Goal: Book appointment/travel/reservation

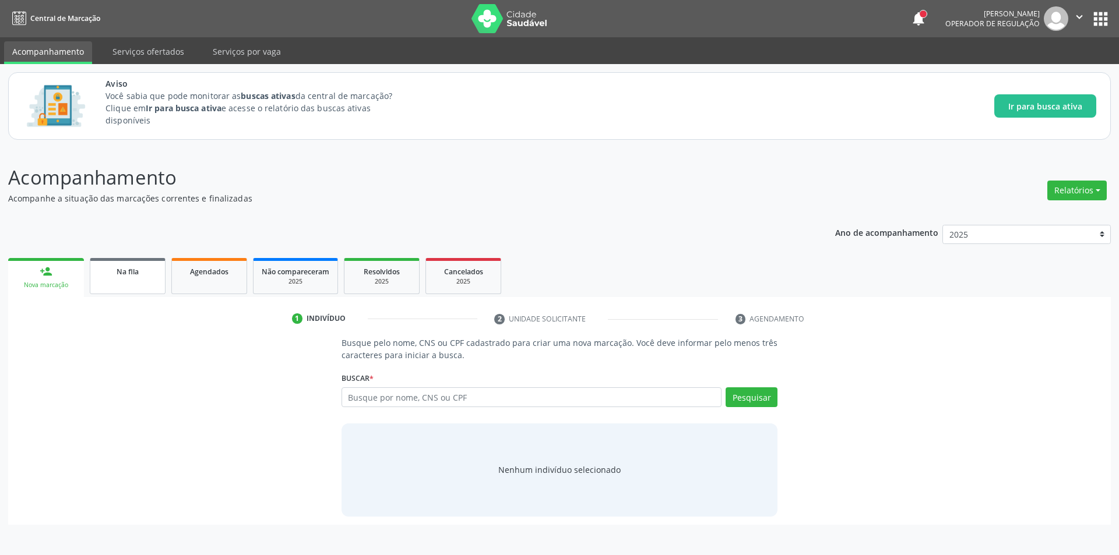
click at [139, 286] on link "Na fila" at bounding box center [128, 276] width 76 height 36
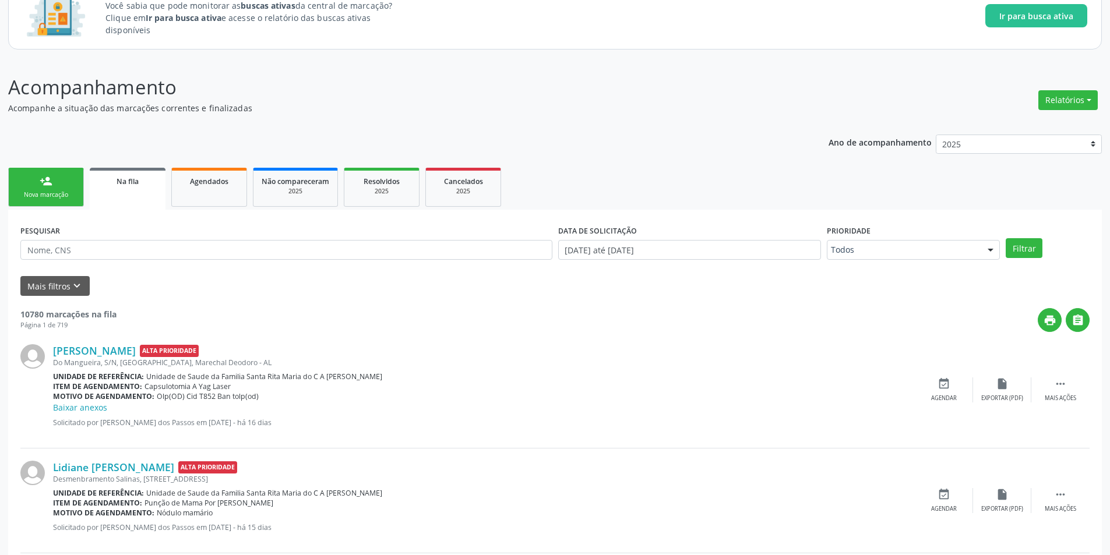
scroll to position [175, 0]
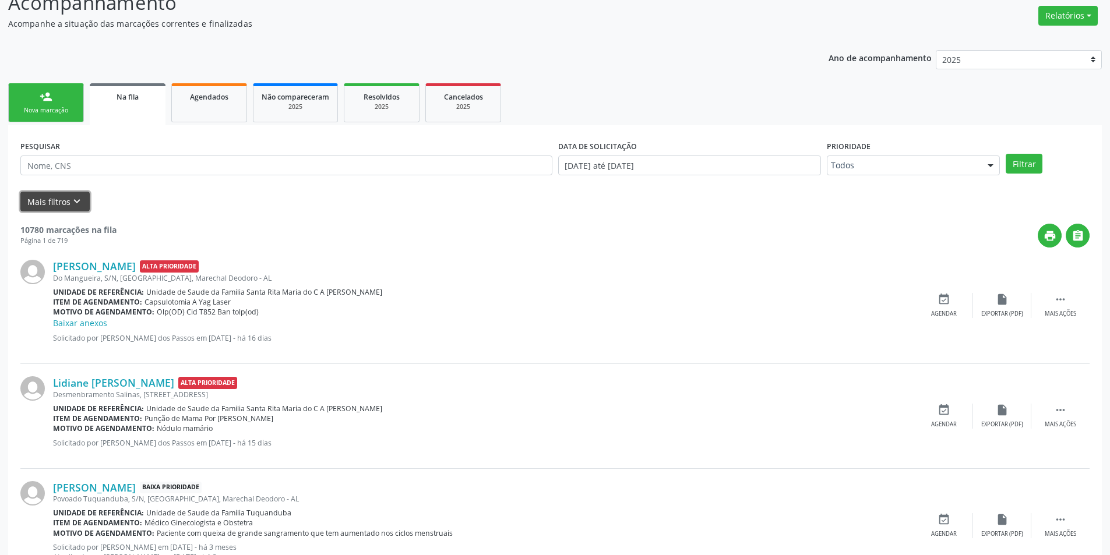
click at [80, 199] on icon "keyboard_arrow_down" at bounding box center [77, 201] width 13 height 13
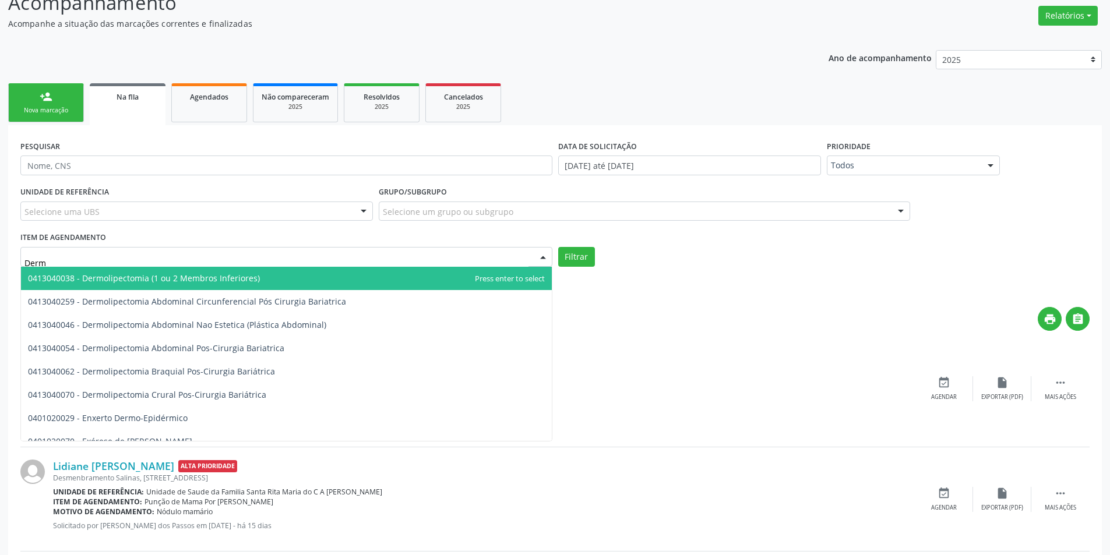
type input "Derma"
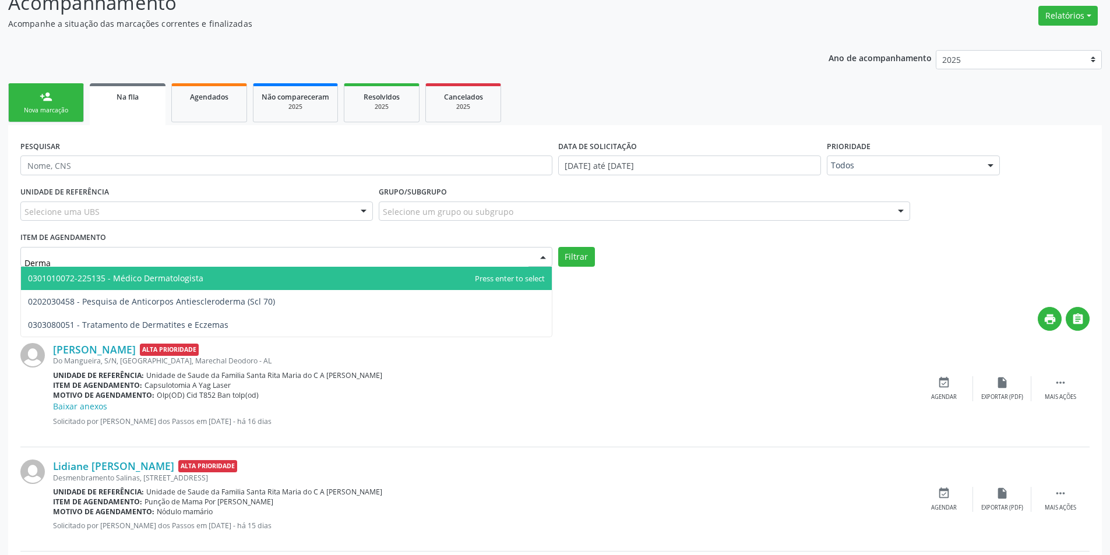
click at [224, 276] on span "0301010072-225135 - Médico Dermatologista" at bounding box center [286, 278] width 531 height 23
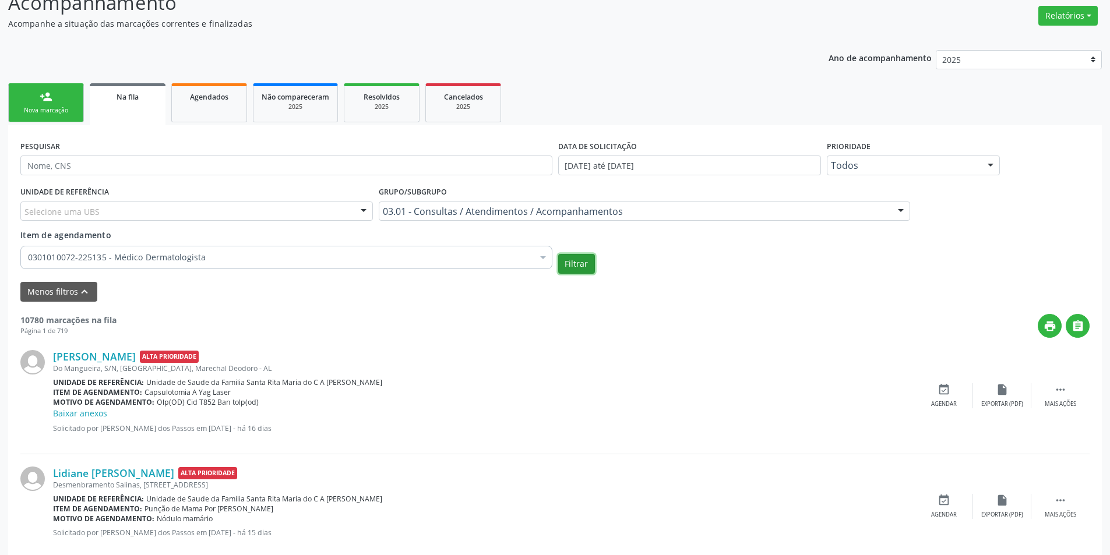
click at [585, 264] on button "Filtrar" at bounding box center [576, 264] width 37 height 20
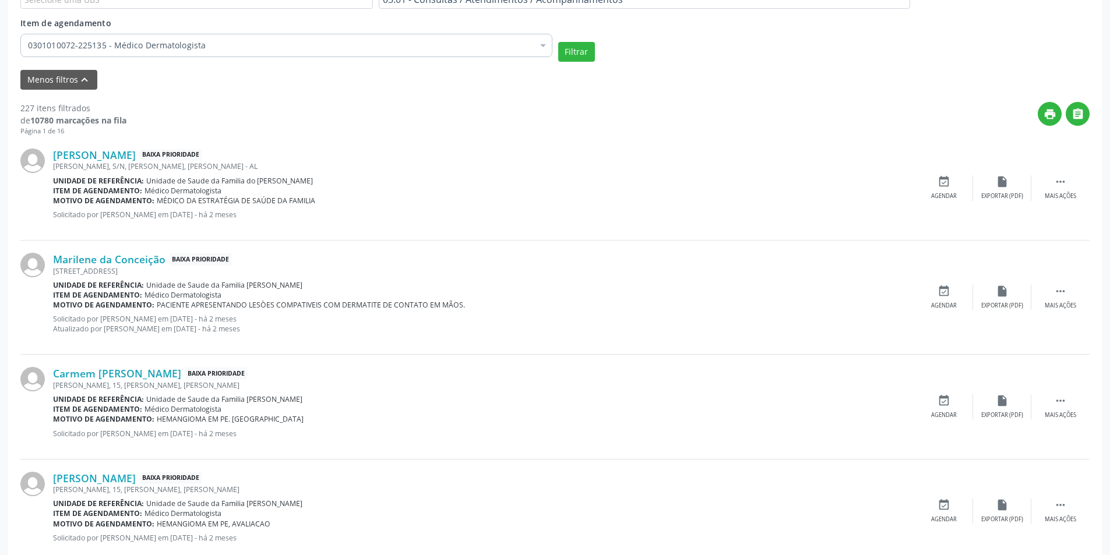
scroll to position [408, 0]
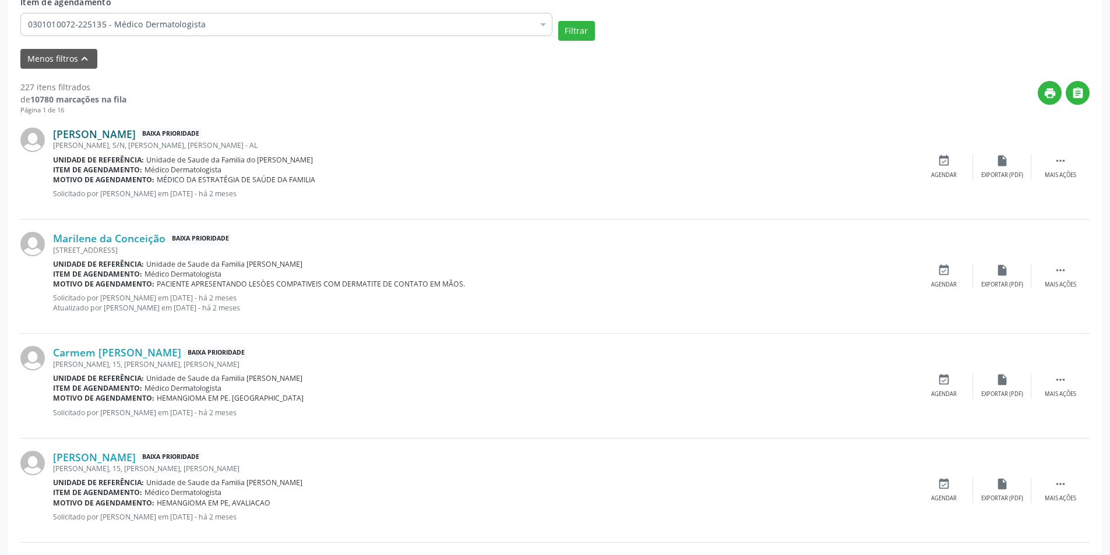
click at [136, 131] on link "Jose Roldao dos Santos" at bounding box center [94, 134] width 83 height 13
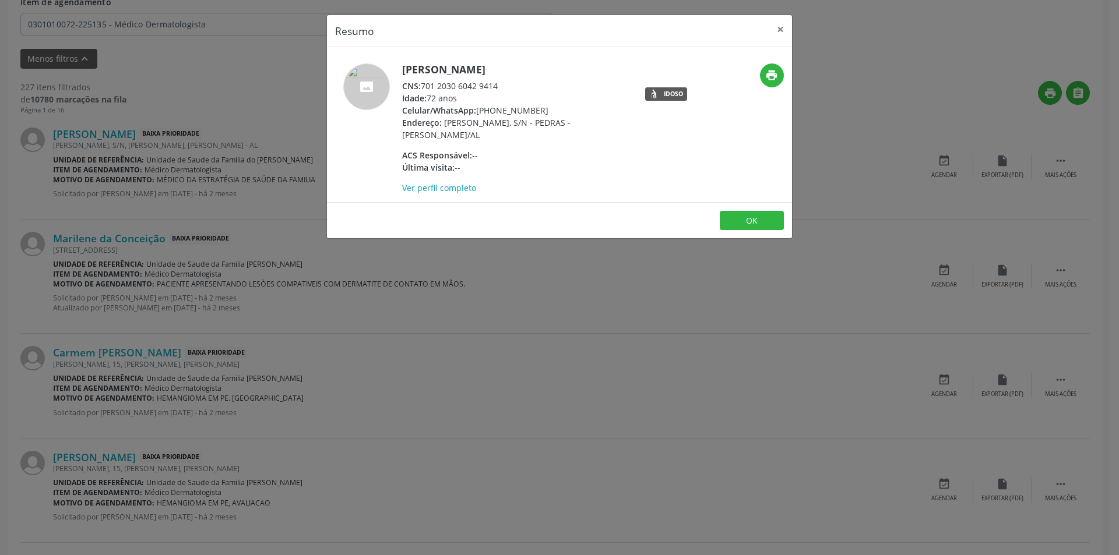
drag, startPoint x: 423, startPoint y: 82, endPoint x: 502, endPoint y: 83, distance: 79.8
click at [502, 83] on div "CNS: 701 2030 6042 9414" at bounding box center [515, 86] width 227 height 12
copy div "701 2030 6042 9414"
click at [740, 218] on button "OK" at bounding box center [752, 221] width 64 height 20
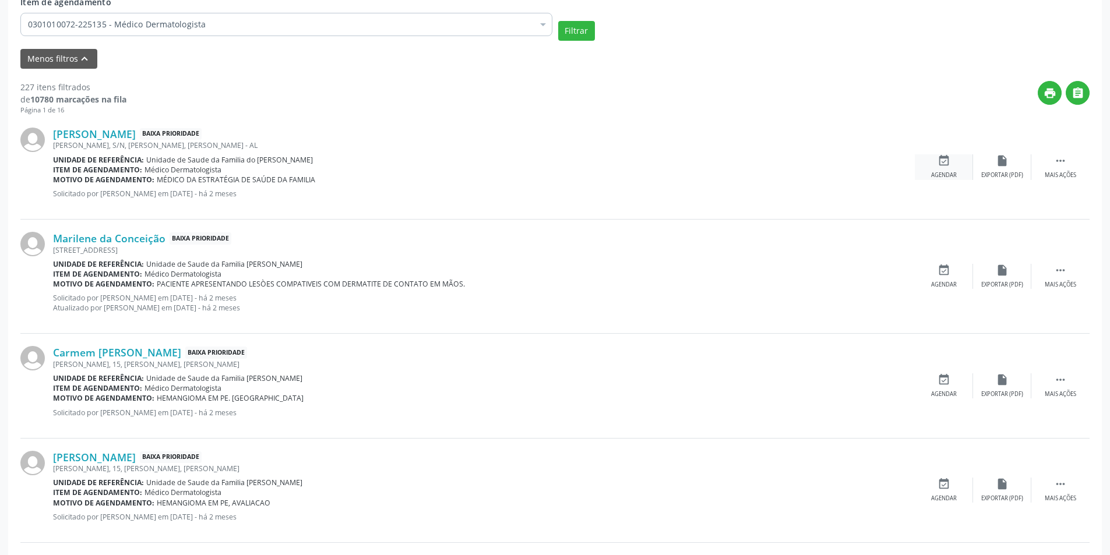
click at [946, 166] on icon "event_available" at bounding box center [944, 160] width 13 height 13
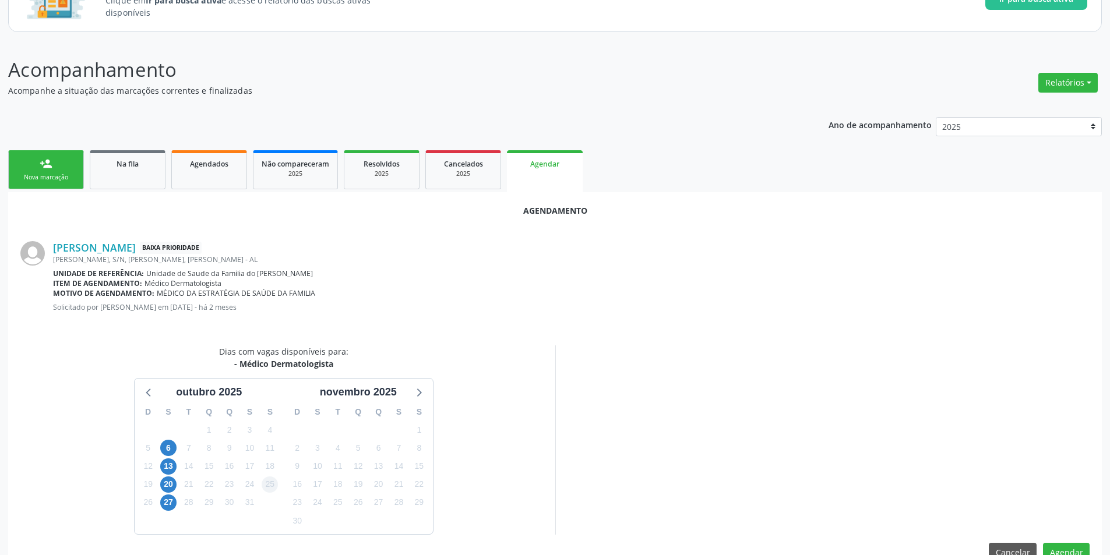
scroll to position [135, 0]
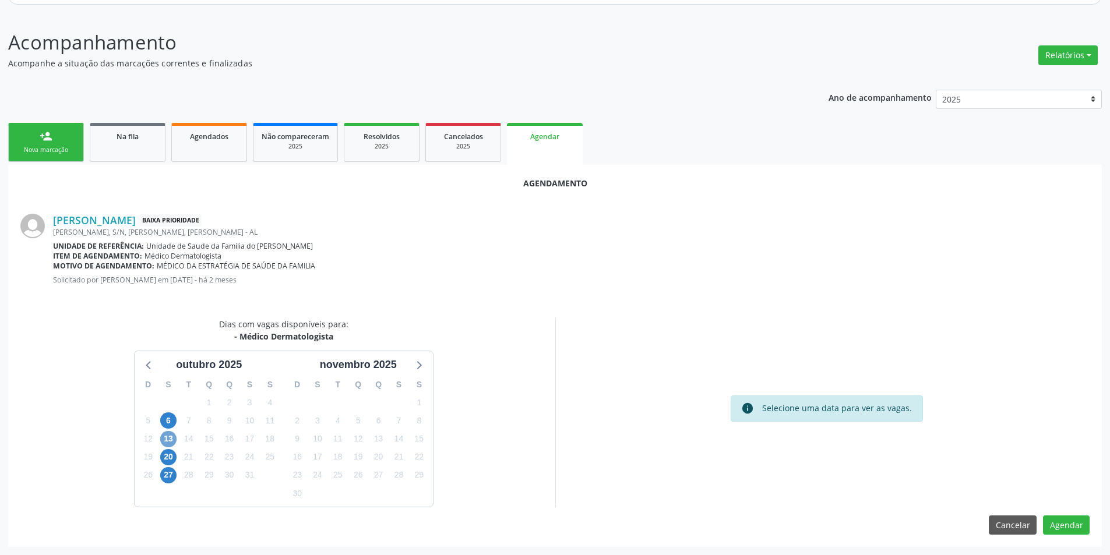
click at [166, 437] on span "13" at bounding box center [168, 439] width 16 height 16
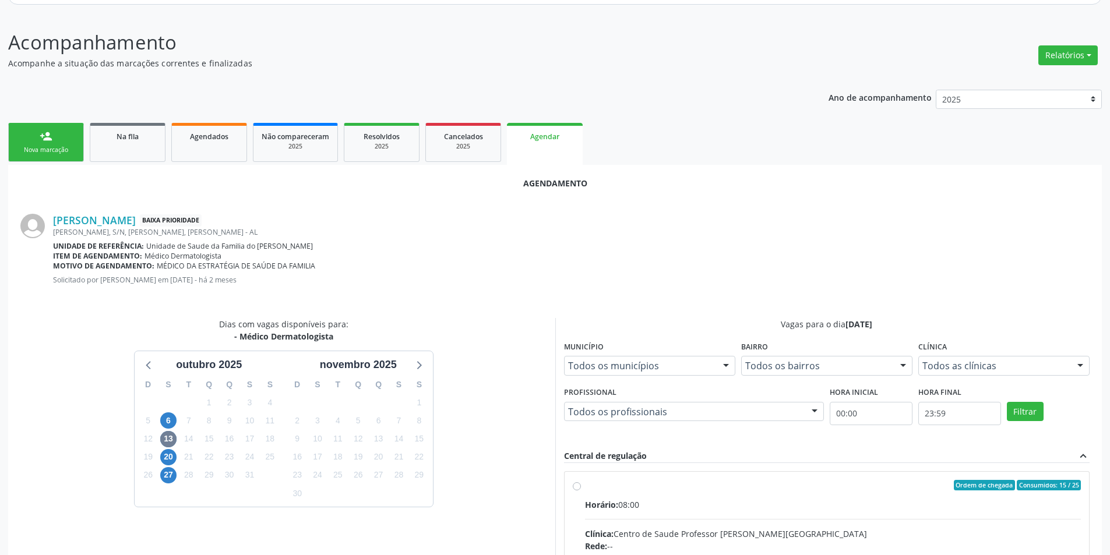
click at [577, 486] on input "Ordem de chegada Consumidos: 15 / 25 Horário: 08:00 Clínica: Centro de Saude Pr…" at bounding box center [577, 485] width 8 height 10
radio input "true"
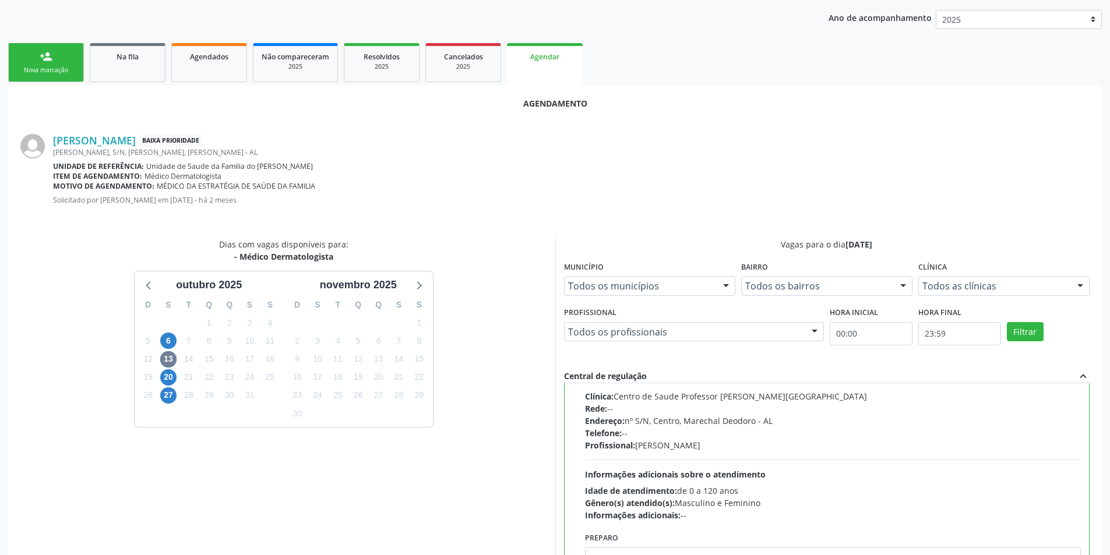
scroll to position [325, 0]
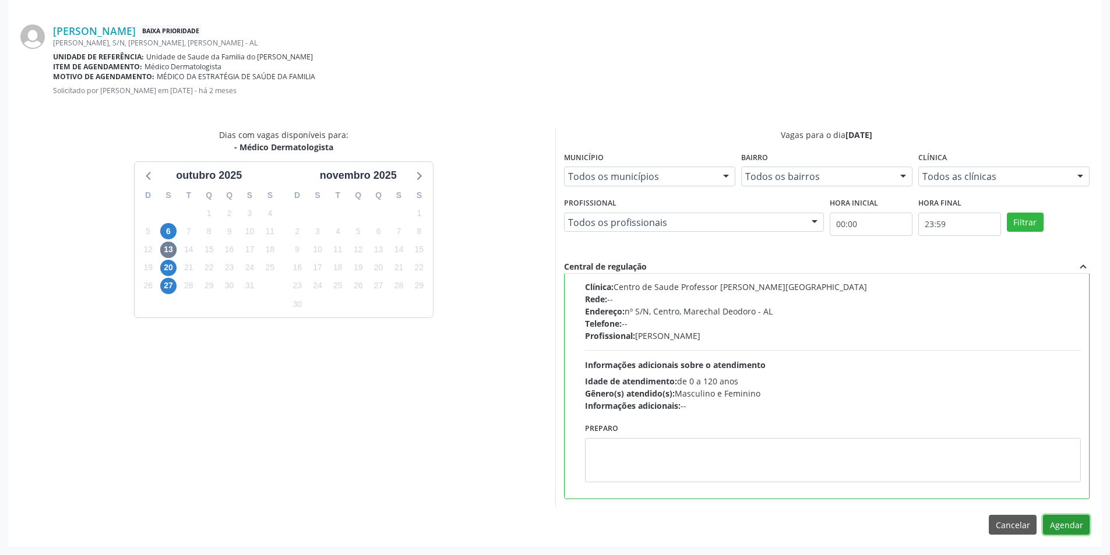
click at [1061, 534] on button "Agendar" at bounding box center [1066, 525] width 47 height 20
click at [1061, 534] on div at bounding box center [1066, 525] width 47 height 20
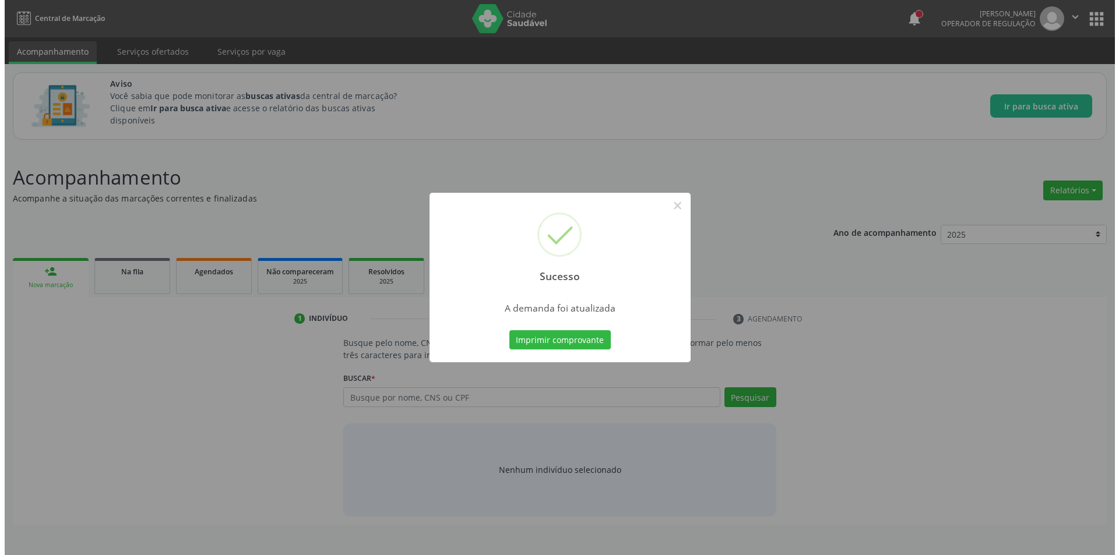
scroll to position [0, 0]
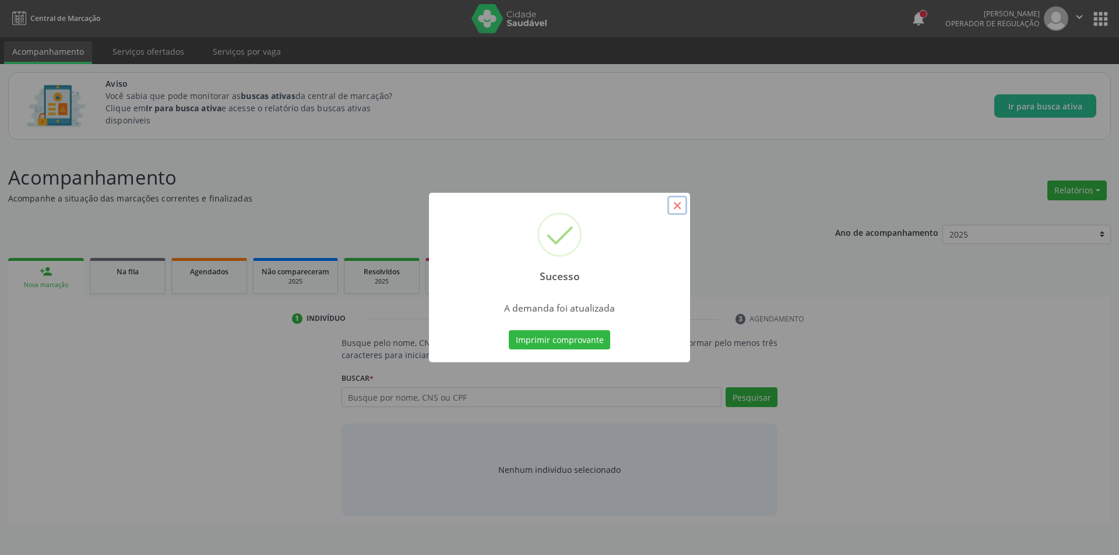
click at [681, 208] on button "×" at bounding box center [677, 206] width 20 height 20
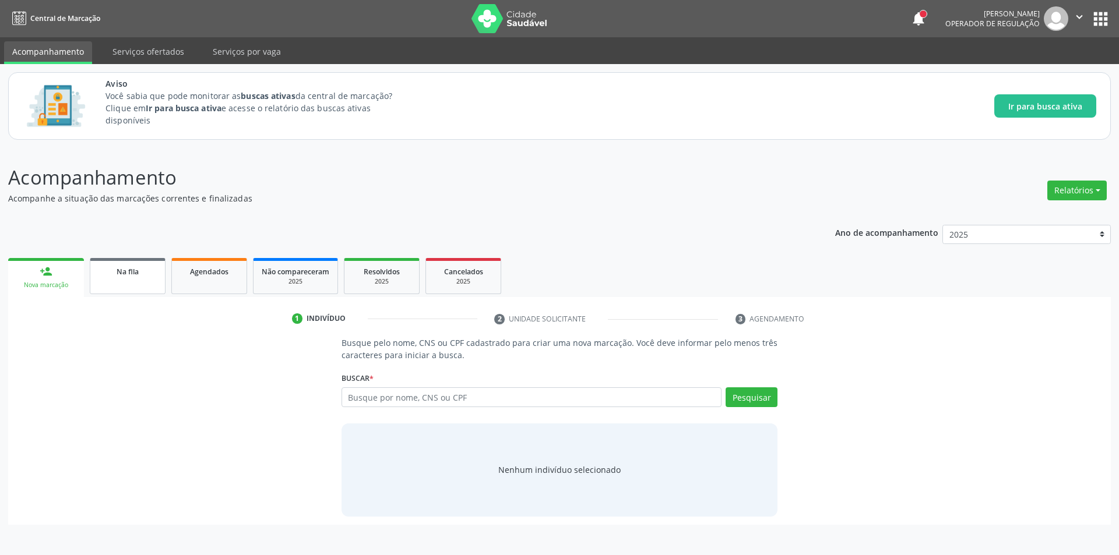
click at [152, 278] on link "Na fila" at bounding box center [128, 276] width 76 height 36
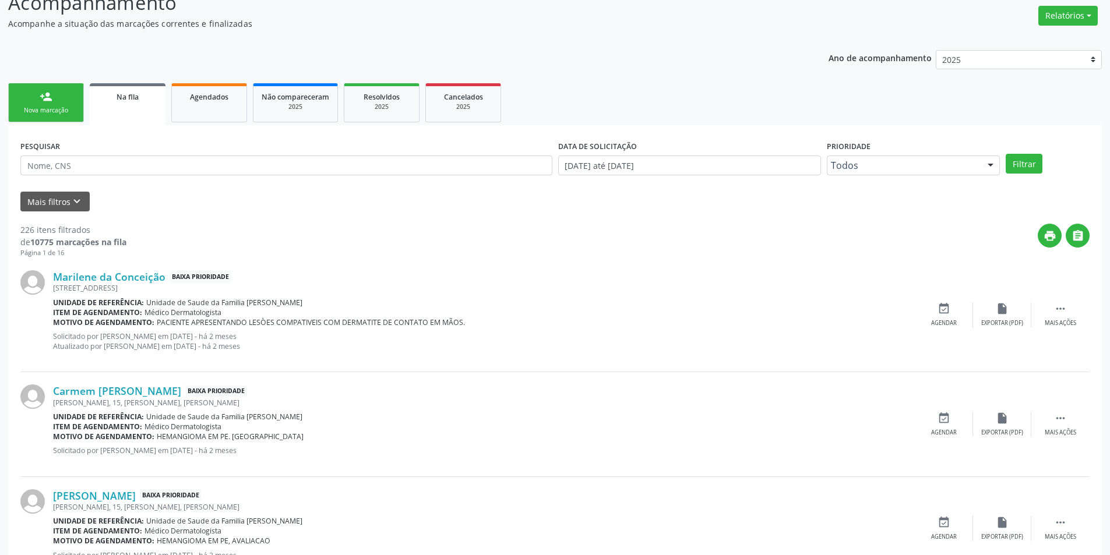
scroll to position [233, 0]
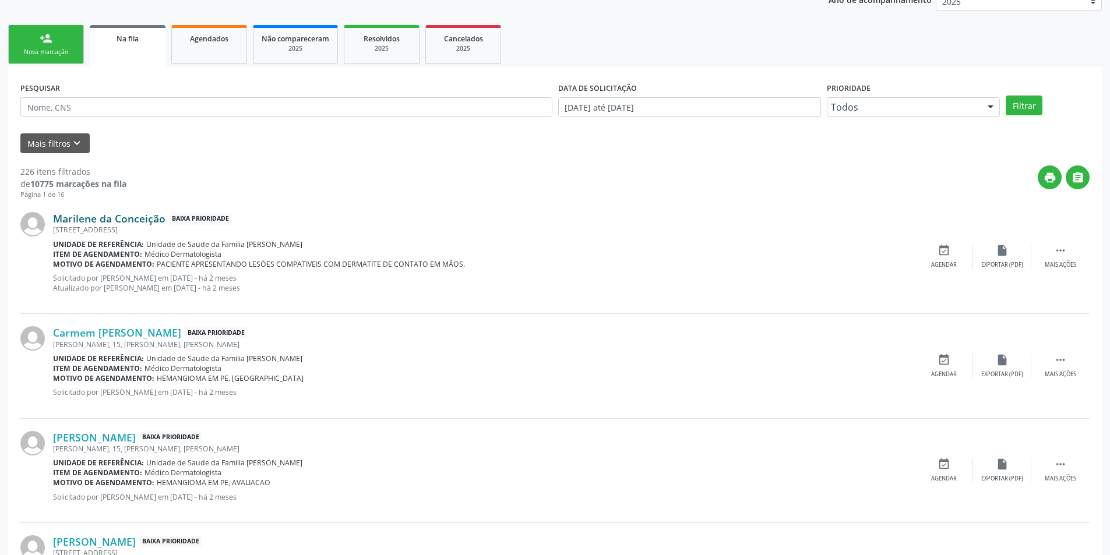
click at [127, 220] on link "Marilene da Conceição" at bounding box center [109, 218] width 112 height 13
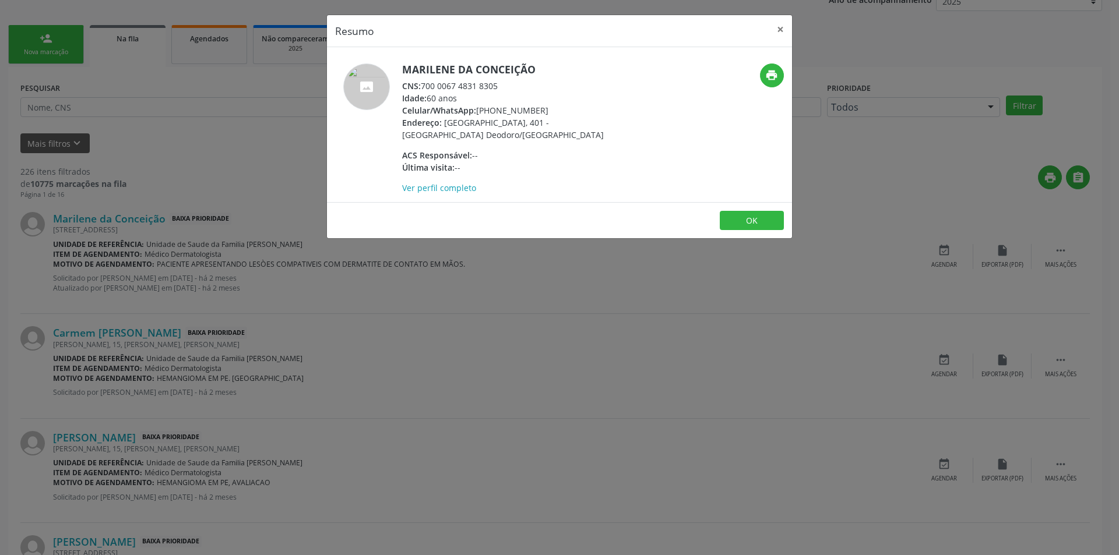
drag, startPoint x: 423, startPoint y: 82, endPoint x: 515, endPoint y: 83, distance: 92.1
click at [515, 83] on div "CNS: 700 0067 4831 8305" at bounding box center [515, 86] width 227 height 12
copy div "700 0067 4831 8305"
click at [757, 220] on button "OK" at bounding box center [752, 221] width 64 height 20
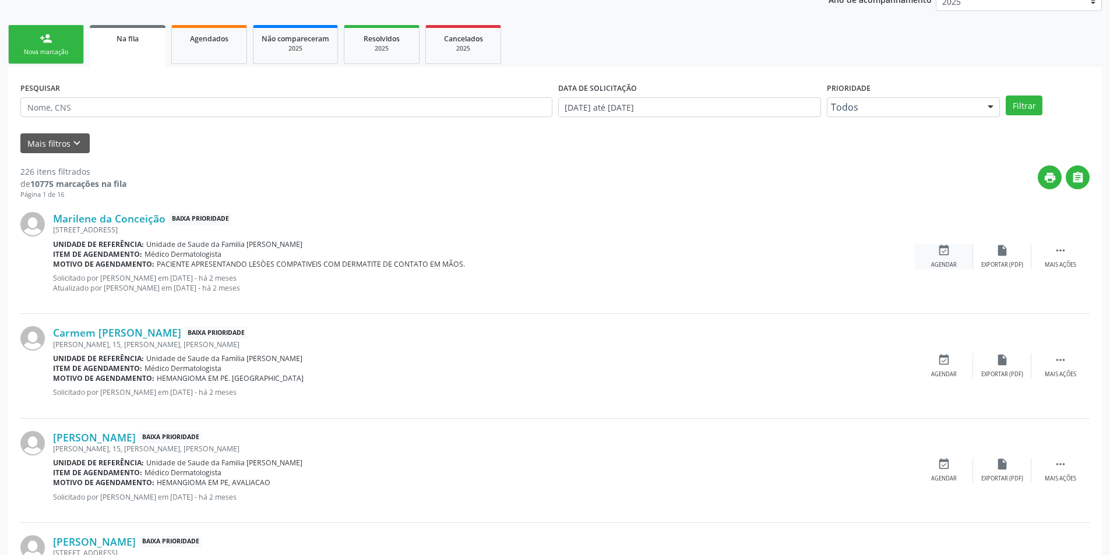
click at [944, 251] on icon "event_available" at bounding box center [944, 250] width 13 height 13
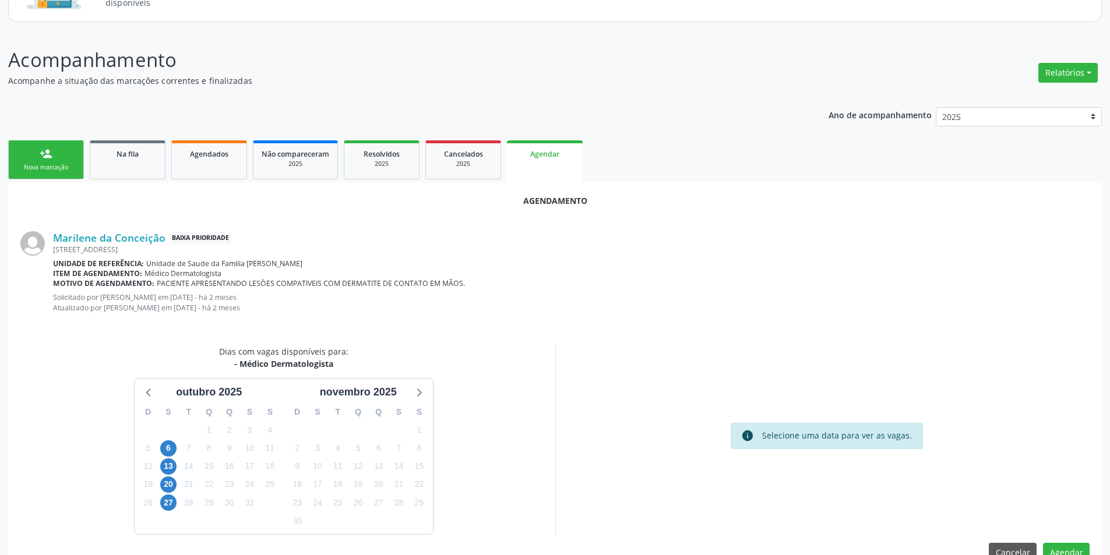
scroll to position [145, 0]
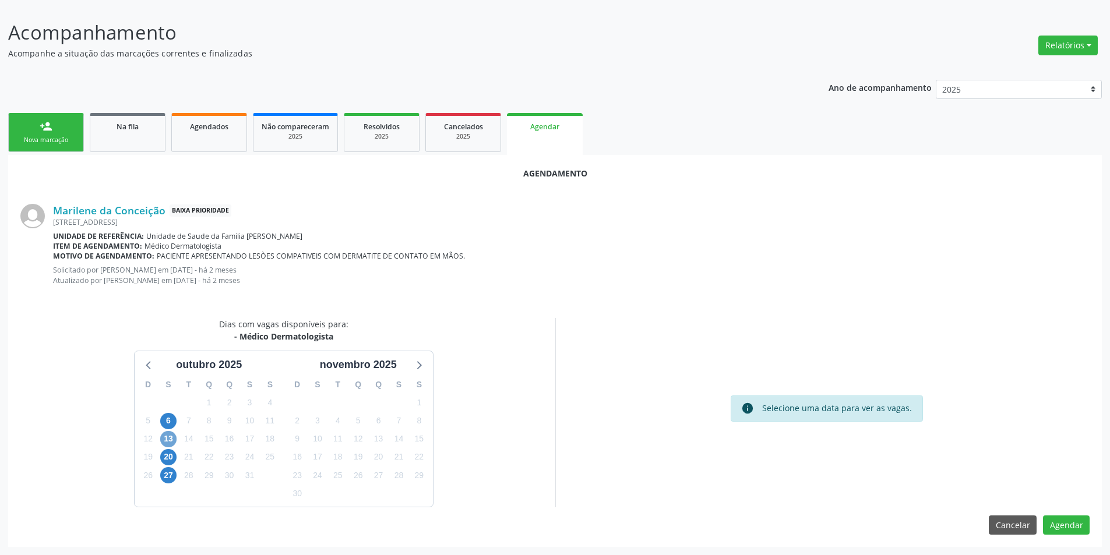
click at [171, 438] on span "13" at bounding box center [168, 439] width 16 height 16
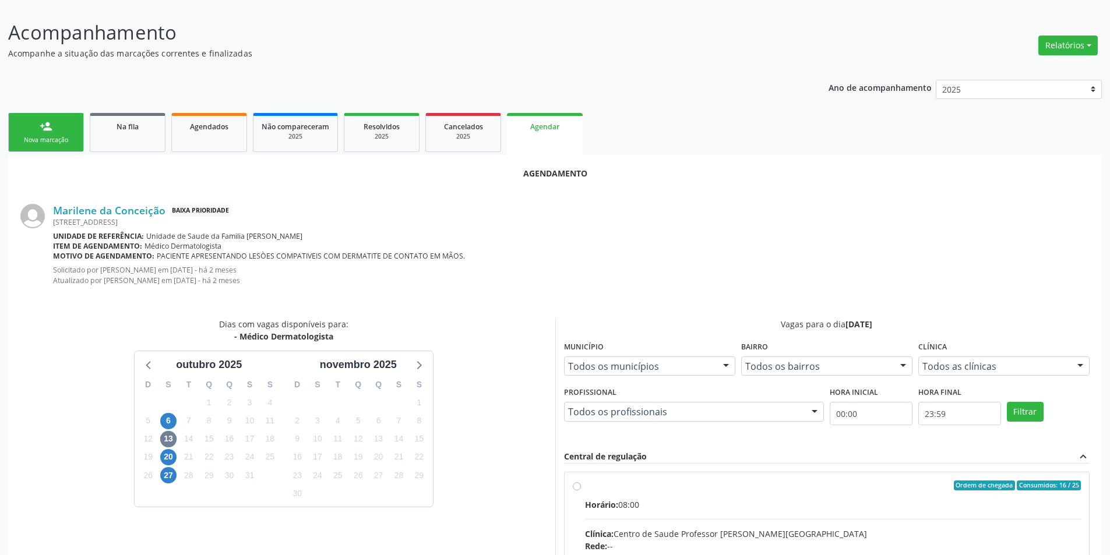
click at [576, 489] on input "Ordem de chegada Consumidos: 16 / 25 Horário: 08:00 Clínica: Centro de Saude Pr…" at bounding box center [577, 486] width 8 height 10
radio input "true"
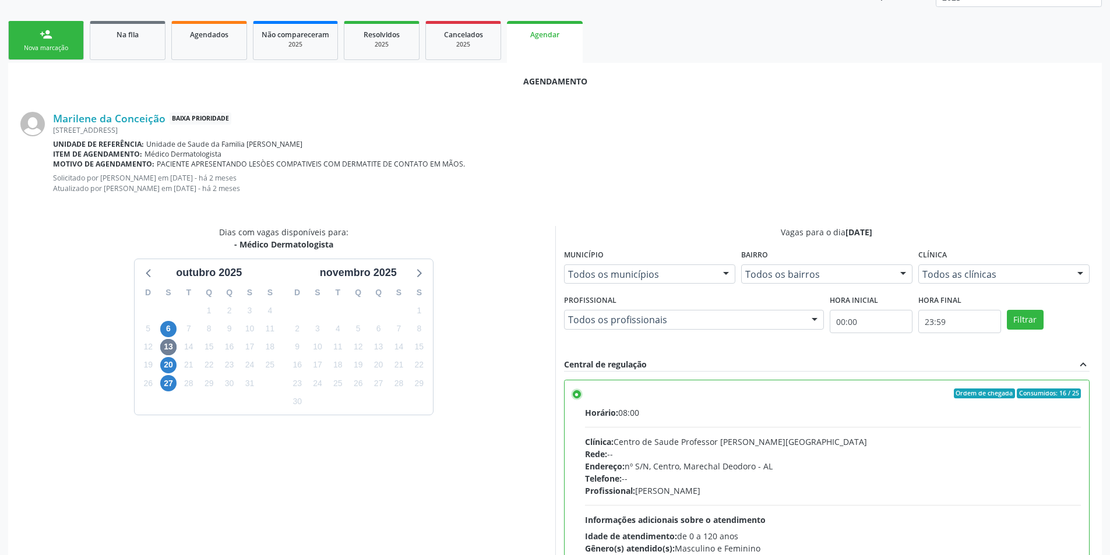
scroll to position [335, 0]
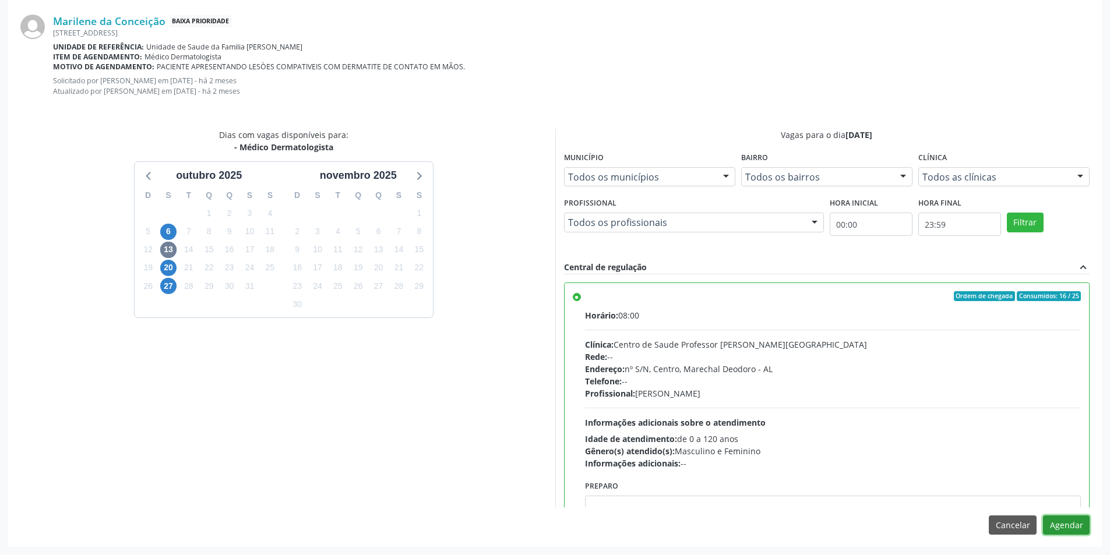
click at [1054, 525] on button "Agendar" at bounding box center [1066, 526] width 47 height 20
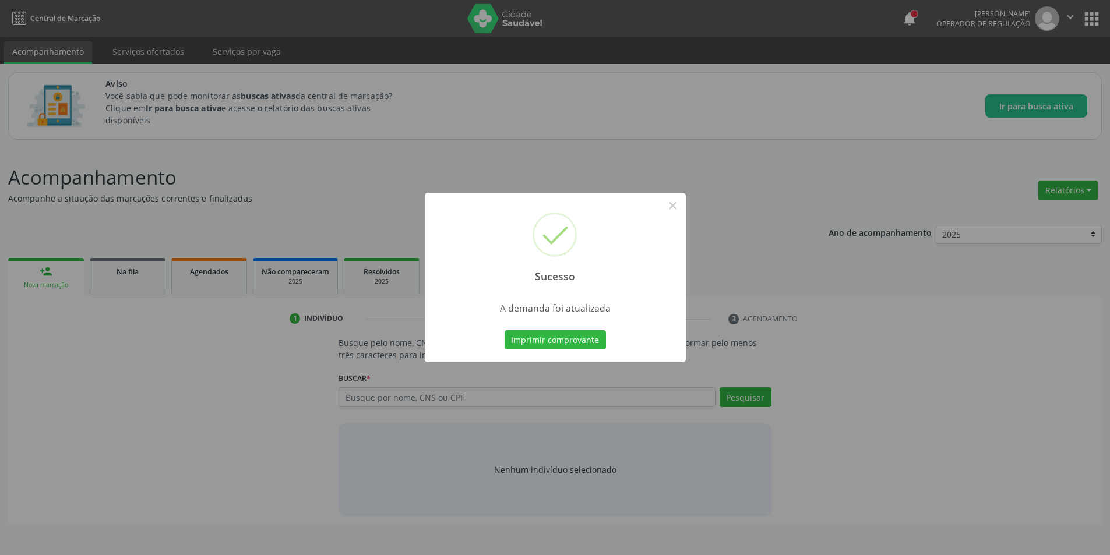
scroll to position [0, 0]
click at [673, 204] on button "×" at bounding box center [677, 206] width 20 height 20
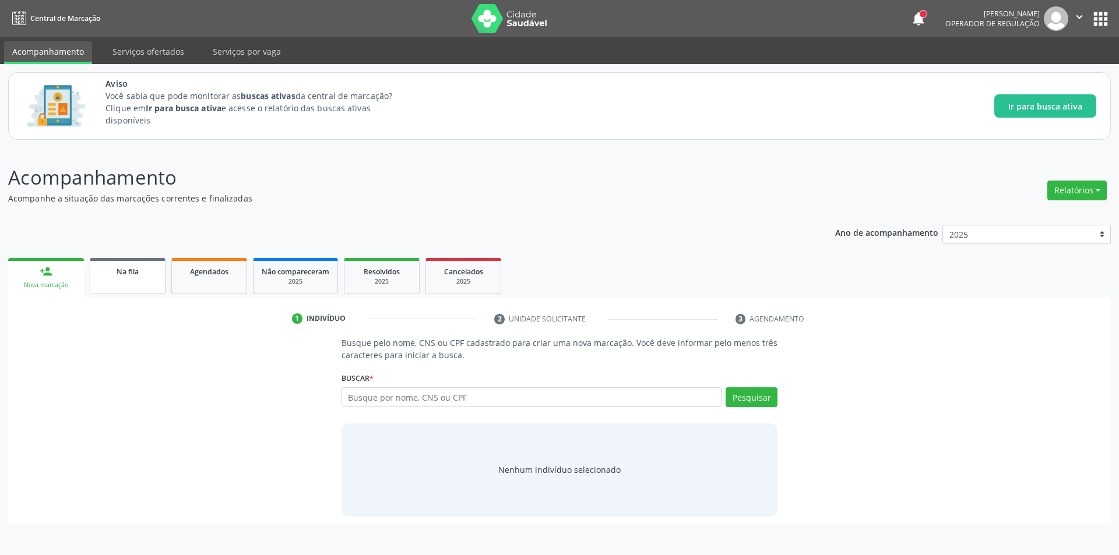
click at [133, 276] on span "Na fila" at bounding box center [128, 272] width 22 height 10
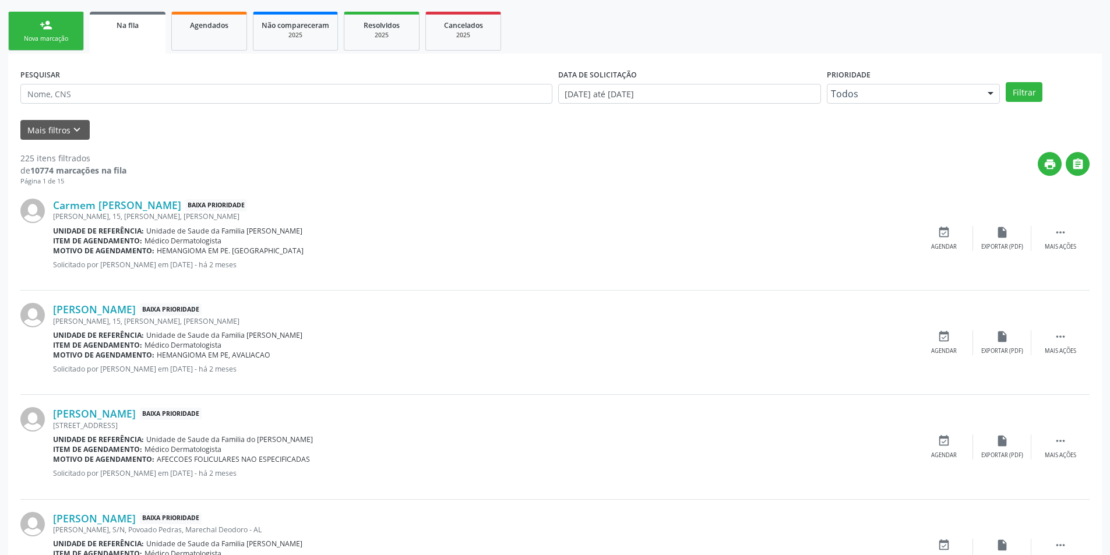
scroll to position [291, 0]
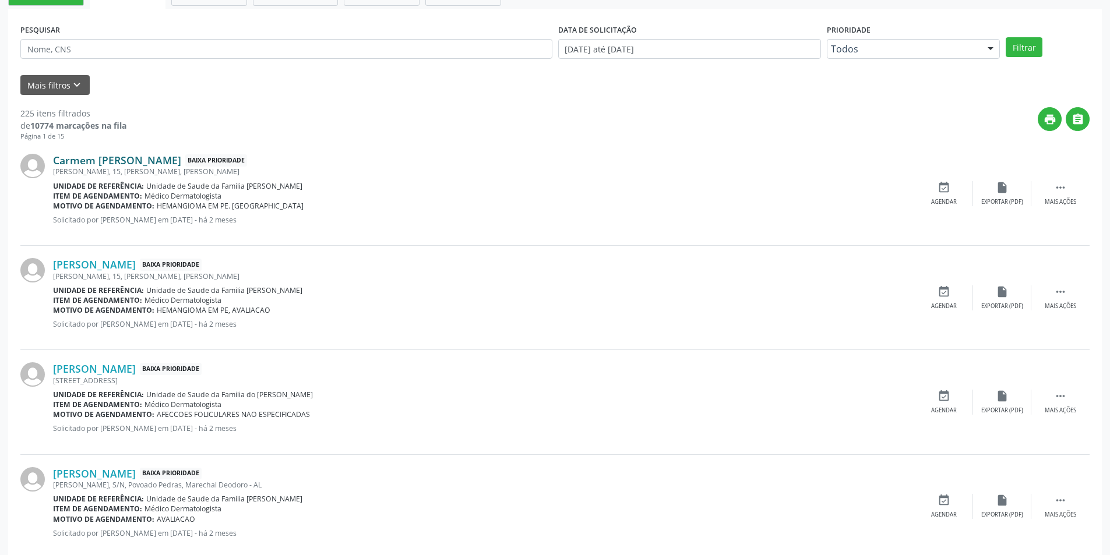
click at [145, 161] on link "Carmem Júlia Silva Viana" at bounding box center [117, 160] width 128 height 13
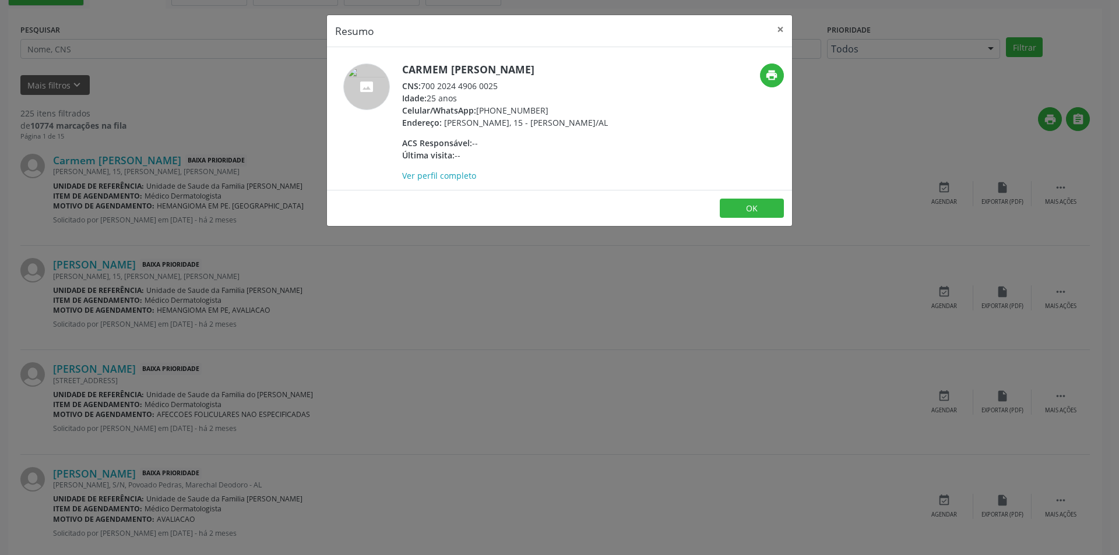
drag, startPoint x: 422, startPoint y: 87, endPoint x: 489, endPoint y: 90, distance: 67.1
click at [509, 84] on div "CNS: 700 2024 4906 0025" at bounding box center [505, 86] width 206 height 12
copy div "700 2024 4906 0025"
click at [727, 219] on button "OK" at bounding box center [752, 209] width 64 height 20
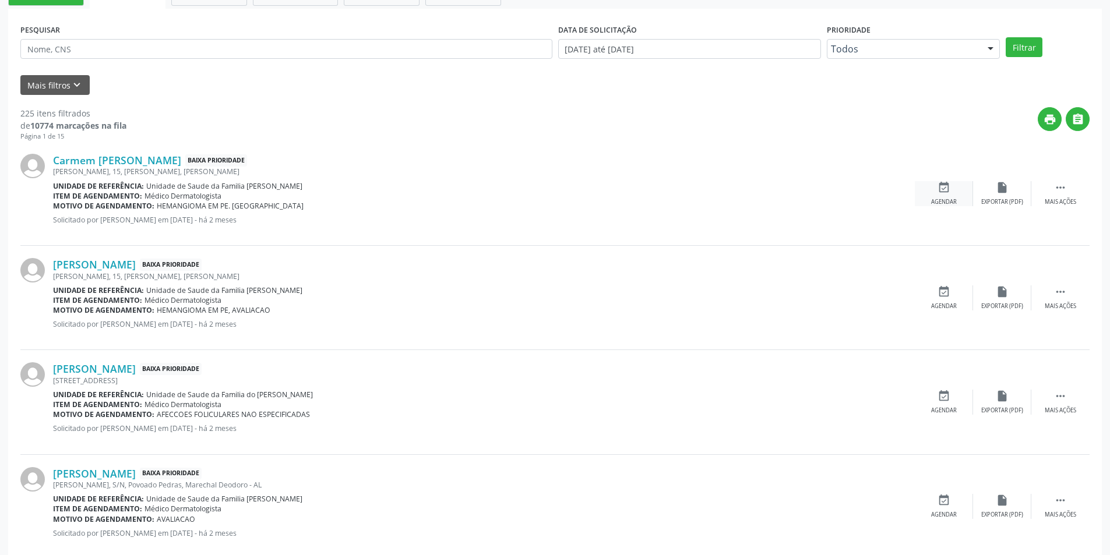
click at [943, 187] on icon "event_available" at bounding box center [944, 187] width 13 height 13
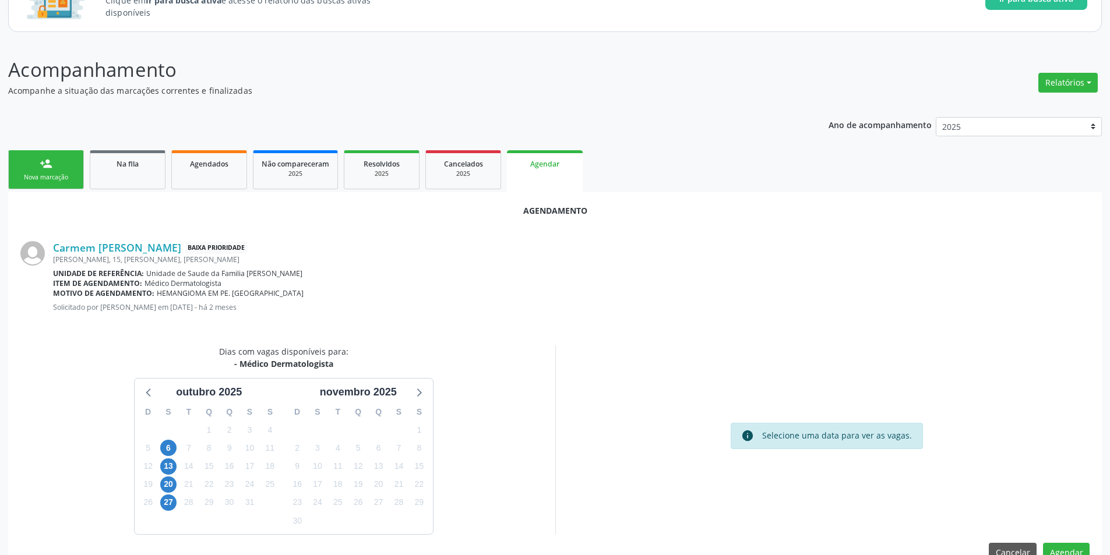
scroll to position [135, 0]
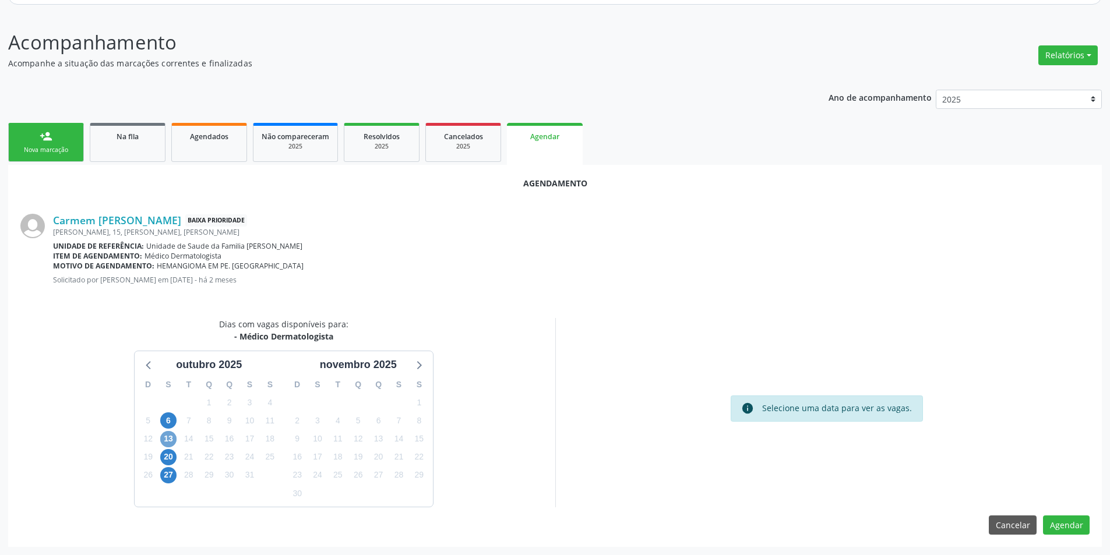
click at [167, 442] on span "13" at bounding box center [168, 439] width 16 height 16
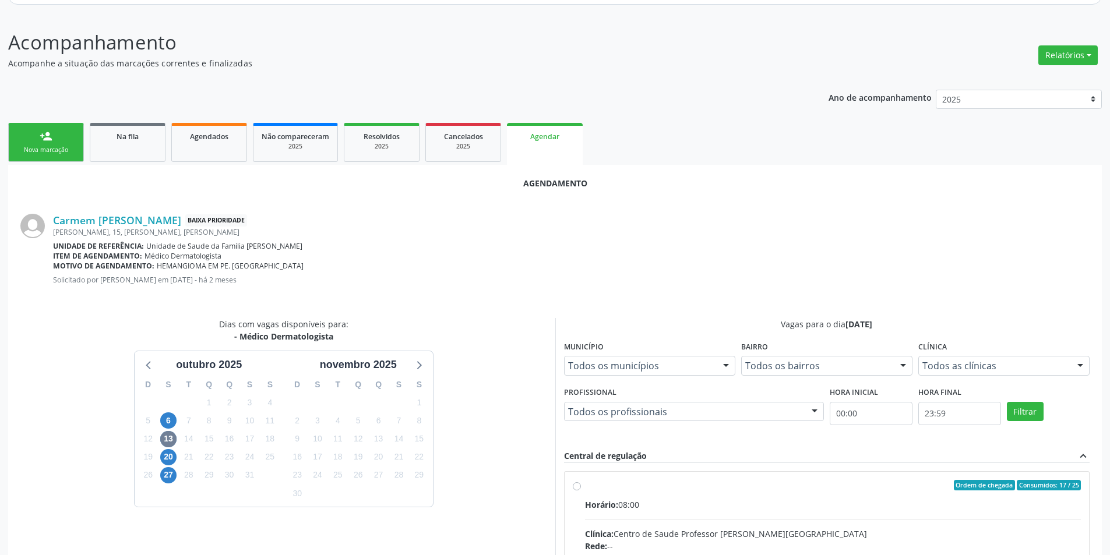
click at [573, 488] on input "Ordem de chegada Consumidos: 17 / 25 Horário: 08:00 Clínica: Centro de Saude Pr…" at bounding box center [577, 485] width 8 height 10
radio input "true"
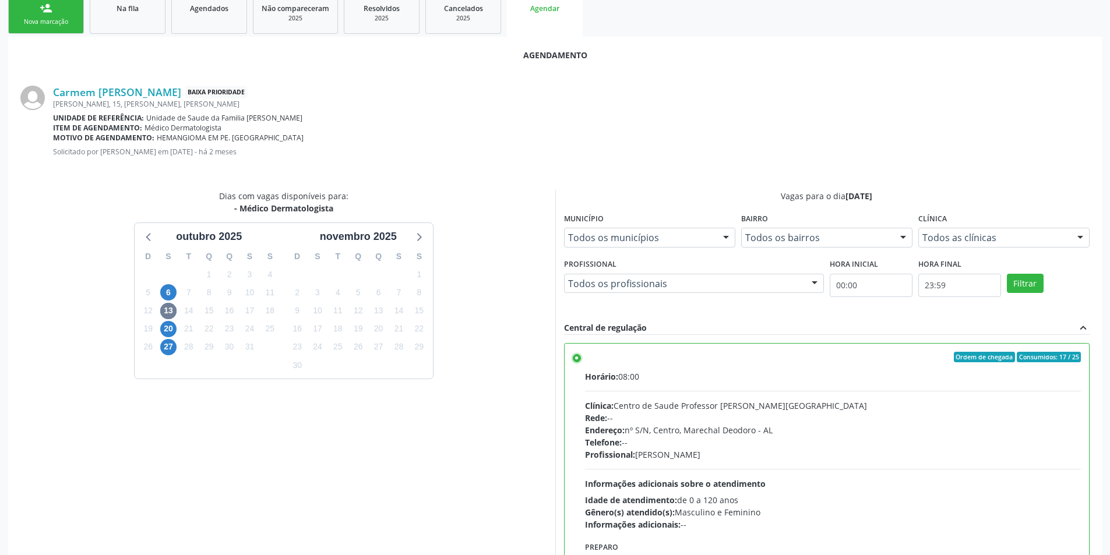
scroll to position [325, 0]
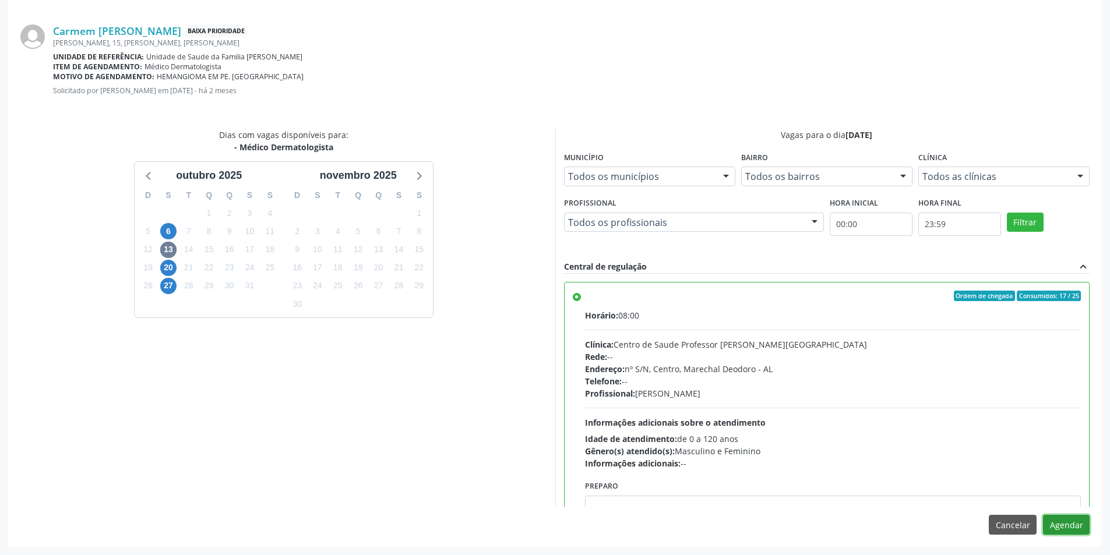
click at [1076, 520] on button "Agendar" at bounding box center [1066, 525] width 47 height 20
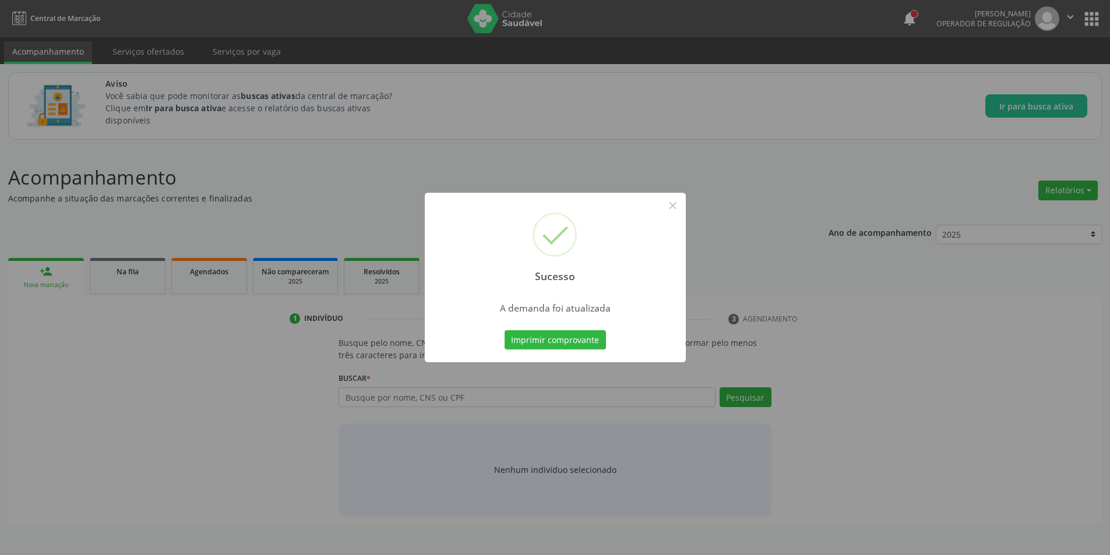
scroll to position [0, 0]
click at [680, 203] on button "×" at bounding box center [677, 206] width 20 height 20
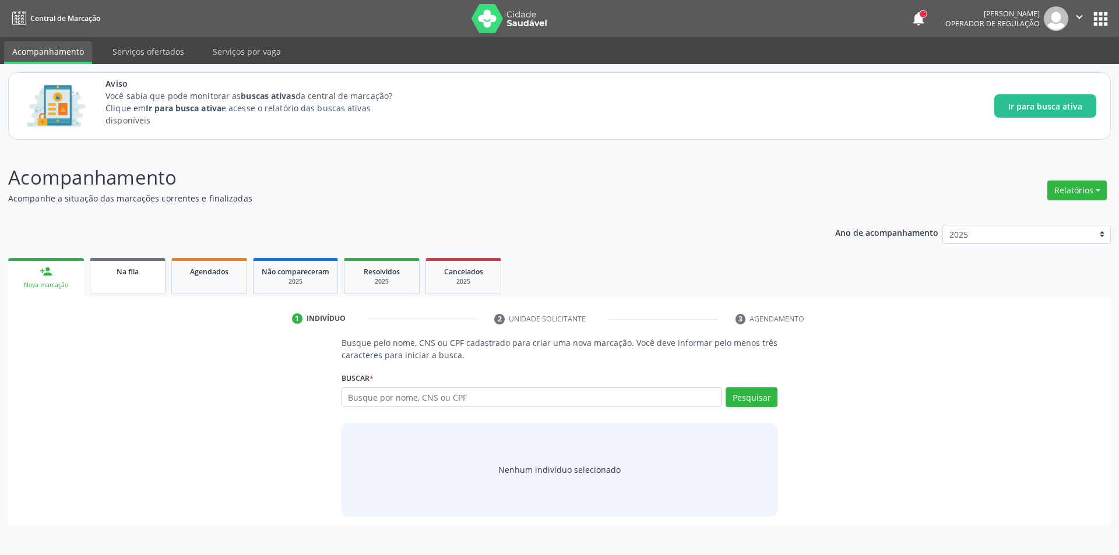
click at [120, 269] on span "Na fila" at bounding box center [128, 272] width 22 height 10
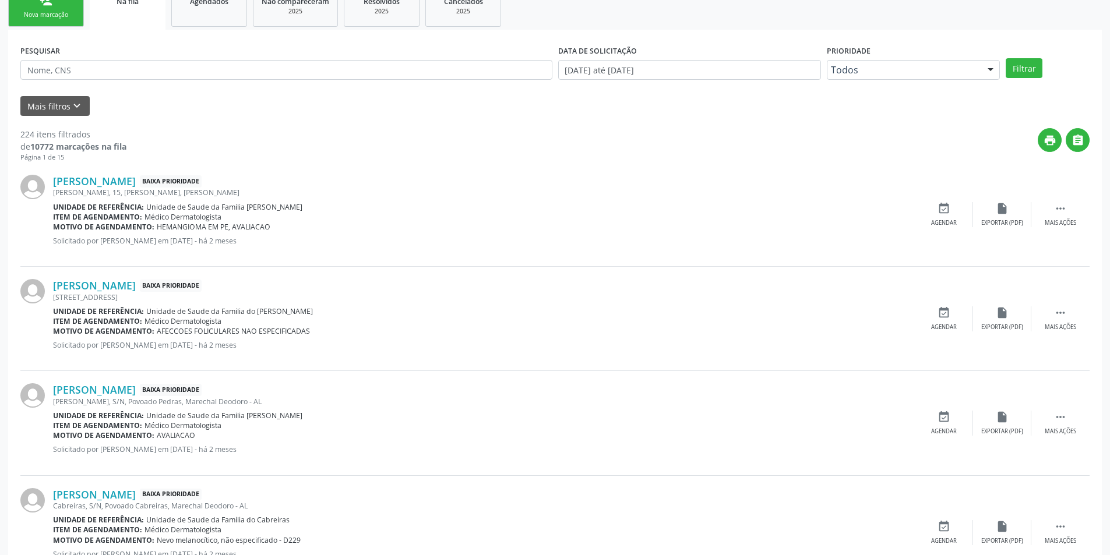
scroll to position [291, 0]
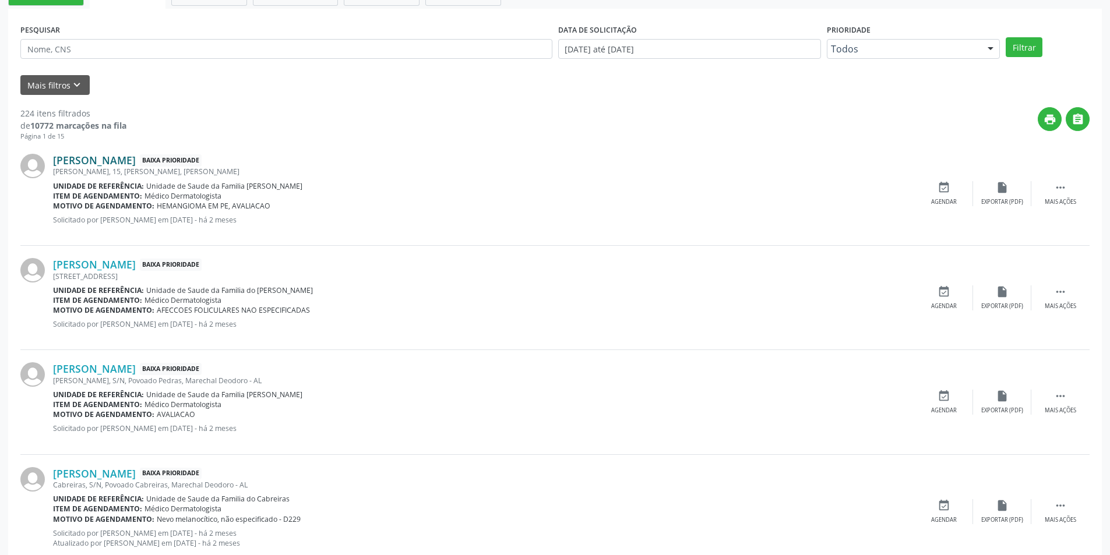
click at [115, 165] on link "Simone Batista Silva" at bounding box center [94, 160] width 83 height 13
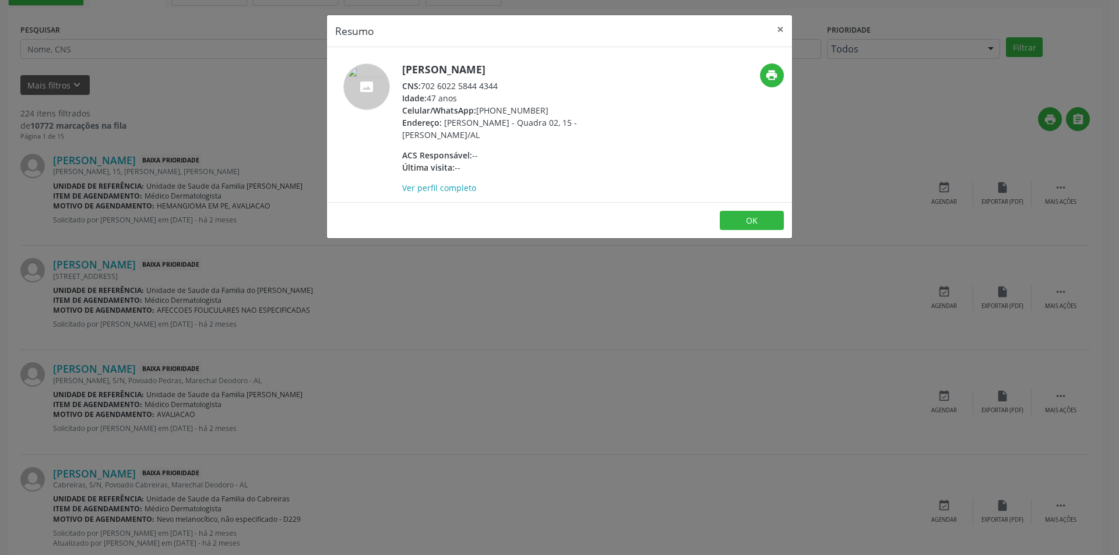
drag, startPoint x: 422, startPoint y: 84, endPoint x: 529, endPoint y: 83, distance: 107.2
click at [529, 83] on div "CNS: 702 6022 5844 4344" at bounding box center [515, 86] width 227 height 12
copy div "702 6022 5844 4344"
click at [759, 220] on button "OK" at bounding box center [752, 221] width 64 height 20
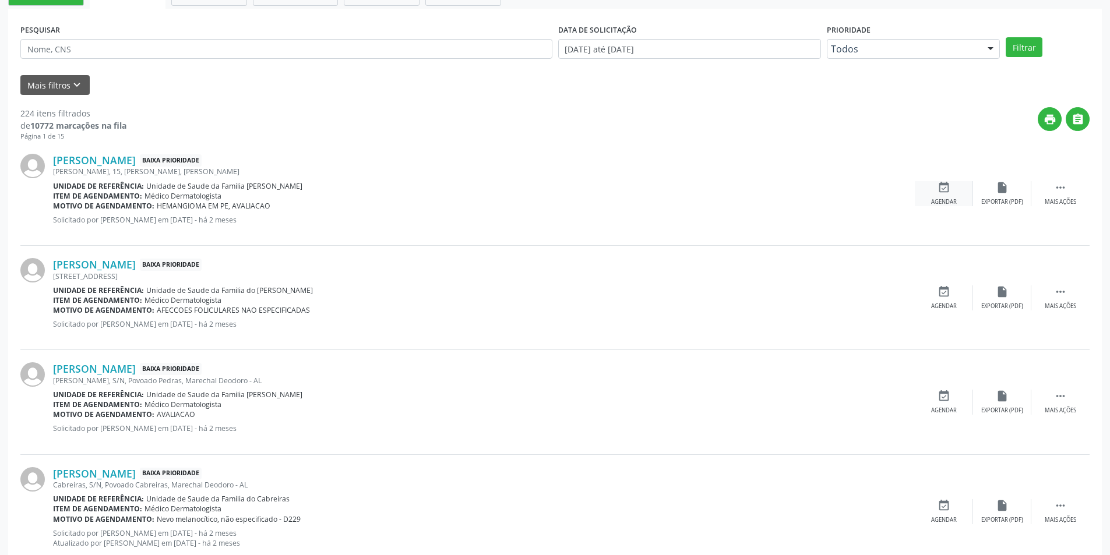
click at [936, 188] on div "event_available Agendar" at bounding box center [944, 193] width 58 height 25
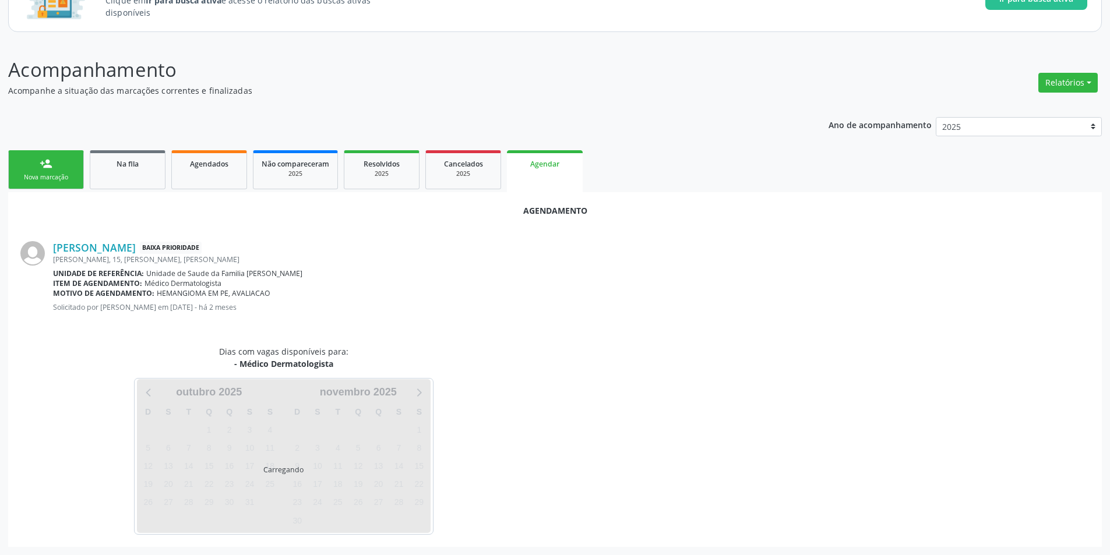
scroll to position [135, 0]
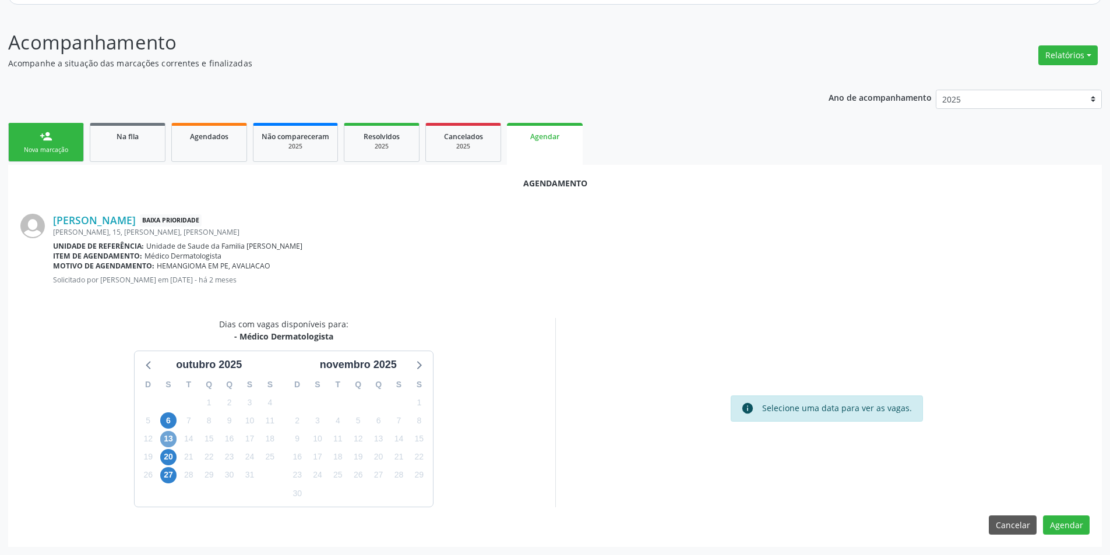
click at [167, 441] on span "13" at bounding box center [168, 439] width 16 height 16
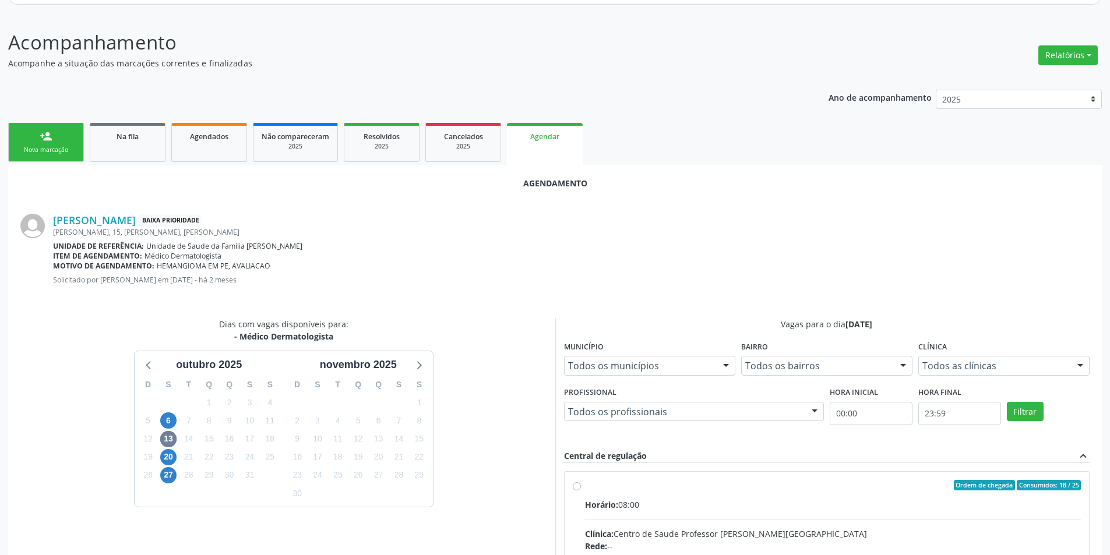
click at [575, 487] on input "Ordem de chegada Consumidos: 18 / 25 Horário: 08:00 Clínica: Centro de Saude Pr…" at bounding box center [577, 485] width 8 height 10
radio input "true"
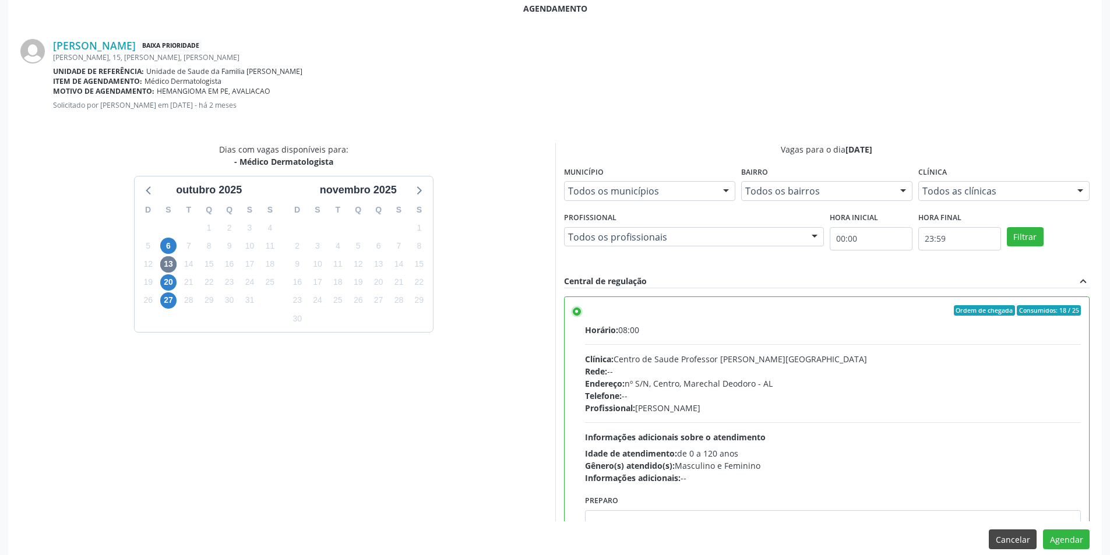
scroll to position [325, 0]
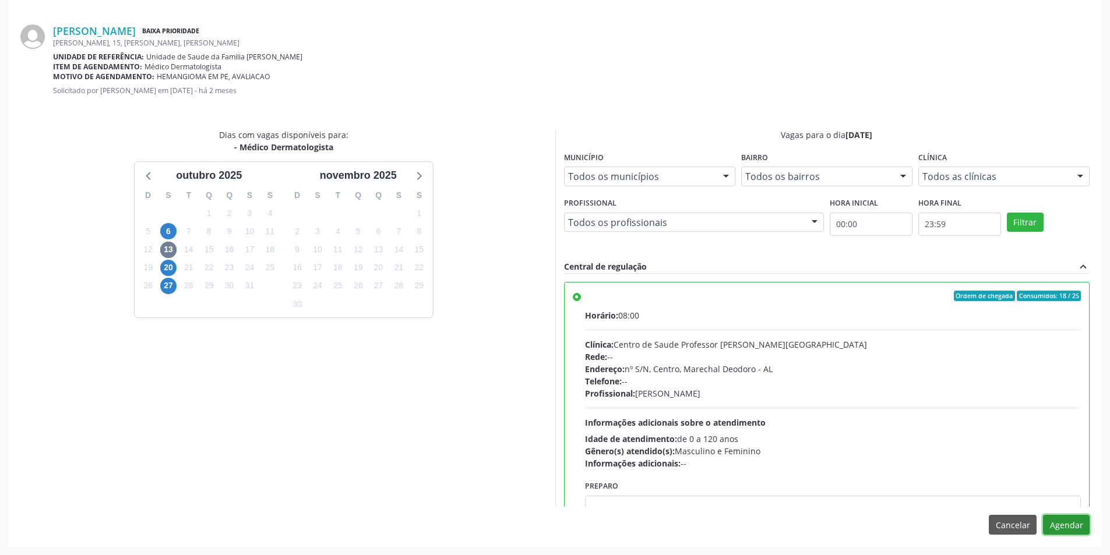
click at [1076, 520] on button "Agendar" at bounding box center [1066, 525] width 47 height 20
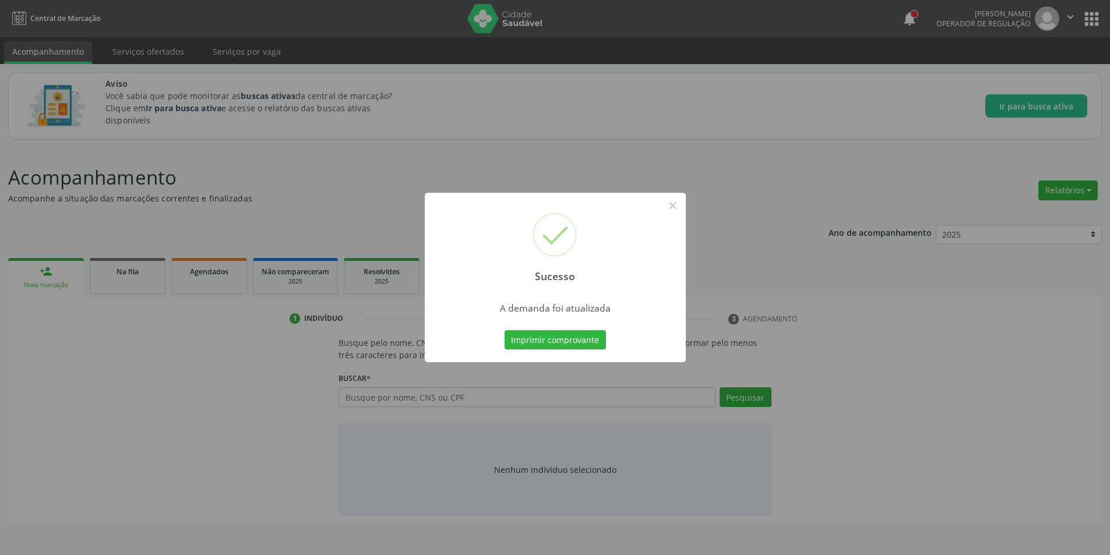
scroll to position [0, 0]
click at [680, 209] on button "×" at bounding box center [677, 206] width 20 height 20
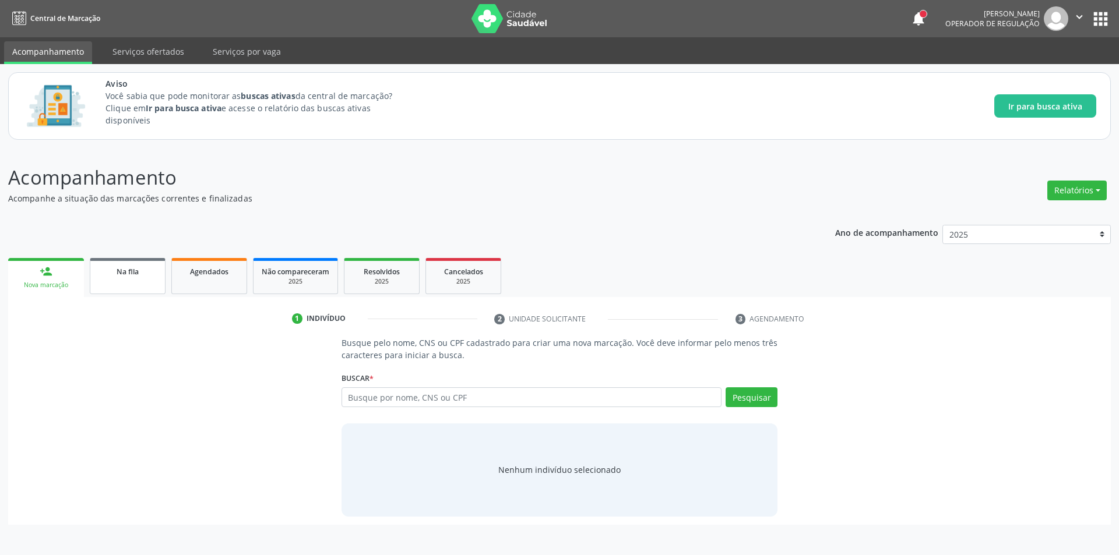
click at [121, 272] on span "Na fila" at bounding box center [128, 272] width 22 height 10
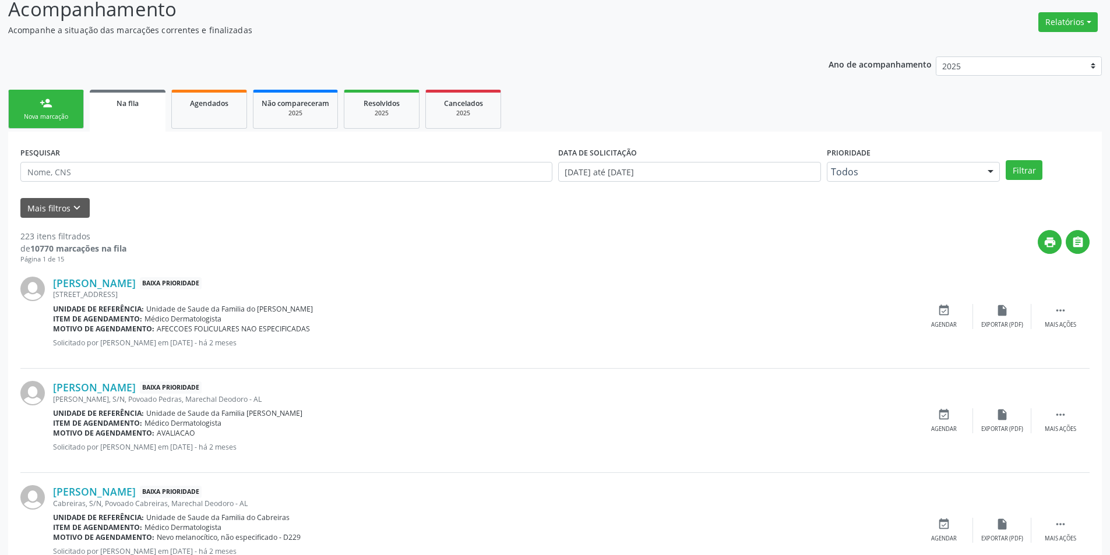
scroll to position [175, 0]
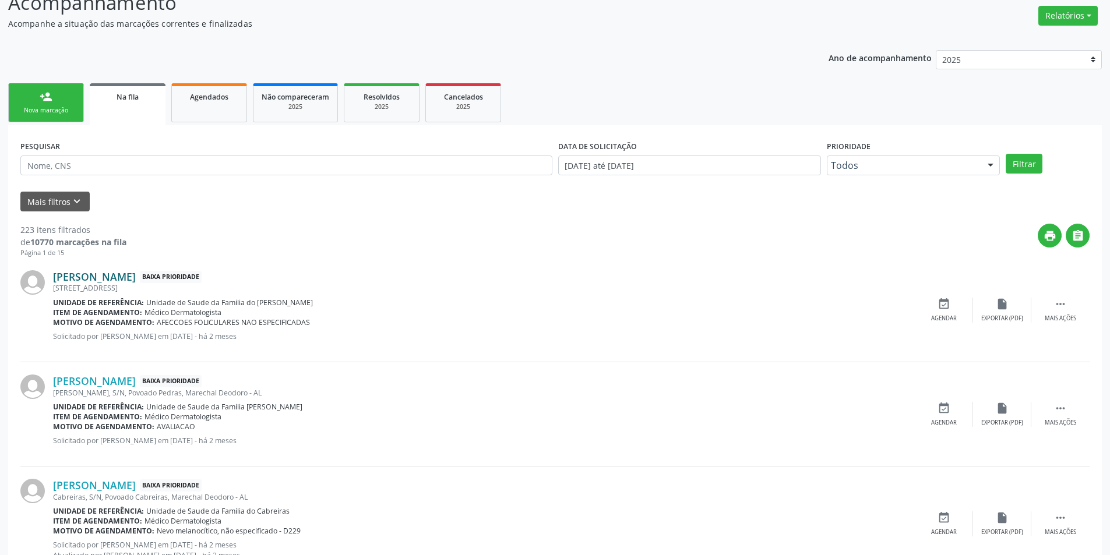
click at [136, 275] on link "Josineide Monteiro do Nascimento" at bounding box center [94, 276] width 83 height 13
click at [136, 278] on link "Josineide Monteiro do Nascimento" at bounding box center [94, 276] width 83 height 13
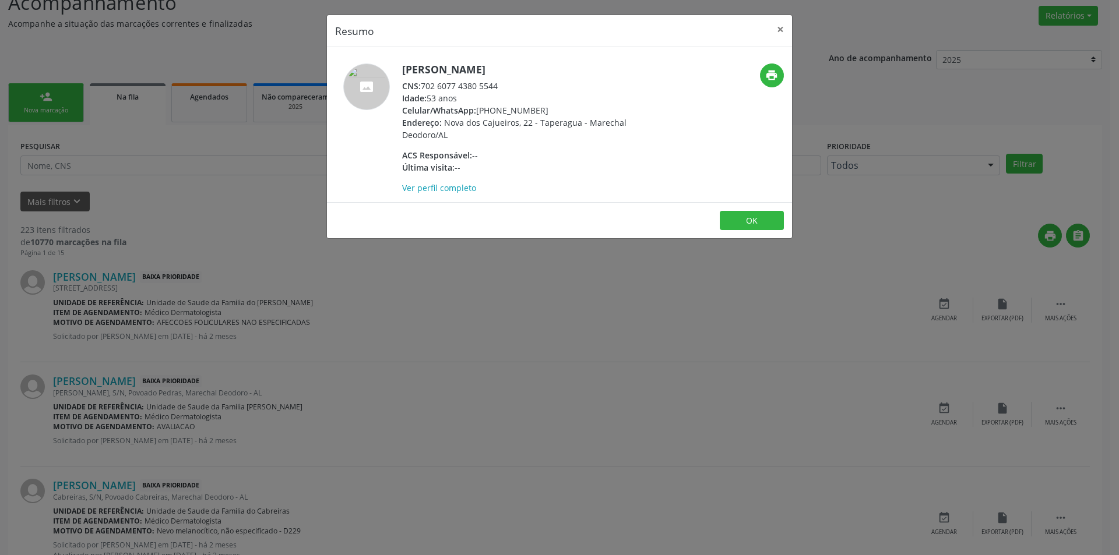
drag, startPoint x: 421, startPoint y: 85, endPoint x: 520, endPoint y: 87, distance: 98.5
click at [520, 87] on div "CNS: 702 6077 4380 5544" at bounding box center [515, 86] width 227 height 12
click at [449, 86] on div "CNS: 702 6077 4380 5544" at bounding box center [515, 86] width 227 height 12
drag, startPoint x: 424, startPoint y: 84, endPoint x: 513, endPoint y: 82, distance: 89.8
click at [513, 82] on div "CNS: 702 6077 4380 5544" at bounding box center [515, 86] width 227 height 12
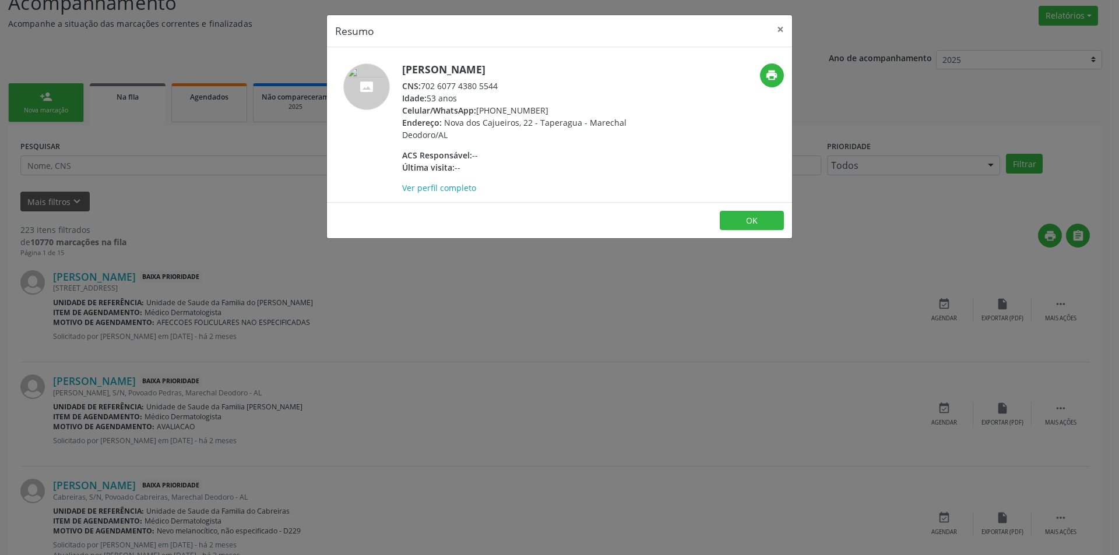
copy div "702 6077 4380 5544"
click at [759, 223] on button "OK" at bounding box center [752, 221] width 64 height 20
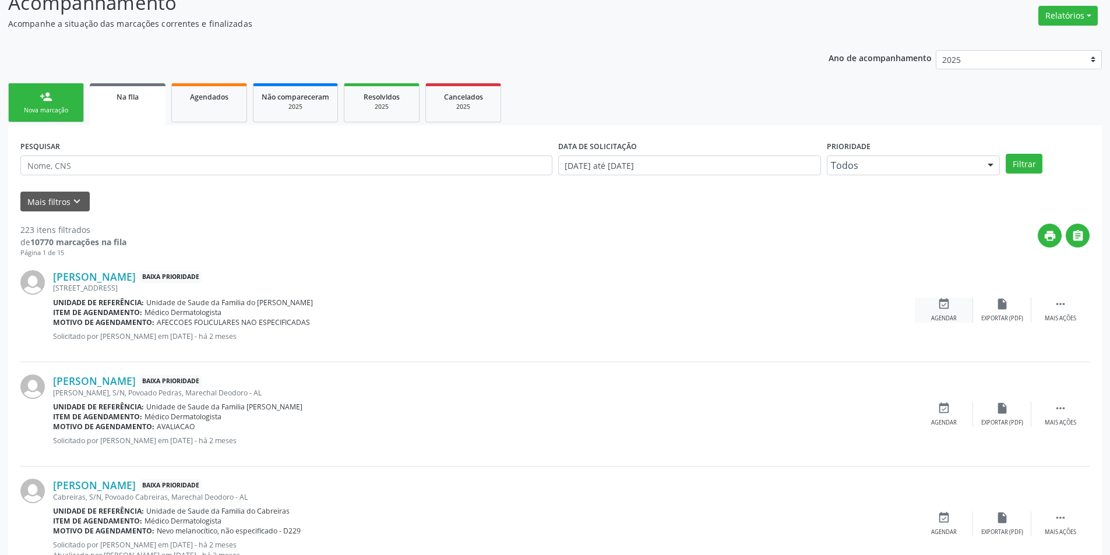
click at [940, 307] on icon "event_available" at bounding box center [944, 304] width 13 height 13
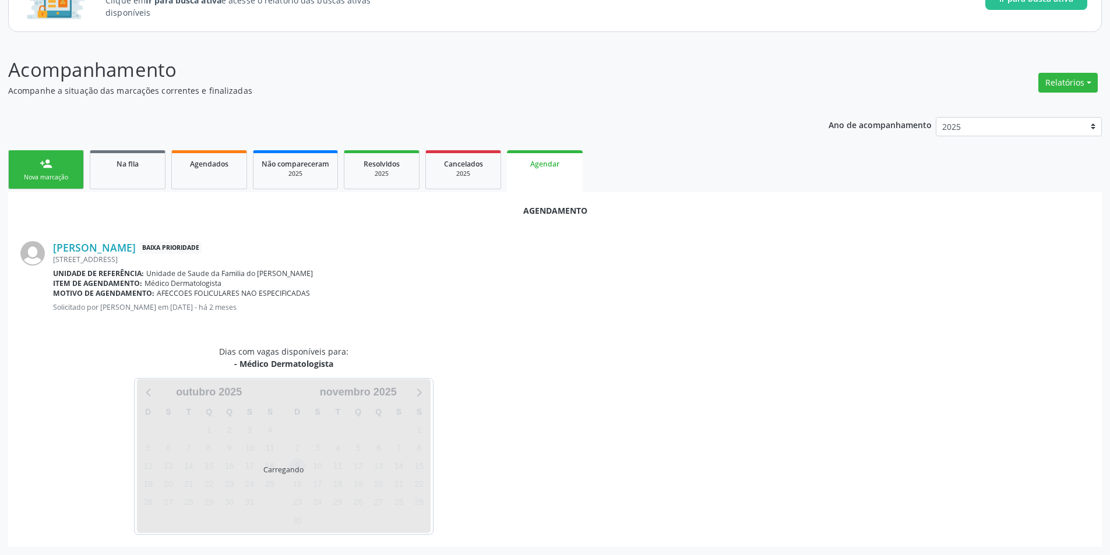
scroll to position [135, 0]
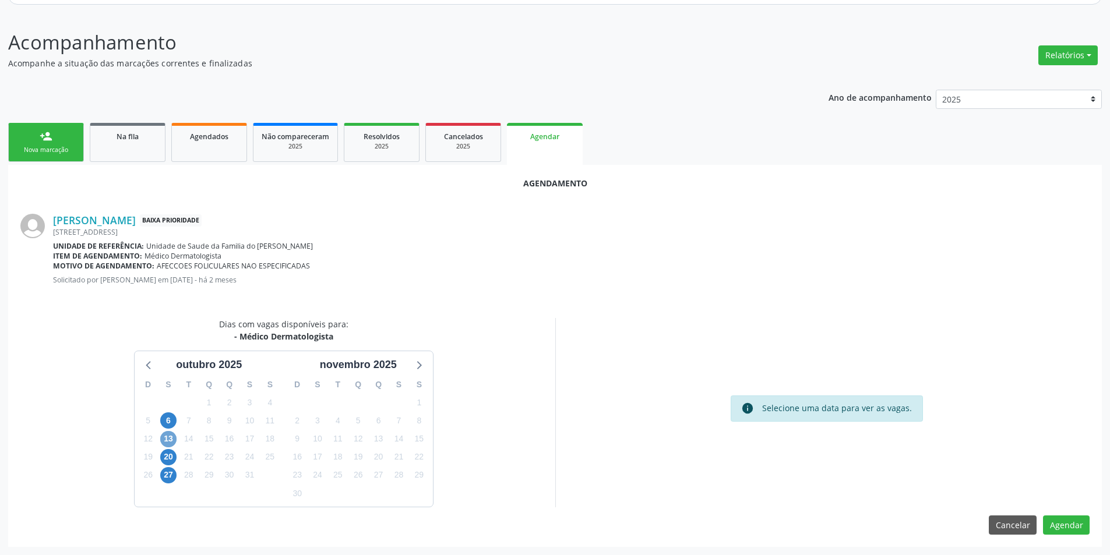
click at [171, 439] on span "13" at bounding box center [168, 439] width 16 height 16
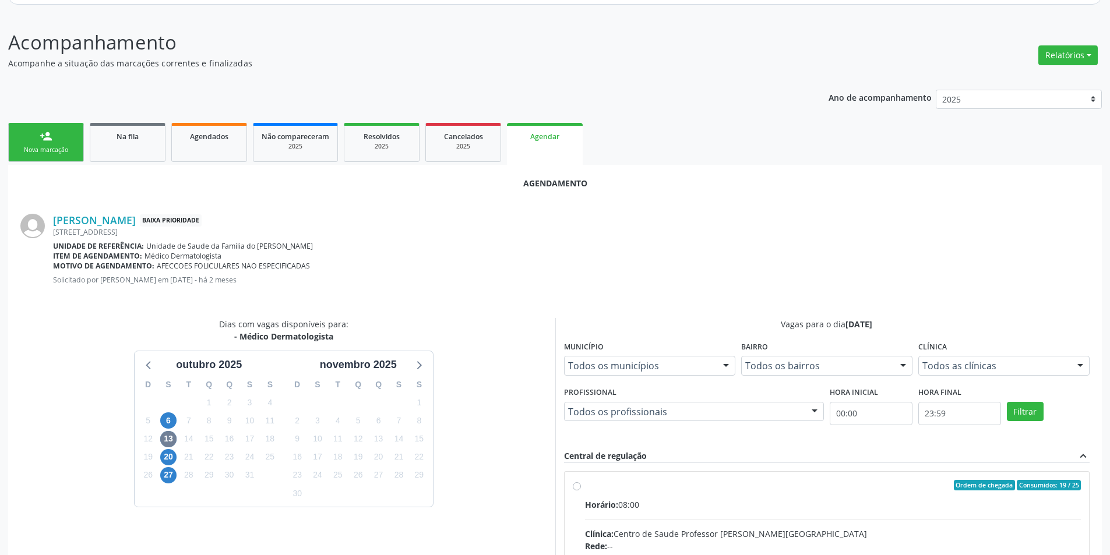
drag, startPoint x: 575, startPoint y: 486, endPoint x: 603, endPoint y: 471, distance: 32.3
click at [574, 486] on input "Ordem de chegada Consumidos: 19 / 25 Horário: 08:00 Clínica: Centro de Saude Pr…" at bounding box center [577, 485] width 8 height 10
radio input "true"
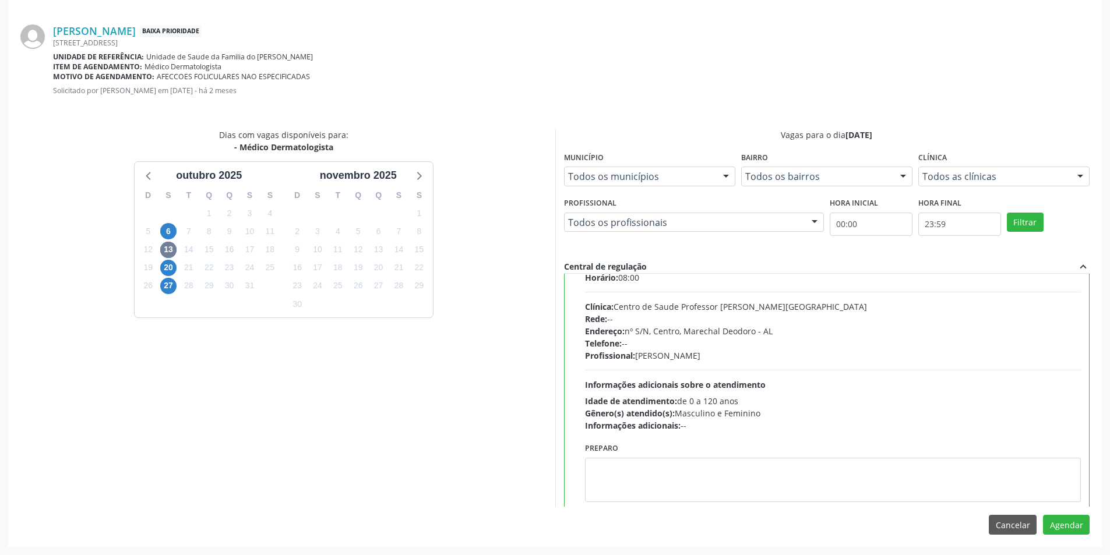
scroll to position [58, 0]
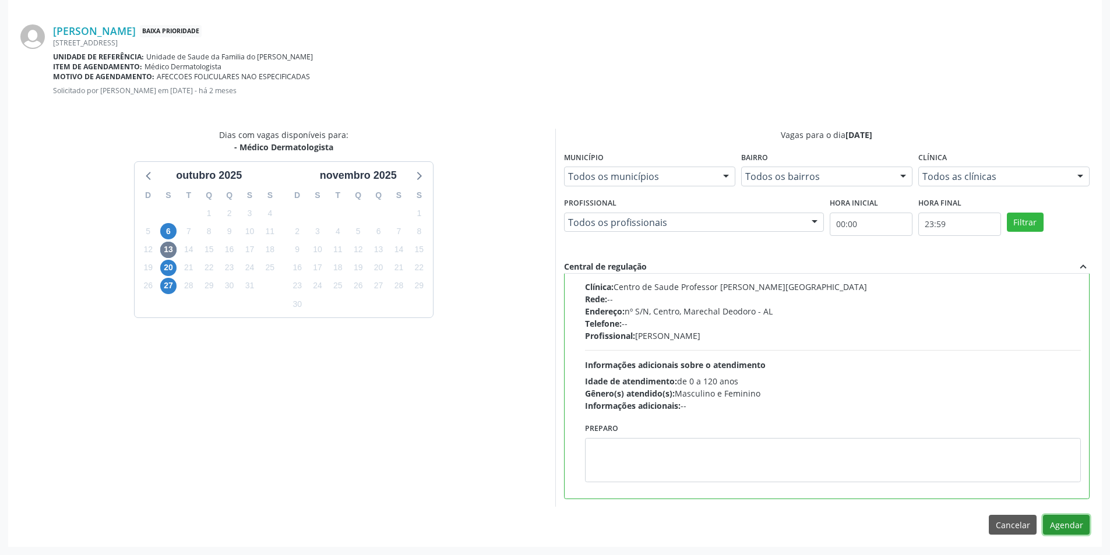
click at [1071, 529] on button "Agendar" at bounding box center [1066, 525] width 47 height 20
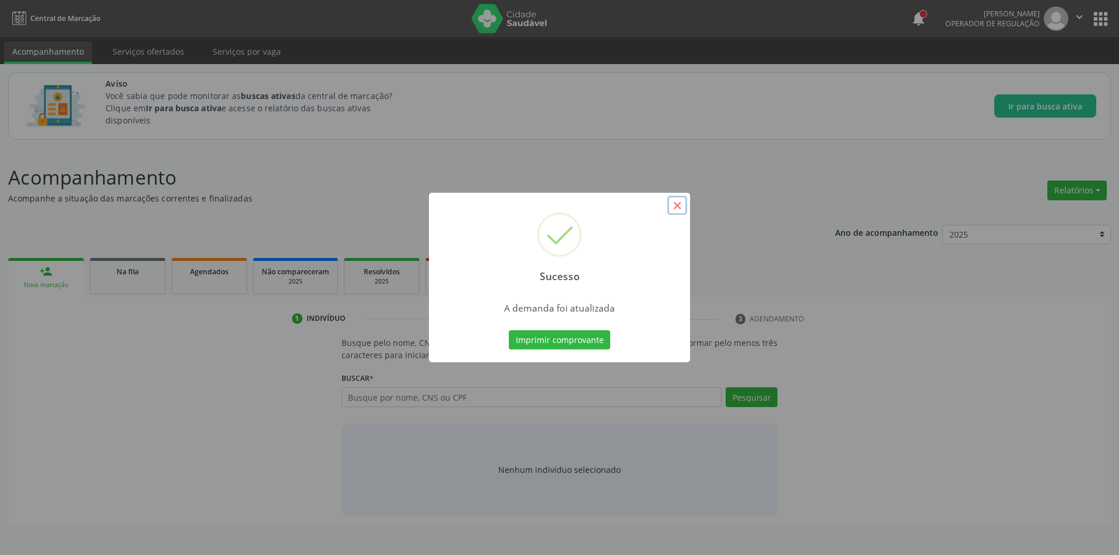
click at [675, 209] on button "×" at bounding box center [677, 206] width 20 height 20
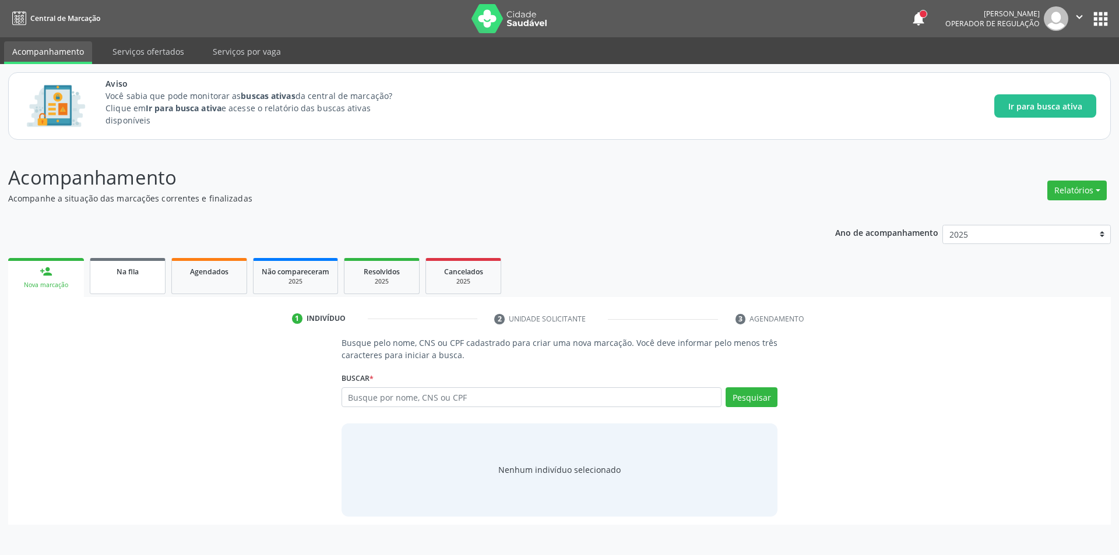
click at [134, 276] on span "Na fila" at bounding box center [128, 272] width 22 height 10
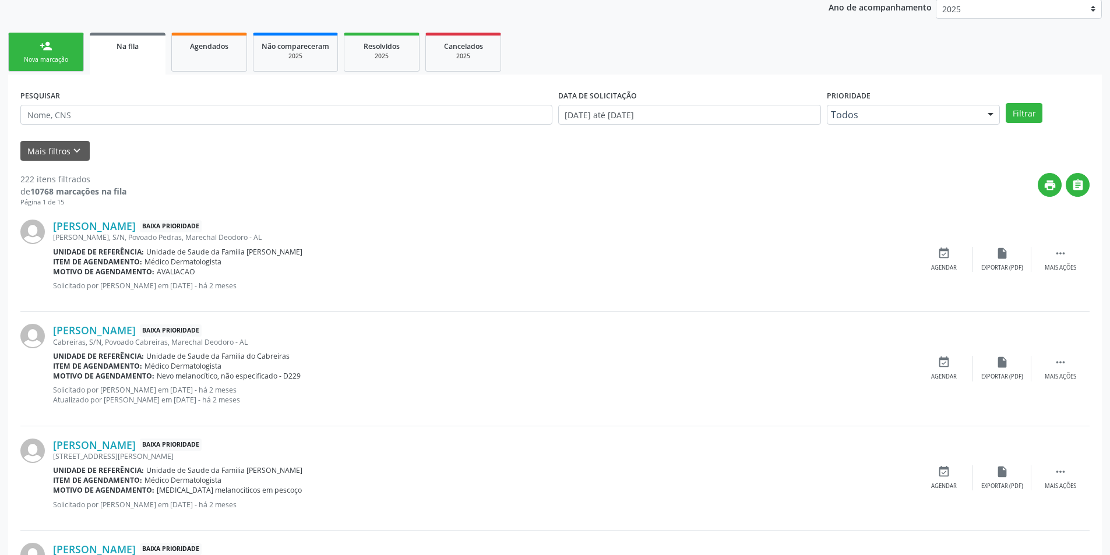
scroll to position [233, 0]
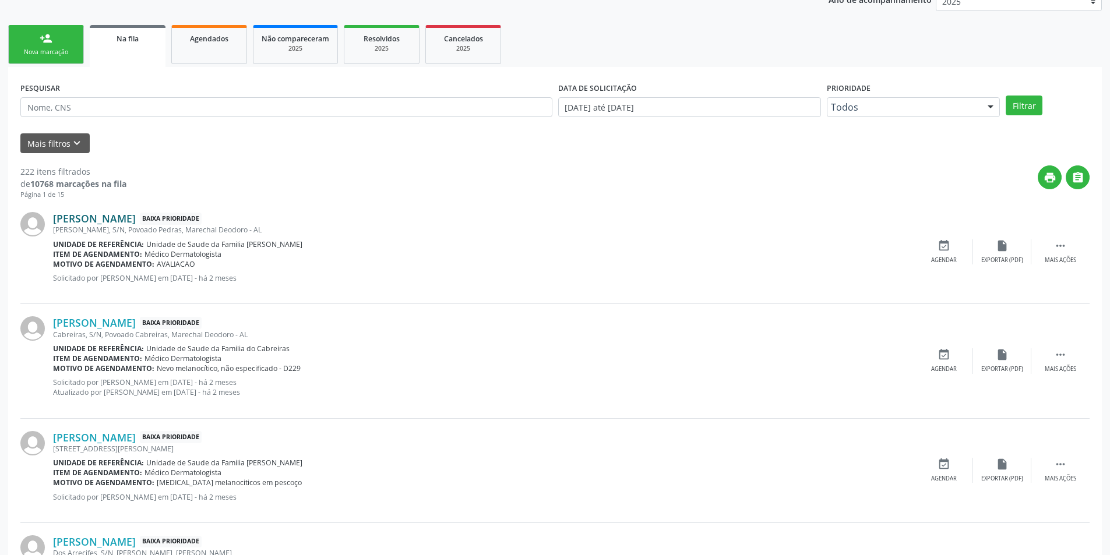
click at [107, 217] on link "Alex Santos da Silva" at bounding box center [94, 218] width 83 height 13
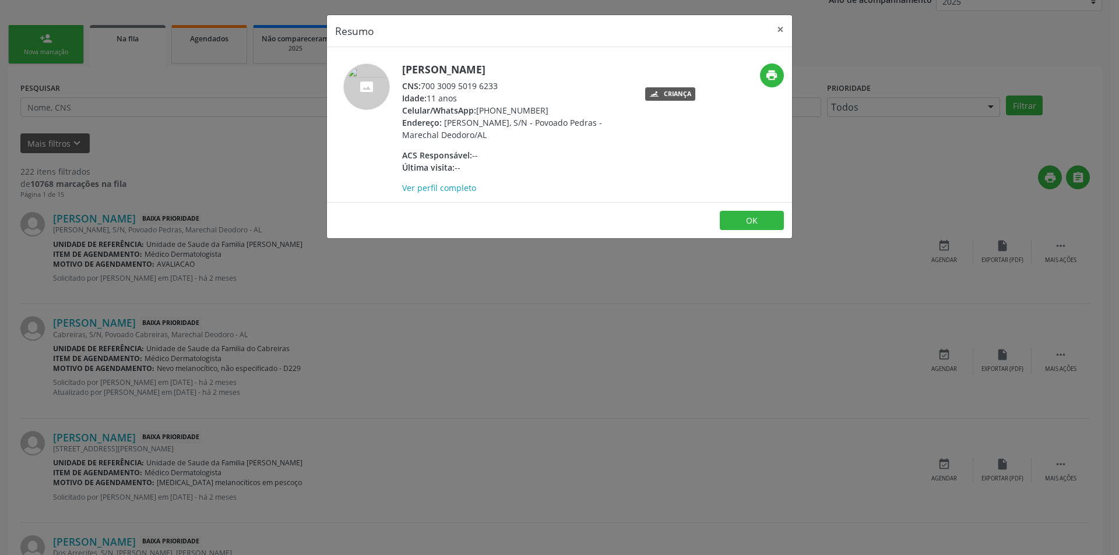
drag, startPoint x: 424, startPoint y: 85, endPoint x: 512, endPoint y: 86, distance: 87.4
click at [512, 86] on div "CNS: 700 3009 5019 6233" at bounding box center [515, 86] width 227 height 12
copy div "700 3009 5019 6233"
click at [737, 226] on button "OK" at bounding box center [752, 221] width 64 height 20
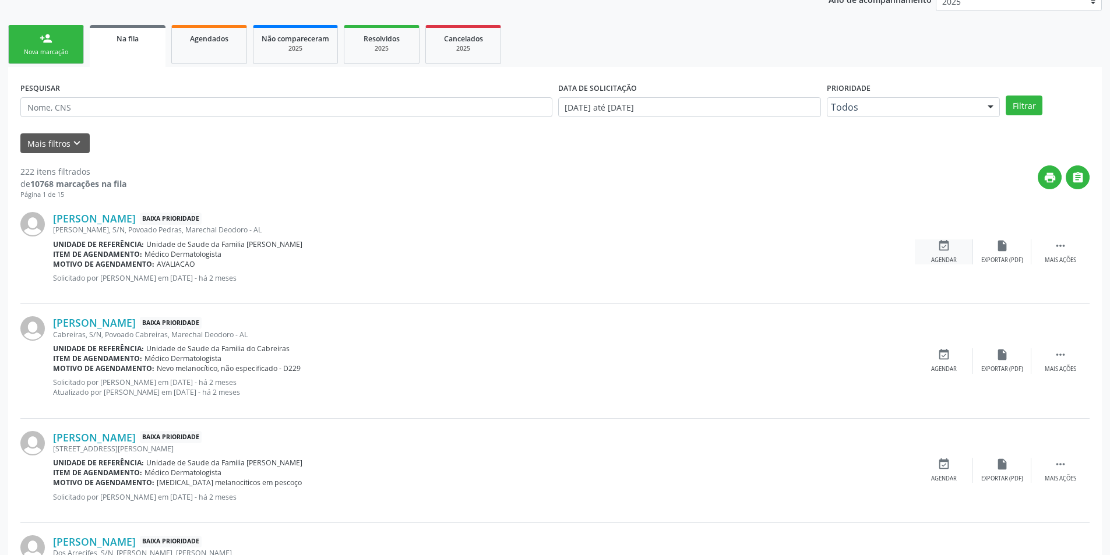
click at [942, 248] on icon "event_available" at bounding box center [944, 246] width 13 height 13
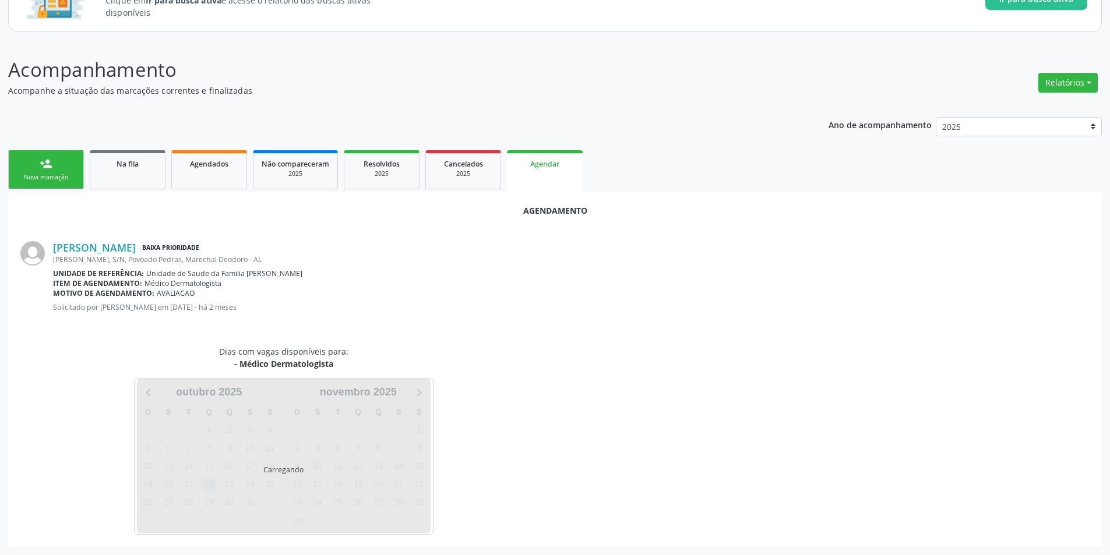
scroll to position [135, 0]
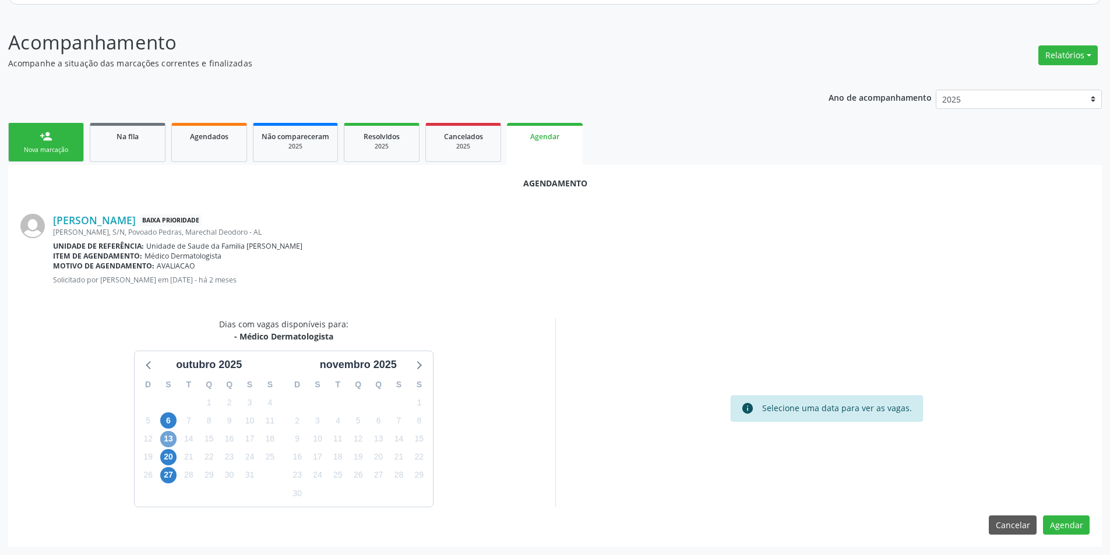
click at [163, 441] on span "13" at bounding box center [168, 439] width 16 height 16
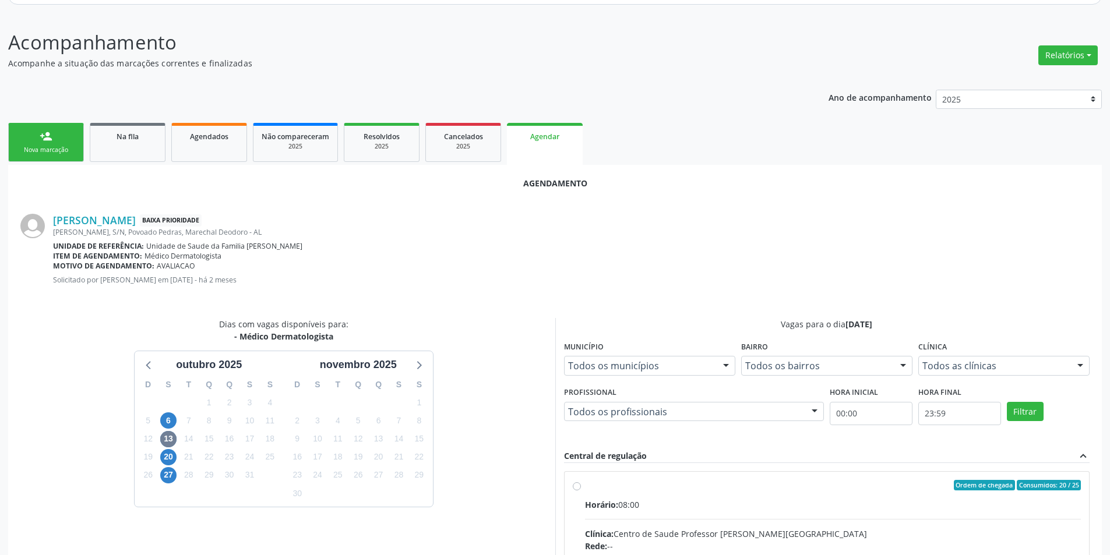
click at [575, 486] on input "Ordem de chegada Consumidos: 20 / 25 Horário: 08:00 Clínica: Centro de Saude Pr…" at bounding box center [577, 485] width 8 height 10
radio input "true"
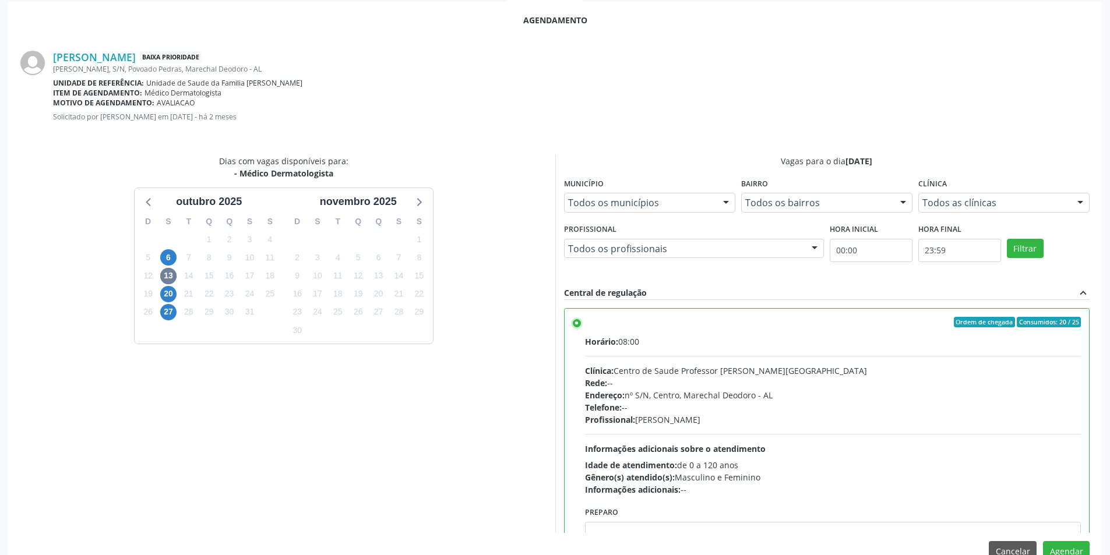
scroll to position [325, 0]
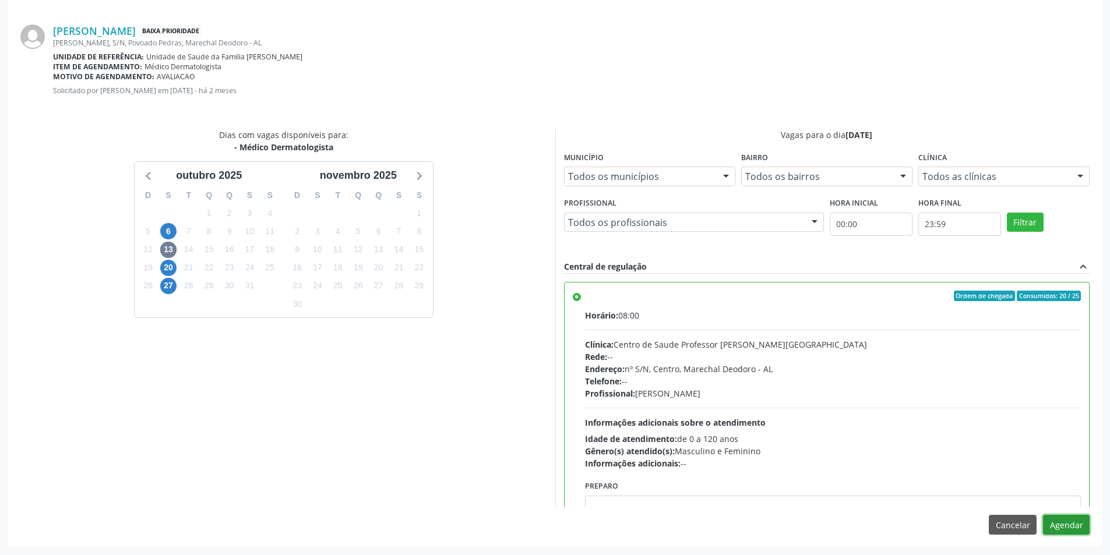
click at [1072, 528] on button "Agendar" at bounding box center [1066, 525] width 47 height 20
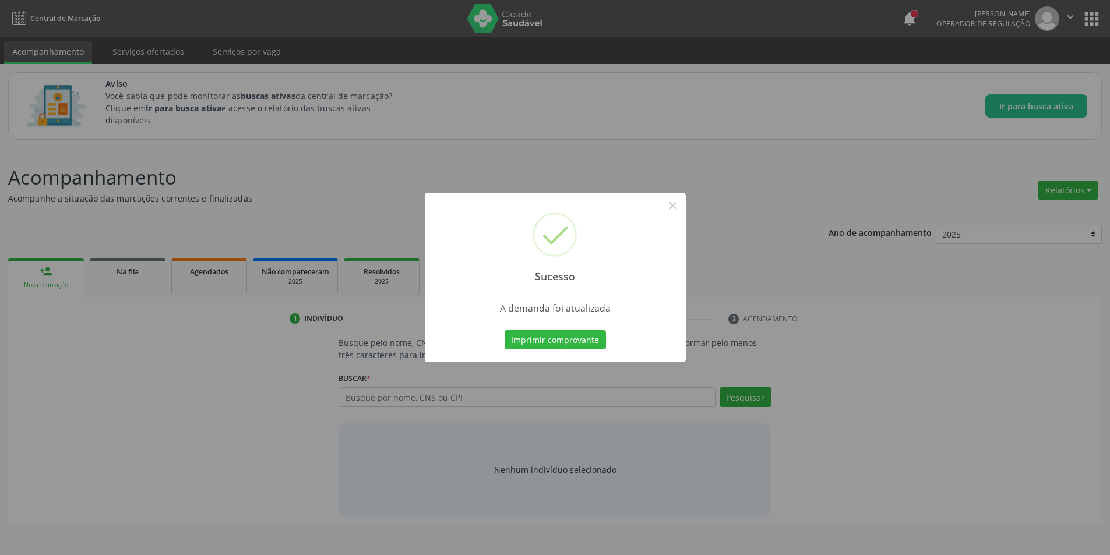
scroll to position [0, 0]
click at [685, 204] on button "×" at bounding box center [677, 206] width 20 height 20
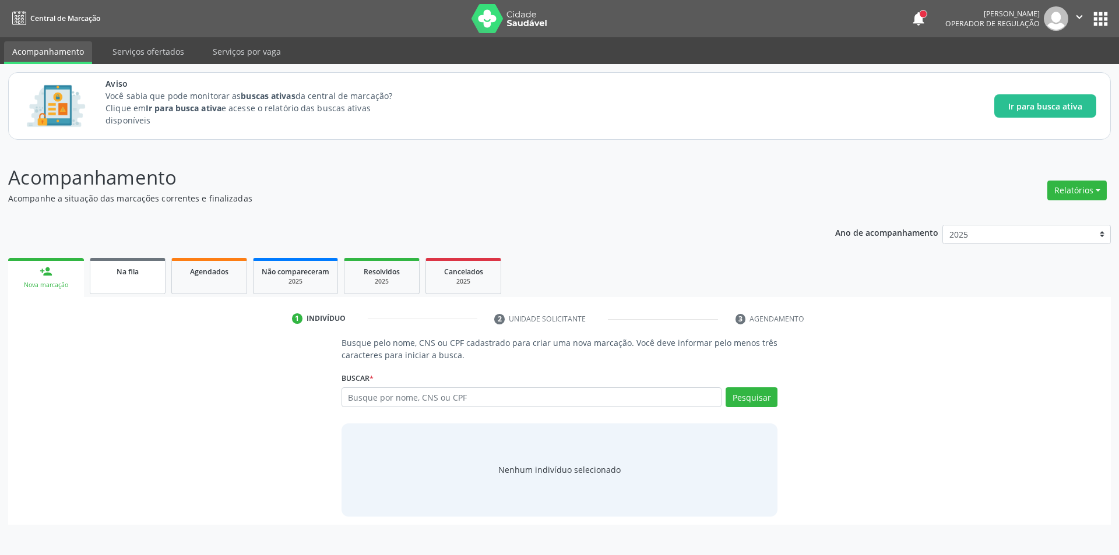
drag, startPoint x: 149, startPoint y: 302, endPoint x: 140, endPoint y: 288, distance: 16.5
click at [148, 302] on div "1 Indivíduo 2 Unidade solicitante 3 Agendamento Busque pelo nome, CNS ou CPF ca…" at bounding box center [559, 411] width 1103 height 228
click at [137, 282] on link "Na fila" at bounding box center [128, 276] width 76 height 36
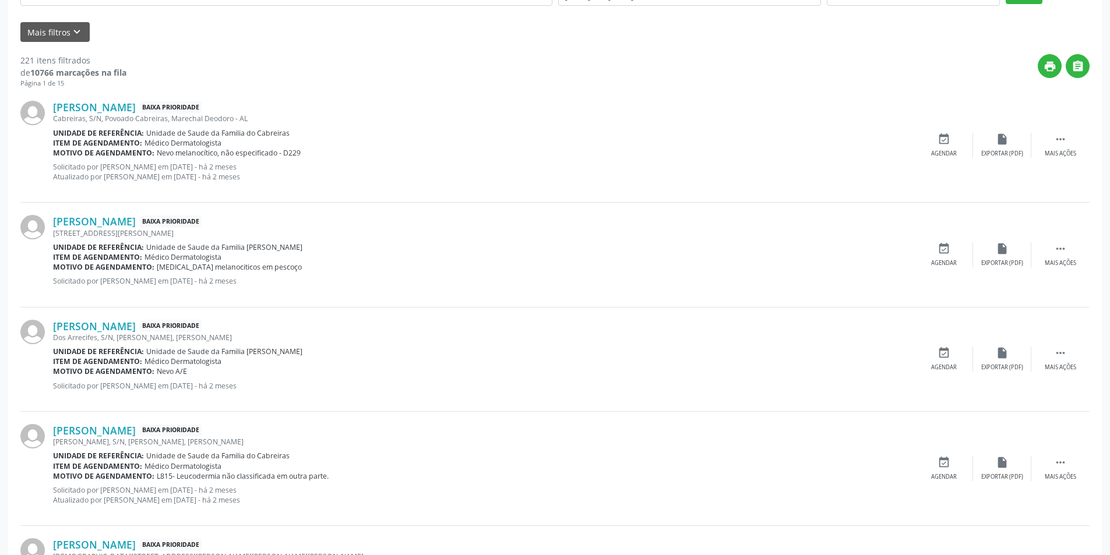
scroll to position [350, 0]
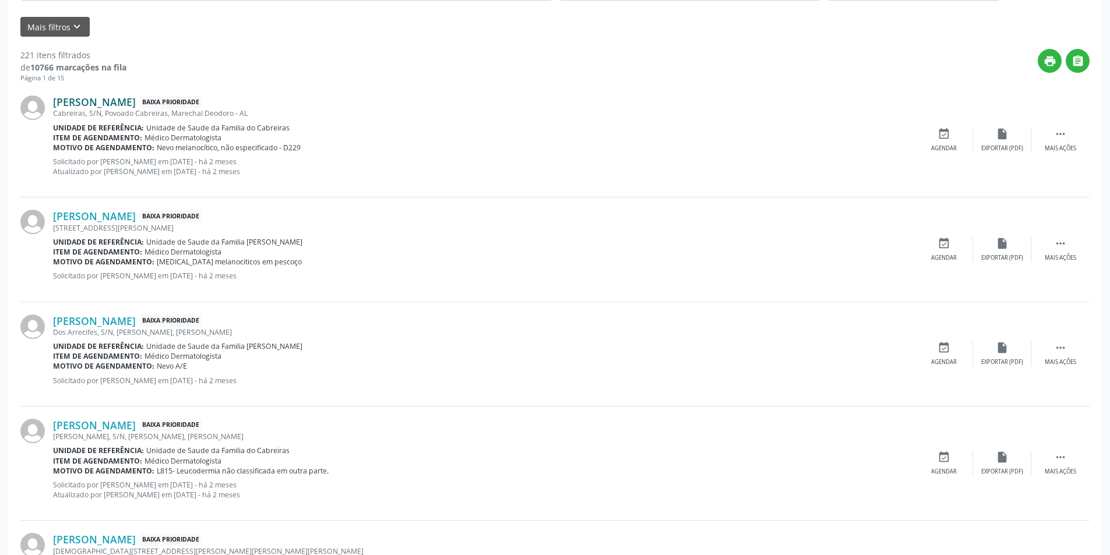
click at [134, 100] on link "Gilberto Inácio Espindola" at bounding box center [94, 102] width 83 height 13
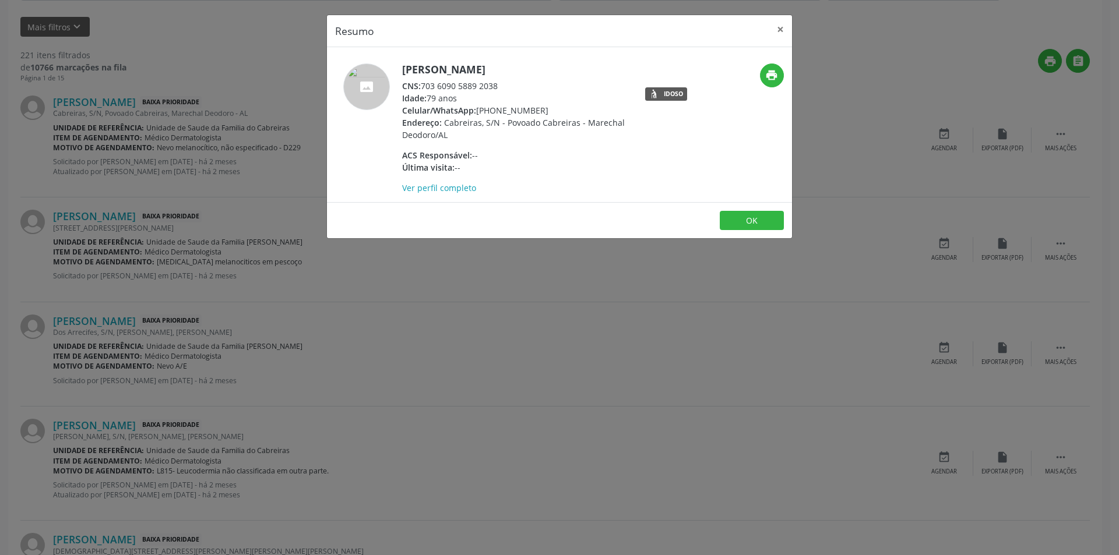
drag, startPoint x: 423, startPoint y: 86, endPoint x: 523, endPoint y: 86, distance: 100.2
click at [522, 86] on div "CNS: 703 6090 5889 2038" at bounding box center [515, 86] width 227 height 12
copy div "703 6090 5889 2038"
click at [752, 226] on button "OK" at bounding box center [752, 221] width 64 height 20
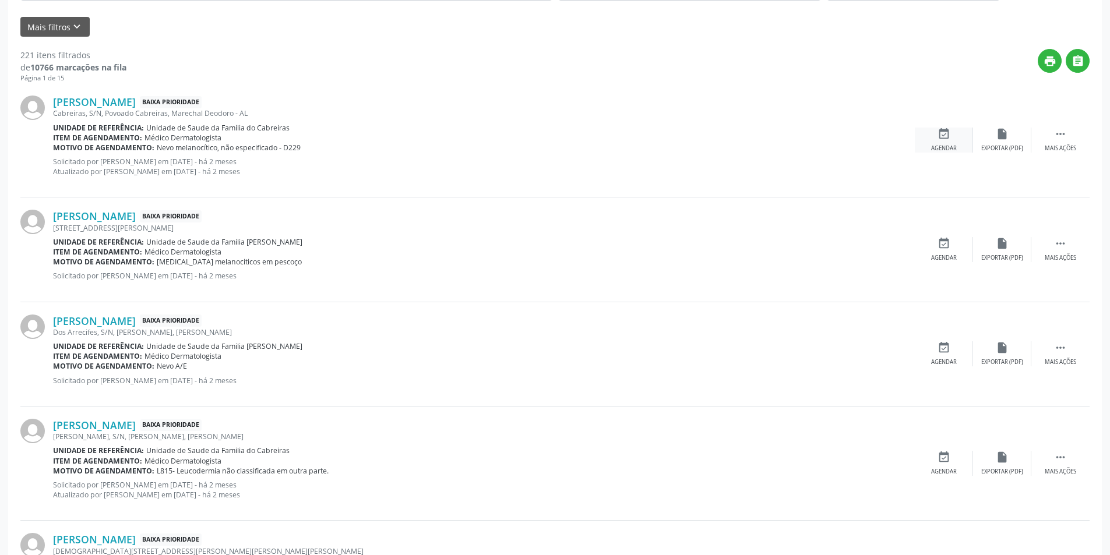
click at [935, 133] on div "event_available Agendar" at bounding box center [944, 140] width 58 height 25
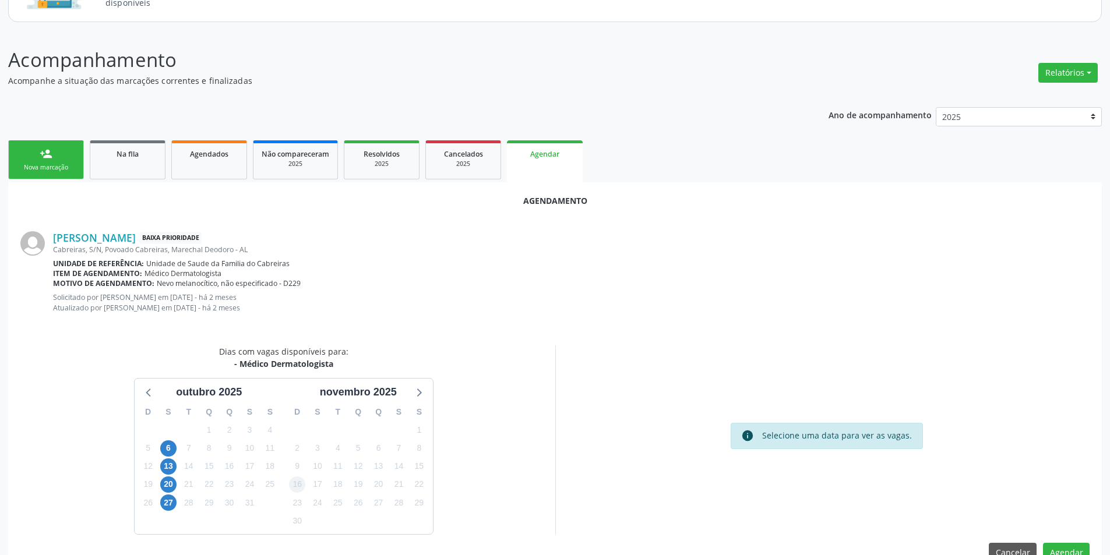
scroll to position [145, 0]
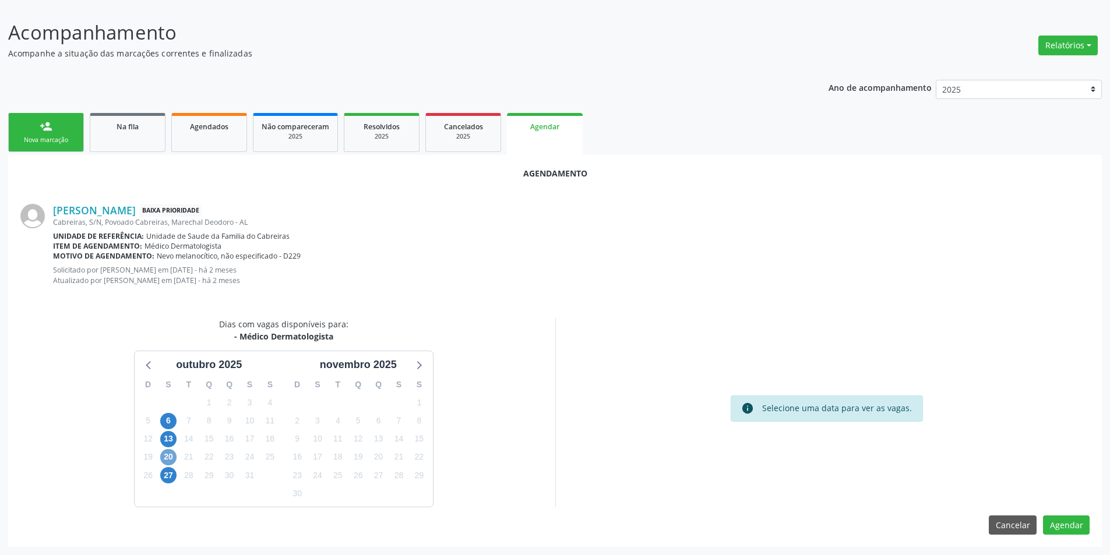
click at [169, 455] on span "20" at bounding box center [168, 457] width 16 height 16
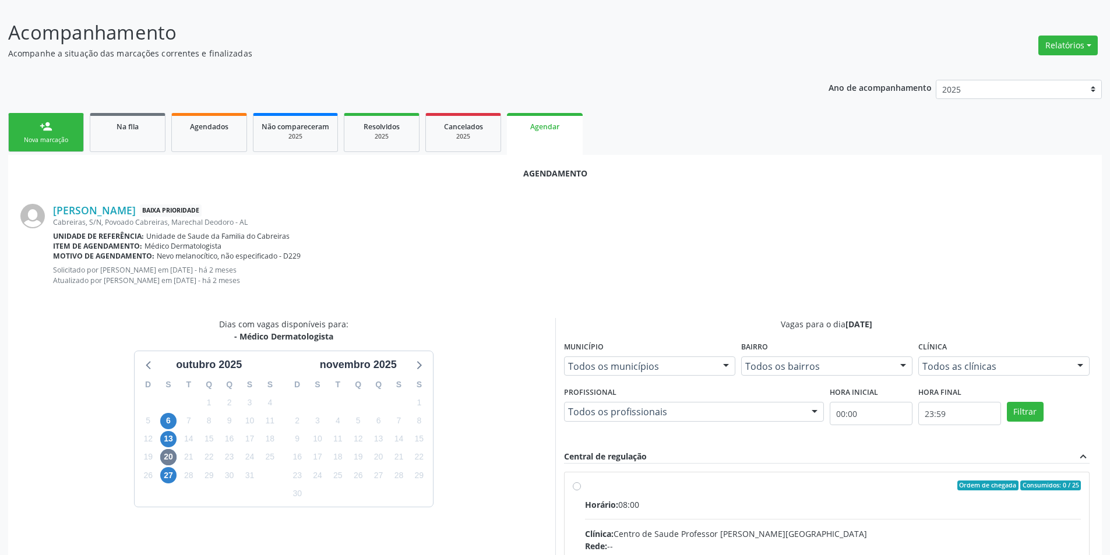
click at [578, 485] on input "Ordem de chegada Consumidos: 0 / 25 Horário: 08:00 Clínica: Centro de Saude Pro…" at bounding box center [577, 486] width 8 height 10
radio input "true"
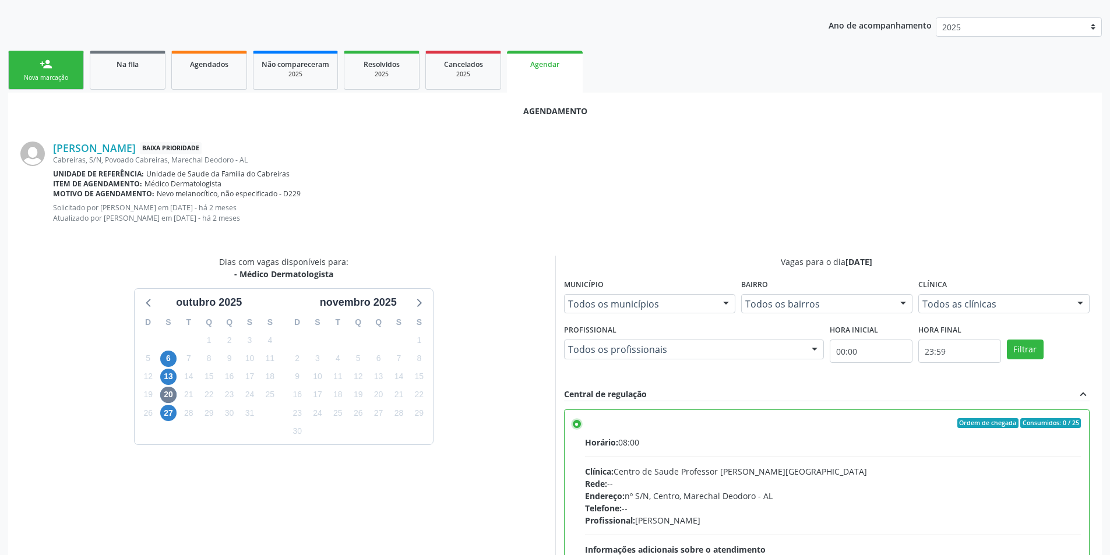
scroll to position [335, 0]
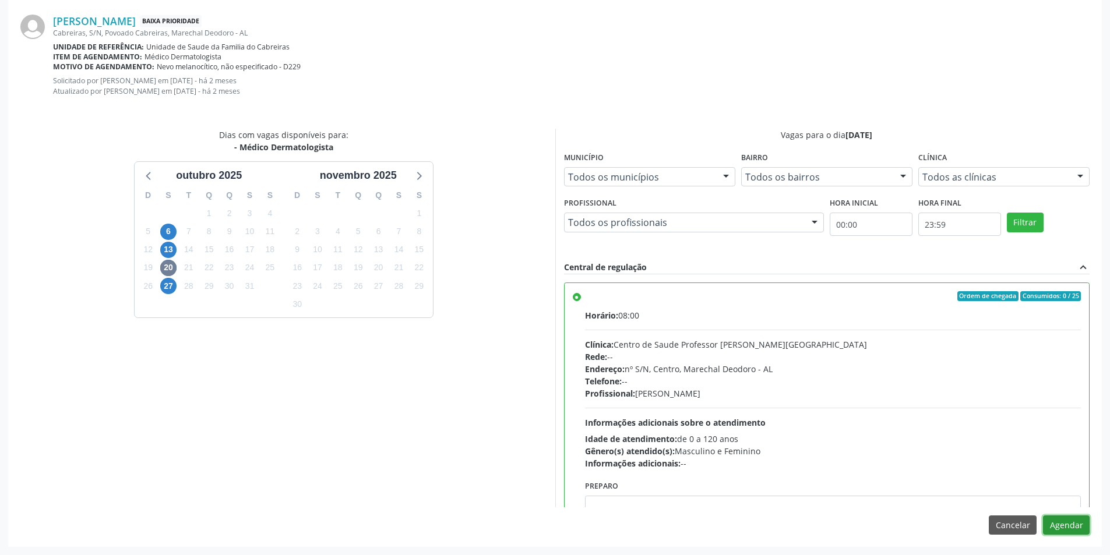
click at [1068, 522] on button "Agendar" at bounding box center [1066, 526] width 47 height 20
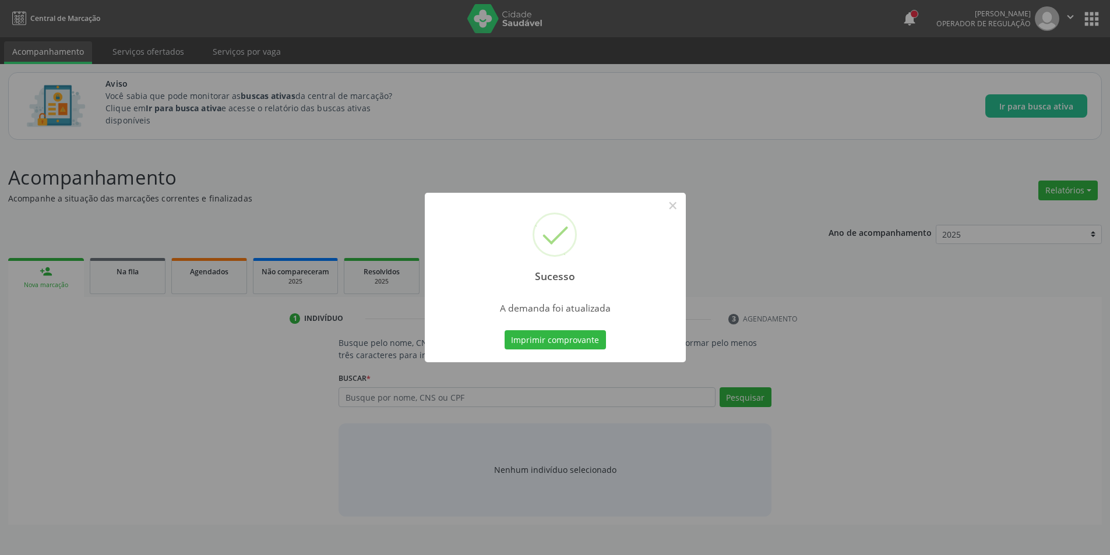
scroll to position [0, 0]
click at [681, 203] on button "×" at bounding box center [677, 206] width 20 height 20
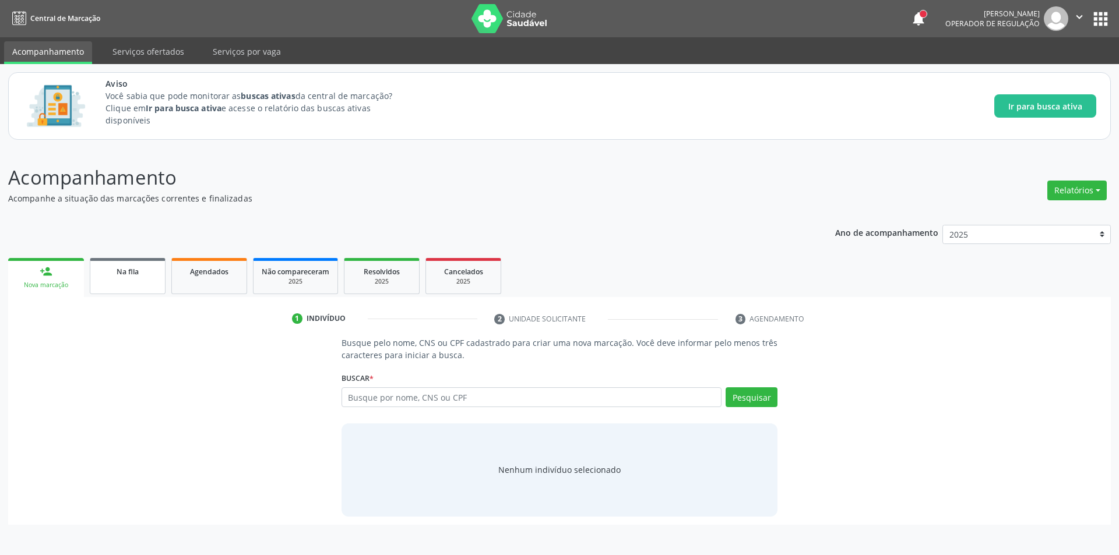
click at [126, 279] on link "Na fila" at bounding box center [128, 276] width 76 height 36
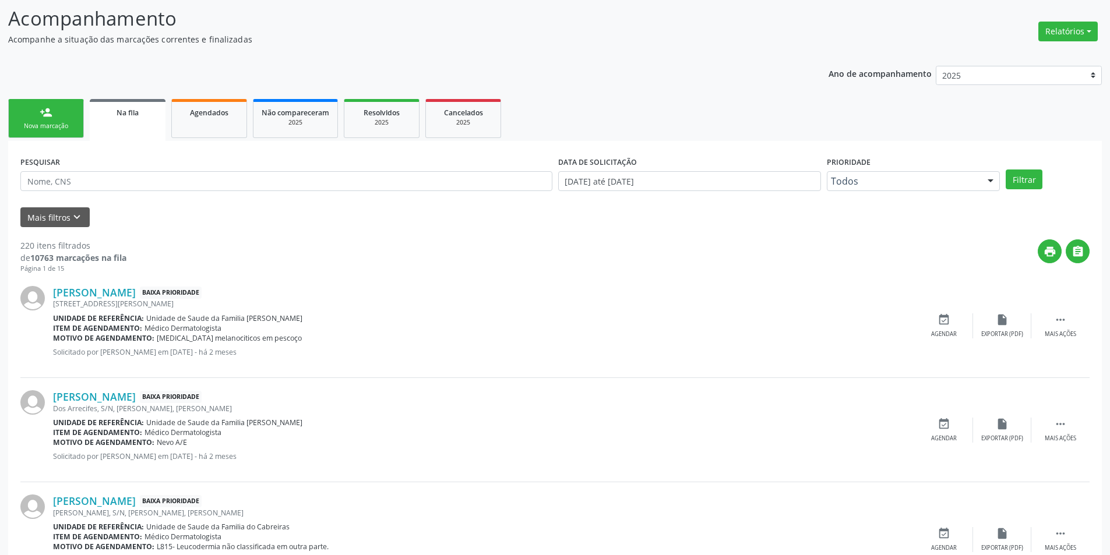
scroll to position [175, 0]
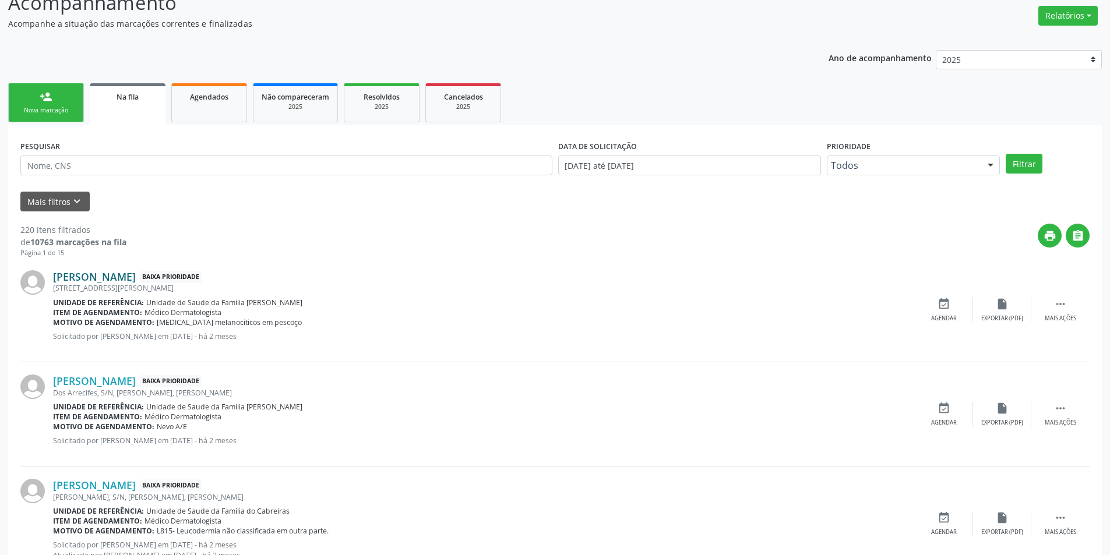
click at [102, 273] on link "Maria Marlene dos Santos" at bounding box center [94, 276] width 83 height 13
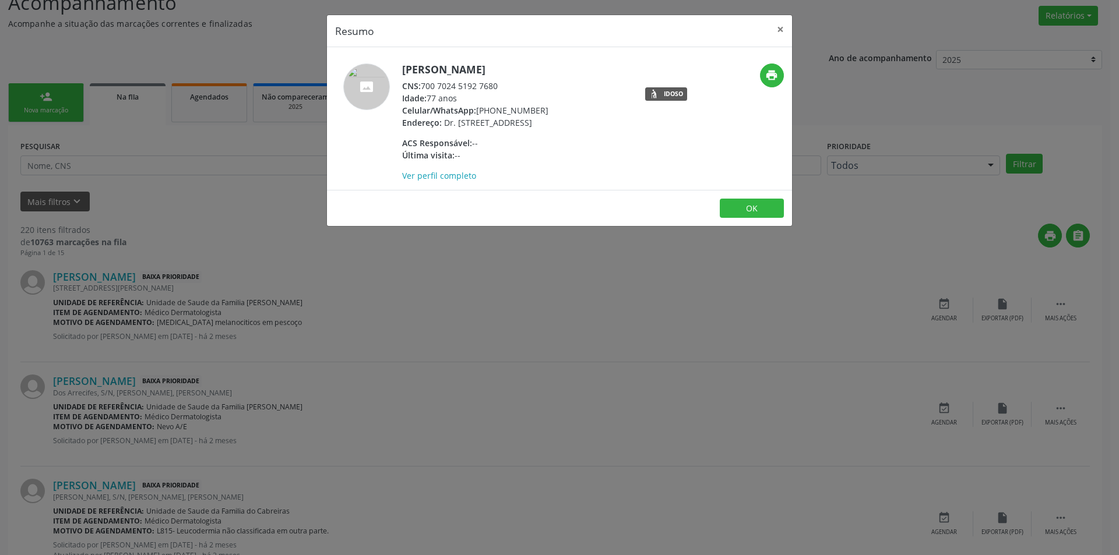
drag, startPoint x: 425, startPoint y: 85, endPoint x: 508, endPoint y: 85, distance: 82.8
click at [508, 85] on div "CNS: 700 7024 5192 7680" at bounding box center [475, 86] width 146 height 12
copy div "700 7024 5192 7680"
click at [752, 216] on button "OK" at bounding box center [752, 209] width 64 height 20
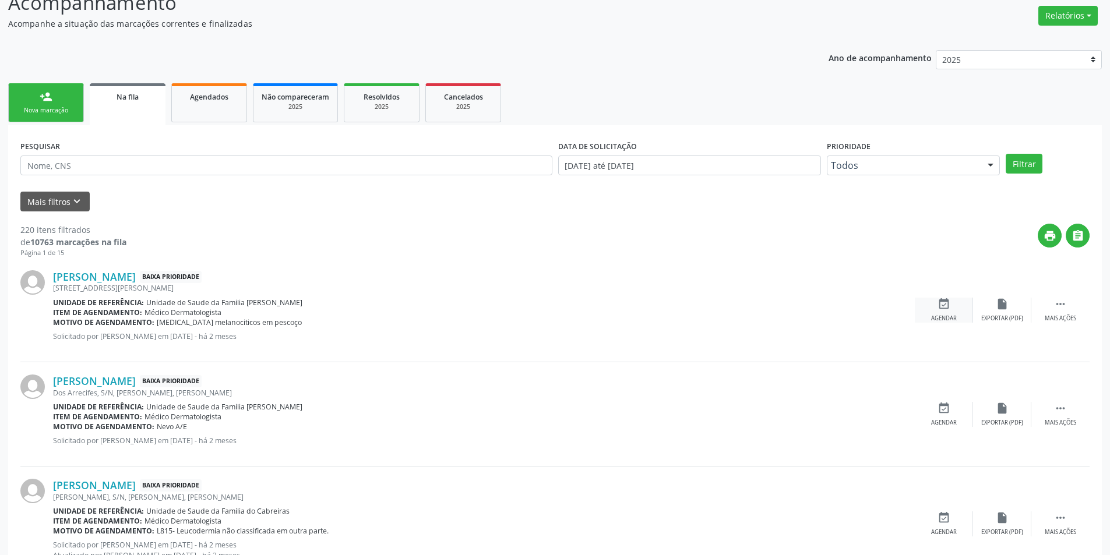
click at [947, 303] on icon "event_available" at bounding box center [944, 304] width 13 height 13
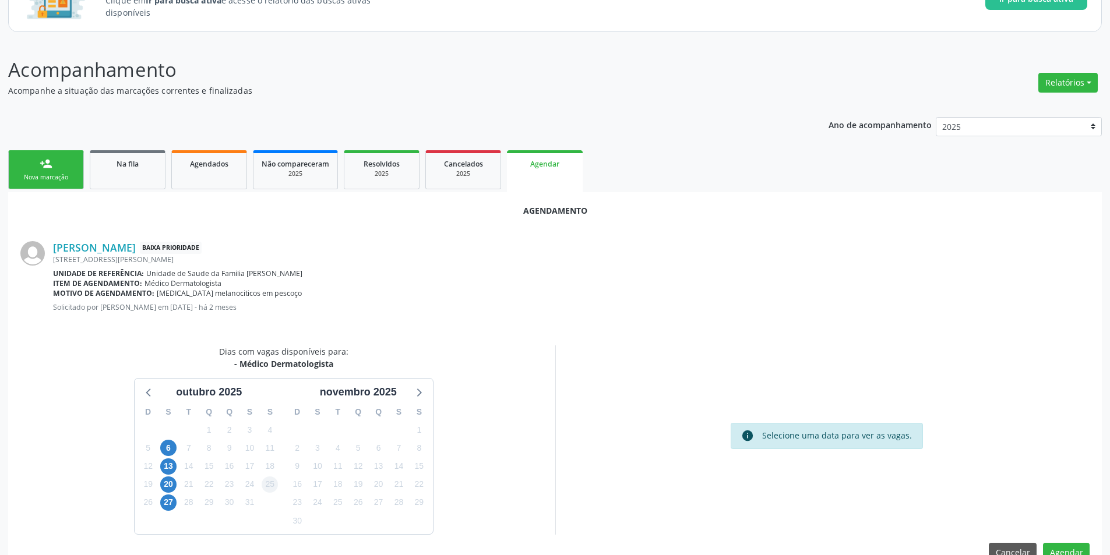
scroll to position [135, 0]
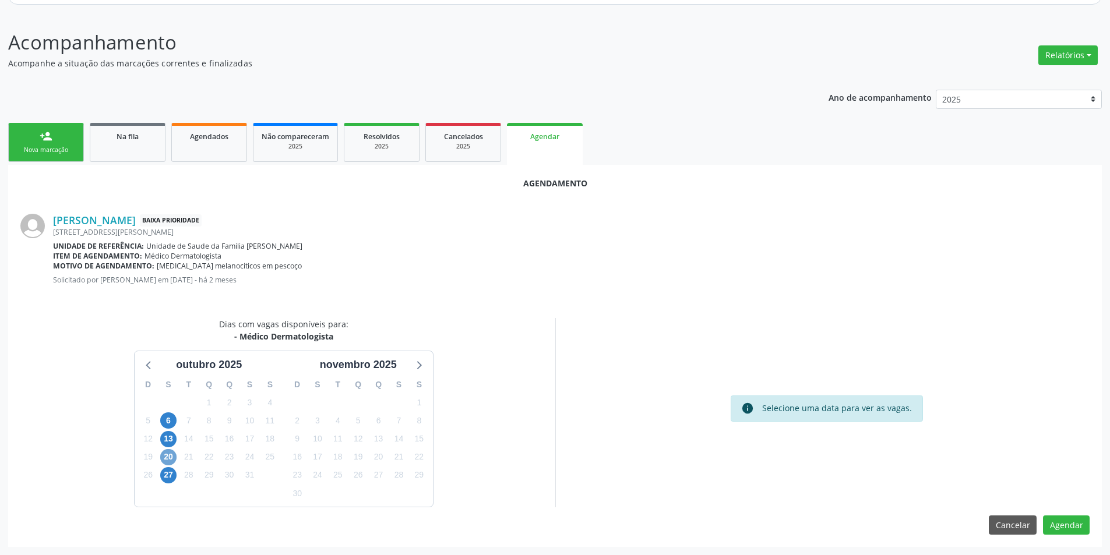
click at [169, 458] on span "20" at bounding box center [168, 457] width 16 height 16
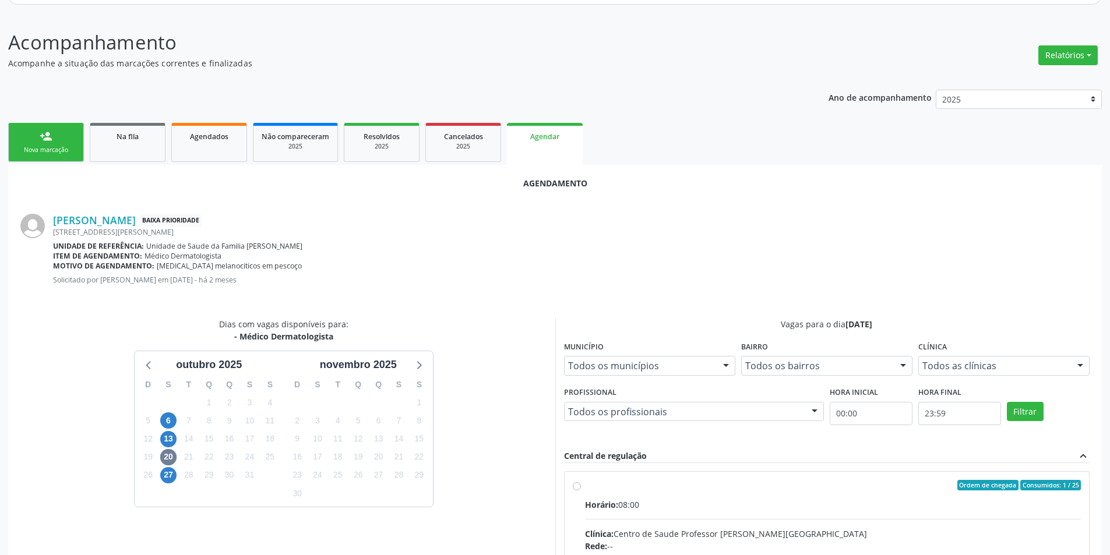
click at [579, 487] on input "Ordem de chegada Consumidos: 1 / 25 Horário: 08:00 Clínica: Centro de Saude Pro…" at bounding box center [577, 485] width 8 height 10
radio input "true"
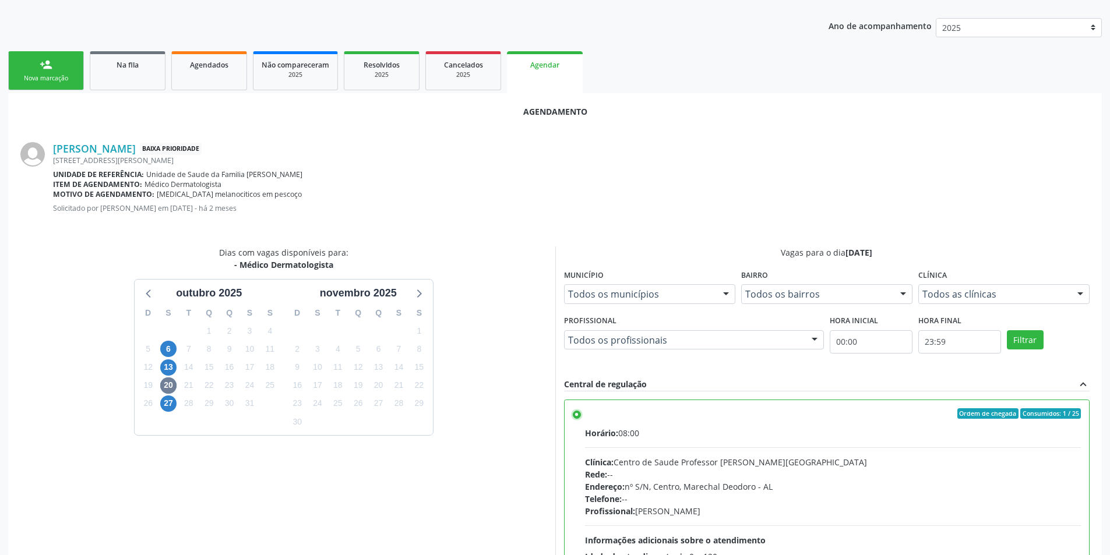
scroll to position [325, 0]
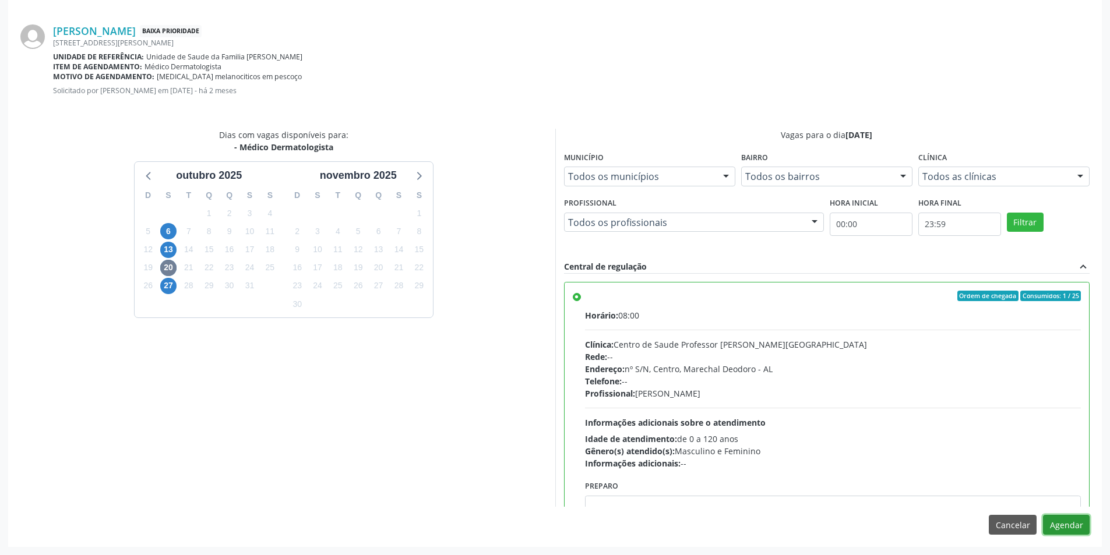
click at [1075, 525] on button "Agendar" at bounding box center [1066, 525] width 47 height 20
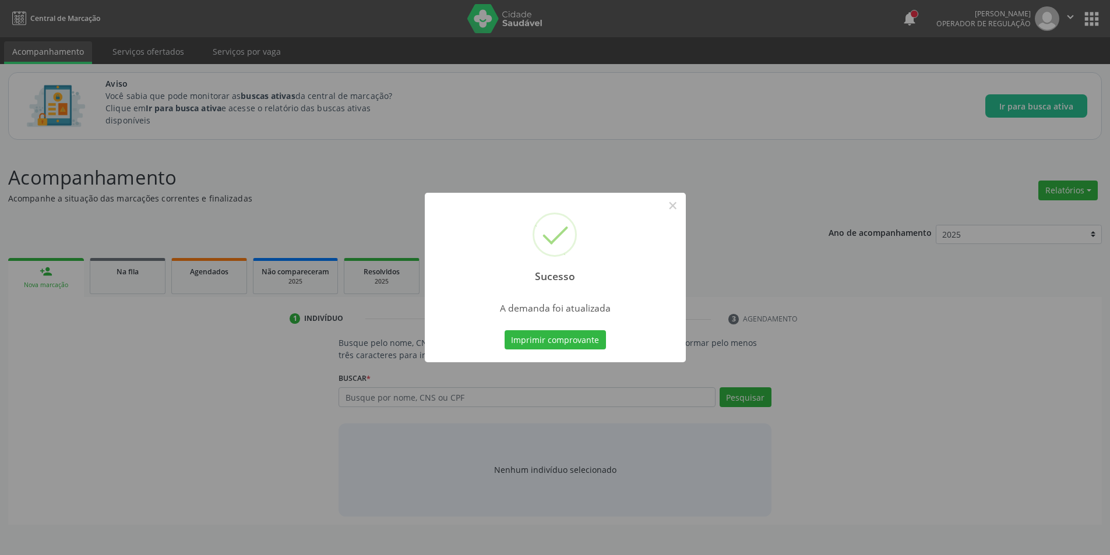
scroll to position [0, 0]
click at [681, 206] on button "×" at bounding box center [677, 206] width 20 height 20
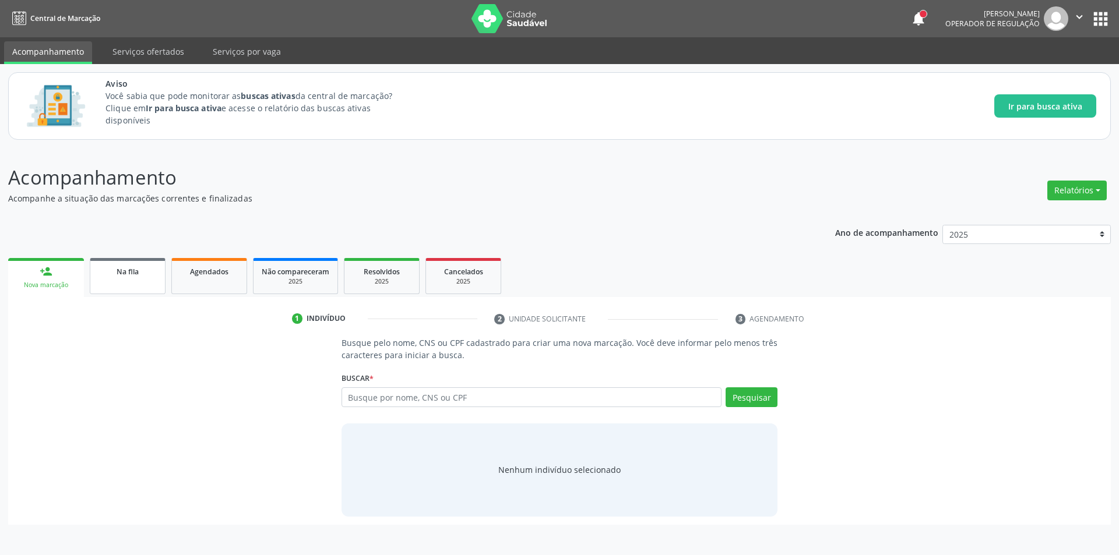
click at [141, 284] on link "Na fila" at bounding box center [128, 276] width 76 height 36
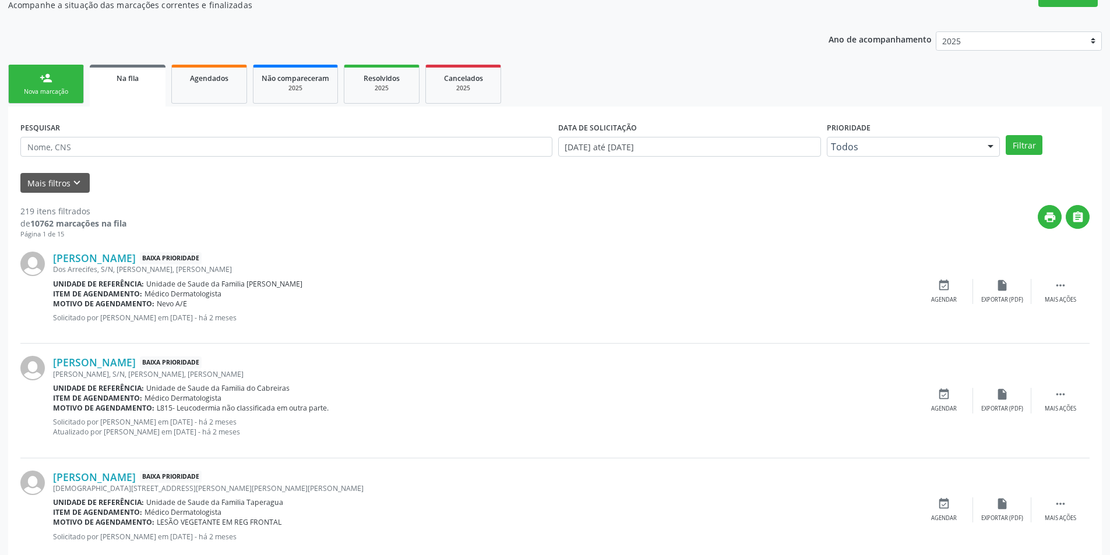
scroll to position [233, 0]
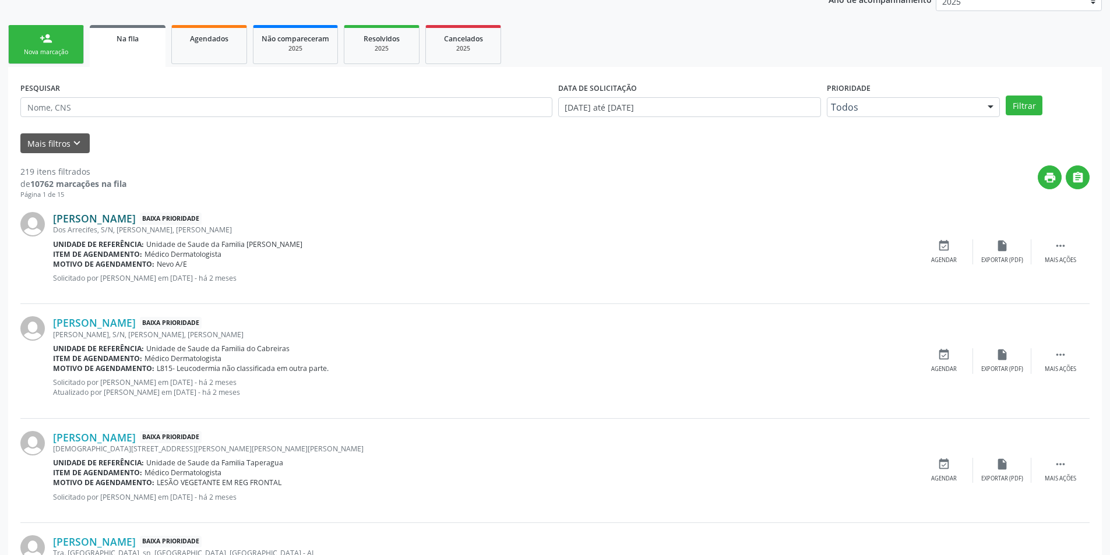
click at [121, 219] on link "Veronica Alves da Rocha" at bounding box center [94, 218] width 83 height 13
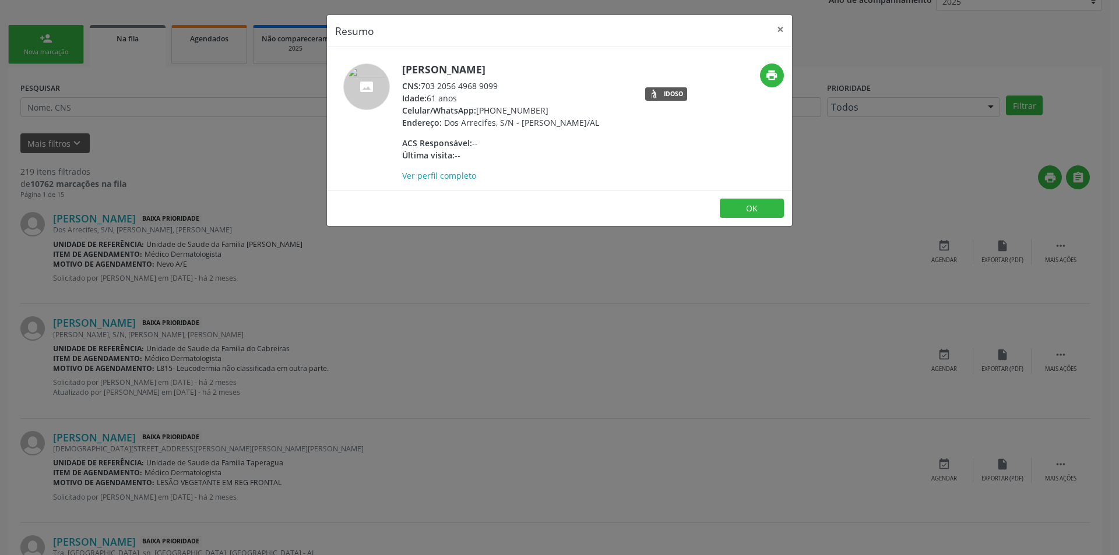
drag, startPoint x: 425, startPoint y: 86, endPoint x: 511, endPoint y: 85, distance: 86.3
click at [511, 85] on div "CNS: 703 2056 4968 9099" at bounding box center [500, 86] width 197 height 12
copy div "703 2056 4968 9099"
click at [760, 217] on button "OK" at bounding box center [752, 209] width 64 height 20
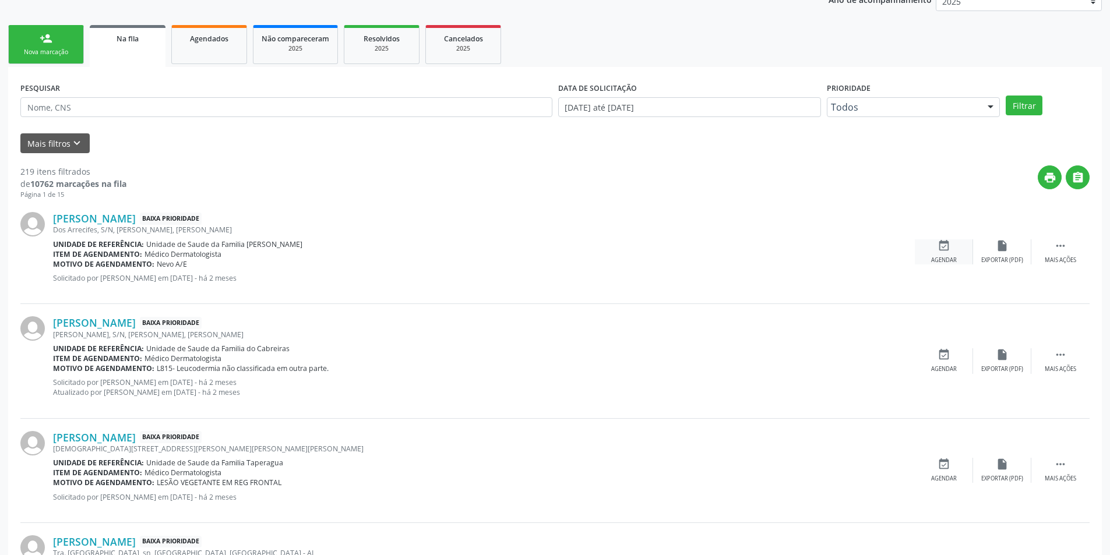
click at [945, 242] on icon "event_available" at bounding box center [944, 246] width 13 height 13
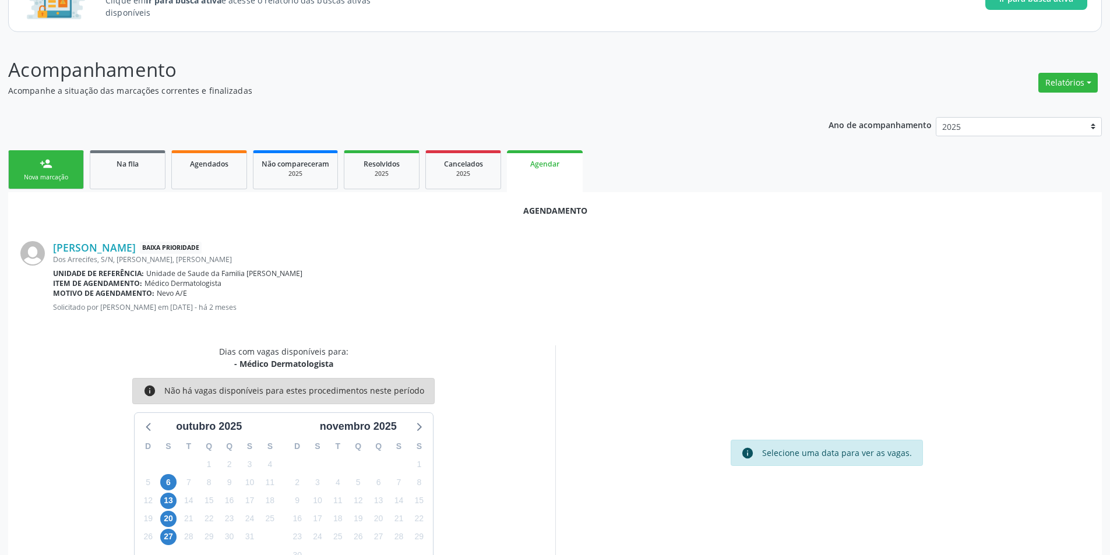
scroll to position [135, 0]
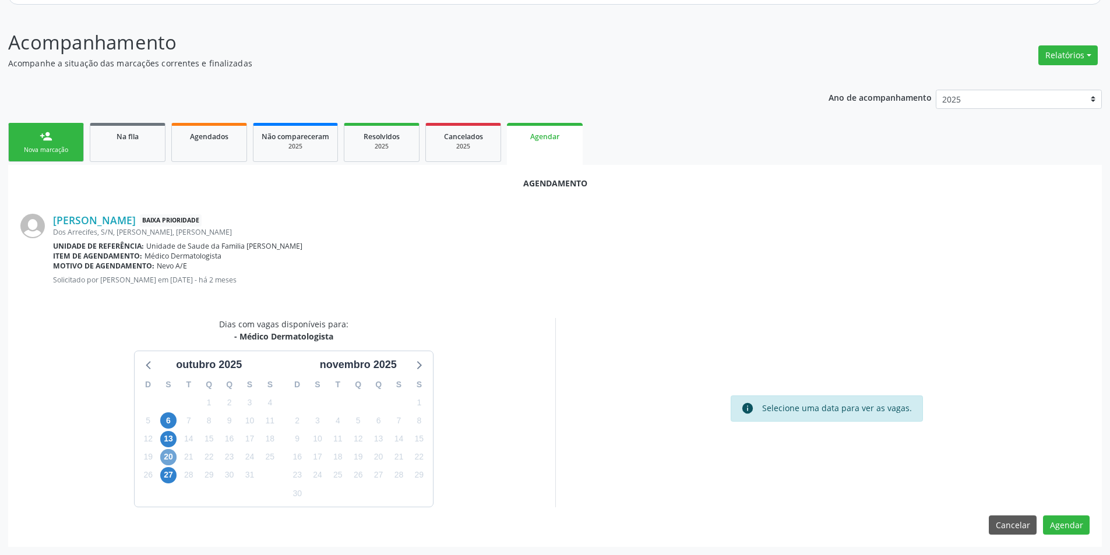
click at [167, 458] on span "20" at bounding box center [168, 457] width 16 height 16
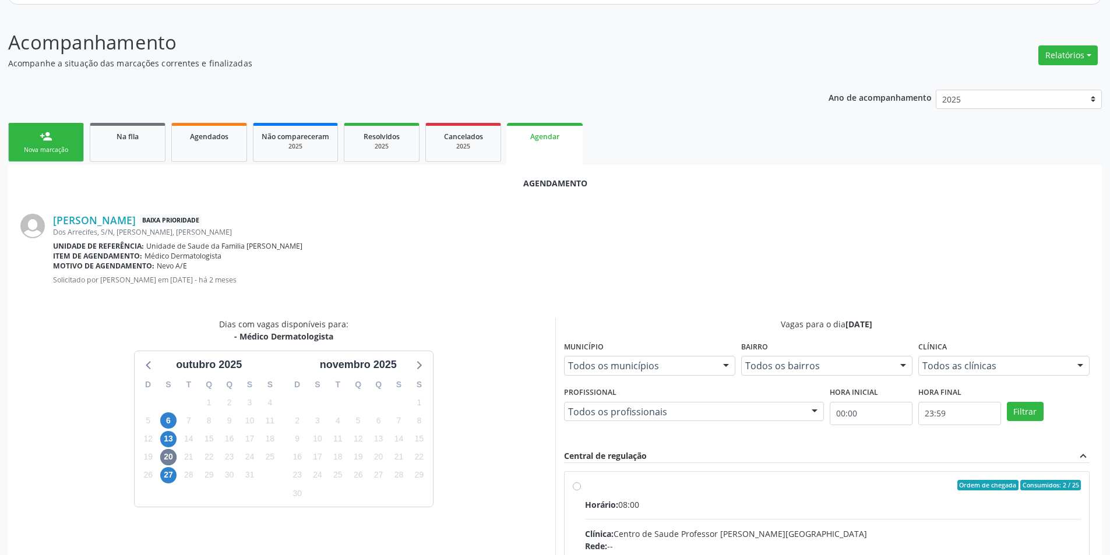
click at [580, 482] on input "Ordem de chegada Consumidos: 2 / 25 Horário: 08:00 Clínica: Centro de Saude Pro…" at bounding box center [577, 485] width 8 height 10
radio input "true"
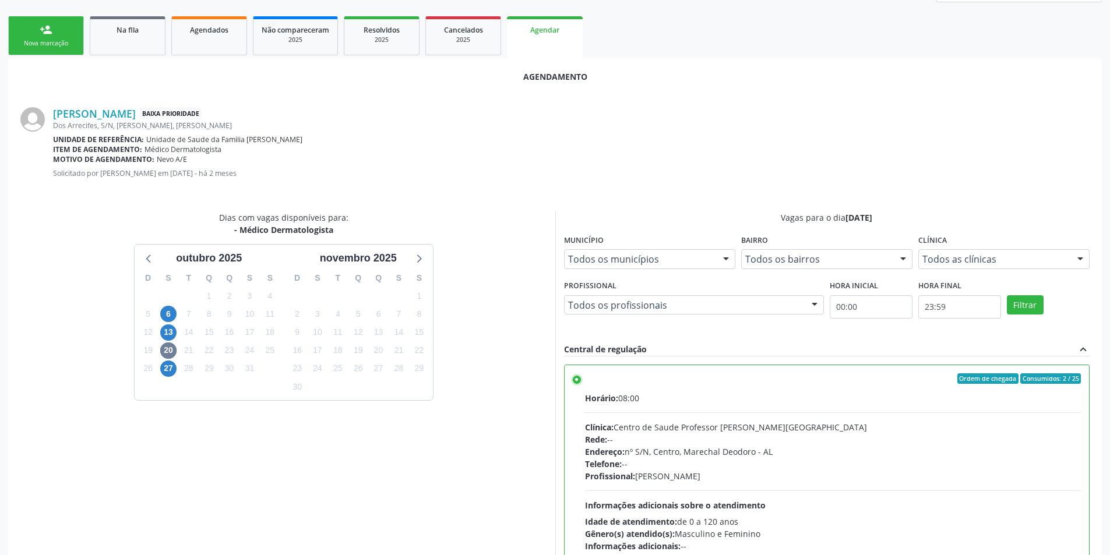
scroll to position [325, 0]
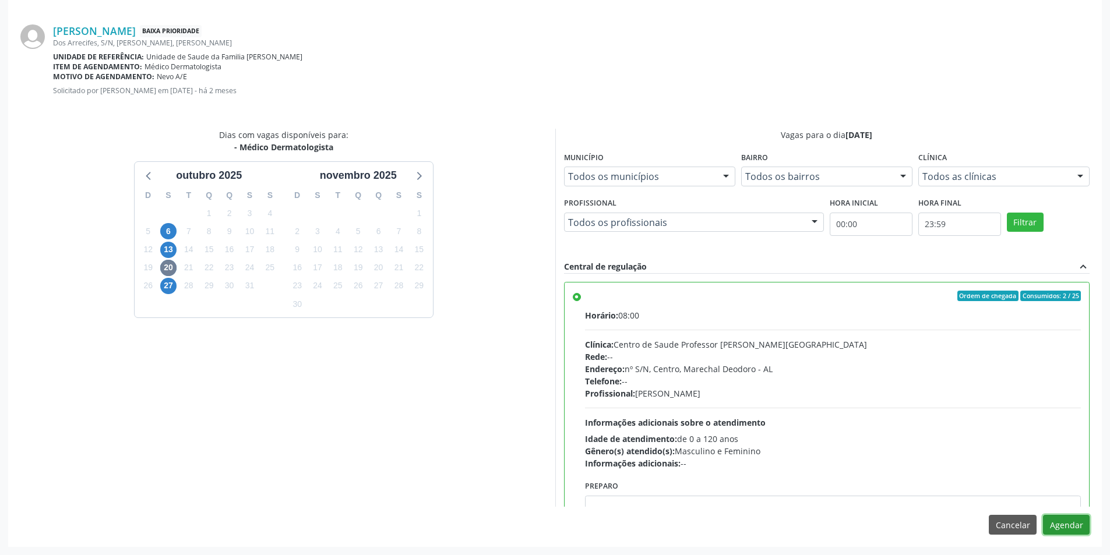
click at [1076, 518] on button "Agendar" at bounding box center [1066, 525] width 47 height 20
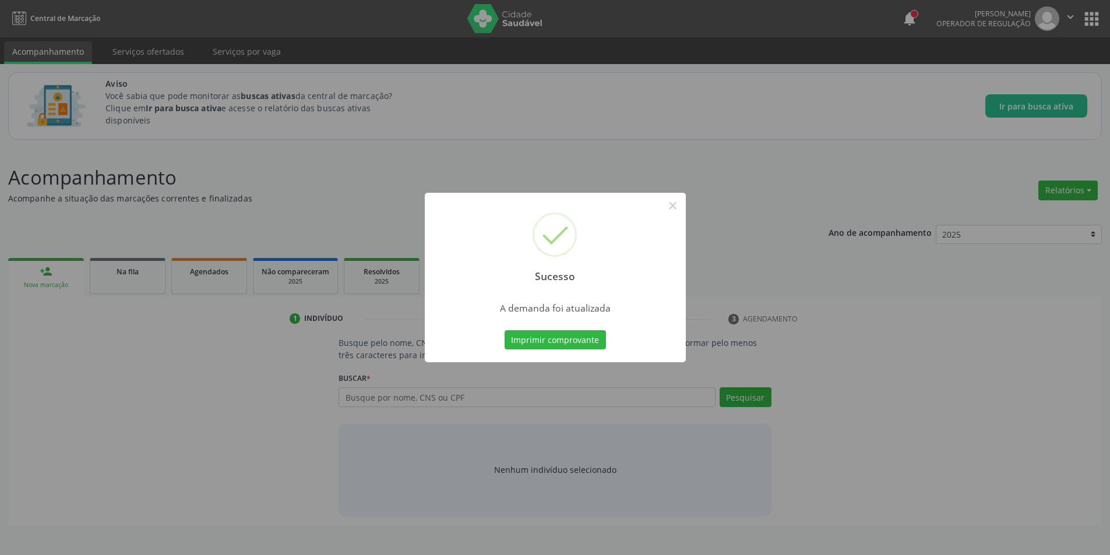
scroll to position [0, 0]
click at [672, 200] on button "×" at bounding box center [677, 206] width 20 height 20
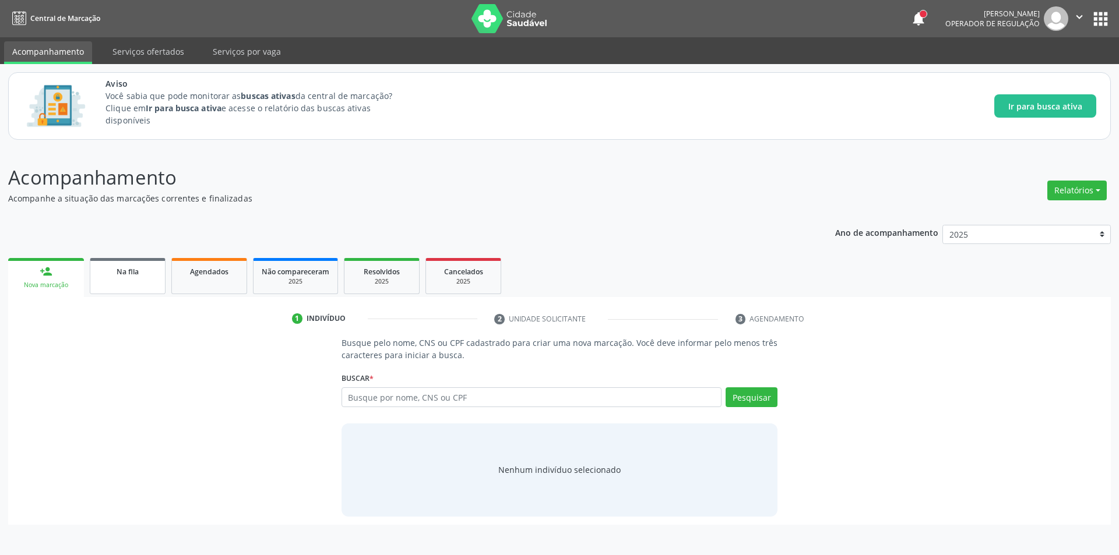
click at [122, 280] on link "Na fila" at bounding box center [128, 276] width 76 height 36
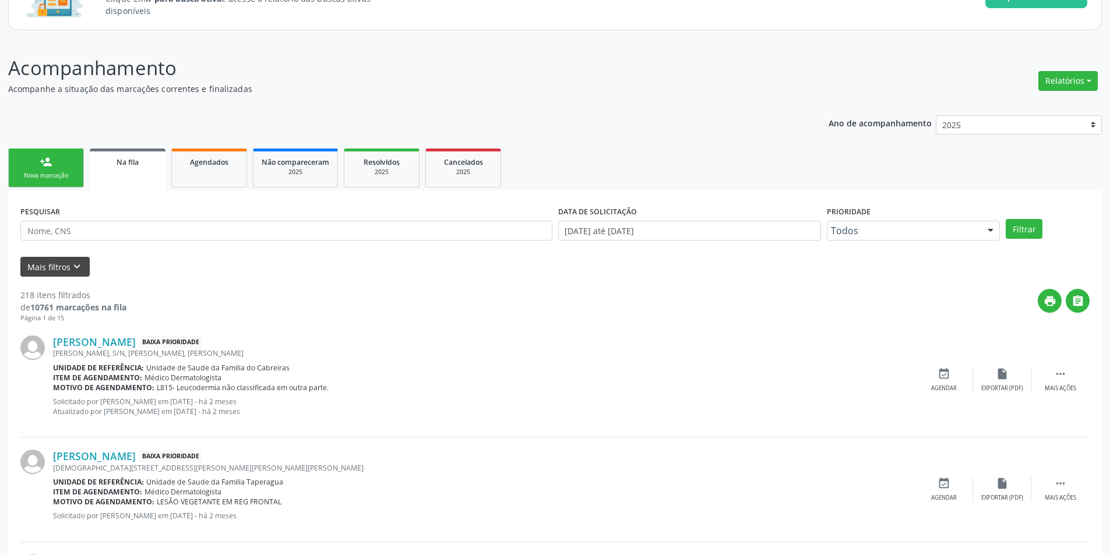
scroll to position [117, 0]
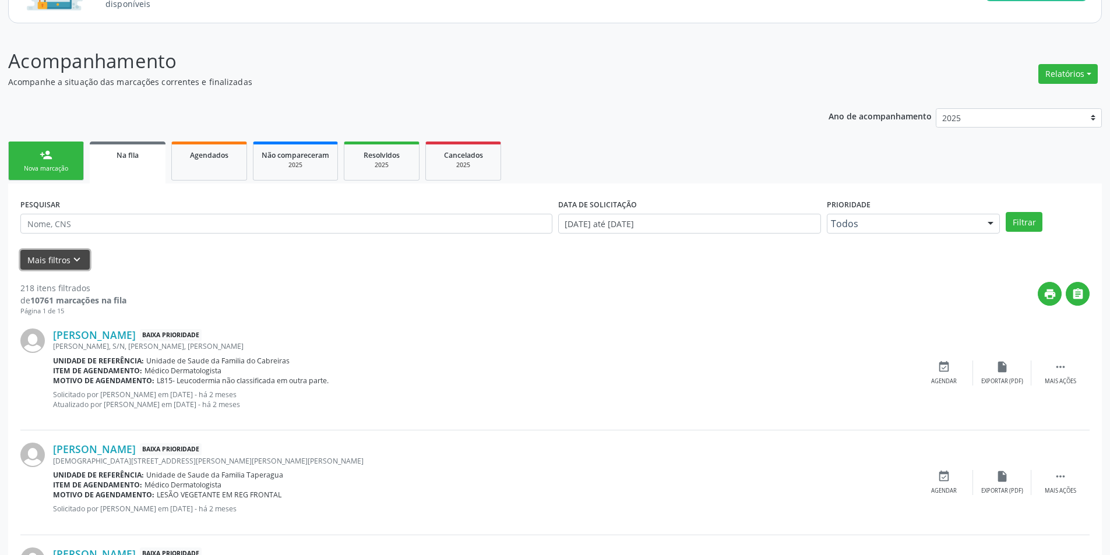
click at [73, 264] on icon "keyboard_arrow_down" at bounding box center [77, 260] width 13 height 13
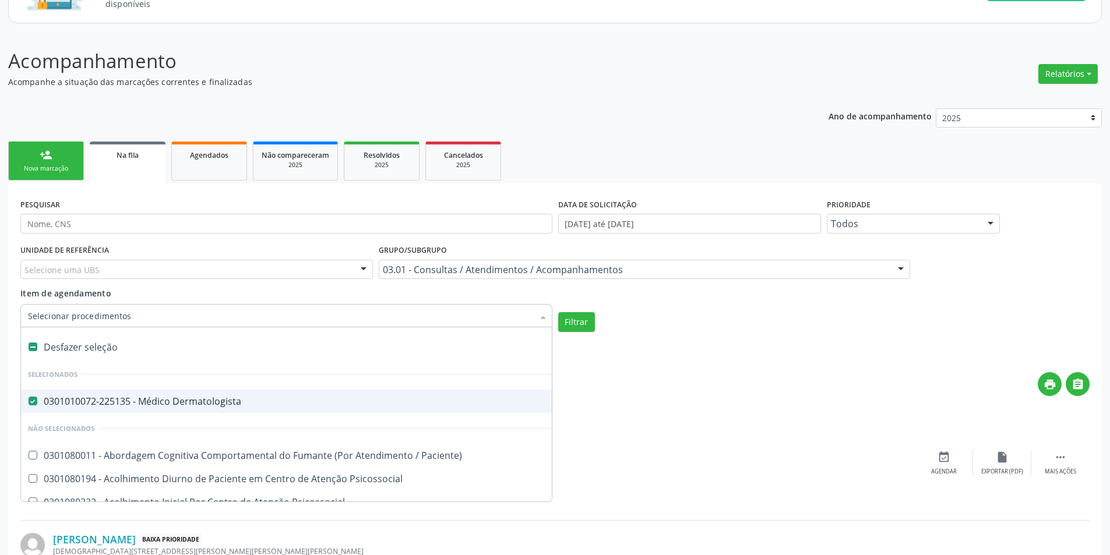
click at [544, 317] on div at bounding box center [542, 317] width 17 height 20
click at [33, 344] on label at bounding box center [33, 347] width 9 height 9
checkbox Dermatologista "false"
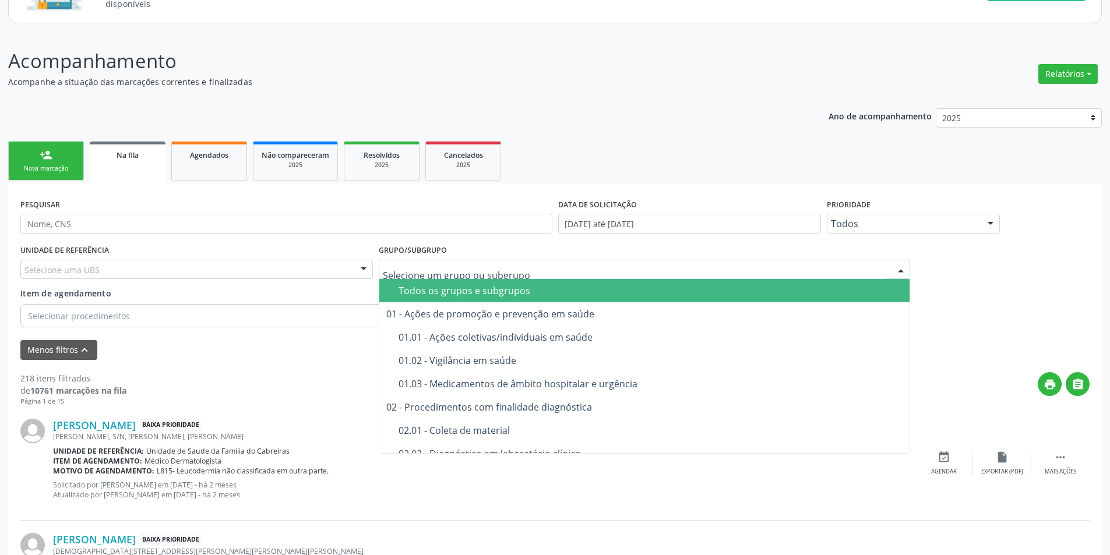
click at [525, 275] on input "text" at bounding box center [635, 275] width 504 height 23
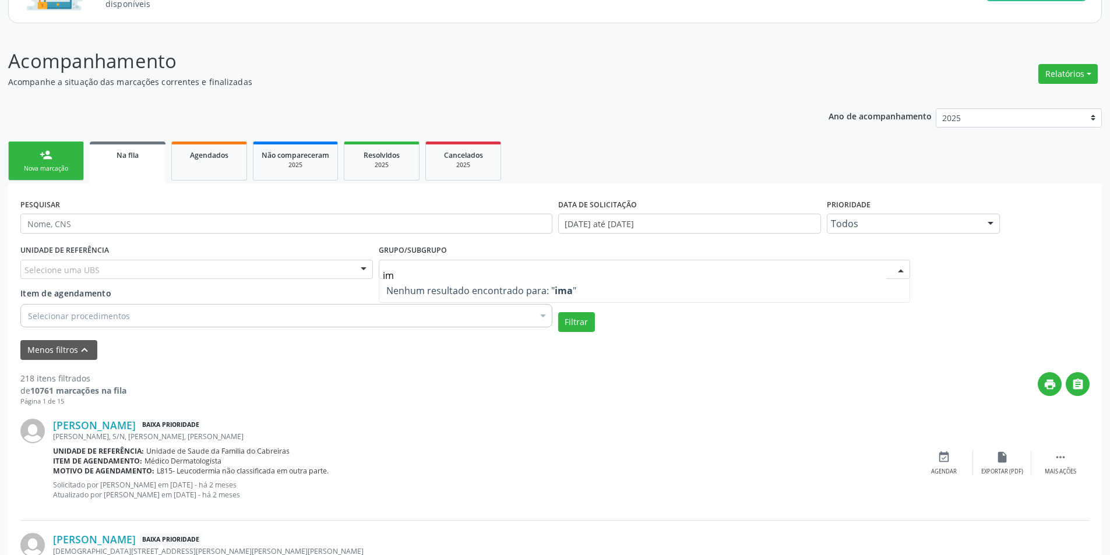
type input "i"
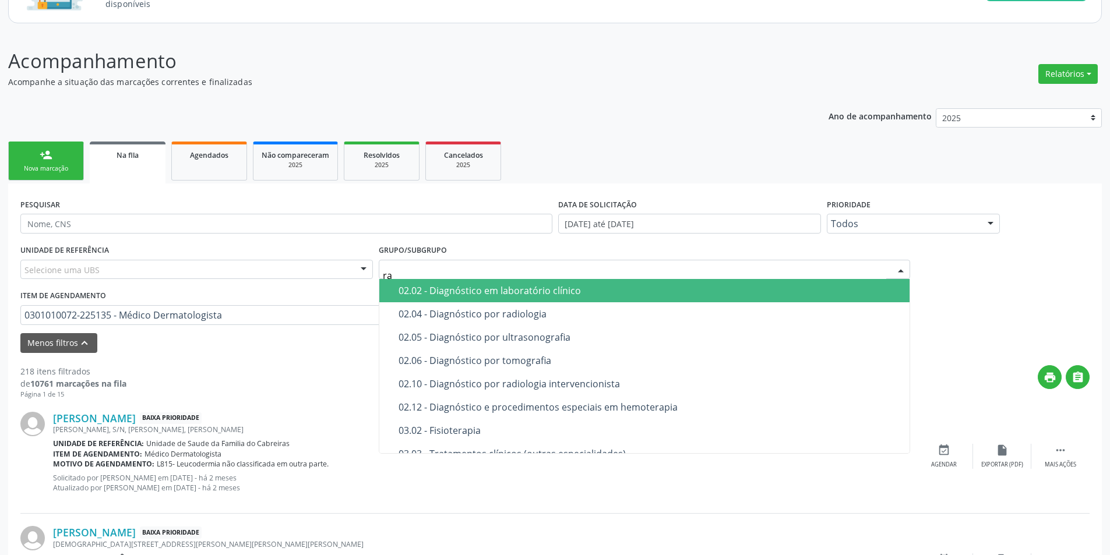
type input "rad"
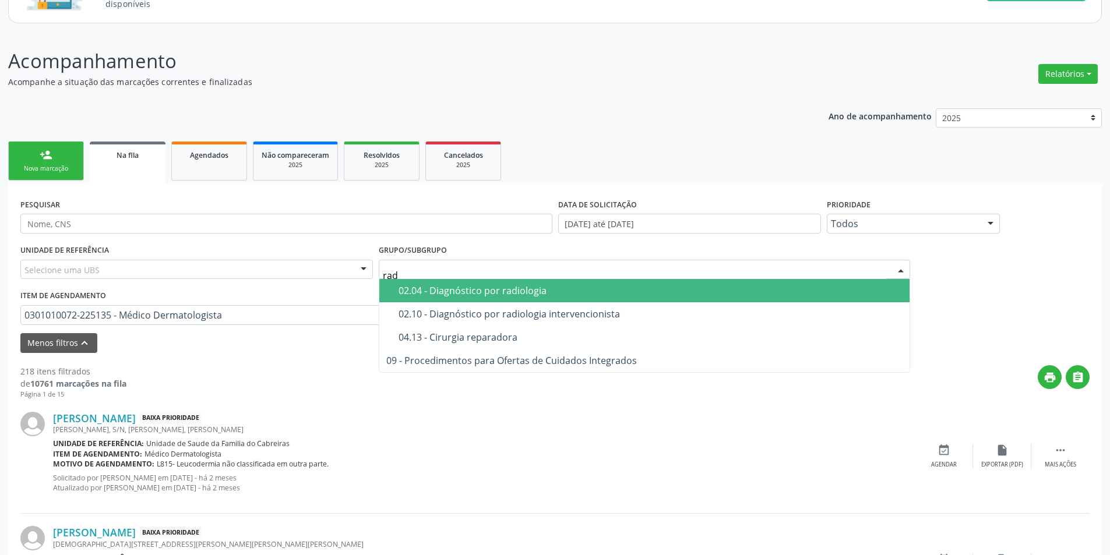
click at [516, 287] on div "02.04 - Diagnóstico por radiologia" at bounding box center [651, 290] width 505 height 9
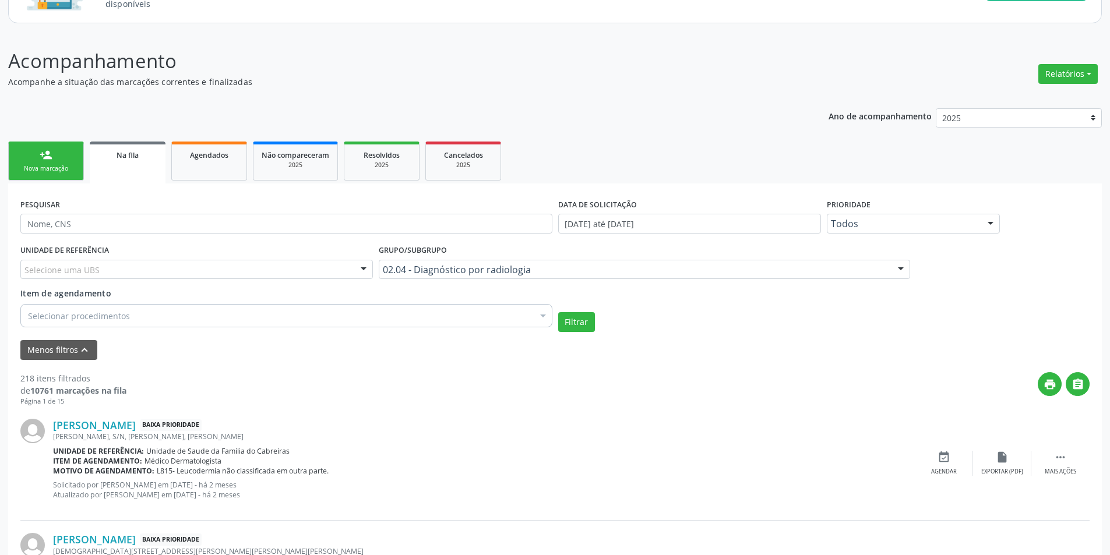
click at [135, 316] on div "Selecionar procedimentos" at bounding box center [286, 315] width 532 height 23
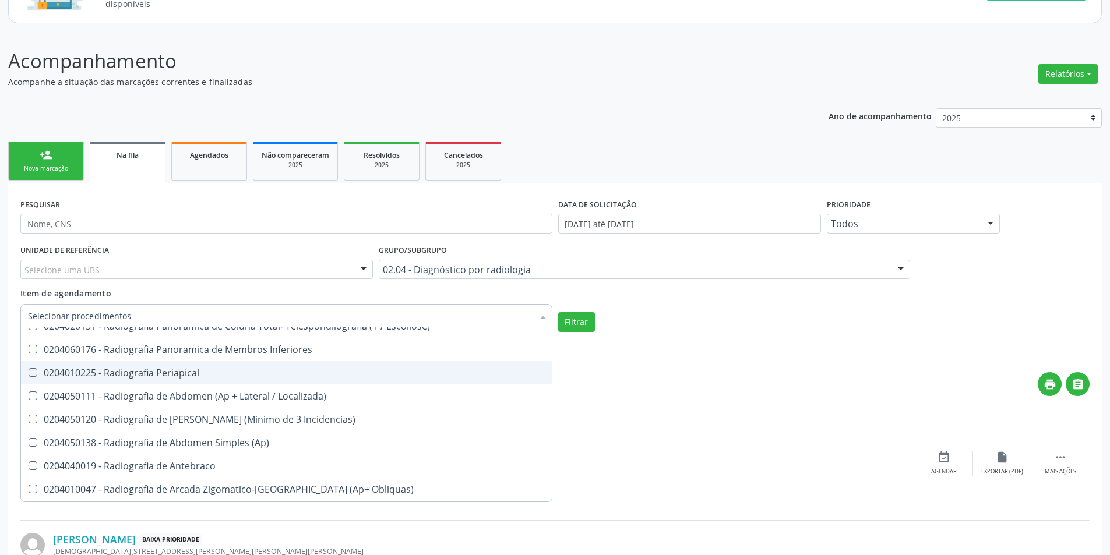
scroll to position [758, 0]
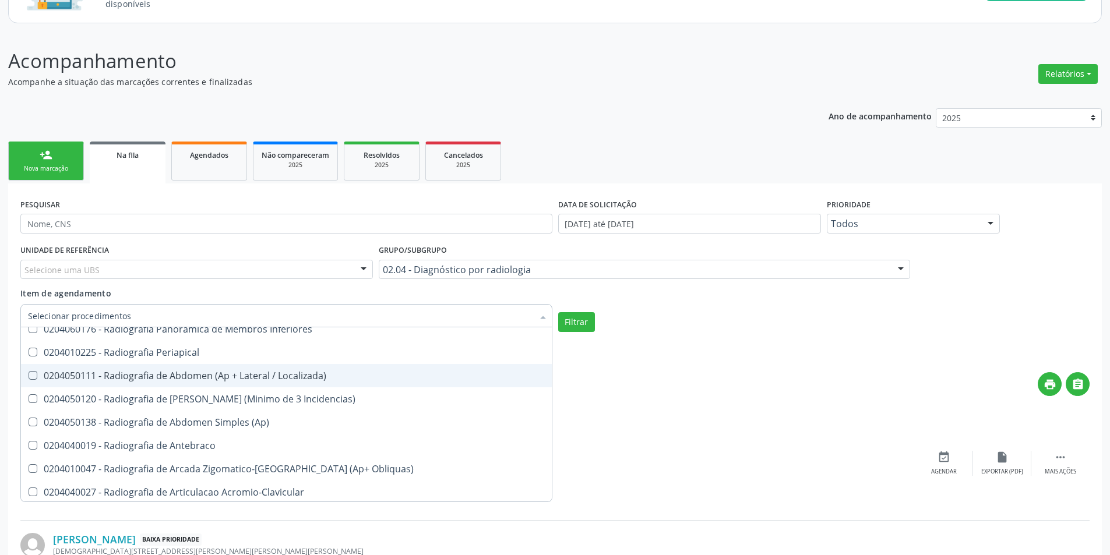
click at [208, 373] on div "0204050111 - Radiografia de Abdomen (Ap + Lateral / Localizada)" at bounding box center [286, 375] width 517 height 9
checkbox Localizada\) "true"
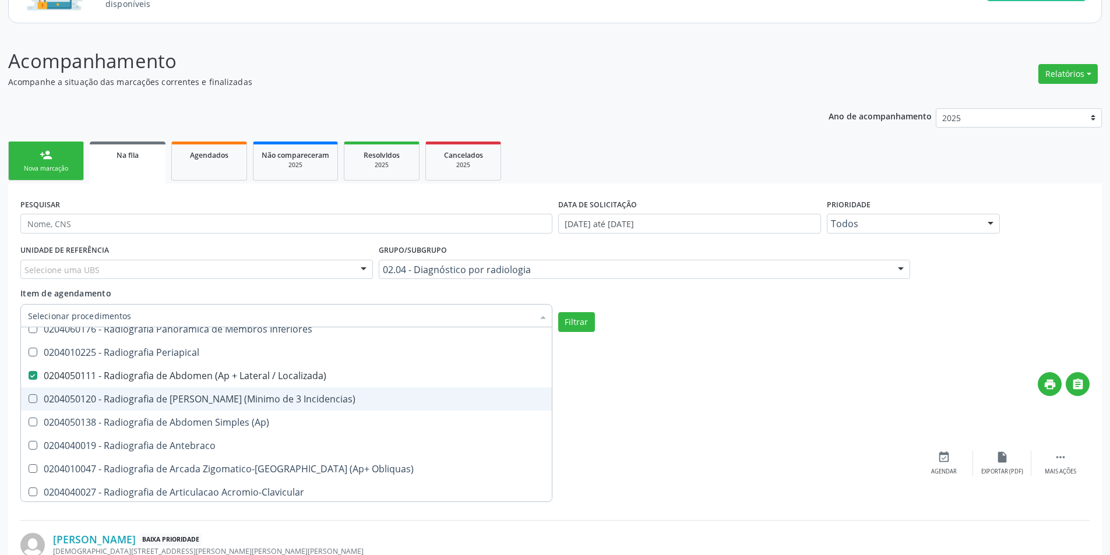
click at [213, 401] on div "0204050120 - Radiografia de Abdomen Agudo (Minimo de 3 Incidencias)" at bounding box center [286, 399] width 517 height 9
checkbox Incidencias\) "true"
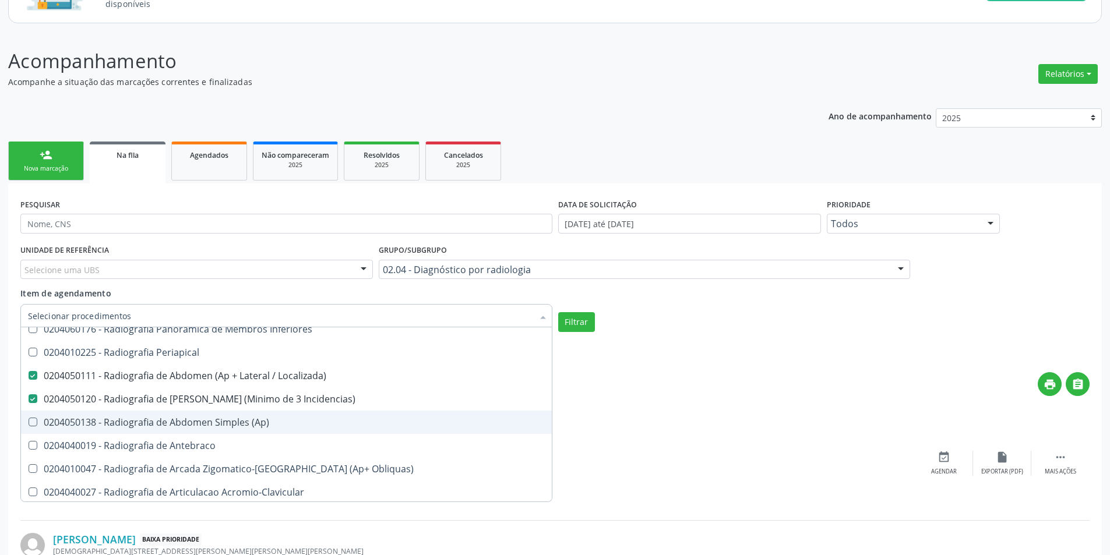
click at [225, 423] on div "0204050138 - Radiografia de Abdomen Simples (Ap)" at bounding box center [286, 422] width 517 height 9
checkbox \(Ap\) "true"
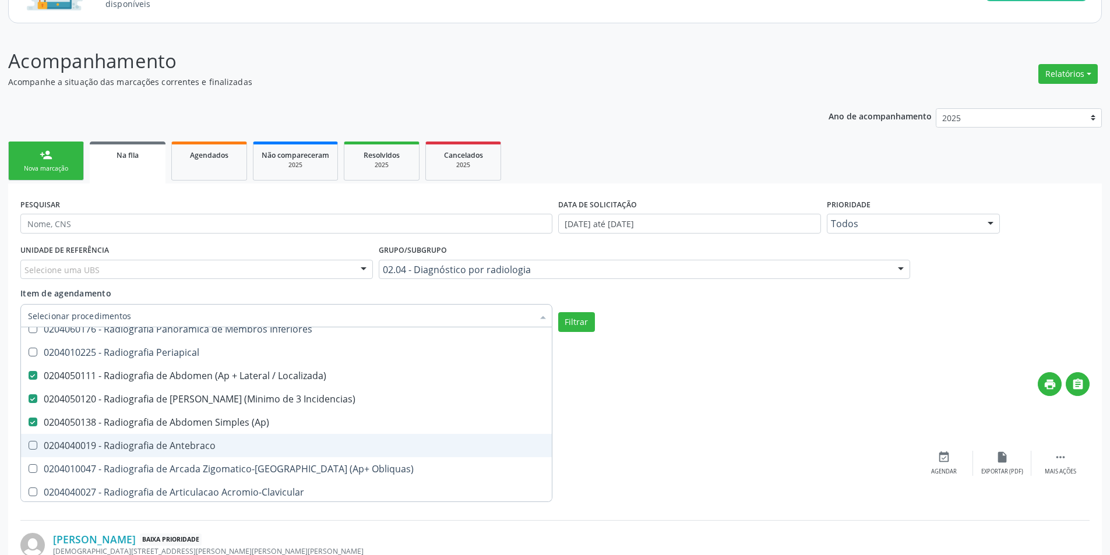
click at [221, 448] on div "0204040019 - Radiografia de Antebraco" at bounding box center [286, 445] width 517 height 9
checkbox Antebraco "true"
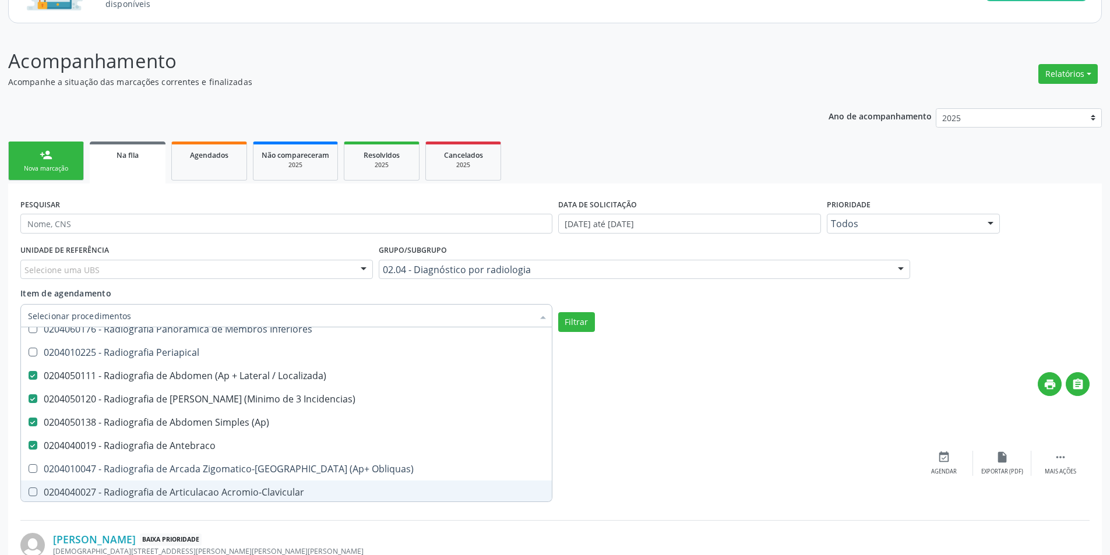
click at [233, 485] on span "0204040027 - Radiografia de Articulacao Acromio-Clavicular" at bounding box center [286, 492] width 531 height 23
checkbox Acromio-Clavicular "true"
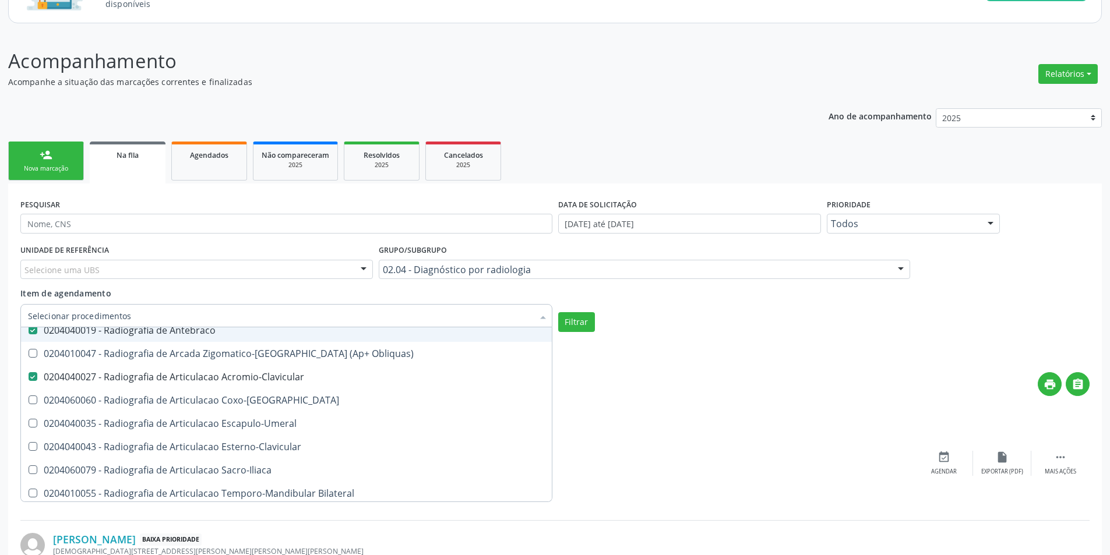
scroll to position [874, 0]
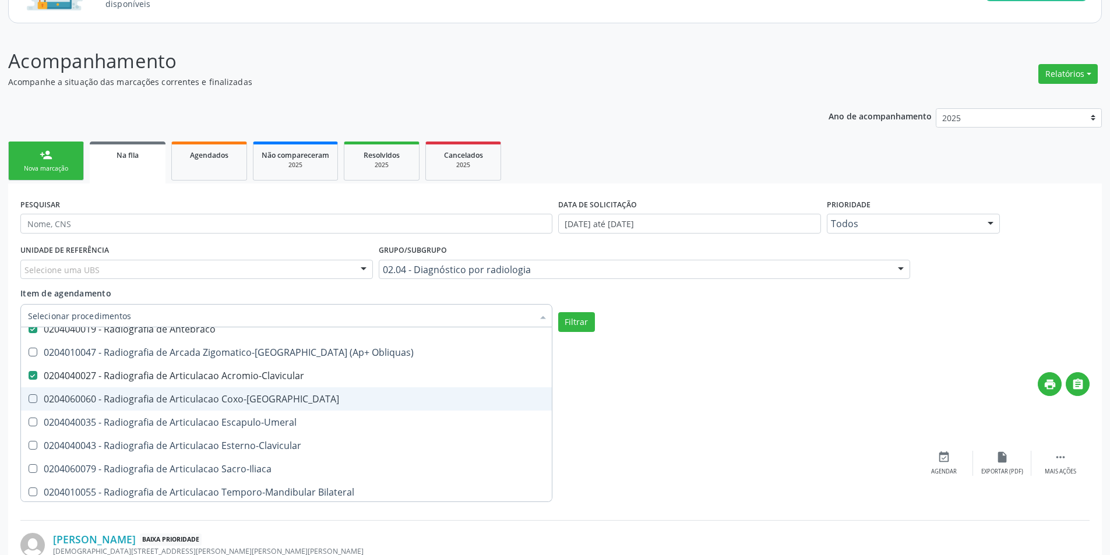
drag, startPoint x: 221, startPoint y: 400, endPoint x: 216, endPoint y: 410, distance: 11.0
click at [216, 404] on div "0204060060 - Radiografia de Articulacao Coxo-Femoral" at bounding box center [286, 399] width 517 height 9
checkbox Coxo-Femoral "true"
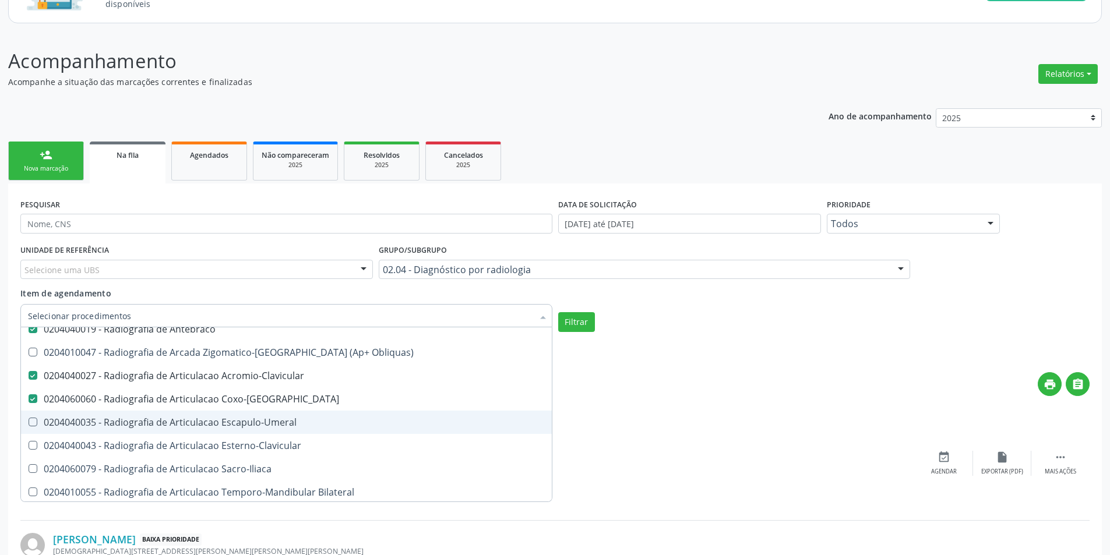
click at [228, 424] on div "0204040035 - Radiografia de Articulacao Escapulo-Umeral" at bounding box center [286, 422] width 517 height 9
checkbox Escapulo-Umeral "true"
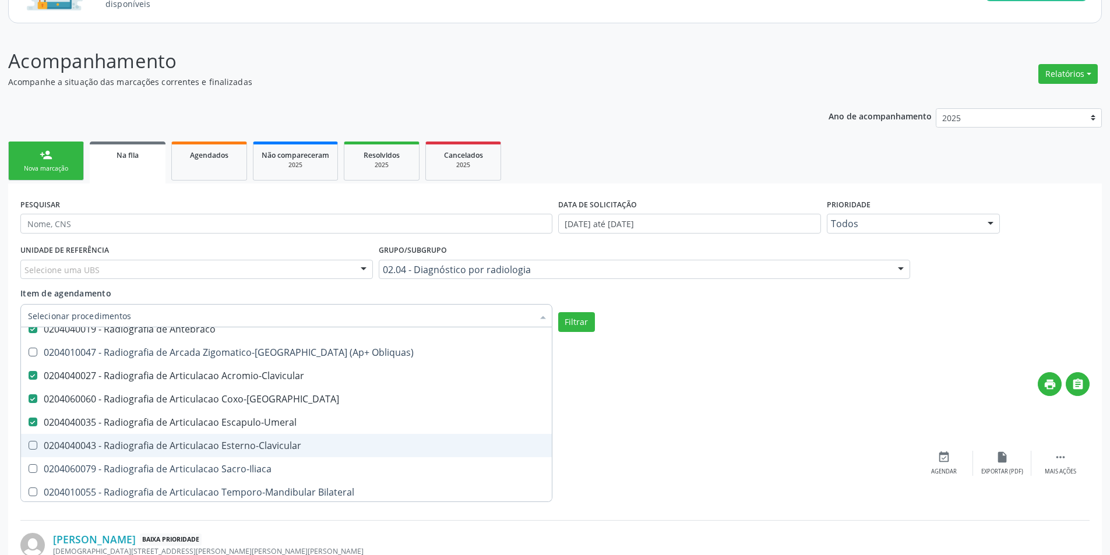
click at [233, 442] on div "0204040043 - Radiografia de Articulacao Esterno-Clavicular" at bounding box center [286, 445] width 517 height 9
checkbox Esterno-Clavicular "true"
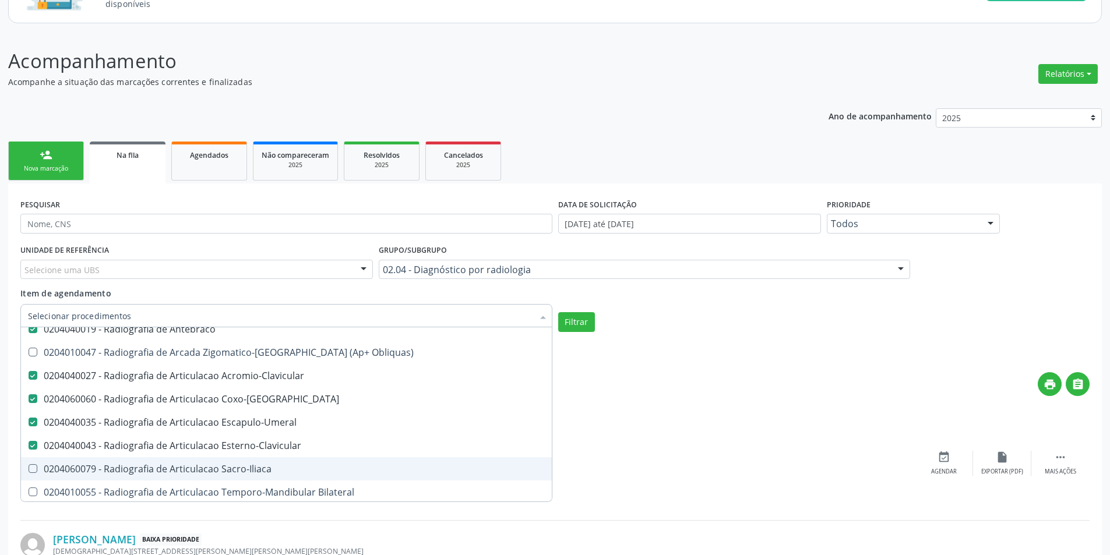
click at [244, 473] on div "0204060079 - Radiografia de Articulacao Sacro-Iliaca" at bounding box center [286, 469] width 517 height 9
checkbox Sacro-Iliaca "true"
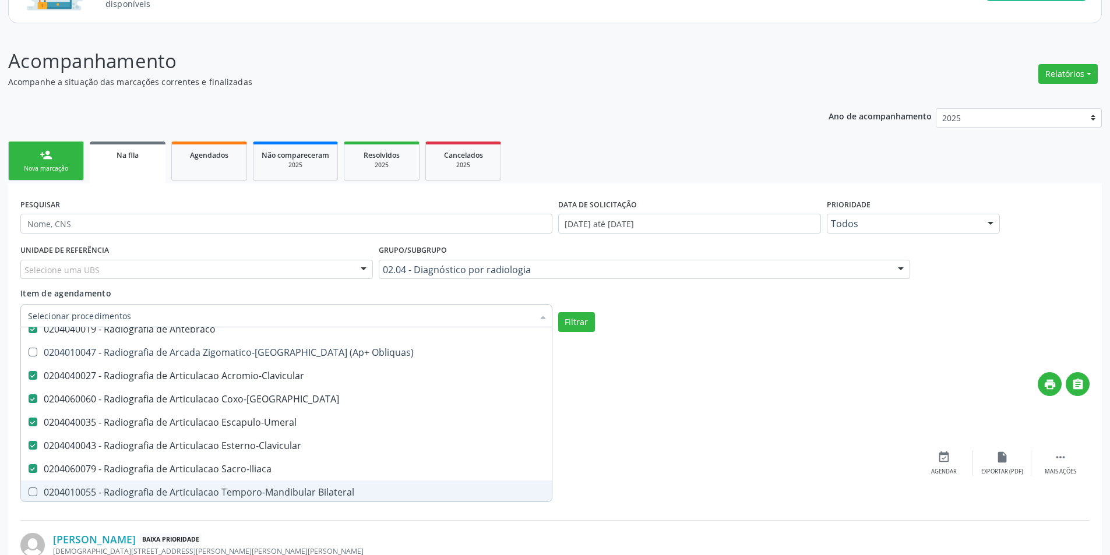
click at [251, 497] on div "0204010055 - Radiografia de Articulacao Temporo-Mandibular Bilateral" at bounding box center [286, 492] width 517 height 9
checkbox Bilateral "true"
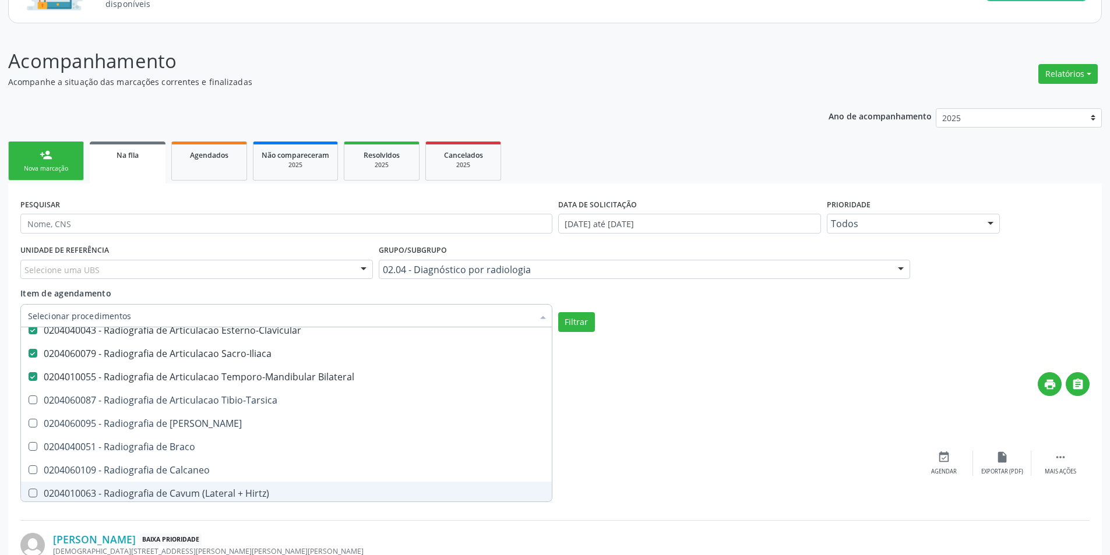
scroll to position [991, 0]
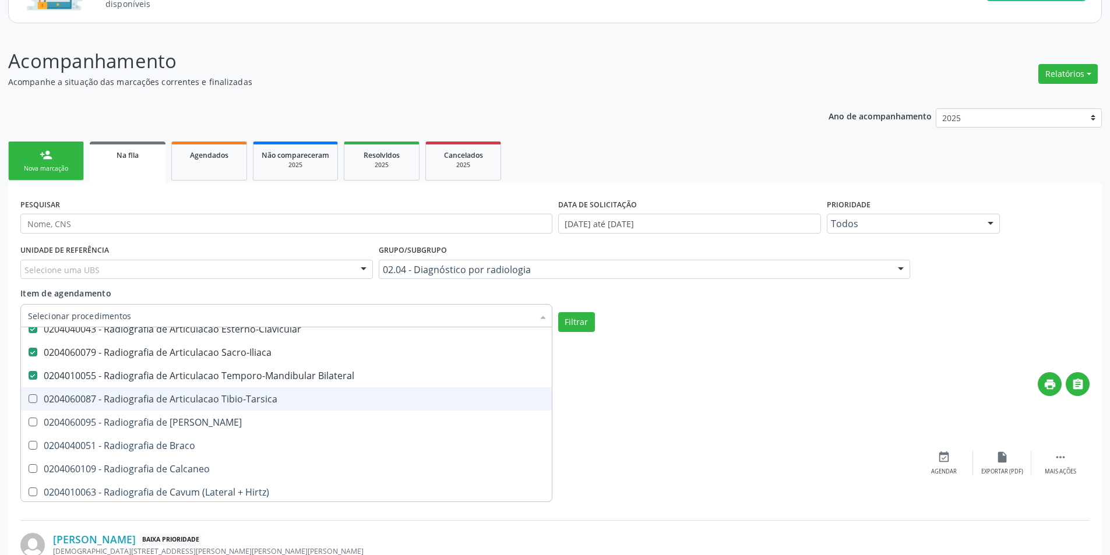
click at [230, 396] on div "0204060087 - Radiografia de Articulacao Tibio-Tarsica" at bounding box center [286, 399] width 517 height 9
checkbox Tibio-Tarsica "true"
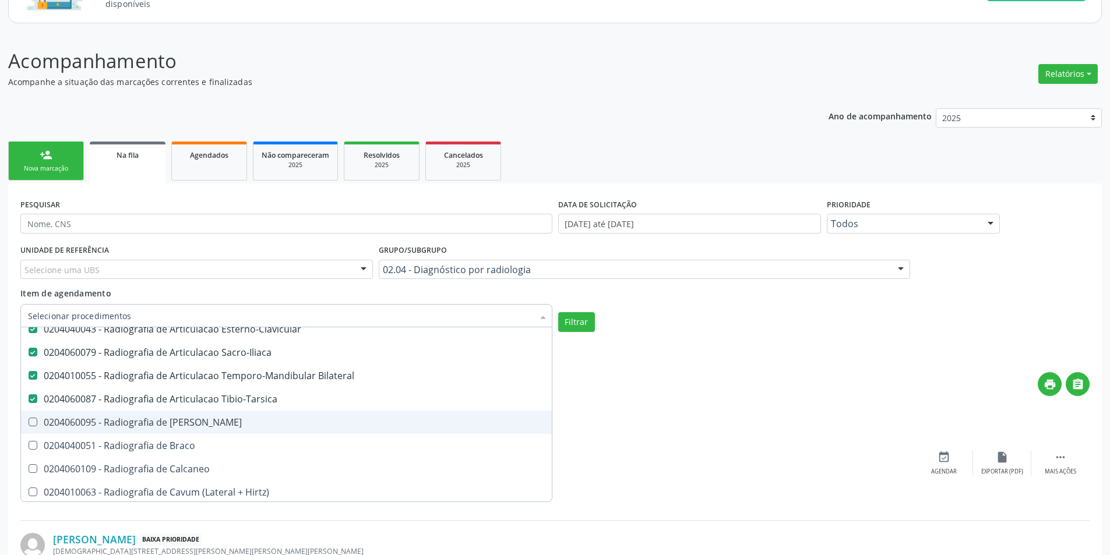
click at [217, 427] on div "0204060095 - Radiografia de Bacia" at bounding box center [286, 422] width 517 height 9
checkbox Bacia "true"
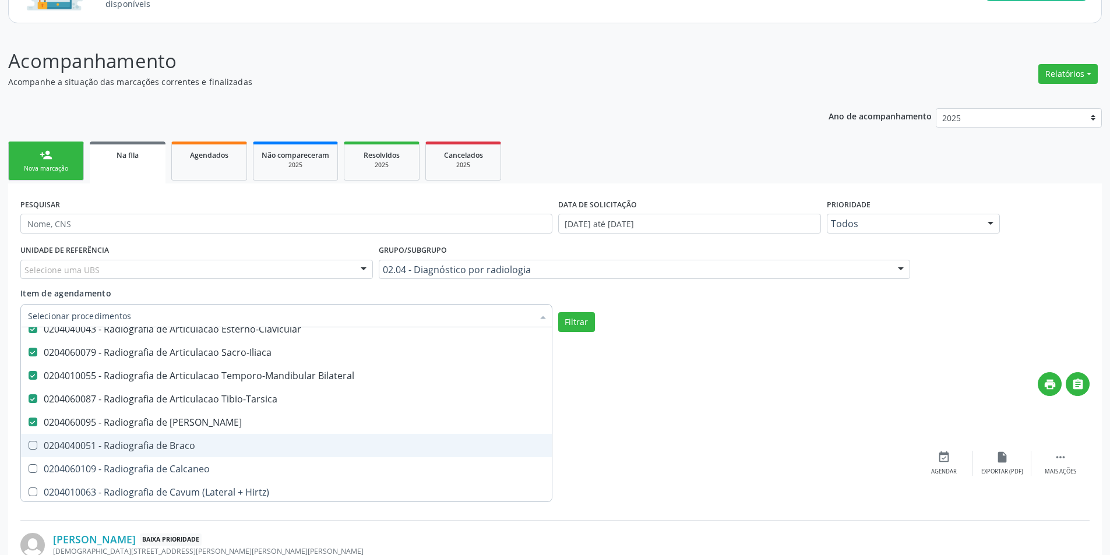
click at [217, 442] on div "0204040051 - Radiografia de Braco" at bounding box center [286, 445] width 517 height 9
checkbox Braco "true"
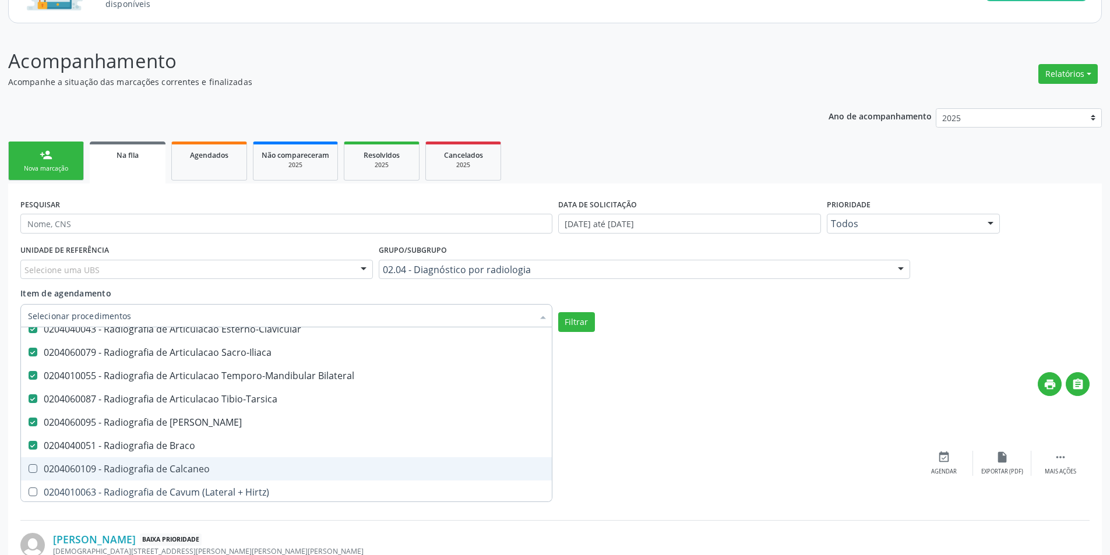
click at [221, 459] on span "0204060109 - Radiografia de Calcaneo" at bounding box center [286, 469] width 531 height 23
click at [228, 475] on span "0204060109 - Radiografia de Calcaneo" at bounding box center [286, 469] width 531 height 23
checkbox Calcaneo "false"
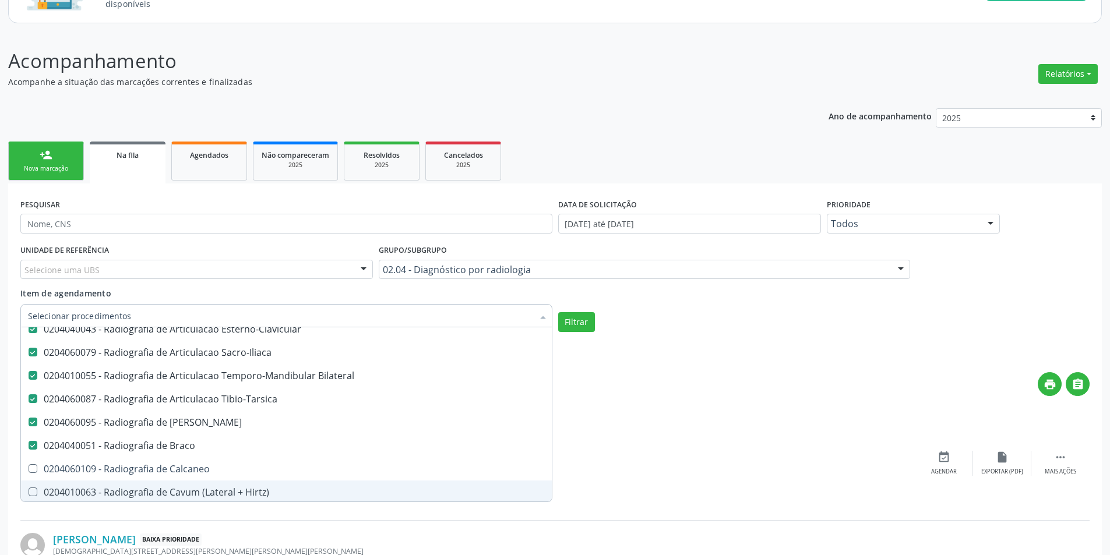
click at [255, 497] on div "0204010063 - Radiografia de Cavum (Lateral + Hirtz)" at bounding box center [286, 492] width 517 height 9
click at [248, 484] on span "0204010063 - Radiografia de Cavum (Lateral + Hirtz)" at bounding box center [286, 492] width 531 height 23
checkbox Hirtz\) "false"
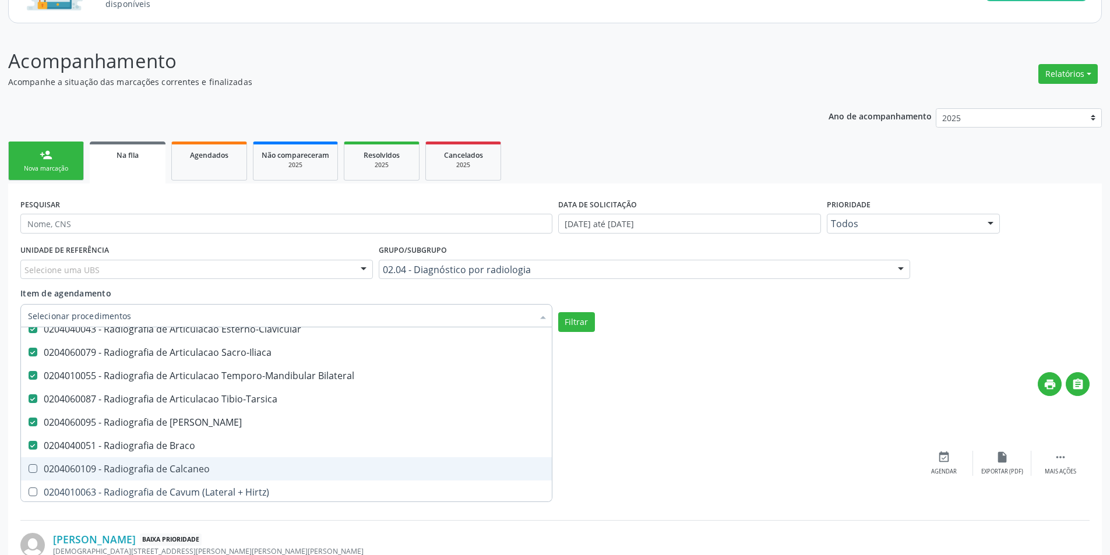
click at [248, 475] on span "0204060109 - Radiografia de Calcaneo" at bounding box center [286, 469] width 531 height 23
checkbox Calcaneo "true"
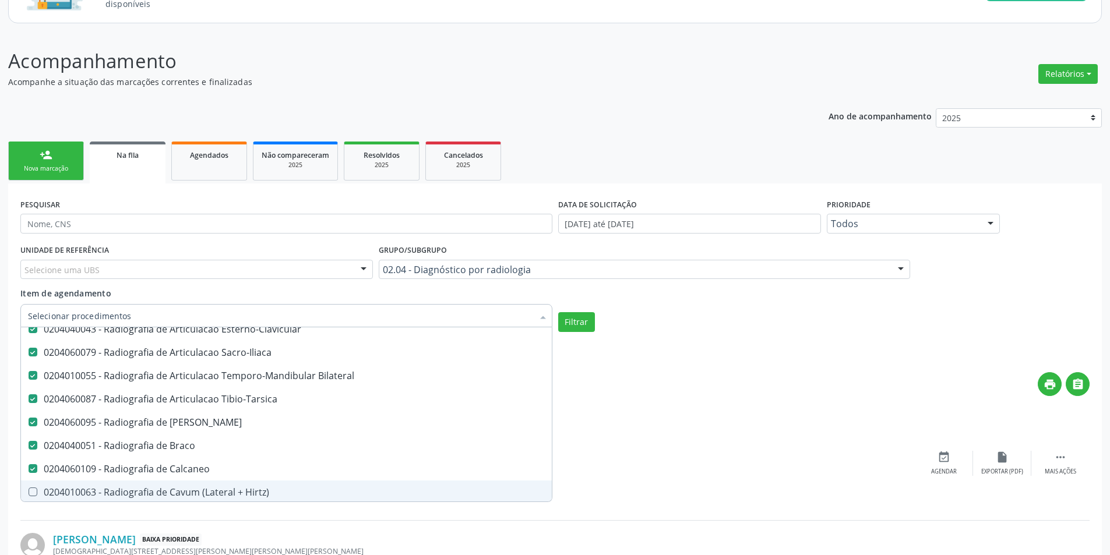
click at [249, 490] on div "0204010063 - Radiografia de Cavum (Lateral + Hirtz)" at bounding box center [286, 492] width 517 height 9
checkbox Hirtz\) "true"
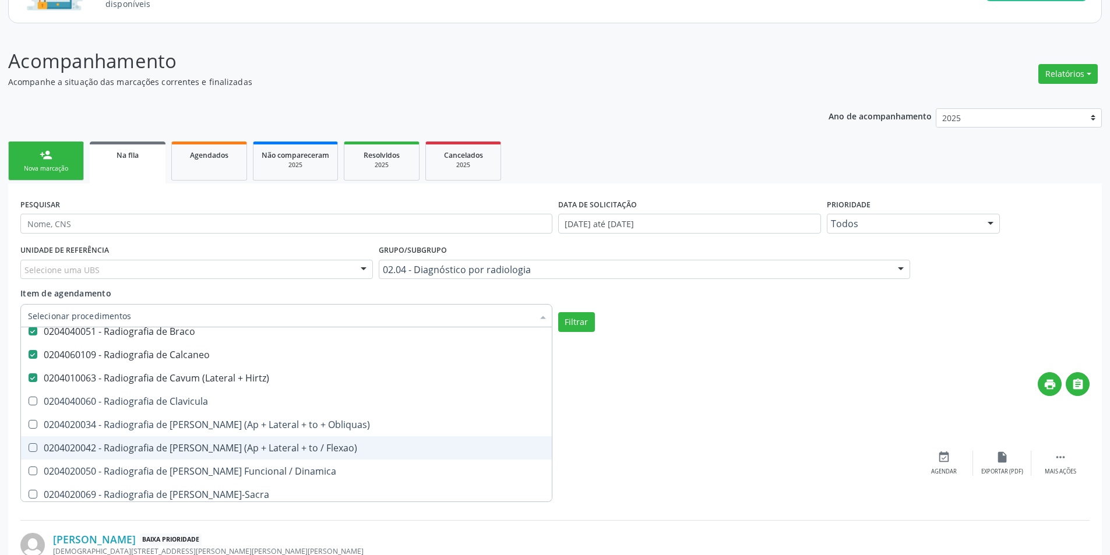
scroll to position [1107, 0]
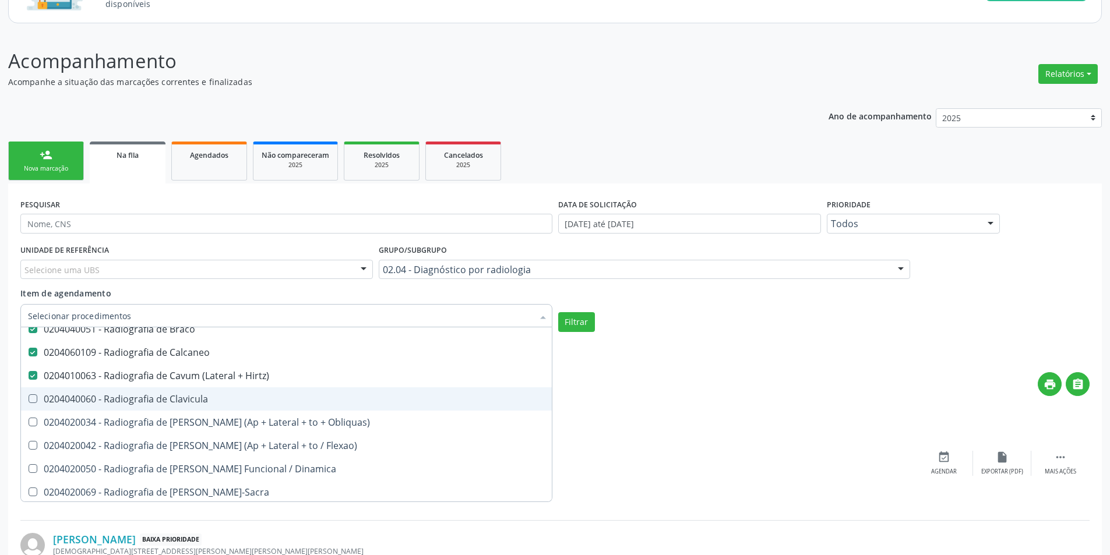
click at [241, 406] on span "0204040060 - Radiografia de Clavicula" at bounding box center [286, 399] width 531 height 23
checkbox Clavicula "true"
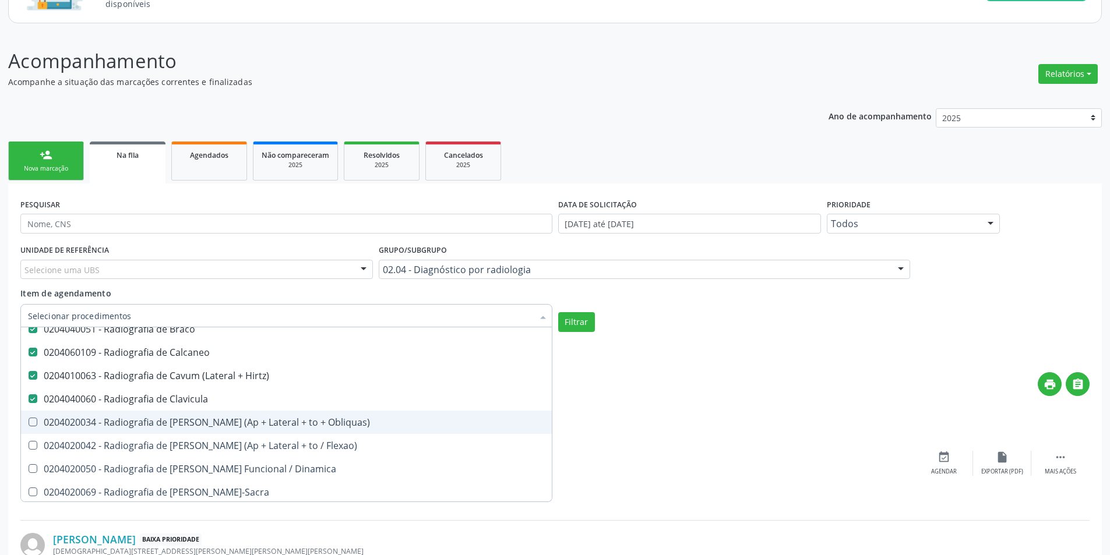
click at [253, 430] on span "0204020034 - Radiografia de Coluna Cervical (Ap + Lateral + to + Obliquas)" at bounding box center [286, 422] width 531 height 23
checkbox Obliquas\) "true"
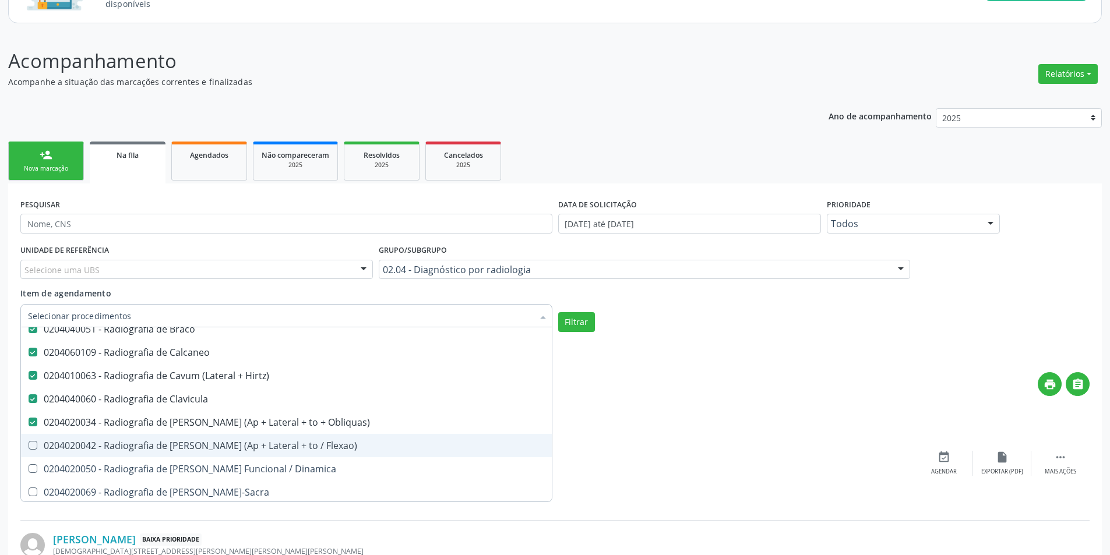
click at [260, 441] on div "0204020042 - Radiografia de Coluna Cervical (Ap + Lateral + to / Flexao)" at bounding box center [286, 445] width 517 height 9
checkbox Flexao\) "true"
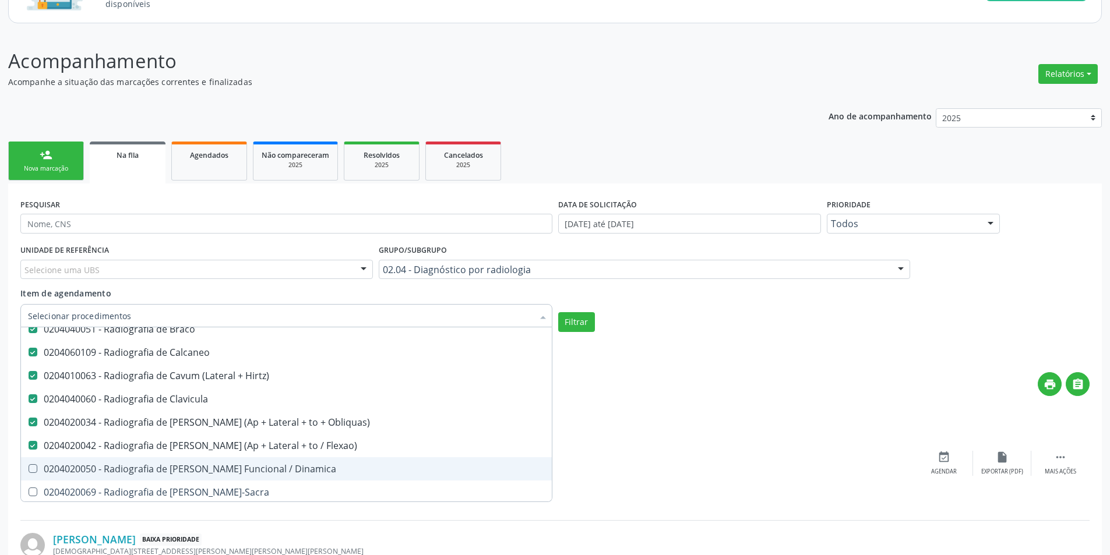
click at [265, 472] on div "0204020050 - Radiografia de Coluna Cervical Funcional / Dinamica" at bounding box center [286, 469] width 517 height 9
checkbox Dinamica "true"
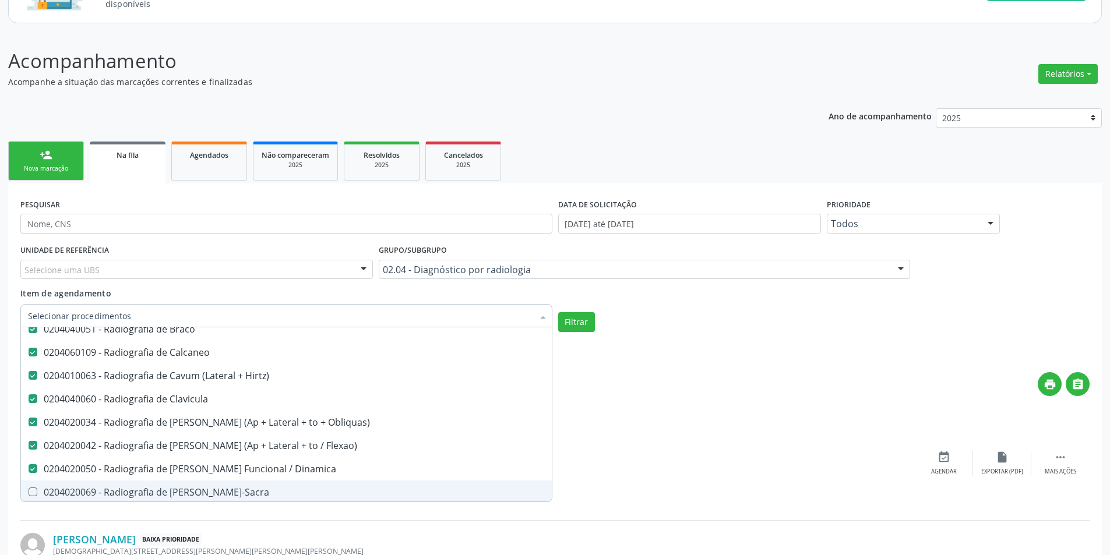
click at [261, 492] on div "0204020069 - Radiografia de Coluna Lombo-Sacra" at bounding box center [286, 492] width 517 height 9
checkbox Lombo-Sacra "true"
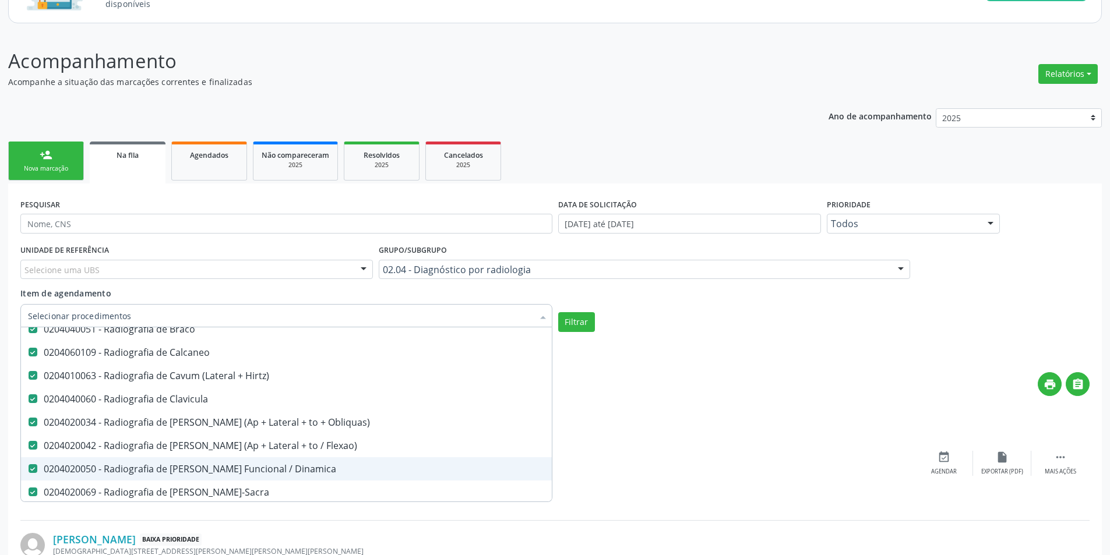
scroll to position [1166, 0]
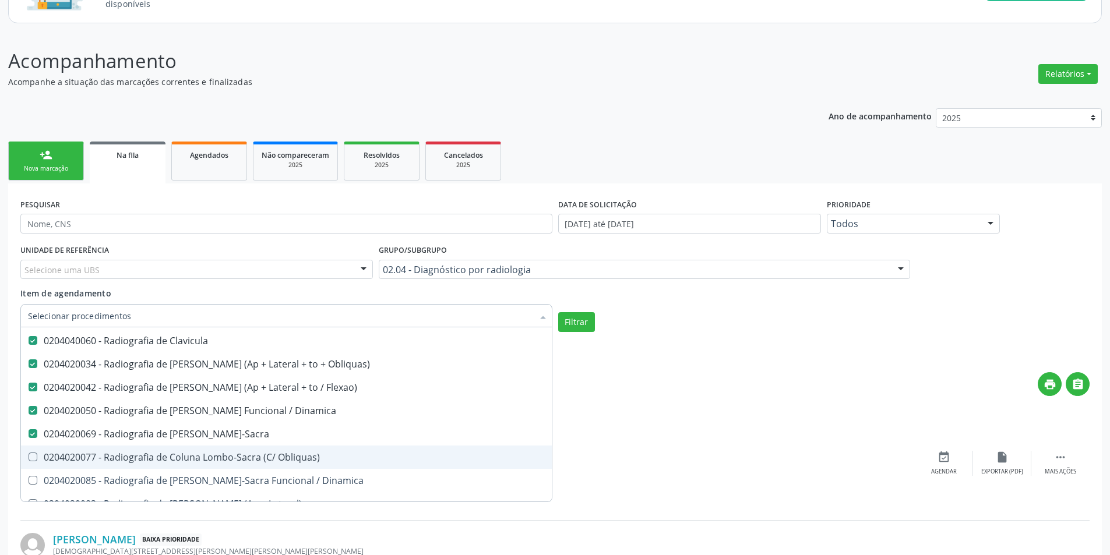
click at [275, 456] on div "0204020077 - Radiografia de Coluna Lombo-Sacra (C/ Obliquas)" at bounding box center [286, 457] width 517 height 9
checkbox Obliquas\) "true"
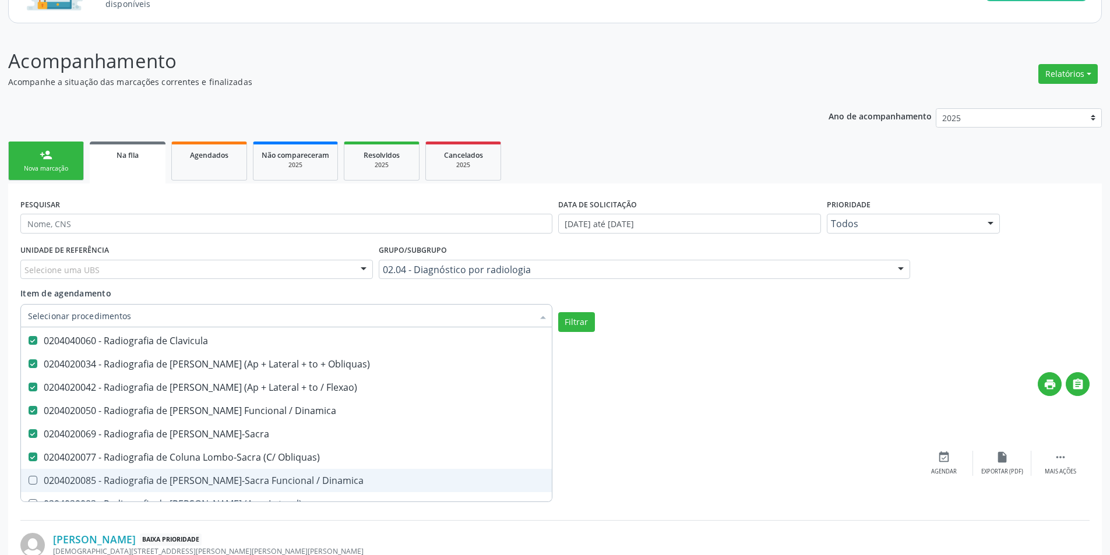
click at [277, 480] on div "0204020085 - Radiografia de Coluna Lombo-Sacra Funcional / Dinamica" at bounding box center [286, 480] width 517 height 9
checkbox Dinamica "true"
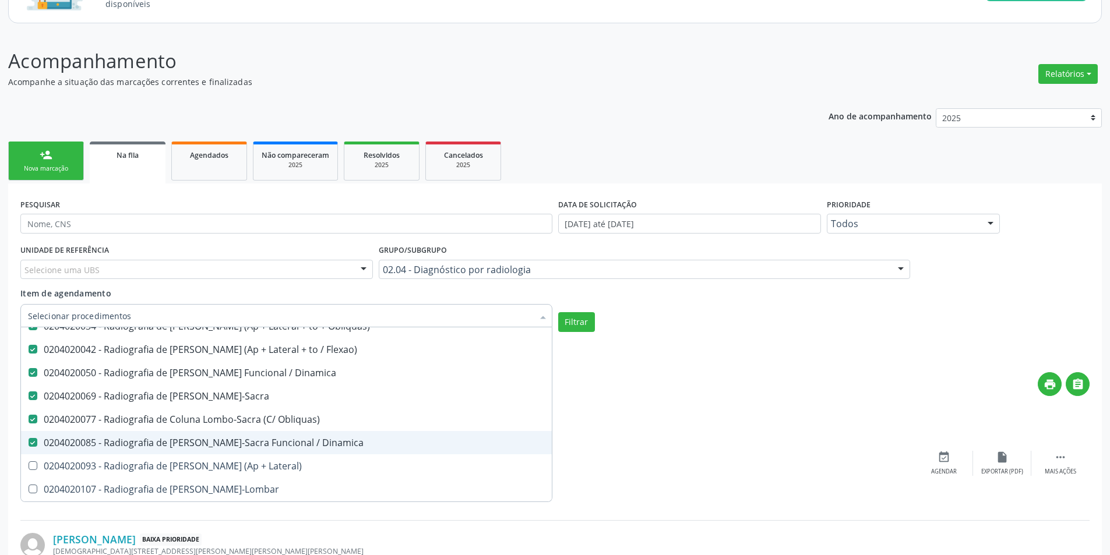
scroll to position [1224, 0]
drag, startPoint x: 278, startPoint y: 455, endPoint x: 270, endPoint y: 469, distance: 16.4
click at [277, 455] on span "0204020093 - Radiografia de Coluna Toracica (Ap + Lateral)" at bounding box center [286, 445] width 531 height 23
checkbox Lateral\) "true"
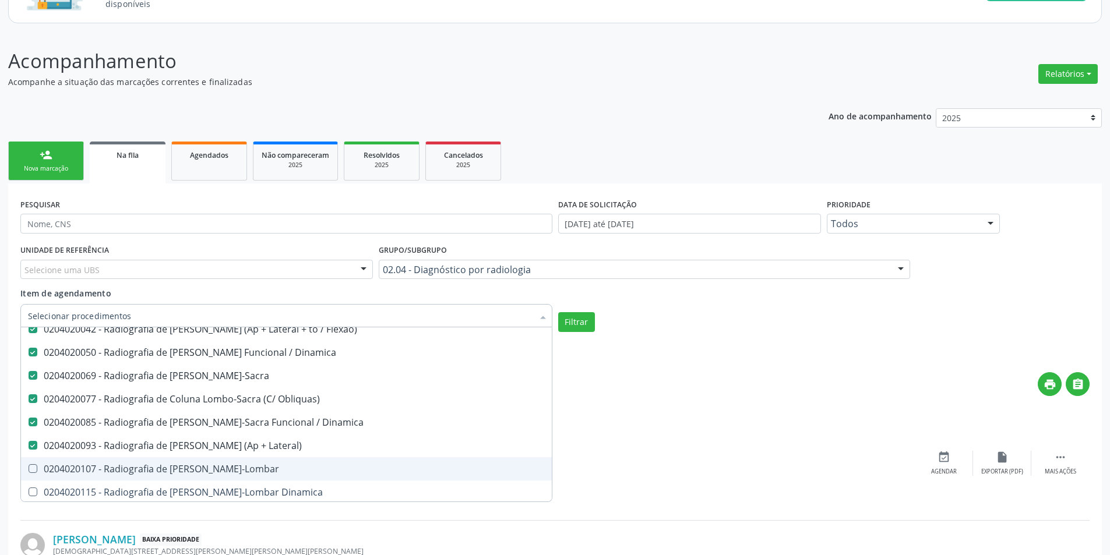
click at [262, 474] on div "0204020107 - Radiografia de Coluna Toraco-Lombar" at bounding box center [286, 469] width 517 height 9
checkbox Toraco-Lombar "true"
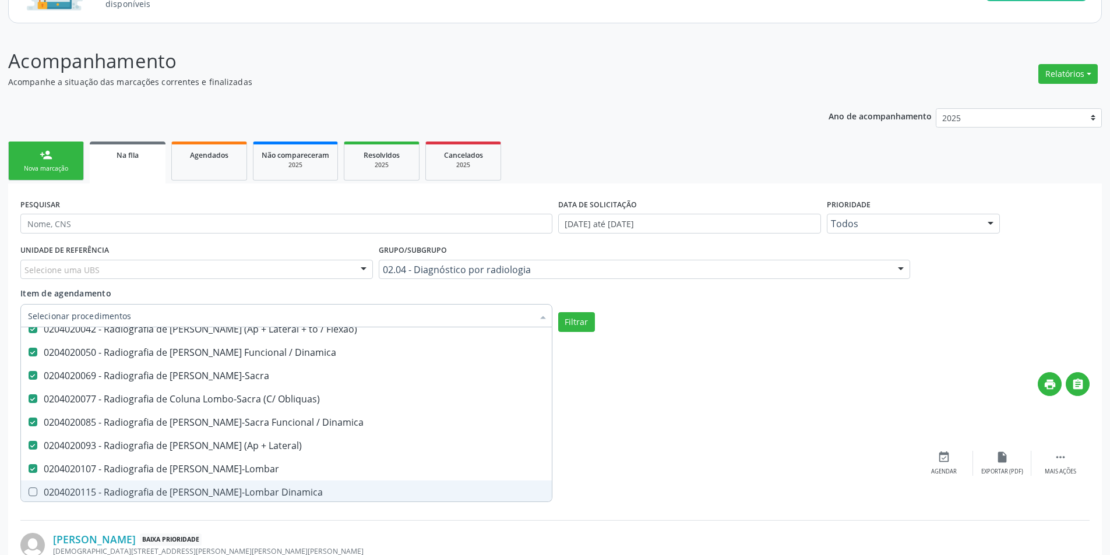
click at [265, 489] on div "0204020115 - Radiografia de Coluna Toraco-Lombar Dinamica" at bounding box center [286, 492] width 517 height 9
checkbox Dinamica "true"
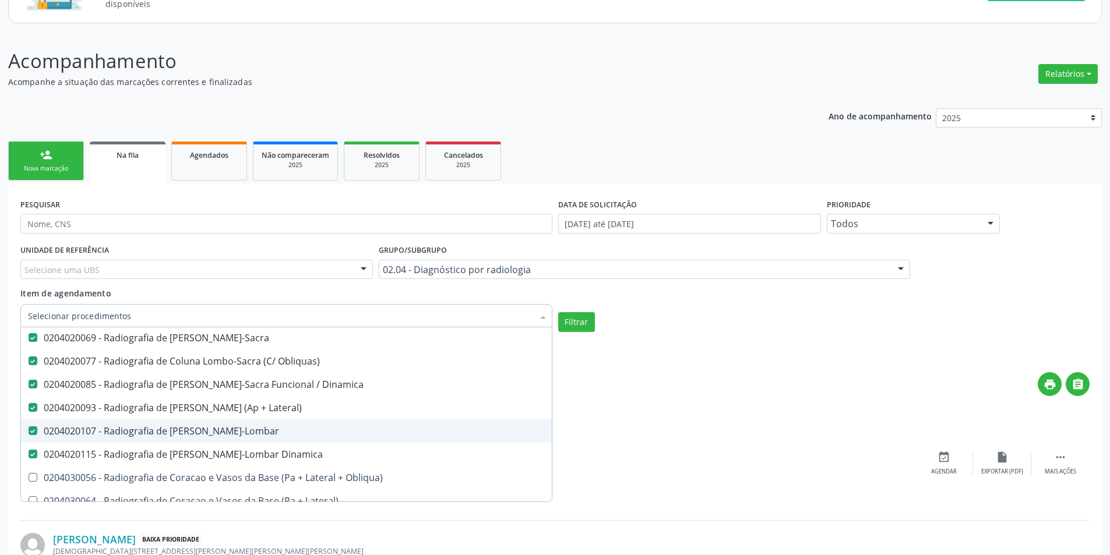
scroll to position [1340, 0]
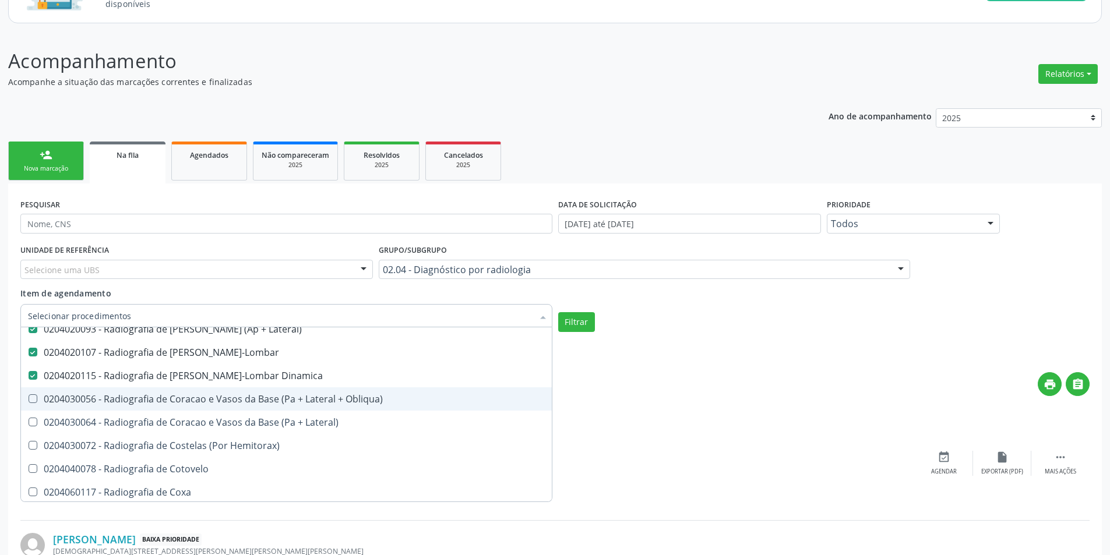
drag, startPoint x: 261, startPoint y: 397, endPoint x: 262, endPoint y: 421, distance: 23.4
click at [261, 399] on div "0204030056 - Radiografia de Coracao e Vasos da Base (Pa + Lateral + Obliqua)" at bounding box center [286, 399] width 517 height 9
checkbox Obliqua\) "true"
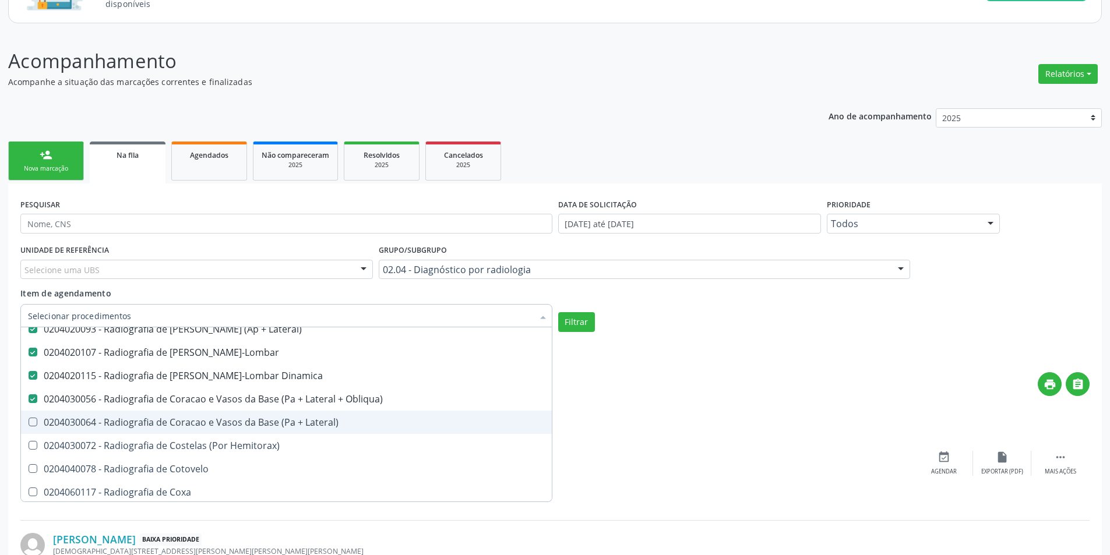
click at [264, 427] on div "0204030064 - Radiografia de Coracao e Vasos da Base (Pa + Lateral)" at bounding box center [286, 422] width 517 height 9
checkbox Lateral\) "true"
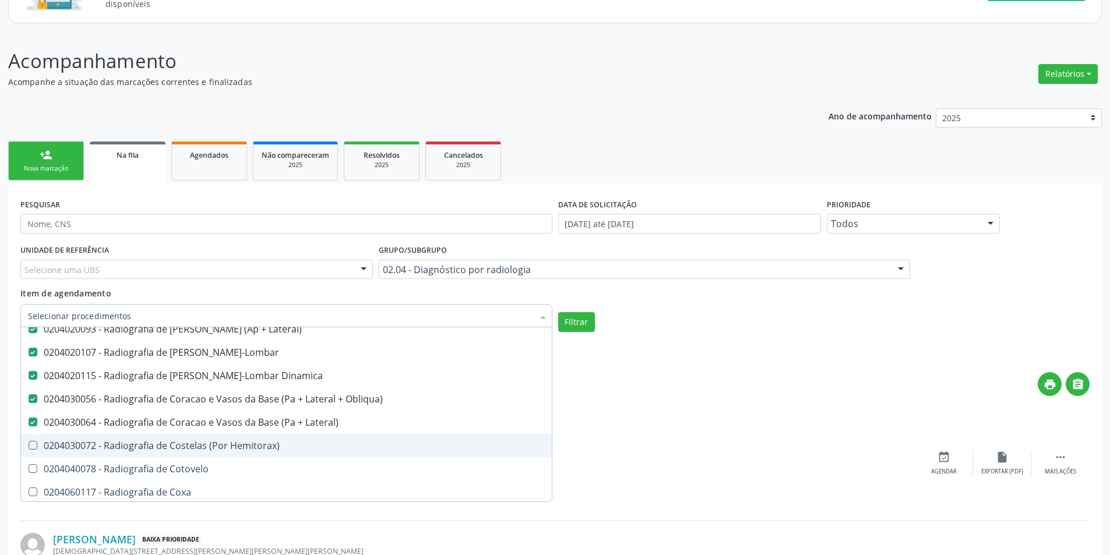
click at [261, 449] on div "0204030072 - Radiografia de Costelas (Por Hemitorax)" at bounding box center [286, 445] width 517 height 9
checkbox Hemitorax\) "true"
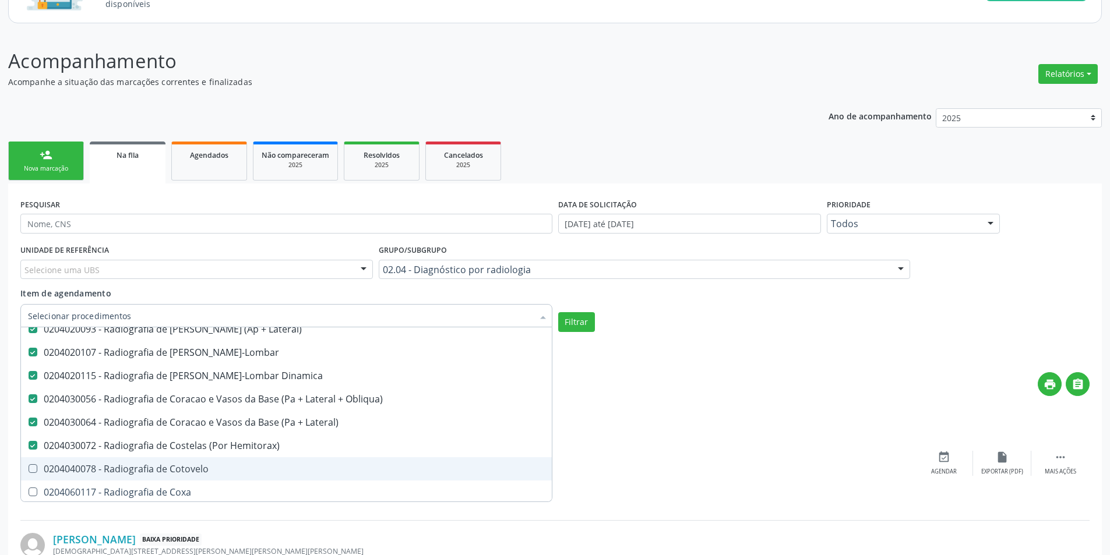
click at [221, 471] on div "0204040078 - Radiografia de Cotovelo" at bounding box center [286, 469] width 517 height 9
checkbox Cotovelo "true"
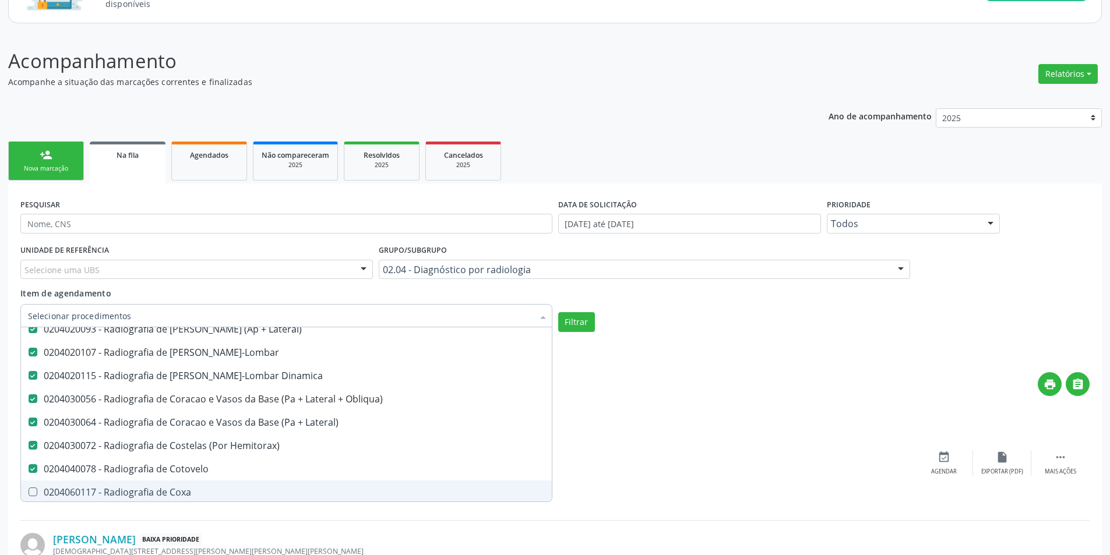
click at [223, 488] on div "0204060117 - Radiografia de Coxa" at bounding box center [286, 492] width 517 height 9
checkbox Coxa "true"
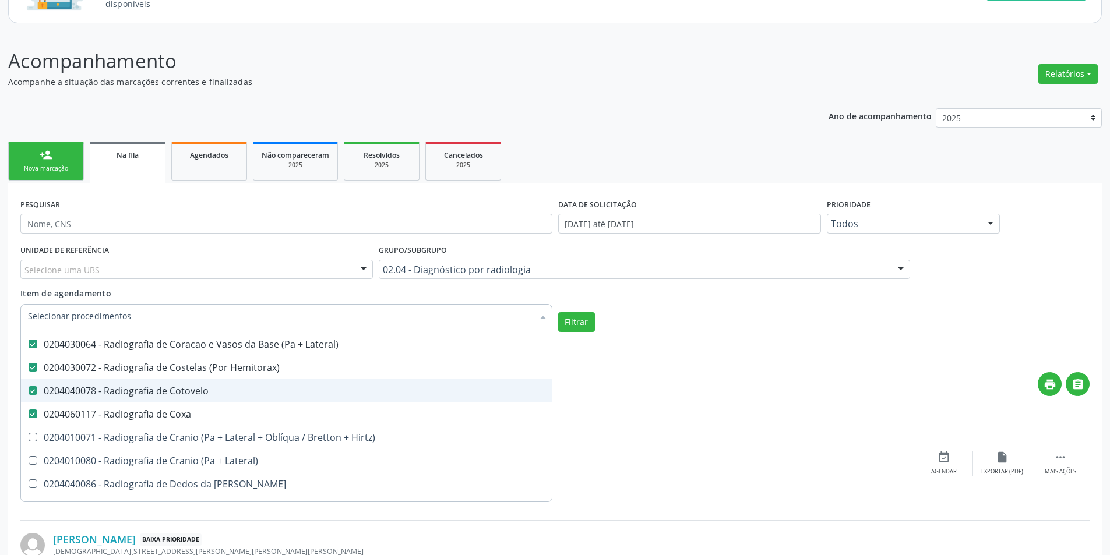
scroll to position [1457, 0]
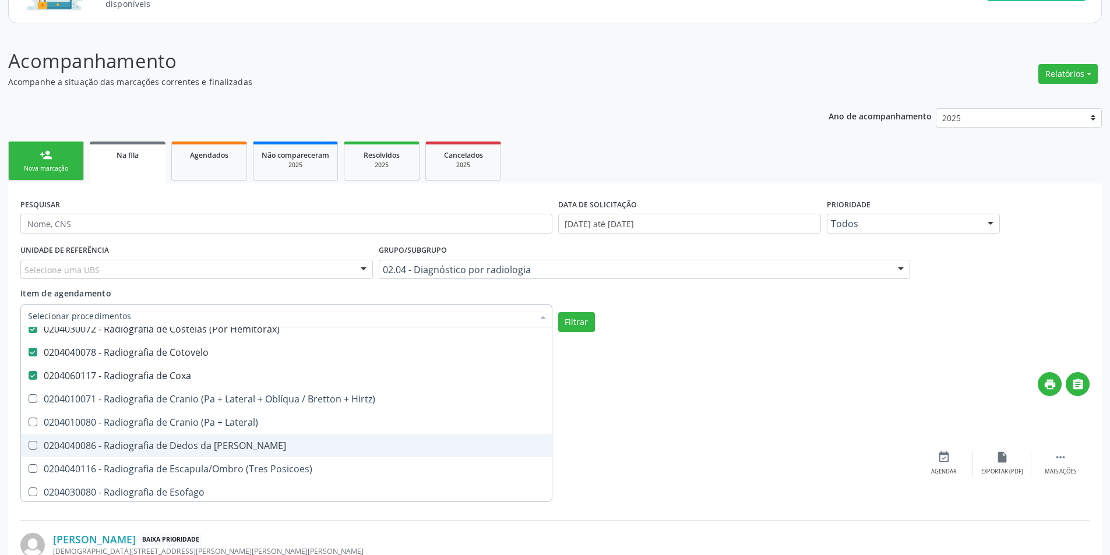
drag, startPoint x: 245, startPoint y: 450, endPoint x: 241, endPoint y: 425, distance: 25.4
click at [245, 450] on div "0204040086 - Radiografia de Dedos da Mao" at bounding box center [286, 445] width 517 height 9
checkbox Mao "true"
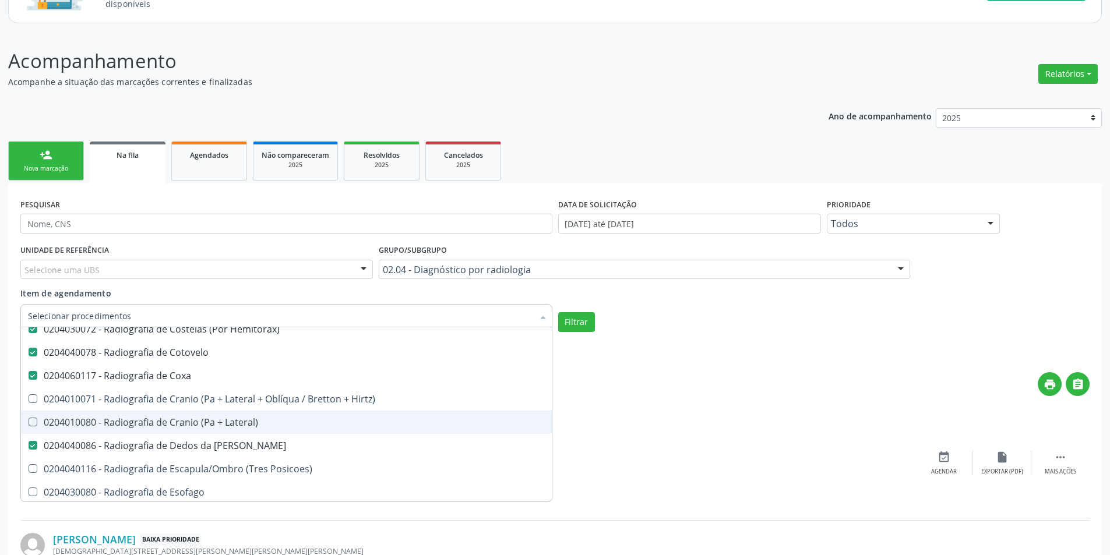
click at [241, 424] on div "0204010080 - Radiografia de Cranio (Pa + Lateral)" at bounding box center [286, 422] width 517 height 9
checkbox Lateral\) "true"
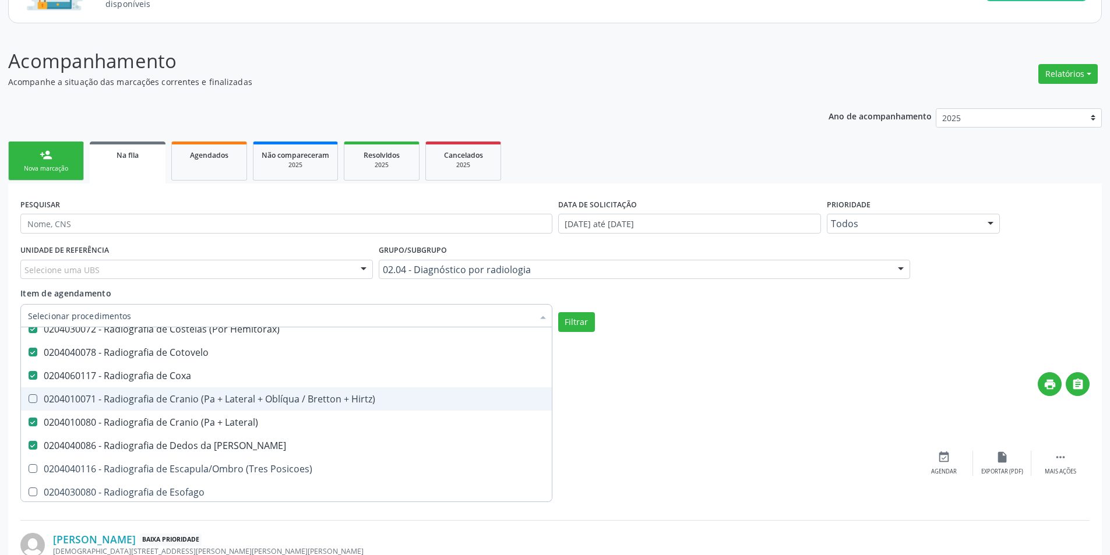
click at [241, 395] on div "0204010071 - Radiografia de Cranio (Pa + Lateral + Oblíqua / Bretton + Hirtz)" at bounding box center [286, 399] width 517 height 9
checkbox Hirtz\) "true"
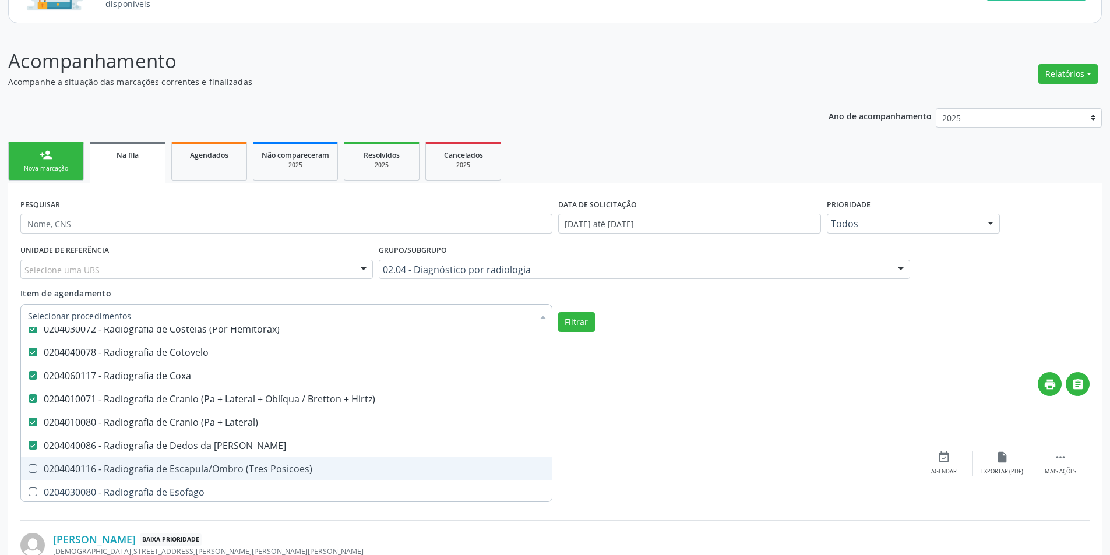
click at [248, 476] on span "0204040116 - Radiografia de Escapula/Ombro (Tres Posicoes)" at bounding box center [286, 469] width 531 height 23
checkbox Posicoes\) "true"
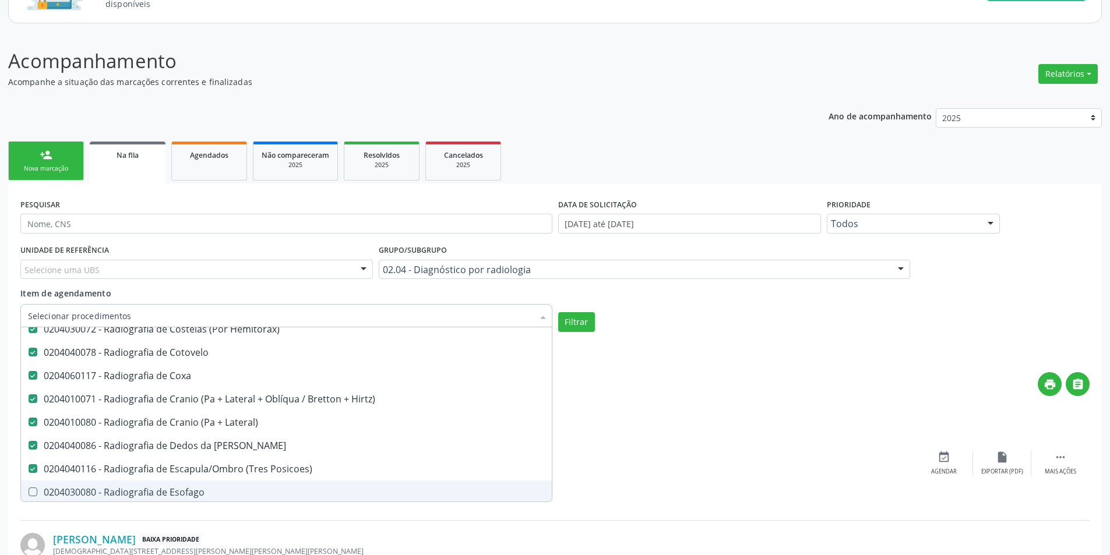
click at [242, 491] on div "0204030080 - Radiografia de Esofago" at bounding box center [286, 492] width 517 height 9
checkbox Esofago "true"
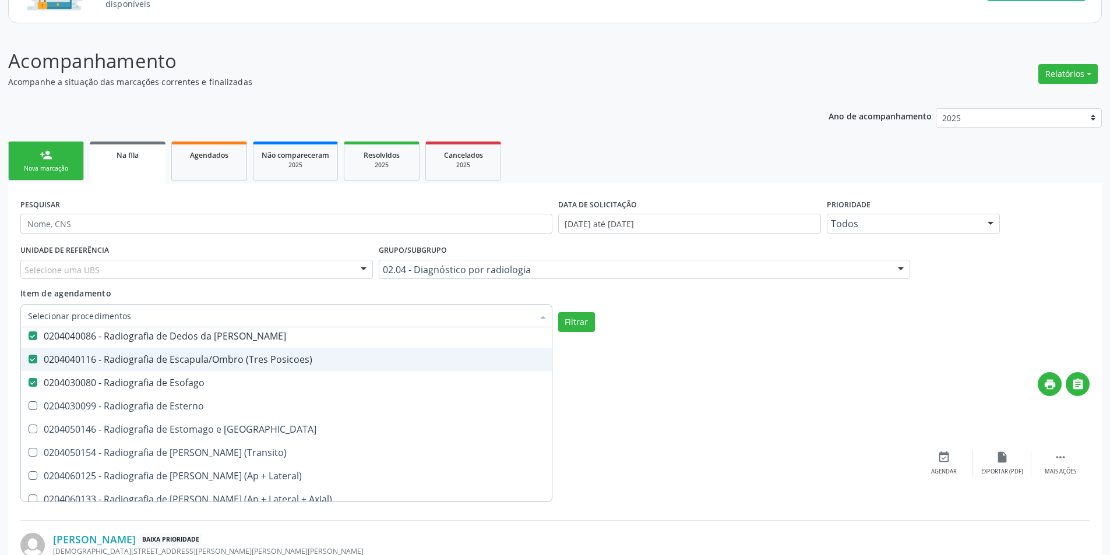
scroll to position [1574, 0]
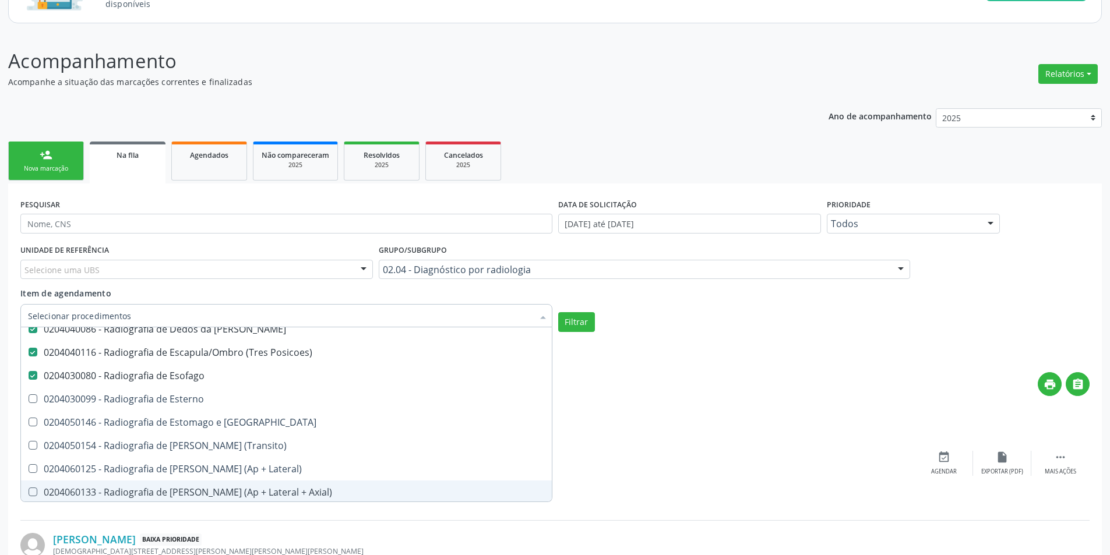
click at [253, 497] on div "0204060133 - Radiografia de Joelho ou Patela (Ap + Lateral + Axial)" at bounding box center [286, 492] width 517 height 9
checkbox Axial\) "true"
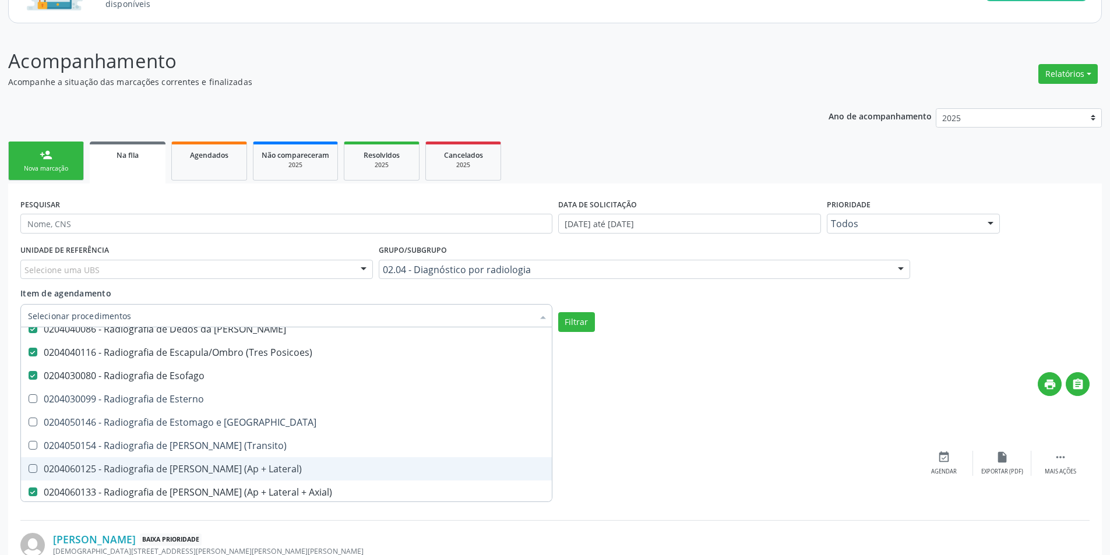
click at [251, 467] on div "0204060125 - Radiografia de Joelho (Ap + Lateral)" at bounding box center [286, 469] width 517 height 9
checkbox Lateral\) "true"
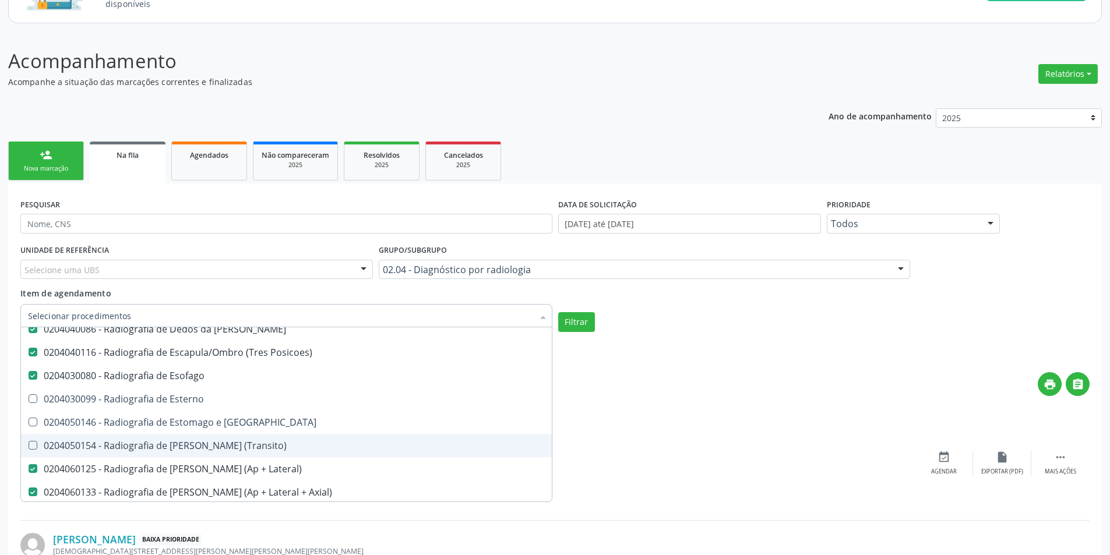
drag, startPoint x: 250, startPoint y: 446, endPoint x: 250, endPoint y: 414, distance: 32.1
click at [250, 446] on div "0204050154 - Radiografia de Intestino Delgado (Transito)" at bounding box center [286, 445] width 517 height 9
checkbox \(Transito\) "true"
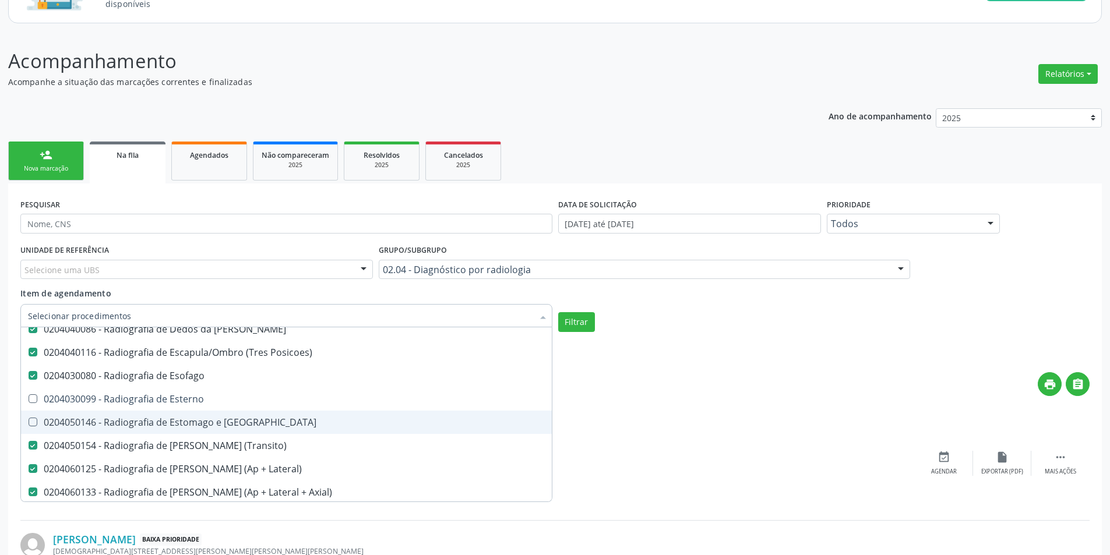
click at [250, 414] on span "0204050146 - Radiografia de Estomago e Duodeno" at bounding box center [286, 422] width 531 height 23
checkbox Duodeno "true"
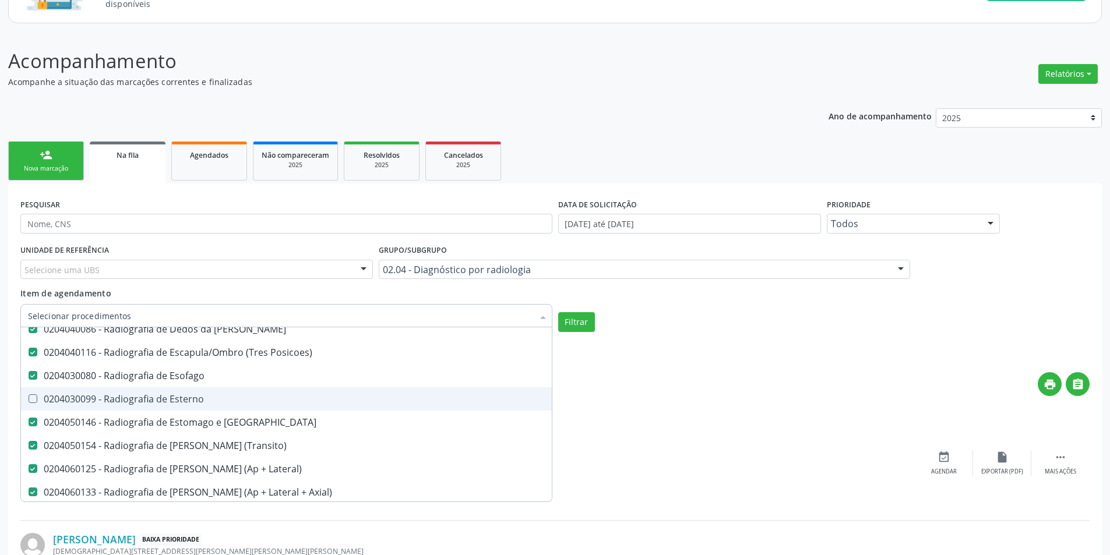
click at [248, 397] on div "0204030099 - Radiografia de Esterno" at bounding box center [286, 399] width 517 height 9
checkbox Esterno "true"
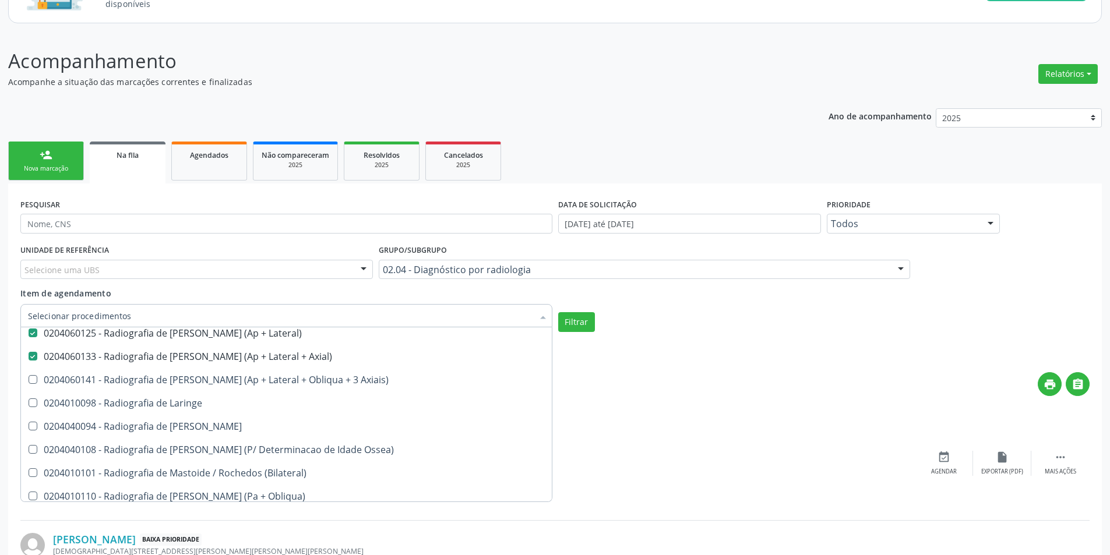
scroll to position [1748, 0]
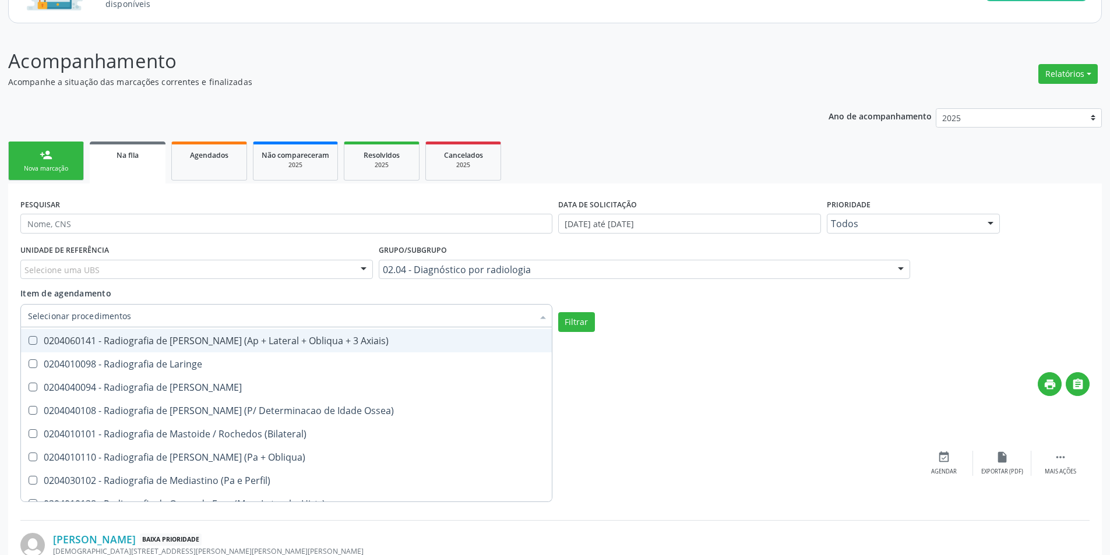
click at [247, 330] on span "0204060141 - Radiografia de Joelho ou Patela (Ap + Lateral + Obliqua + 3 Axiais)" at bounding box center [286, 340] width 531 height 23
checkbox Axiais\) "true"
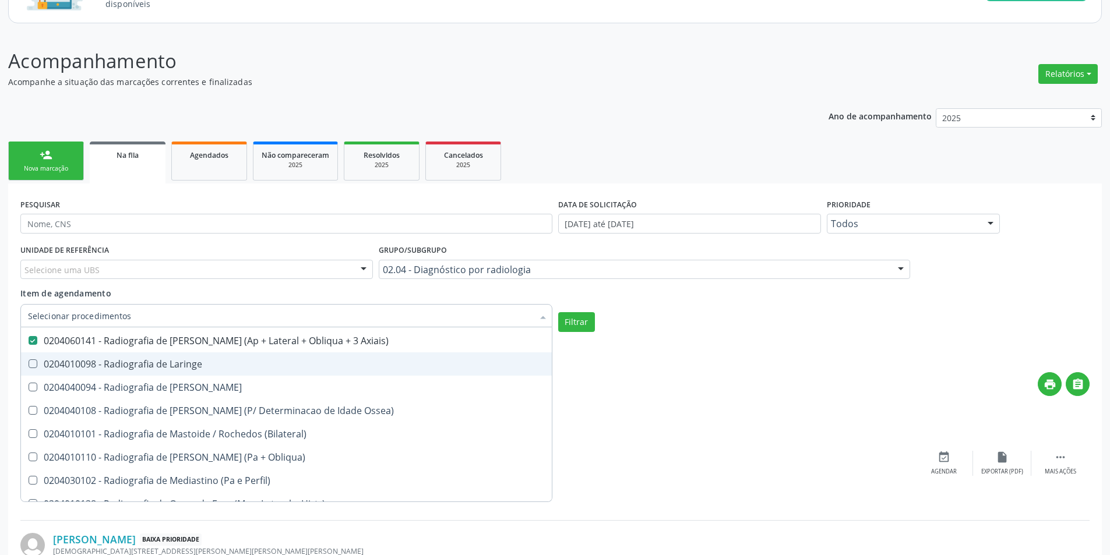
click at [251, 359] on span "0204010098 - Radiografia de Laringe" at bounding box center [286, 364] width 531 height 23
checkbox Laringe "true"
click at [259, 377] on span "0204040094 - Radiografia de Mao" at bounding box center [286, 387] width 531 height 23
checkbox Mao "true"
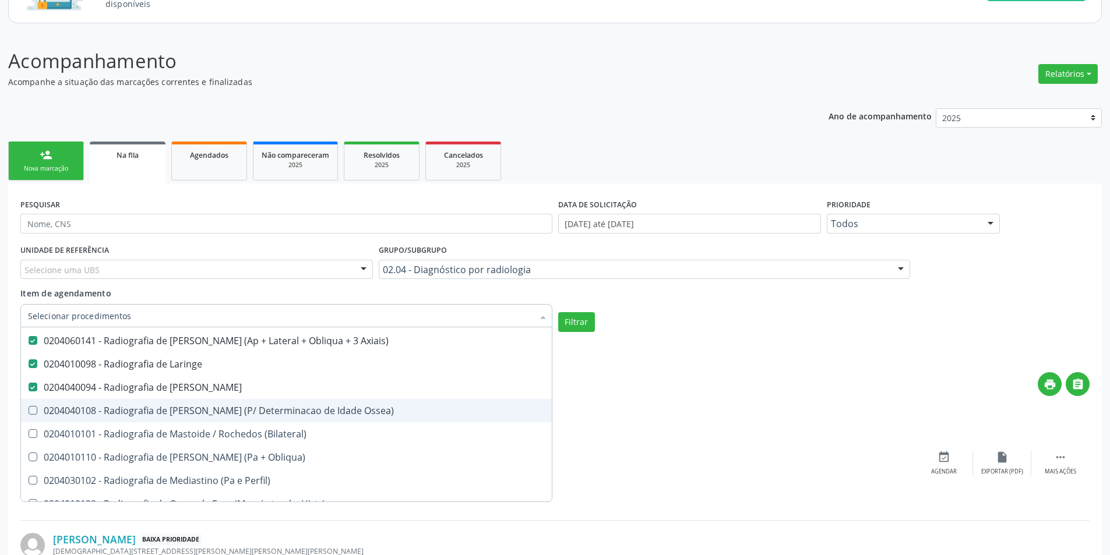
click at [277, 411] on div "0204040108 - Radiografia de Mao e Punho (P/ Determinacao de Idade Ossea)" at bounding box center [286, 410] width 517 height 9
checkbox Ossea\) "true"
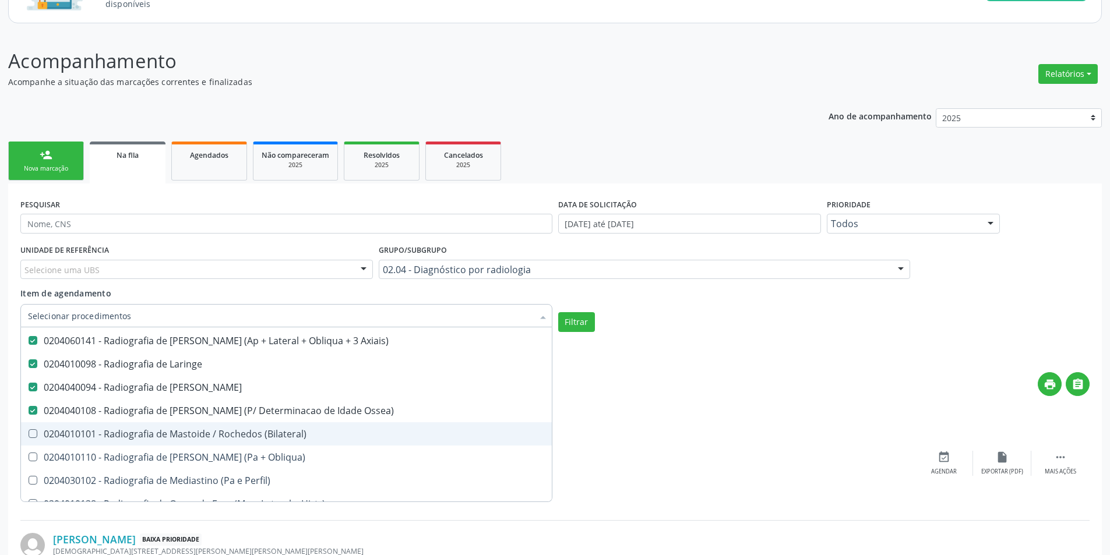
click at [288, 426] on span "0204010101 - Radiografia de Mastoide / Rochedos (Bilateral)" at bounding box center [286, 434] width 531 height 23
checkbox \(Bilateral\) "true"
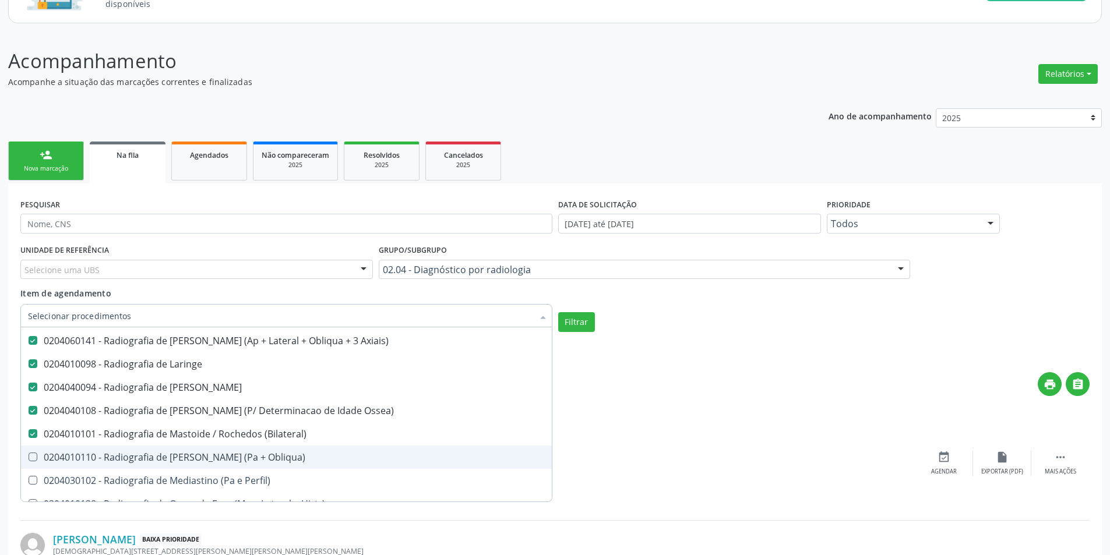
click at [287, 455] on div "0204010110 - Radiografia de Maxilar (Pa + Obliqua)" at bounding box center [286, 457] width 517 height 9
click at [285, 469] on span "0204010110 - Radiografia de Maxilar (Pa + Obliqua)" at bounding box center [286, 457] width 531 height 23
checkbox Obliqua\) "false"
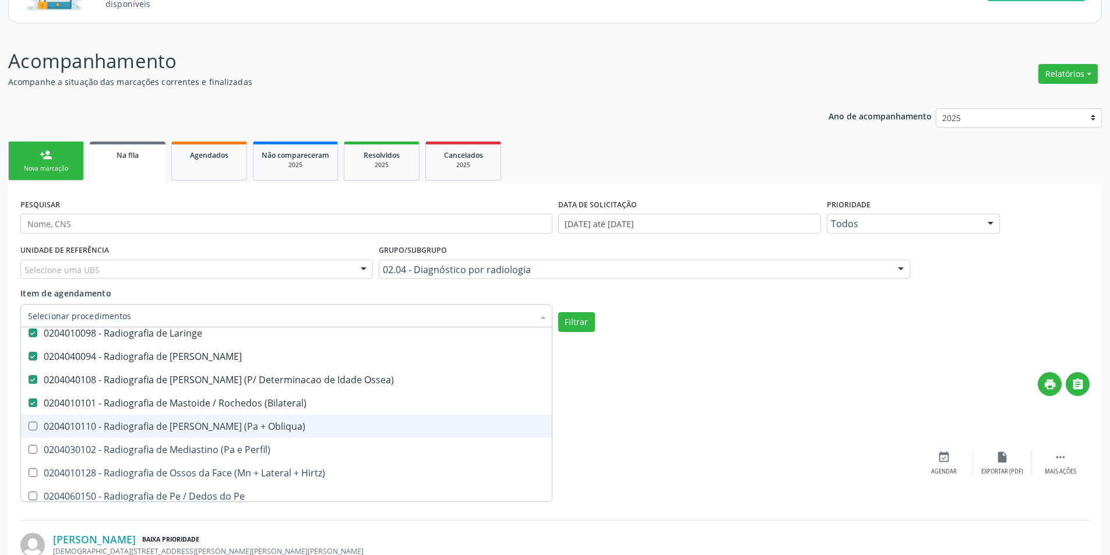
scroll to position [1807, 0]
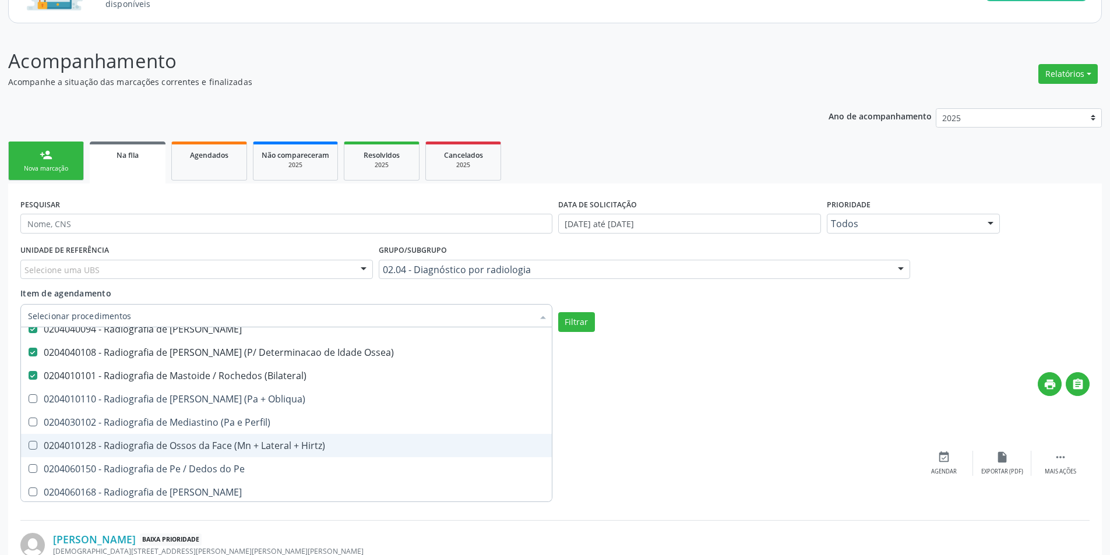
click at [270, 434] on span "0204030102 - Radiografia de Mediastino (Pa e Perfil)" at bounding box center [286, 422] width 531 height 23
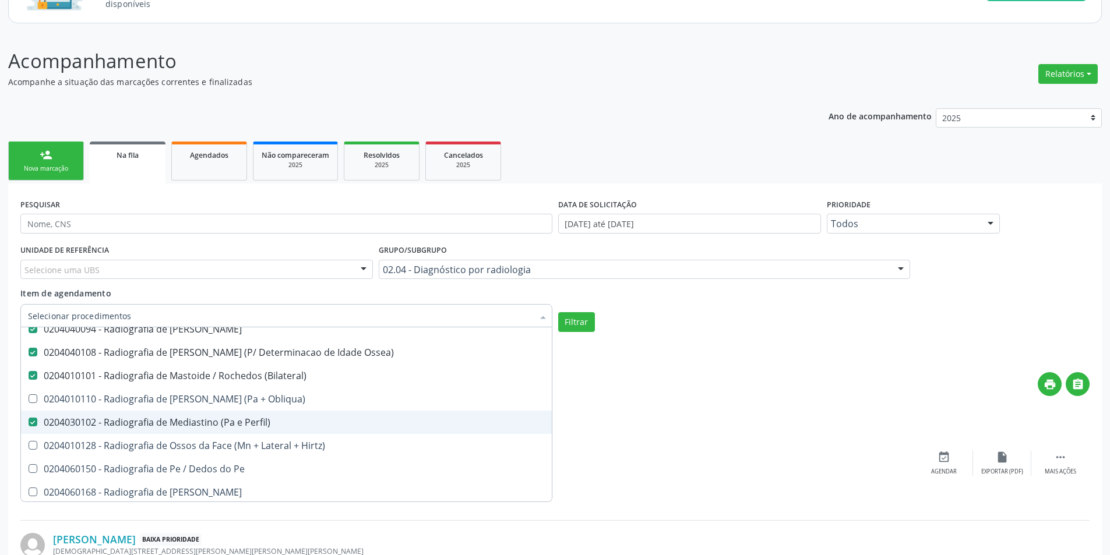
click at [268, 413] on span "0204030102 - Radiografia de Mediastino (Pa e Perfil)" at bounding box center [286, 422] width 531 height 23
checkbox Perfil\) "false"
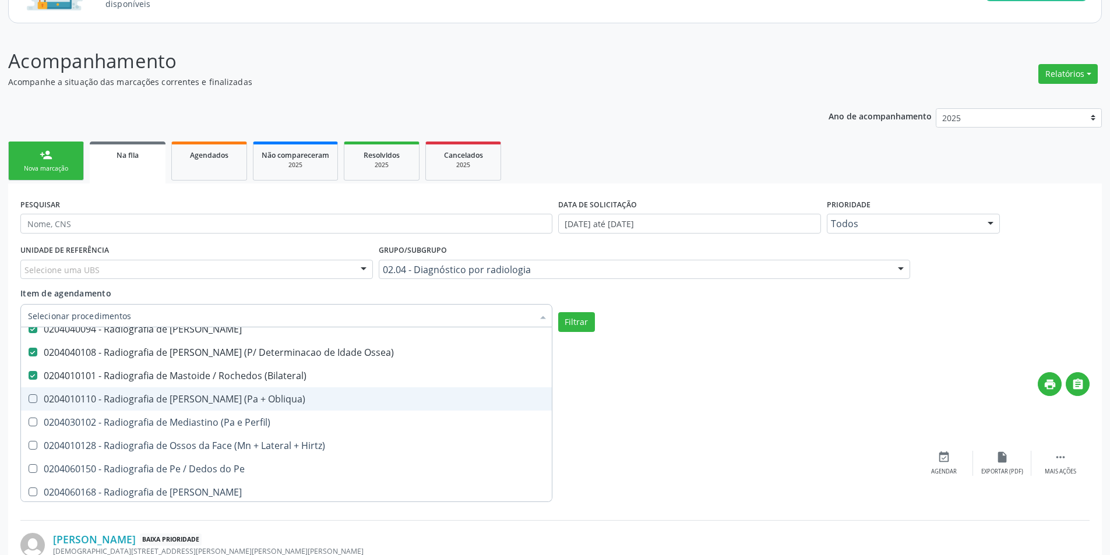
click at [256, 395] on div "0204010110 - Radiografia de Maxilar (Pa + Obliqua)" at bounding box center [286, 399] width 517 height 9
checkbox Obliqua\) "true"
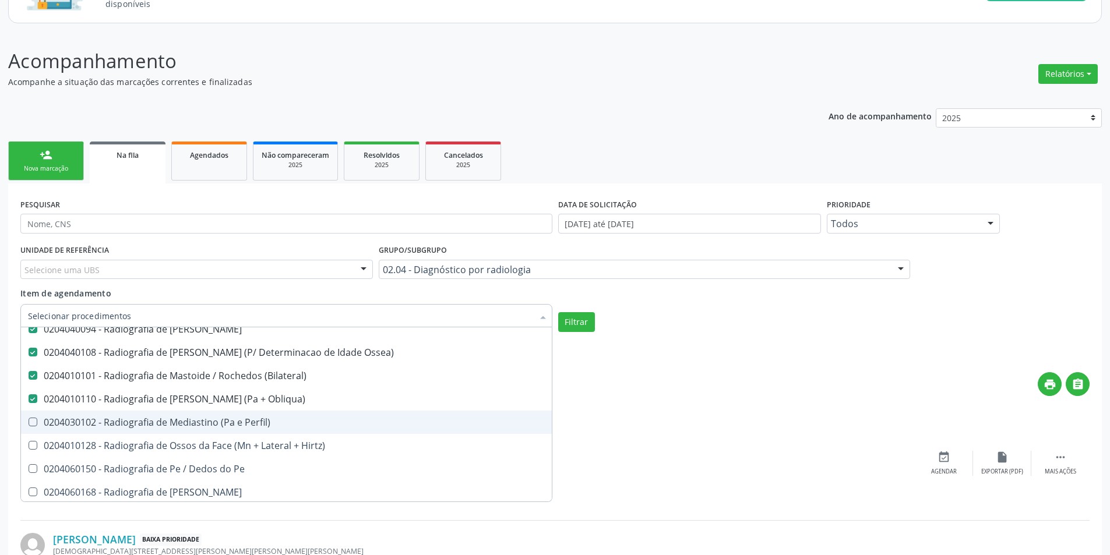
click at [252, 420] on div "0204030102 - Radiografia de Mediastino (Pa e Perfil)" at bounding box center [286, 422] width 517 height 9
checkbox Perfil\) "true"
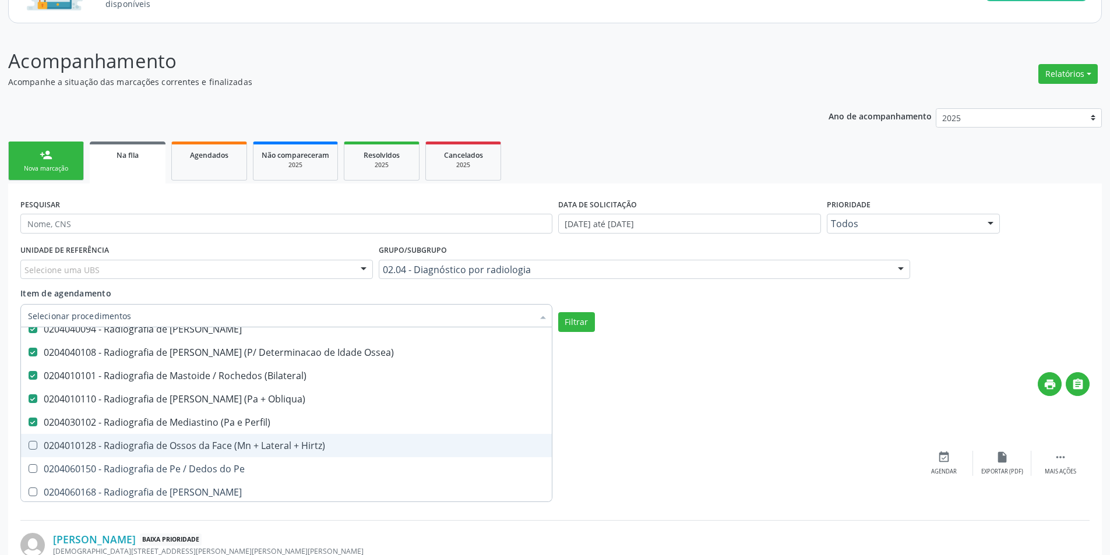
click at [255, 443] on div "0204010128 - Radiografia de Ossos da Face (Mn + Lateral + Hirtz)" at bounding box center [286, 445] width 517 height 9
checkbox Hirtz\) "true"
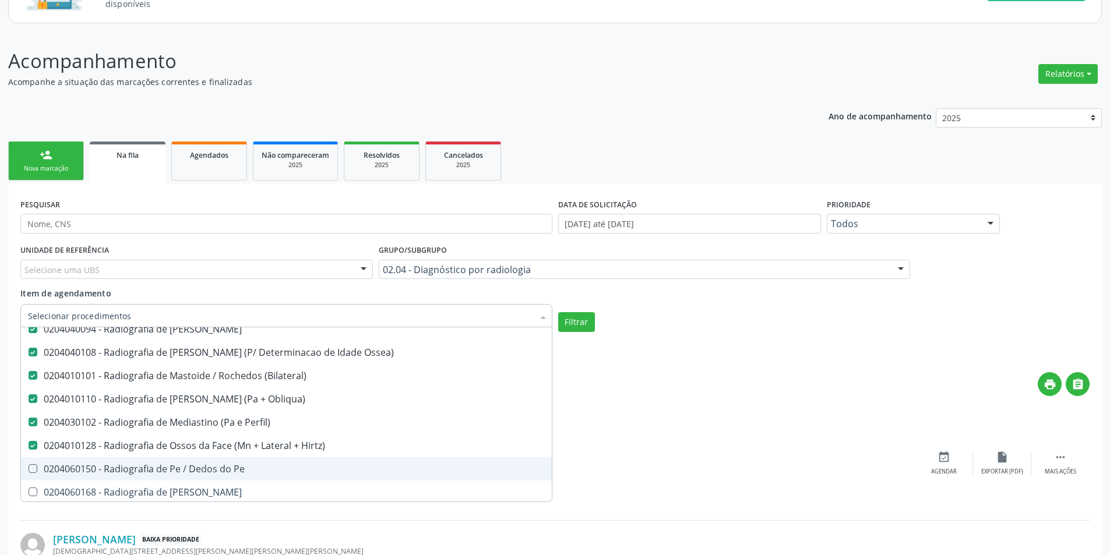
click at [248, 465] on div "0204060150 - Radiografia de Pe / Dedos do Pe" at bounding box center [286, 469] width 517 height 9
checkbox Pe "true"
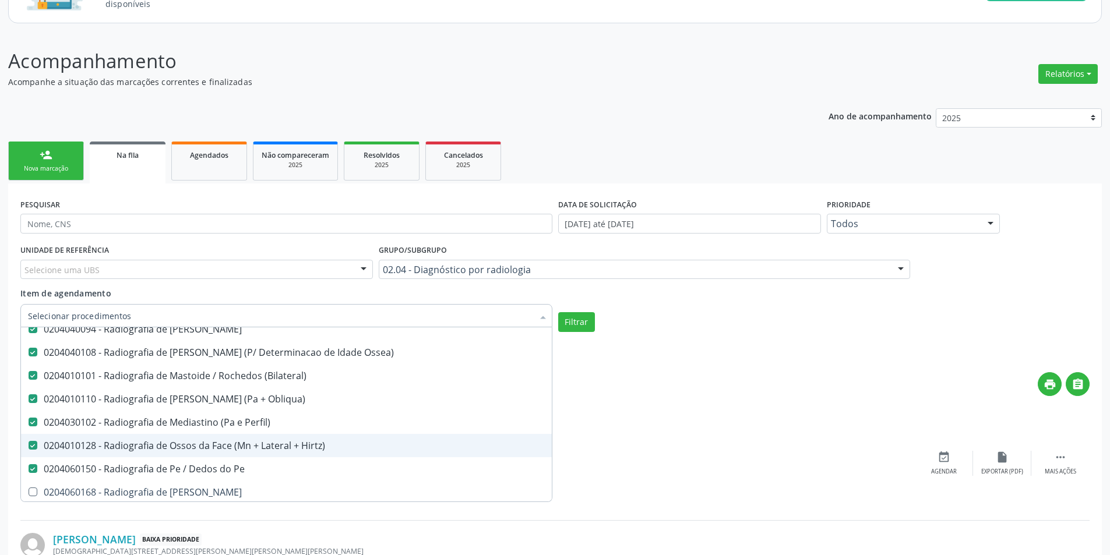
scroll to position [1865, 0]
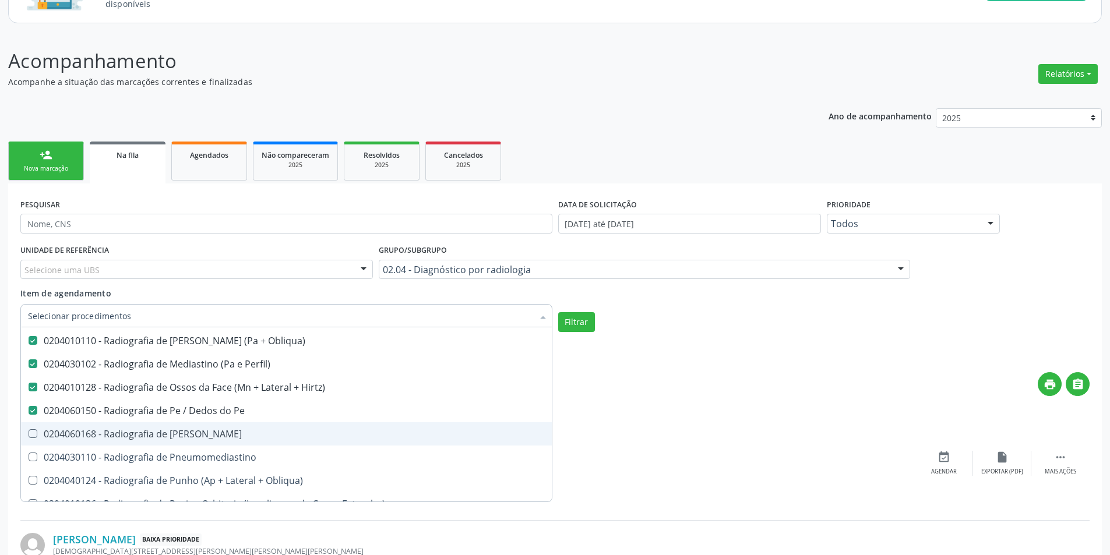
click at [241, 432] on div "0204060168 - Radiografia de Perna" at bounding box center [286, 434] width 517 height 9
checkbox Perna "true"
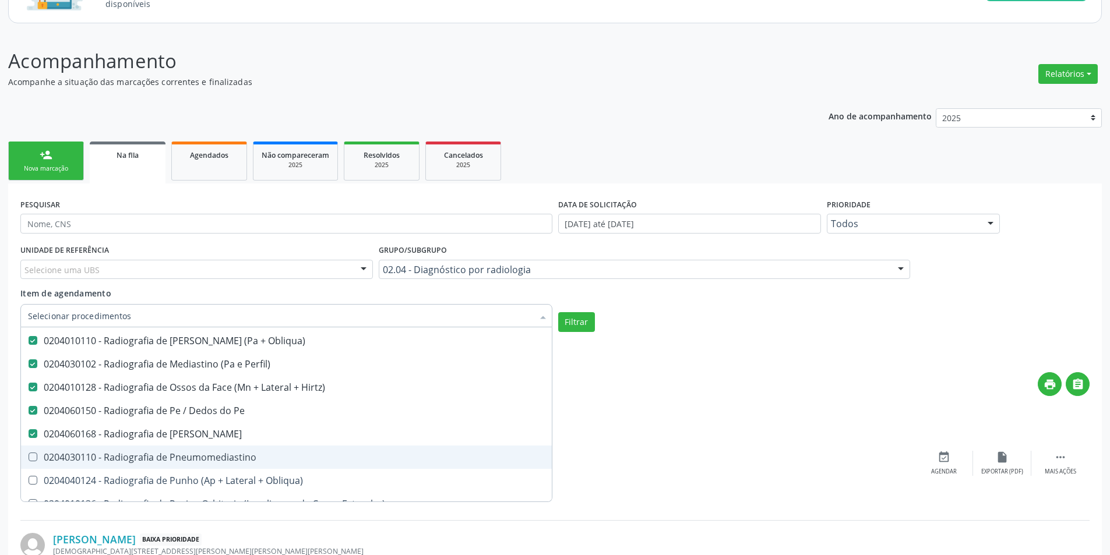
click at [249, 455] on div "0204030110 - Radiografia de Pneumomediastino" at bounding box center [286, 457] width 517 height 9
checkbox Pneumomediastino "true"
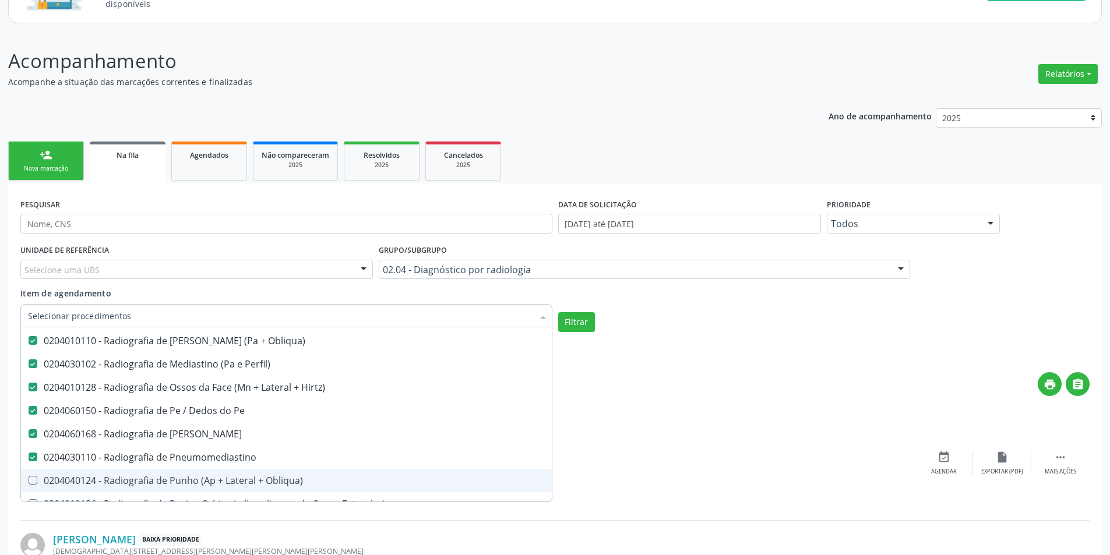
click at [260, 476] on div "0204040124 - Radiografia de Punho (Ap + Lateral + Obliqua)" at bounding box center [286, 480] width 517 height 9
checkbox Obliqua\) "true"
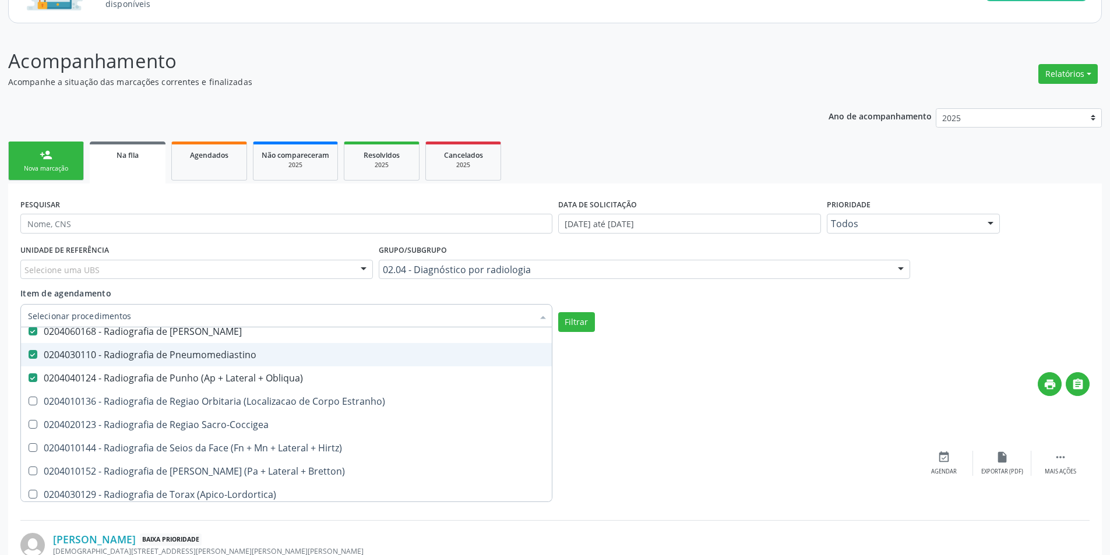
scroll to position [1982, 0]
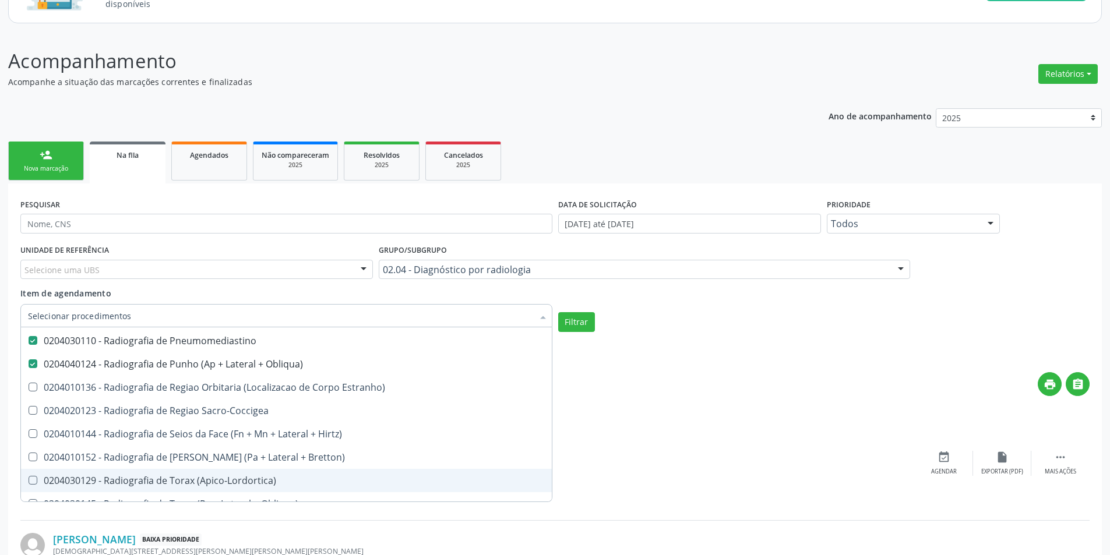
click at [242, 476] on div "0204030129 - Radiografia de Torax (Apico-Lordortica)" at bounding box center [286, 480] width 517 height 9
checkbox \(Apico-Lordortica\) "true"
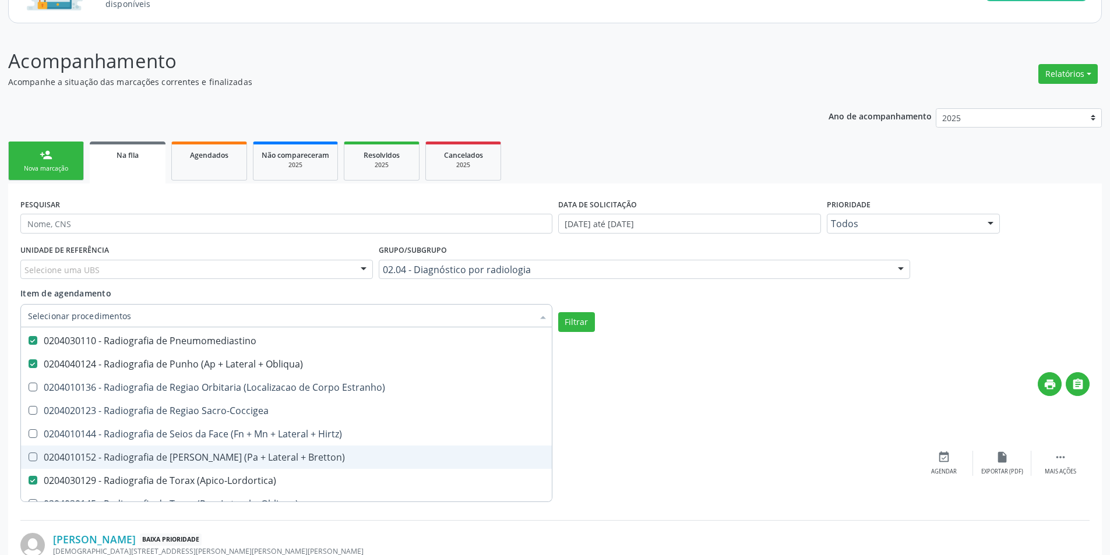
click at [238, 455] on div "0204010152 - Radiografia de Sela Tursica (Pa + Lateral + Bretton)" at bounding box center [286, 457] width 517 height 9
checkbox Bretton\) "true"
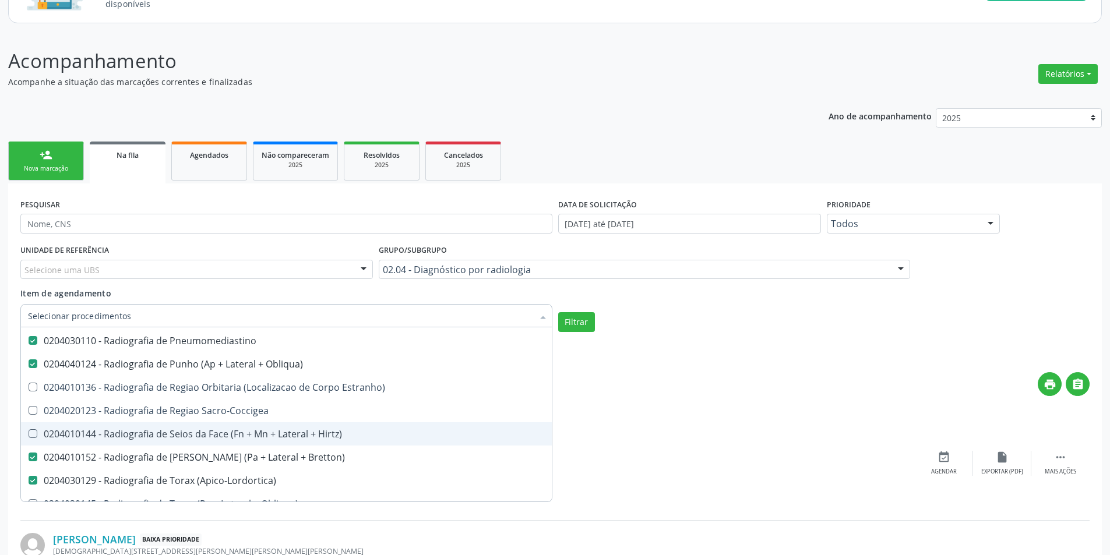
click at [237, 432] on div "0204010144 - Radiografia de Seios da Face (Fn + Mn + Lateral + Hirtz)" at bounding box center [286, 434] width 517 height 9
checkbox Hirtz\) "true"
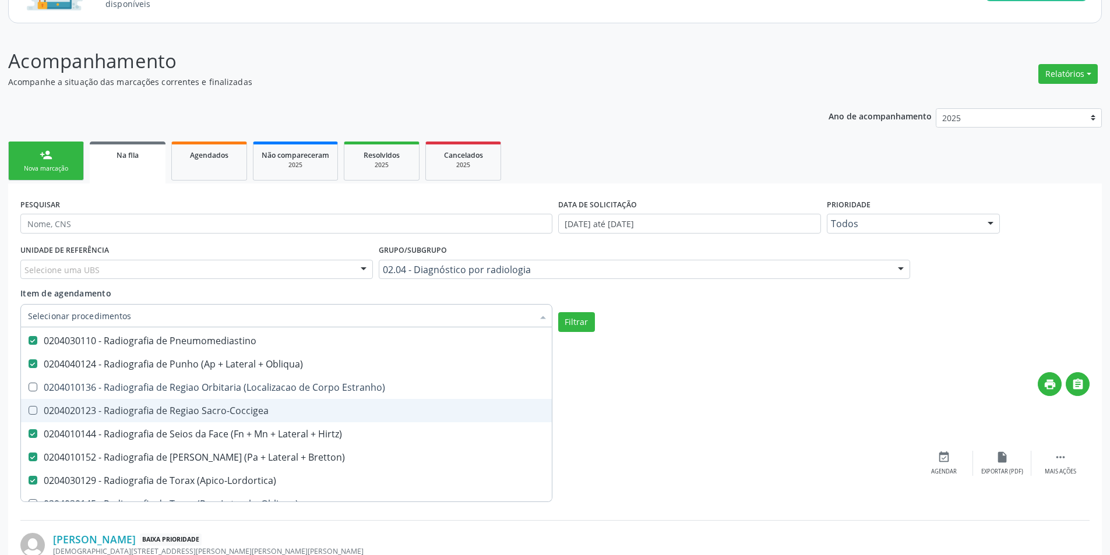
click at [237, 410] on div "0204020123 - Radiografia de Regiao Sacro-Coccigea" at bounding box center [286, 410] width 517 height 9
checkbox Sacro-Coccigea "true"
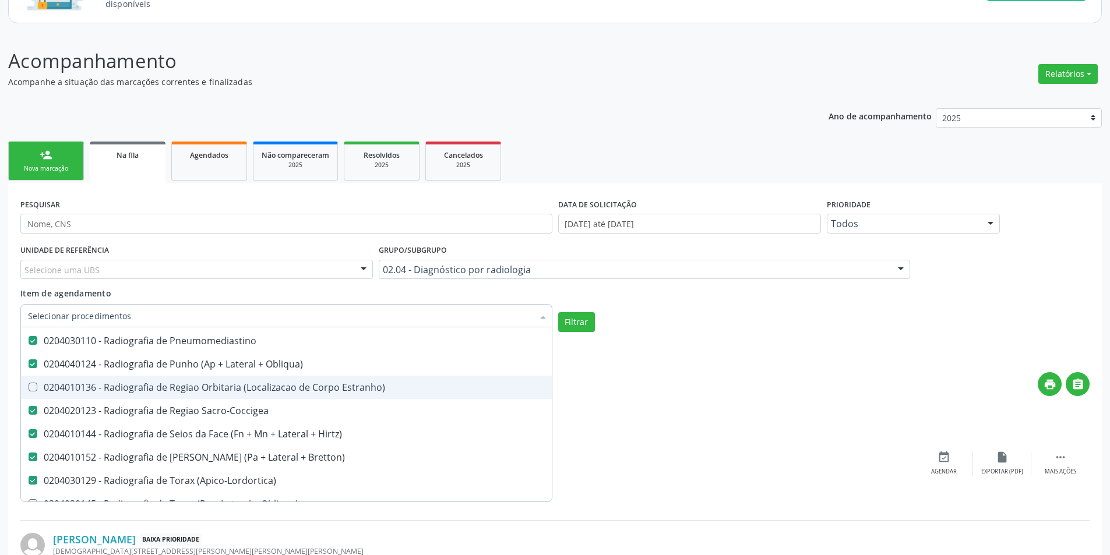
click at [236, 391] on div "0204010136 - Radiografia de Regiao Orbitaria (Localizacao de Corpo Estranho)" at bounding box center [286, 387] width 517 height 9
checkbox Estranho\) "true"
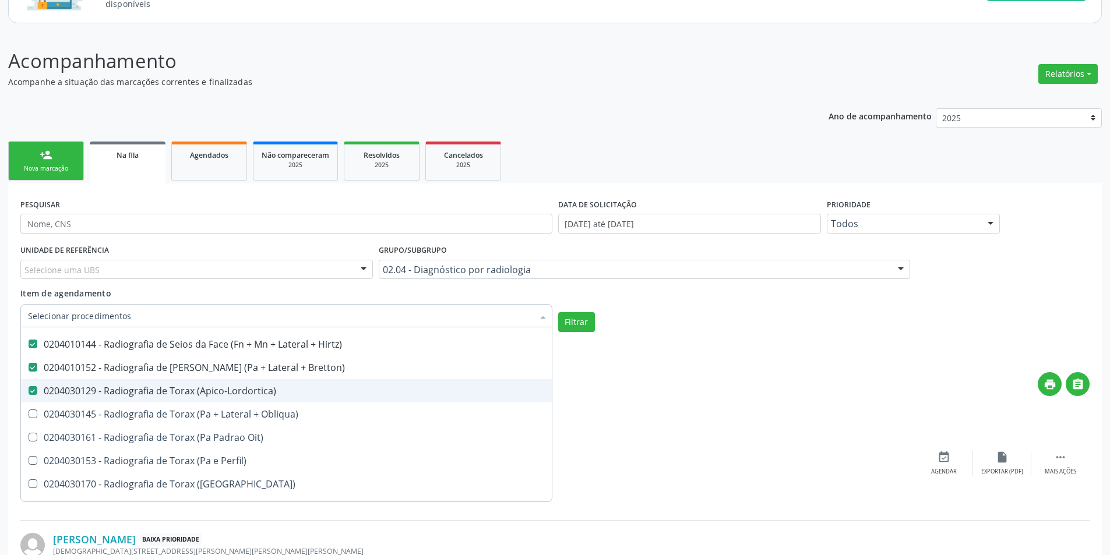
scroll to position [2098, 0]
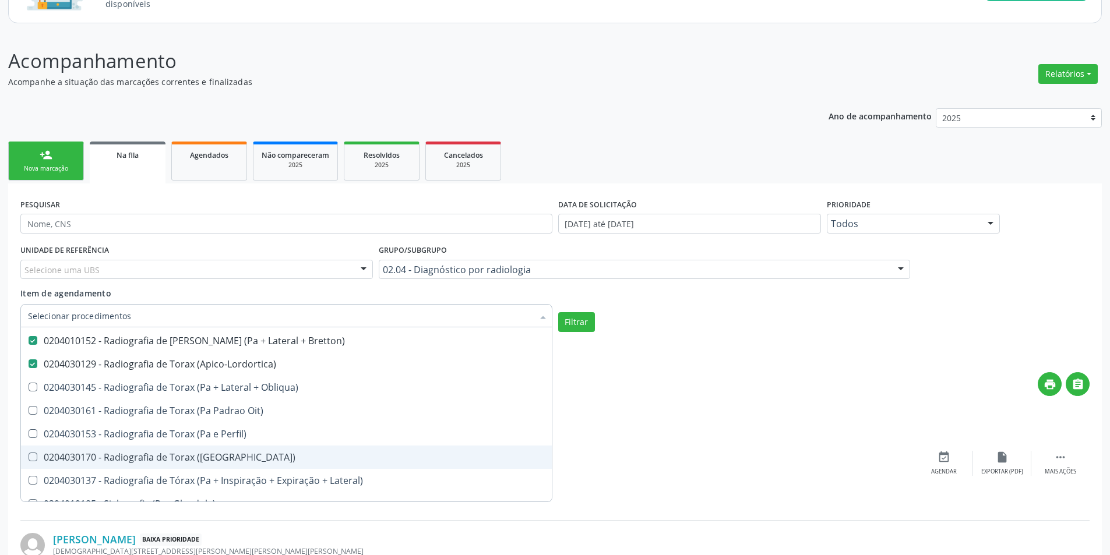
click at [224, 457] on div "0204030170 - Radiografia de Torax (Pa)" at bounding box center [286, 457] width 517 height 9
checkbox \(Pa\) "true"
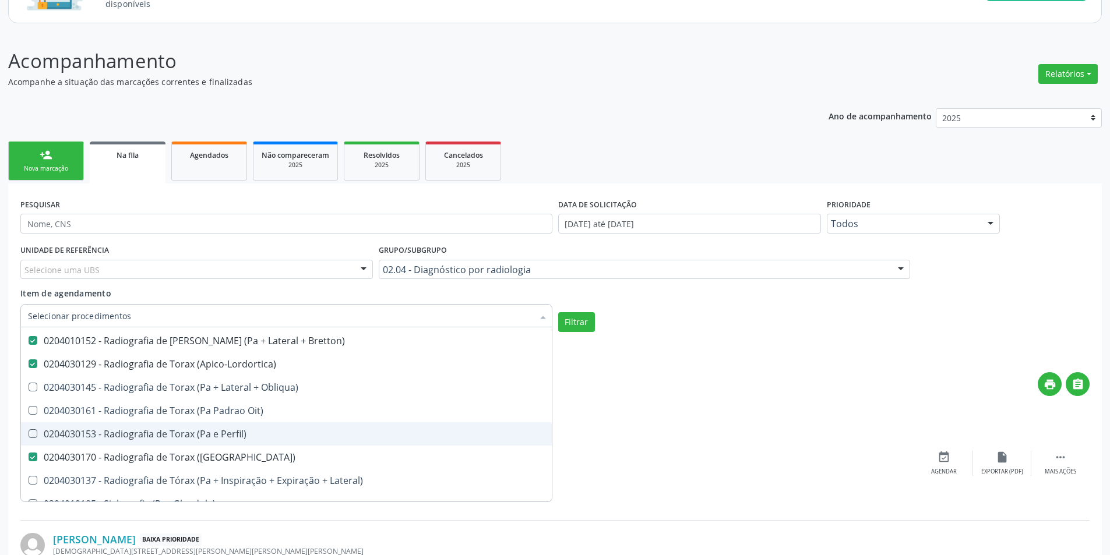
click at [223, 432] on div "0204030153 - Radiografia de Torax (Pa e Perfil)" at bounding box center [286, 434] width 517 height 9
checkbox Perfil\) "true"
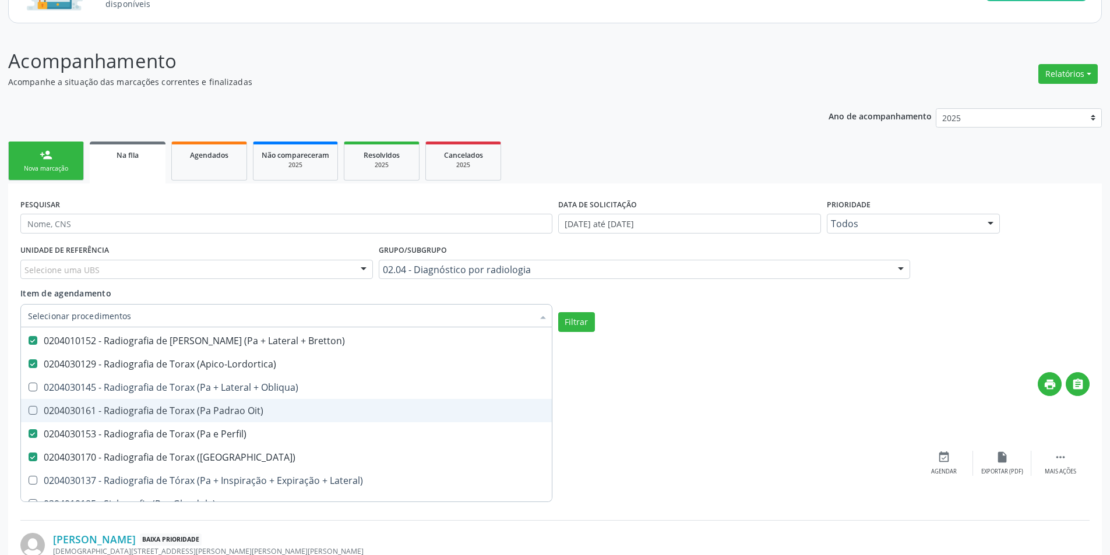
click at [223, 411] on div "0204030161 - Radiografia de Torax (Pa Padrao Oit)" at bounding box center [286, 410] width 517 height 9
checkbox Oit\) "true"
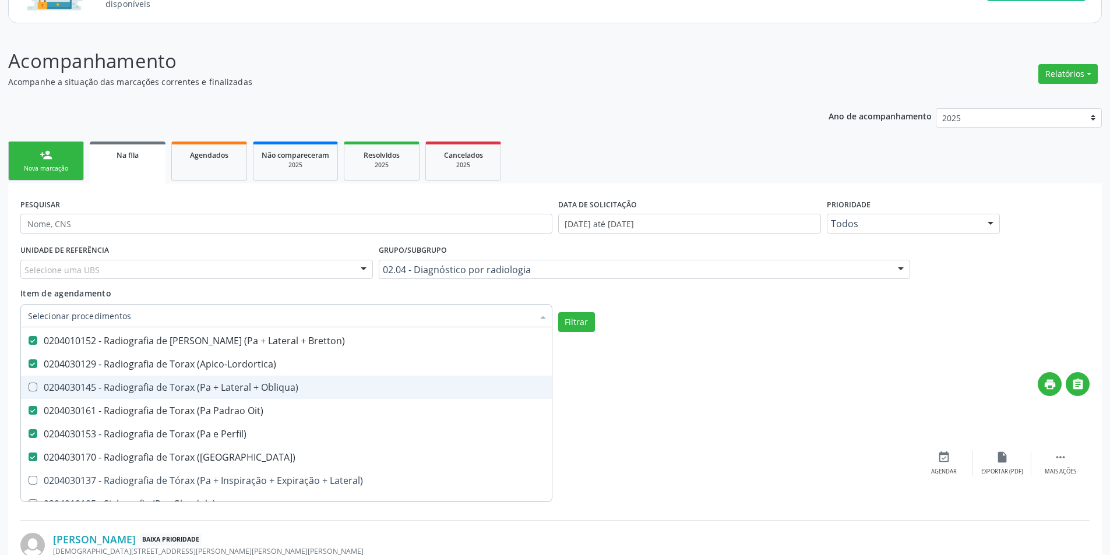
click at [222, 386] on div "0204030145 - Radiografia de Torax (Pa + Lateral + Obliqua)" at bounding box center [286, 387] width 517 height 9
checkbox Obliqua\) "true"
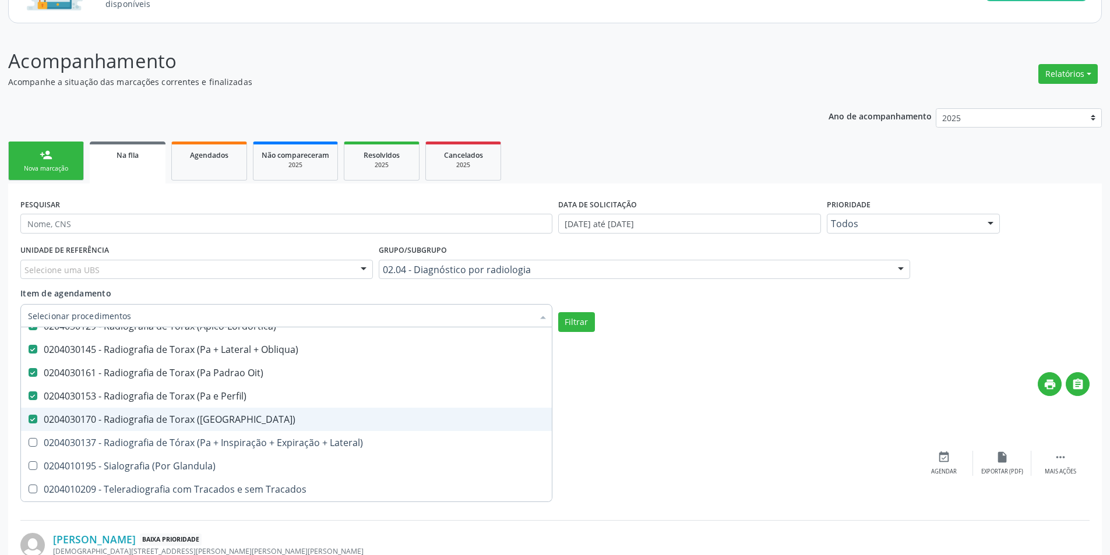
scroll to position [2156, 0]
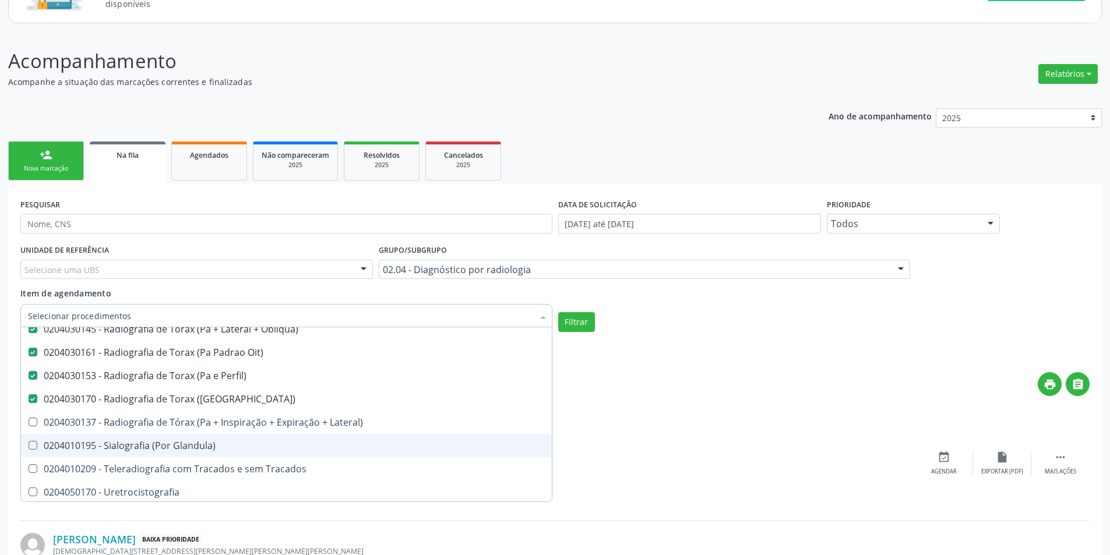
click at [218, 443] on div "0204010195 - Sialografia (Por Glandula)" at bounding box center [286, 445] width 517 height 9
checkbox Glandula\) "true"
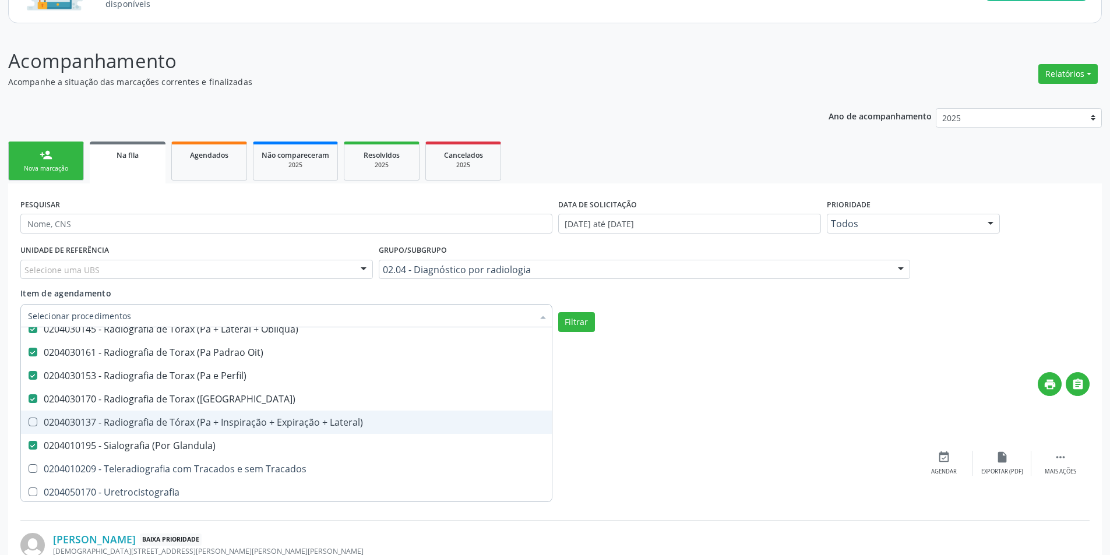
click at [218, 427] on div "0204030137 - Radiografia de Tórax (Pa + Inspiração + Expiração + Lateral)" at bounding box center [286, 422] width 517 height 9
checkbox Lateral\) "true"
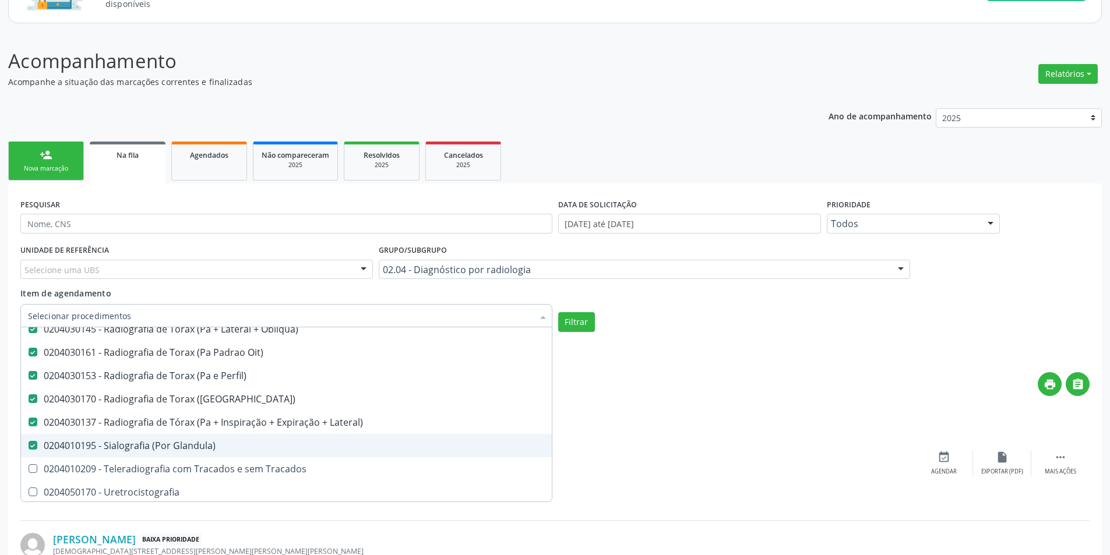
click at [220, 450] on div "0204010195 - Sialografia (Por Glandula)" at bounding box center [286, 445] width 517 height 9
checkbox Glandula\) "false"
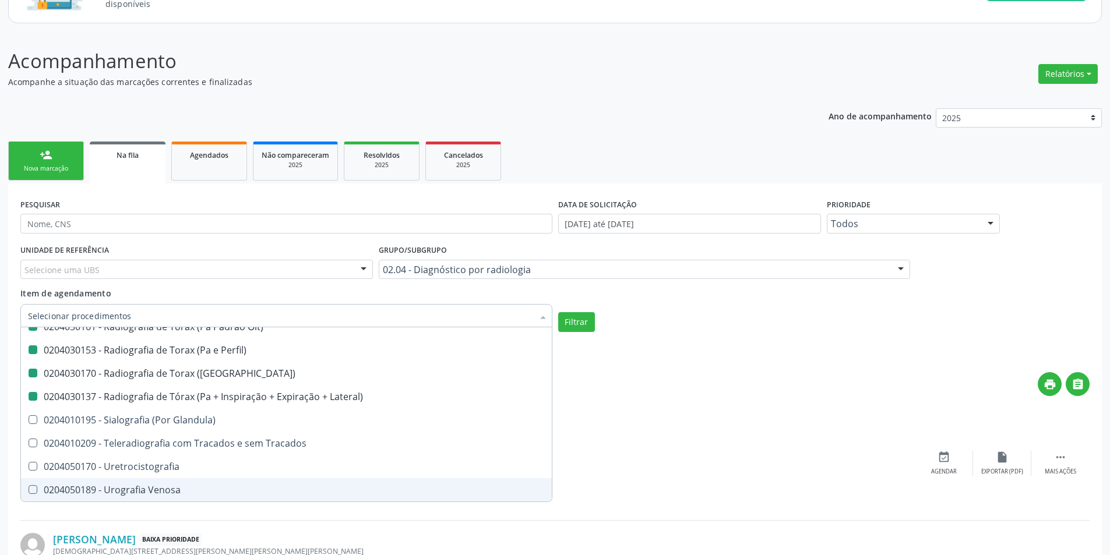
checkbox Unilateral "true"
checkbox Contraste "true"
checkbox Per-Operatoria "true"
checkbox Pos-Operatoria "true"
checkbox Dacriocistografia "true"
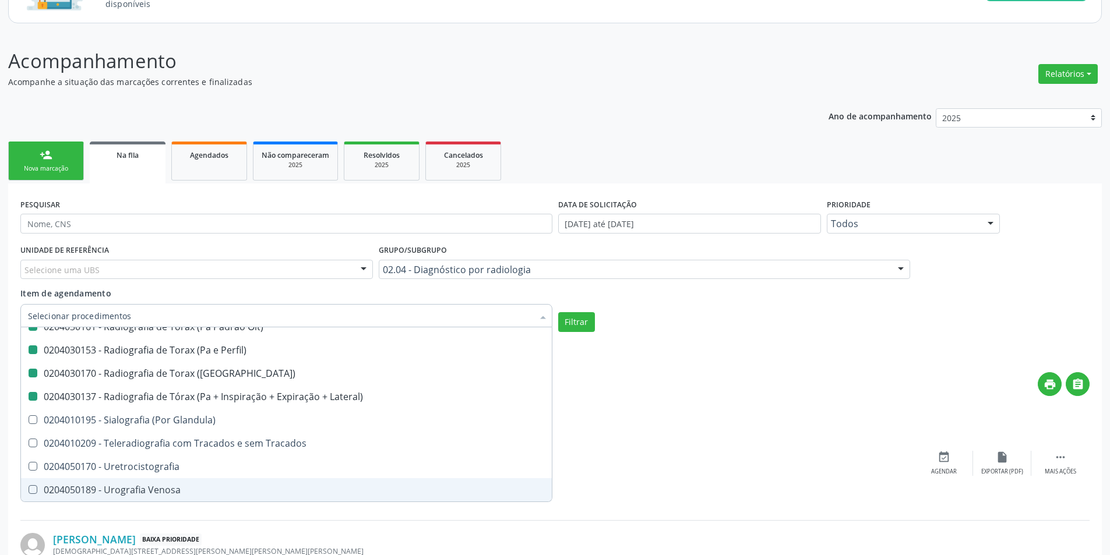
checkbox Femur\) "true"
checkbox Mama\) "true"
checkbox Hipotonica "true"
checkbox Escanometria "true"
checkbox Fistulografia "true"
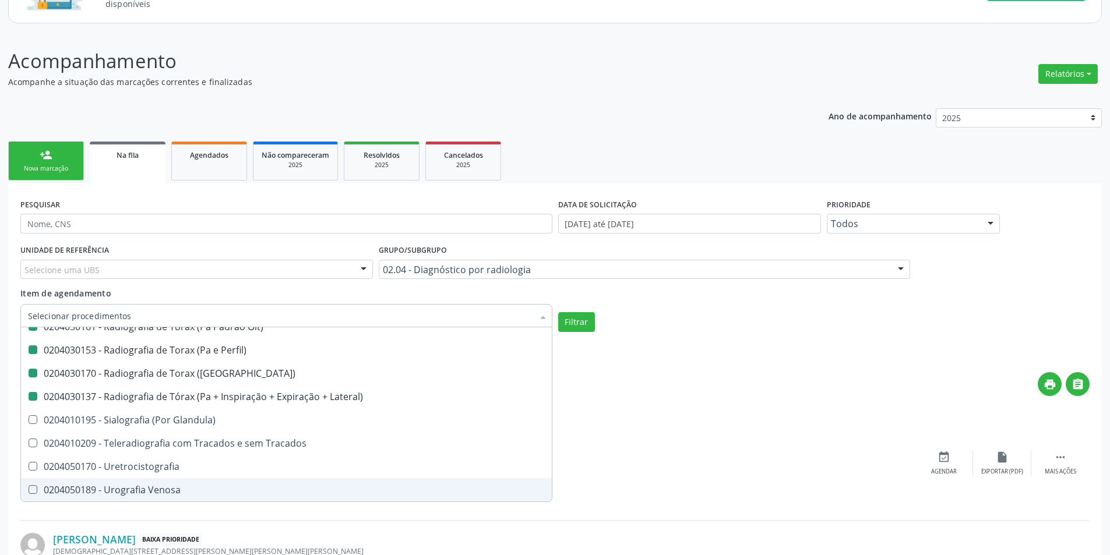
checkbox Histerossalpingografia "true"
checkbox Mamografia "true"
checkbox Rastreamento "true"
checkbox Mamografia "true"
checkbox Mielografia "true"
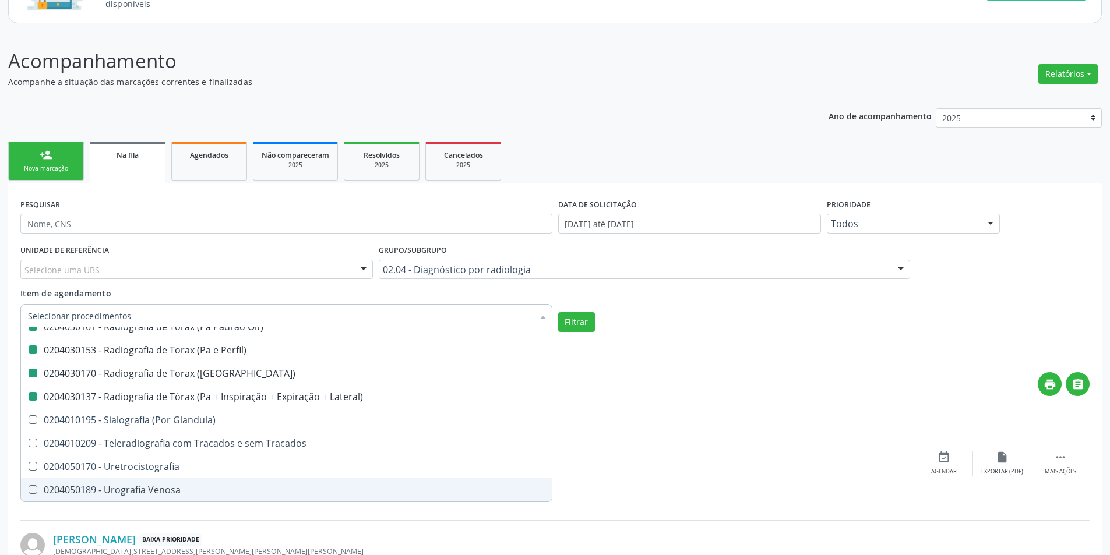
checkbox Percutanea "true"
checkbox Ascendente "true"
checkbox Vertebral "true"
checkbox Laringe "true"
checkbox Plano\) "true"
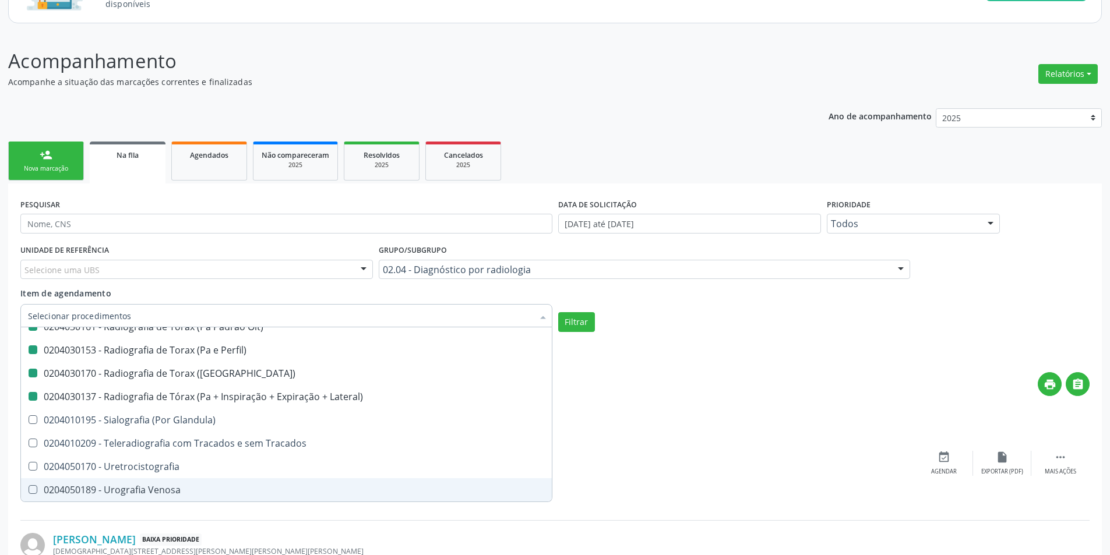
checkbox Planos "true"
checkbox Contraste "true"
checkbox Hirtz\) "true"
checkbox Wing\) "true"
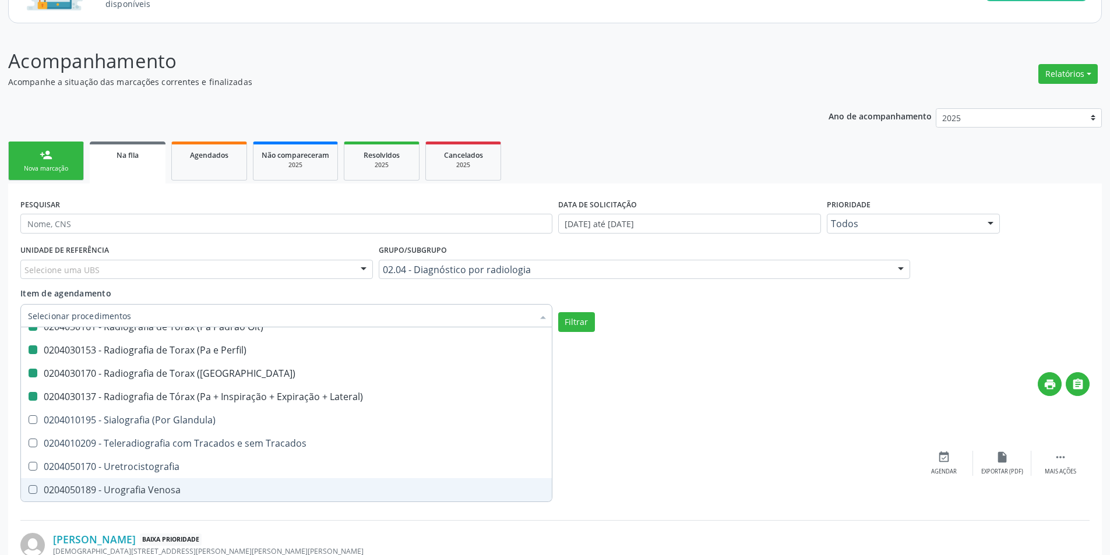
checkbox Oclusal "true"
checkbox \(Enteroclise\) "true"
checkbox Panoramica "true"
checkbox Escoliose\) "true"
checkbox Inferiores "true"
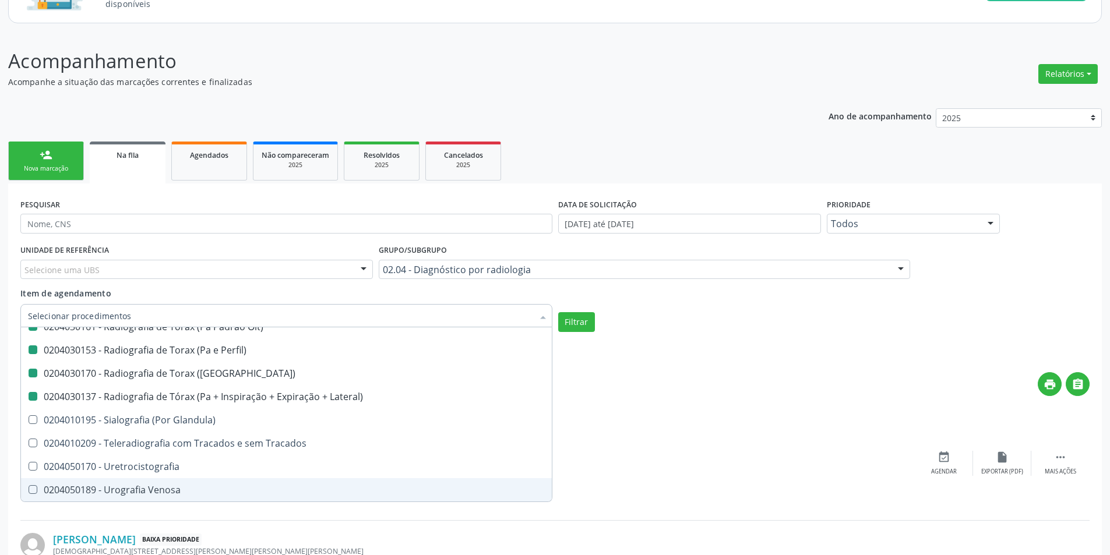
checkbox Periapical "true"
checkbox Obliquas\) "true"
checkbox Lateral\) "false"
checkbox Mao "false"
checkbox Posicoes\) "false"
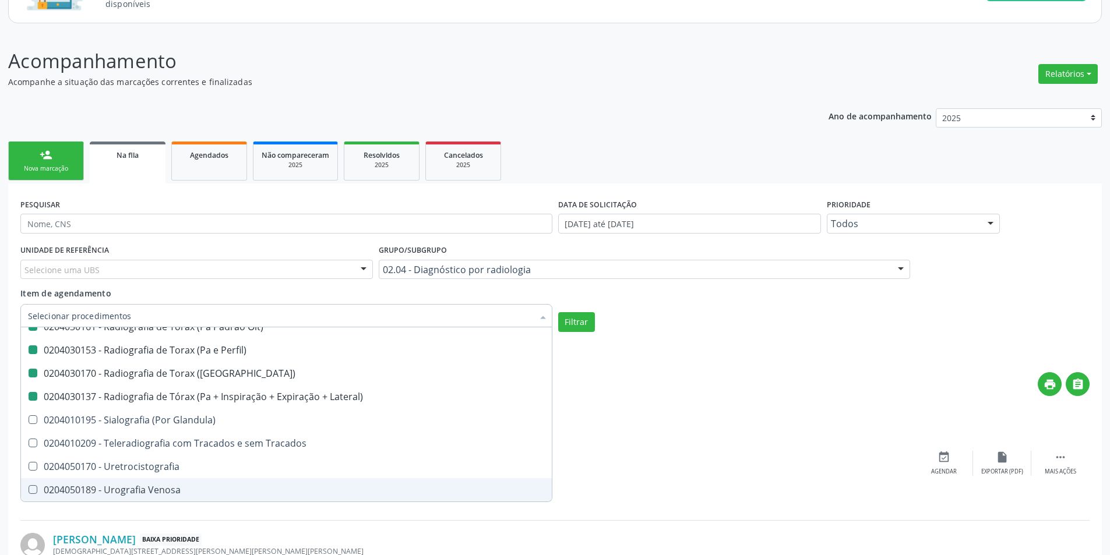
checkbox Esofago "false"
checkbox Esterno "false"
checkbox Duodeno "false"
checkbox \(Transito\) "false"
checkbox Lateral\) "false"
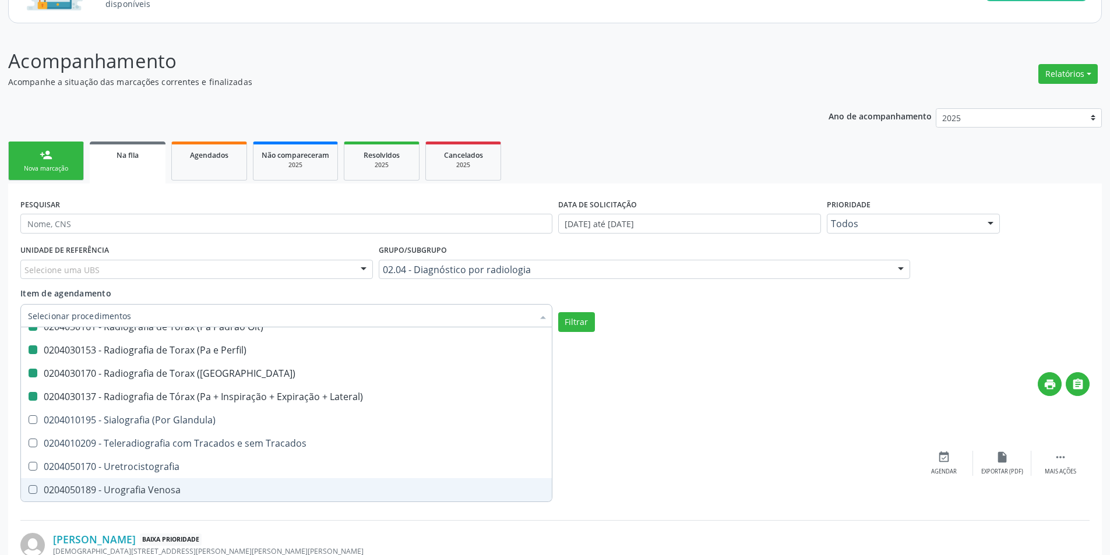
checkbox Axial\) "false"
checkbox Axiais\) "false"
checkbox Laringe "false"
checkbox Mao "false"
checkbox Ossea\) "false"
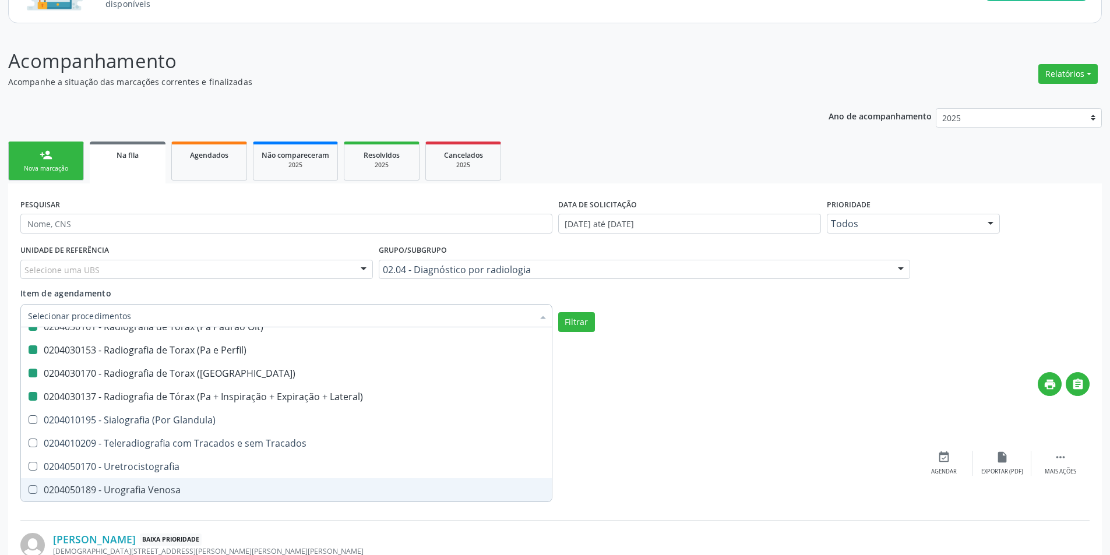
checkbox \(Bilateral\) "false"
checkbox Obliqua\) "false"
checkbox Perfil\) "false"
checkbox Hirtz\) "false"
checkbox Pe "false"
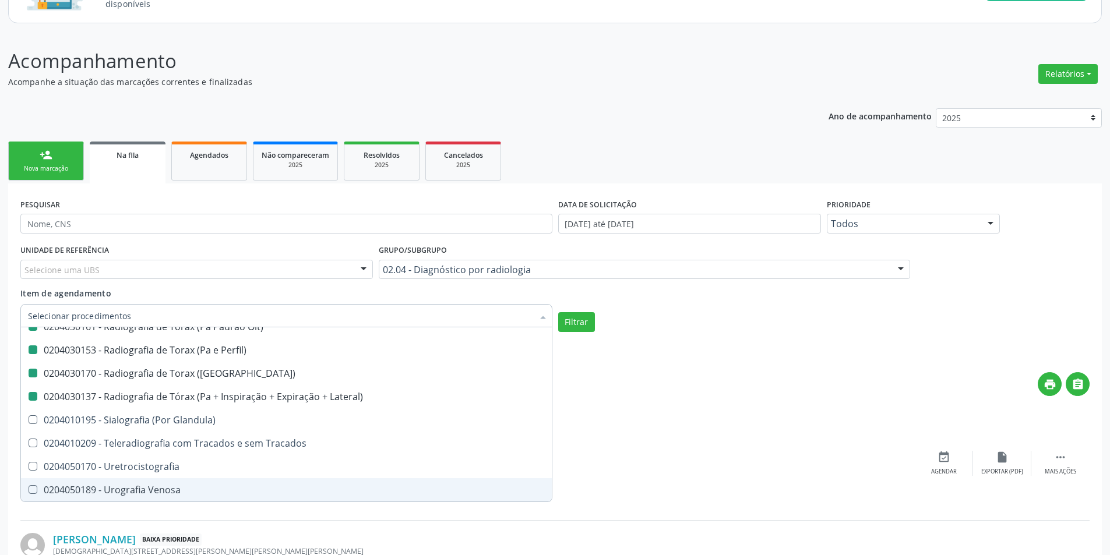
checkbox Perna "false"
checkbox Pneumomediastino "false"
checkbox Obliqua\) "false"
checkbox Estranho\) "false"
checkbox Sacro-Coccigea "false"
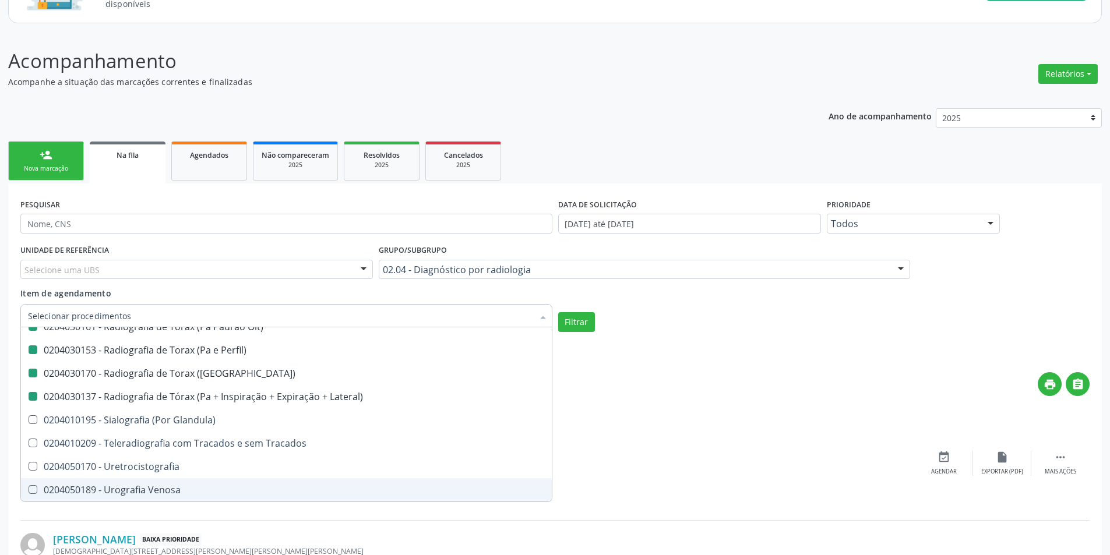
checkbox Hirtz\) "false"
checkbox Bretton\) "false"
checkbox \(Apico-Lordortica\) "false"
checkbox Obliqua\) "false"
checkbox Oit\) "false"
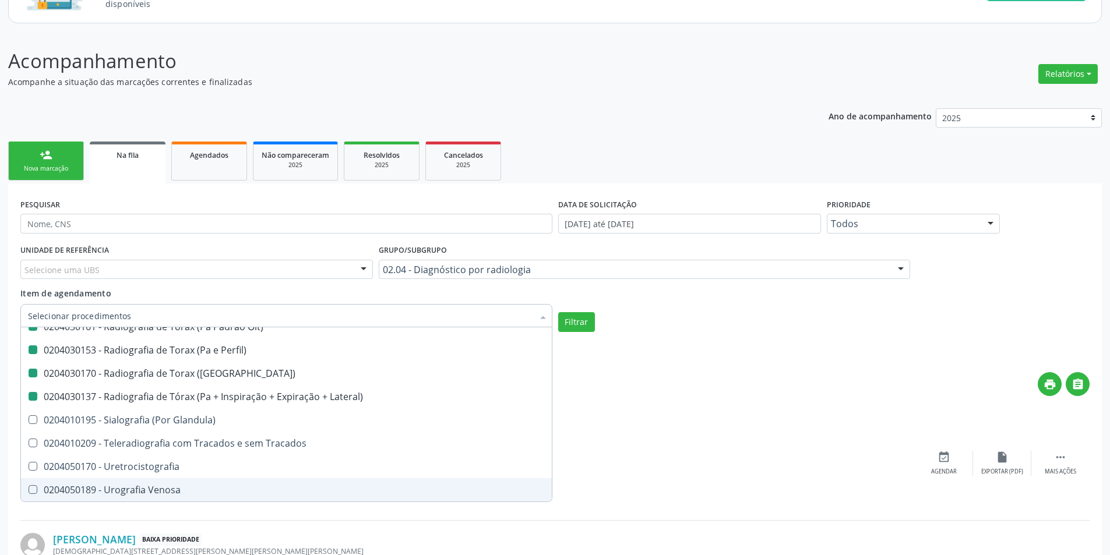
checkbox Perfil\) "false"
checkbox \(Pa\) "false"
checkbox Lateral\) "false"
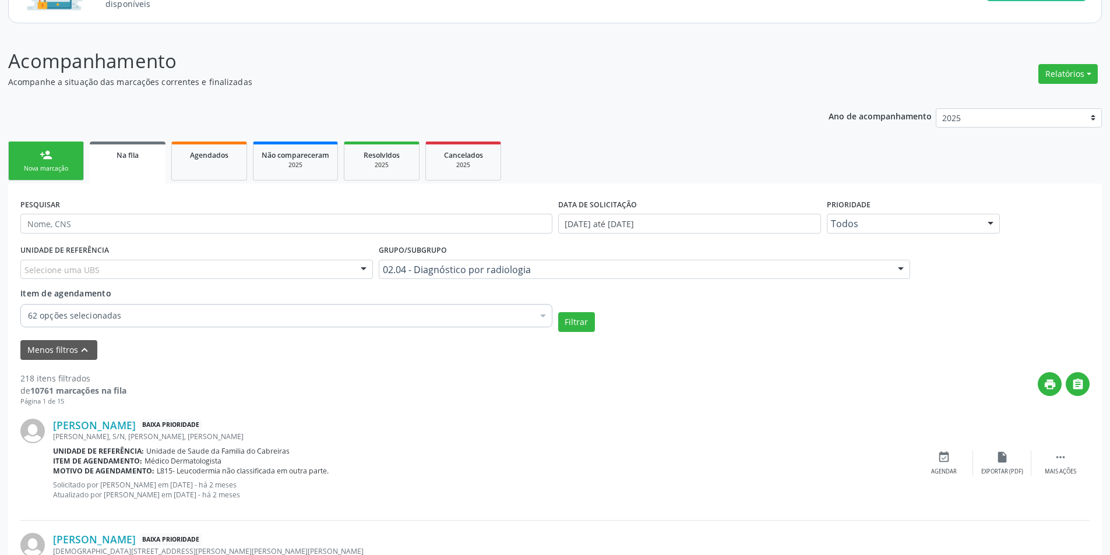
click at [569, 333] on form "PESQUISAR DATA DE SOLICITAÇÃO 01/01/2025 até 08/10/2025 Prioridade Todos Todos …" at bounding box center [554, 278] width 1069 height 164
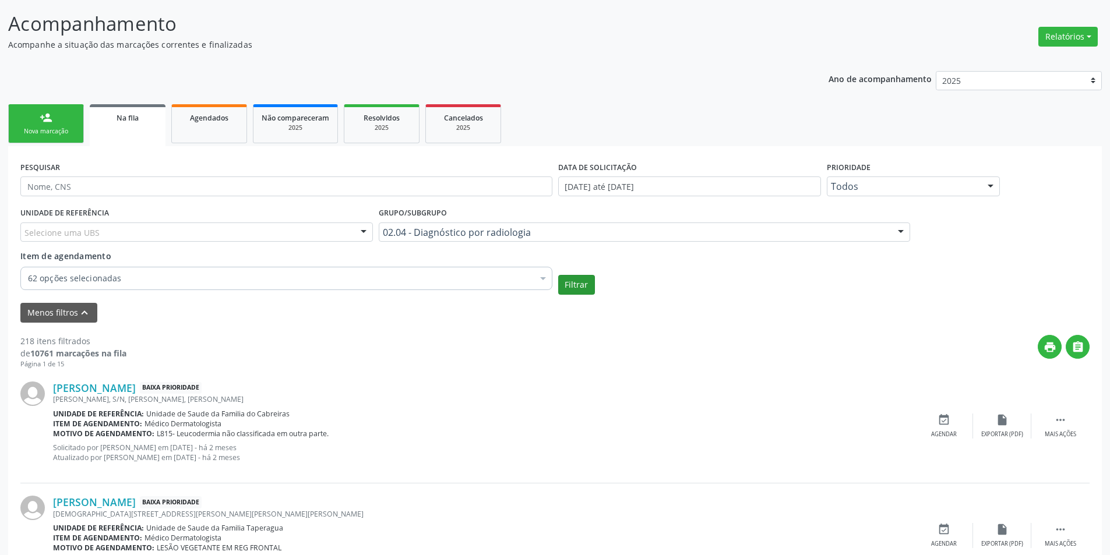
scroll to position [175, 0]
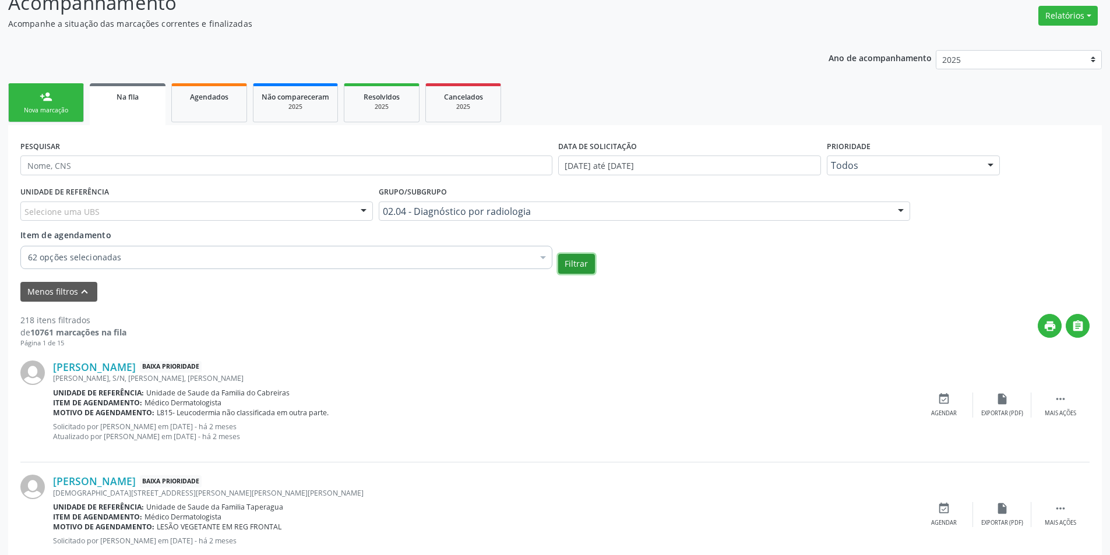
click at [579, 258] on button "Filtrar" at bounding box center [576, 264] width 37 height 20
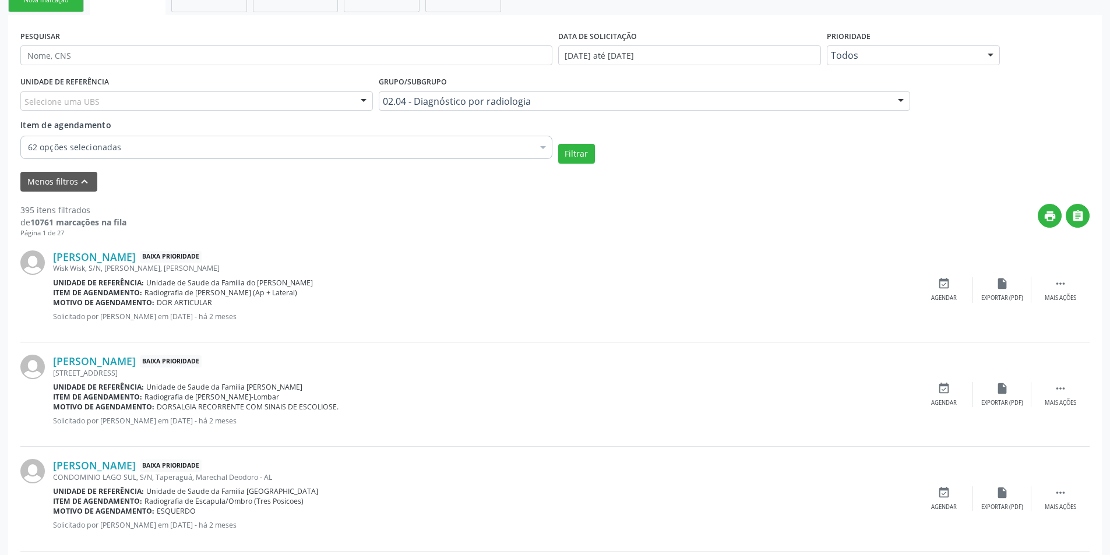
scroll to position [291, 0]
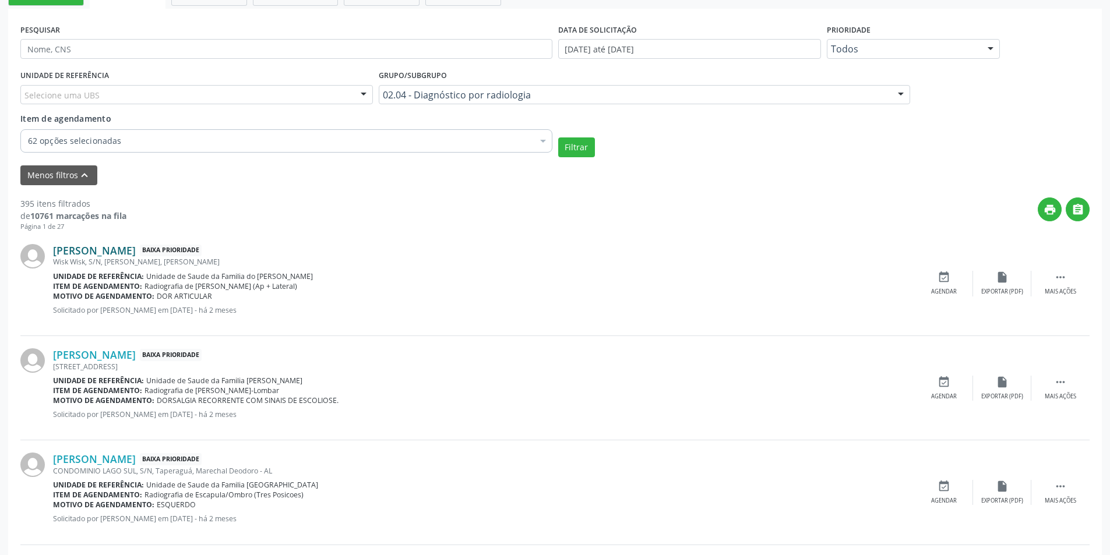
click at [136, 254] on link "Maria Marlene Cândido dos Santos" at bounding box center [94, 250] width 83 height 13
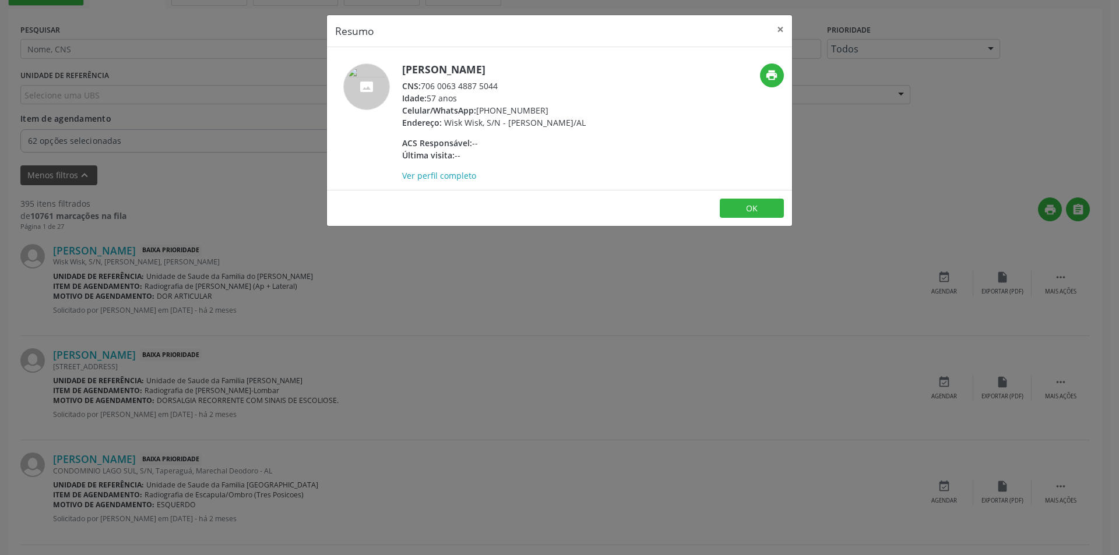
drag, startPoint x: 423, startPoint y: 83, endPoint x: 500, endPoint y: 85, distance: 77.6
click at [500, 85] on div "CNS: 706 0063 4887 5044" at bounding box center [494, 86] width 184 height 12
drag, startPoint x: 485, startPoint y: 79, endPoint x: 477, endPoint y: 86, distance: 10.3
click at [477, 86] on div "CNS: 706 0063 4887 5044" at bounding box center [494, 86] width 184 height 12
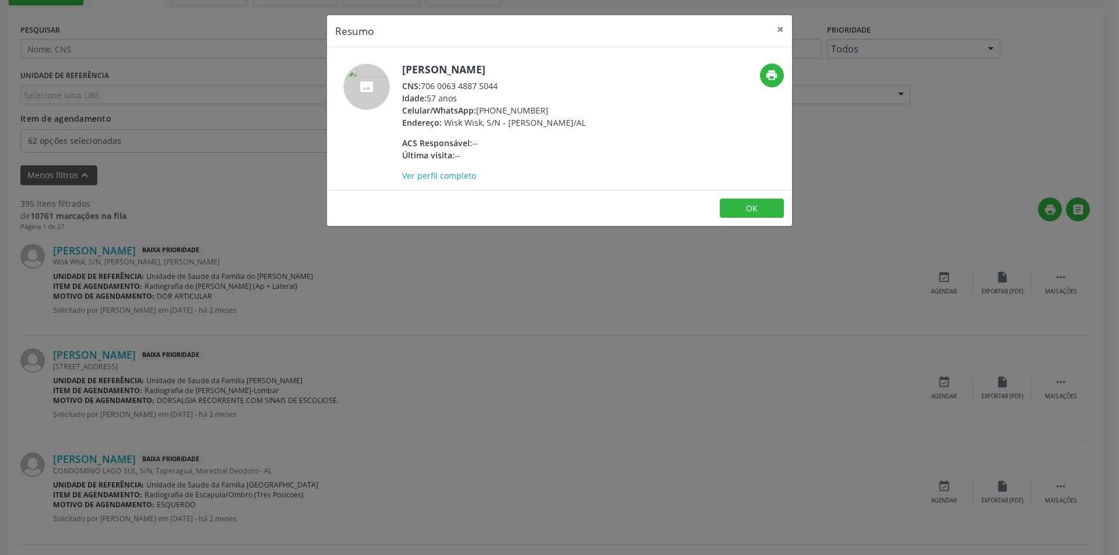
drag, startPoint x: 499, startPoint y: 86, endPoint x: 422, endPoint y: 85, distance: 76.9
click at [422, 85] on div "CNS: 706 0063 4887 5044" at bounding box center [494, 86] width 184 height 12
click at [767, 219] on button "OK" at bounding box center [752, 209] width 64 height 20
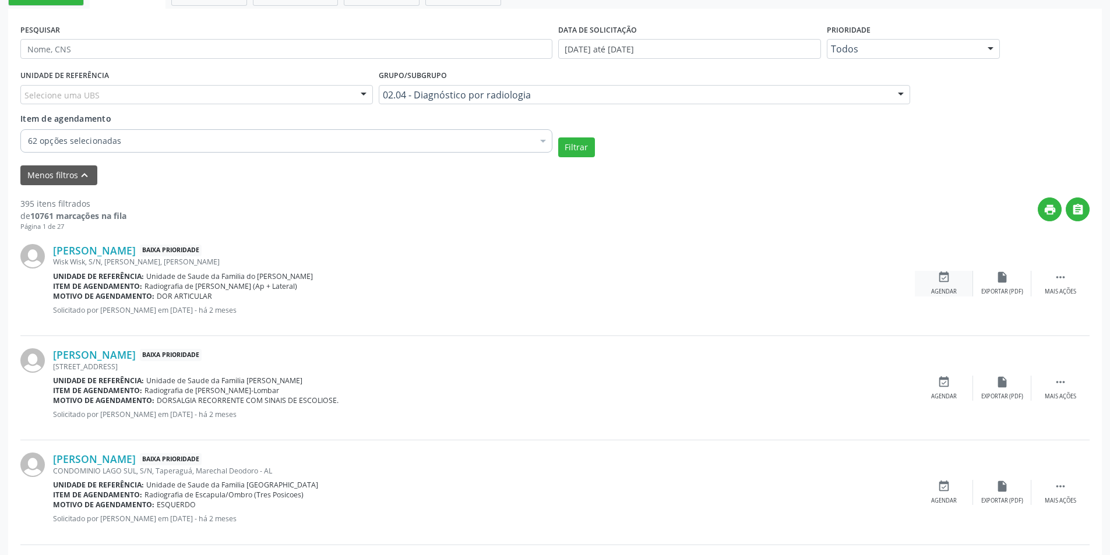
click at [944, 275] on icon "event_available" at bounding box center [944, 277] width 13 height 13
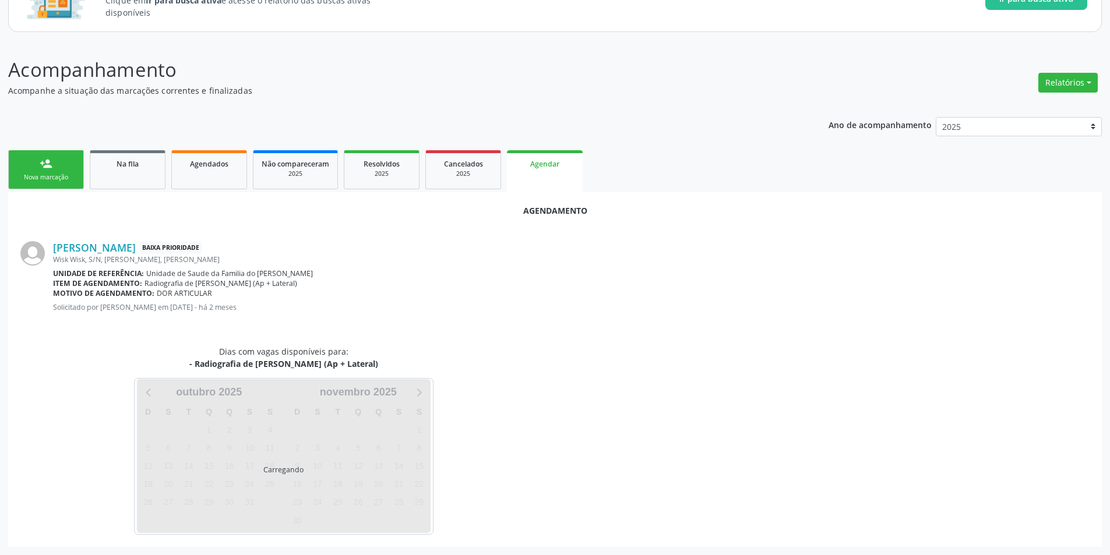
scroll to position [135, 0]
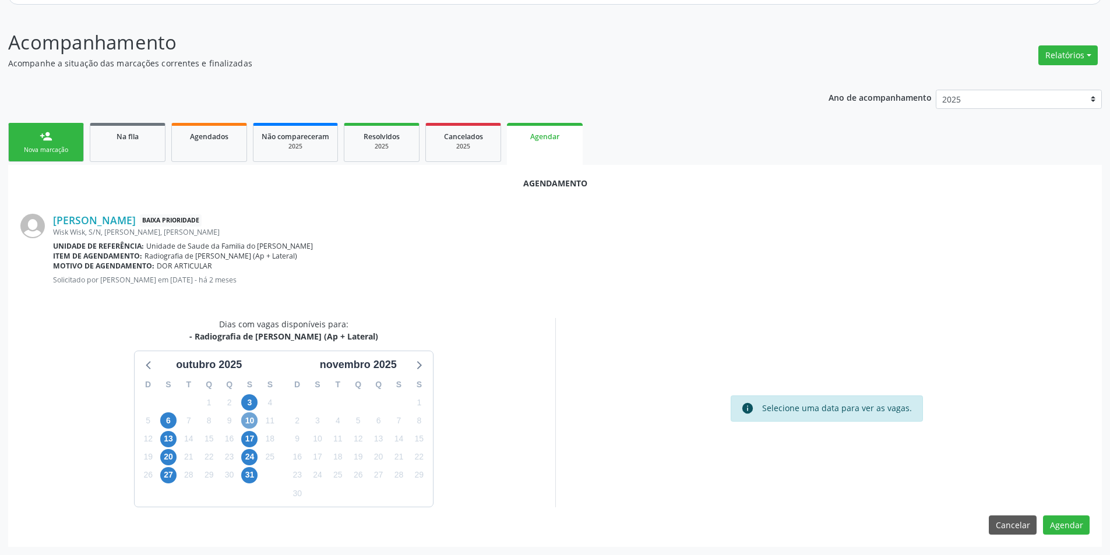
click at [246, 420] on span "10" at bounding box center [249, 421] width 16 height 16
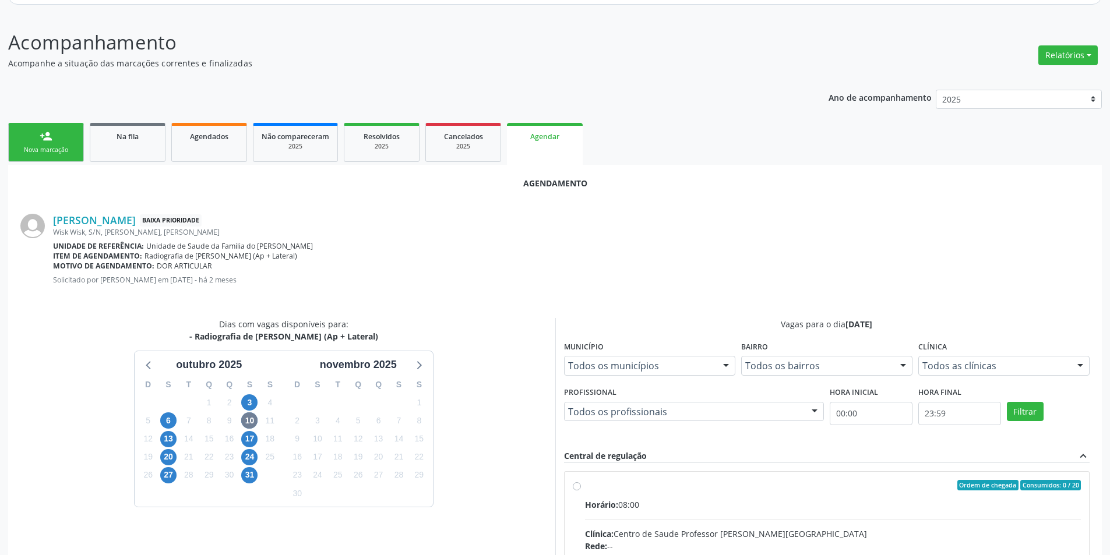
click at [580, 487] on input "Ordem de chegada Consumidos: 0 / 20 Horário: 08:00 Clínica: Centro de Saude Pro…" at bounding box center [577, 485] width 8 height 10
radio input "true"
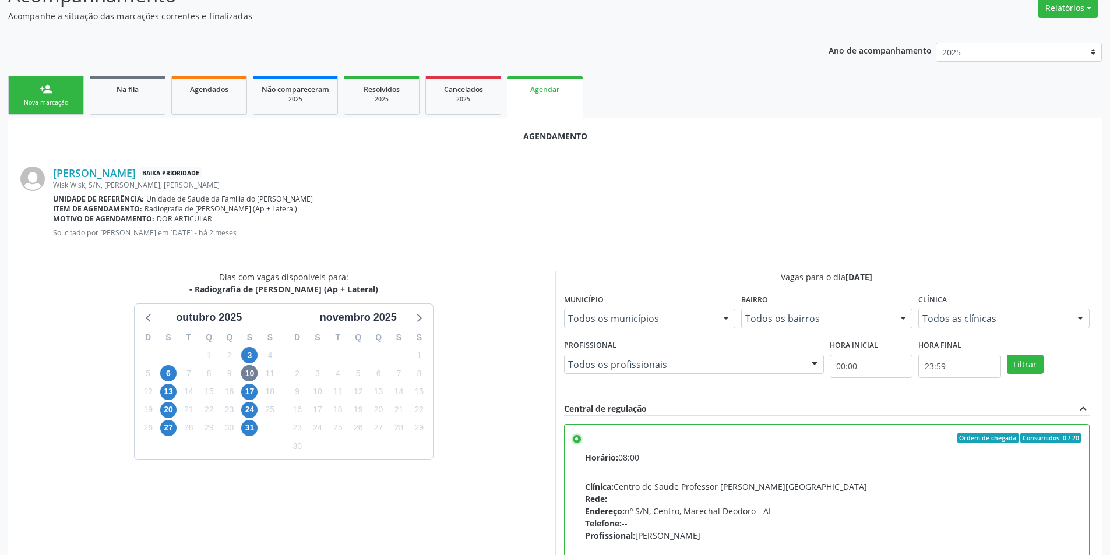
scroll to position [325, 0]
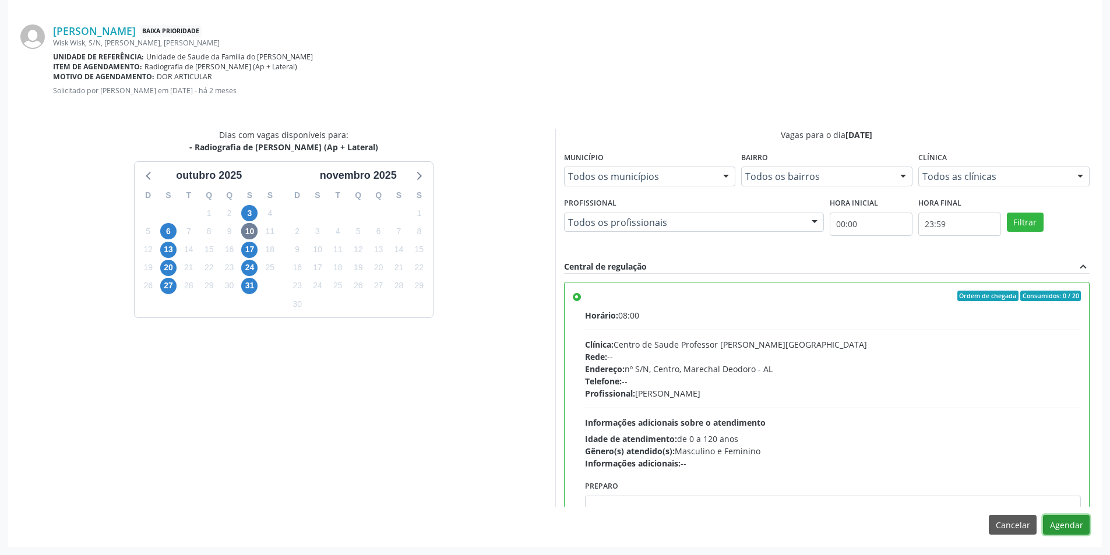
click at [1070, 531] on button "Agendar" at bounding box center [1066, 525] width 47 height 20
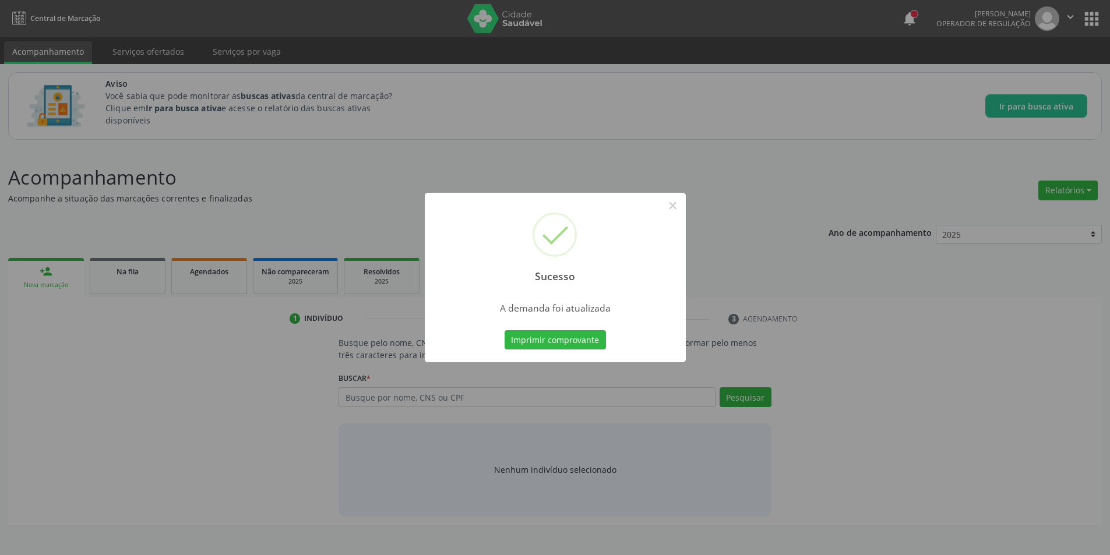
scroll to position [0, 0]
click at [680, 204] on button "×" at bounding box center [677, 206] width 20 height 20
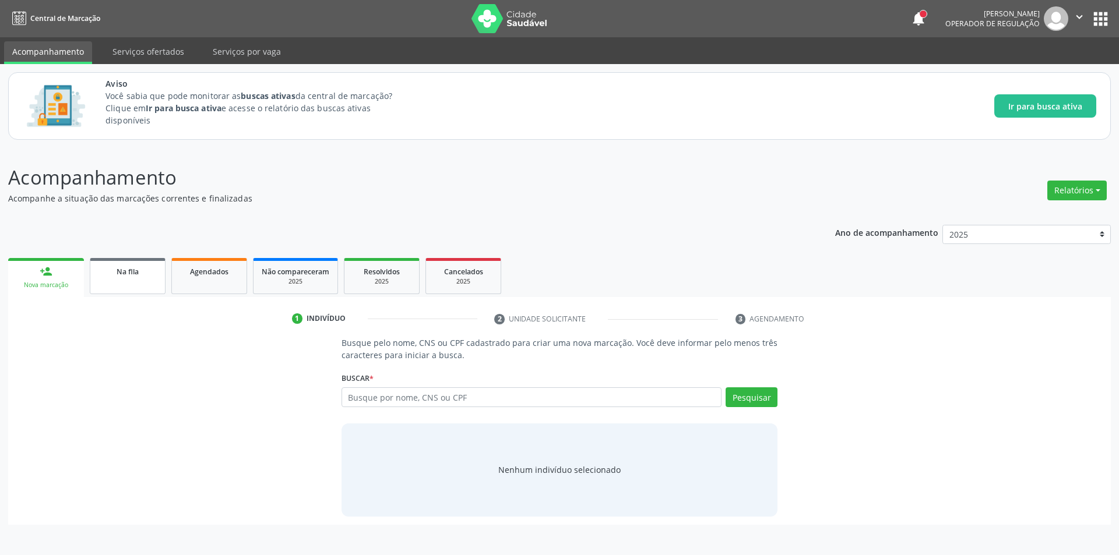
click at [128, 272] on span "Na fila" at bounding box center [128, 272] width 22 height 10
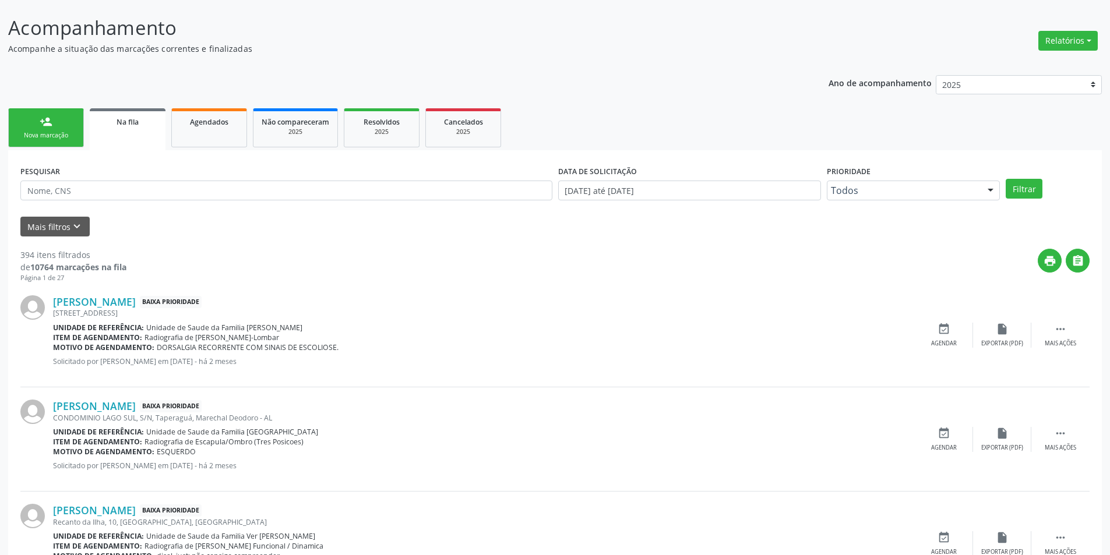
scroll to position [175, 0]
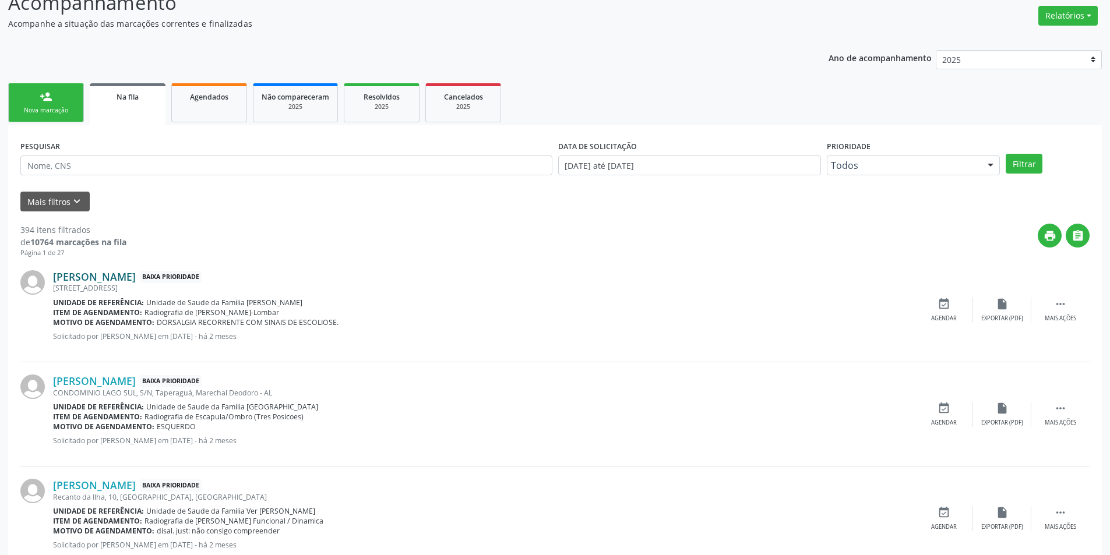
click at [128, 279] on link "Julia Rayssa Lopes Suzuki" at bounding box center [94, 276] width 83 height 13
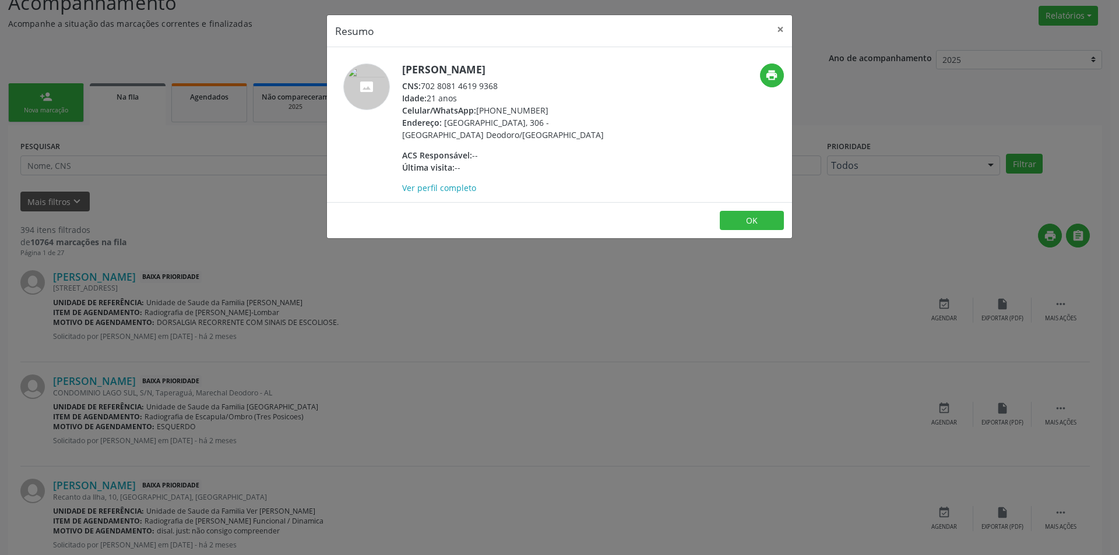
drag, startPoint x: 422, startPoint y: 82, endPoint x: 515, endPoint y: 83, distance: 93.3
click at [515, 83] on div "CNS: 702 8081 4619 9368" at bounding box center [515, 86] width 227 height 12
click at [762, 217] on button "OK" at bounding box center [752, 221] width 64 height 20
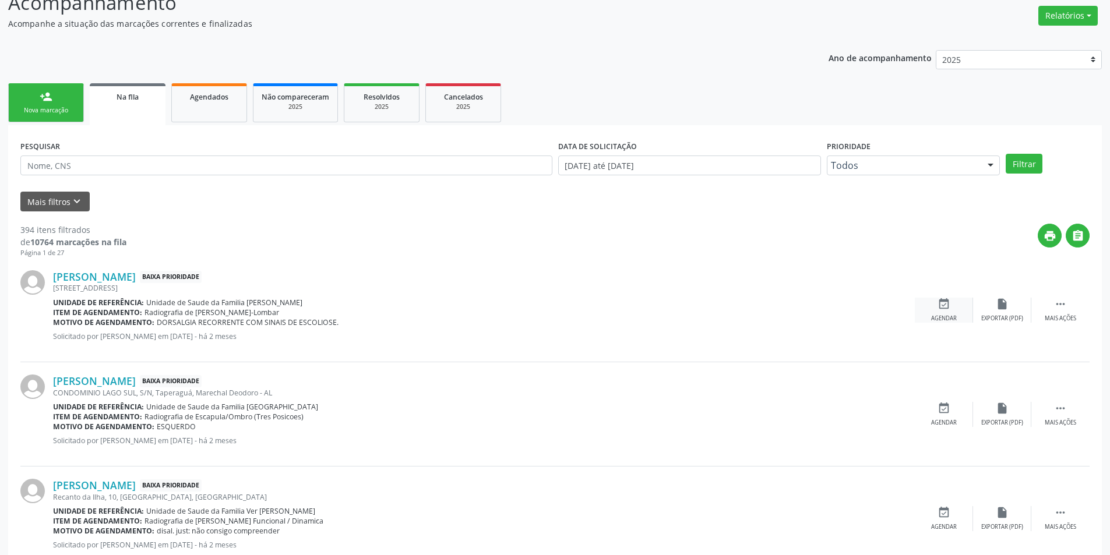
click at [941, 303] on icon "event_available" at bounding box center [944, 304] width 13 height 13
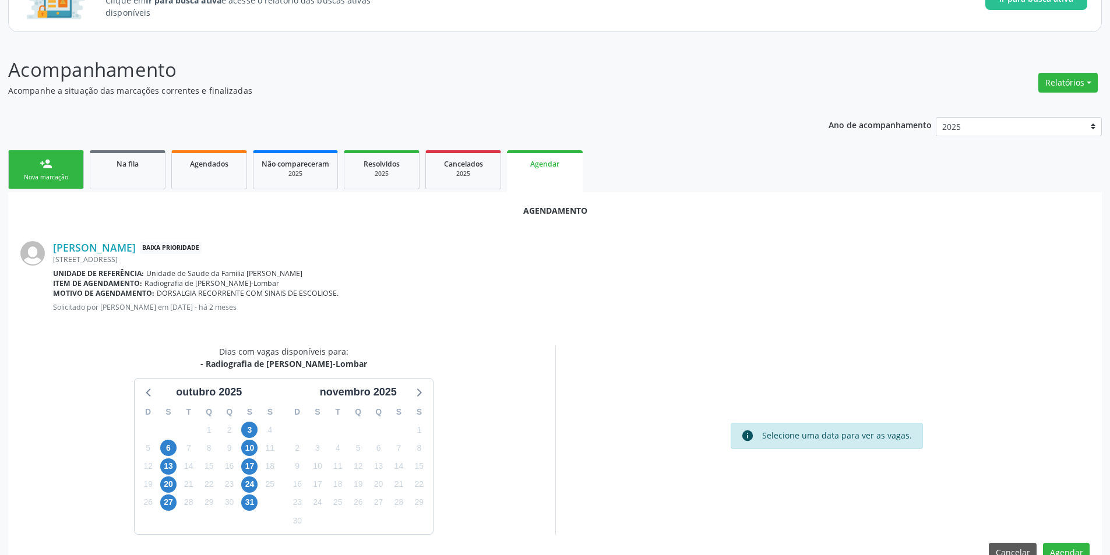
scroll to position [135, 0]
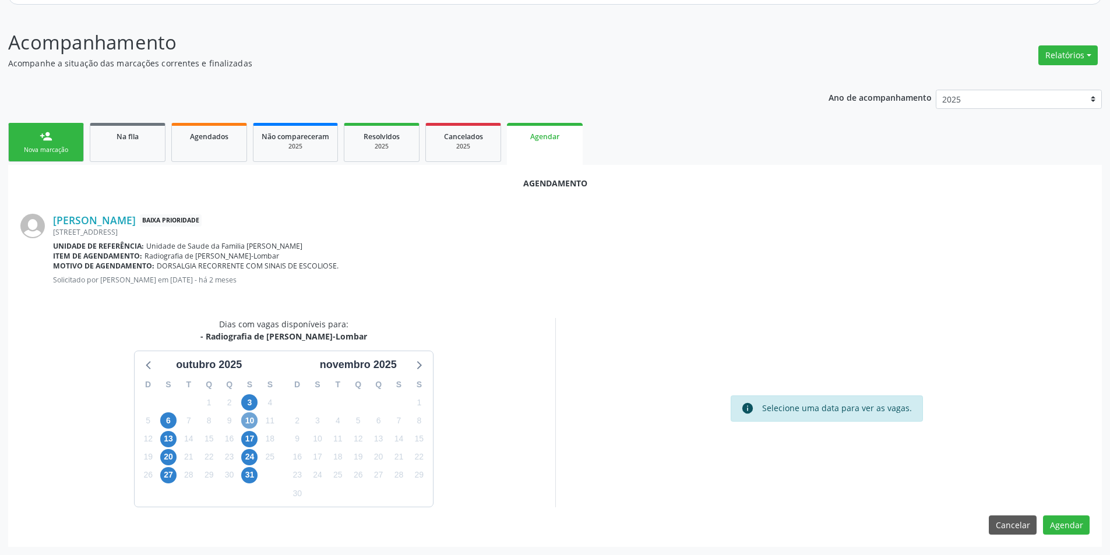
click at [249, 419] on span "10" at bounding box center [249, 421] width 16 height 16
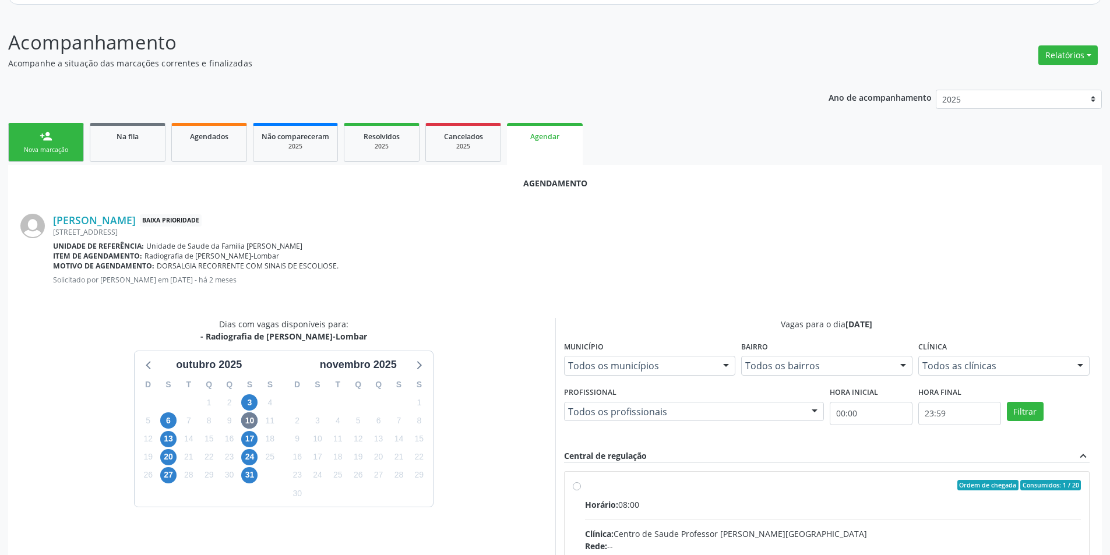
click at [573, 482] on input "Ordem de chegada Consumidos: 1 / 20 Horário: 08:00 Clínica: Centro de Saude Pro…" at bounding box center [577, 485] width 8 height 10
radio input "true"
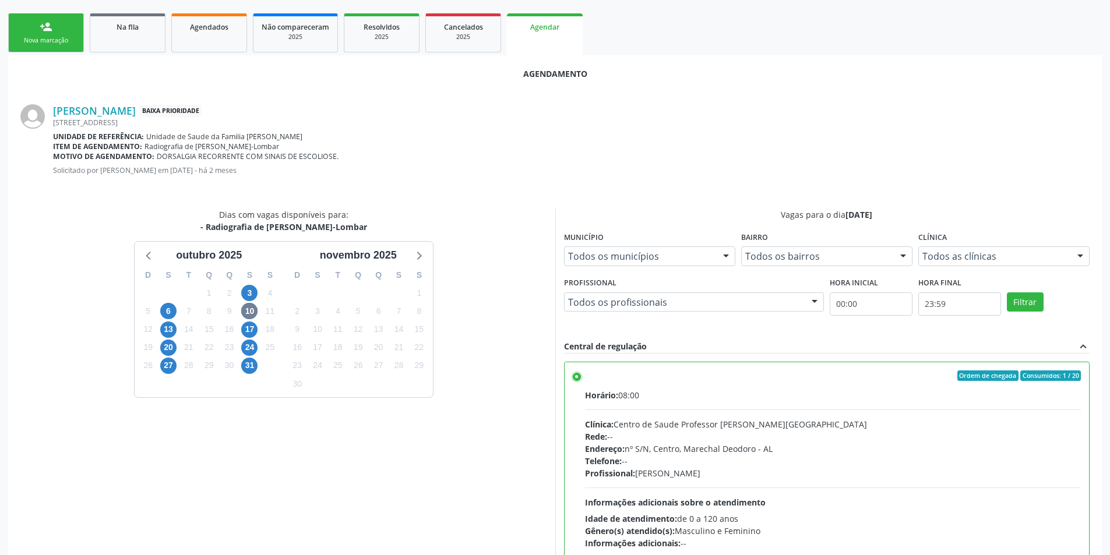
scroll to position [325, 0]
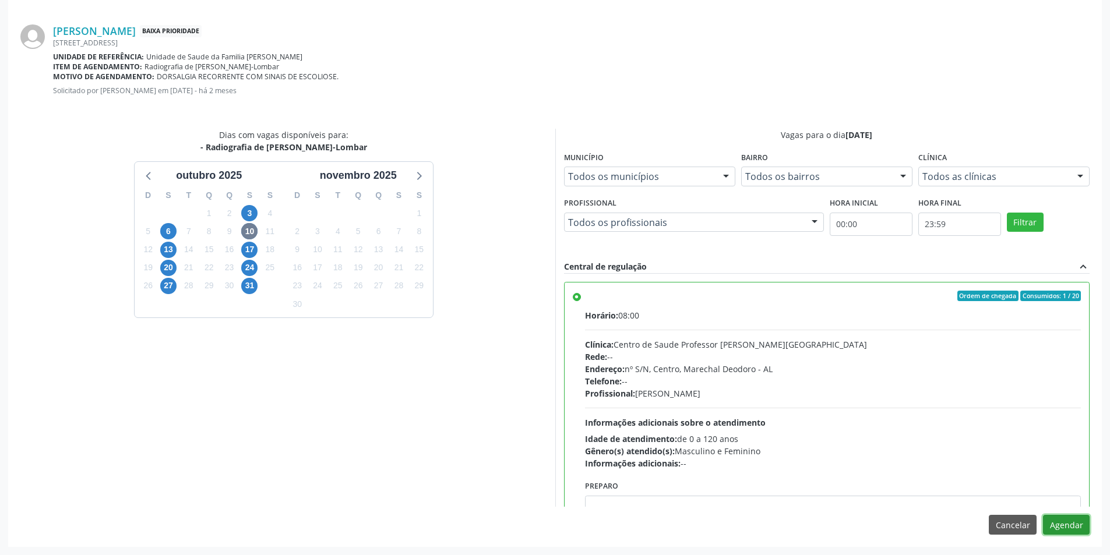
click at [1070, 525] on button "Agendar" at bounding box center [1066, 525] width 47 height 20
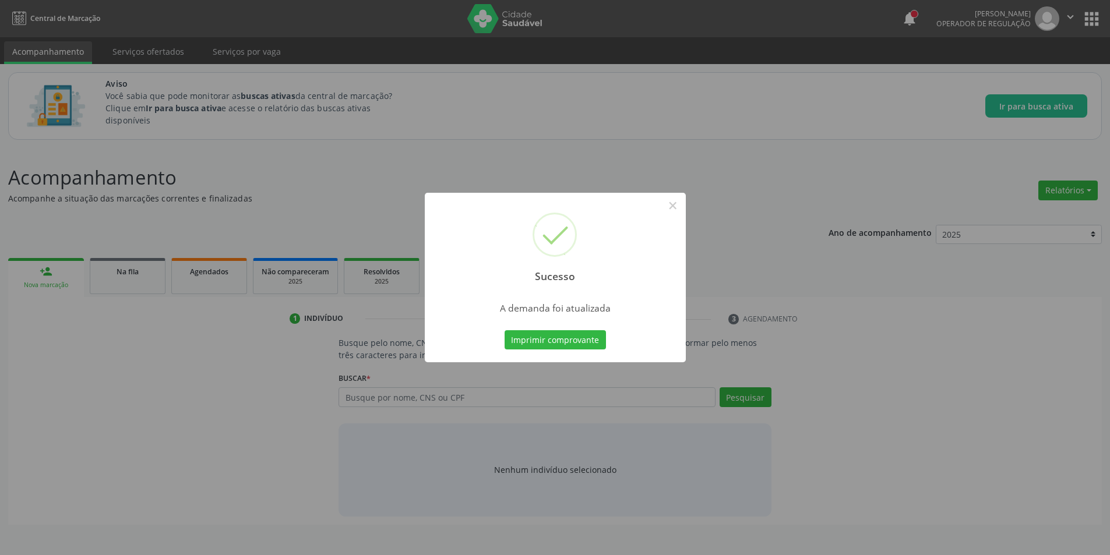
scroll to position [0, 0]
click at [677, 210] on button "×" at bounding box center [677, 206] width 20 height 20
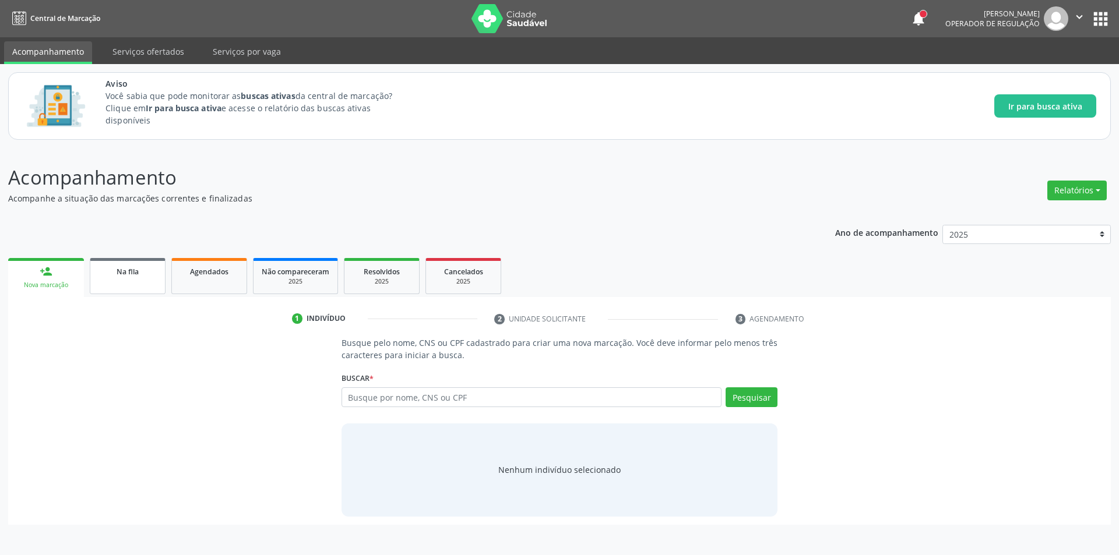
click at [137, 284] on link "Na fila" at bounding box center [128, 276] width 76 height 36
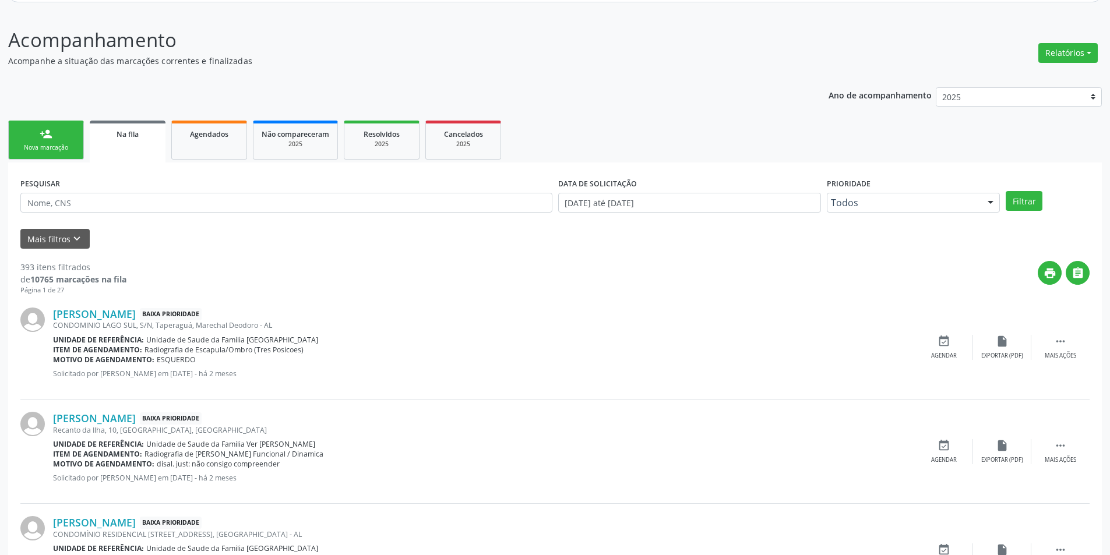
scroll to position [233, 0]
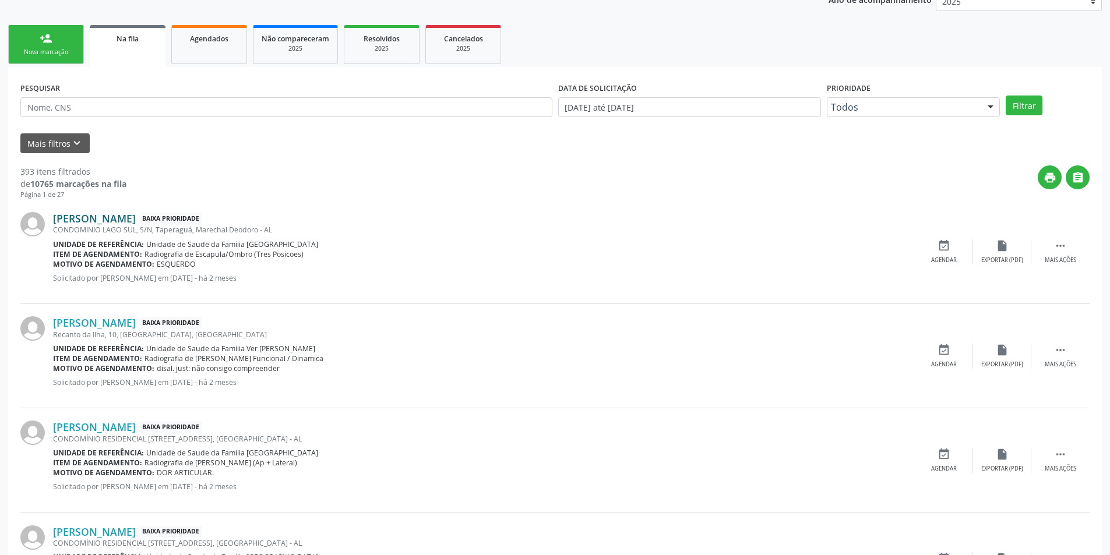
click at [136, 214] on link "Nubia Maria Soares dos Santos Dias" at bounding box center [94, 218] width 83 height 13
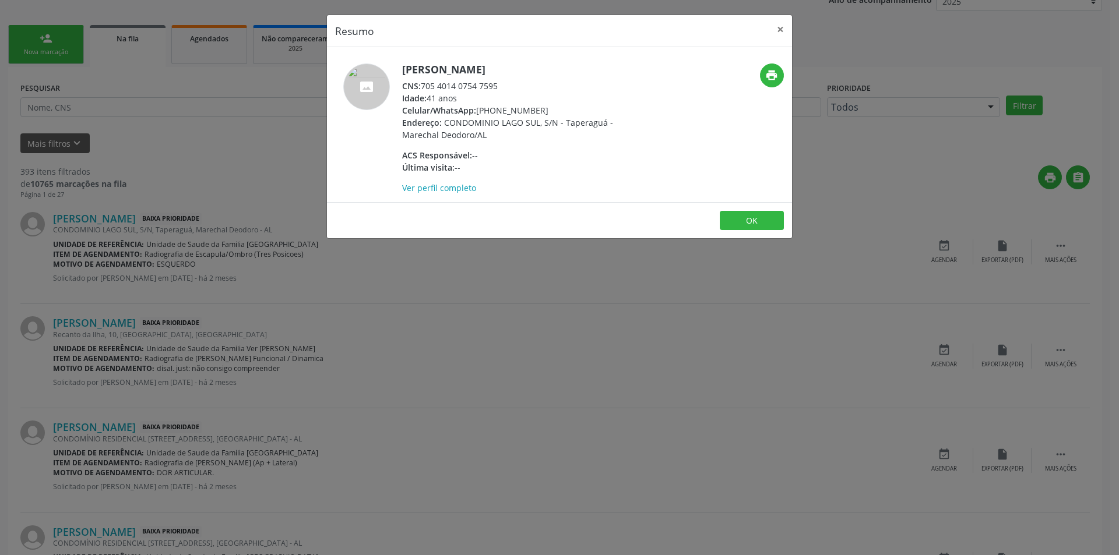
drag, startPoint x: 422, startPoint y: 85, endPoint x: 509, endPoint y: 85, distance: 87.4
click at [509, 85] on div "CNS: 705 4014 0754 7595" at bounding box center [515, 86] width 227 height 12
click at [747, 223] on button "OK" at bounding box center [752, 221] width 64 height 20
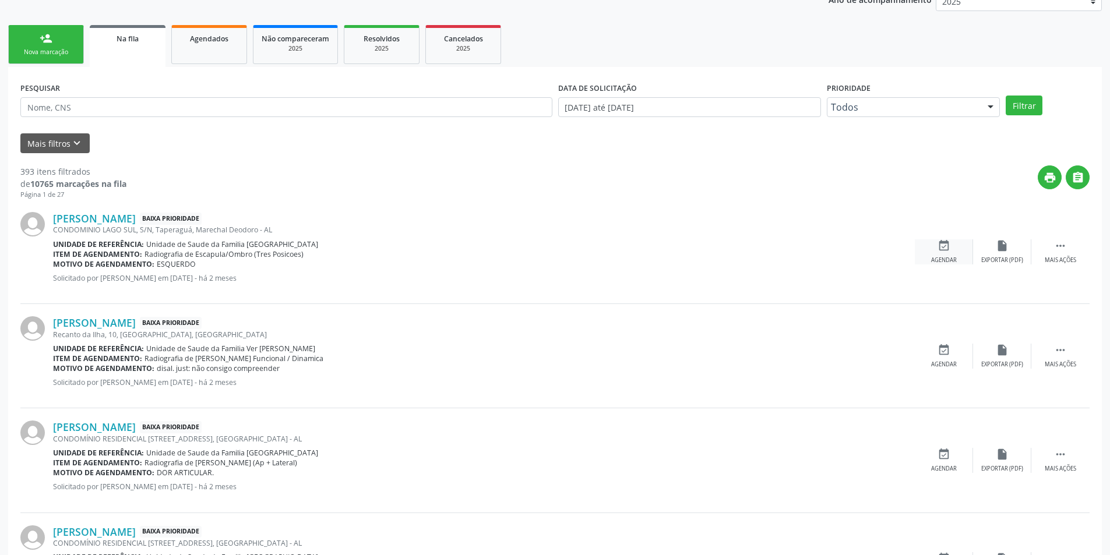
click at [941, 249] on icon "event_available" at bounding box center [944, 246] width 13 height 13
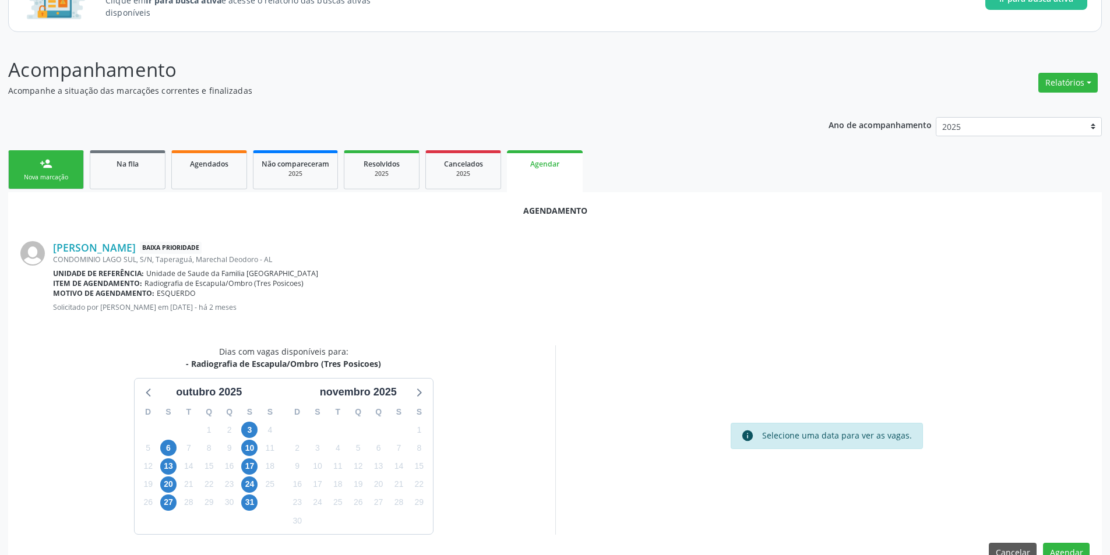
scroll to position [135, 0]
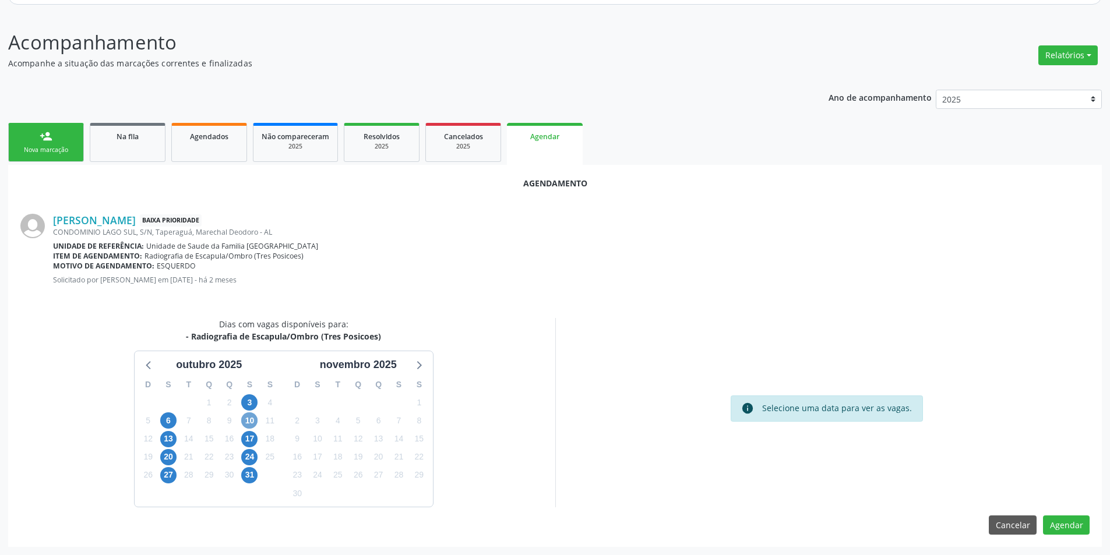
drag, startPoint x: 250, startPoint y: 419, endPoint x: 259, endPoint y: 418, distance: 8.8
click at [251, 419] on span "10" at bounding box center [249, 421] width 16 height 16
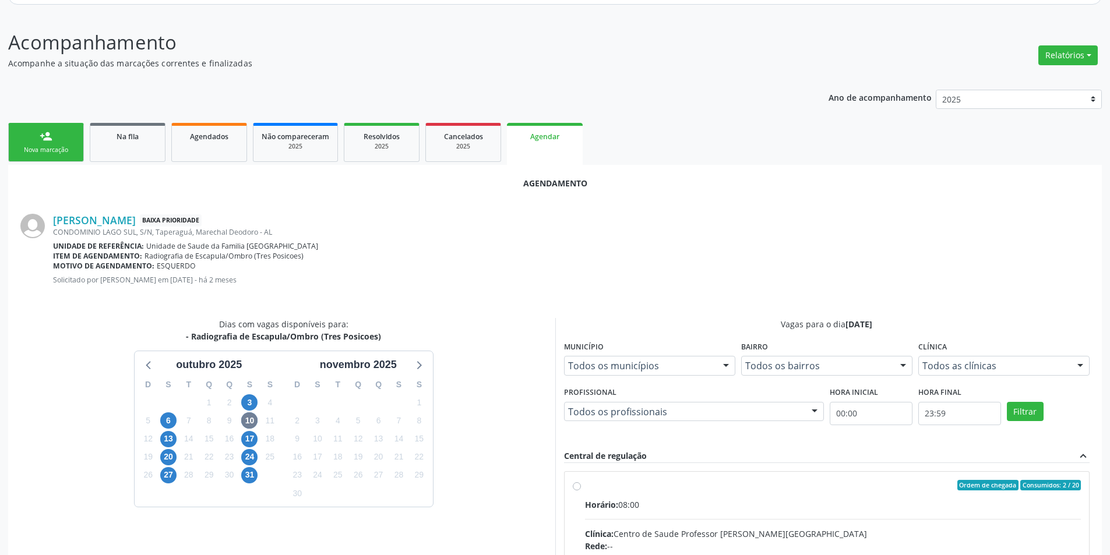
click at [576, 487] on input "Ordem de chegada Consumidos: 2 / 20 Horário: 08:00 Clínica: Centro de Saude Pro…" at bounding box center [577, 485] width 8 height 10
radio input "true"
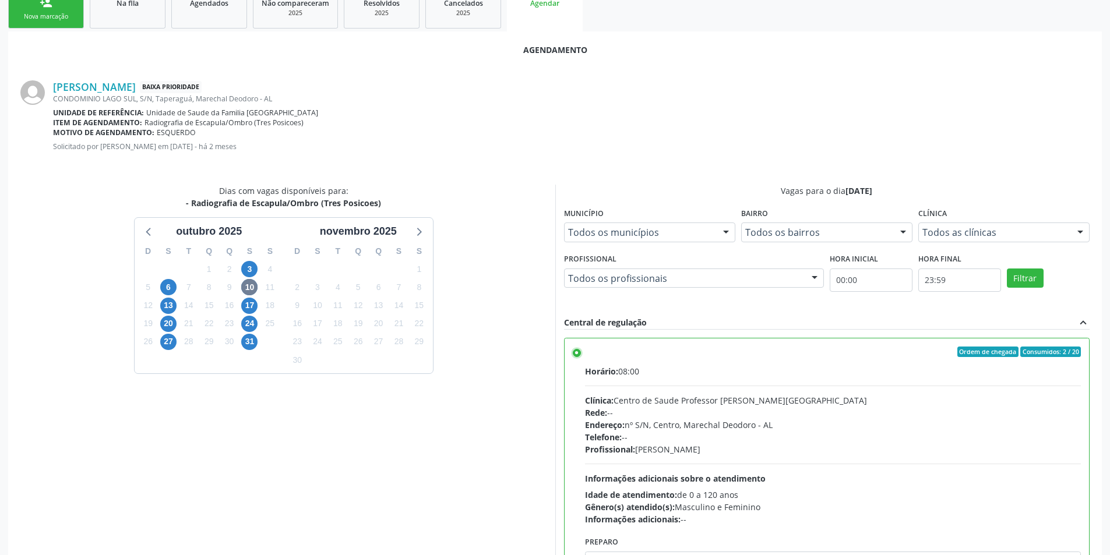
scroll to position [325, 0]
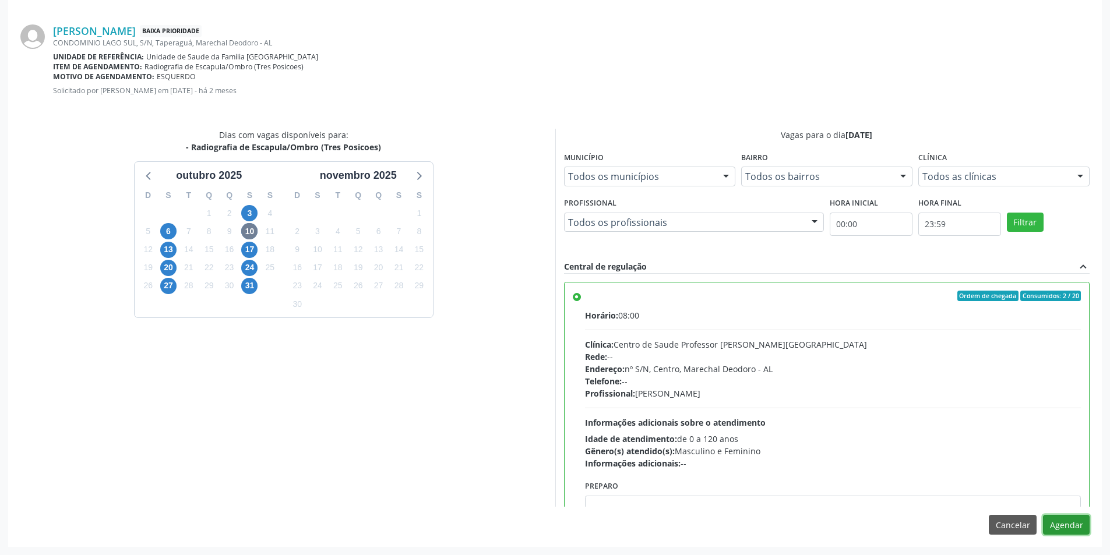
click at [1075, 520] on button "Agendar" at bounding box center [1066, 525] width 47 height 20
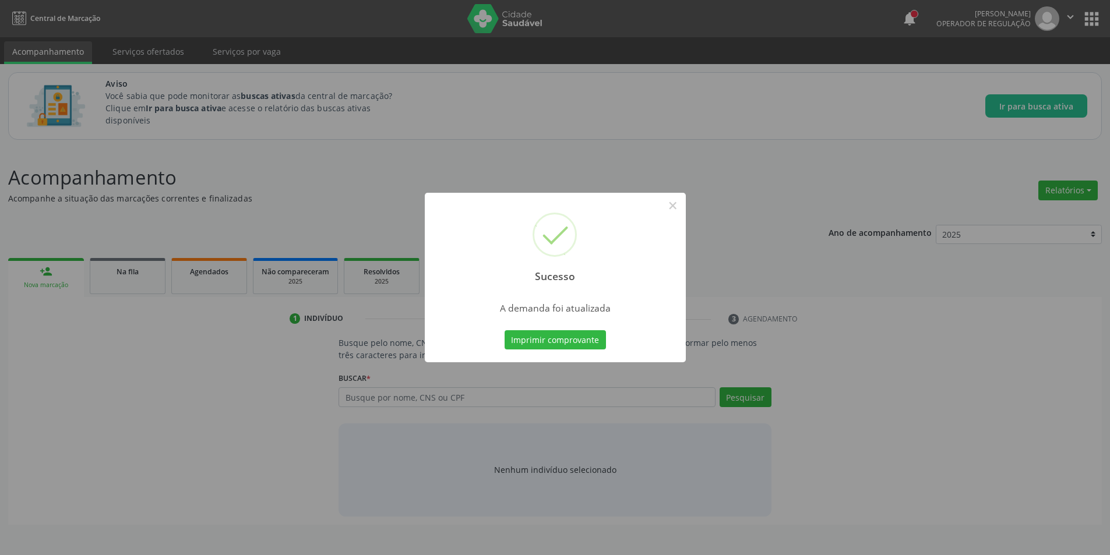
scroll to position [0, 0]
click at [676, 204] on button "×" at bounding box center [677, 206] width 20 height 20
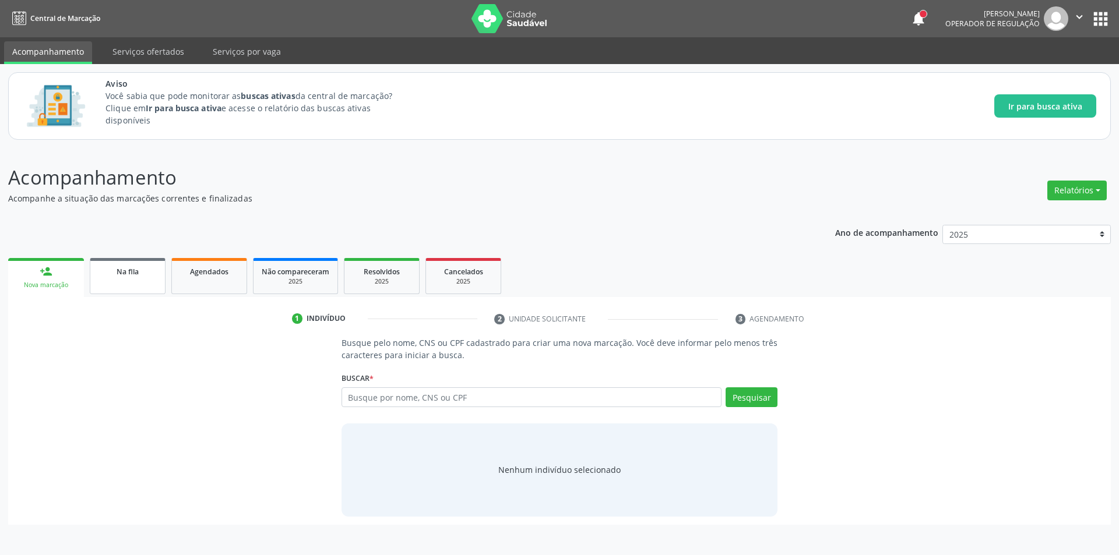
click at [125, 291] on link "Na fila" at bounding box center [128, 276] width 76 height 36
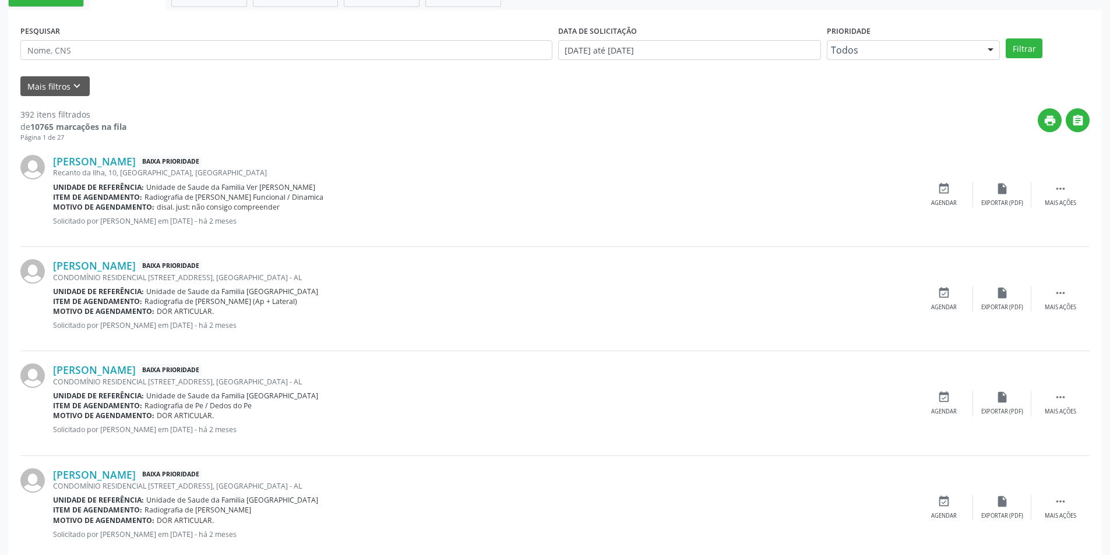
scroll to position [291, 0]
click at [128, 159] on link "Maria José dos Santos" at bounding box center [94, 160] width 83 height 13
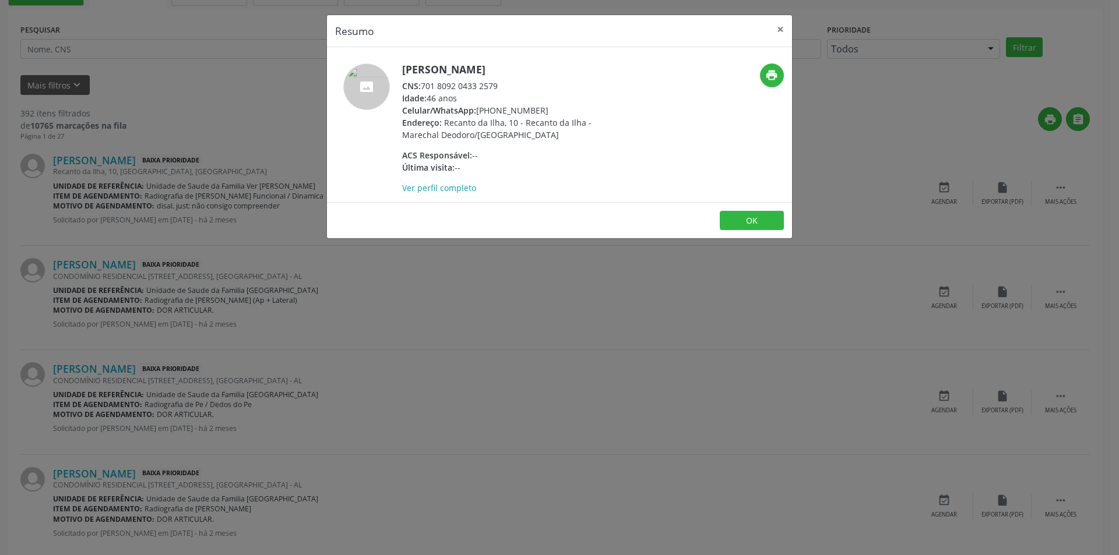
drag, startPoint x: 423, startPoint y: 85, endPoint x: 523, endPoint y: 76, distance: 101.2
click at [523, 76] on div "Maria José dos Santos CNS: 701 8092 0433 2579 Idade: 46 anos Celular/WhatsApp: …" at bounding box center [515, 129] width 227 height 131
click at [442, 83] on div "CNS: 701 8092 0433 2579" at bounding box center [515, 86] width 227 height 12
drag, startPoint x: 424, startPoint y: 83, endPoint x: 529, endPoint y: 86, distance: 104.9
click at [529, 86] on div "CNS: 701 8092 0433 2579" at bounding box center [515, 86] width 227 height 12
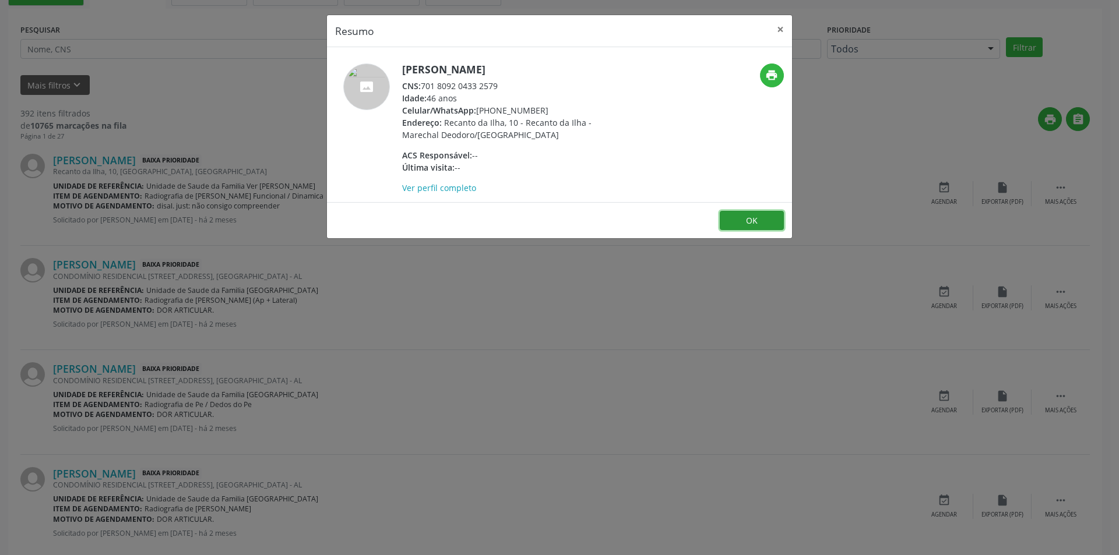
click at [772, 218] on button "OK" at bounding box center [752, 221] width 64 height 20
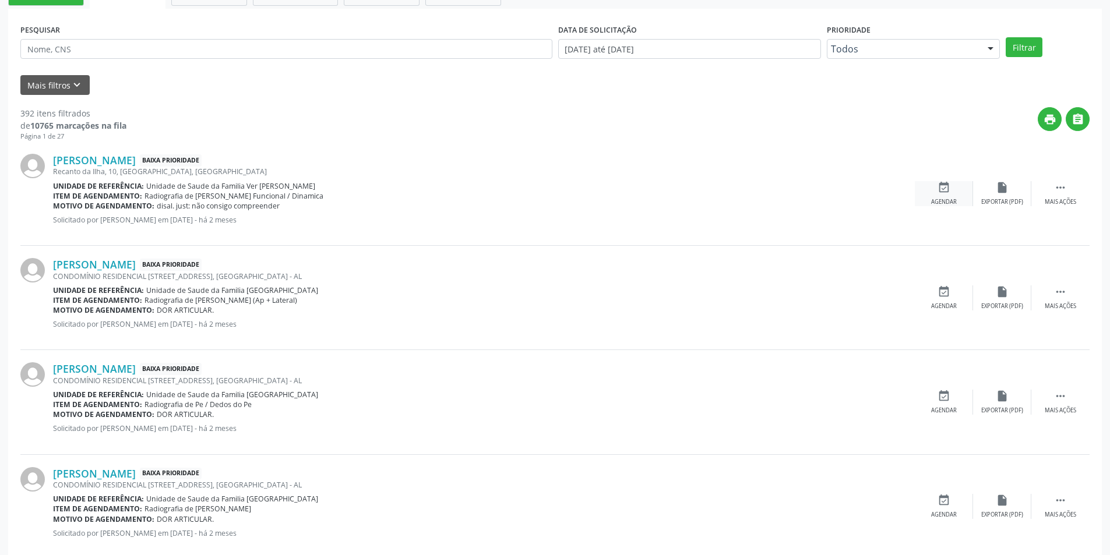
click at [944, 192] on icon "event_available" at bounding box center [944, 187] width 13 height 13
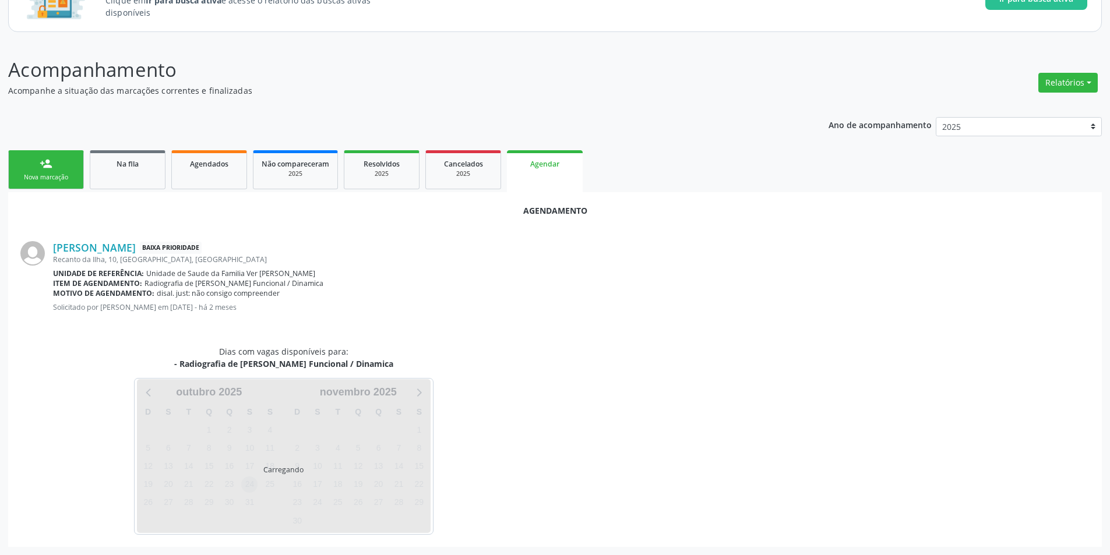
scroll to position [135, 0]
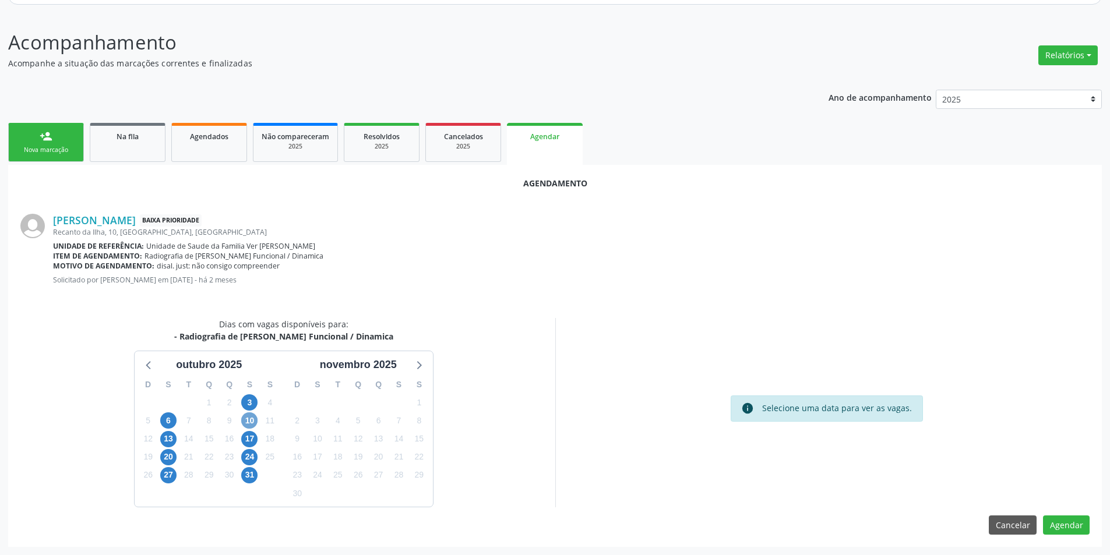
click at [245, 427] on span "10" at bounding box center [249, 421] width 16 height 16
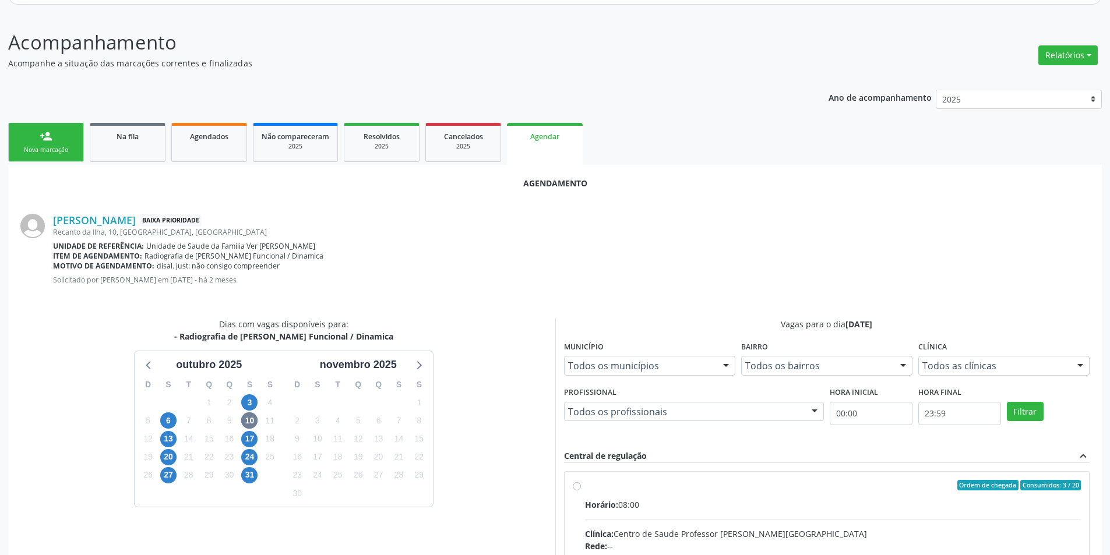
click at [573, 485] on input "Ordem de chegada Consumidos: 3 / 20 Horário: 08:00 Clínica: Centro de Saude Pro…" at bounding box center [577, 485] width 8 height 10
radio input "true"
click at [573, 485] on input "Ordem de chegada Consumidos: 3 / 20 Horário: 08:00 Clínica: Centro de Saude Pro…" at bounding box center [577, 485] width 8 height 10
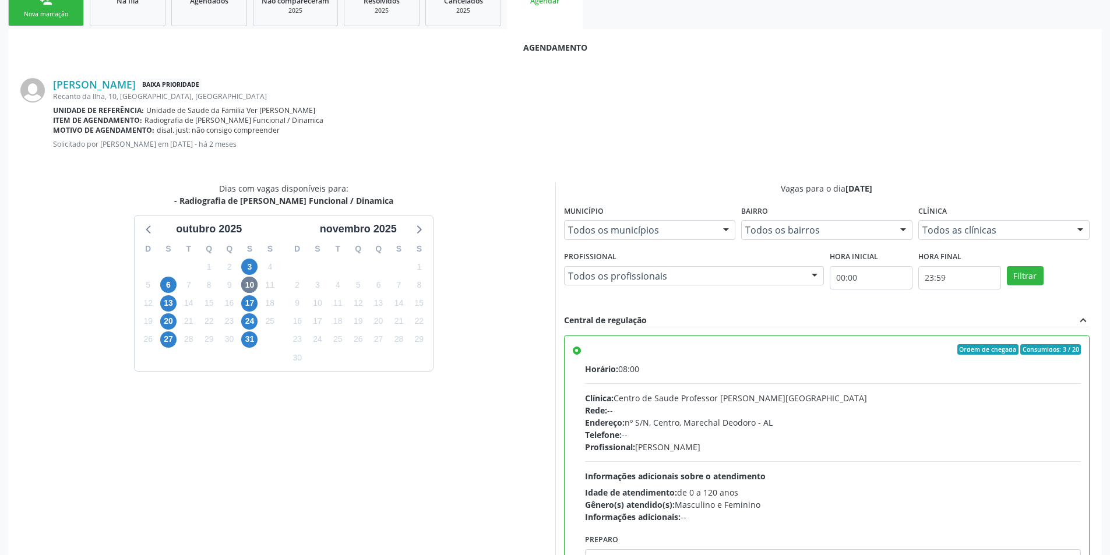
scroll to position [325, 0]
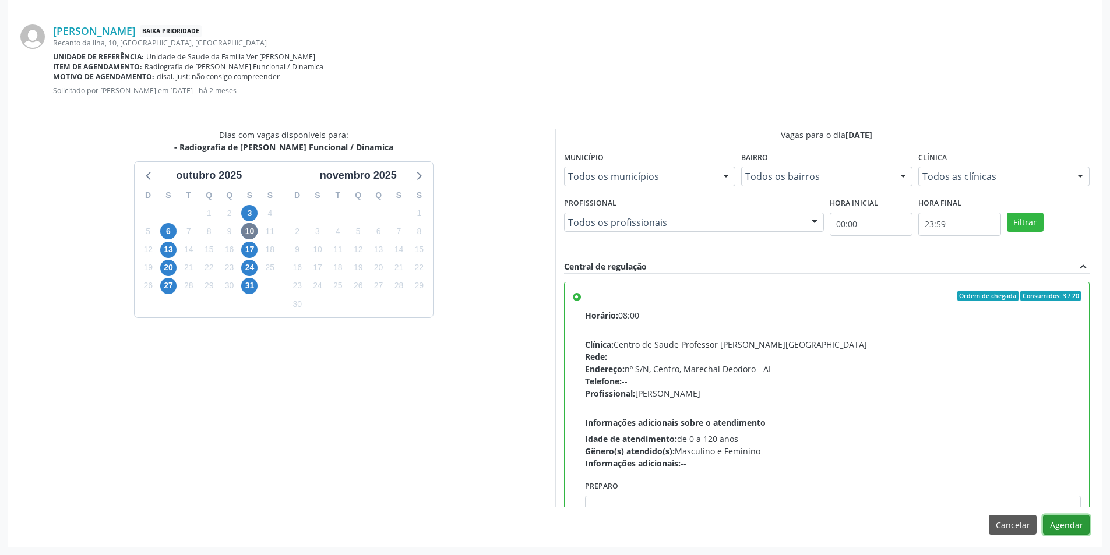
click at [1077, 519] on button "Agendar" at bounding box center [1066, 525] width 47 height 20
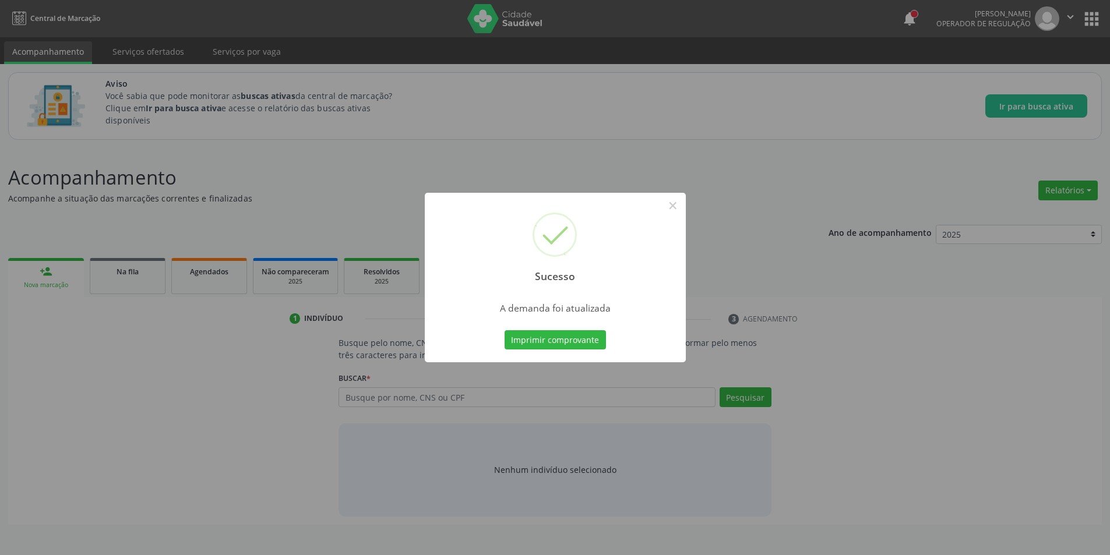
scroll to position [0, 0]
click at [677, 205] on button "×" at bounding box center [677, 206] width 20 height 20
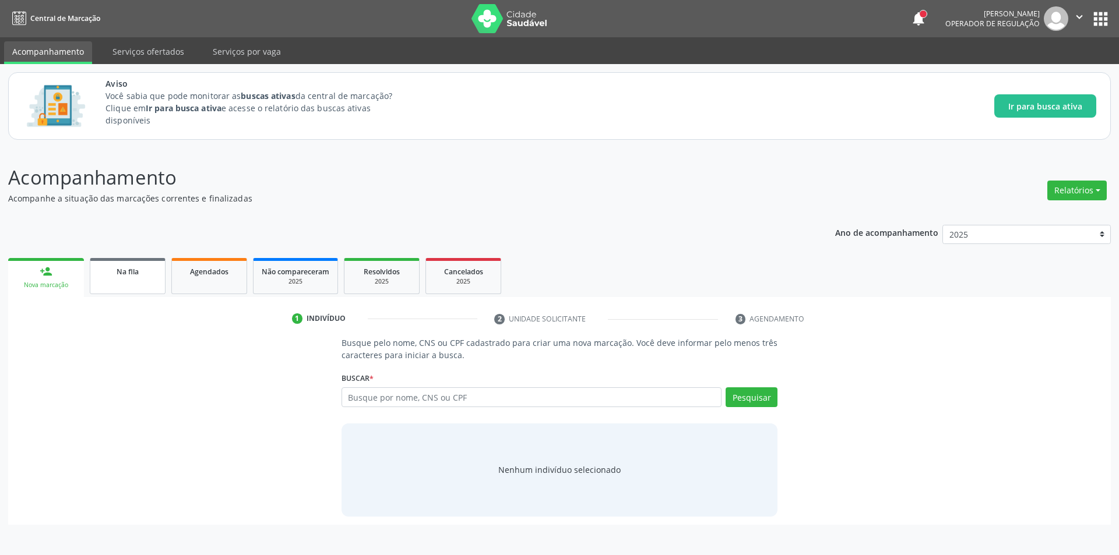
click at [121, 265] on link "Na fila" at bounding box center [128, 276] width 76 height 36
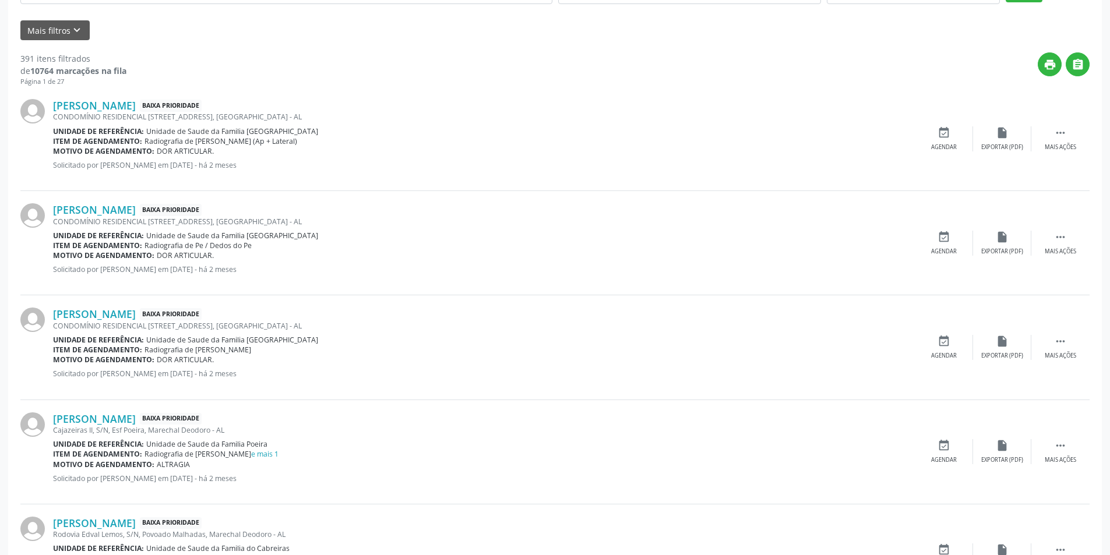
scroll to position [350, 0]
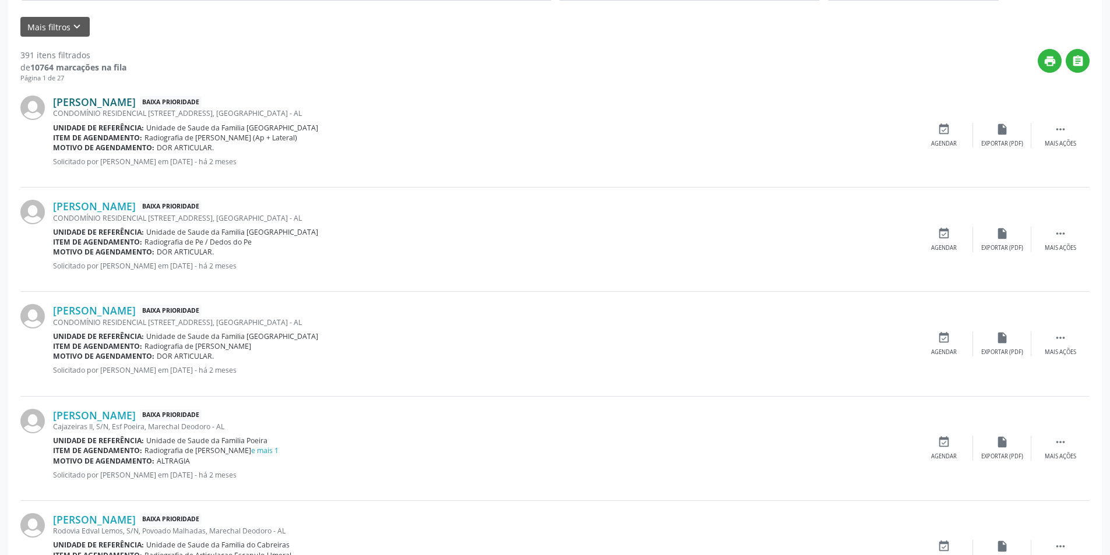
click at [108, 105] on link "Maria Djanira Leite da Silva" at bounding box center [94, 102] width 83 height 13
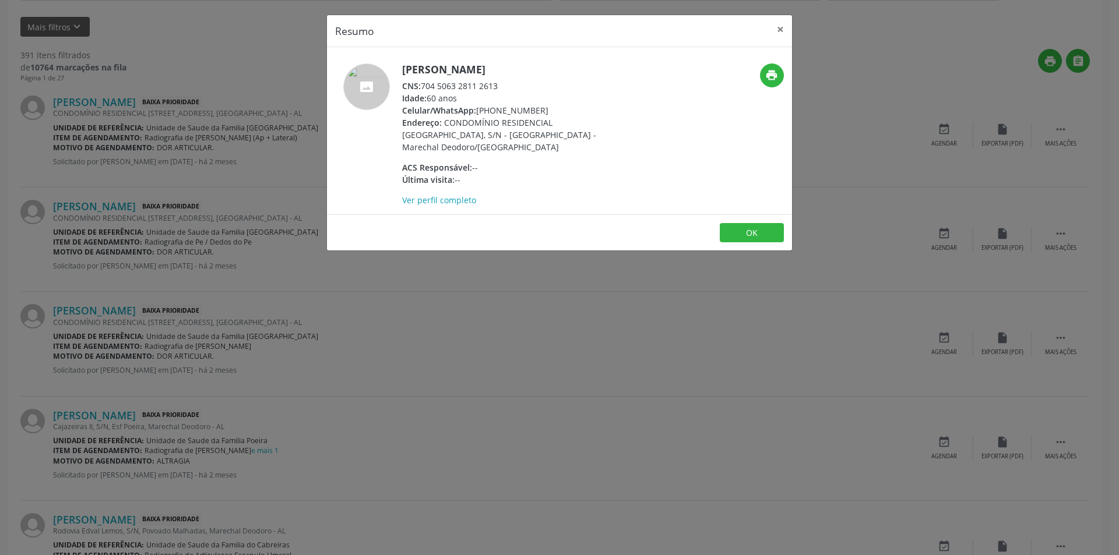
drag, startPoint x: 424, startPoint y: 84, endPoint x: 503, endPoint y: 86, distance: 78.7
click at [503, 86] on div "CNS: 704 5063 2811 2613" at bounding box center [515, 86] width 227 height 12
click at [762, 223] on button "OK" at bounding box center [752, 233] width 64 height 20
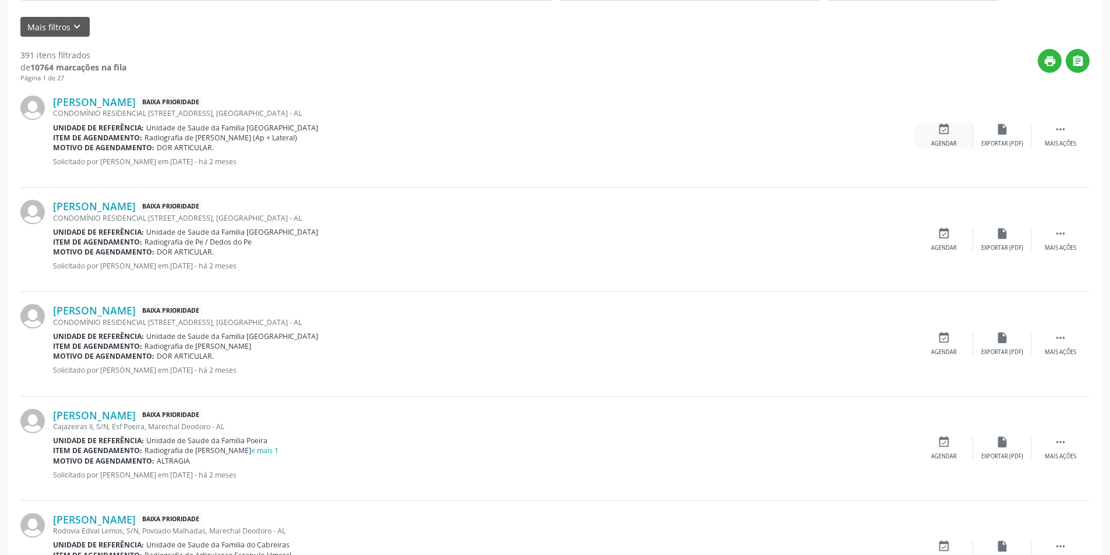
click at [940, 132] on icon "event_available" at bounding box center [944, 129] width 13 height 13
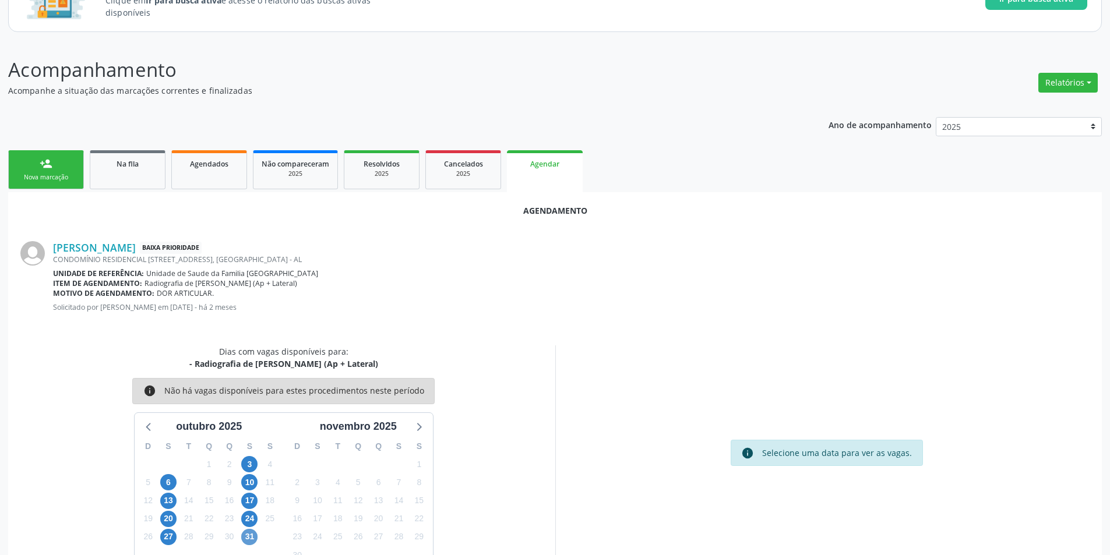
scroll to position [135, 0]
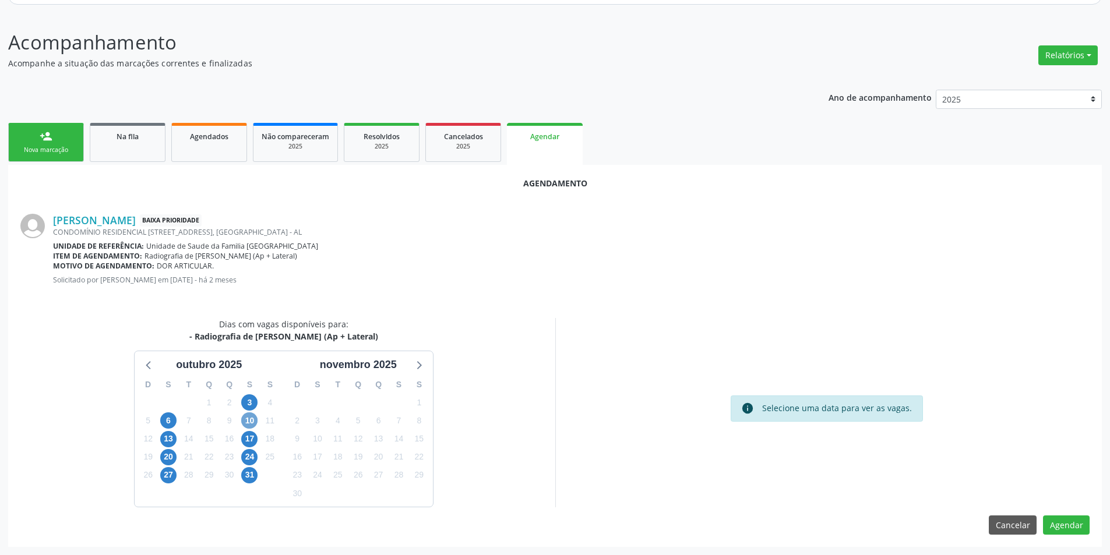
click at [248, 417] on span "10" at bounding box center [249, 421] width 16 height 16
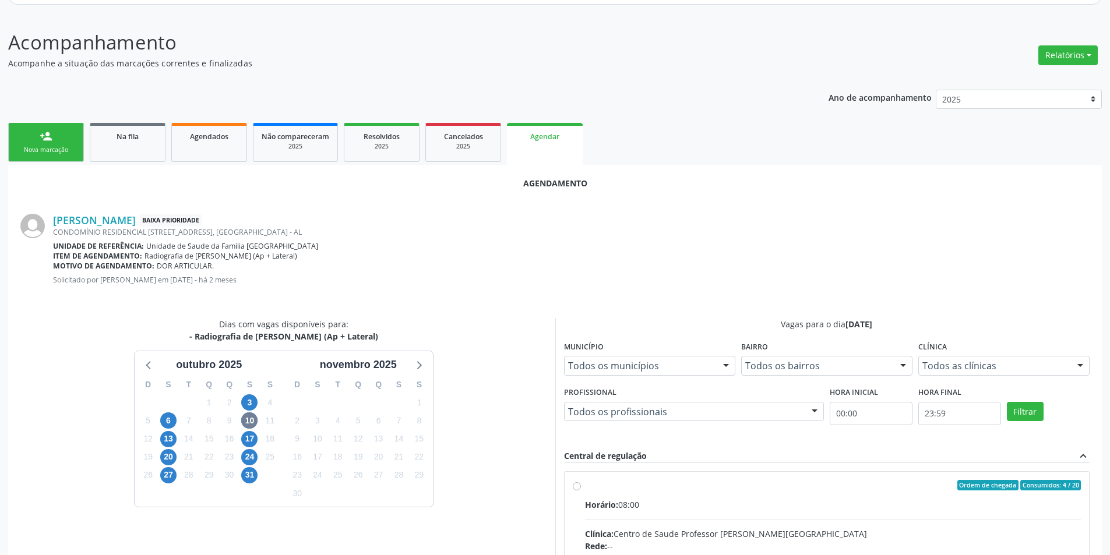
click at [575, 485] on input "Ordem de chegada Consumidos: 4 / 20 Horário: 08:00 Clínica: Centro de Saude Pro…" at bounding box center [577, 485] width 8 height 10
radio input "true"
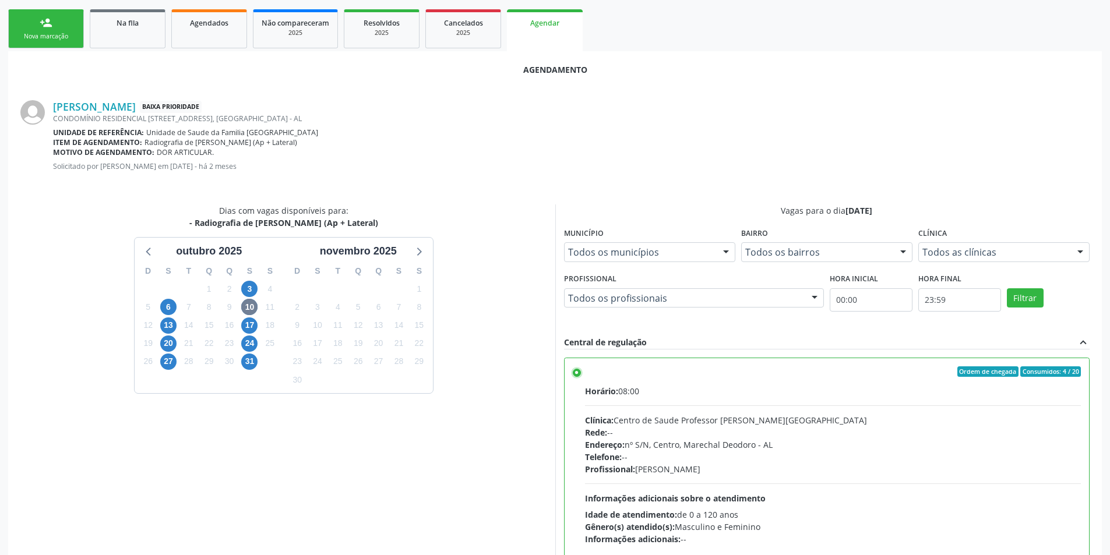
scroll to position [325, 0]
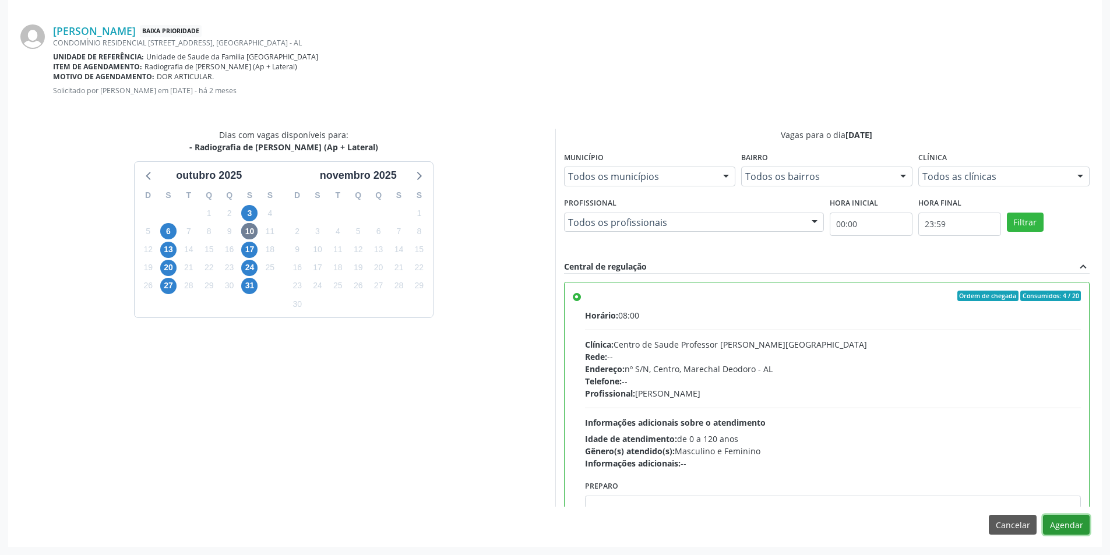
click at [1074, 522] on button "Agendar" at bounding box center [1066, 525] width 47 height 20
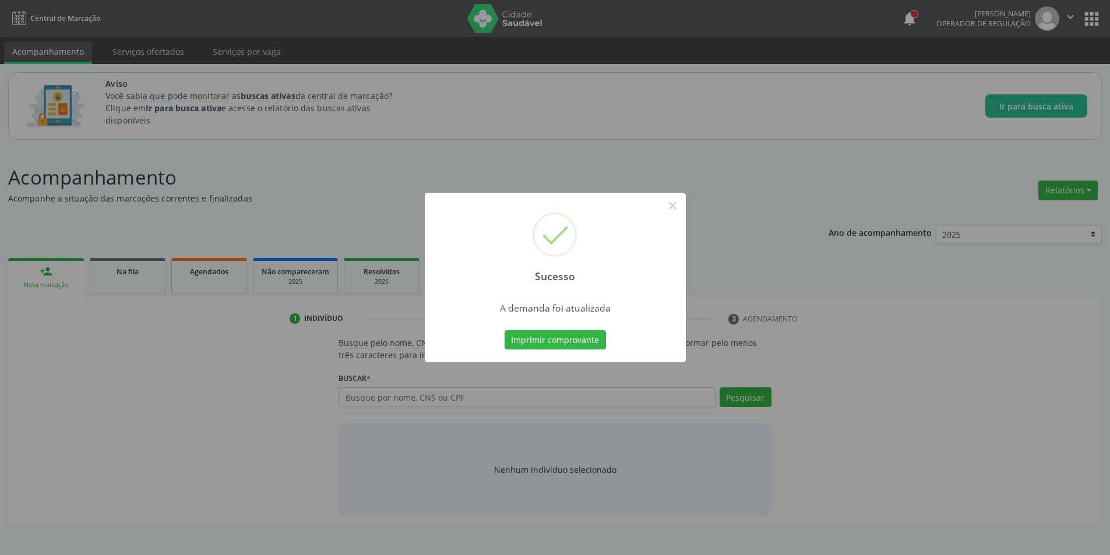
scroll to position [0, 0]
click at [675, 206] on button "×" at bounding box center [677, 206] width 20 height 20
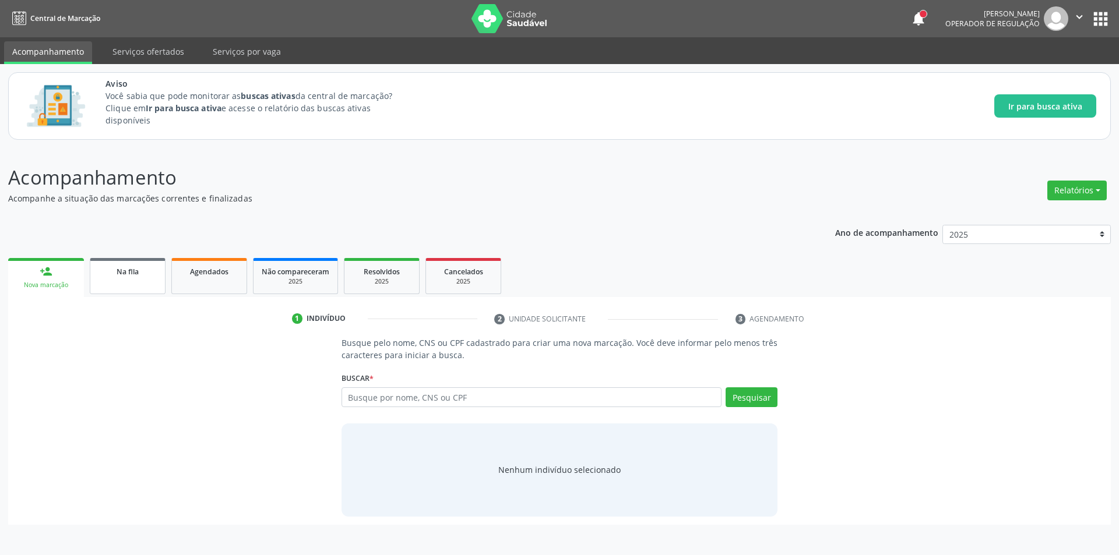
click at [132, 277] on link "Na fila" at bounding box center [128, 276] width 76 height 36
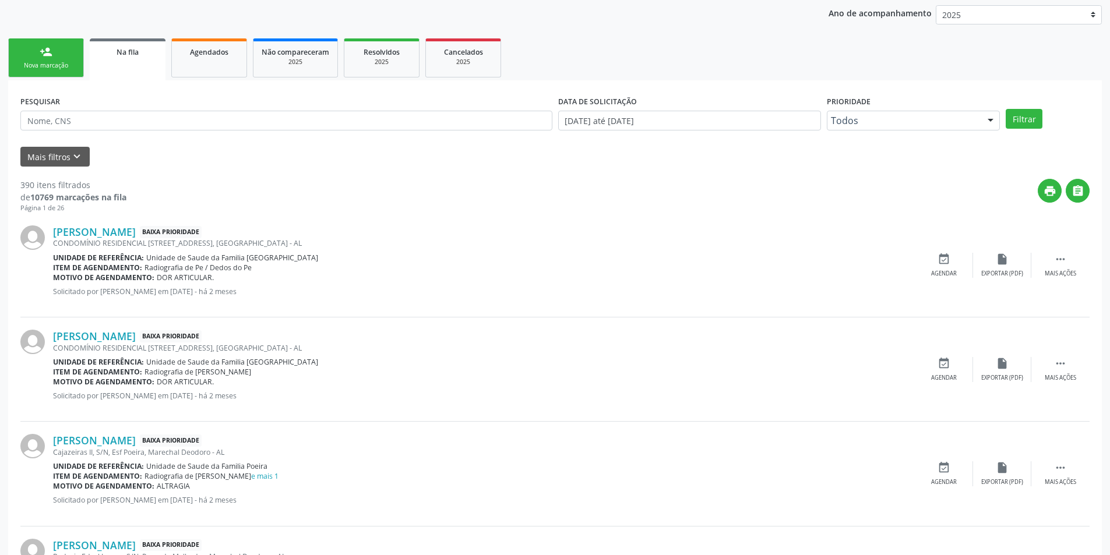
scroll to position [233, 0]
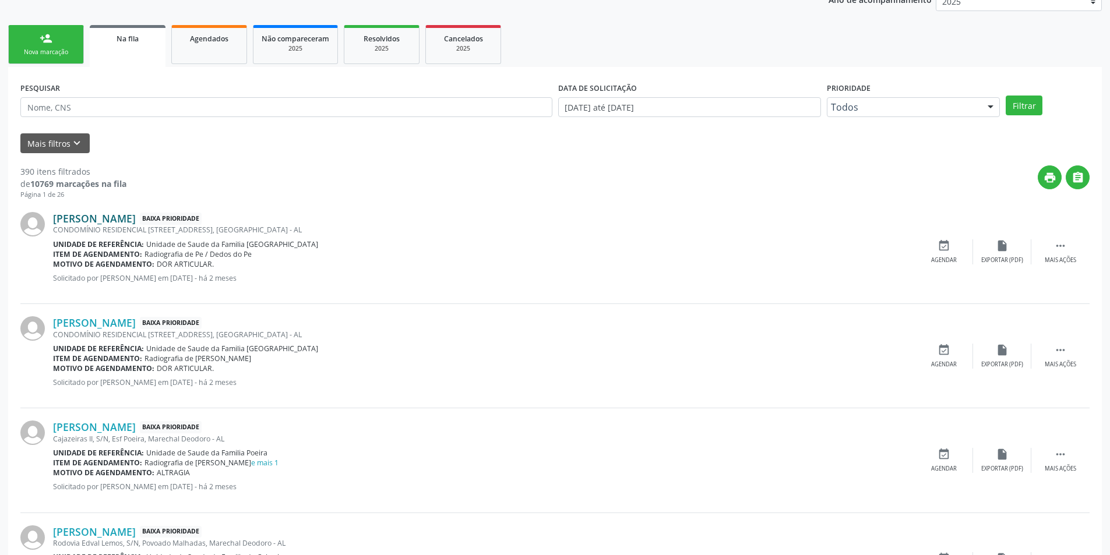
click at [136, 220] on link "Maria Djanira Leite da Silva" at bounding box center [94, 218] width 83 height 13
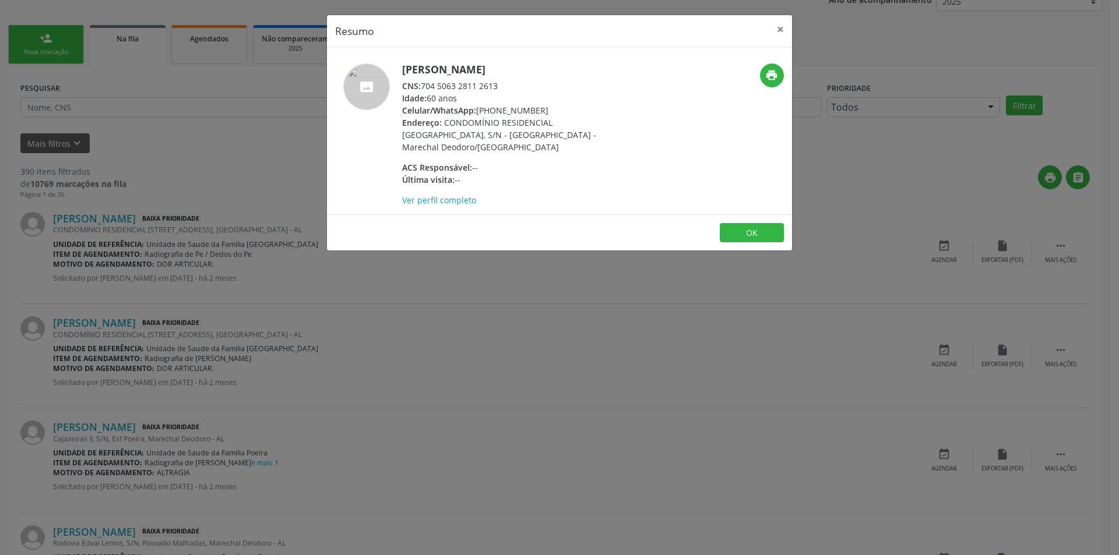
drag, startPoint x: 424, startPoint y: 86, endPoint x: 506, endPoint y: 86, distance: 82.8
click at [506, 86] on div "CNS: 704 5063 2811 2613" at bounding box center [515, 86] width 227 height 12
click at [776, 226] on button "OK" at bounding box center [752, 233] width 64 height 20
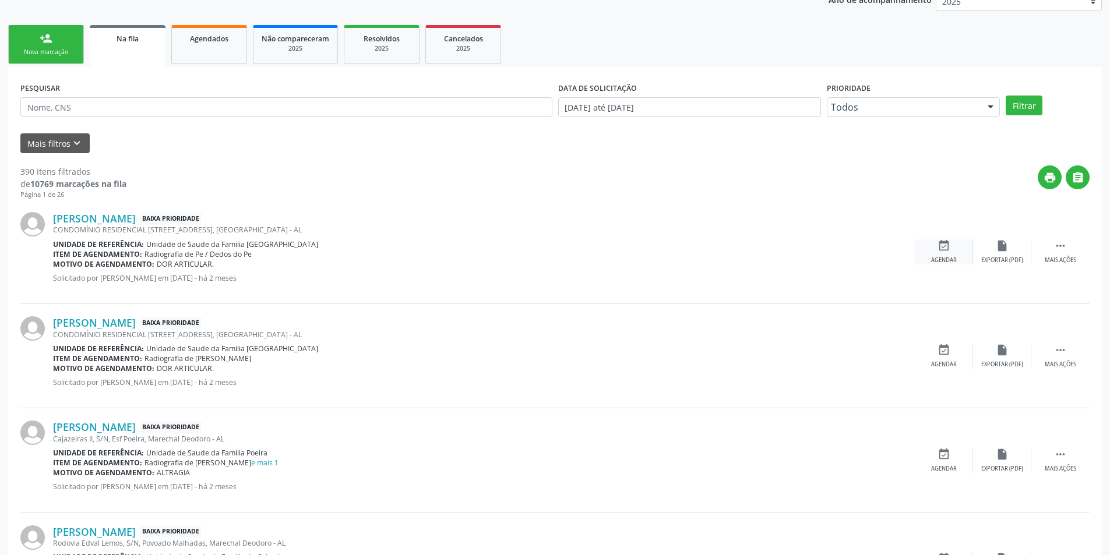
click at [941, 245] on icon "event_available" at bounding box center [944, 246] width 13 height 13
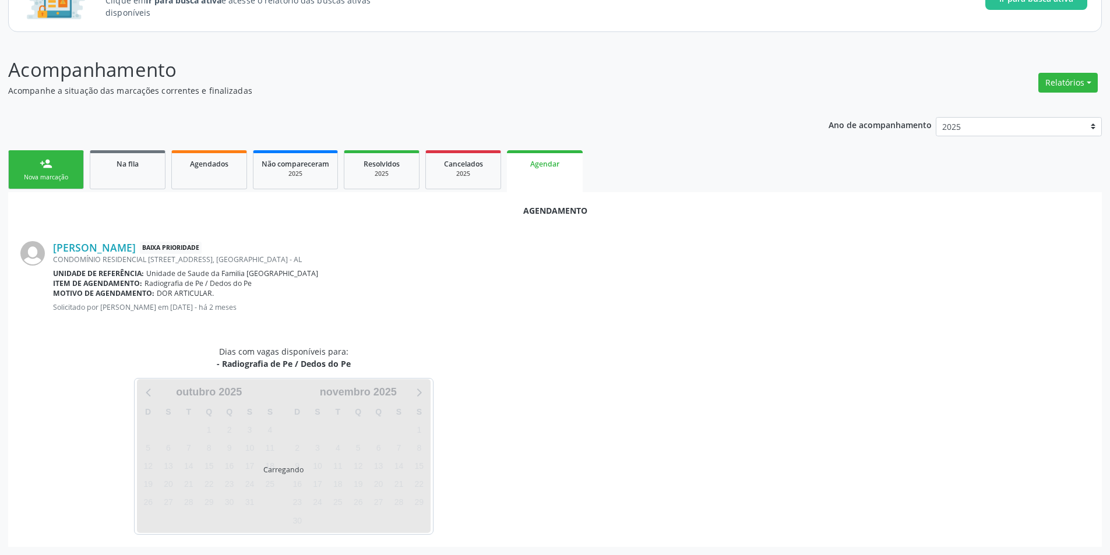
scroll to position [135, 0]
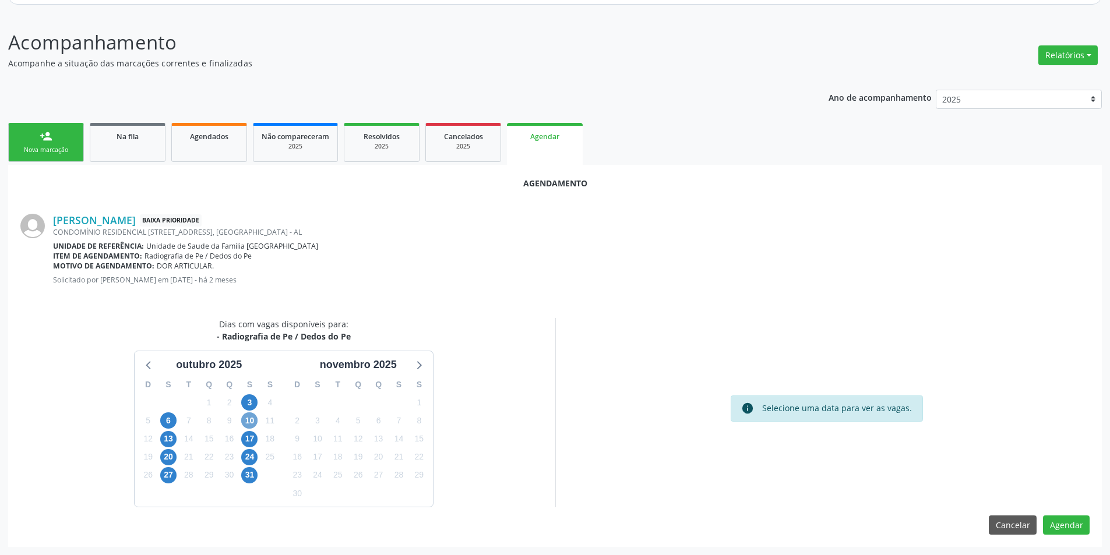
click at [251, 417] on span "10" at bounding box center [249, 421] width 16 height 16
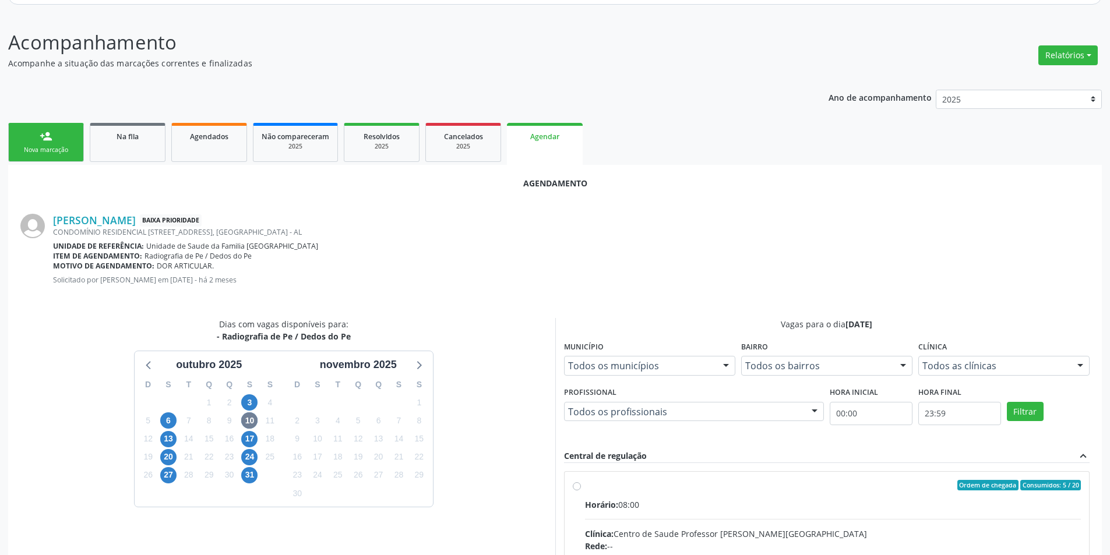
click at [579, 487] on input "Ordem de chegada Consumidos: 5 / 20 Horário: 08:00 Clínica: Centro de Saude Pro…" at bounding box center [577, 485] width 8 height 10
radio input "true"
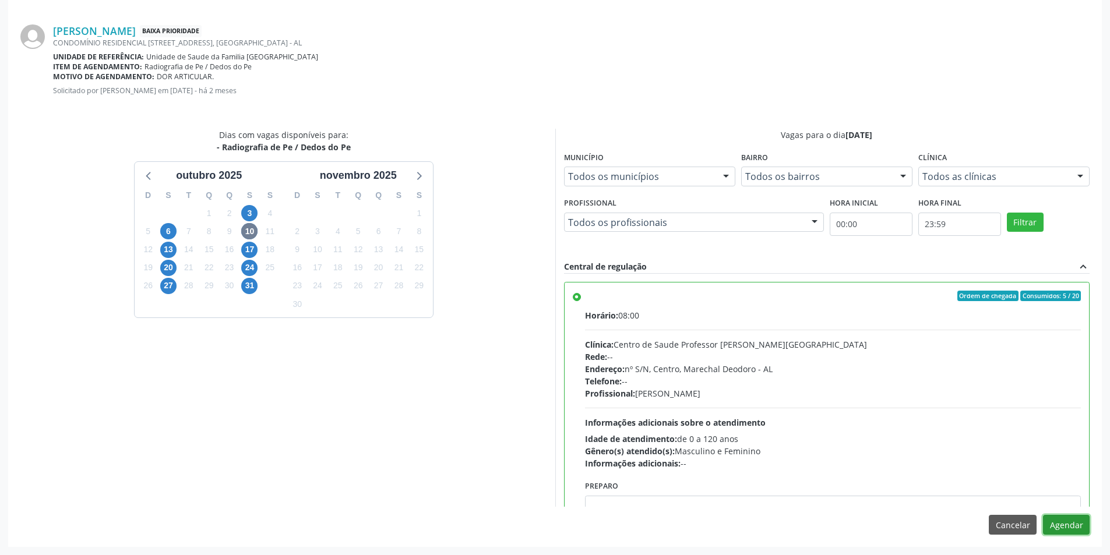
click at [1075, 523] on button "Agendar" at bounding box center [1066, 525] width 47 height 20
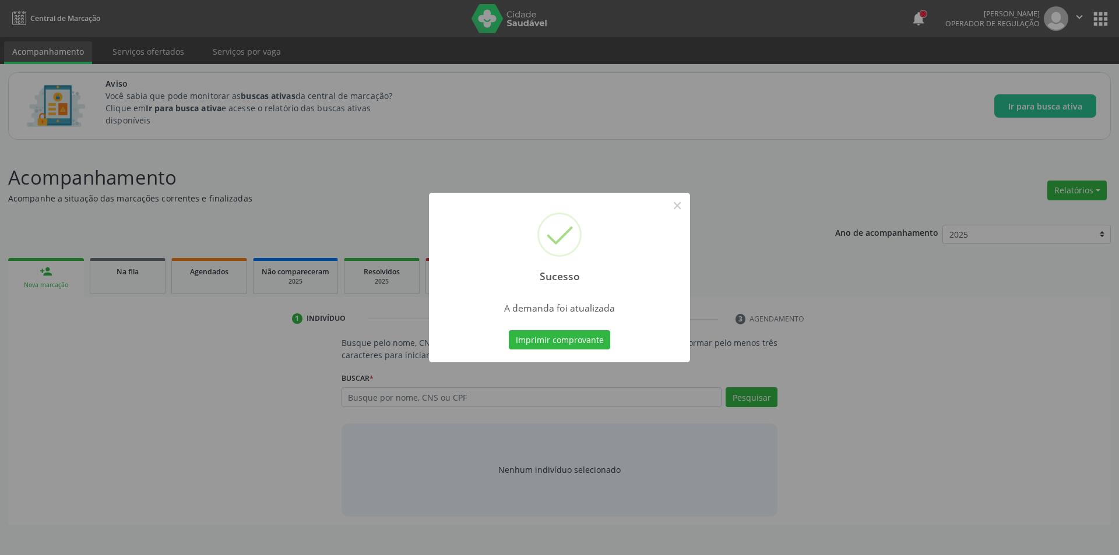
click at [688, 206] on div "Sucesso ×" at bounding box center [559, 243] width 261 height 100
click at [675, 206] on button "×" at bounding box center [677, 206] width 20 height 20
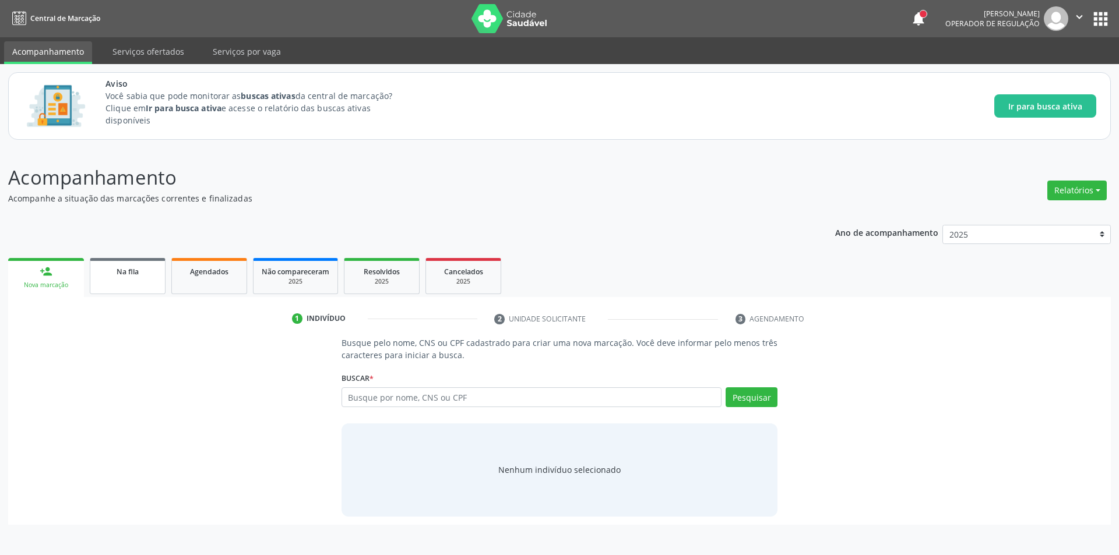
click at [125, 269] on span "Na fila" at bounding box center [128, 272] width 22 height 10
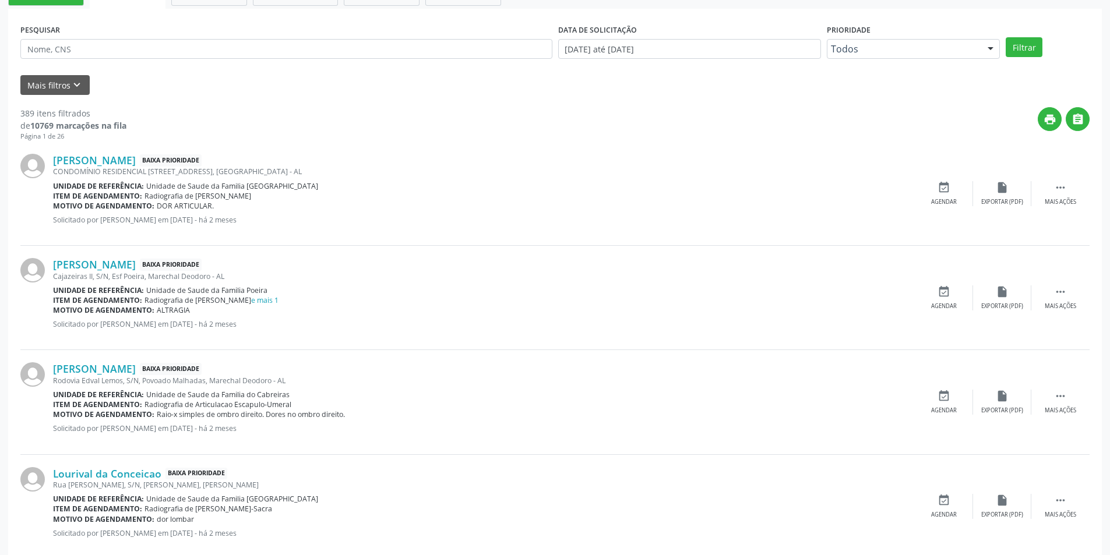
scroll to position [350, 0]
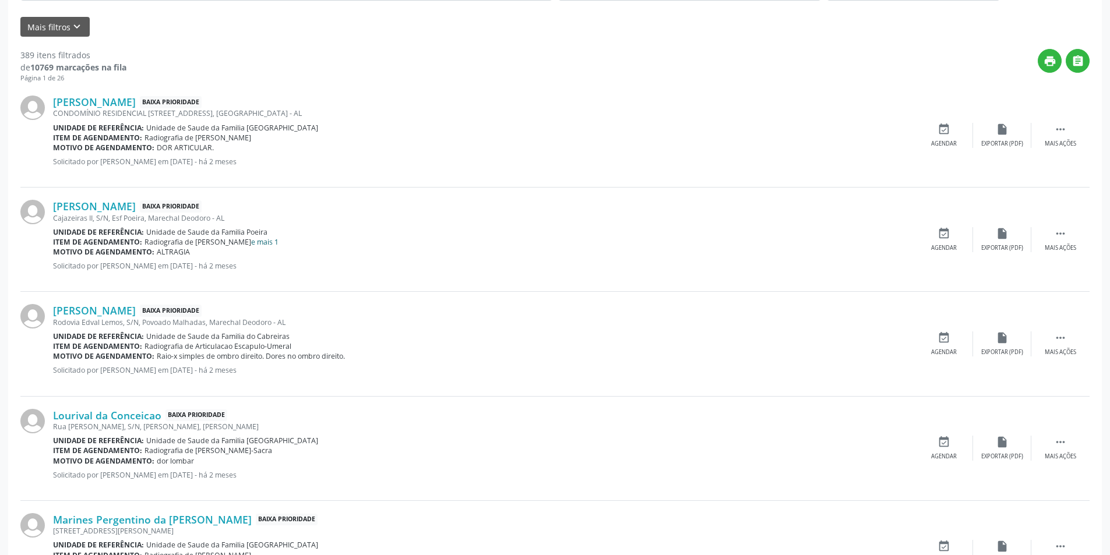
click at [251, 242] on link "e mais 1" at bounding box center [264, 242] width 27 height 10
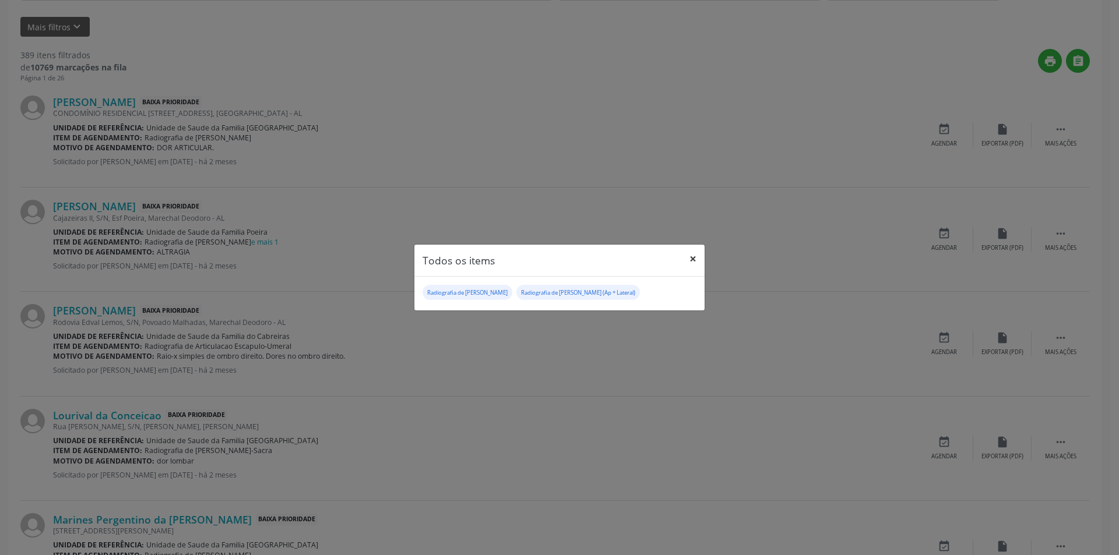
click at [694, 256] on button "×" at bounding box center [692, 259] width 23 height 29
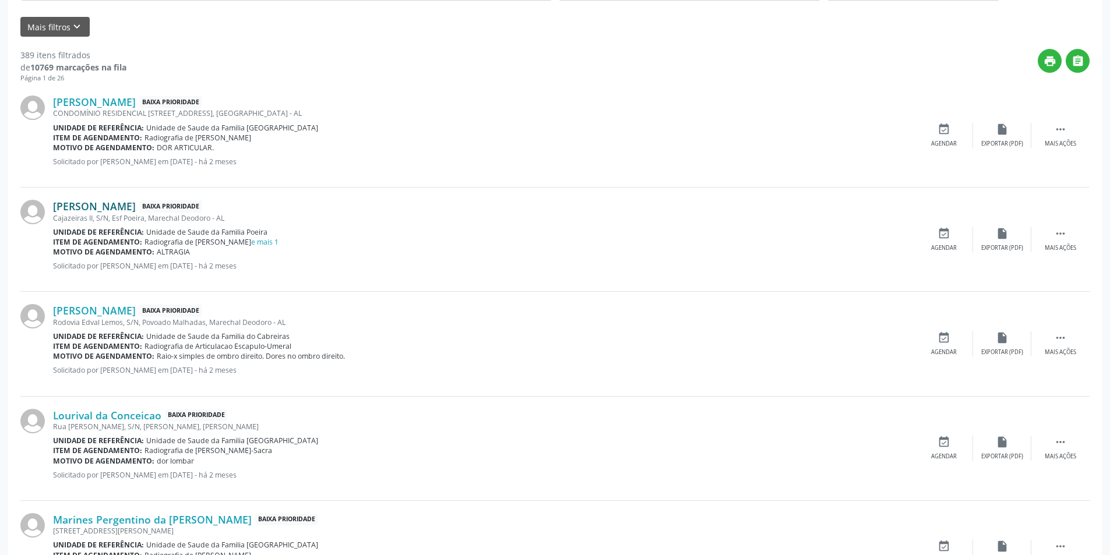
click at [136, 204] on link "Sarah Gabriely da Silva Barros" at bounding box center [94, 206] width 83 height 13
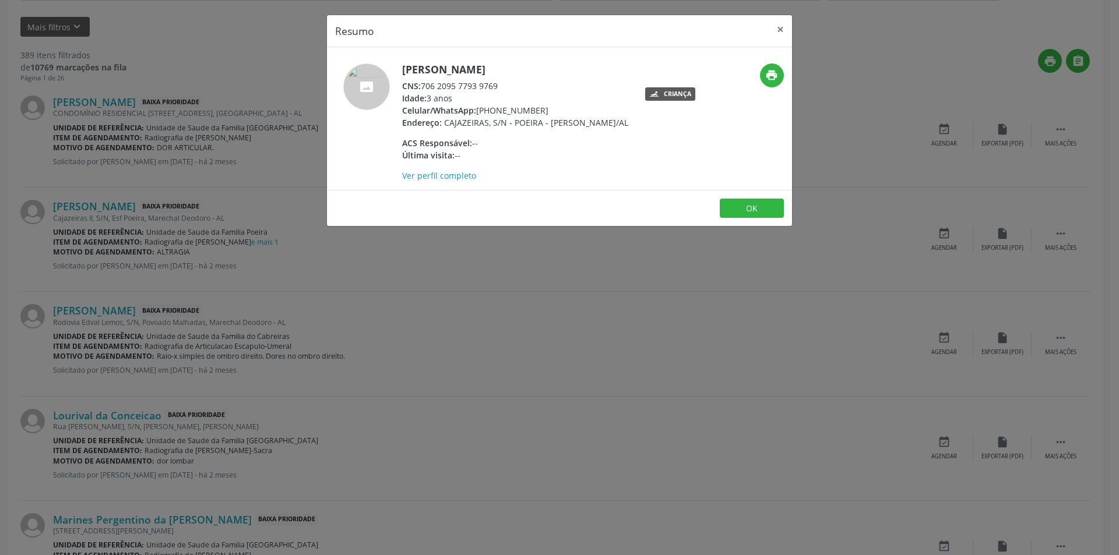
drag, startPoint x: 424, startPoint y: 84, endPoint x: 523, endPoint y: 90, distance: 98.7
click at [523, 90] on div "CNS: 706 2095 7793 9769" at bounding box center [515, 86] width 226 height 12
click at [589, 257] on div "Resumo × Sarah Gabriely da Silva Barros CNS: 706 2095 7793 9769 Idade: 3 anos C…" at bounding box center [559, 277] width 1119 height 555
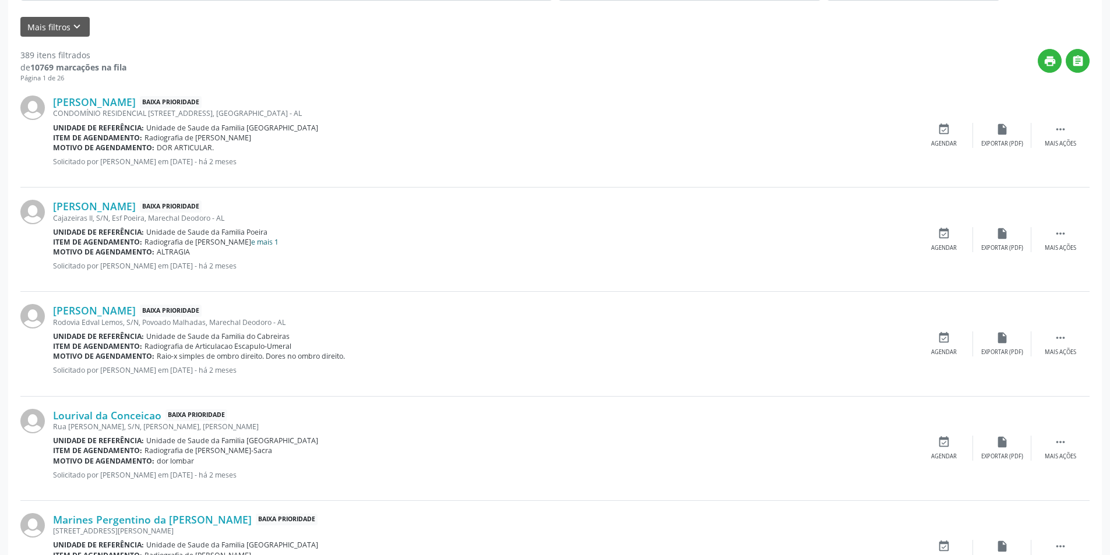
click at [251, 242] on link "e mais 1" at bounding box center [264, 242] width 27 height 10
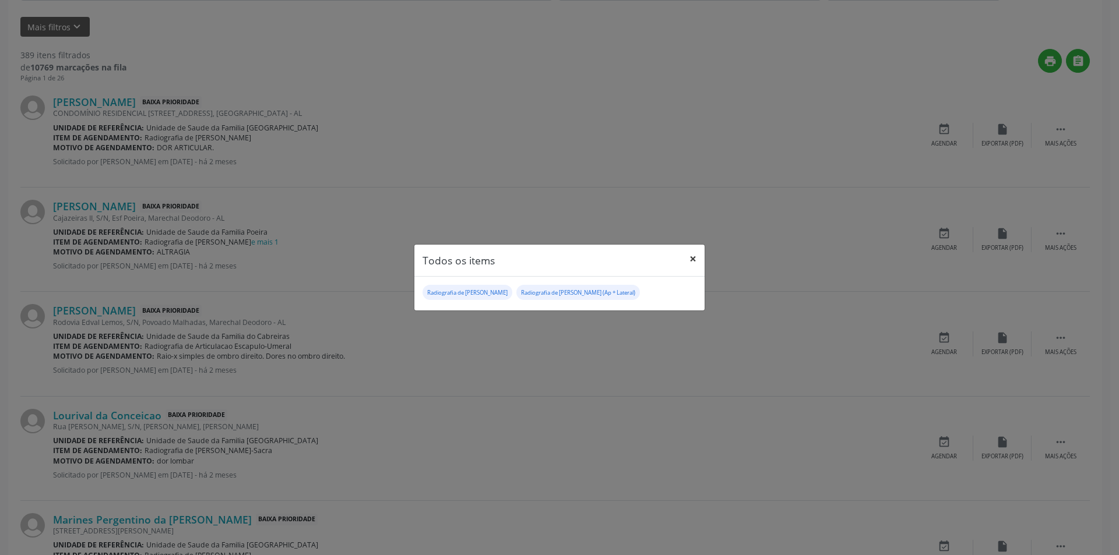
click at [693, 259] on button "×" at bounding box center [692, 259] width 23 height 29
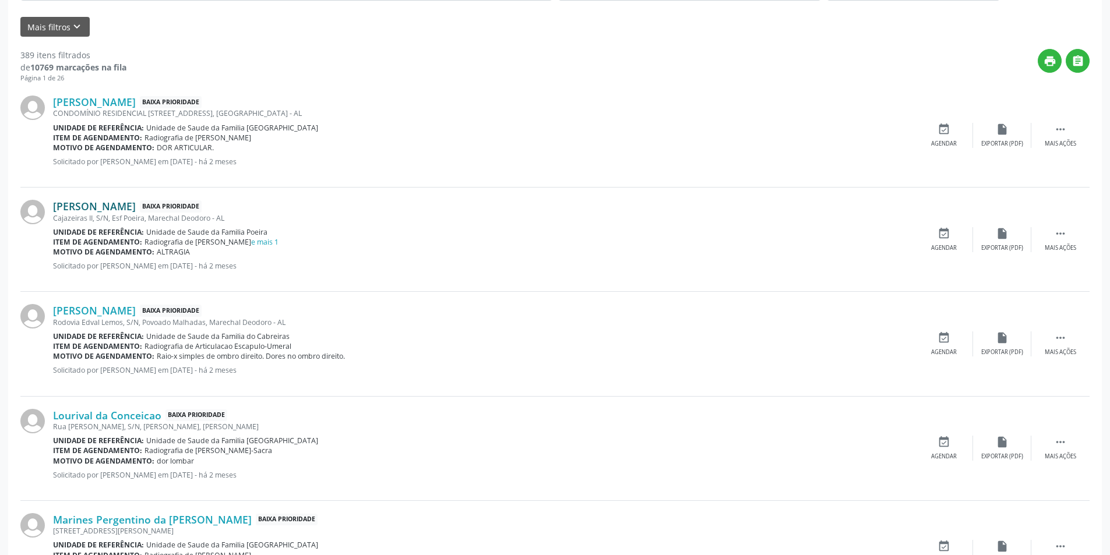
click at [136, 212] on link "Sarah Gabriely da Silva Barros" at bounding box center [94, 206] width 83 height 13
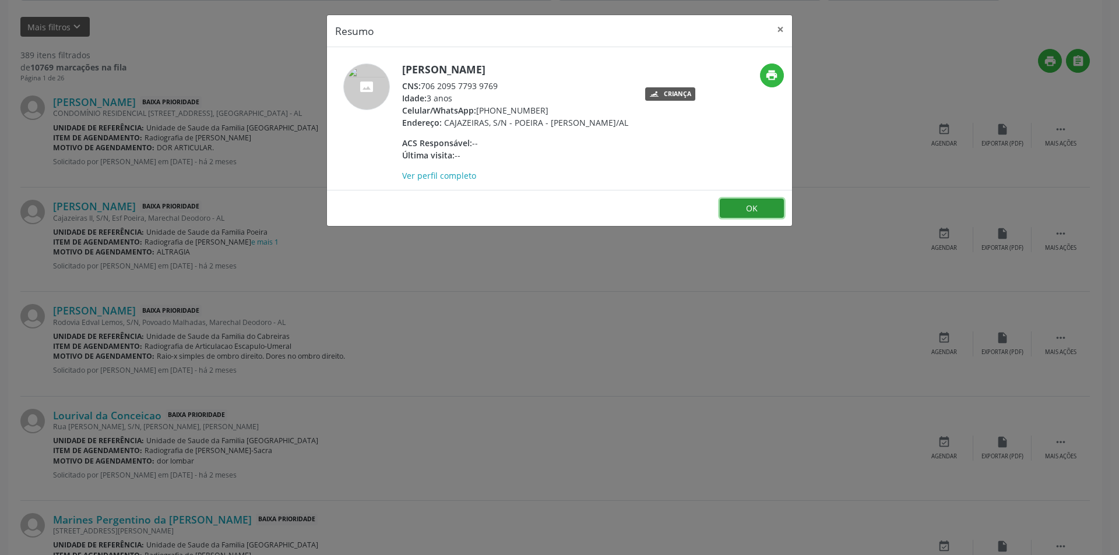
click at [745, 219] on button "OK" at bounding box center [752, 209] width 64 height 20
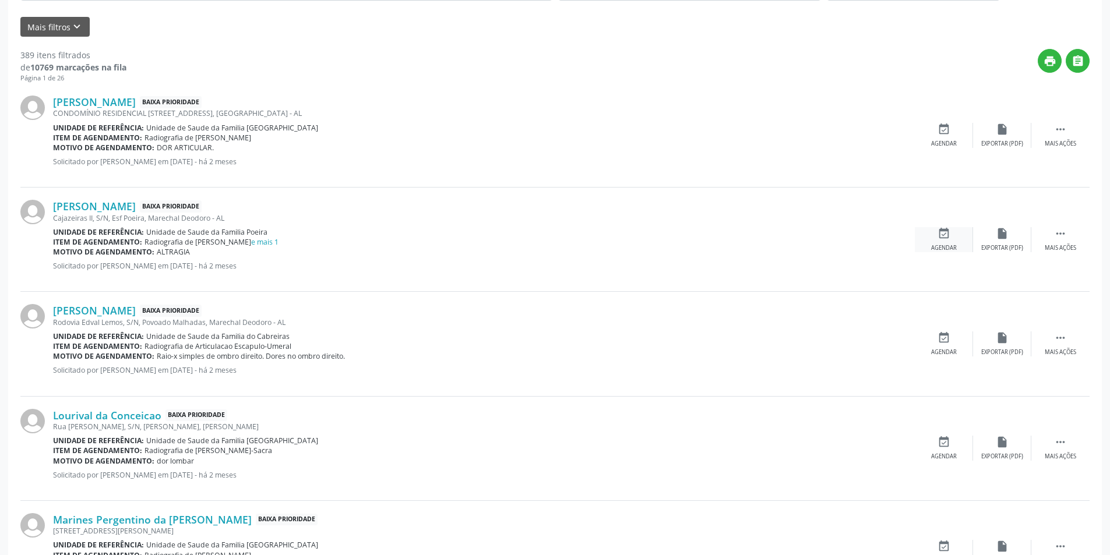
click at [935, 231] on div "event_available Agendar" at bounding box center [944, 239] width 58 height 25
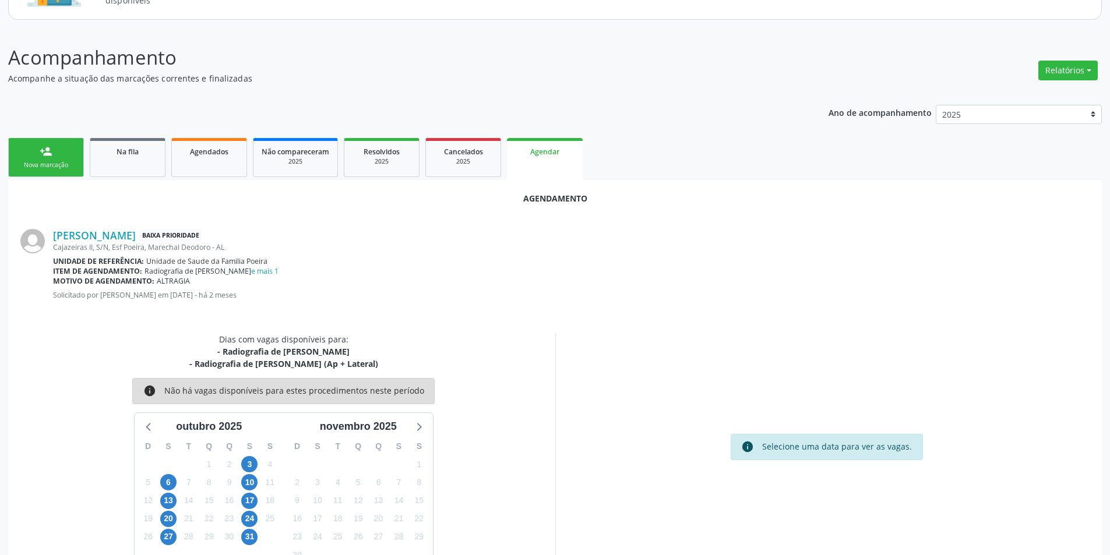
scroll to position [147, 0]
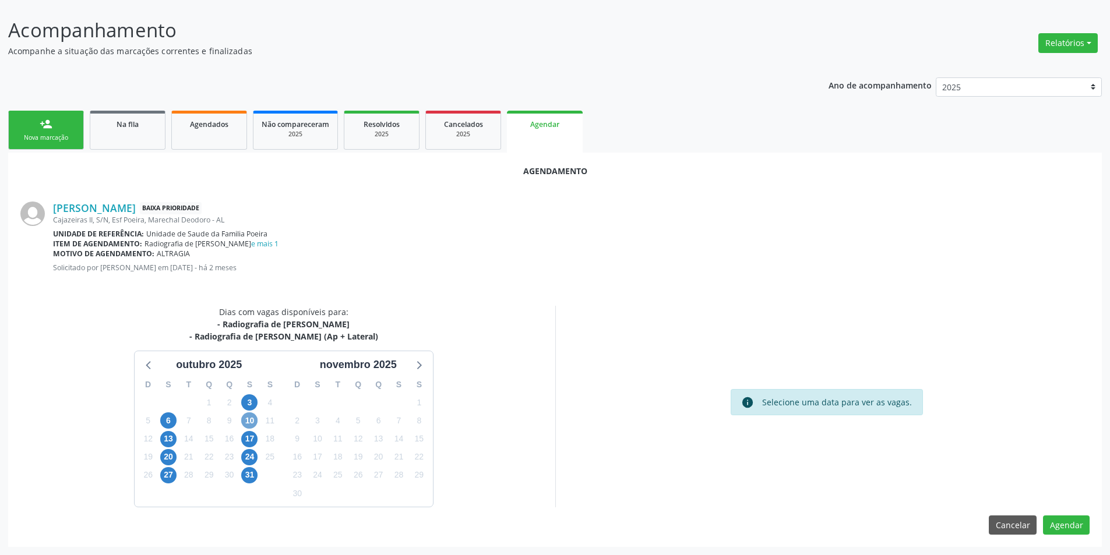
click at [247, 421] on span "10" at bounding box center [249, 421] width 16 height 16
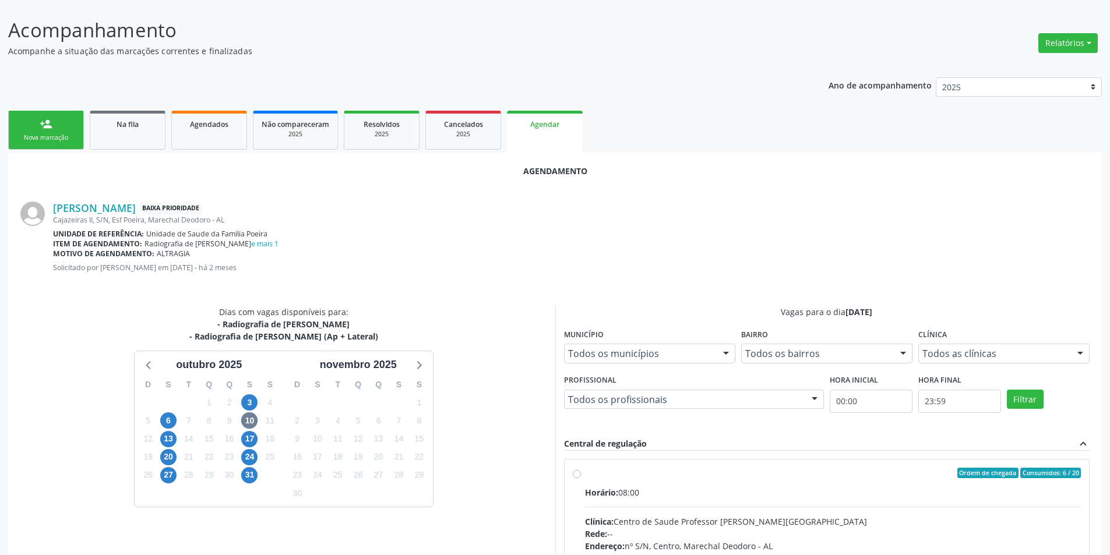
click at [585, 476] on label "Ordem de chegada Consumidos: 6 / 20 Horário: 08:00 Clínica: Centro de Saude Pro…" at bounding box center [833, 557] width 497 height 179
click at [580, 476] on input "Ordem de chegada Consumidos: 6 / 20 Horário: 08:00 Clínica: Centro de Saude Pro…" at bounding box center [577, 473] width 8 height 10
radio input "true"
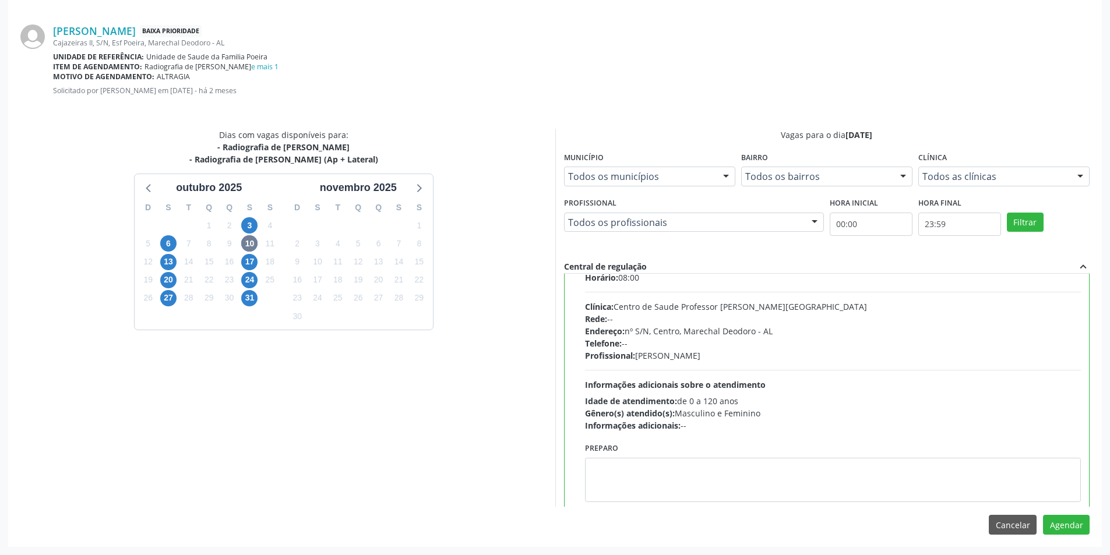
scroll to position [58, 0]
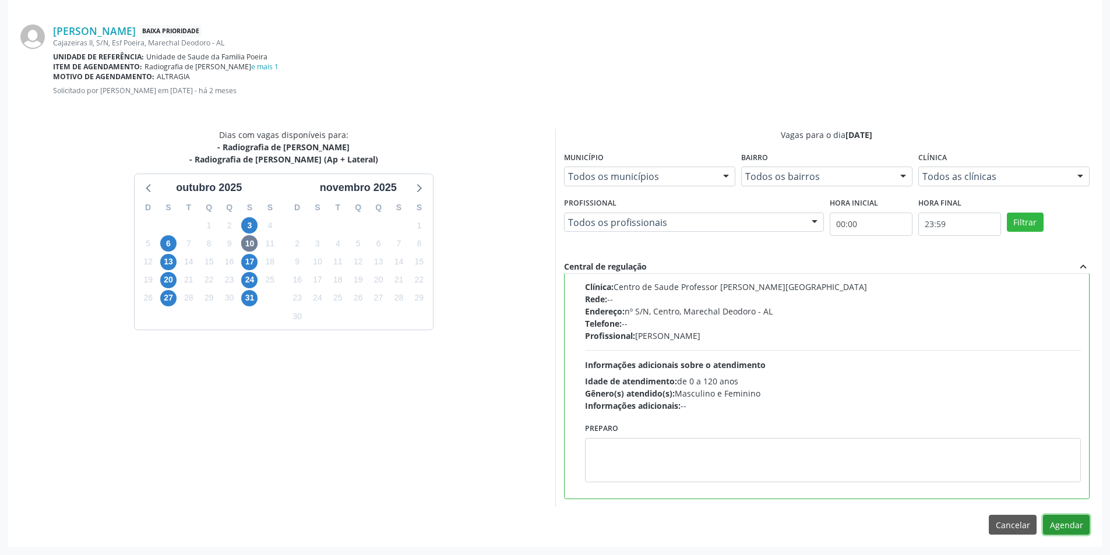
click at [1058, 533] on button "Agendar" at bounding box center [1066, 525] width 47 height 20
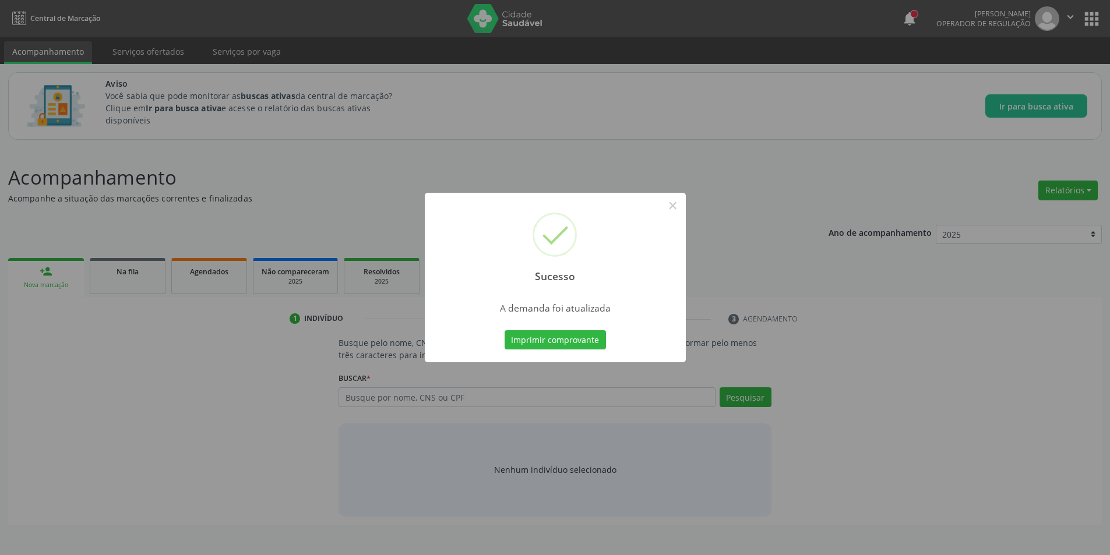
scroll to position [0, 0]
click at [676, 206] on button "×" at bounding box center [677, 206] width 20 height 20
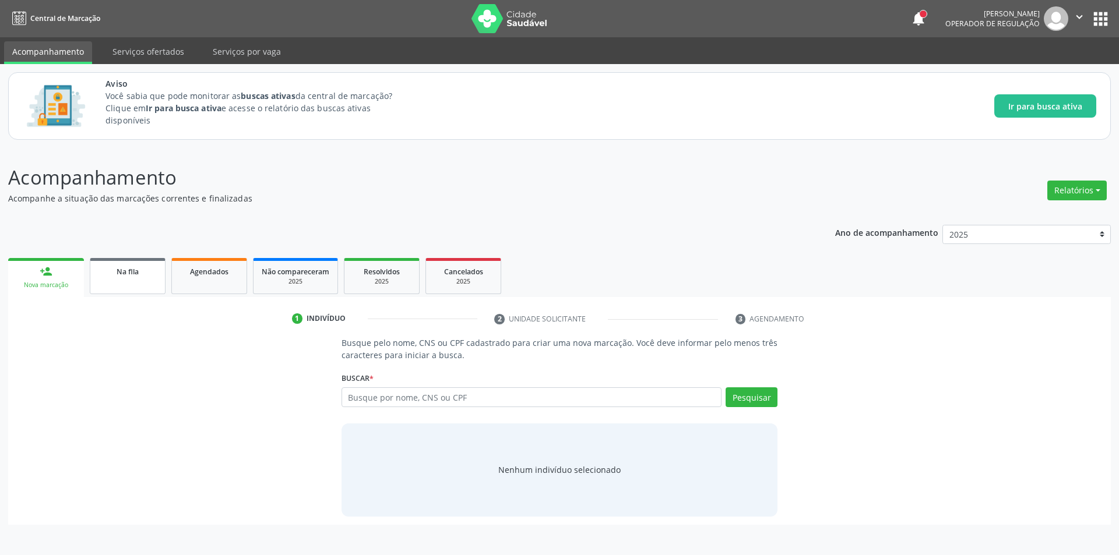
click at [104, 282] on link "Na fila" at bounding box center [128, 276] width 76 height 36
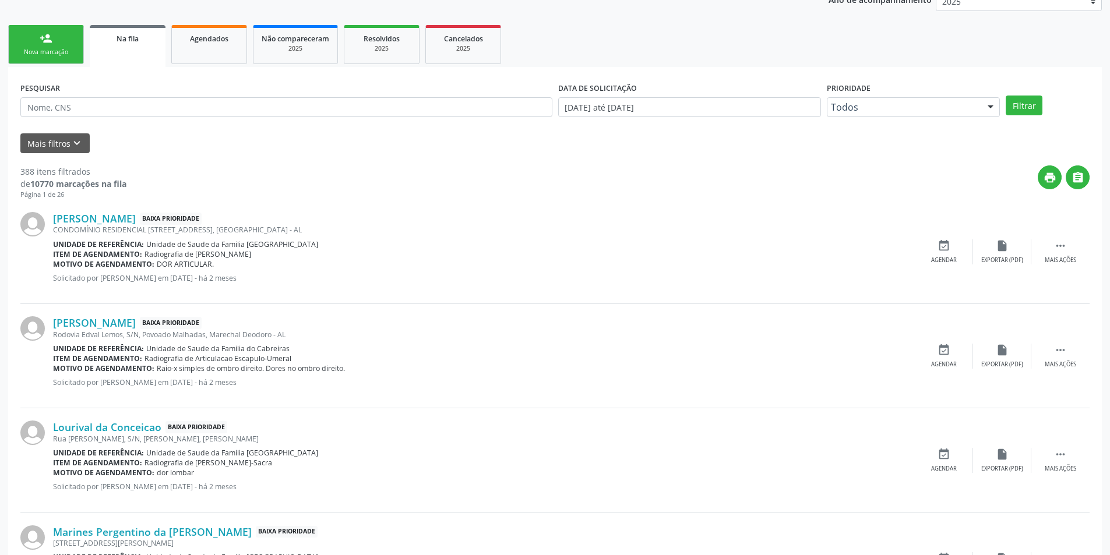
scroll to position [291, 0]
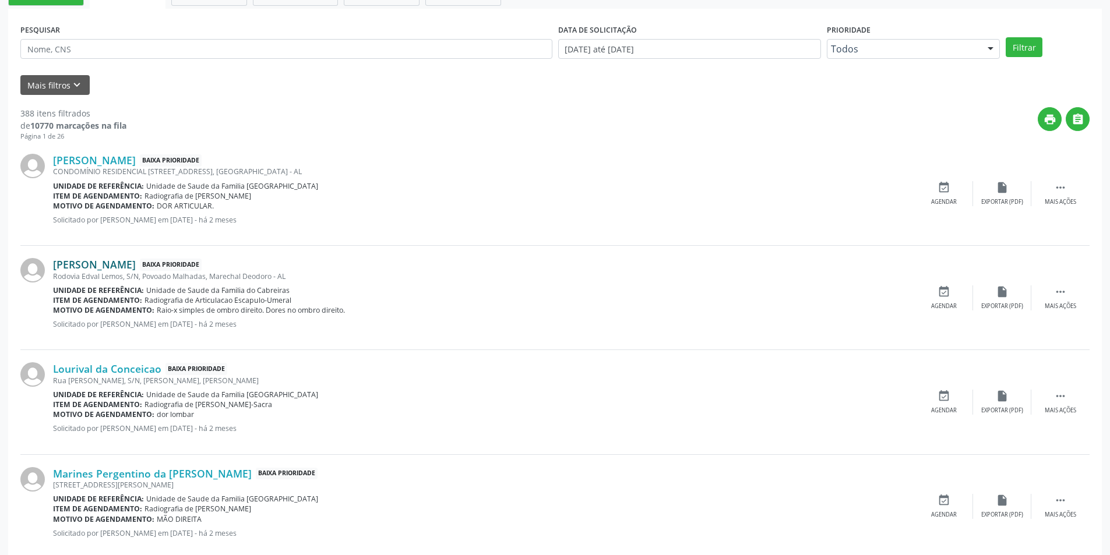
click at [136, 262] on link "Josefa Maria da Conceicao" at bounding box center [94, 264] width 83 height 13
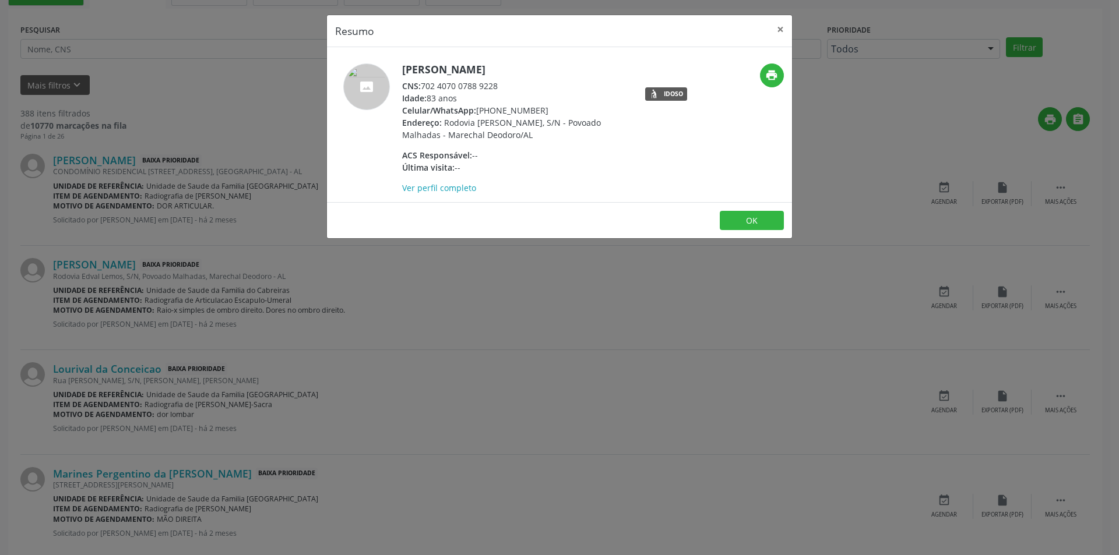
drag, startPoint x: 422, startPoint y: 85, endPoint x: 522, endPoint y: 82, distance: 100.3
click at [522, 82] on div "CNS: 702 4070 0788 9228" at bounding box center [515, 86] width 227 height 12
click at [758, 221] on button "OK" at bounding box center [752, 221] width 64 height 20
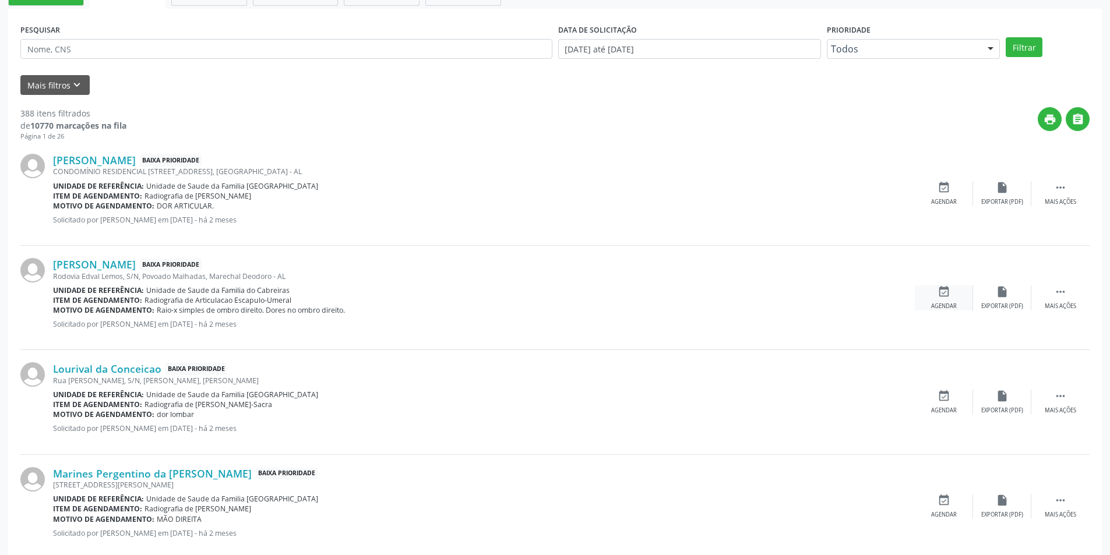
click at [944, 293] on icon "event_available" at bounding box center [944, 292] width 13 height 13
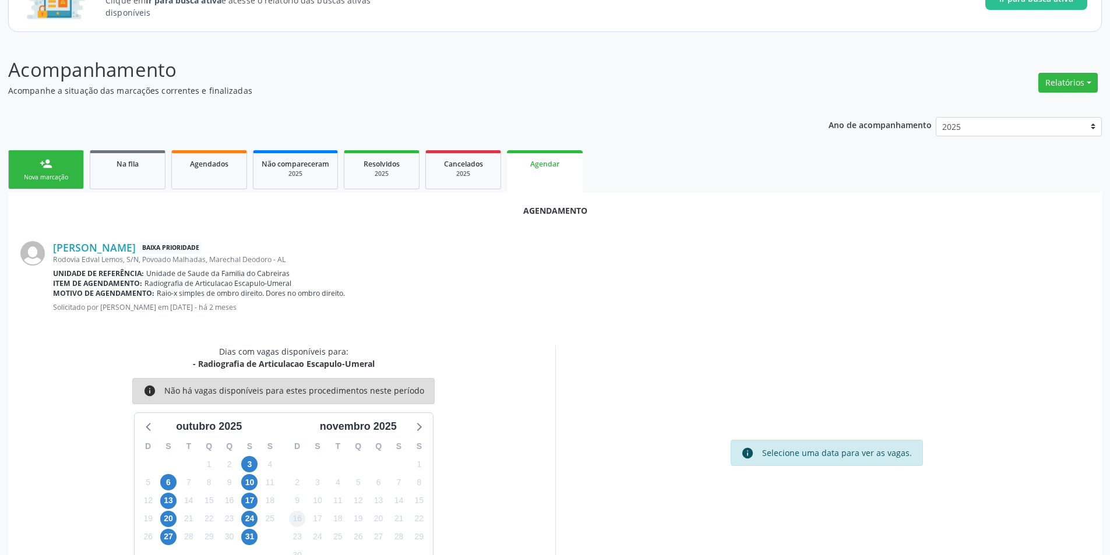
scroll to position [135, 0]
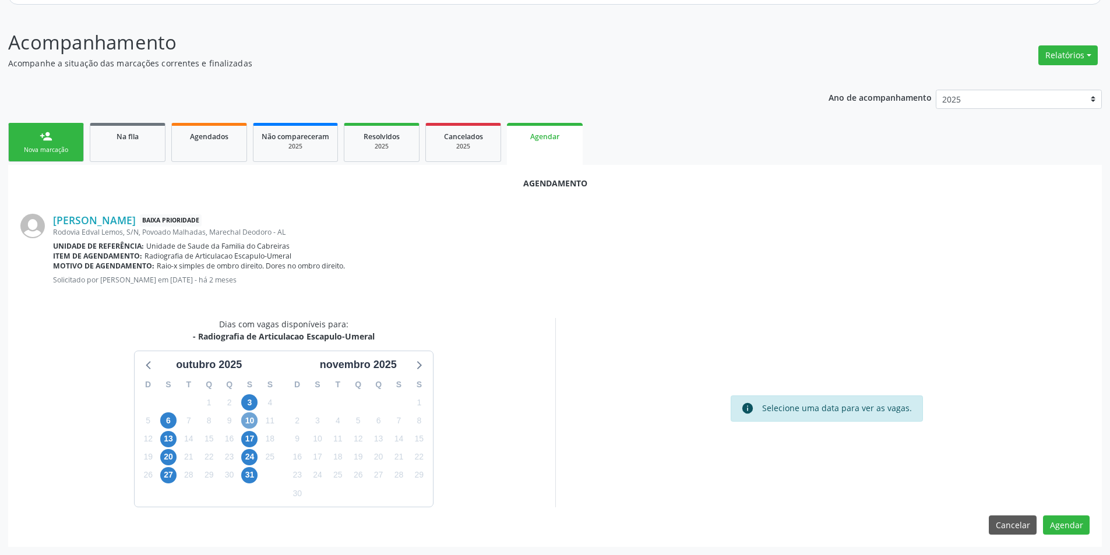
click at [254, 420] on span "10" at bounding box center [249, 421] width 16 height 16
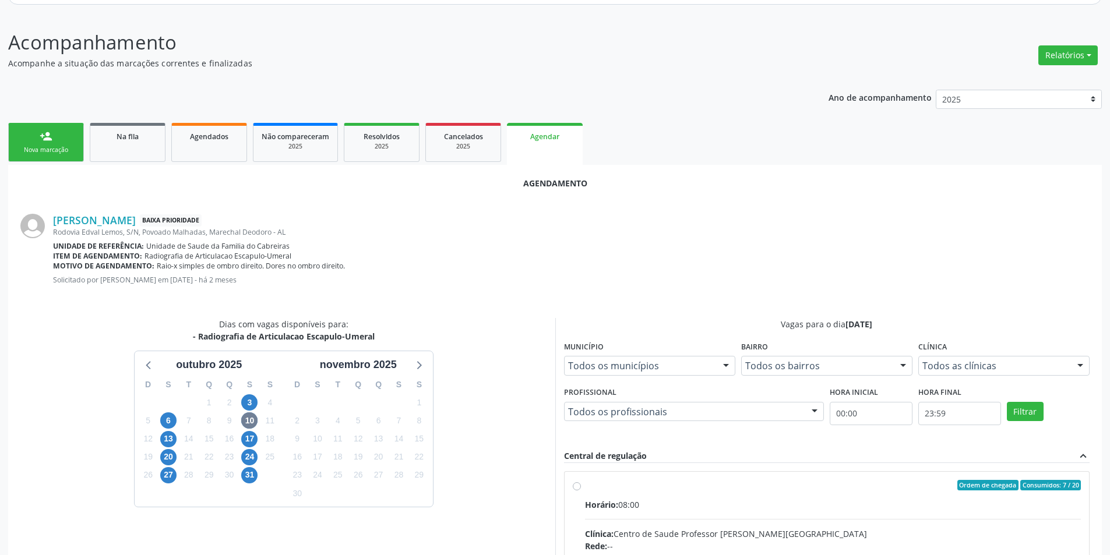
click at [579, 486] on input "Ordem de chegada Consumidos: 7 / 20 Horário: 08:00 Clínica: Centro de Saude Pro…" at bounding box center [577, 485] width 8 height 10
radio input "true"
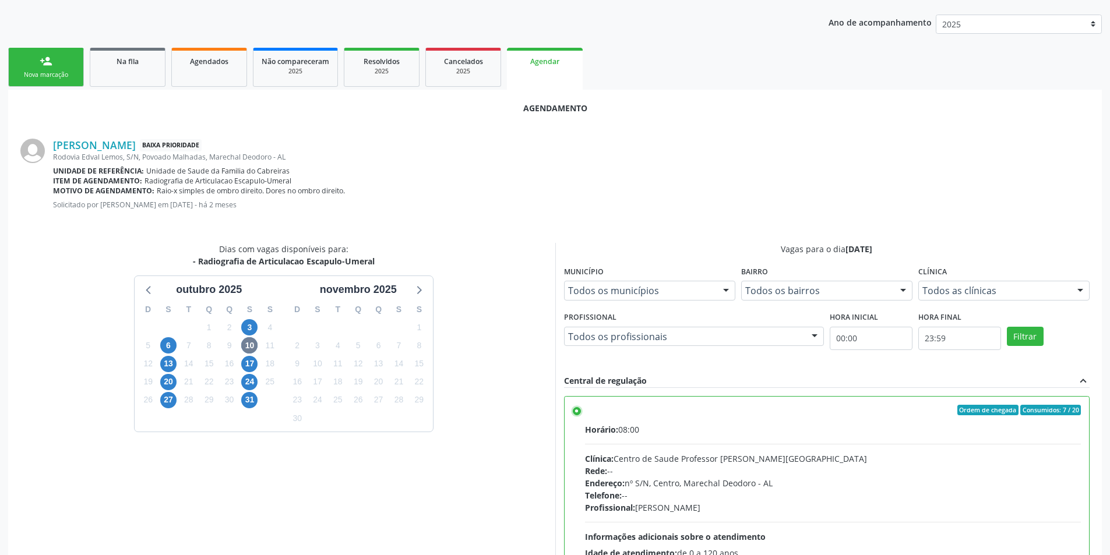
scroll to position [325, 0]
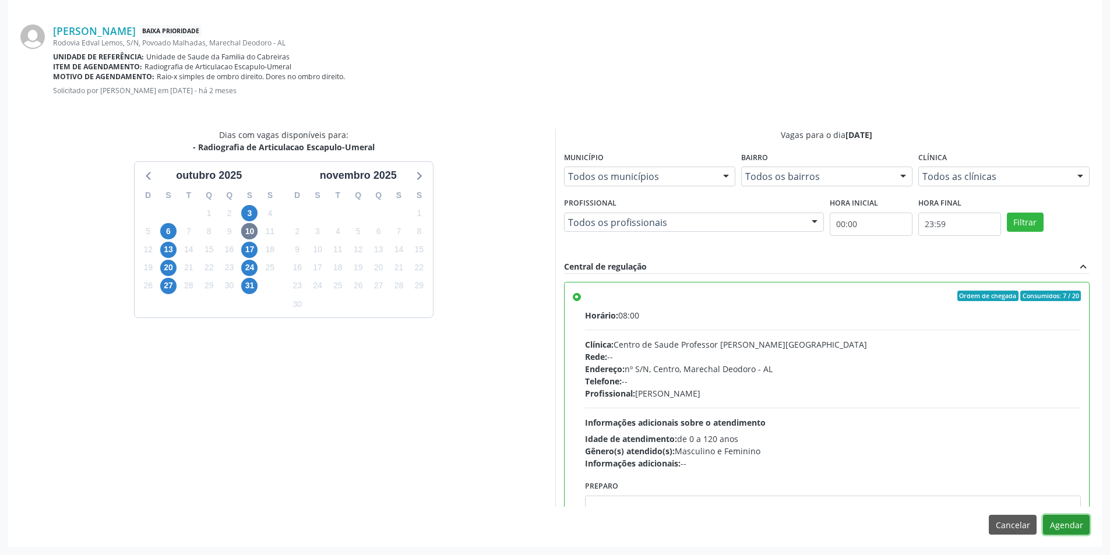
click at [1065, 523] on button "Agendar" at bounding box center [1066, 525] width 47 height 20
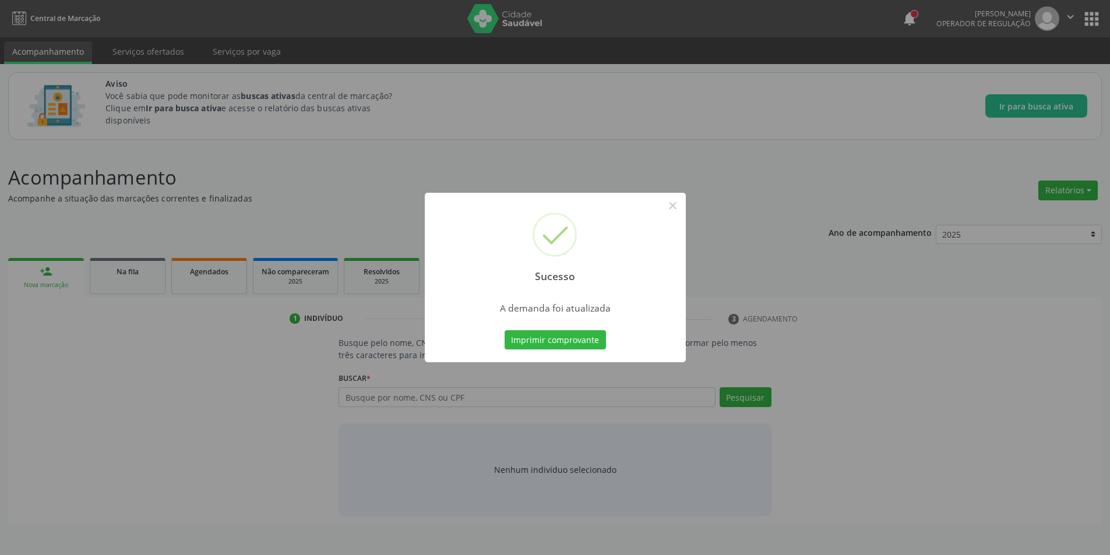
scroll to position [0, 0]
drag, startPoint x: 679, startPoint y: 205, endPoint x: 553, endPoint y: 245, distance: 132.7
click at [678, 205] on button "×" at bounding box center [677, 206] width 20 height 20
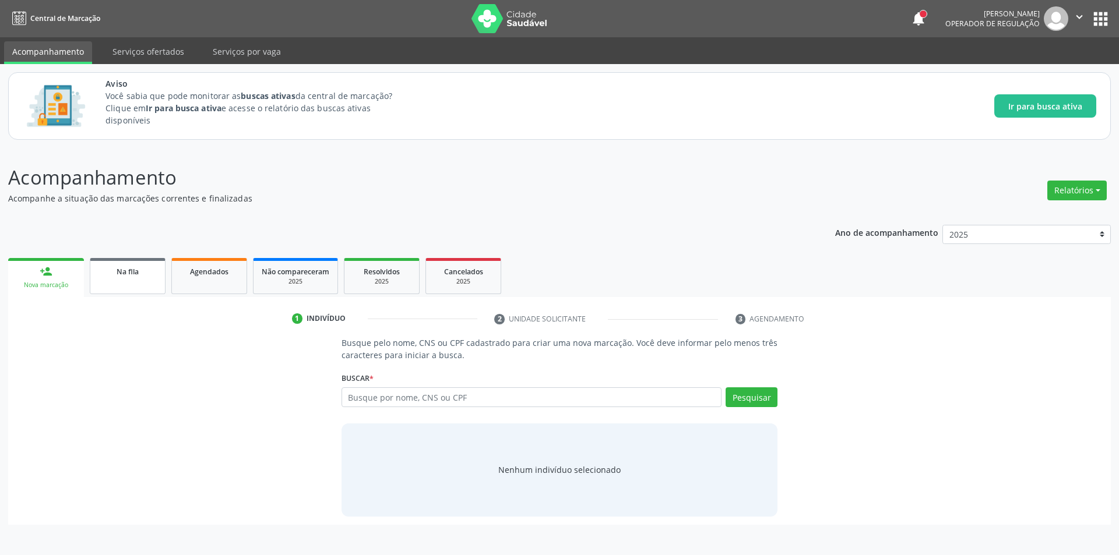
click at [109, 268] on div "Na fila" at bounding box center [127, 271] width 58 height 12
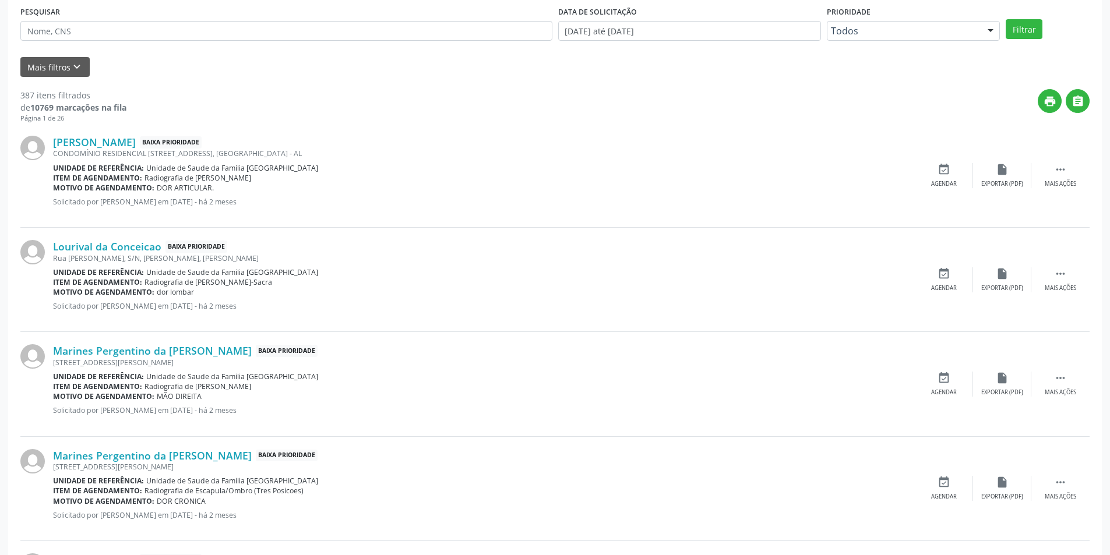
scroll to position [291, 0]
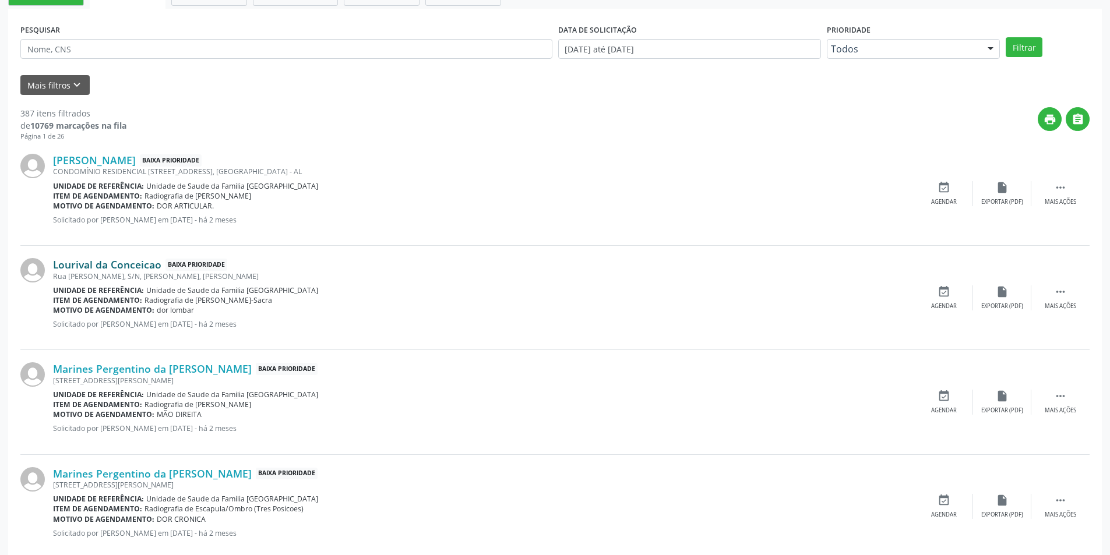
click at [133, 268] on link "Lourival da Conceicao" at bounding box center [107, 264] width 108 height 13
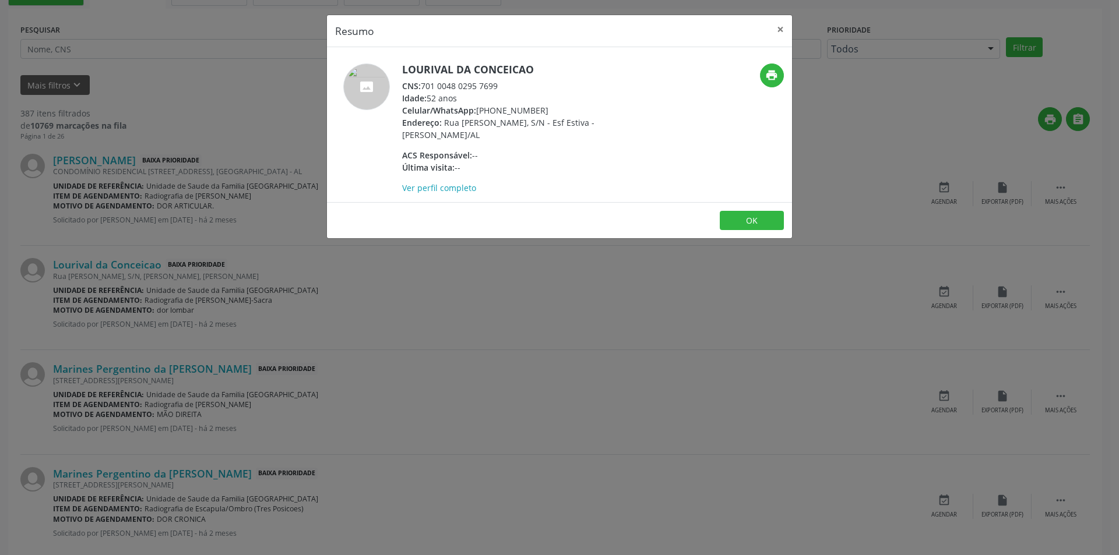
drag, startPoint x: 423, startPoint y: 85, endPoint x: 512, endPoint y: 84, distance: 89.2
click at [512, 84] on div "CNS: 701 0048 0295 7699" at bounding box center [515, 86] width 227 height 12
click at [749, 225] on button "OK" at bounding box center [752, 221] width 64 height 20
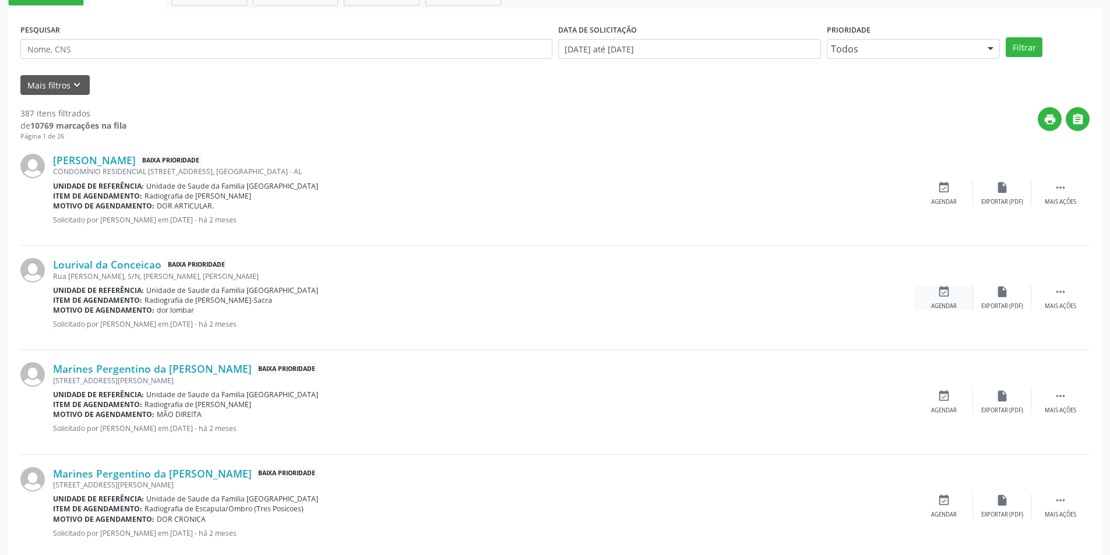
click at [935, 296] on div "event_available Agendar" at bounding box center [944, 298] width 58 height 25
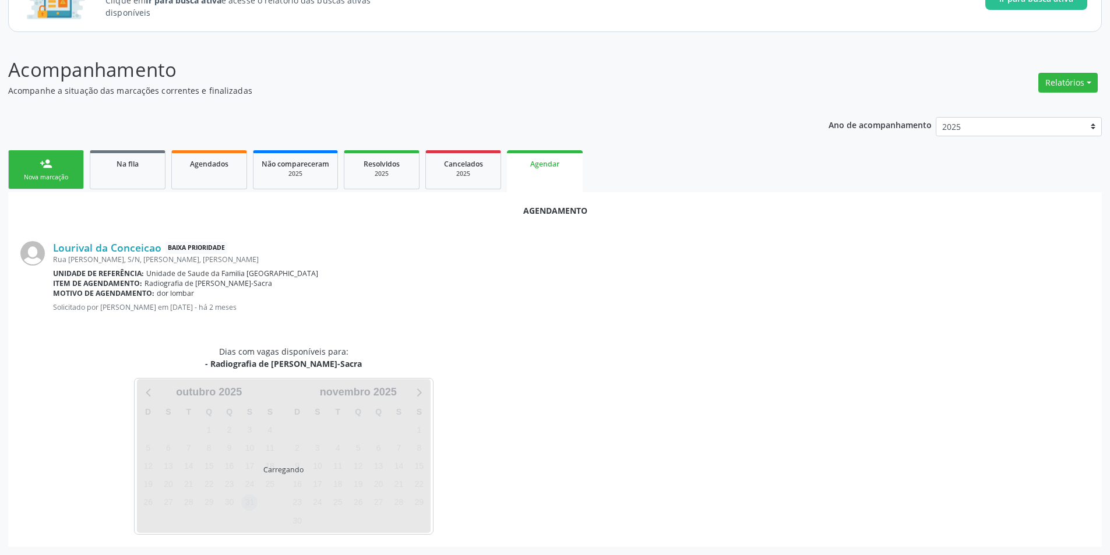
scroll to position [135, 0]
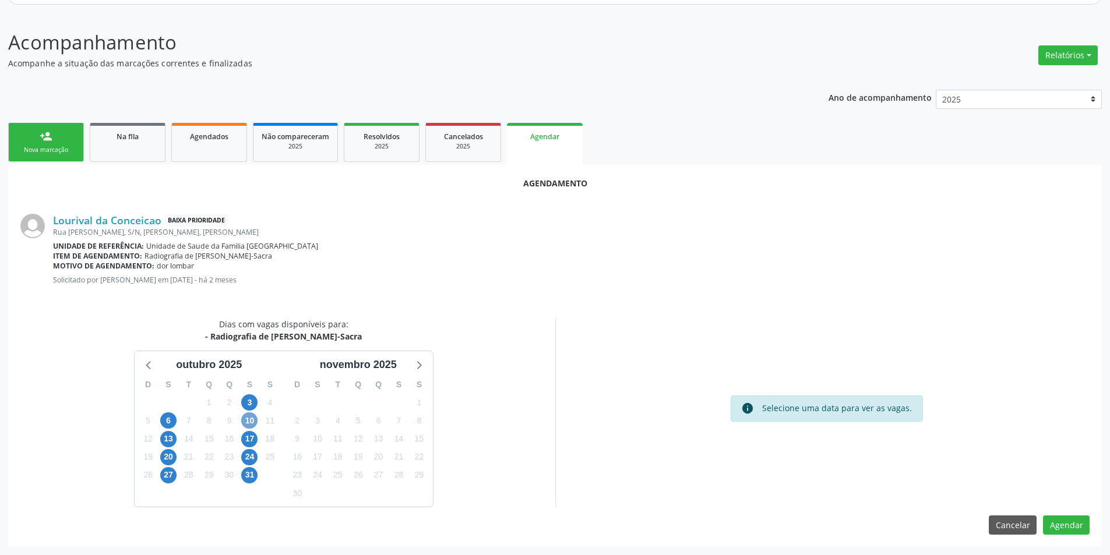
click at [245, 420] on span "10" at bounding box center [249, 421] width 16 height 16
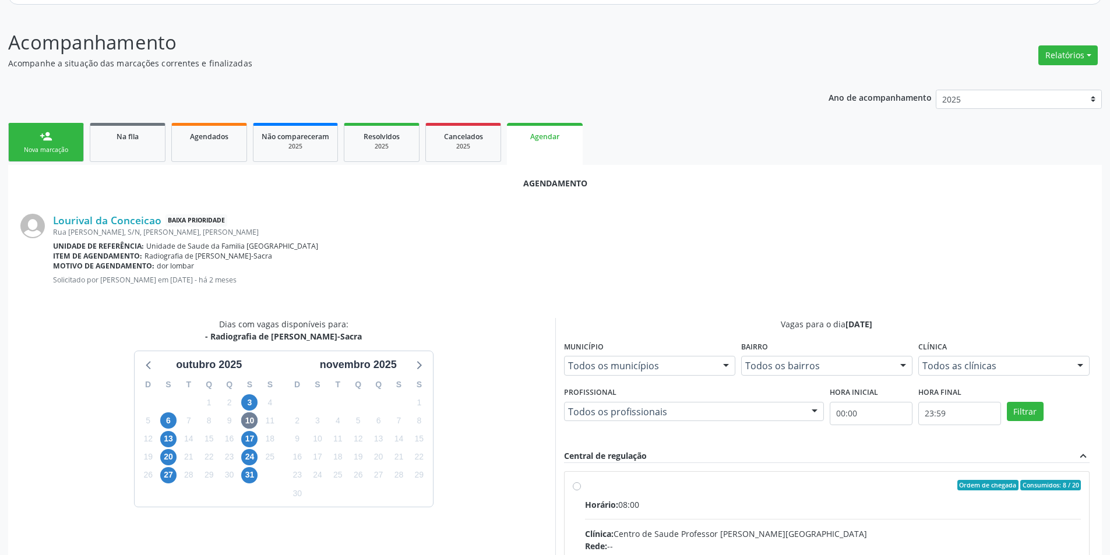
click at [578, 483] on input "Ordem de chegada Consumidos: 8 / 20 Horário: 08:00 Clínica: Centro de Saude Pro…" at bounding box center [577, 485] width 8 height 10
radio input "true"
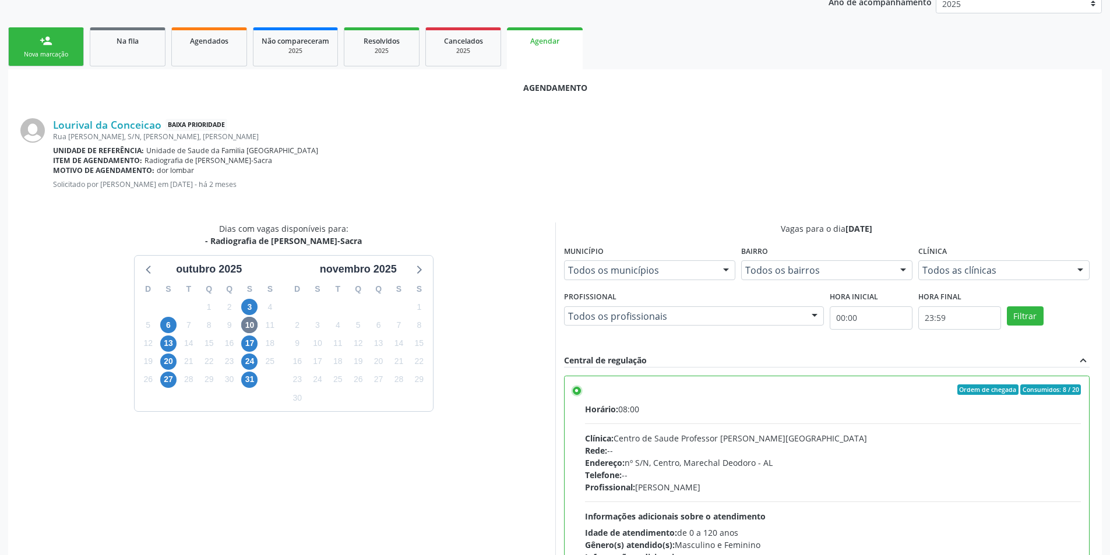
scroll to position [325, 0]
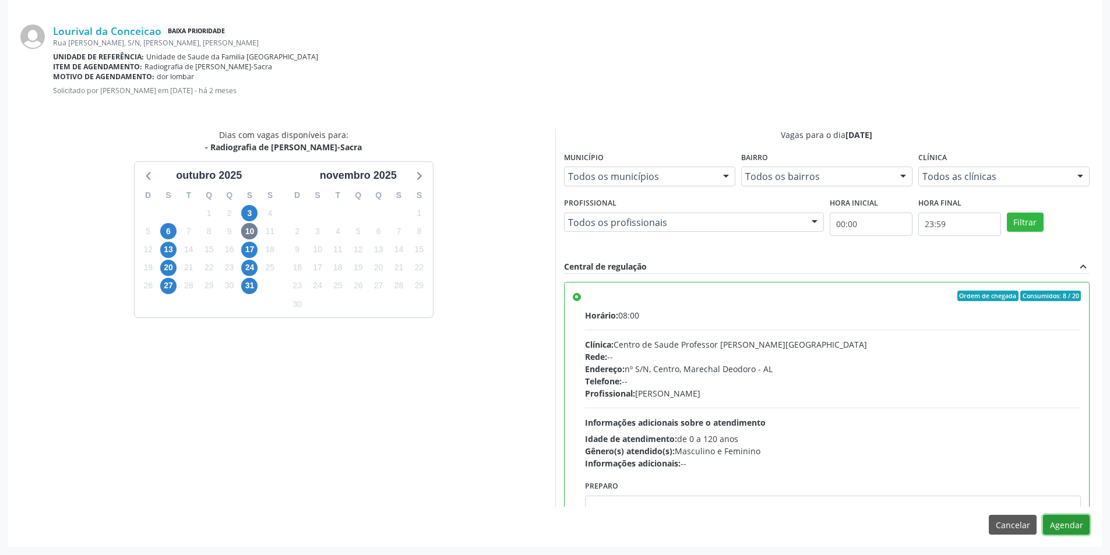
click at [1054, 522] on button "Agendar" at bounding box center [1066, 525] width 47 height 20
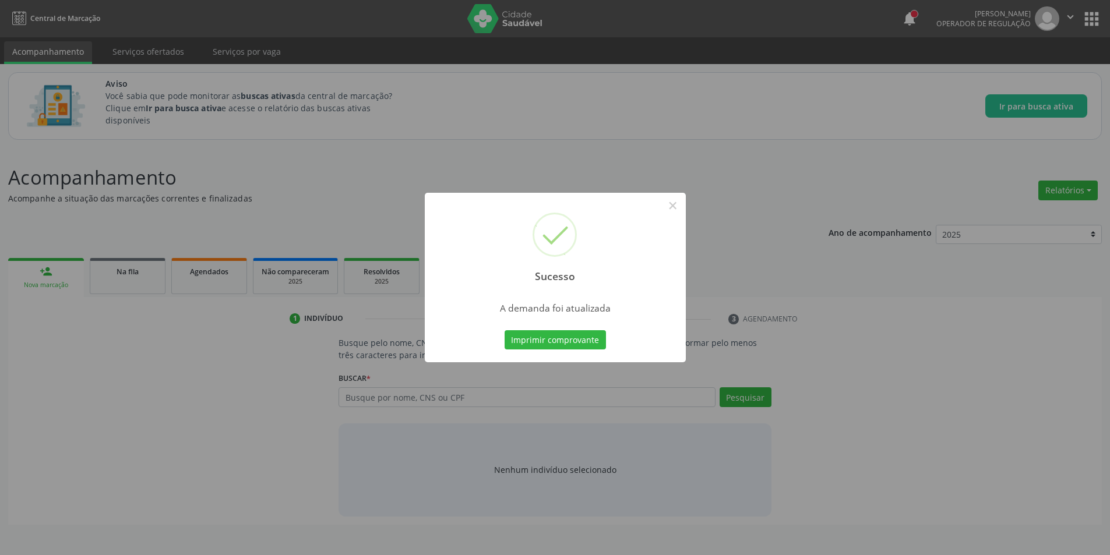
scroll to position [0, 0]
click at [677, 207] on button "×" at bounding box center [677, 206] width 20 height 20
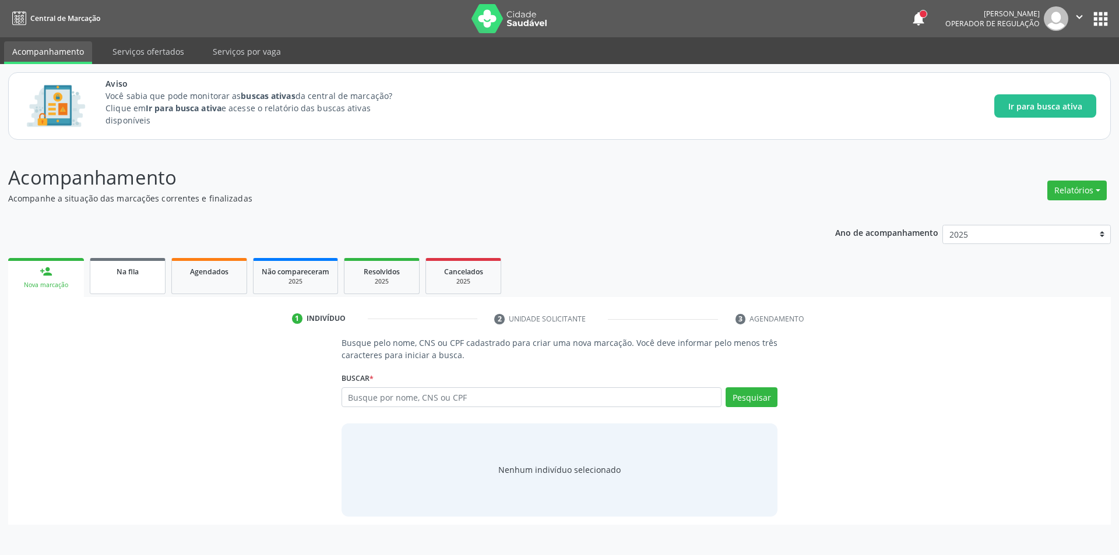
click at [136, 274] on span "Na fila" at bounding box center [128, 272] width 22 height 10
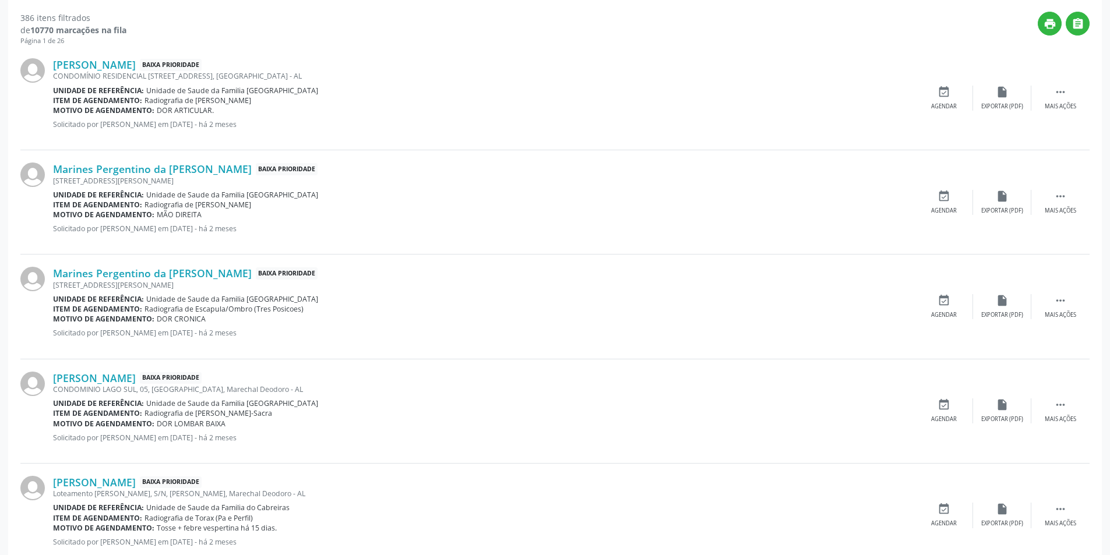
scroll to position [408, 0]
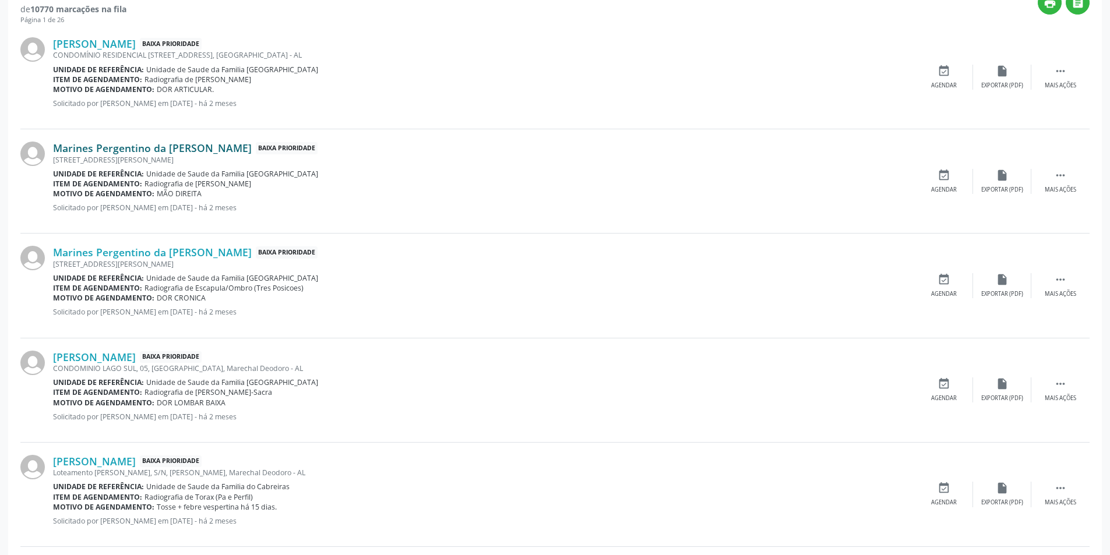
click at [133, 145] on link "Marines Pergentino da Silva" at bounding box center [152, 148] width 199 height 13
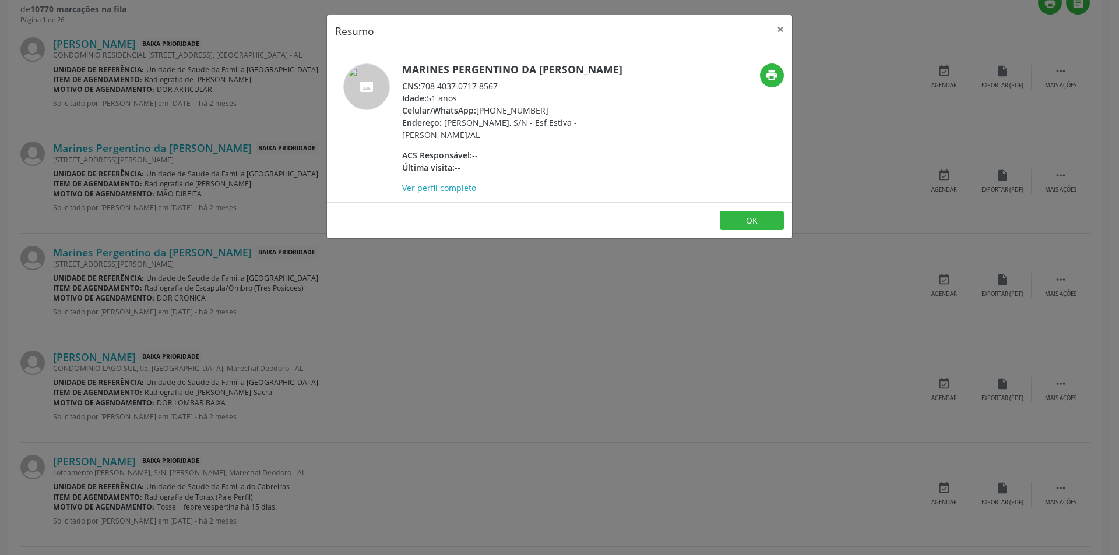
drag, startPoint x: 424, startPoint y: 85, endPoint x: 497, endPoint y: 80, distance: 73.6
click at [497, 80] on div "CNS: 708 4037 0717 8567" at bounding box center [515, 86] width 227 height 12
click at [738, 226] on button "OK" at bounding box center [752, 221] width 64 height 20
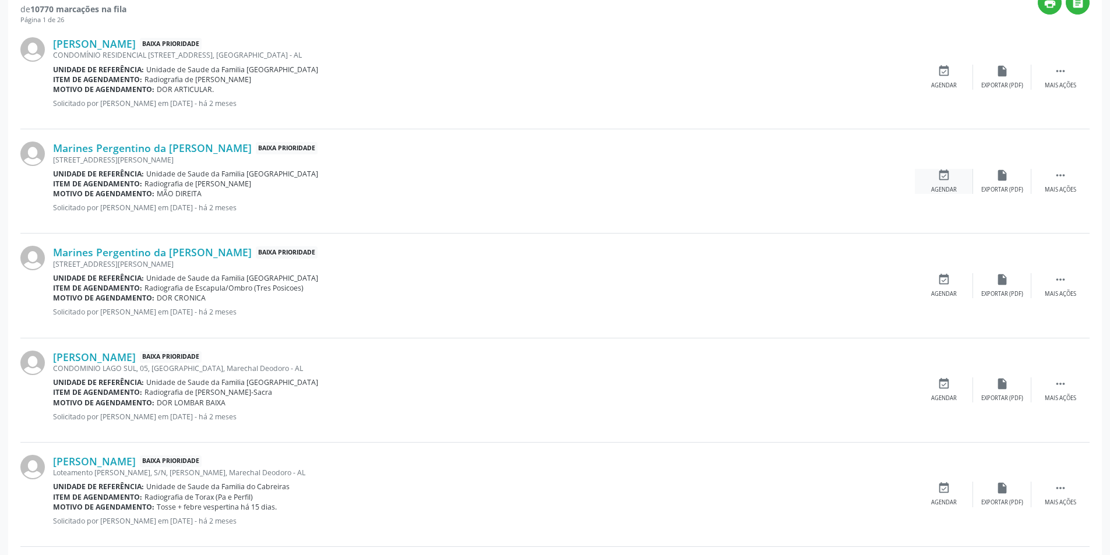
click at [941, 179] on icon "event_available" at bounding box center [944, 175] width 13 height 13
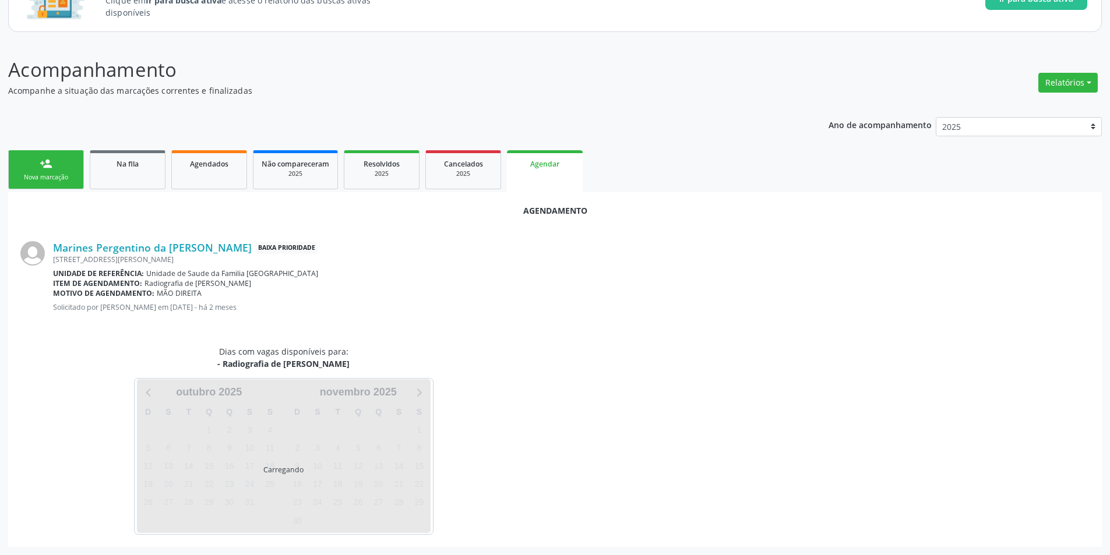
scroll to position [135, 0]
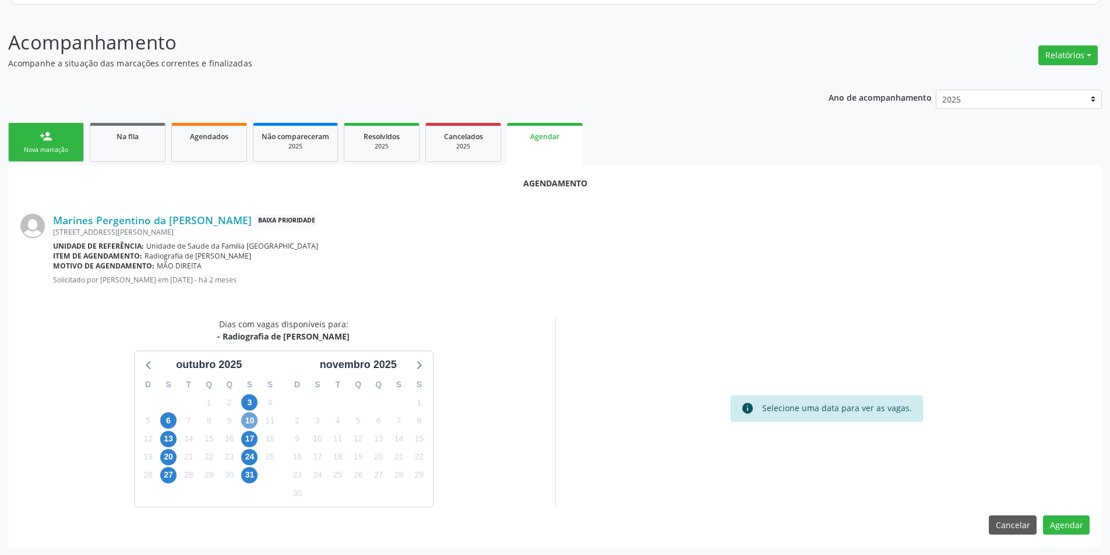
click at [248, 421] on span "10" at bounding box center [249, 421] width 16 height 16
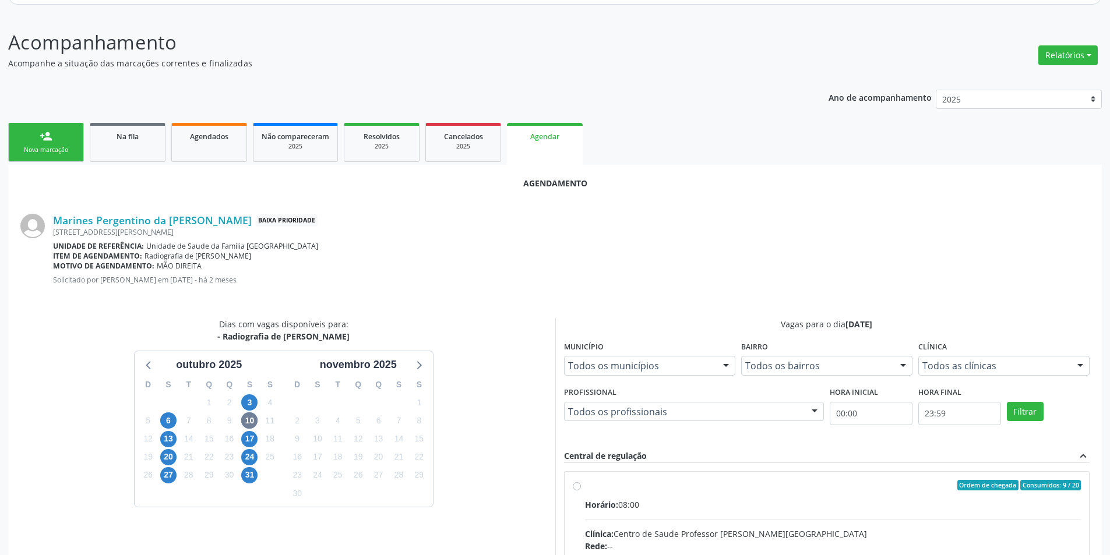
click at [579, 485] on input "Ordem de chegada Consumidos: 9 / 20 Horário: 08:00 Clínica: Centro de Saude Pro…" at bounding box center [577, 485] width 8 height 10
radio input "true"
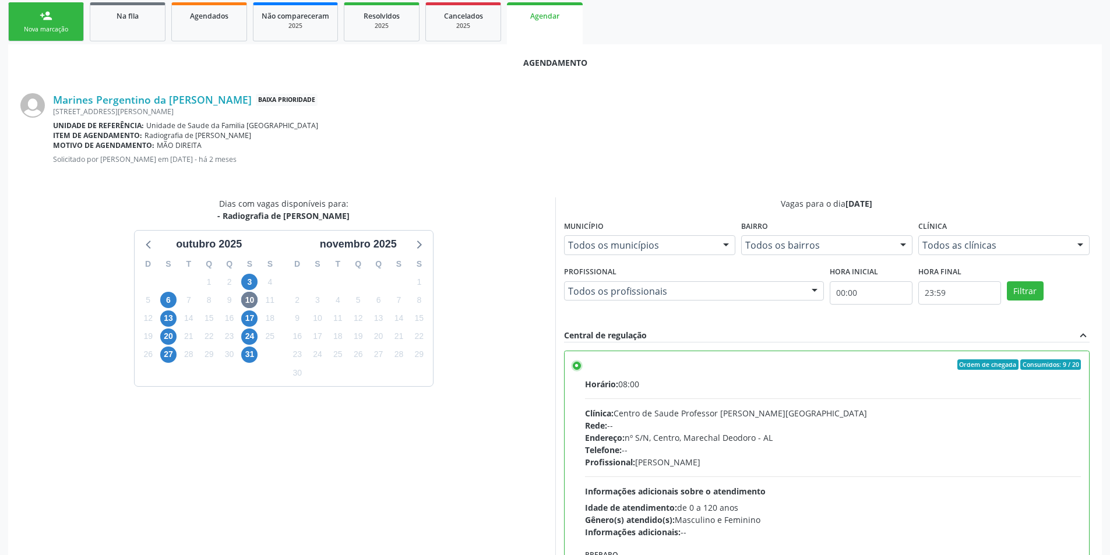
scroll to position [325, 0]
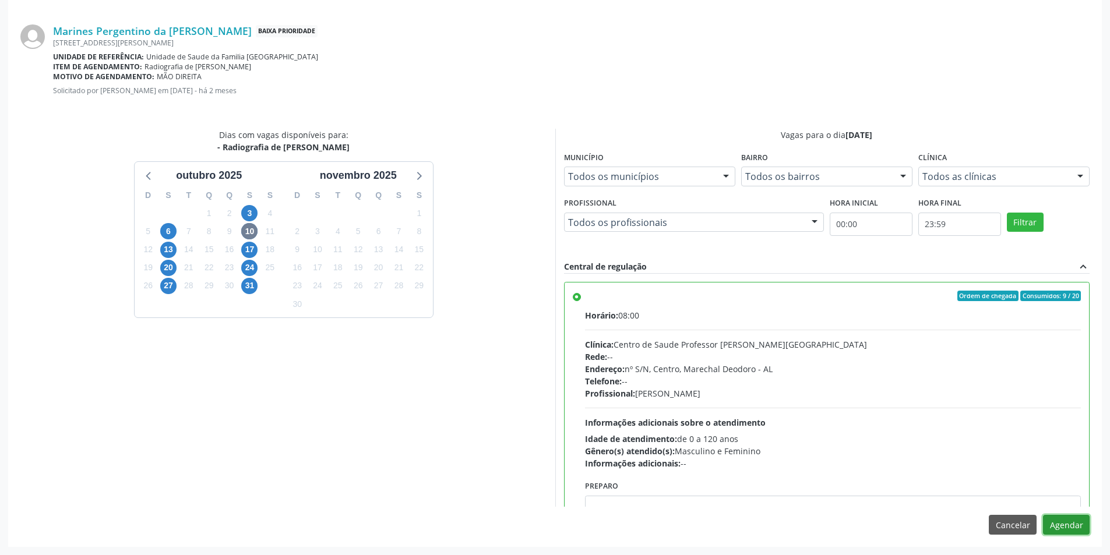
click at [1067, 527] on button "Agendar" at bounding box center [1066, 525] width 47 height 20
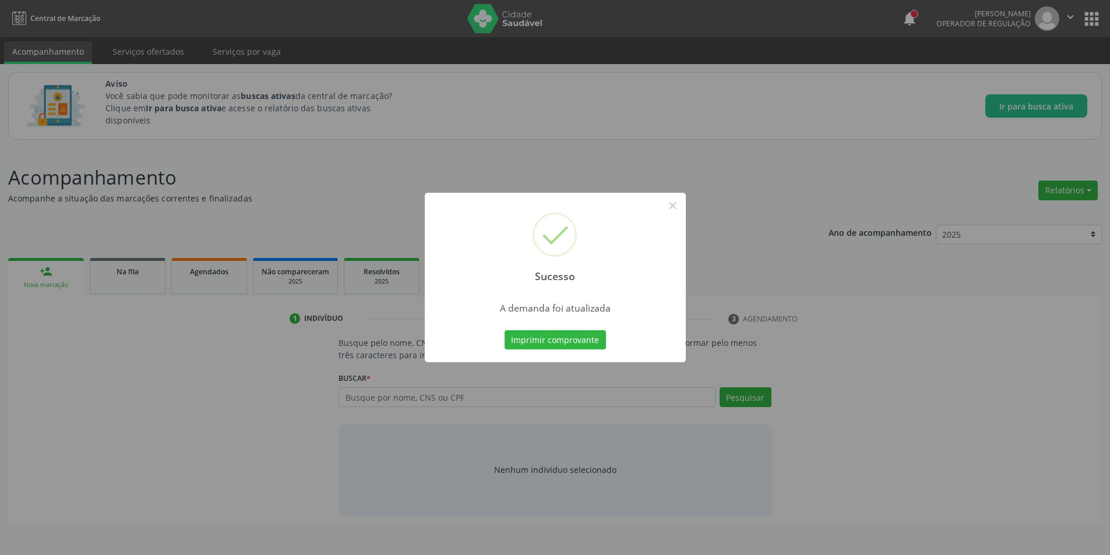
scroll to position [0, 0]
click at [674, 207] on button "×" at bounding box center [677, 206] width 20 height 20
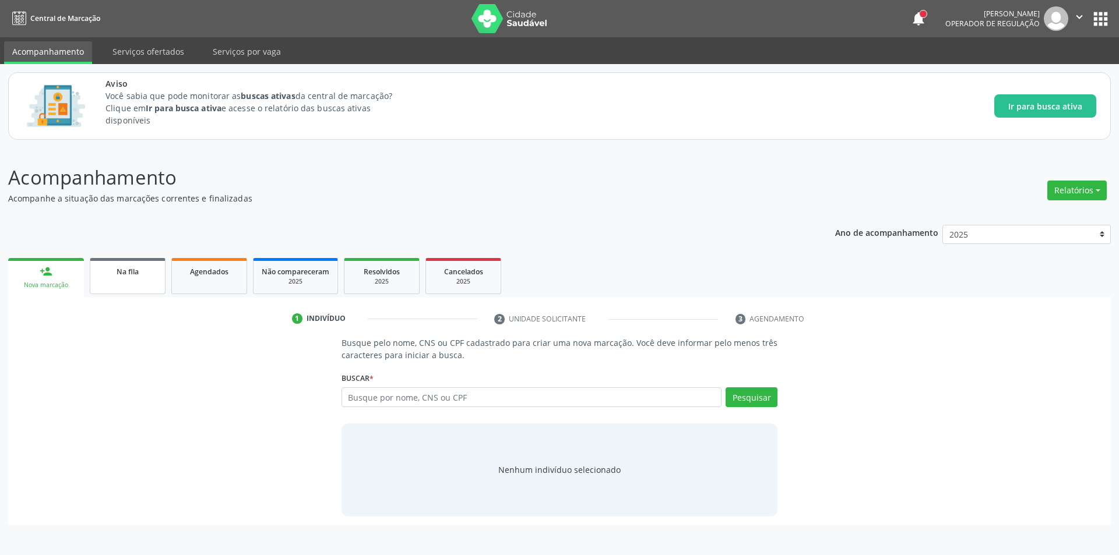
click at [124, 282] on link "Na fila" at bounding box center [128, 276] width 76 height 36
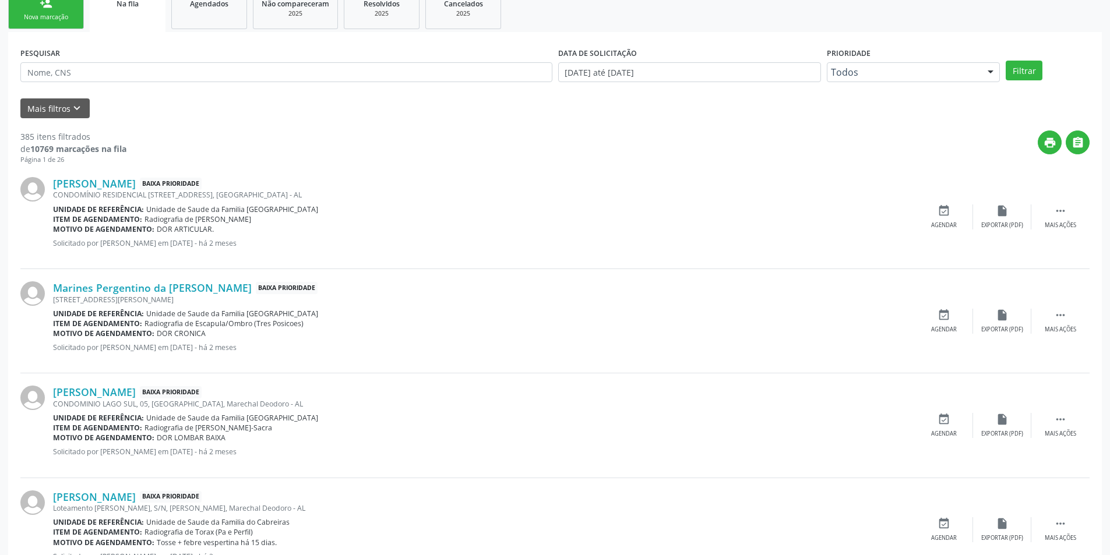
scroll to position [291, 0]
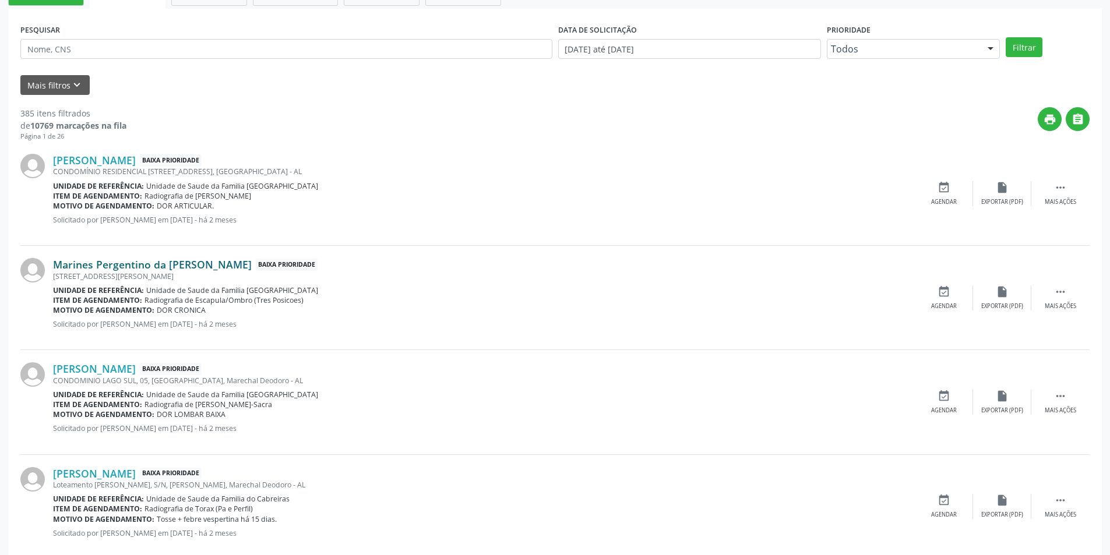
click at [150, 266] on link "Marines Pergentino da Silva" at bounding box center [152, 264] width 199 height 13
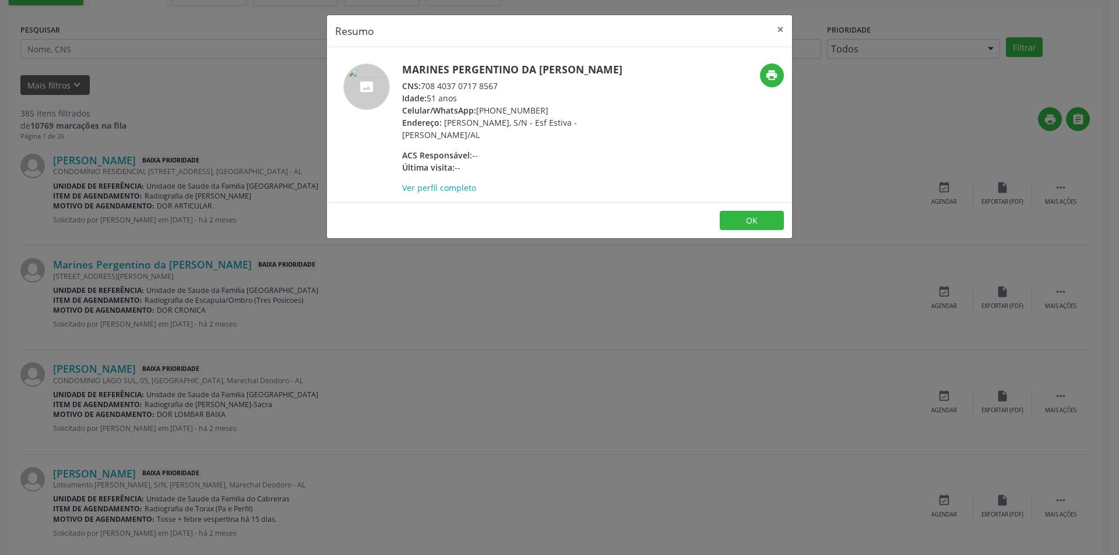
drag, startPoint x: 423, startPoint y: 86, endPoint x: 508, endPoint y: 81, distance: 85.2
click at [508, 81] on div "CNS: 708 4037 0717 8567" at bounding box center [515, 86] width 227 height 12
click at [783, 28] on button "×" at bounding box center [780, 29] width 23 height 29
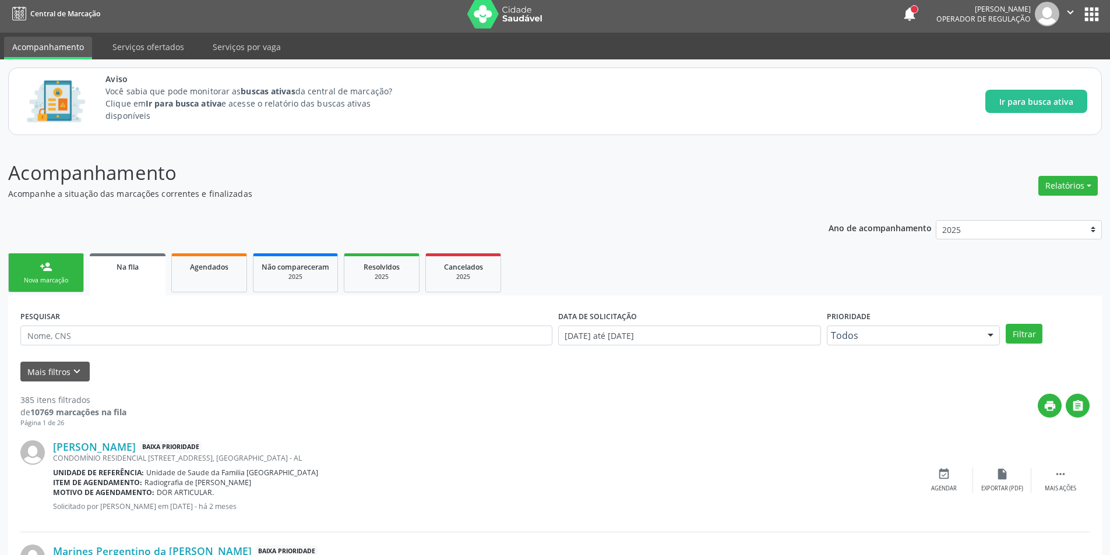
scroll to position [0, 0]
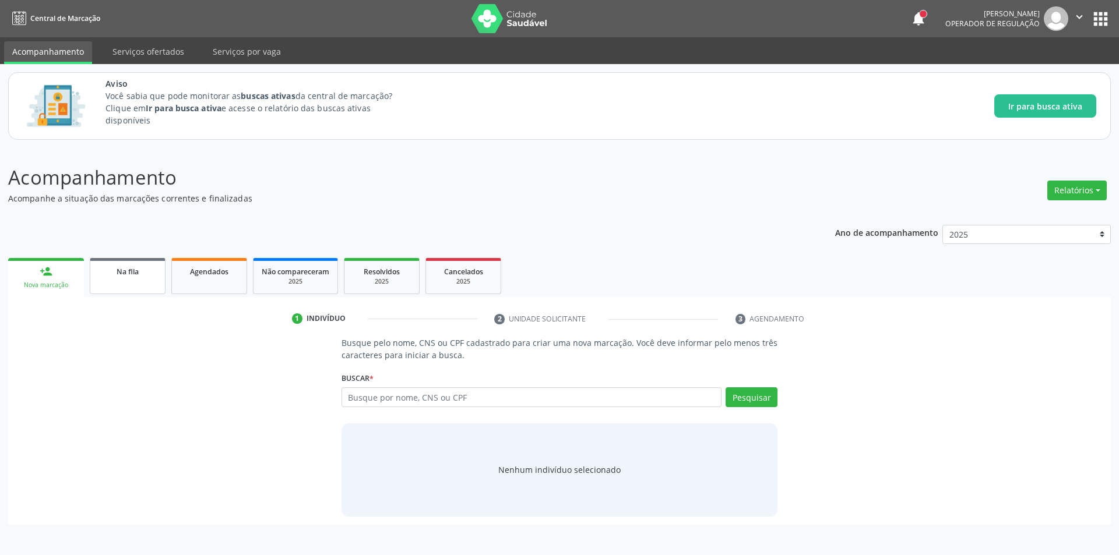
click at [136, 283] on link "Na fila" at bounding box center [128, 276] width 76 height 36
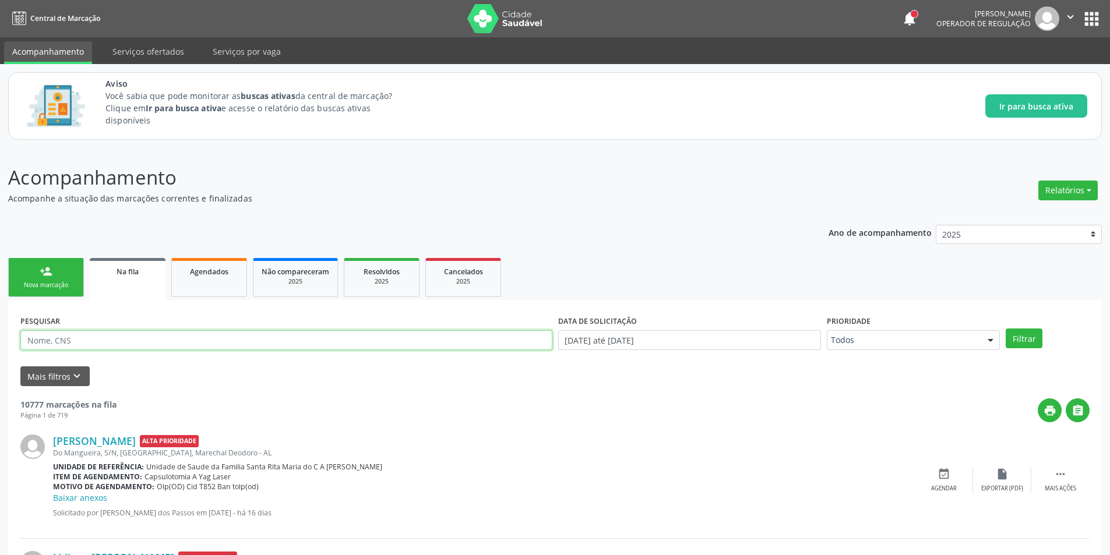
click at [149, 346] on input "text" at bounding box center [286, 340] width 532 height 20
paste input "700102815267490"
type input "700102815267490"
click at [1028, 339] on button "Filtrar" at bounding box center [1024, 339] width 37 height 20
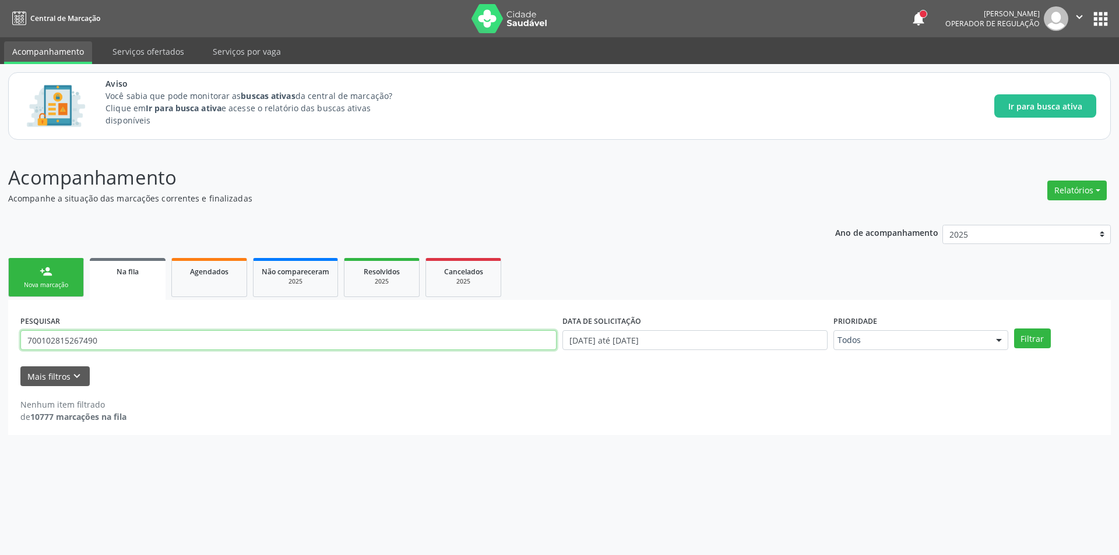
drag, startPoint x: 147, startPoint y: 336, endPoint x: 0, endPoint y: 350, distance: 147.5
click at [0, 350] on div "Acompanhamento Acompanhe a situação das marcações correntes e finalizadas Relat…" at bounding box center [559, 351] width 1119 height 407
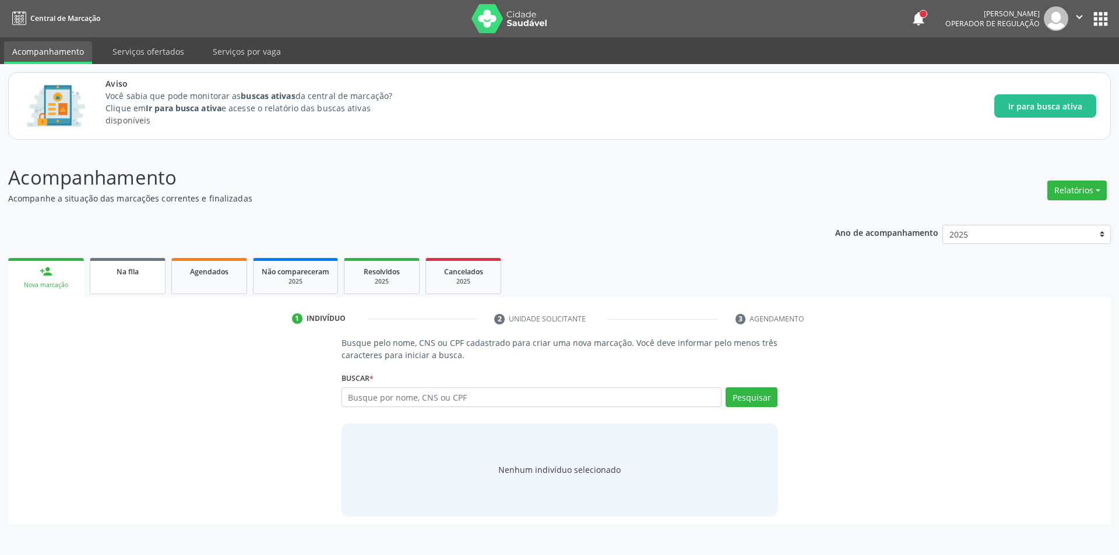
click at [134, 280] on link "Na fila" at bounding box center [128, 276] width 76 height 36
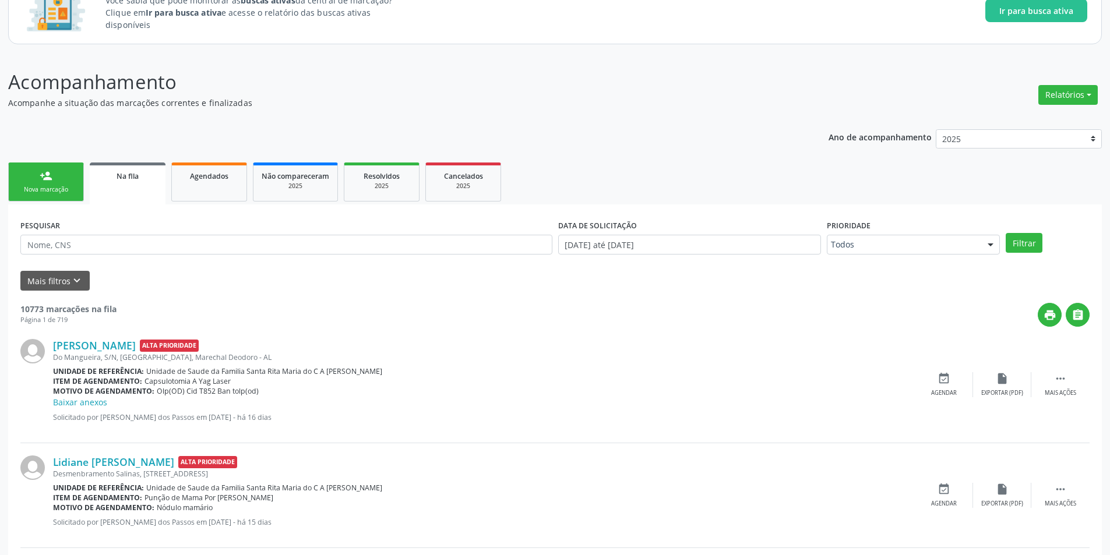
scroll to position [117, 0]
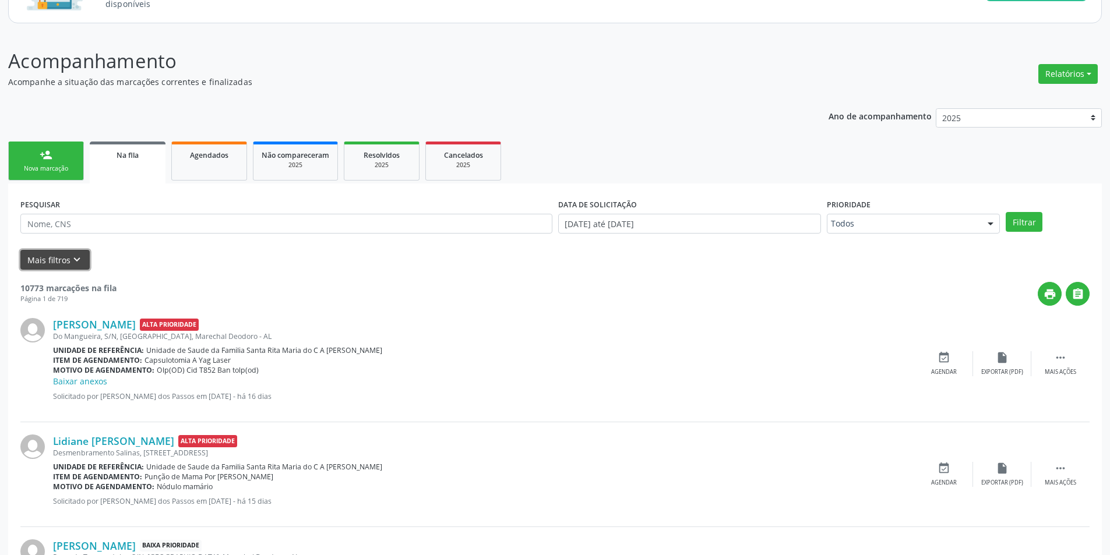
click at [83, 257] on button "Mais filtros keyboard_arrow_down" at bounding box center [54, 260] width 69 height 20
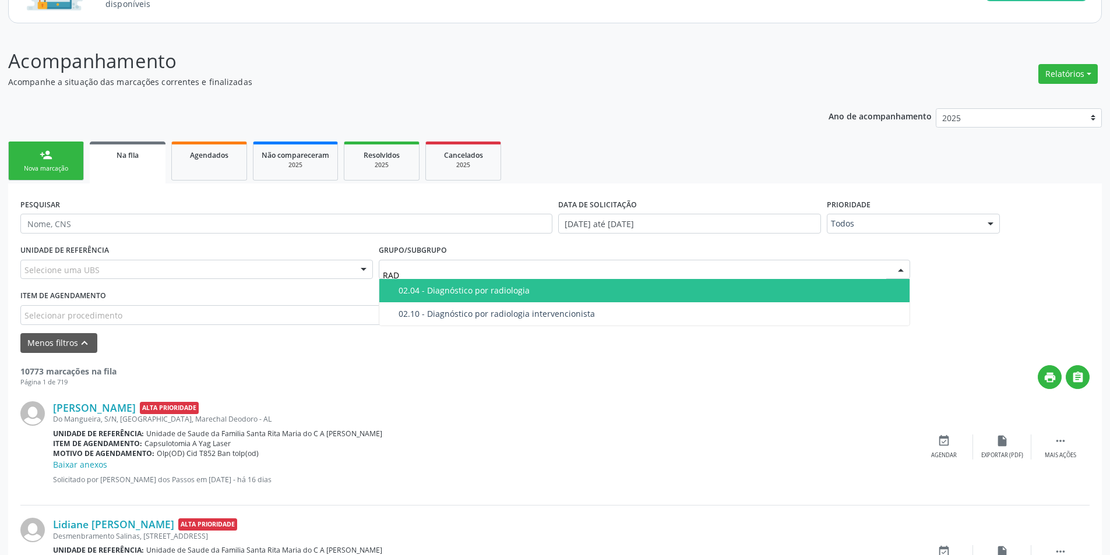
type input "RADI"
click at [515, 295] on div "02.04 - Diagnóstico por radiologia" at bounding box center [651, 290] width 505 height 9
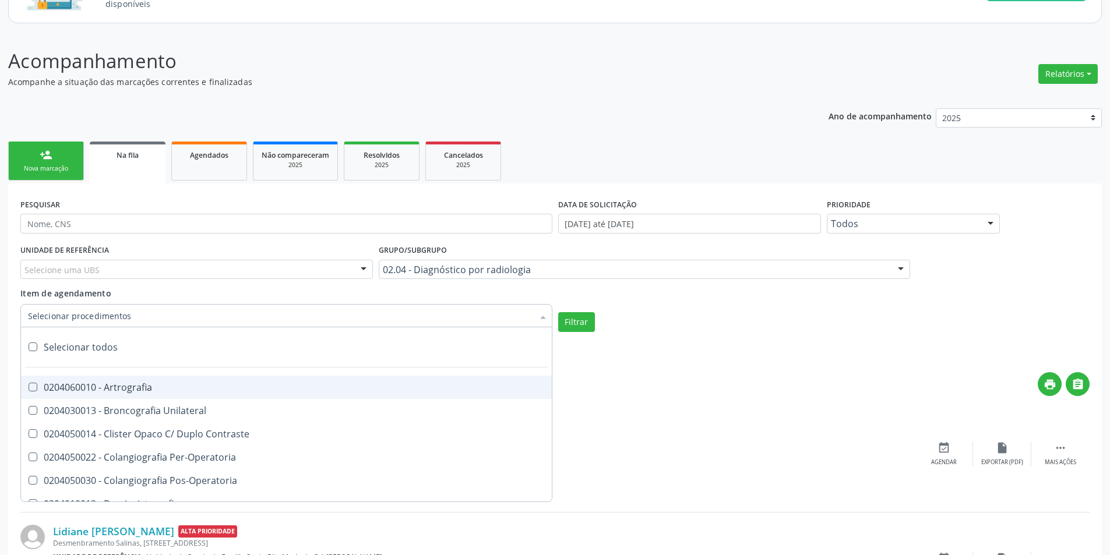
click at [533, 318] on div "Selecionar todos 0204060010 - Artrografia 0204030013 - Broncografia Unilateral …" at bounding box center [286, 314] width 532 height 20
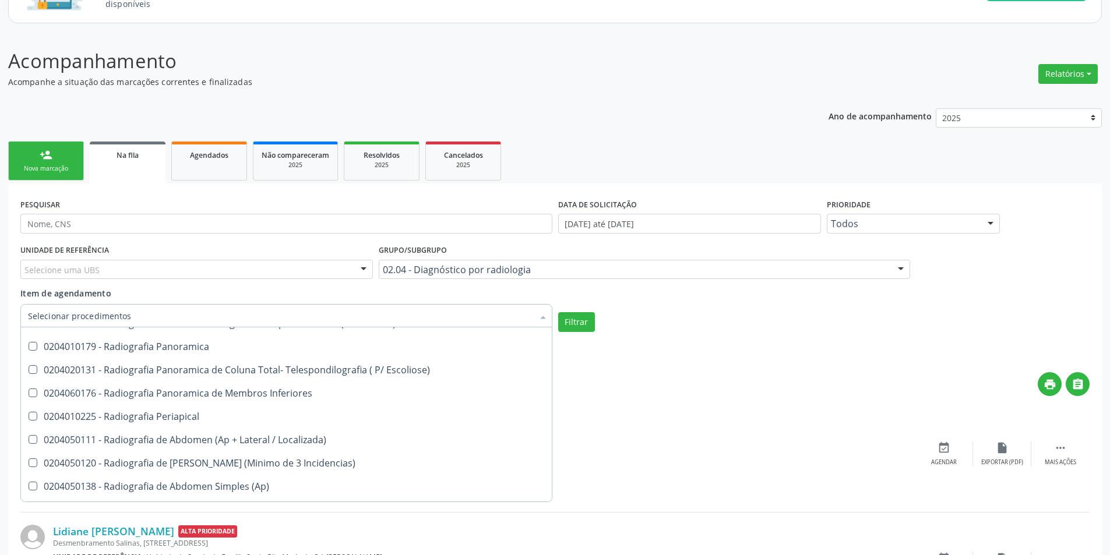
scroll to position [699, 0]
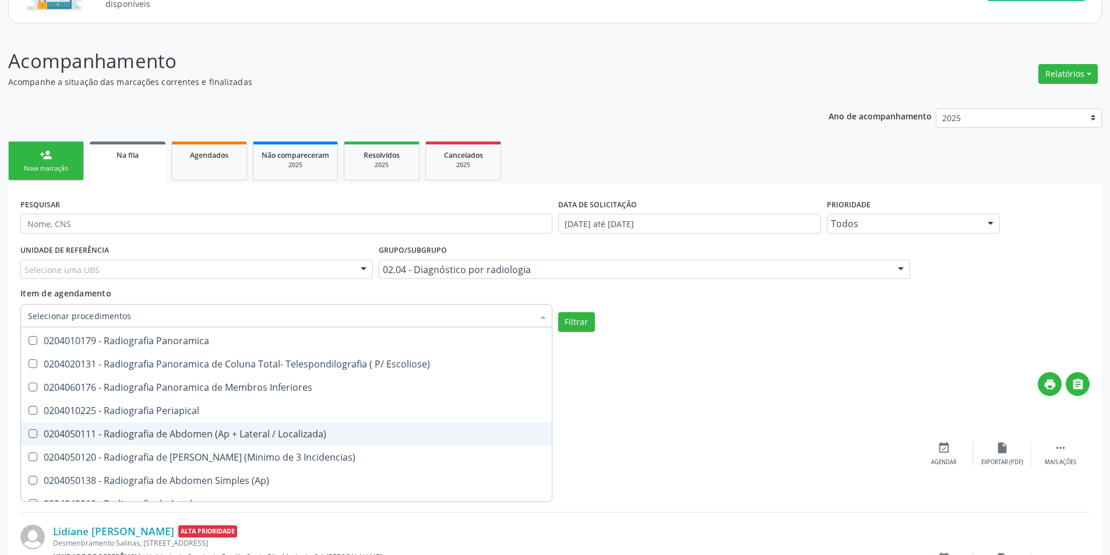
drag, startPoint x: 270, startPoint y: 430, endPoint x: 277, endPoint y: 452, distance: 23.4
click at [269, 430] on div "0204050111 - Radiografia de Abdomen (Ap + Lateral / Localizada)" at bounding box center [286, 434] width 517 height 9
checkbox Localizada\) "true"
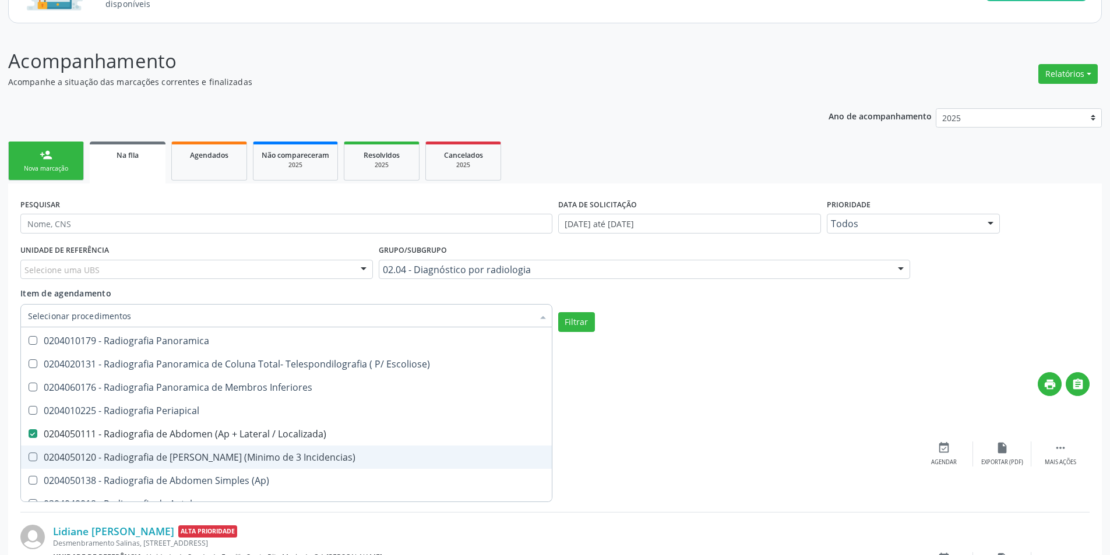
click at [283, 464] on span "0204050120 - Radiografia de Abdomen Agudo (Minimo de 3 Incidencias)" at bounding box center [286, 457] width 531 height 23
checkbox Incidencias\) "true"
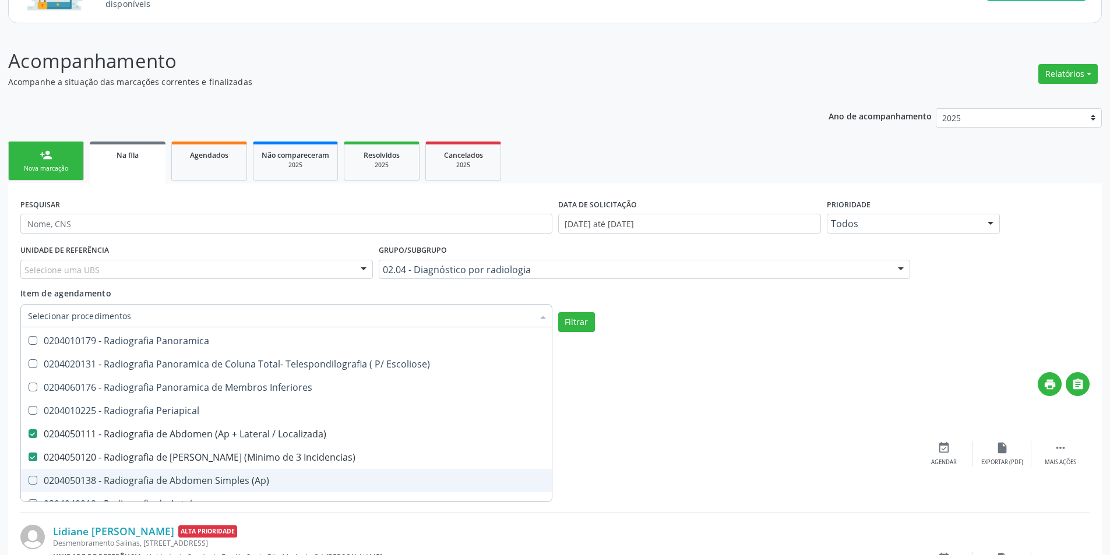
click at [282, 482] on div "0204050138 - Radiografia de Abdomen Simples (Ap)" at bounding box center [286, 480] width 517 height 9
checkbox \(Ap\) "true"
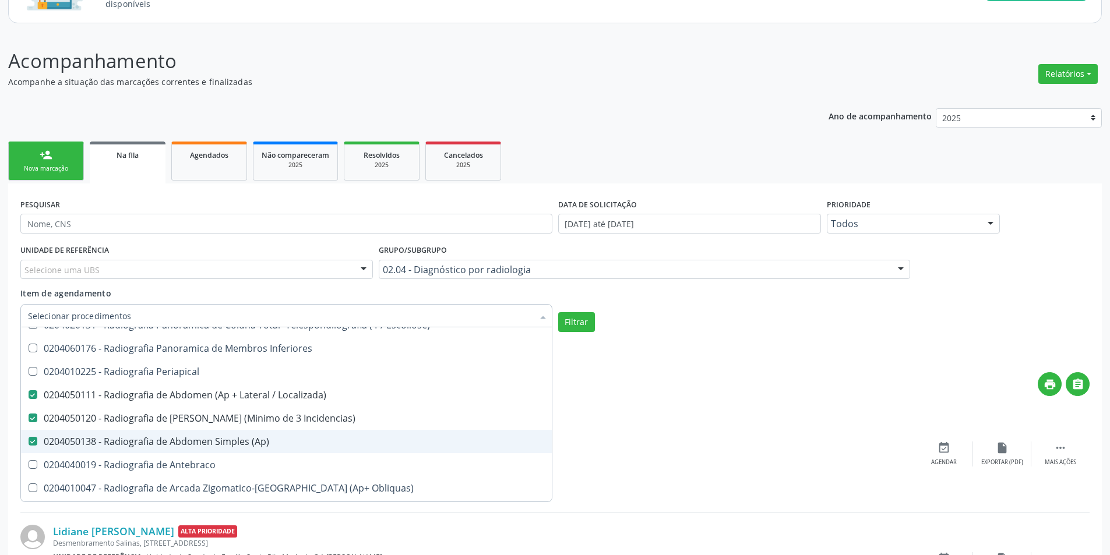
scroll to position [758, 0]
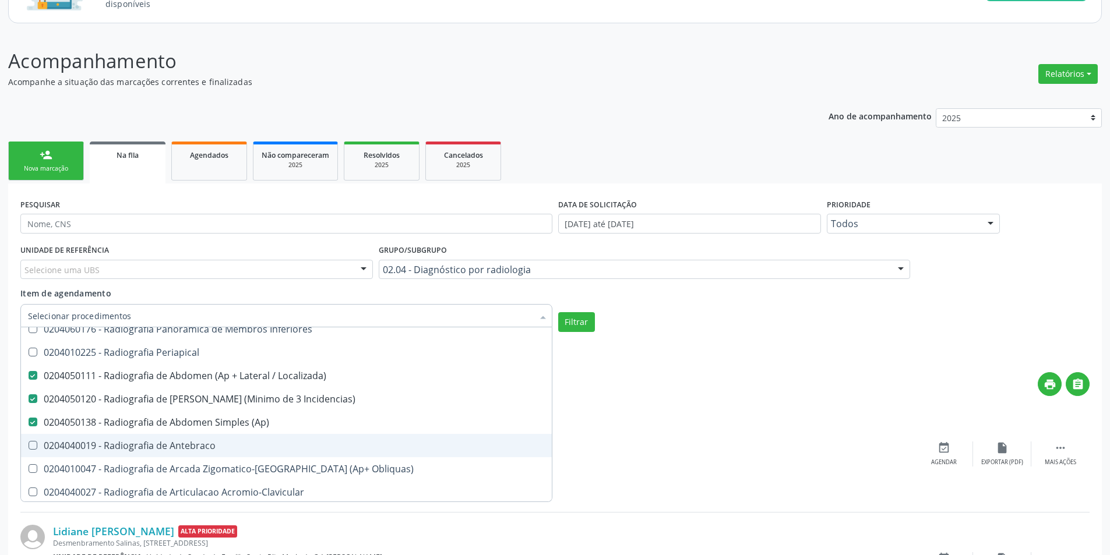
click at [252, 450] on div "0204040019 - Radiografia de Antebraco" at bounding box center [286, 445] width 517 height 9
checkbox Antebraco "true"
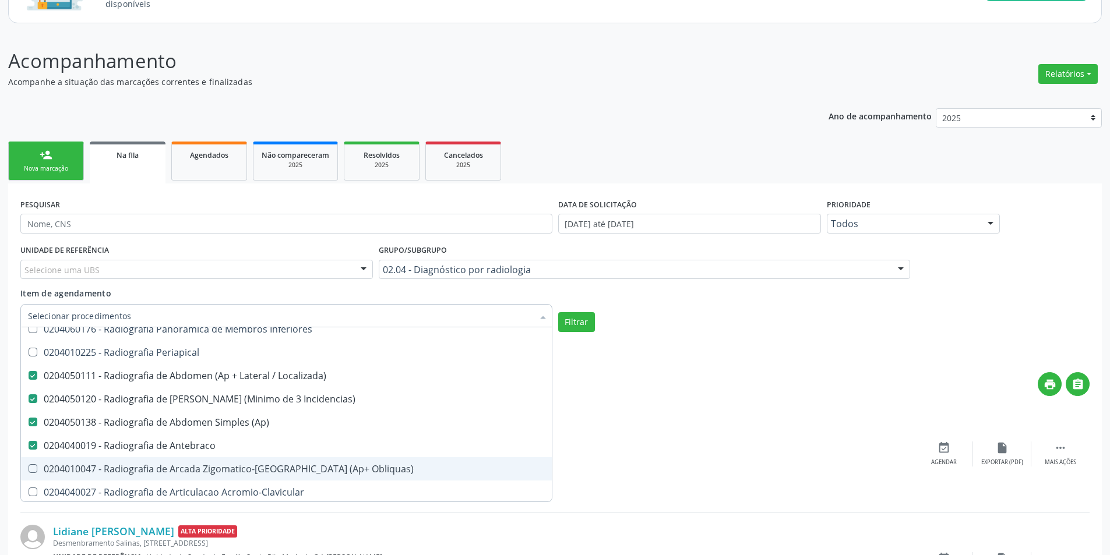
click at [254, 470] on div "0204010047 - Radiografia de Arcada Zigomatico-Malar (Ap+ Obliquas)" at bounding box center [286, 469] width 517 height 9
checkbox Obliquas\) "true"
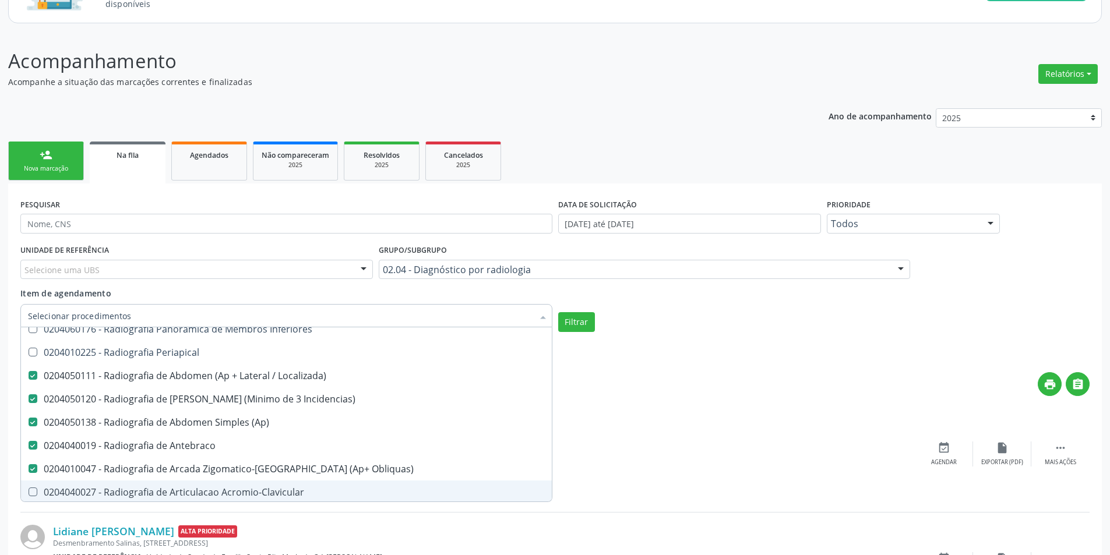
click at [262, 492] on div "0204040027 - Radiografia de Articulacao Acromio-Clavicular" at bounding box center [286, 492] width 517 height 9
checkbox Acromio-Clavicular "true"
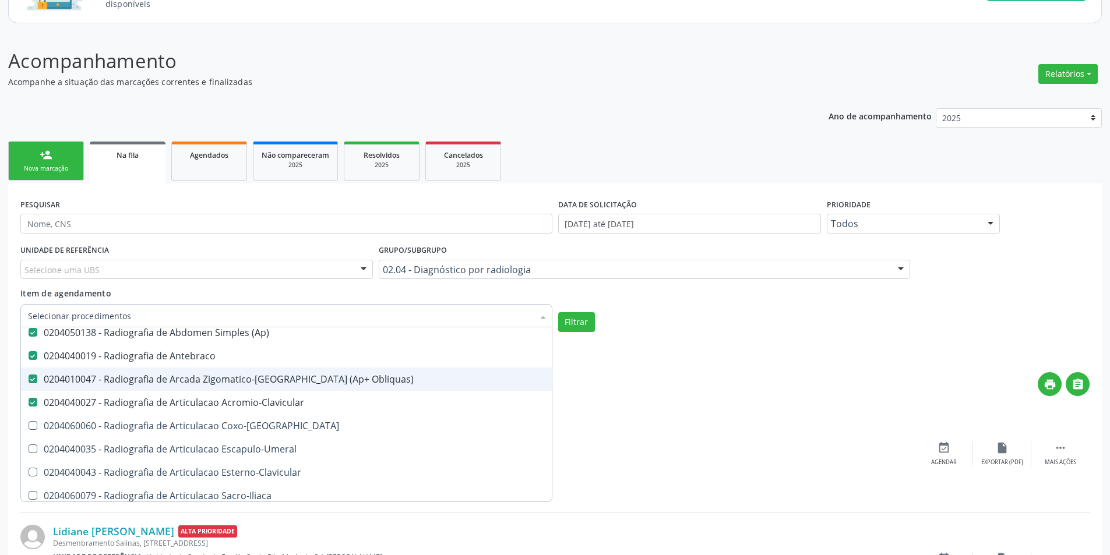
scroll to position [874, 0]
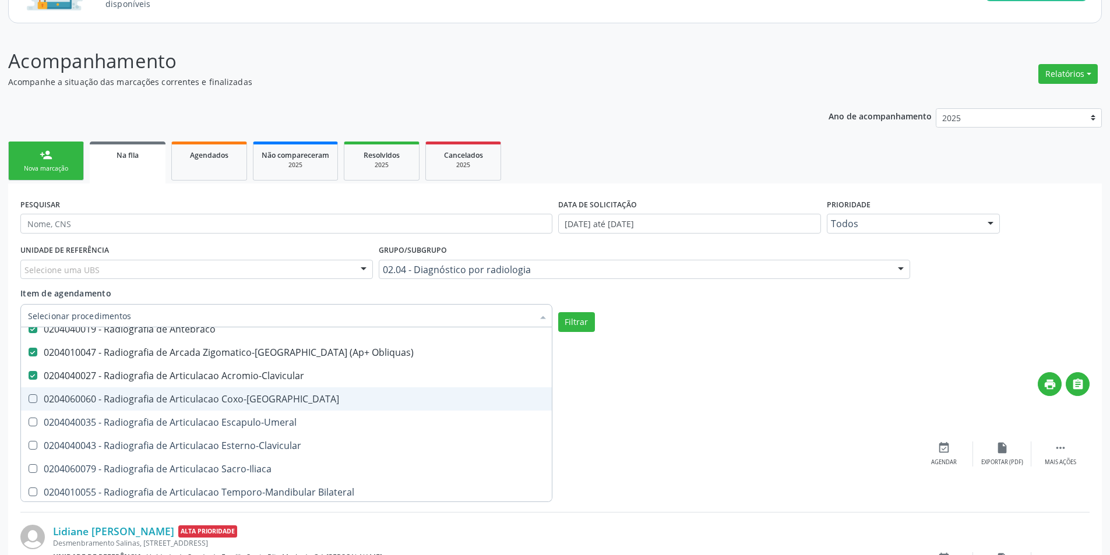
click at [254, 404] on div "0204060060 - Radiografia de Articulacao Coxo-Femoral" at bounding box center [286, 399] width 517 height 9
checkbox Coxo-Femoral "true"
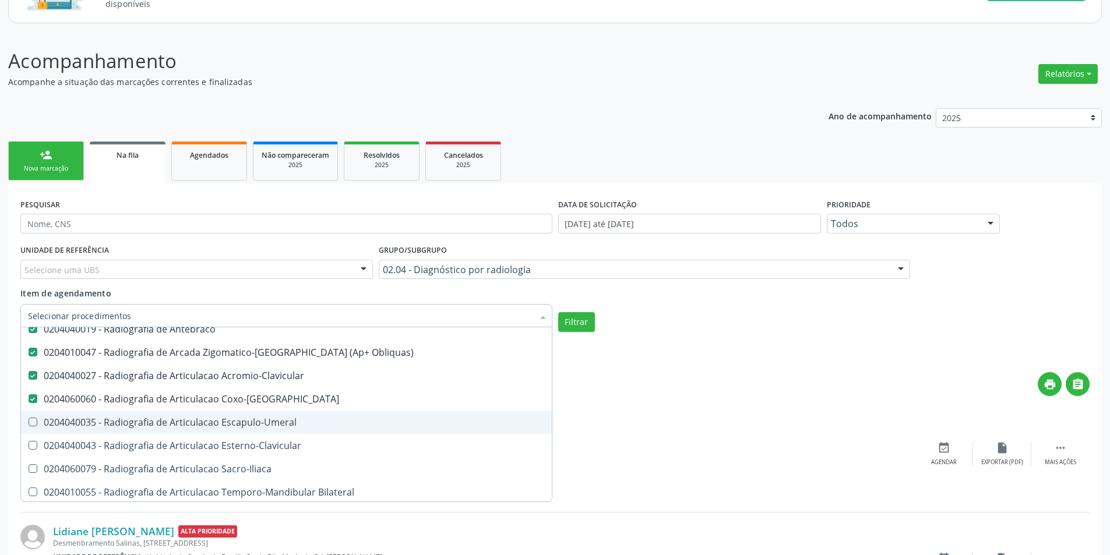
click at [254, 424] on div "0204040035 - Radiografia de Articulacao Escapulo-Umeral" at bounding box center [286, 422] width 517 height 9
checkbox Escapulo-Umeral "true"
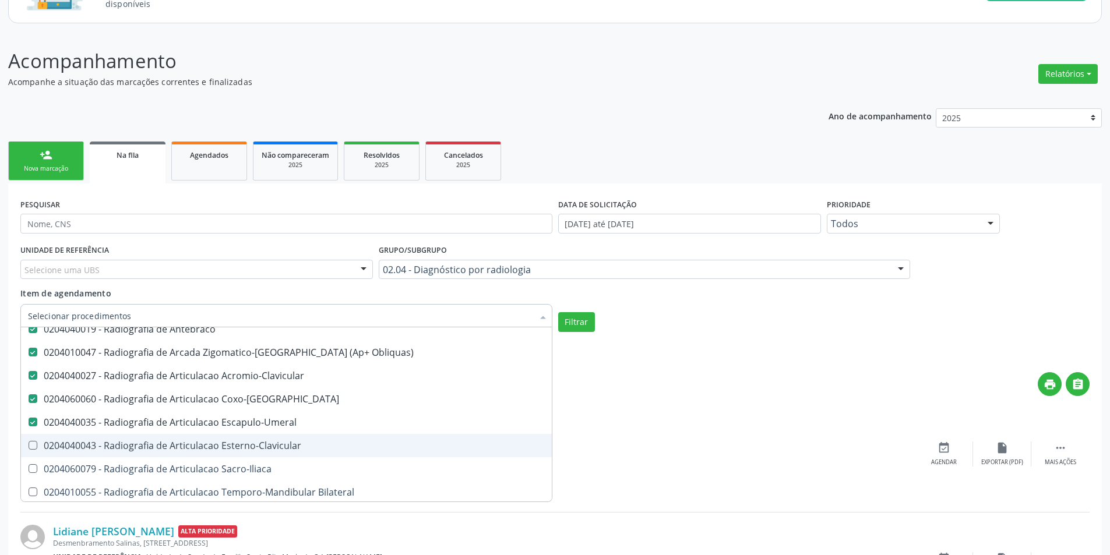
click at [254, 445] on div "0204040043 - Radiografia de Articulacao Esterno-Clavicular" at bounding box center [286, 445] width 517 height 9
checkbox Esterno-Clavicular "true"
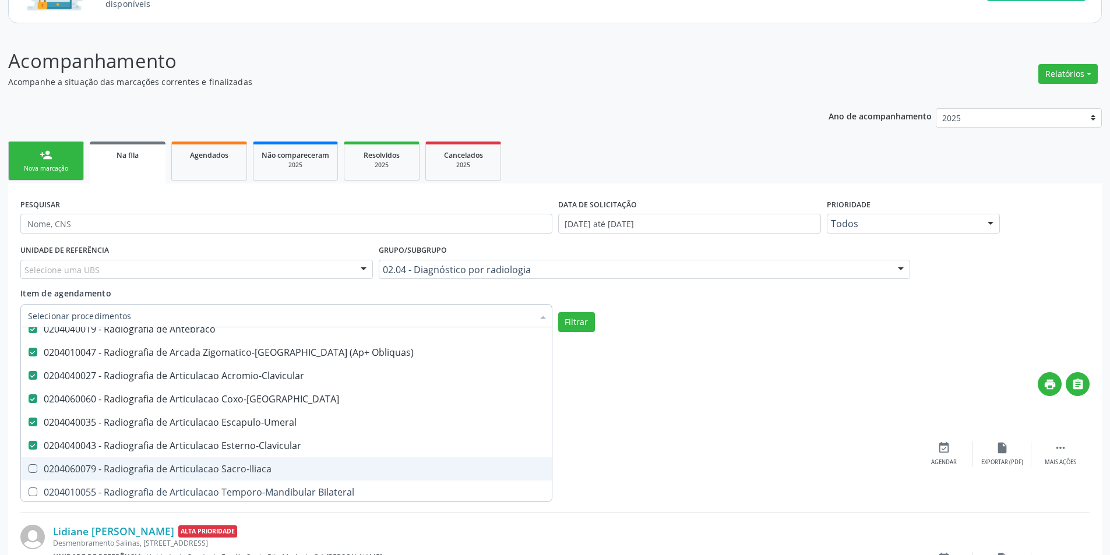
drag, startPoint x: 255, startPoint y: 474, endPoint x: 270, endPoint y: 491, distance: 22.3
click at [255, 474] on div "0204060079 - Radiografia de Articulacao Sacro-Iliaca" at bounding box center [286, 469] width 517 height 9
checkbox Sacro-Iliaca "true"
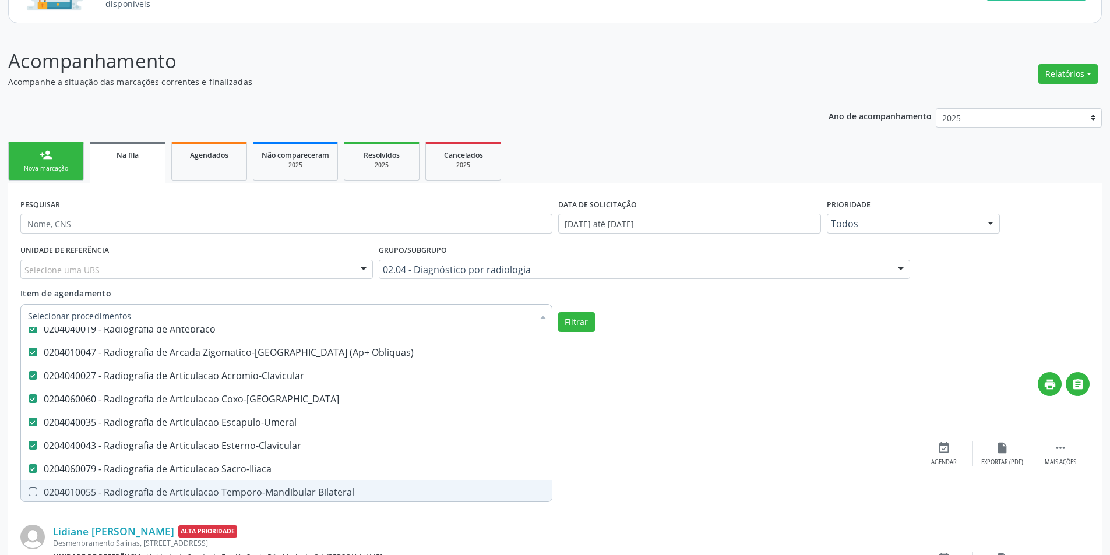
click at [270, 491] on div "0204010055 - Radiografia de Articulacao Temporo-Mandibular Bilateral" at bounding box center [286, 492] width 517 height 9
checkbox Bilateral "true"
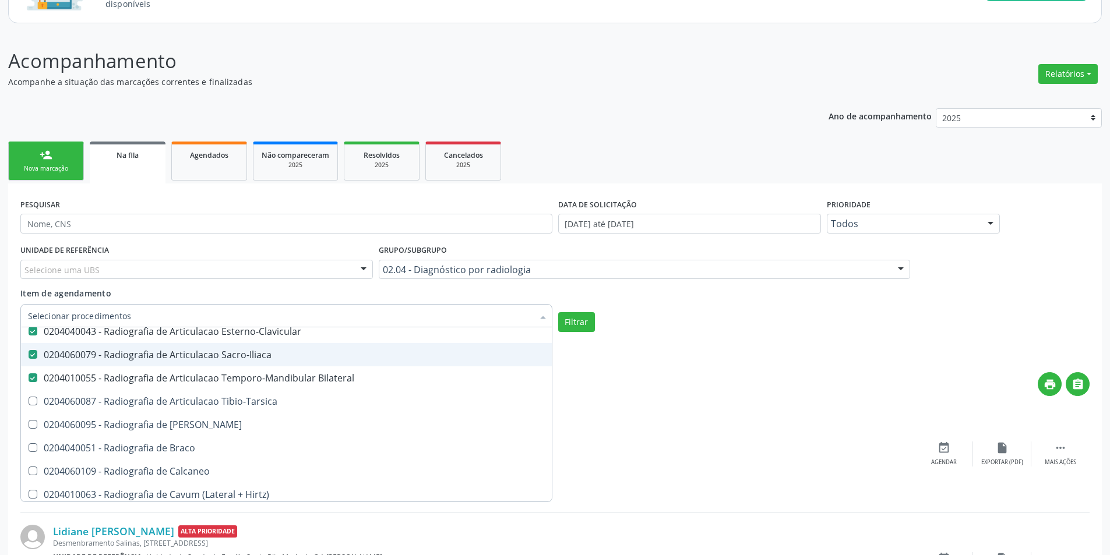
scroll to position [1049, 0]
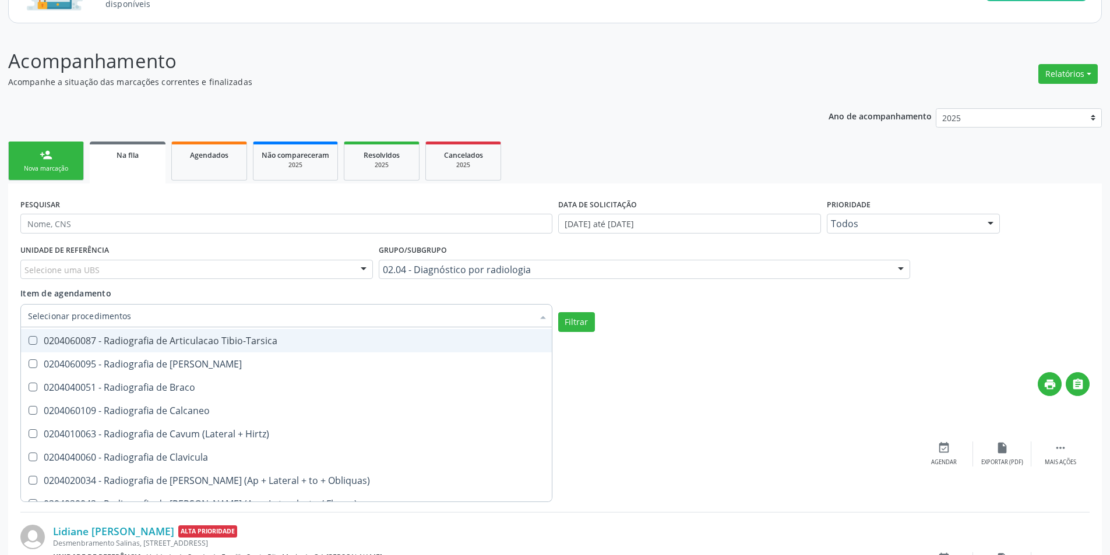
click at [258, 343] on div "0204060087 - Radiografia de Articulacao Tibio-Tarsica" at bounding box center [286, 340] width 517 height 9
checkbox Tibio-Tarsica "true"
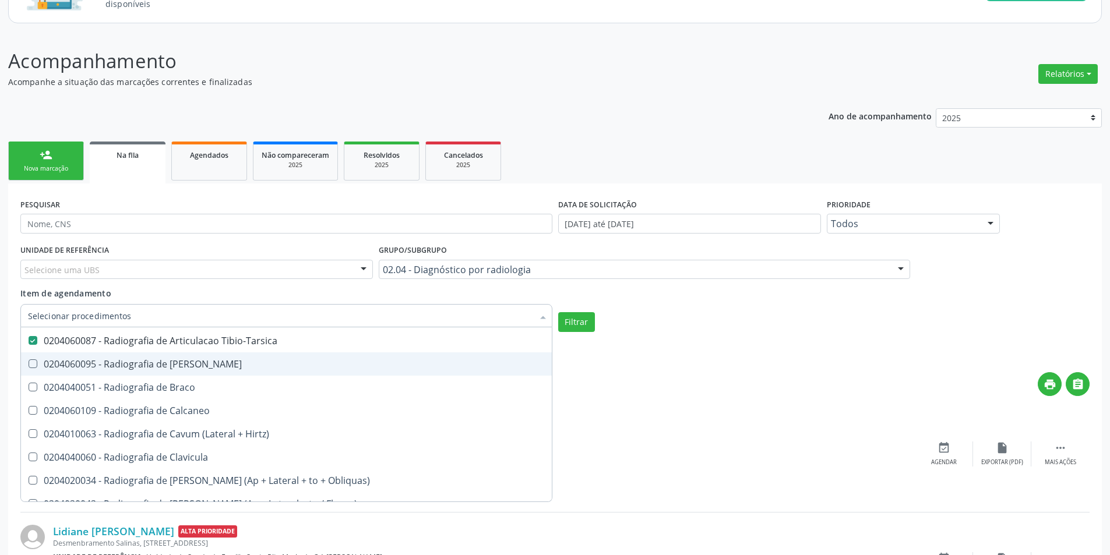
click at [253, 363] on div "0204060095 - Radiografia de Bacia" at bounding box center [286, 364] width 517 height 9
checkbox Bacia "true"
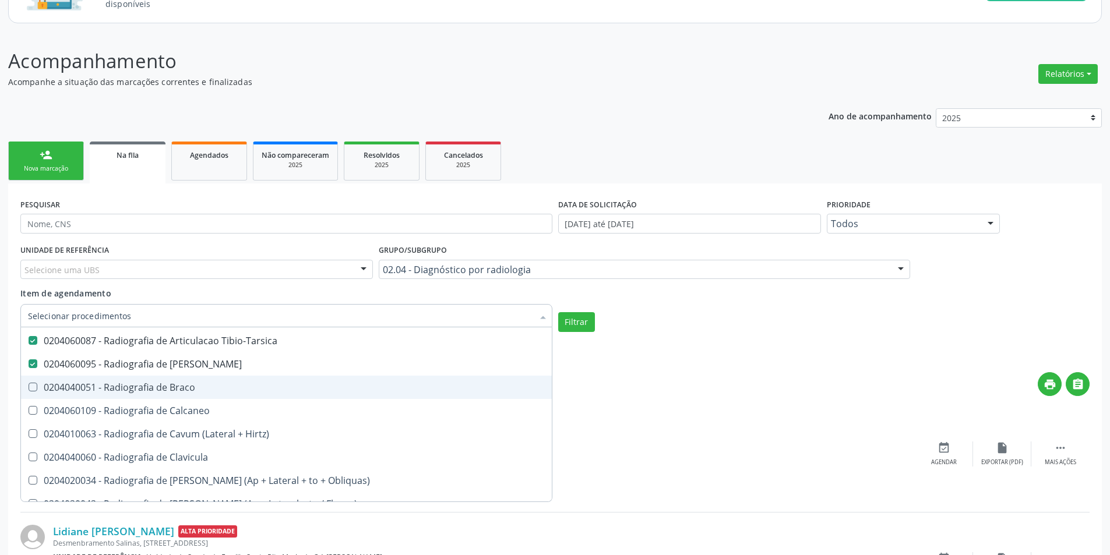
click at [249, 386] on div "0204040051 - Radiografia de Braco" at bounding box center [286, 387] width 517 height 9
checkbox Braco "true"
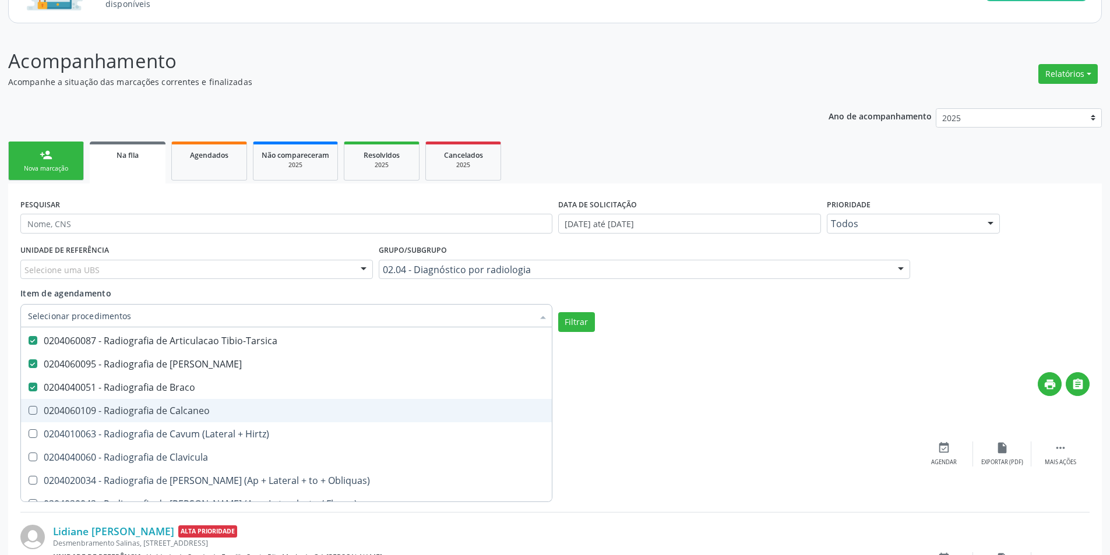
click at [249, 406] on div "0204060109 - Radiografia de Calcaneo" at bounding box center [286, 410] width 517 height 9
checkbox Calcaneo "true"
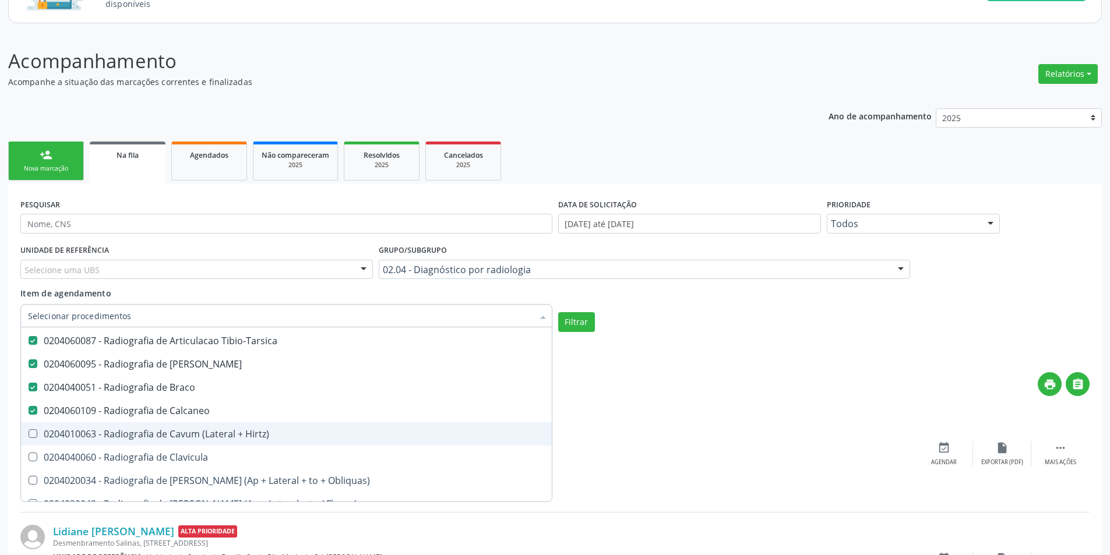
click at [254, 434] on div "0204010063 - Radiografia de Cavum (Lateral + Hirtz)" at bounding box center [286, 434] width 517 height 9
checkbox Hirtz\) "true"
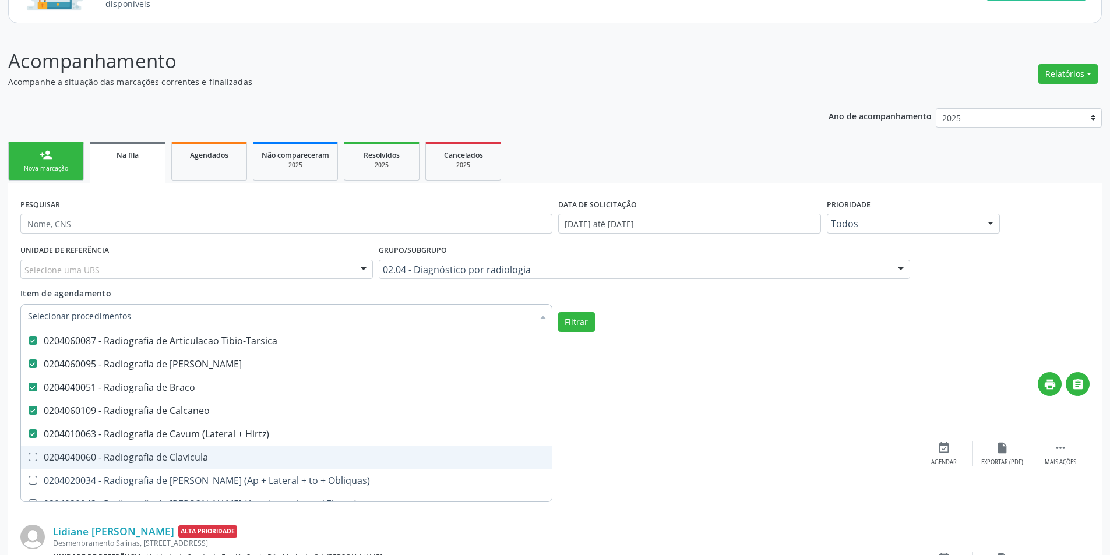
click at [256, 462] on div "0204040060 - Radiografia de Clavicula" at bounding box center [286, 457] width 517 height 9
checkbox Clavicula "true"
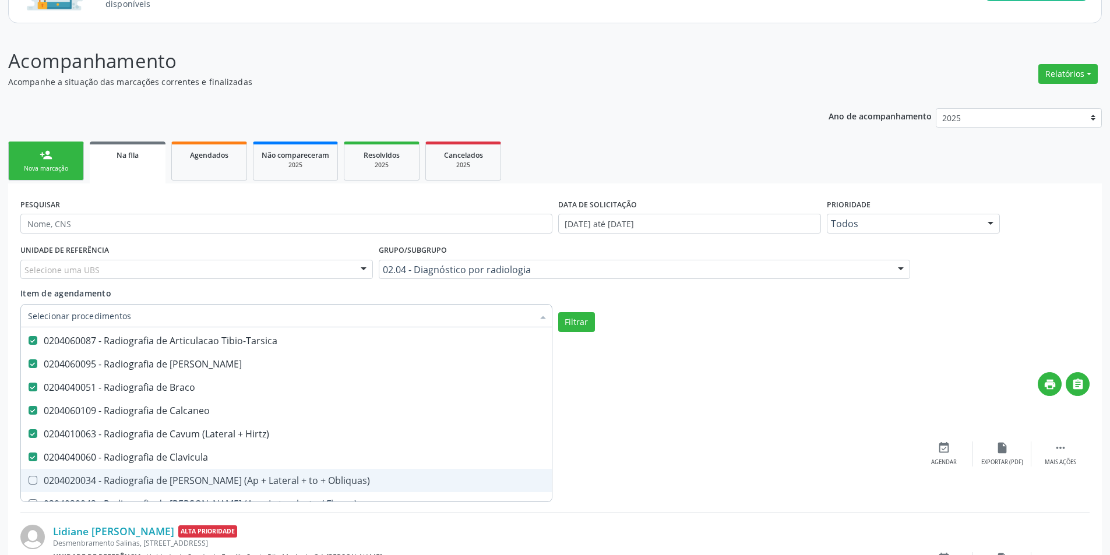
click at [265, 477] on div "0204020034 - Radiografia de Coluna Cervical (Ap + Lateral + to + Obliquas)" at bounding box center [286, 480] width 517 height 9
checkbox Obliquas\) "true"
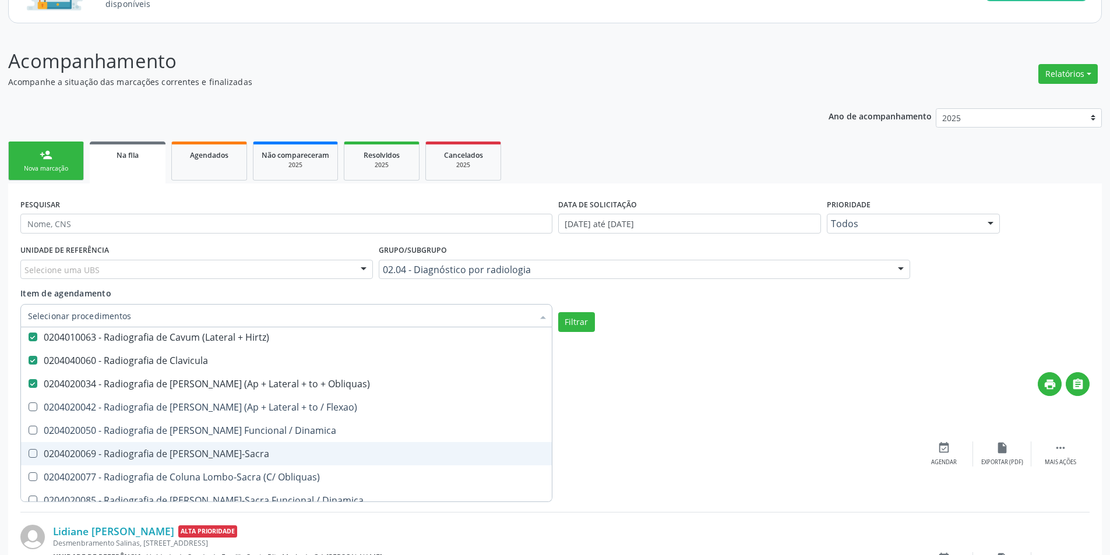
scroll to position [1166, 0]
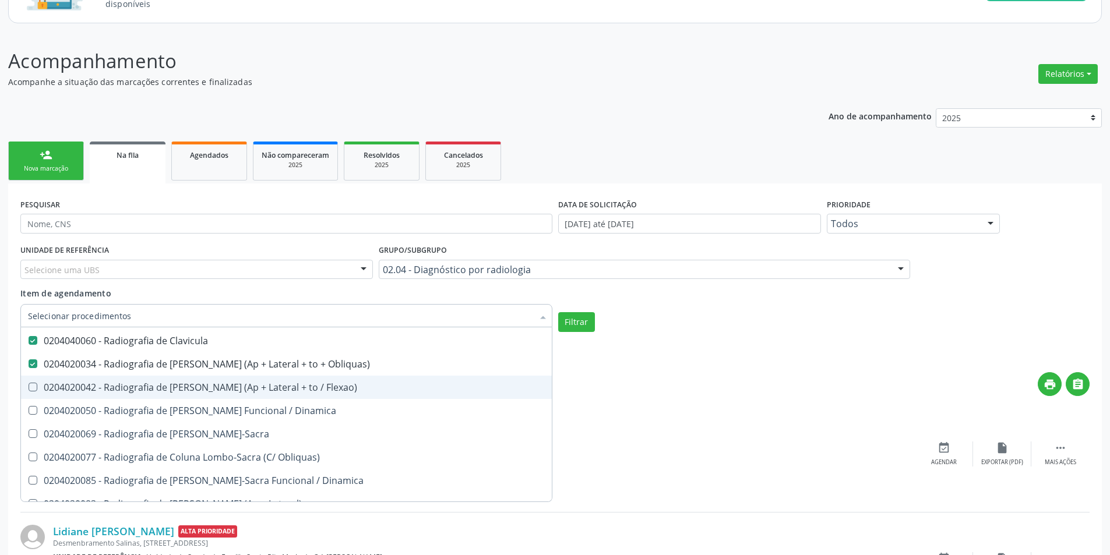
click at [265, 383] on div "0204020042 - Radiografia de Coluna Cervical (Ap + Lateral + to / Flexao)" at bounding box center [286, 387] width 517 height 9
checkbox Flexao\) "true"
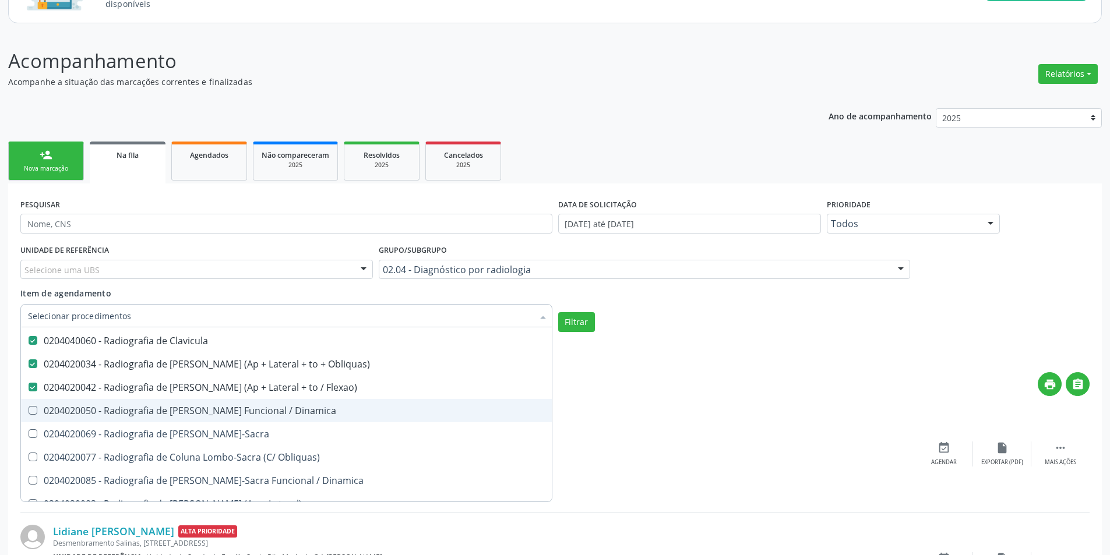
click at [269, 409] on div "0204020050 - Radiografia de Coluna Cervical Funcional / Dinamica" at bounding box center [286, 410] width 517 height 9
checkbox Dinamica "true"
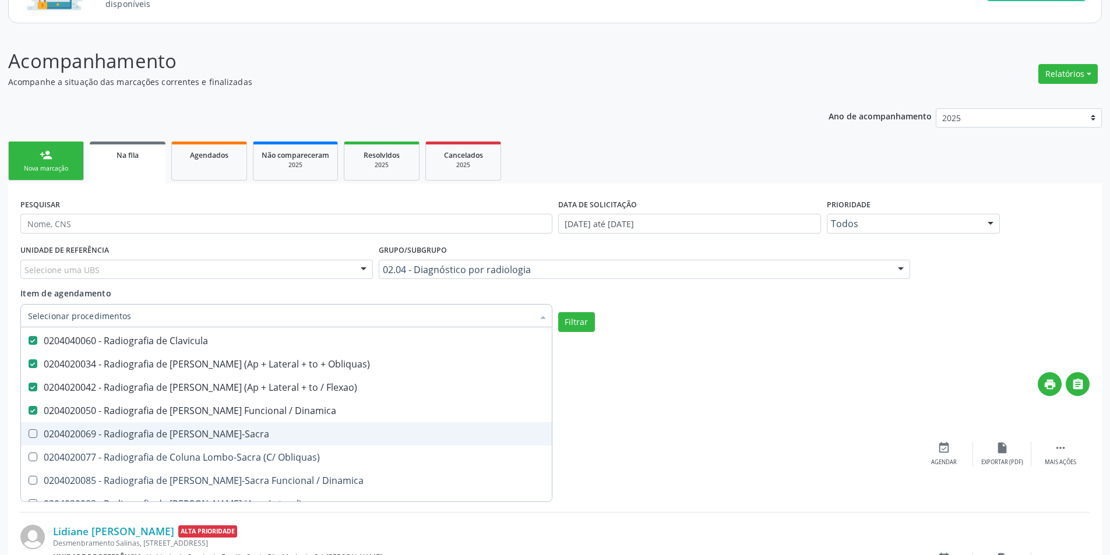
click at [270, 431] on div "0204020069 - Radiografia de Coluna Lombo-Sacra" at bounding box center [286, 434] width 517 height 9
checkbox Lombo-Sacra "true"
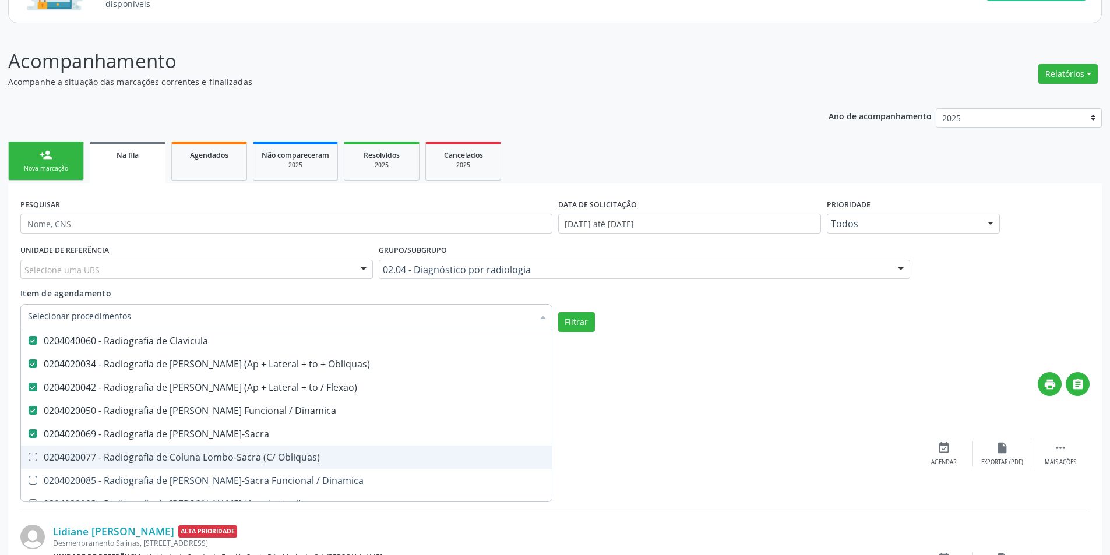
click at [280, 456] on div "0204020077 - Radiografia de Coluna Lombo-Sacra (C/ Obliquas)" at bounding box center [286, 457] width 517 height 9
checkbox Obliquas\) "true"
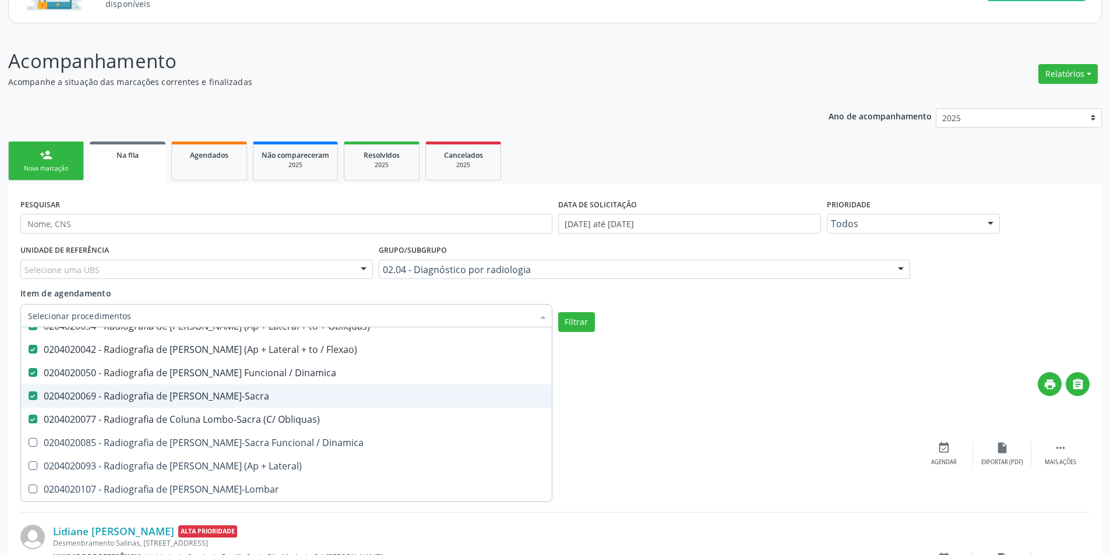
scroll to position [1224, 0]
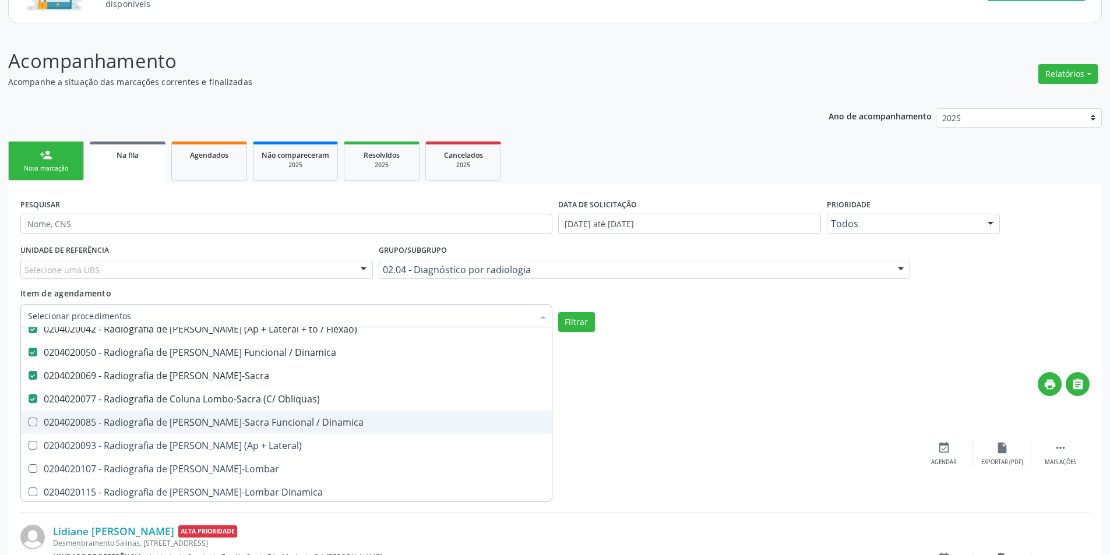
click at [284, 414] on span "0204020085 - Radiografia de Coluna Lombo-Sacra Funcional / Dinamica" at bounding box center [286, 422] width 531 height 23
checkbox Dinamica "true"
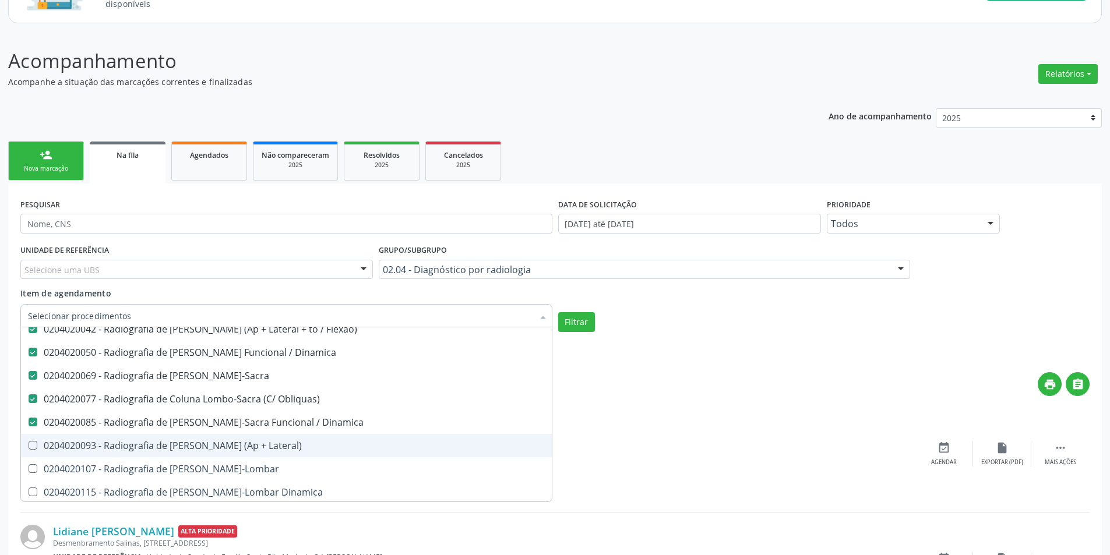
click at [282, 437] on span "0204020093 - Radiografia de Coluna Toracica (Ap + Lateral)" at bounding box center [286, 445] width 531 height 23
checkbox Lateral\) "true"
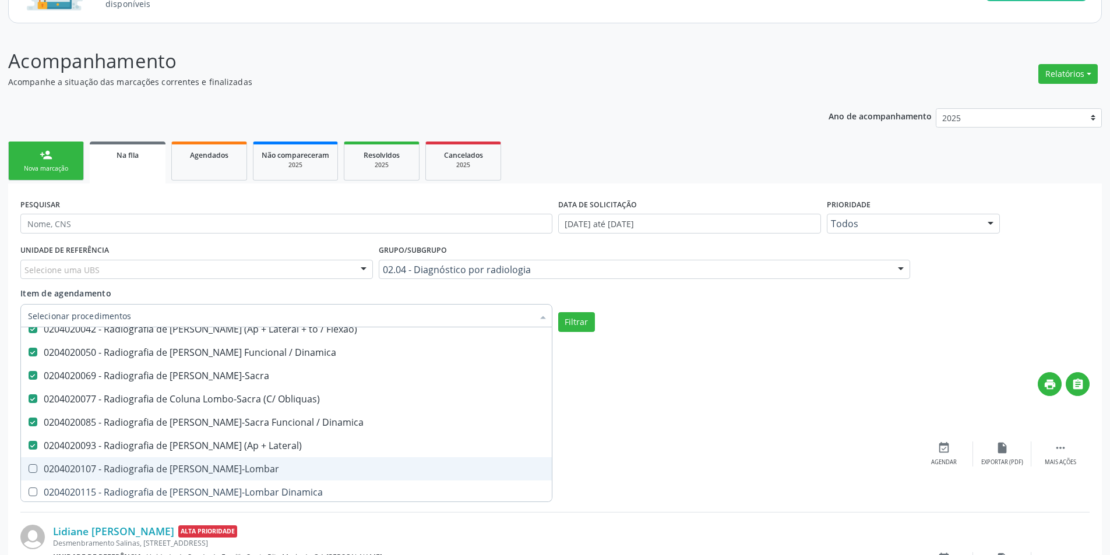
click at [275, 466] on div "0204020107 - Radiografia de Coluna Toraco-Lombar" at bounding box center [286, 469] width 517 height 9
checkbox Toraco-Lombar "true"
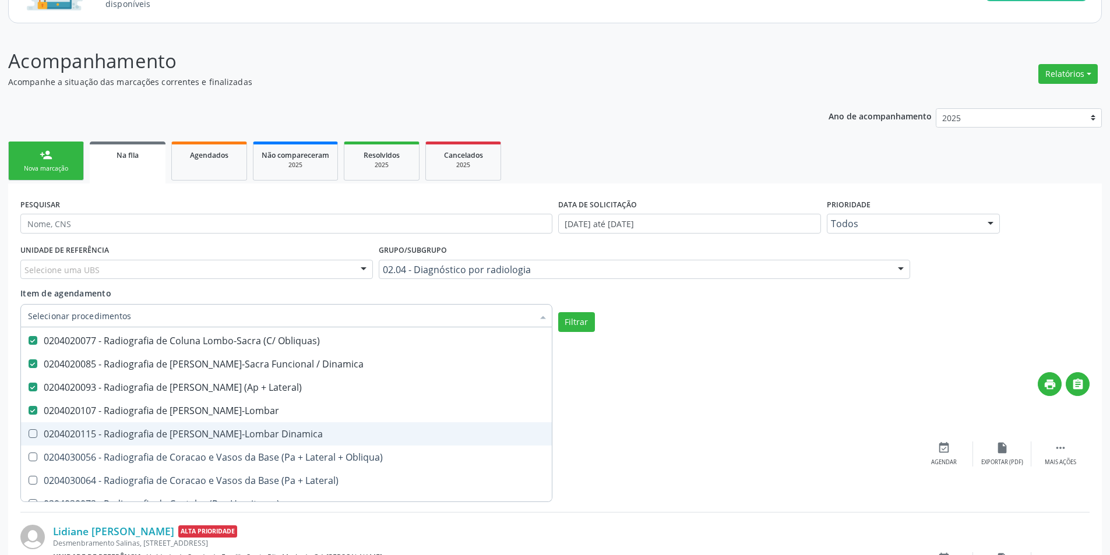
click at [263, 433] on div "0204020115 - Radiografia de Coluna Toraco-Lombar Dinamica" at bounding box center [286, 434] width 517 height 9
checkbox Dinamica "true"
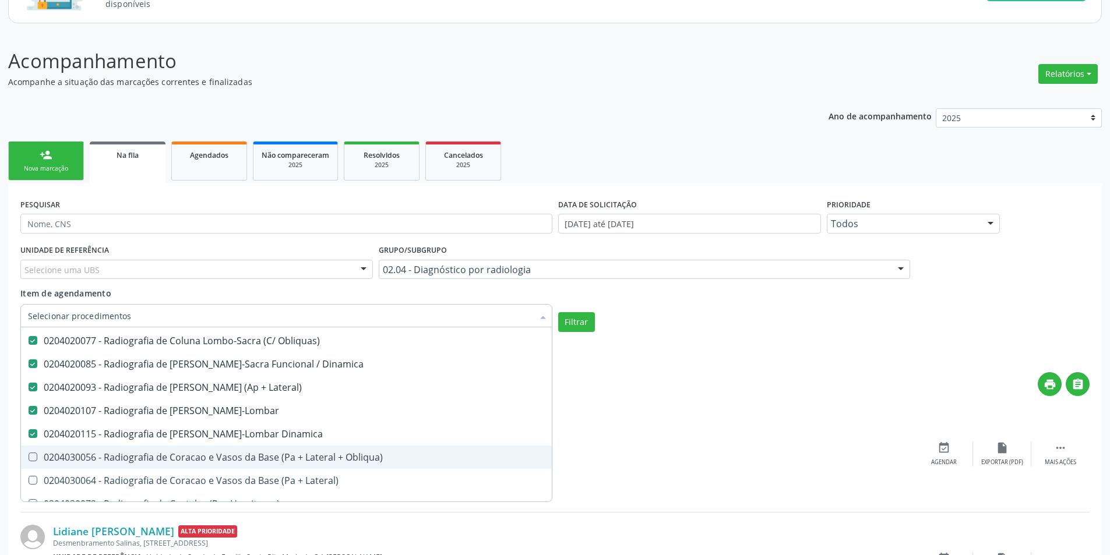
click at [266, 456] on div "0204030056 - Radiografia de Coracao e Vasos da Base (Pa + Lateral + Obliqua)" at bounding box center [286, 457] width 517 height 9
checkbox Obliqua\) "true"
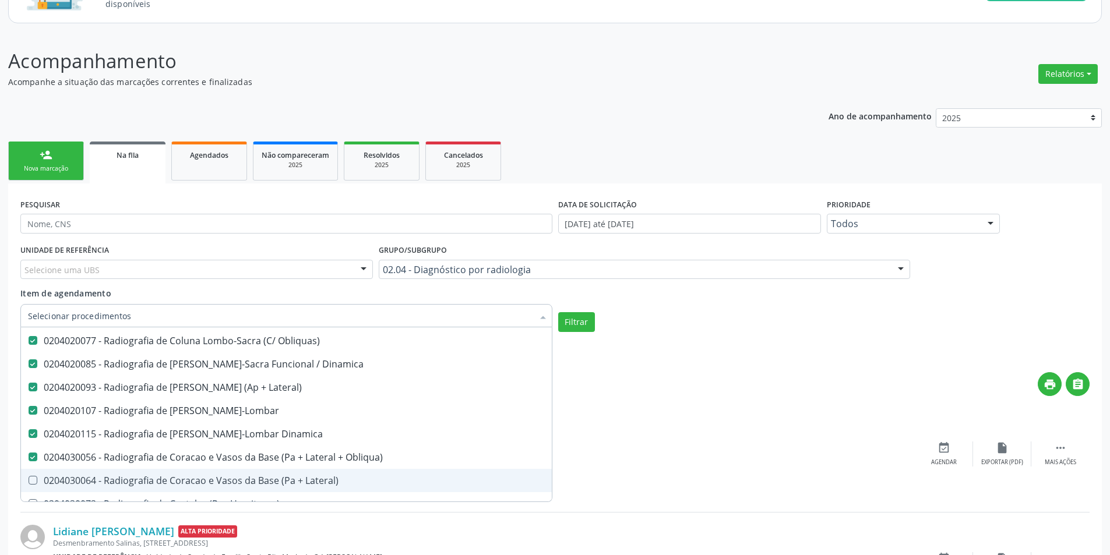
click at [266, 474] on span "0204030064 - Radiografia de Coracao e Vasos da Base (Pa + Lateral)" at bounding box center [286, 480] width 531 height 23
checkbox Lateral\) "true"
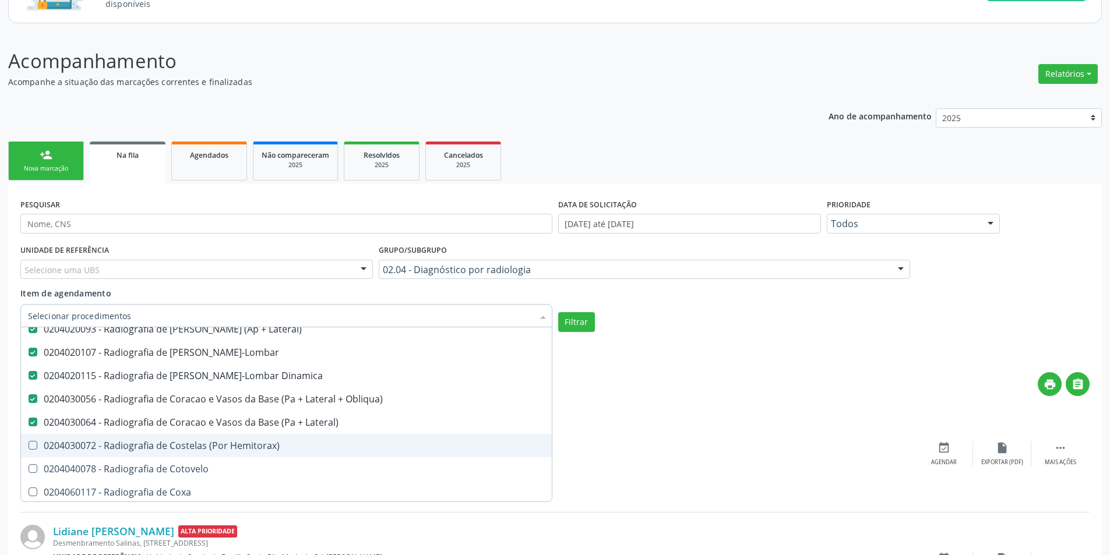
click at [275, 437] on span "0204030072 - Radiografia de Costelas (Por Hemitorax)" at bounding box center [286, 445] width 531 height 23
checkbox Hemitorax\) "true"
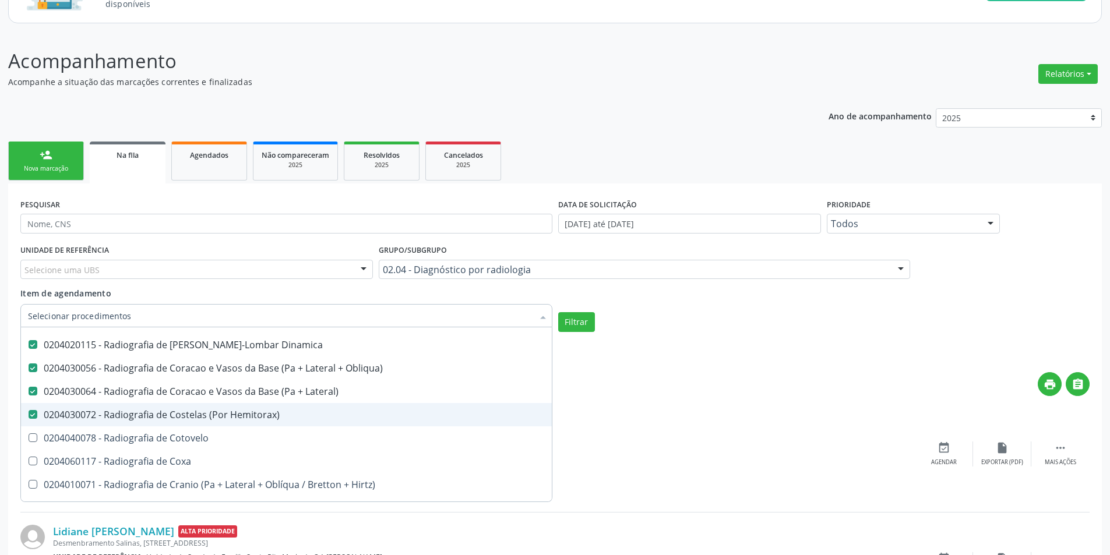
scroll to position [1399, 0]
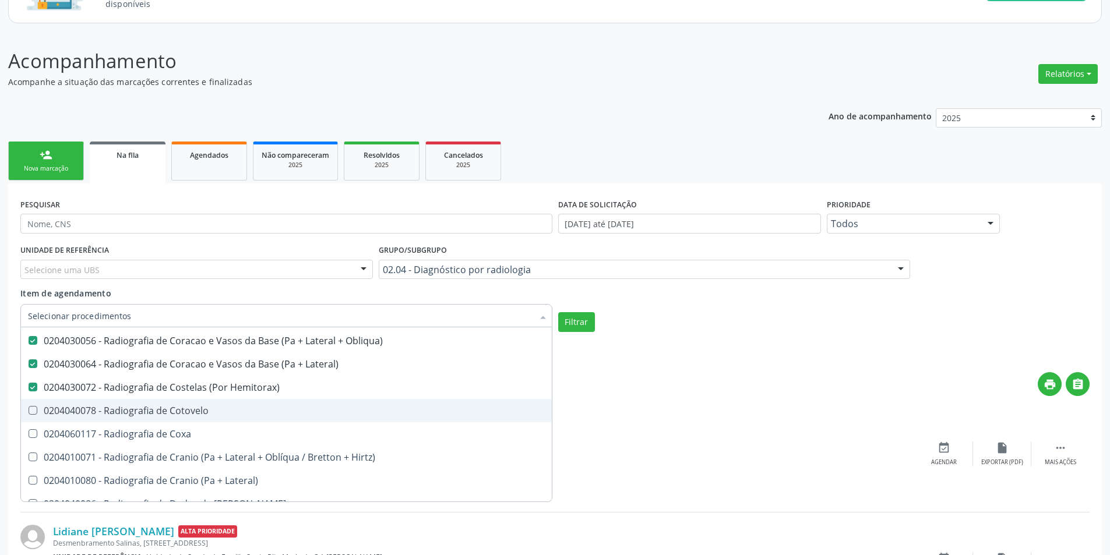
click at [267, 409] on div "0204040078 - Radiografia de Cotovelo" at bounding box center [286, 410] width 517 height 9
checkbox Cotovelo "true"
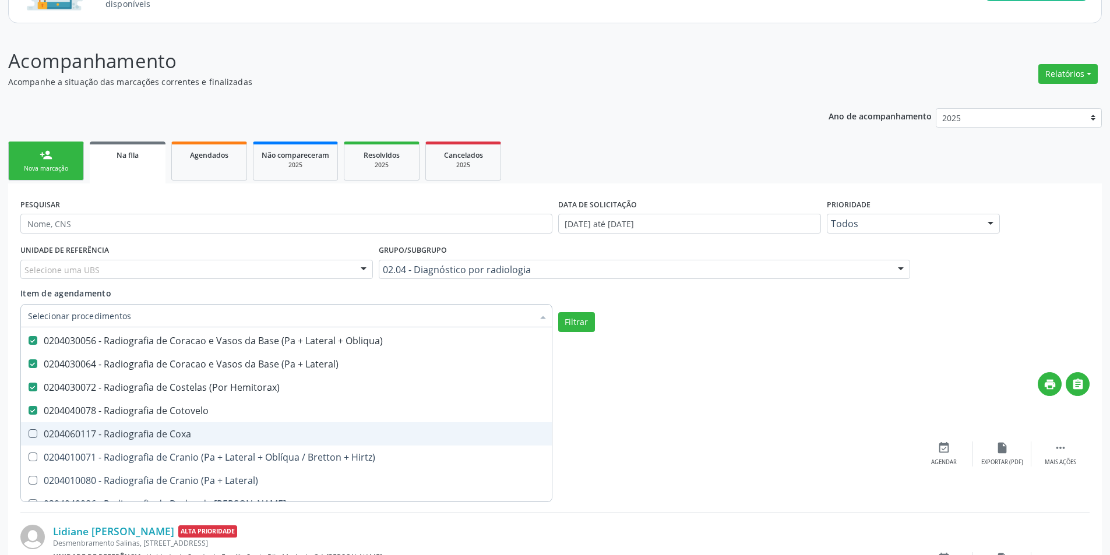
click at [263, 426] on span "0204060117 - Radiografia de Coxa" at bounding box center [286, 434] width 531 height 23
checkbox Coxa "true"
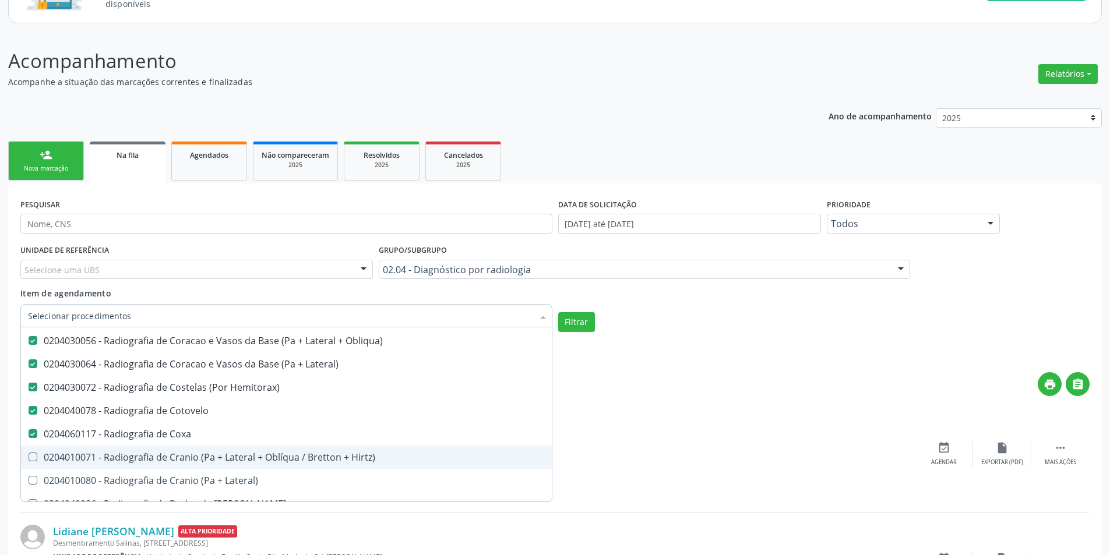
click at [277, 448] on span "0204010071 - Radiografia de Cranio (Pa + Lateral + Oblíqua / Bretton + Hirtz)" at bounding box center [286, 457] width 531 height 23
checkbox Hirtz\) "true"
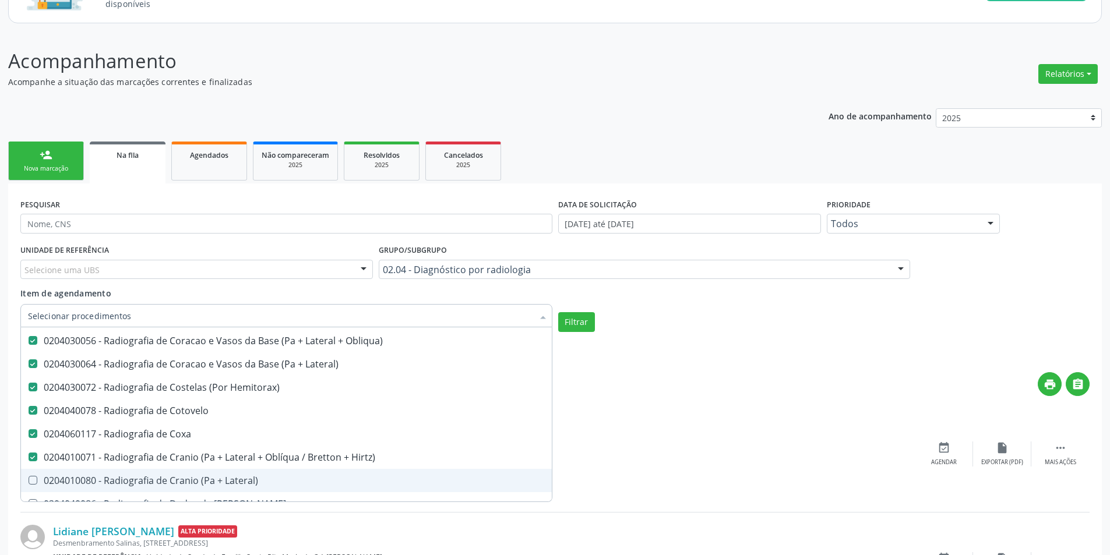
click at [287, 470] on span "0204010080 - Radiografia de Cranio (Pa + Lateral)" at bounding box center [286, 480] width 531 height 23
checkbox Lateral\) "true"
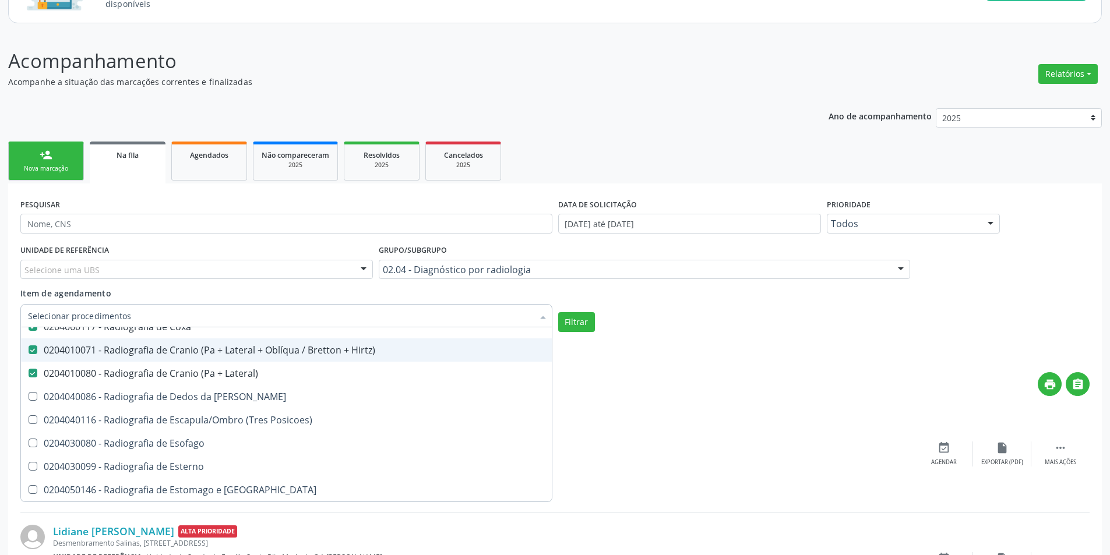
scroll to position [1515, 0]
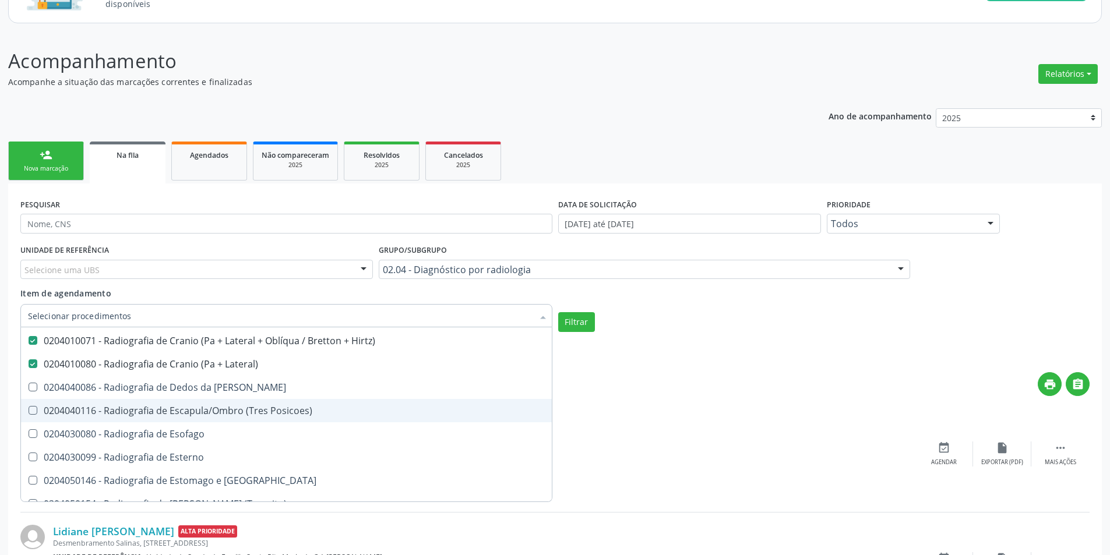
click at [285, 394] on span "0204040086 - Radiografia de Dedos da Mao" at bounding box center [286, 387] width 531 height 23
checkbox Mao "true"
click at [287, 414] on div "0204040116 - Radiografia de Escapula/Ombro (Tres Posicoes)" at bounding box center [286, 410] width 517 height 9
checkbox Posicoes\) "true"
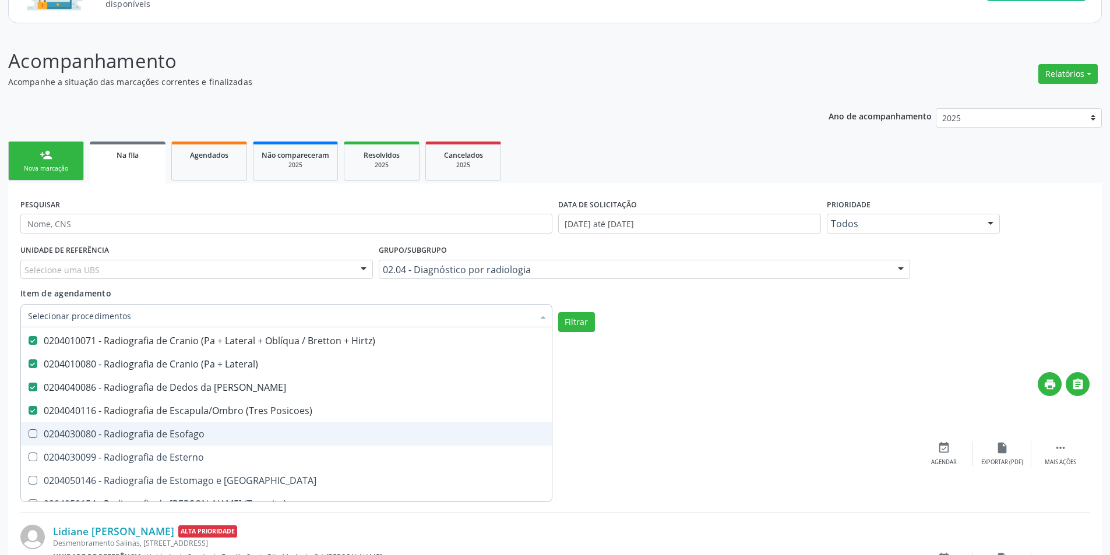
click at [278, 434] on div "0204030080 - Radiografia de Esofago" at bounding box center [286, 434] width 517 height 9
checkbox Esofago "true"
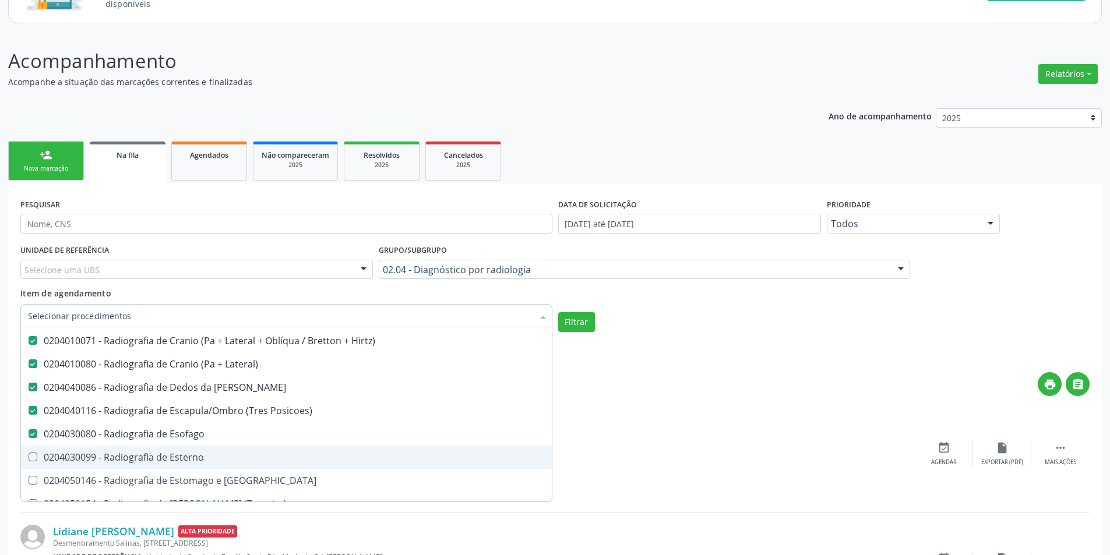
click at [277, 458] on div "0204030099 - Radiografia de Esterno" at bounding box center [286, 457] width 517 height 9
checkbox Esterno "true"
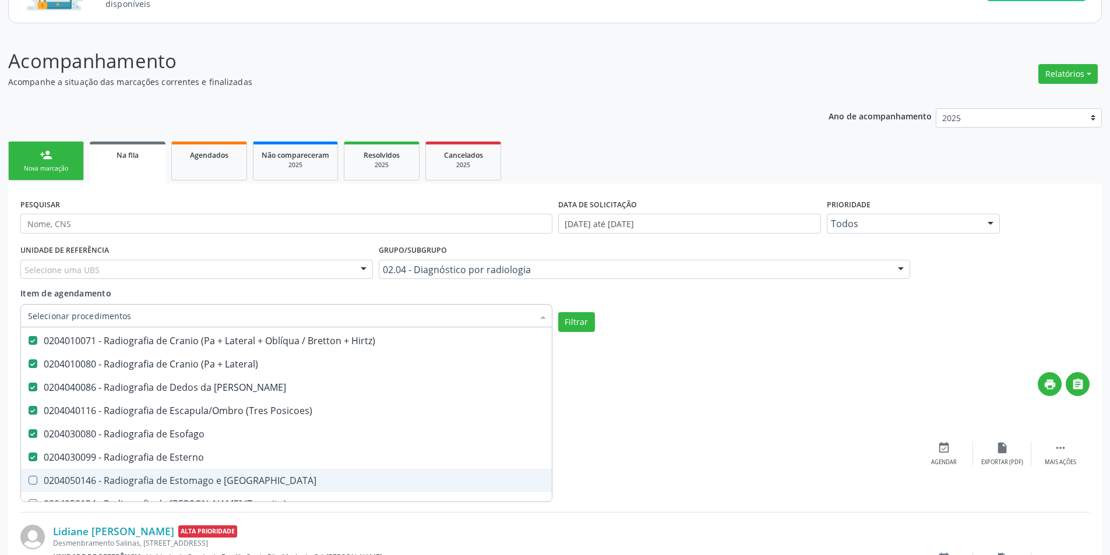
click at [280, 473] on span "0204050146 - Radiografia de Estomago e Duodeno" at bounding box center [286, 480] width 531 height 23
checkbox Duodeno "true"
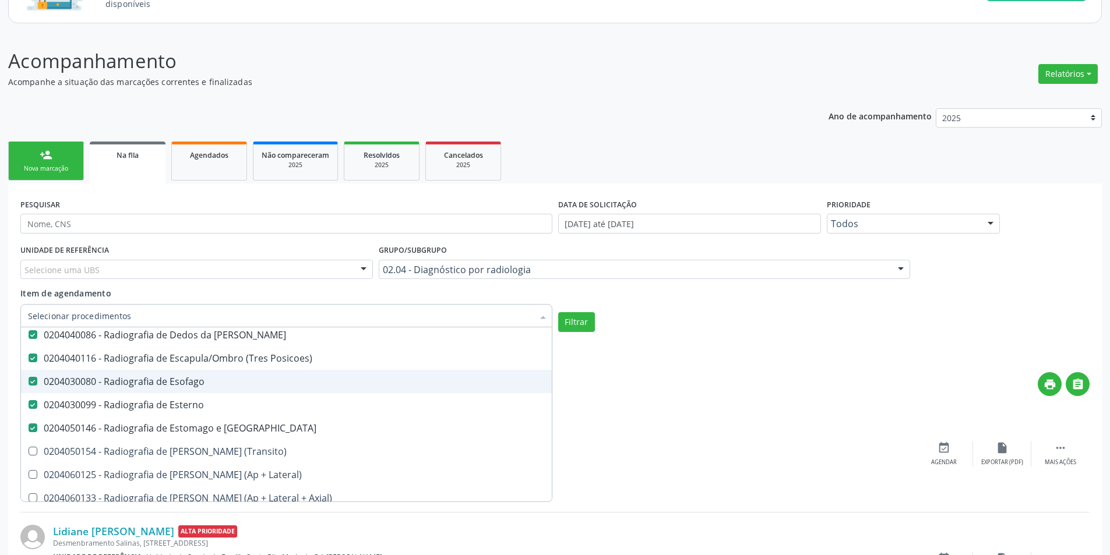
scroll to position [1632, 0]
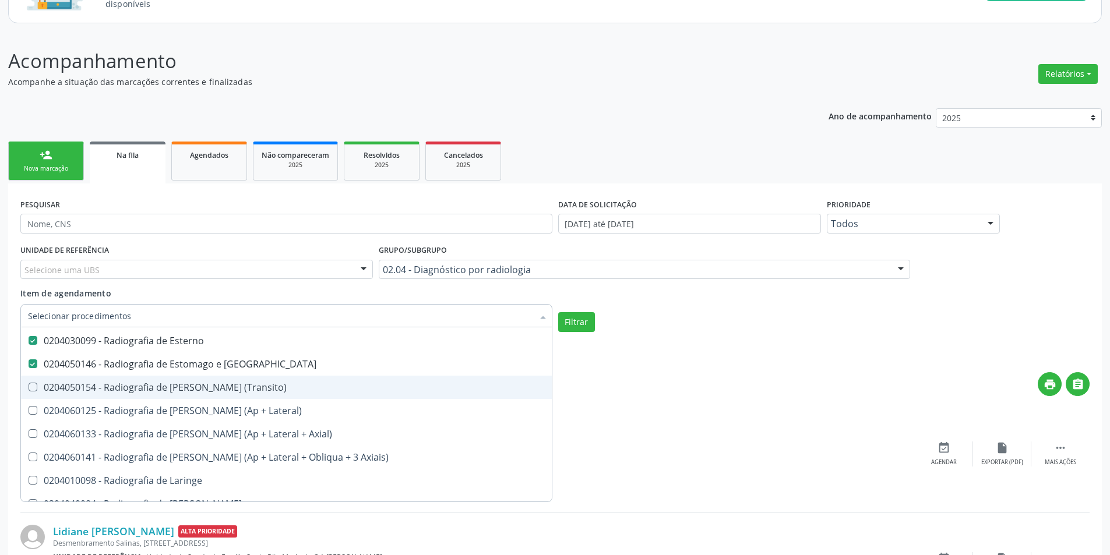
drag, startPoint x: 289, startPoint y: 385, endPoint x: 295, endPoint y: 392, distance: 9.5
click at [289, 385] on div "0204050154 - Radiografia de Intestino Delgado (Transito)" at bounding box center [286, 387] width 517 height 9
checkbox \(Transito\) "true"
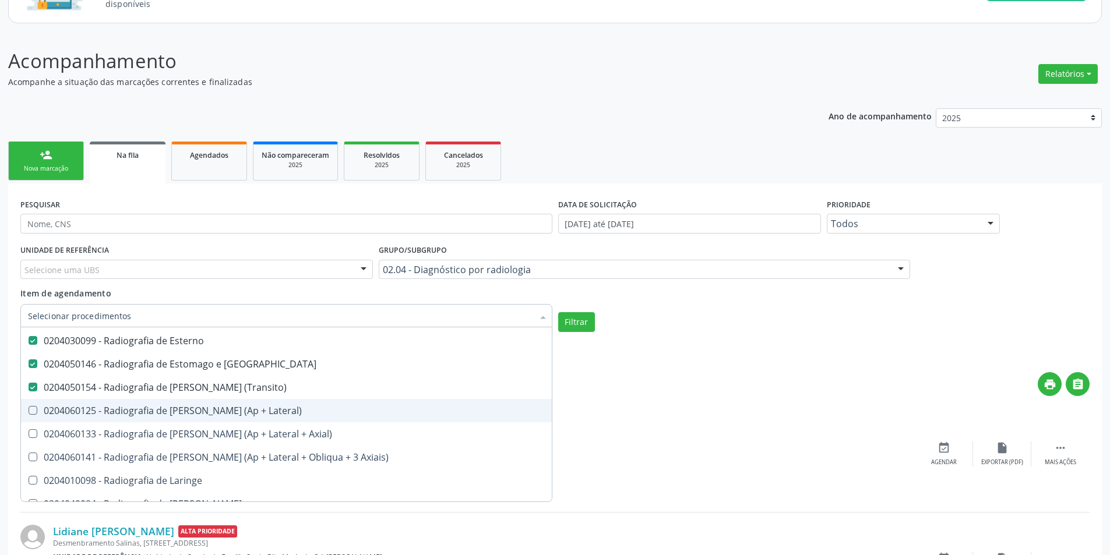
drag, startPoint x: 304, startPoint y: 411, endPoint x: 311, endPoint y: 441, distance: 31.1
click at [304, 412] on div "0204060125 - Radiografia de Joelho (Ap + Lateral)" at bounding box center [286, 410] width 517 height 9
checkbox Lateral\) "true"
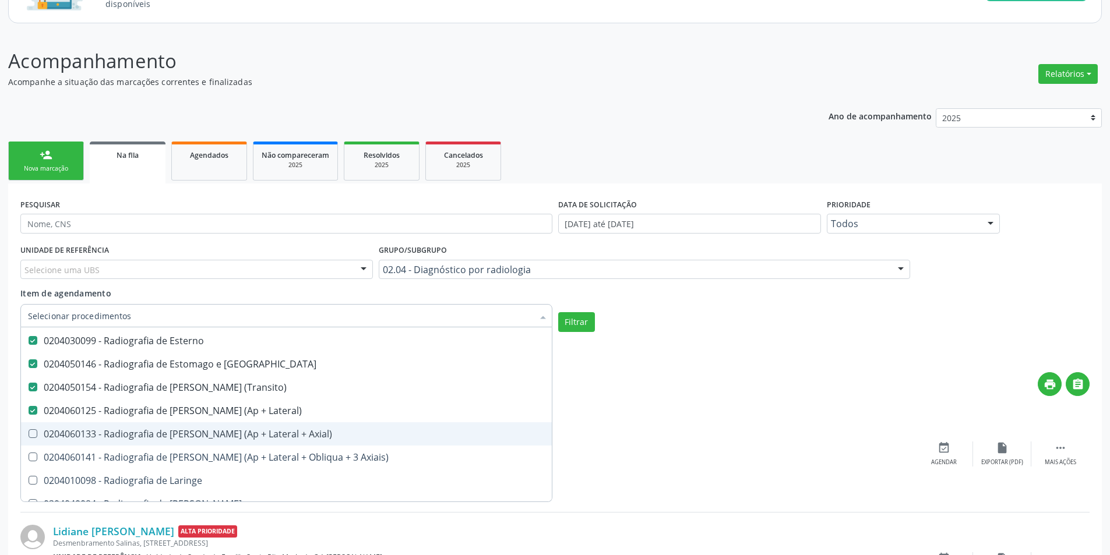
click at [311, 441] on span "0204060133 - Radiografia de Joelho ou Patela (Ap + Lateral + Axial)" at bounding box center [286, 434] width 531 height 23
checkbox Axial\) "true"
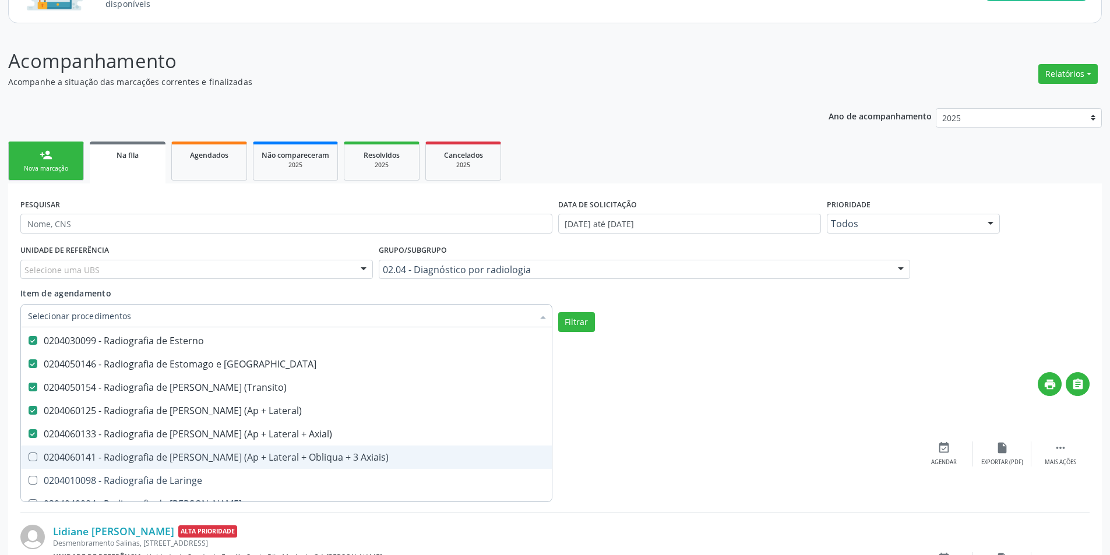
drag, startPoint x: 311, startPoint y: 461, endPoint x: 302, endPoint y: 488, distance: 28.2
click at [311, 462] on div "0204060141 - Radiografia de Joelho ou Patela (Ap + Lateral + Obliqua + 3 Axiais)" at bounding box center [286, 457] width 517 height 9
checkbox Axiais\) "true"
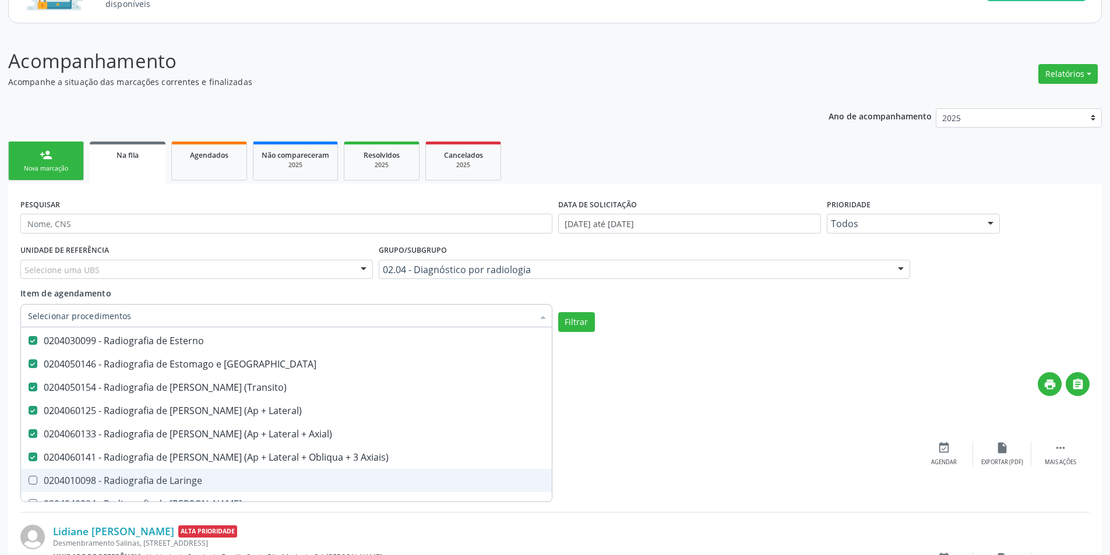
click at [302, 488] on span "0204010098 - Radiografia de Laringe" at bounding box center [286, 480] width 531 height 23
checkbox Laringe "true"
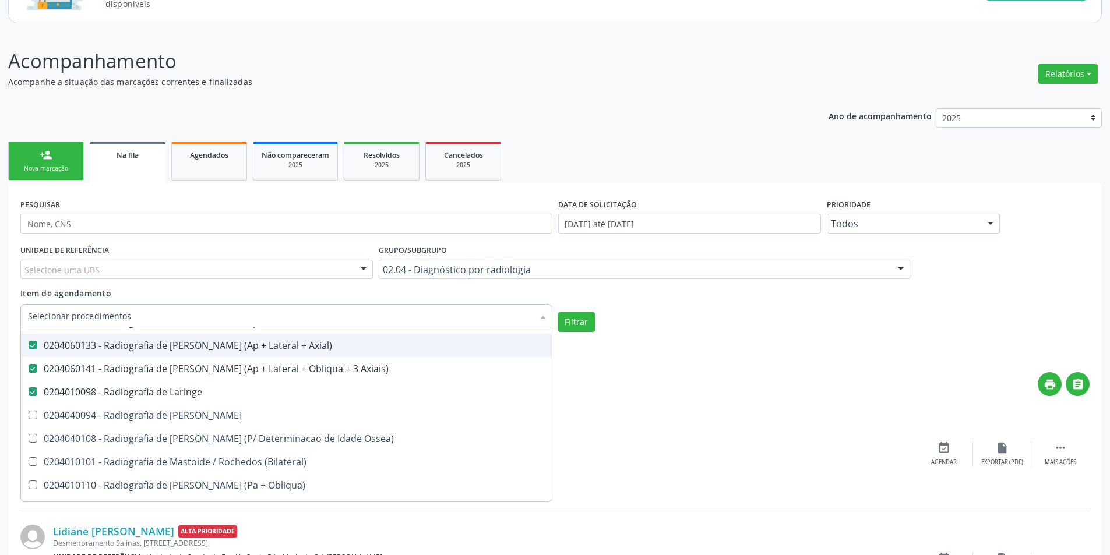
scroll to position [1748, 0]
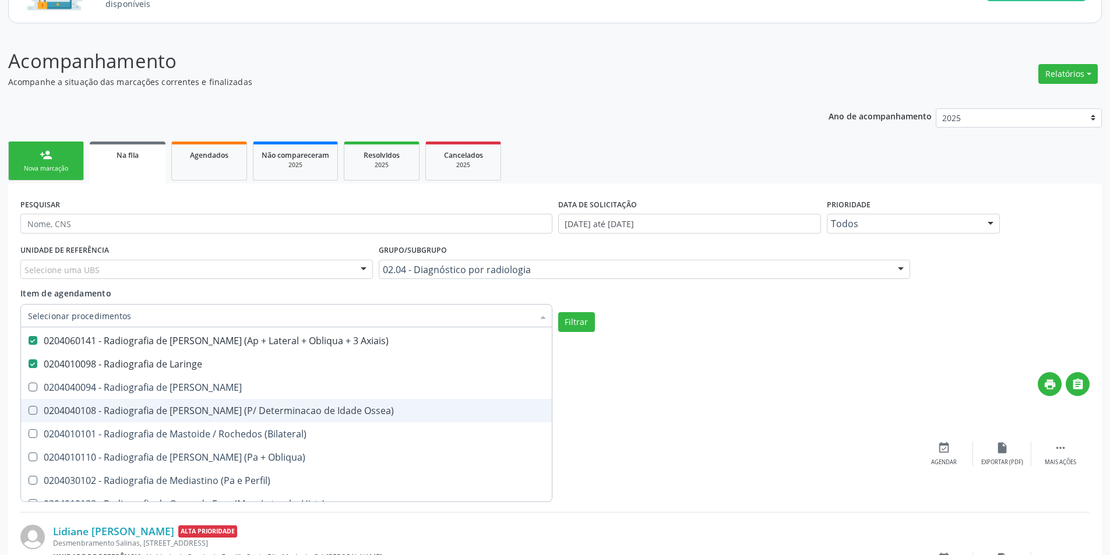
click at [273, 383] on div "0204040094 - Radiografia de Mao" at bounding box center [286, 387] width 517 height 9
checkbox Mao "true"
click at [282, 415] on div "0204040108 - Radiografia de Mao e Punho (P/ Determinacao de Idade Ossea)" at bounding box center [286, 410] width 517 height 9
checkbox Ossea\) "true"
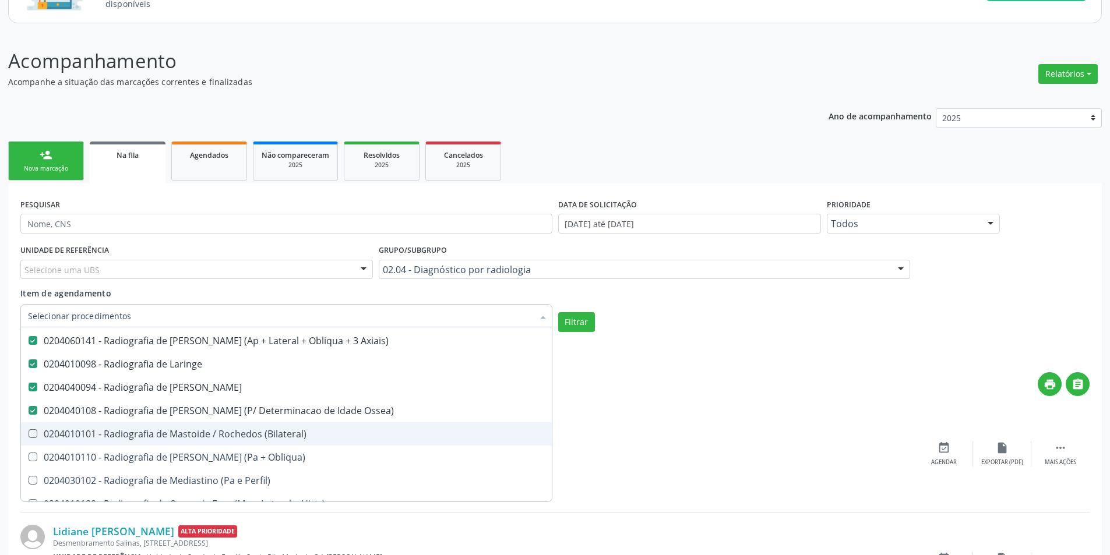
click at [286, 432] on div "0204010101 - Radiografia de Mastoide / Rochedos (Bilateral)" at bounding box center [286, 434] width 517 height 9
checkbox \(Bilateral\) "true"
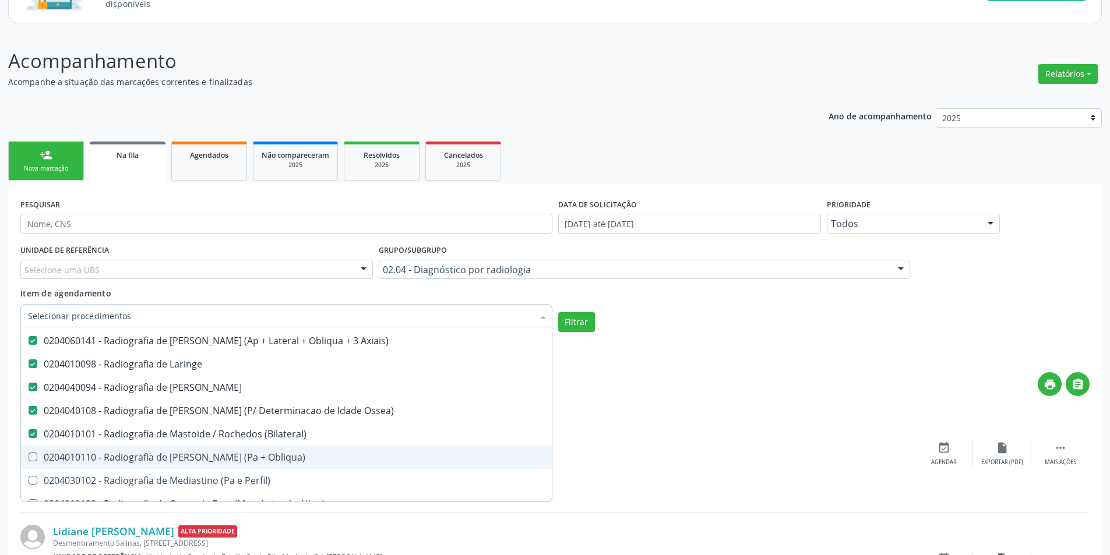
click at [269, 450] on span "0204010110 - Radiografia de Maxilar (Pa + Obliqua)" at bounding box center [286, 457] width 531 height 23
checkbox Obliqua\) "true"
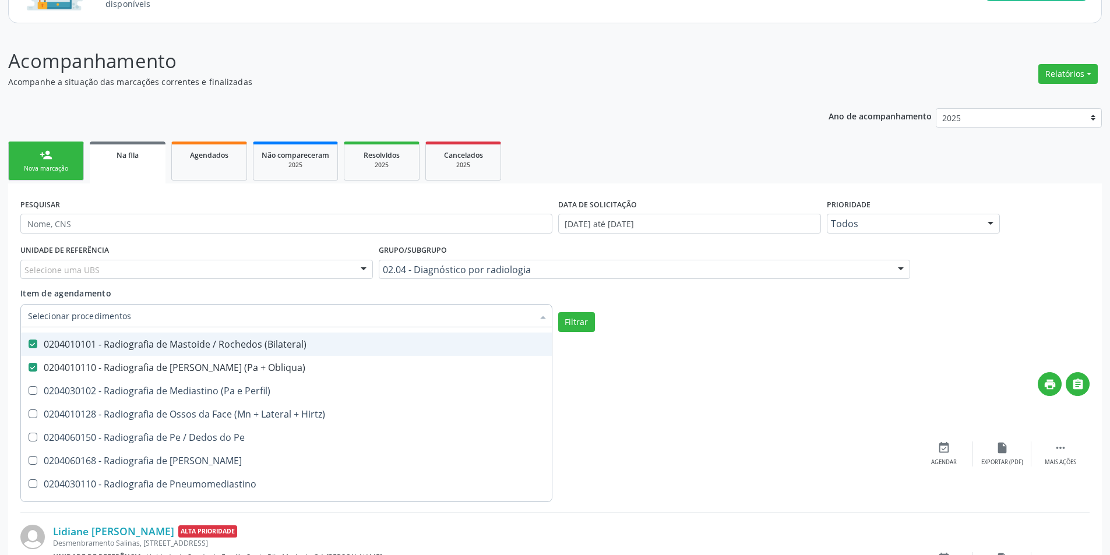
scroll to position [1865, 0]
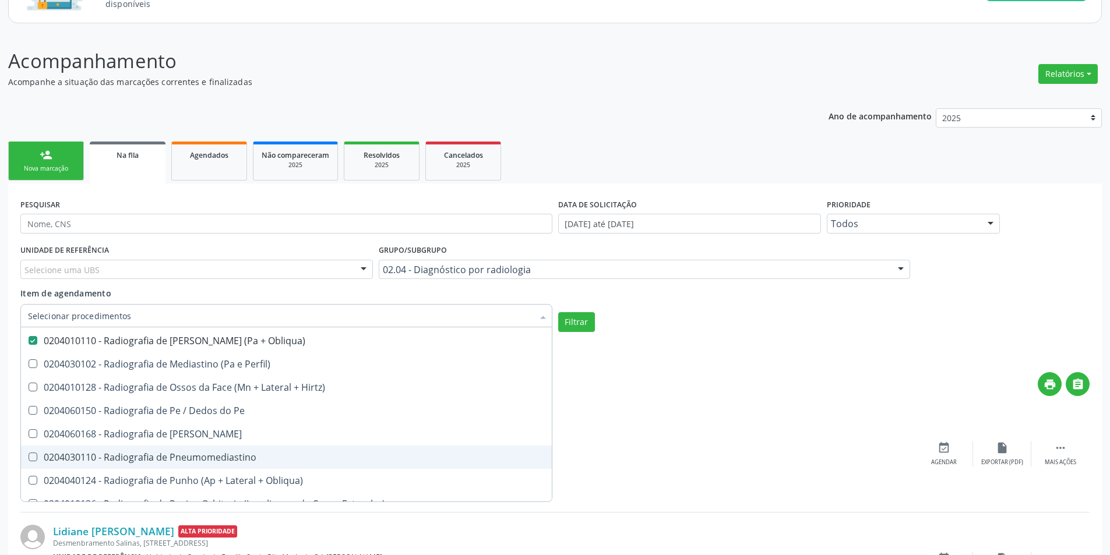
drag, startPoint x: 237, startPoint y: 461, endPoint x: 235, endPoint y: 430, distance: 31.6
click at [237, 460] on div "0204030110 - Radiografia de Pneumomediastino" at bounding box center [286, 457] width 517 height 9
checkbox Pneumomediastino "true"
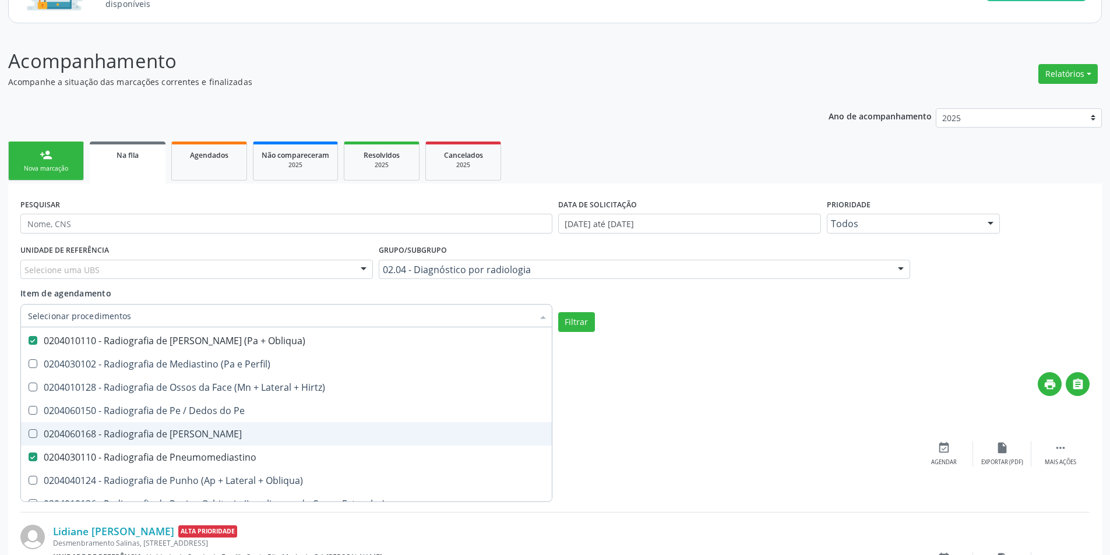
drag, startPoint x: 235, startPoint y: 430, endPoint x: 237, endPoint y: 405, distance: 24.6
click at [235, 429] on span "0204060168 - Radiografia de Perna" at bounding box center [286, 434] width 531 height 23
checkbox Perna "true"
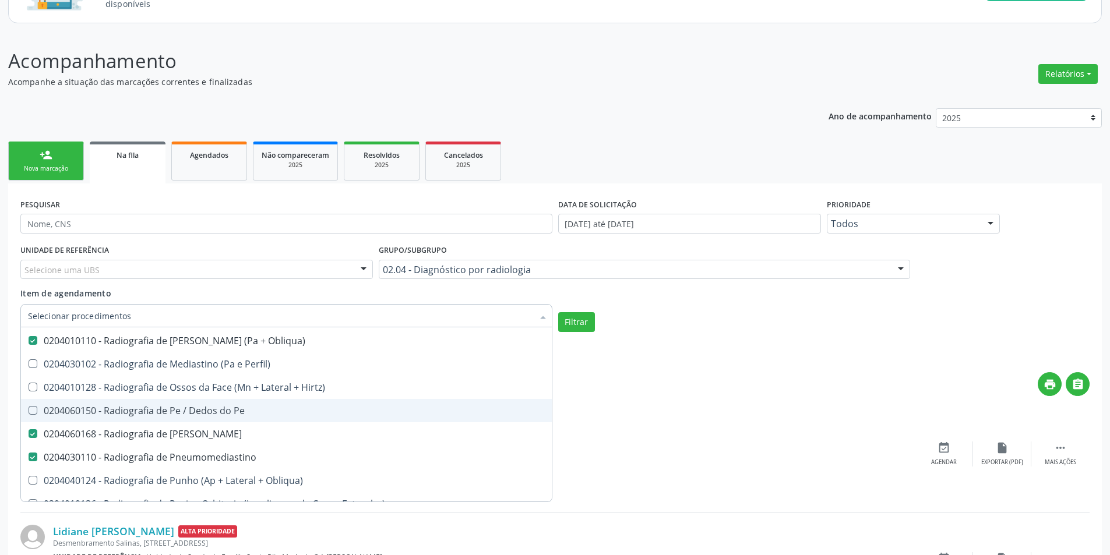
drag, startPoint x: 237, startPoint y: 404, endPoint x: 240, endPoint y: 395, distance: 9.6
click at [238, 404] on span "0204060150 - Radiografia de Pe / Dedos do Pe" at bounding box center [286, 410] width 531 height 23
checkbox Pe "true"
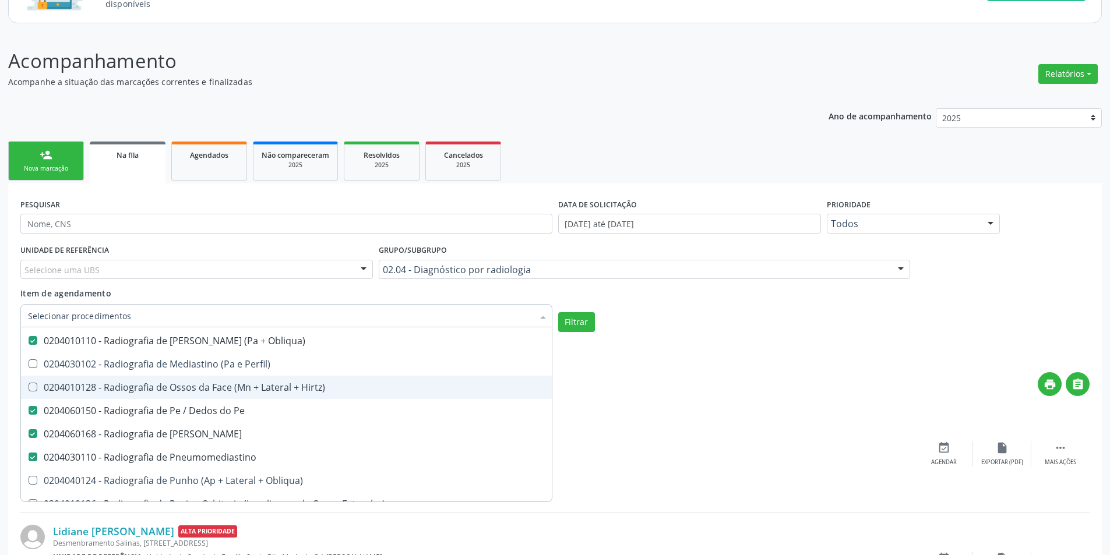
click at [243, 383] on div "0204010128 - Radiografia de Ossos da Face (Mn + Lateral + Hirtz)" at bounding box center [286, 387] width 517 height 9
checkbox Hirtz\) "true"
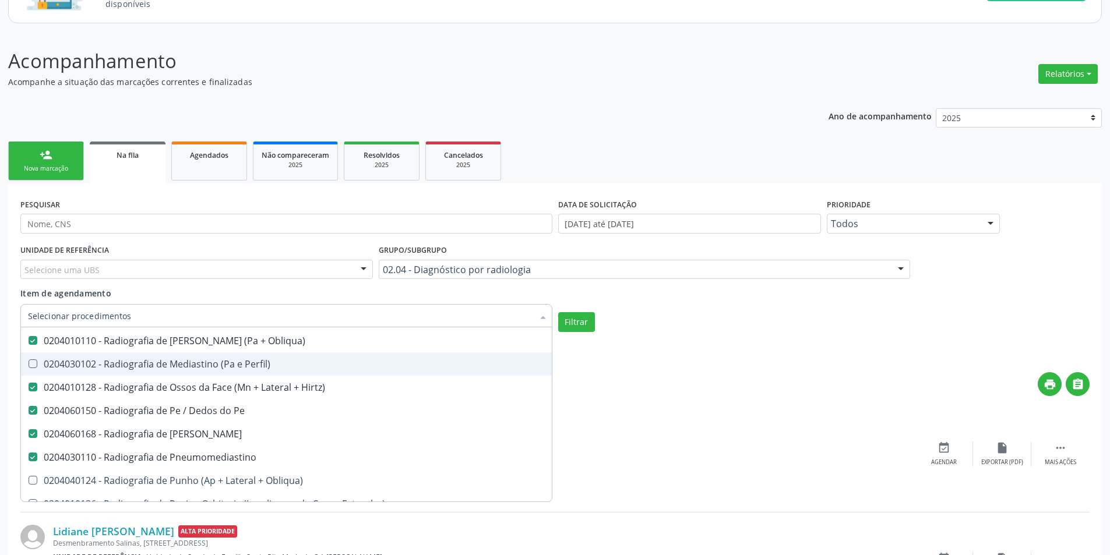
click at [243, 360] on div "0204030102 - Radiografia de Mediastino (Pa e Perfil)" at bounding box center [286, 364] width 517 height 9
checkbox Perfil\) "true"
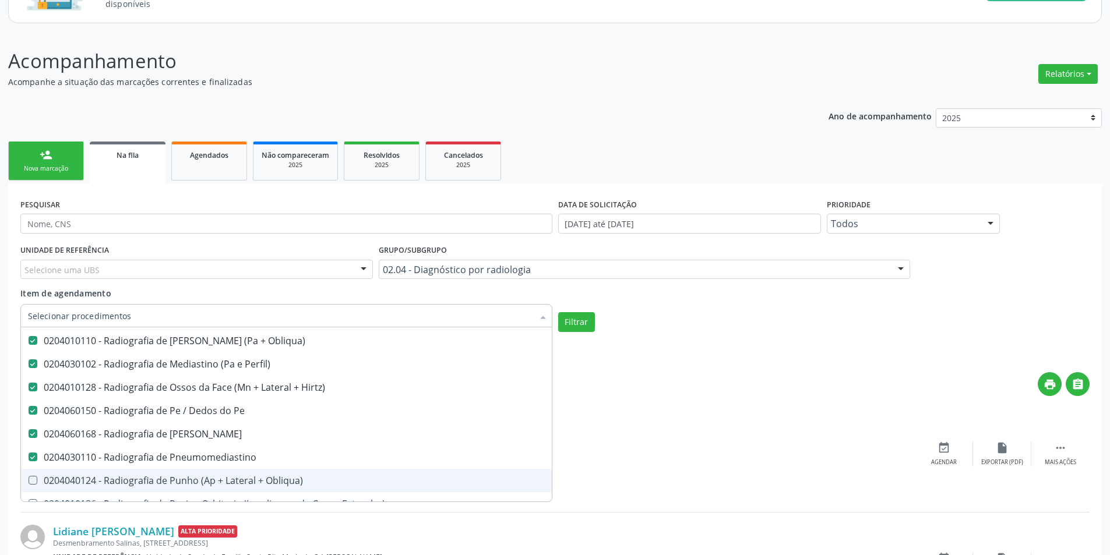
click at [263, 481] on div "0204040124 - Radiografia de Punho (Ap + Lateral + Obliqua)" at bounding box center [286, 480] width 517 height 9
checkbox Obliqua\) "true"
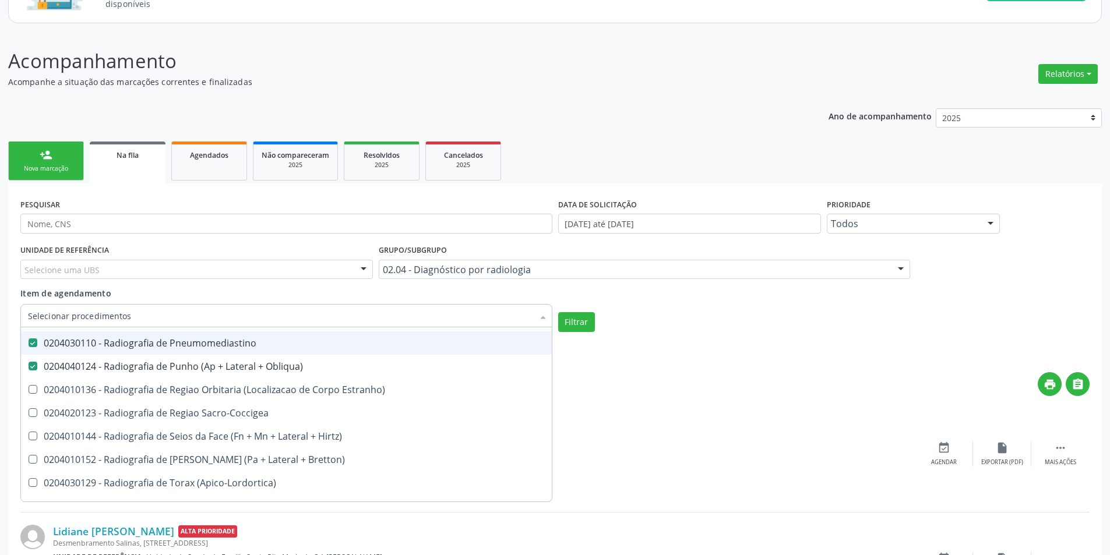
scroll to position [1982, 0]
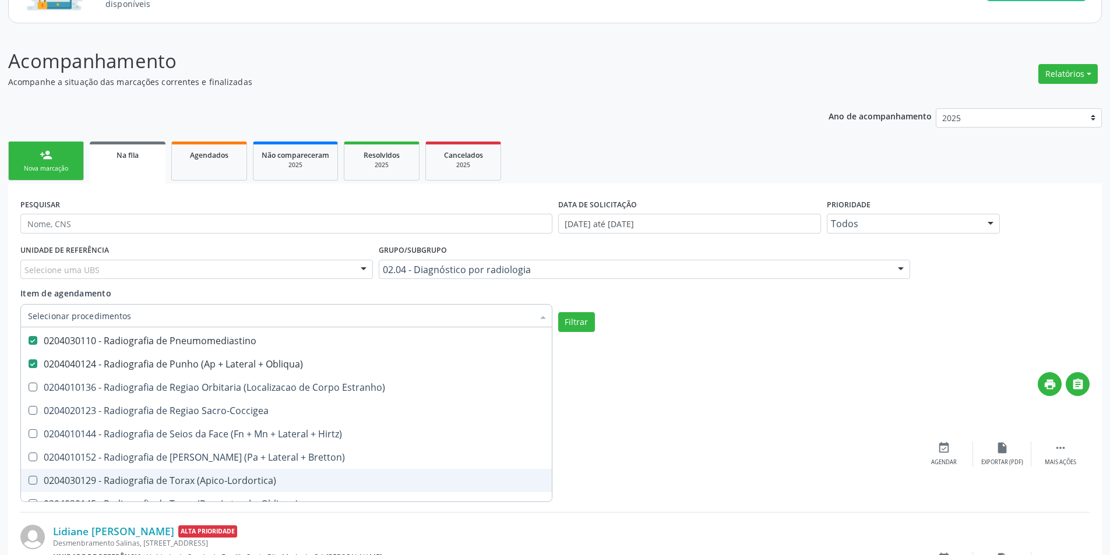
click at [249, 472] on span "0204030129 - Radiografia de Torax (Apico-Lordortica)" at bounding box center [286, 480] width 531 height 23
checkbox \(Apico-Lordortica\) "true"
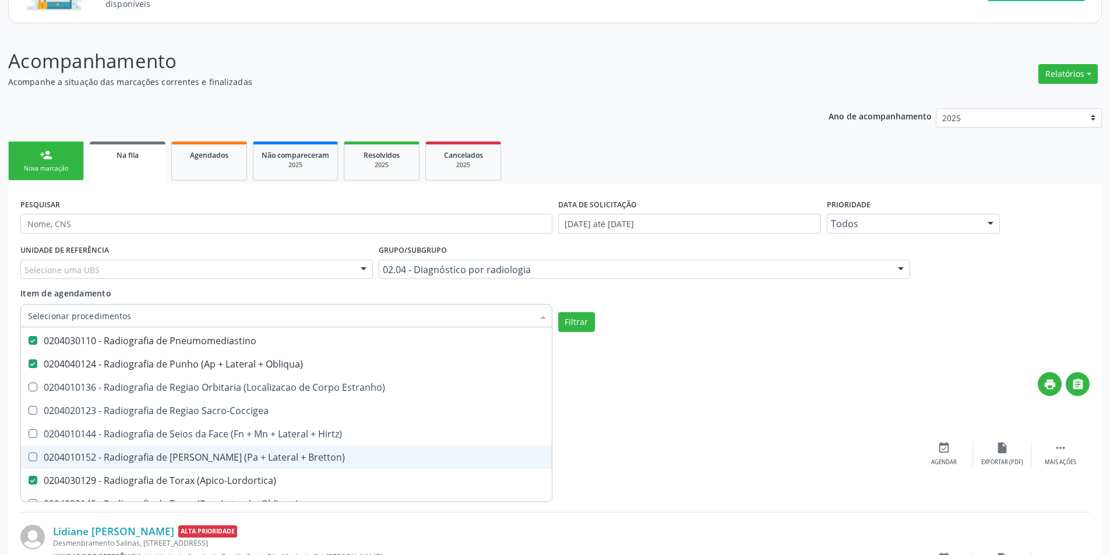
click at [245, 446] on span "0204010152 - Radiografia de Sela Tursica (Pa + Lateral + Bretton)" at bounding box center [286, 457] width 531 height 23
checkbox Bretton\) "true"
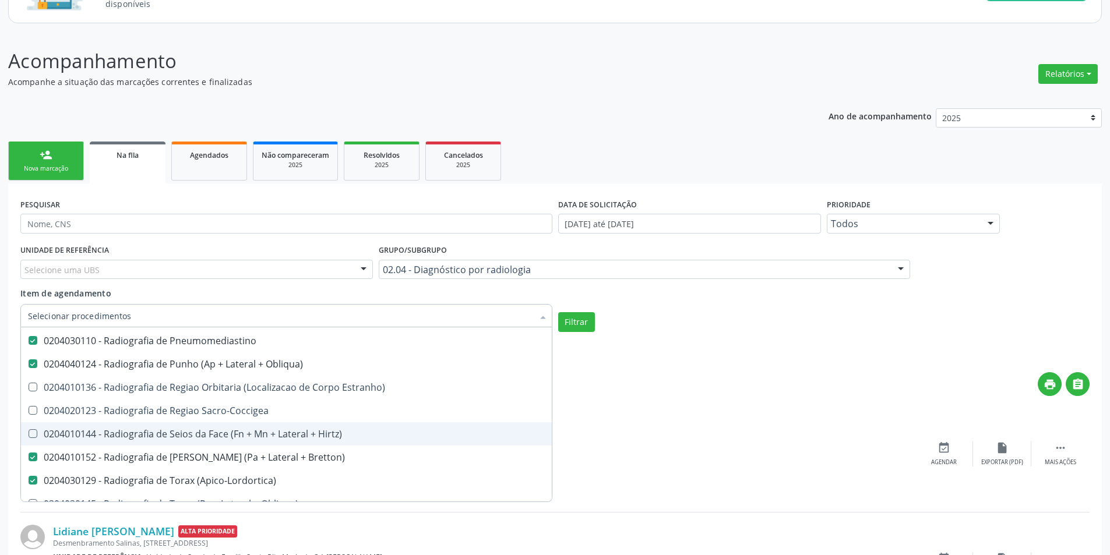
drag, startPoint x: 245, startPoint y: 431, endPoint x: 247, endPoint y: 423, distance: 8.2
click at [246, 430] on div "0204010144 - Radiografia de Seios da Face (Fn + Mn + Lateral + Hirtz)" at bounding box center [286, 434] width 517 height 9
checkbox Hirtz\) "true"
click at [248, 416] on div "0204020123 - Radiografia de Regiao Sacro-Coccigea" at bounding box center [286, 410] width 517 height 9
checkbox Sacro-Coccigea "true"
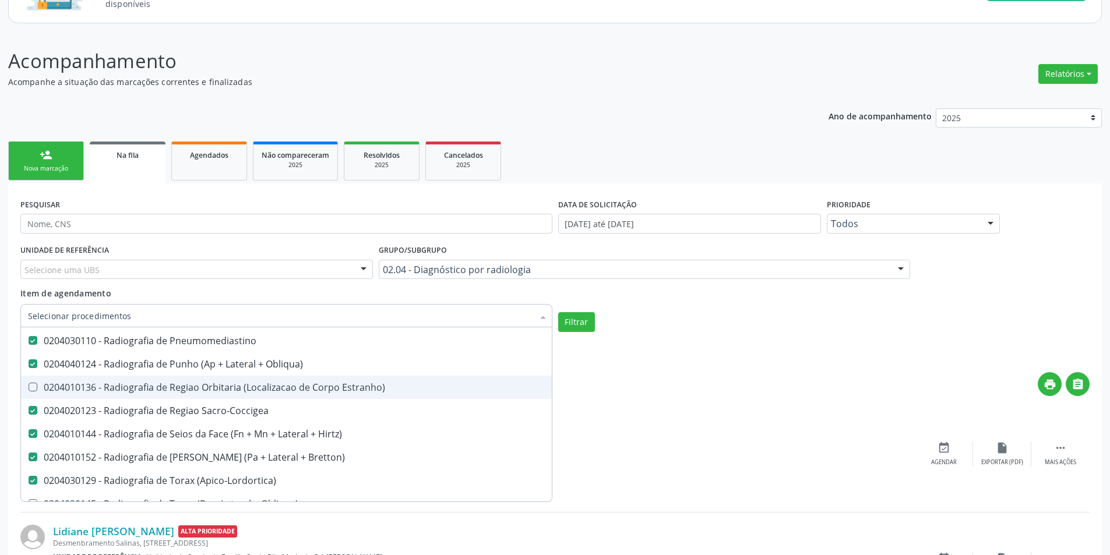
click at [251, 392] on div "0204010136 - Radiografia de Regiao Orbitaria (Localizacao de Corpo Estranho)" at bounding box center [286, 387] width 517 height 9
checkbox Estranho\) "true"
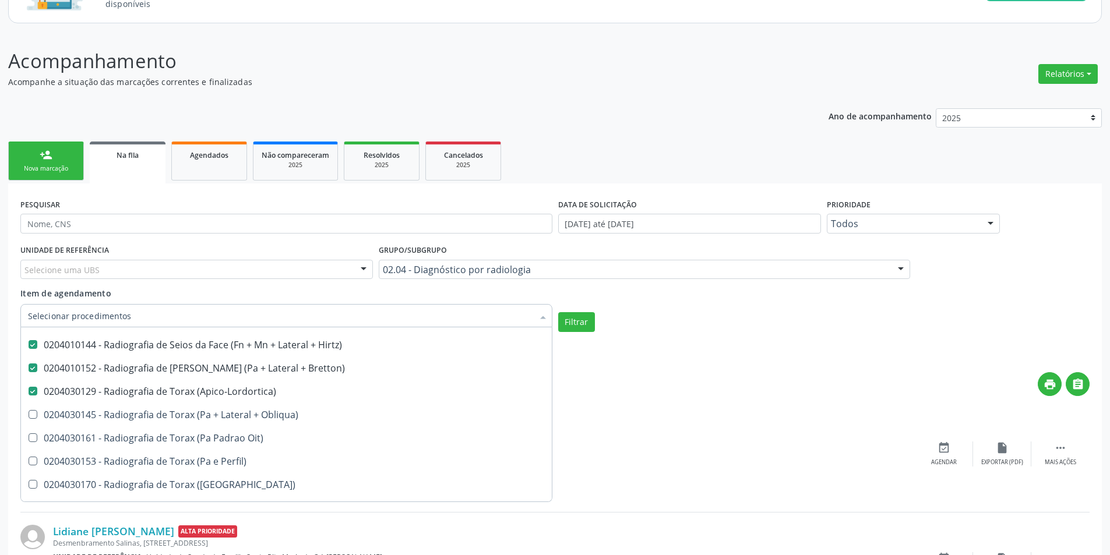
scroll to position [2098, 0]
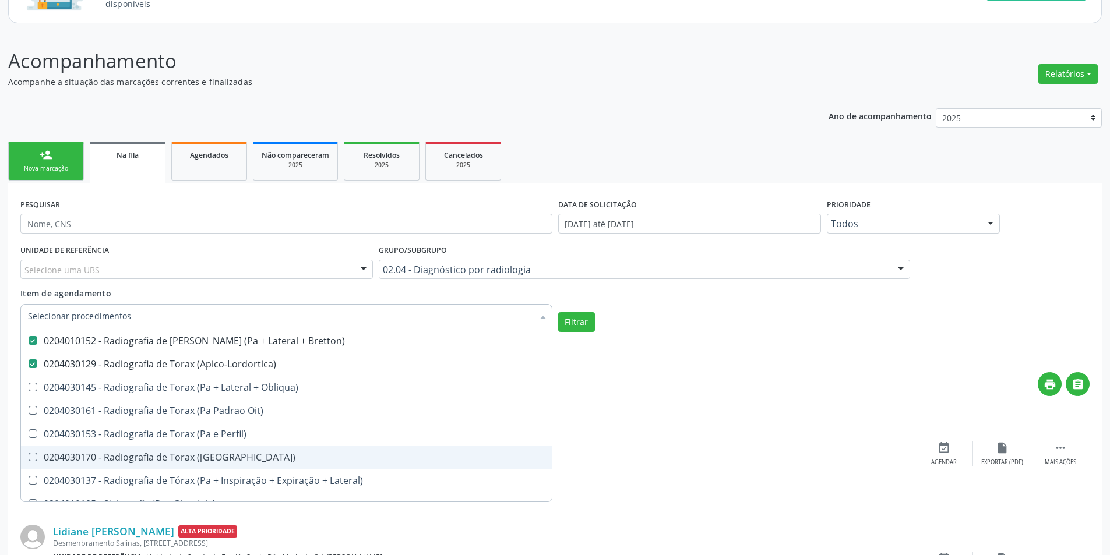
click at [214, 456] on div "0204030170 - Radiografia de Torax (Pa)" at bounding box center [286, 457] width 517 height 9
checkbox \(Pa\) "true"
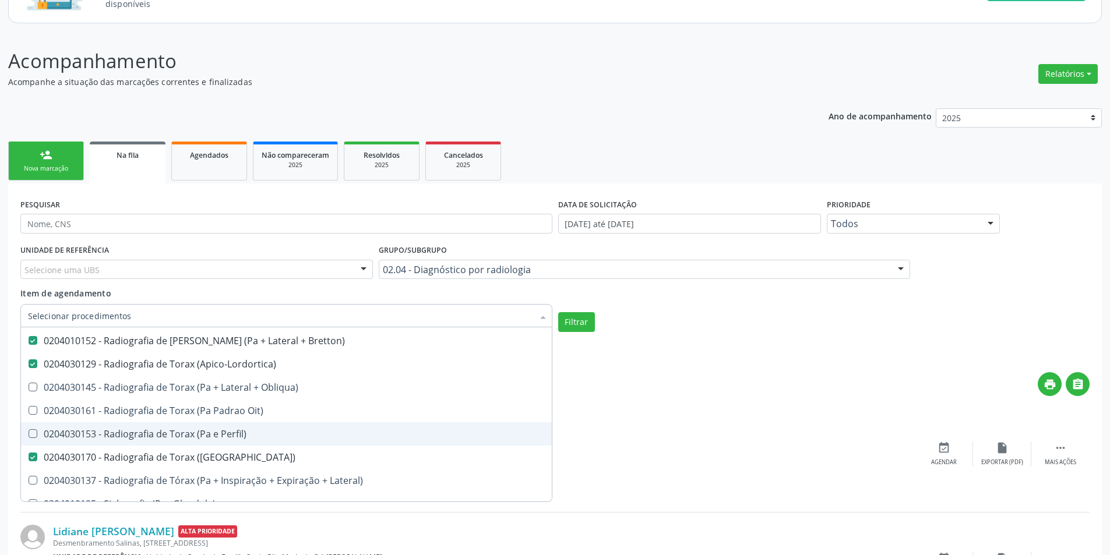
click at [216, 433] on div "0204030153 - Radiografia de Torax (Pa e Perfil)" at bounding box center [286, 434] width 517 height 9
checkbox Perfil\) "true"
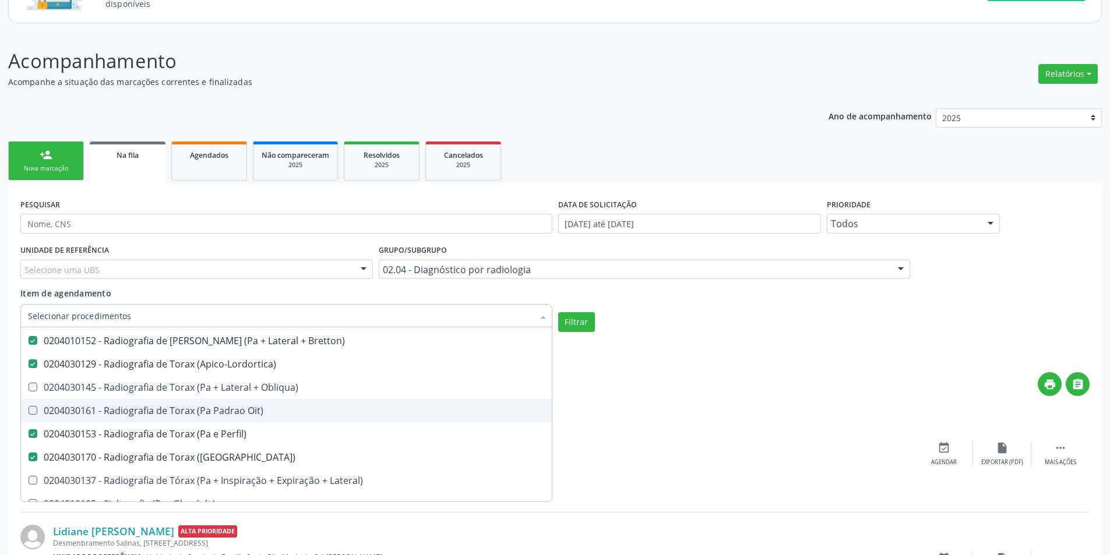
click at [216, 406] on div "0204030161 - Radiografia de Torax (Pa Padrao Oit)" at bounding box center [286, 410] width 517 height 9
checkbox Oit\) "true"
click at [216, 392] on div "0204030145 - Radiografia de Torax (Pa + Lateral + Obliqua)" at bounding box center [286, 387] width 517 height 9
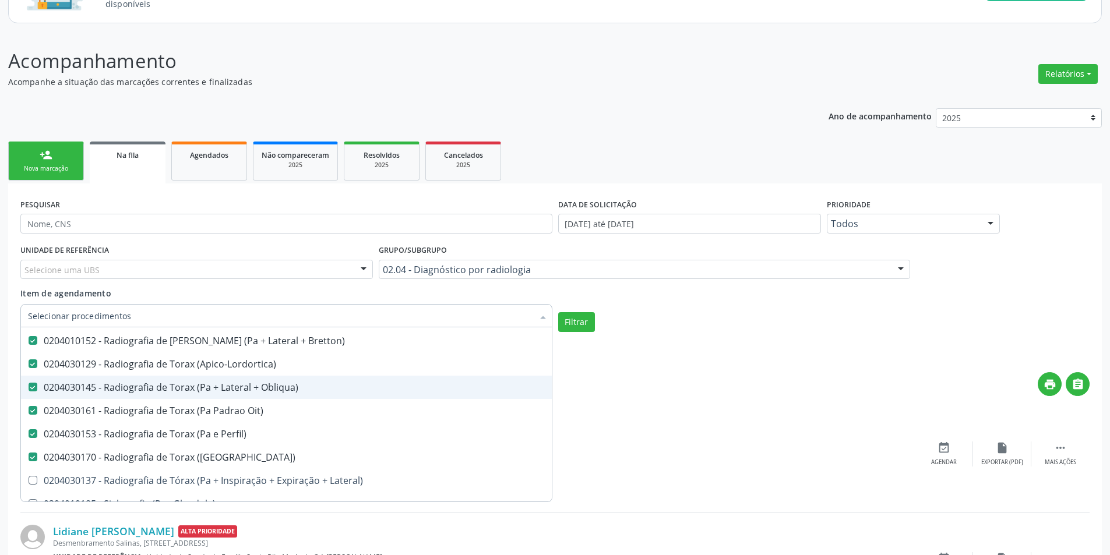
checkbox Obliqua\) "true"
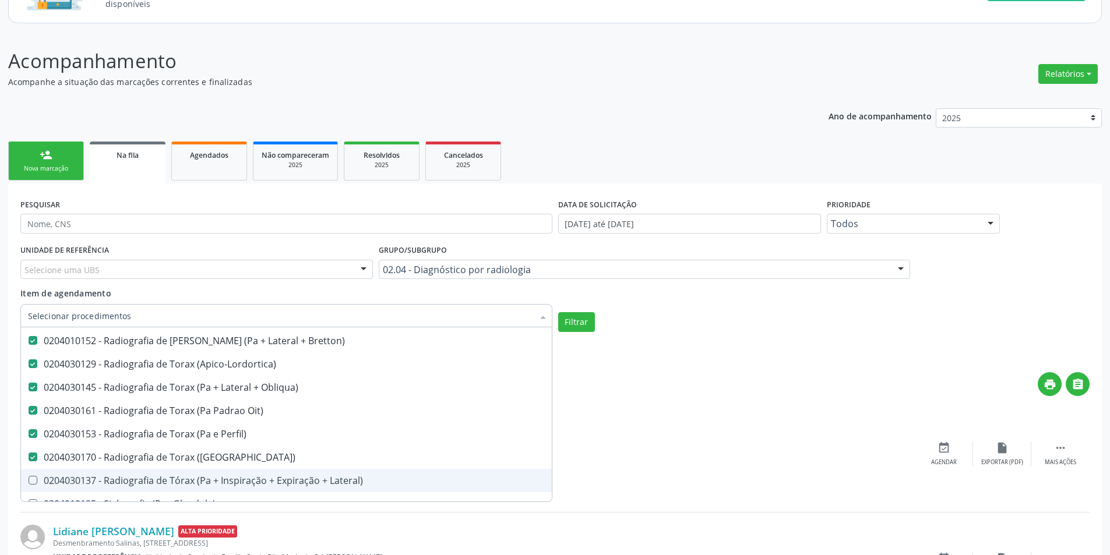
click at [241, 472] on span "0204030137 - Radiografia de Tórax (Pa + Inspiração + Expiração + Lateral)" at bounding box center [286, 480] width 531 height 23
checkbox Lateral\) "true"
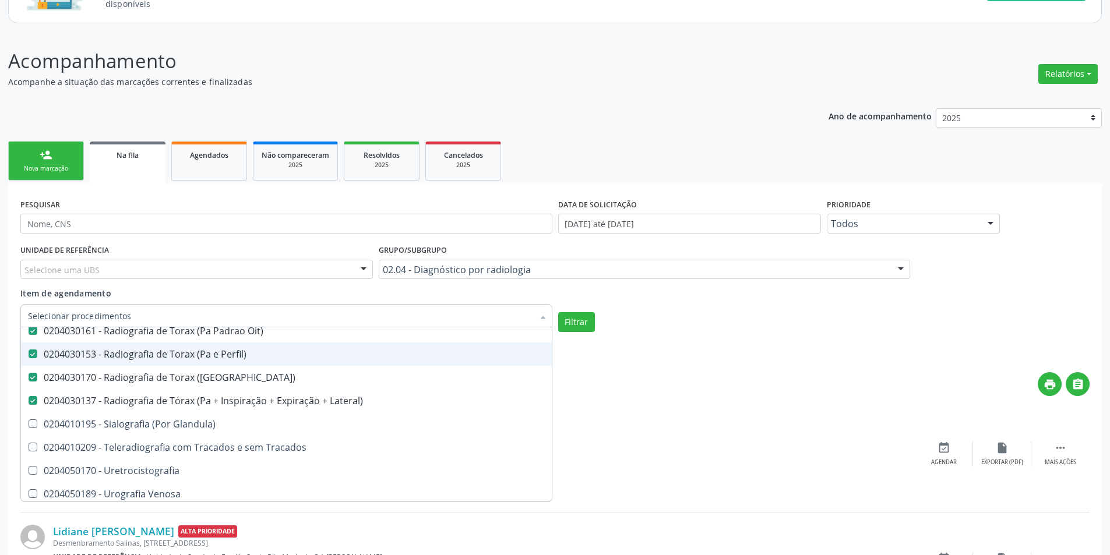
scroll to position [2182, 0]
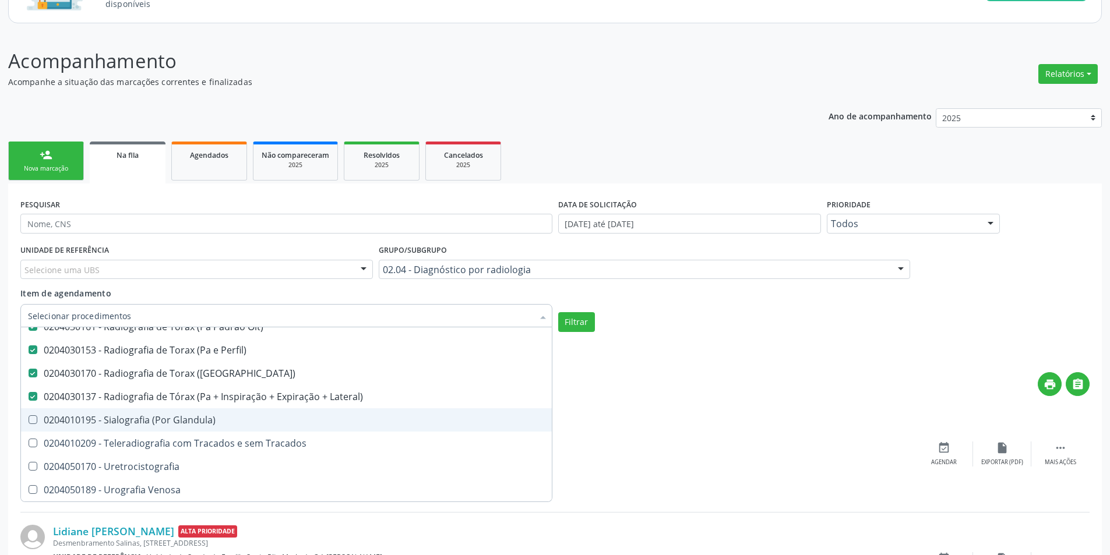
click at [249, 422] on div "0204010195 - Sialografia (Por Glandula)" at bounding box center [286, 420] width 517 height 9
click at [273, 411] on span "0204010195 - Sialografia (Por Glandula)" at bounding box center [286, 420] width 531 height 23
checkbox Glandula\) "false"
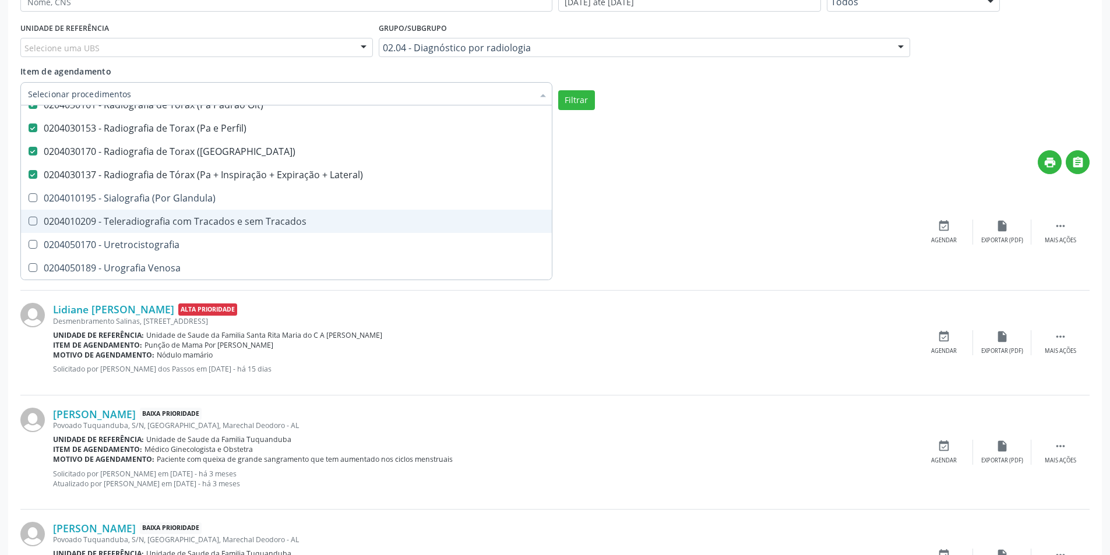
scroll to position [291, 0]
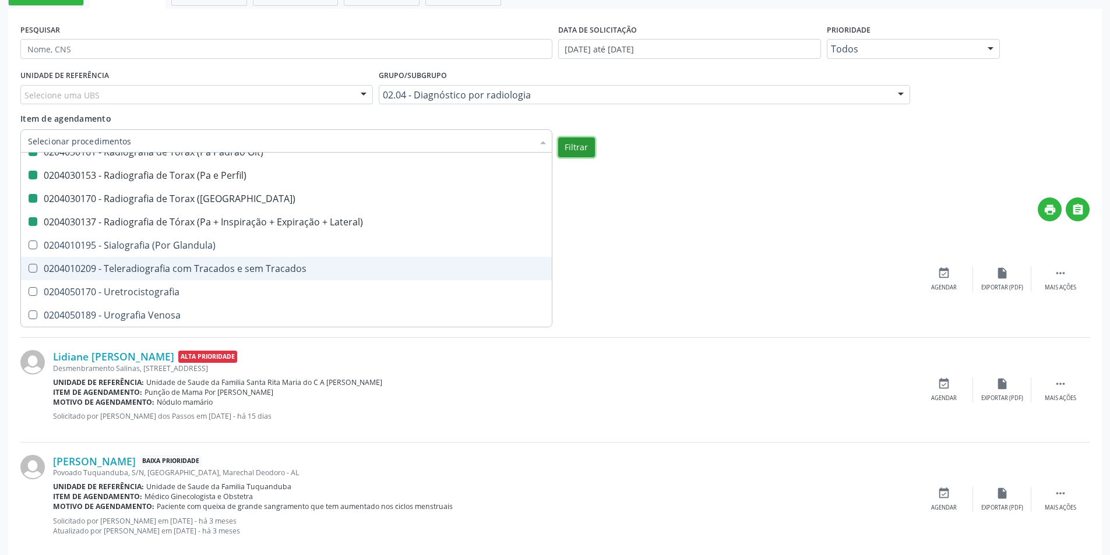
checkbox Unilateral "true"
checkbox Contraste "true"
checkbox Per-Operatoria "true"
checkbox Pos-Operatoria "true"
checkbox Dacriocistografia "true"
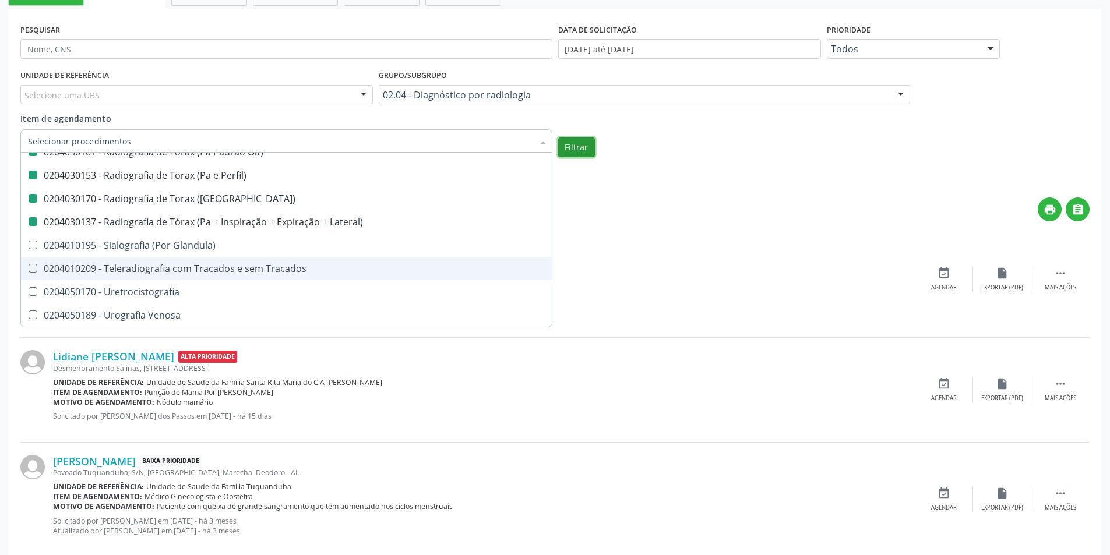
checkbox Femur\) "true"
checkbox Mama\) "true"
checkbox Hipotonica "true"
checkbox Escanometria "true"
checkbox Fistulografia "true"
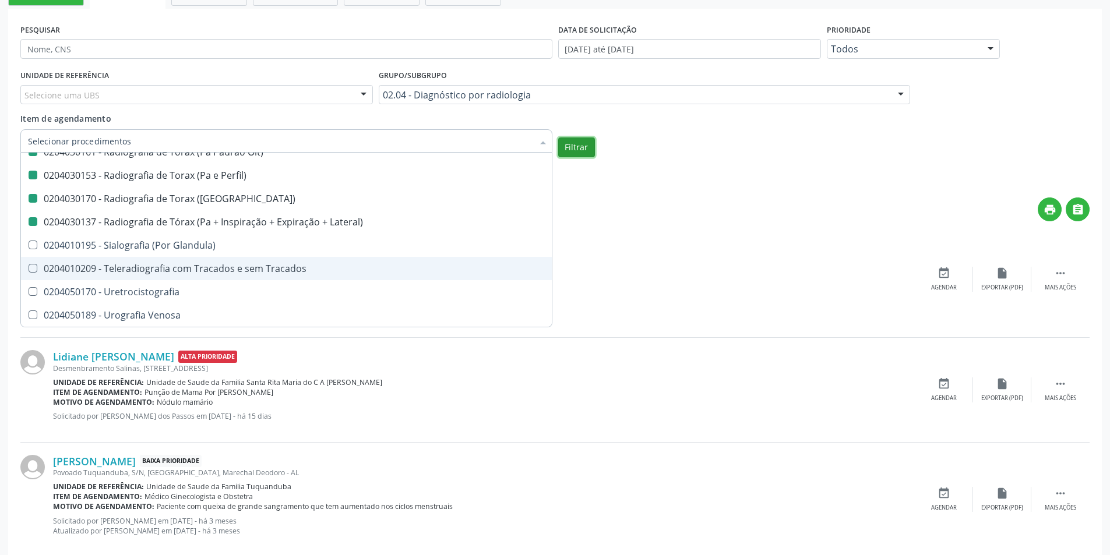
checkbox Histerossalpingografia "true"
checkbox Mamografia "true"
checkbox Rastreamento "true"
checkbox Mamografia "true"
checkbox Mielografia "true"
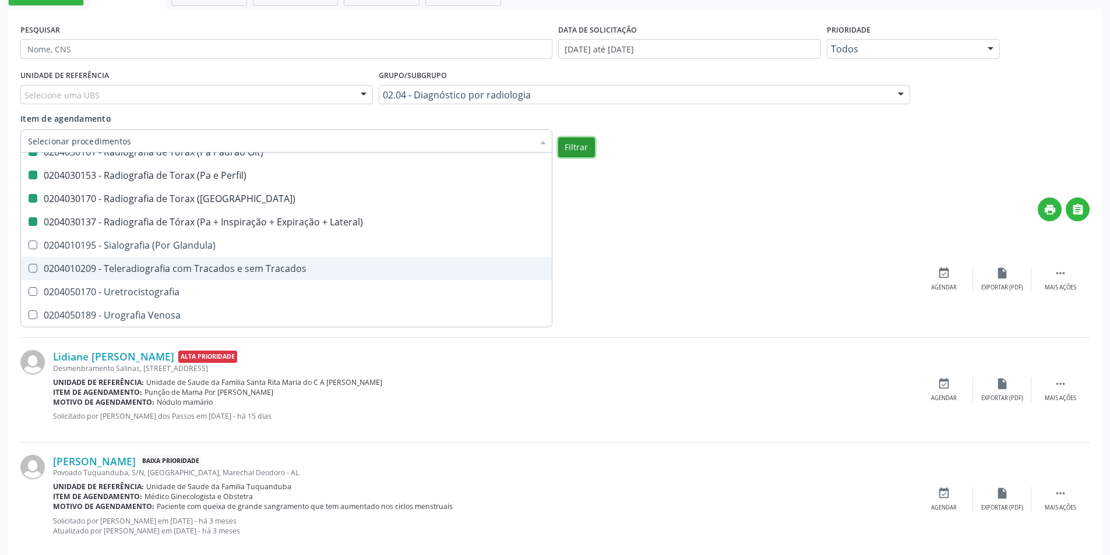
checkbox Percutanea "true"
checkbox Ascendente "true"
checkbox Vertebral "true"
checkbox Laringe "true"
checkbox Plano\) "true"
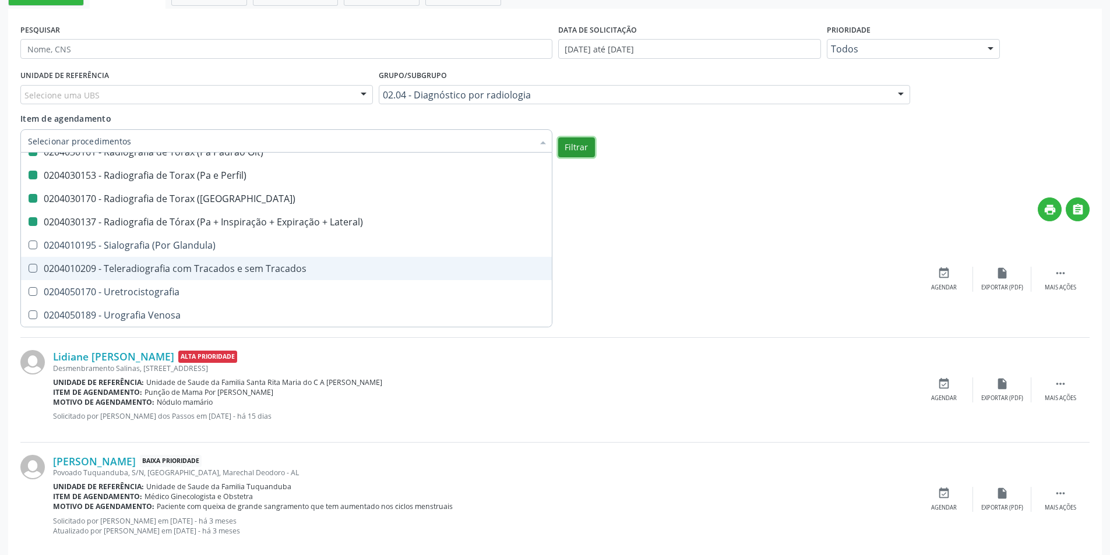
checkbox Planos "true"
checkbox Contraste "true"
checkbox Hirtz\) "true"
checkbox Wing\) "true"
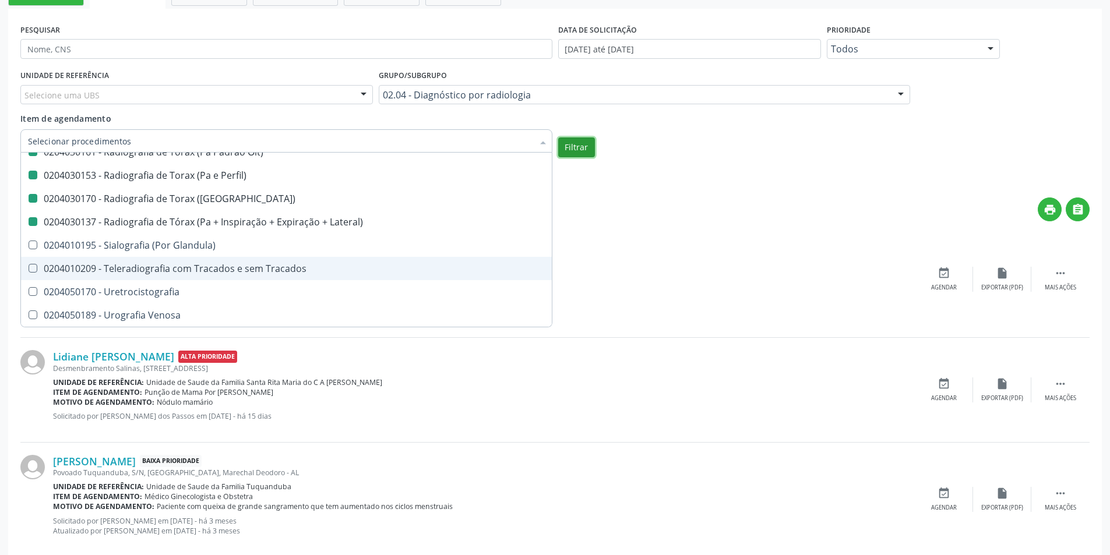
checkbox Oclusal "true"
checkbox \(Enteroclise\) "true"
checkbox Panoramica "true"
checkbox Escoliose\) "true"
checkbox Inferiores "true"
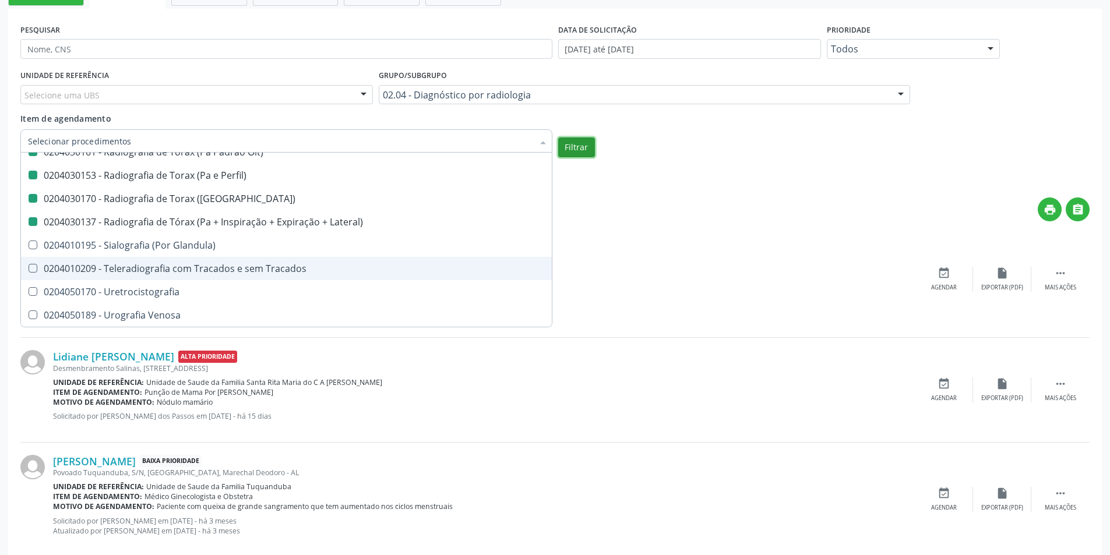
checkbox Periapical "true"
checkbox Mao "false"
checkbox Posicoes\) "false"
checkbox Esofago "false"
checkbox Esterno "false"
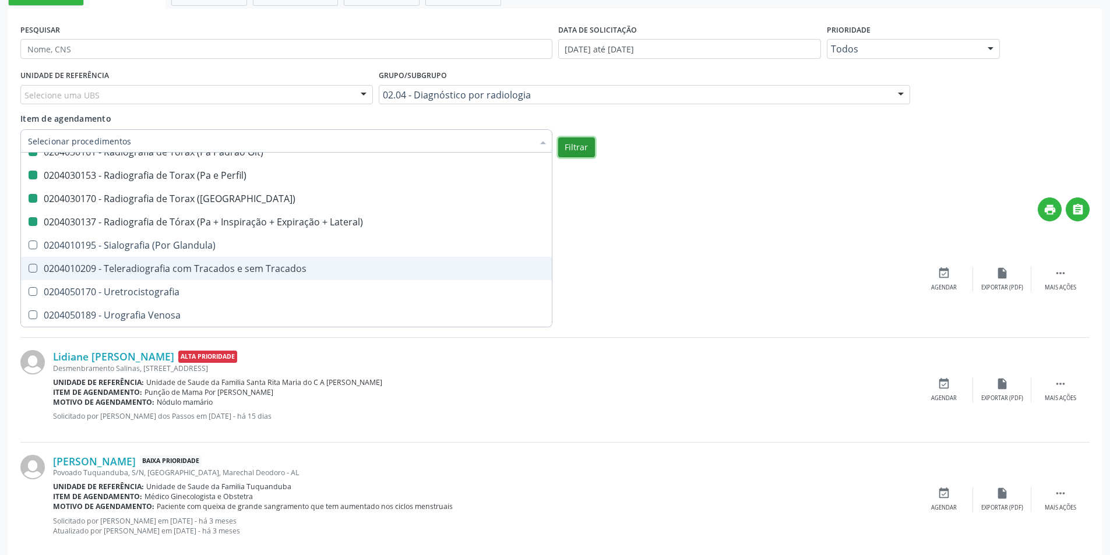
checkbox Duodeno "false"
checkbox \(Transito\) "false"
checkbox Lateral\) "false"
checkbox Axial\) "false"
checkbox Axiais\) "false"
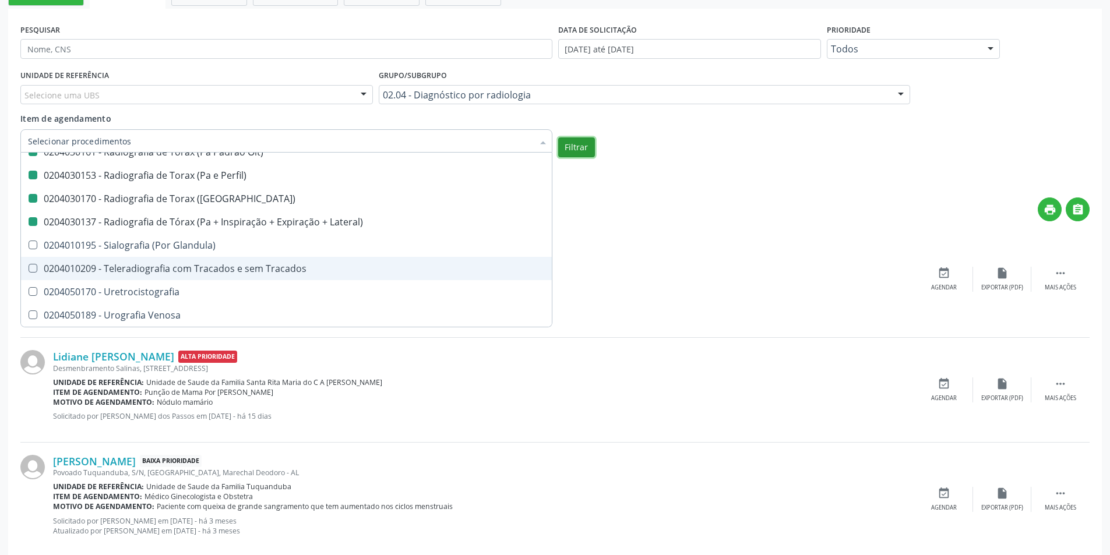
checkbox Laringe "false"
checkbox Mao "false"
checkbox Ossea\) "false"
checkbox \(Bilateral\) "false"
checkbox Obliqua\) "false"
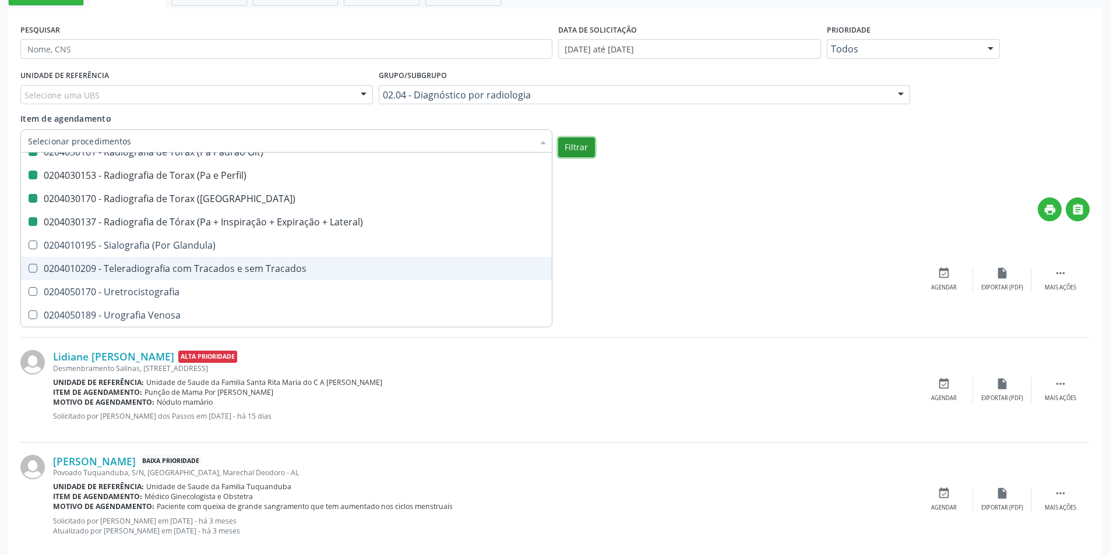
checkbox Perfil\) "false"
checkbox Hirtz\) "false"
checkbox Pe "false"
checkbox Perna "false"
checkbox Pneumomediastino "false"
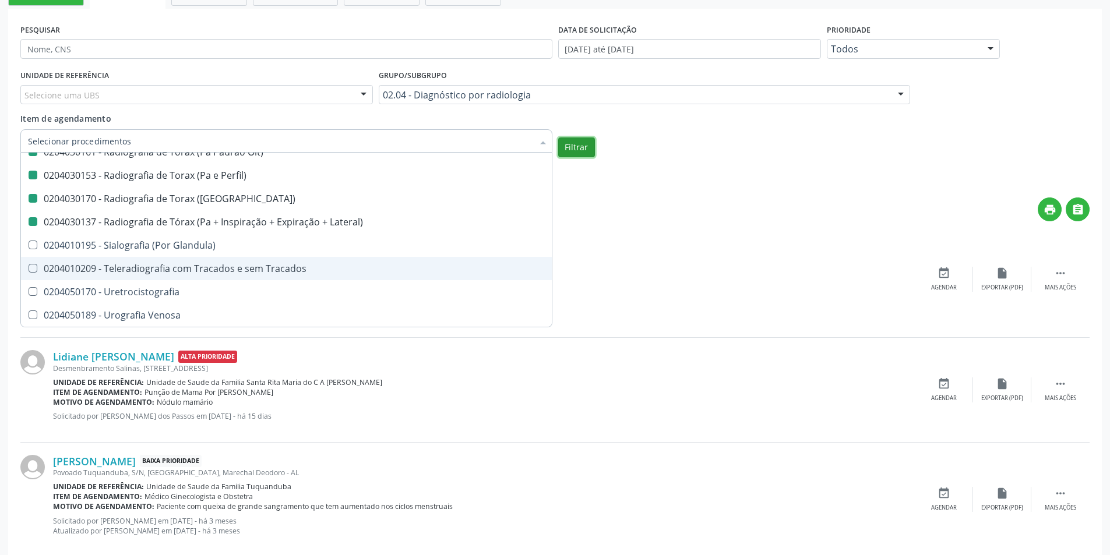
checkbox Obliqua\) "false"
checkbox Estranho\) "false"
checkbox Sacro-Coccigea "false"
checkbox Hirtz\) "false"
checkbox Bretton\) "false"
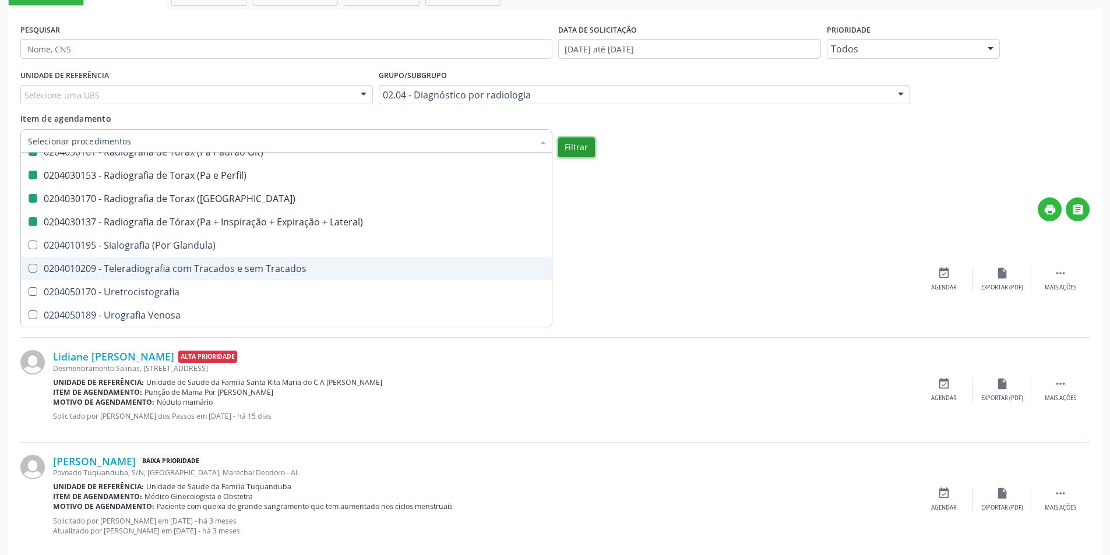
checkbox \(Apico-Lordortica\) "false"
checkbox Obliqua\) "false"
checkbox Oit\) "false"
checkbox Perfil\) "false"
checkbox \(Pa\) "false"
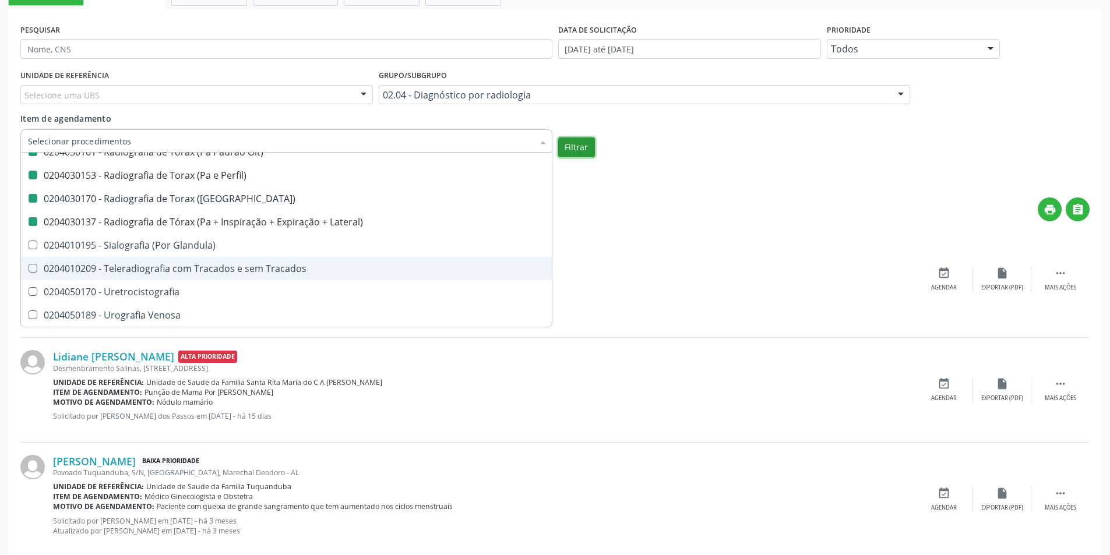
checkbox Lateral\) "false"
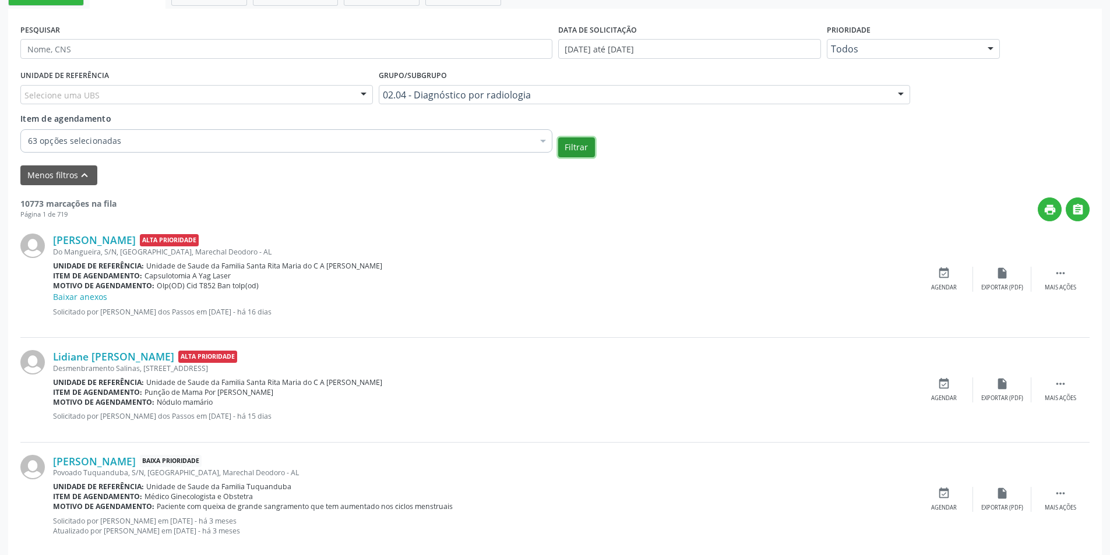
scroll to position [0, 0]
click at [574, 149] on button "Filtrar" at bounding box center [576, 148] width 37 height 20
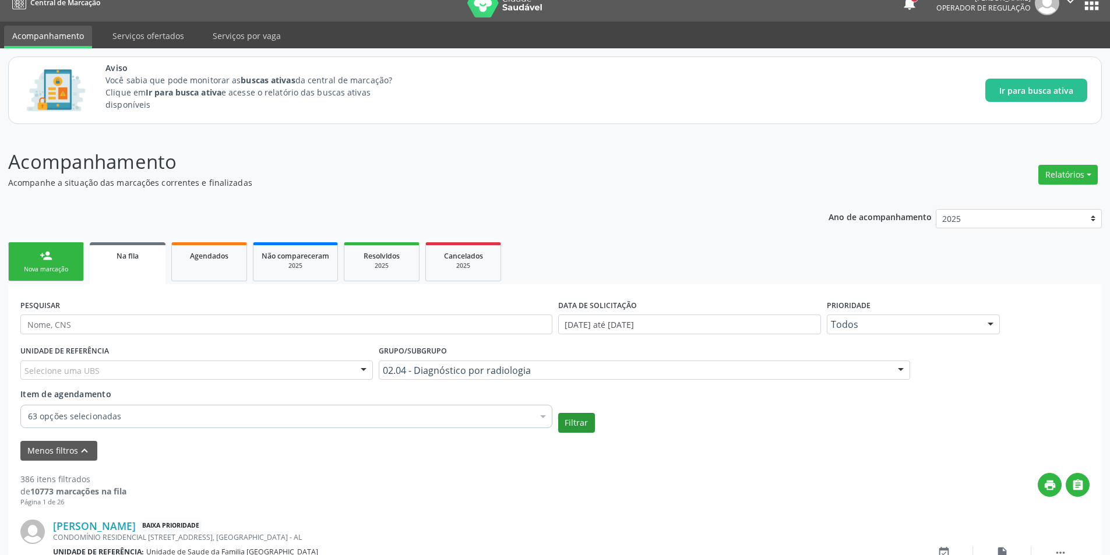
scroll to position [291, 0]
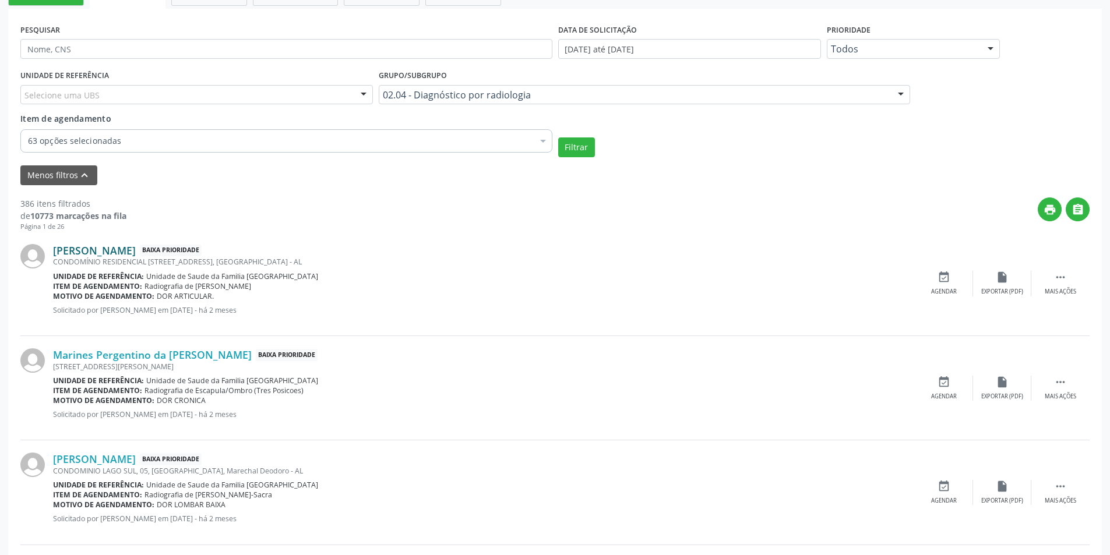
click at [135, 250] on link "Maria Djanira Leite da Silva" at bounding box center [94, 250] width 83 height 13
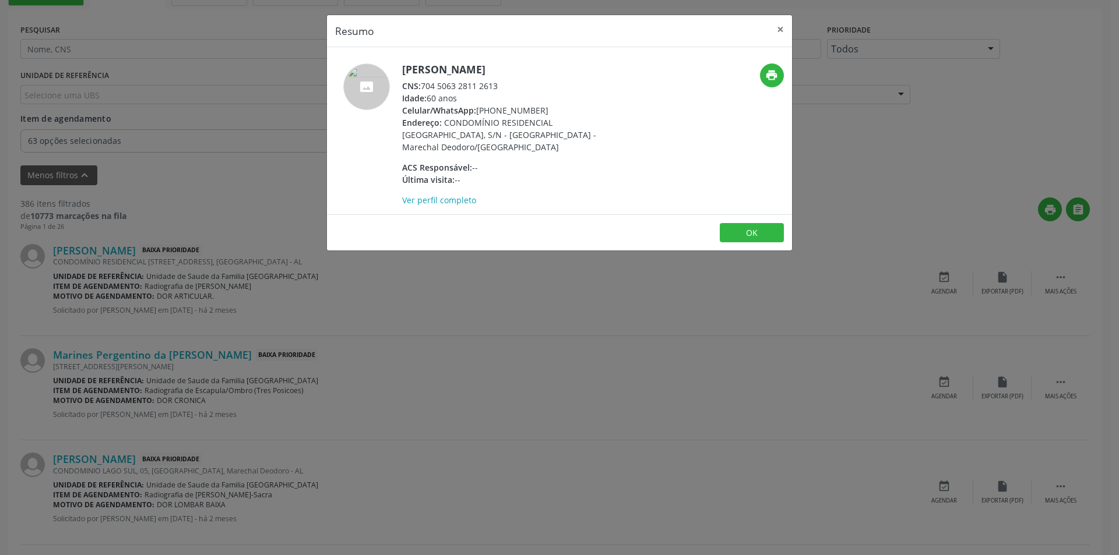
drag, startPoint x: 423, startPoint y: 85, endPoint x: 503, endPoint y: 80, distance: 80.6
click at [503, 80] on div "CNS: 704 5063 2811 2613" at bounding box center [515, 86] width 227 height 12
copy div "704 5063 2811 2613"
click at [748, 223] on button "OK" at bounding box center [752, 233] width 64 height 20
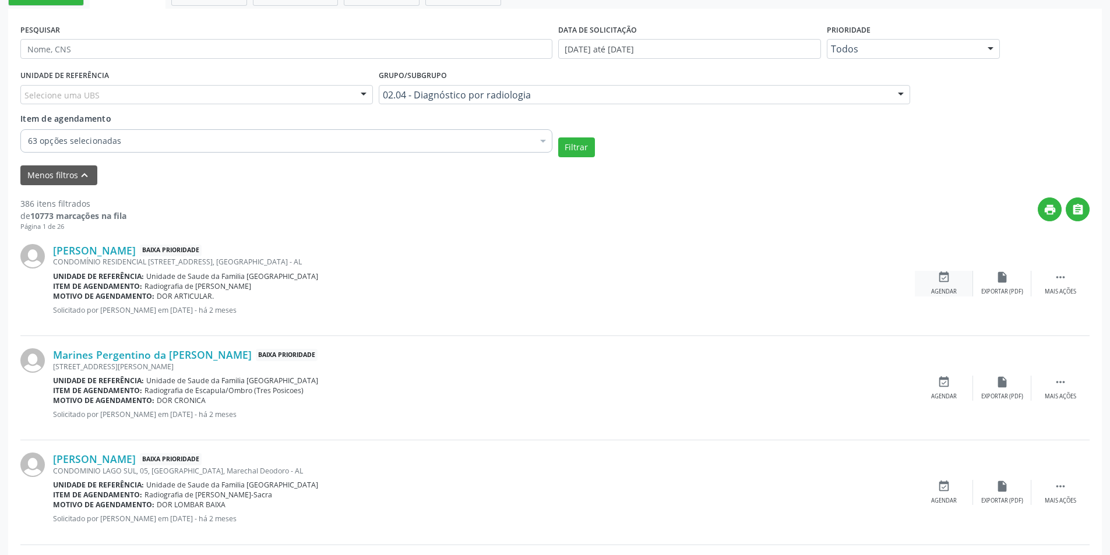
click at [940, 275] on icon "event_available" at bounding box center [944, 277] width 13 height 13
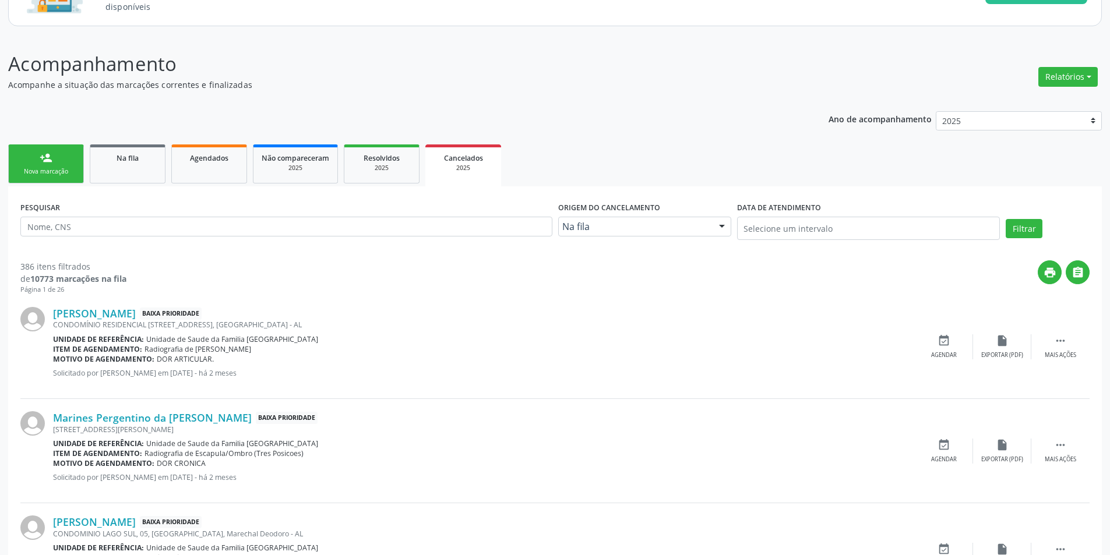
scroll to position [117, 0]
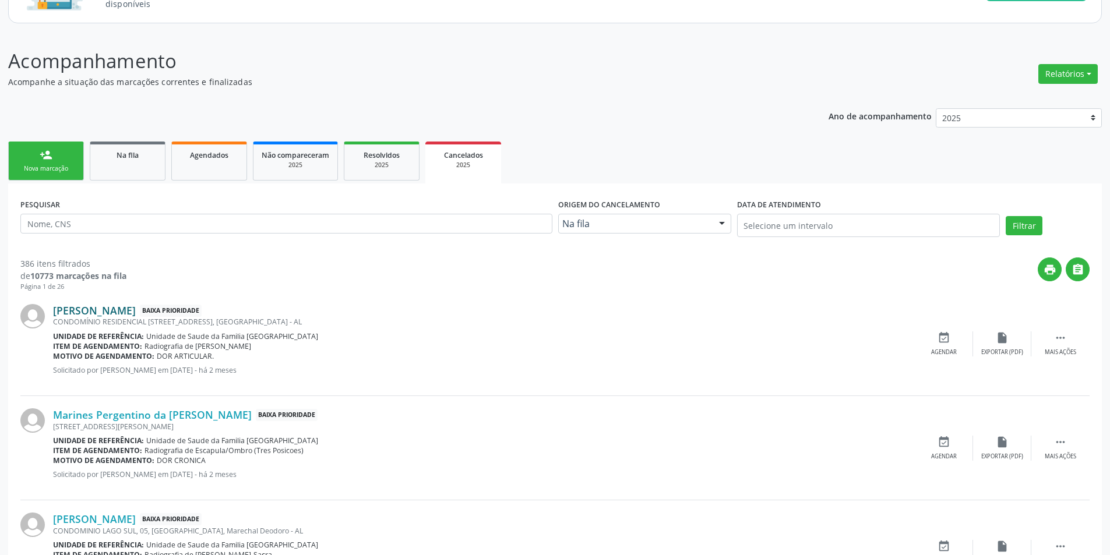
click at [136, 309] on link "Maria Djanira Leite da Silva" at bounding box center [94, 310] width 83 height 13
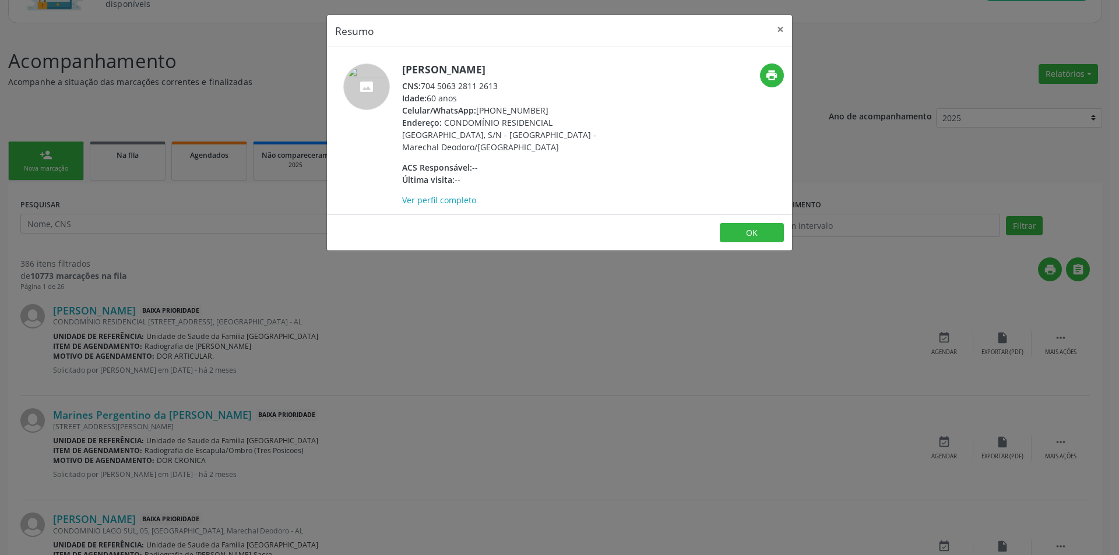
drag, startPoint x: 423, startPoint y: 85, endPoint x: 527, endPoint y: 83, distance: 103.8
click at [527, 83] on div "CNS: 704 5063 2811 2613" at bounding box center [515, 86] width 227 height 12
copy div "704 5063 2811 2613"
click at [761, 226] on button "OK" at bounding box center [752, 233] width 64 height 20
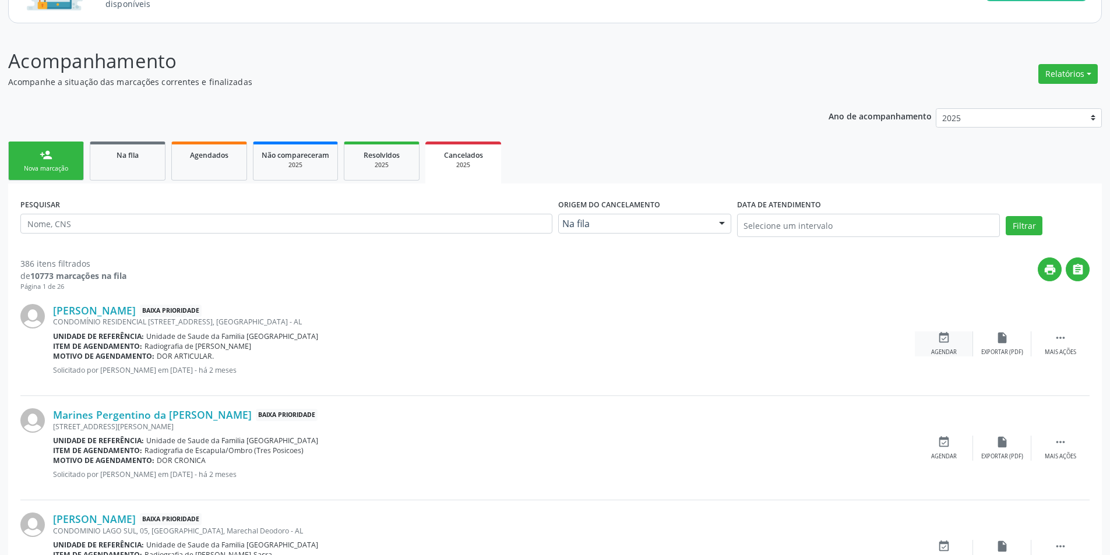
click at [942, 344] on div "event_available Agendar" at bounding box center [944, 344] width 58 height 25
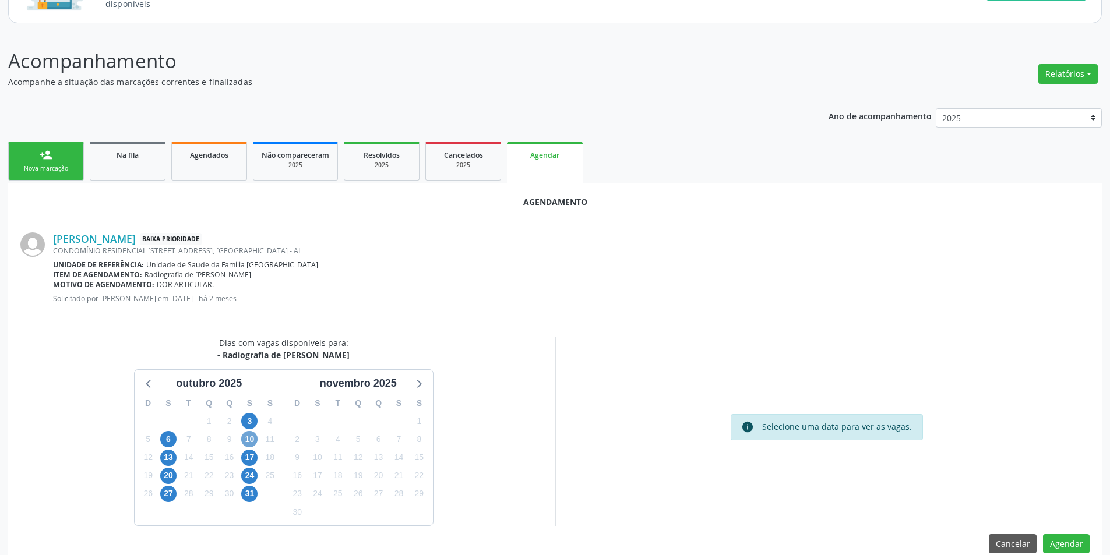
click at [248, 438] on span "10" at bounding box center [249, 439] width 16 height 16
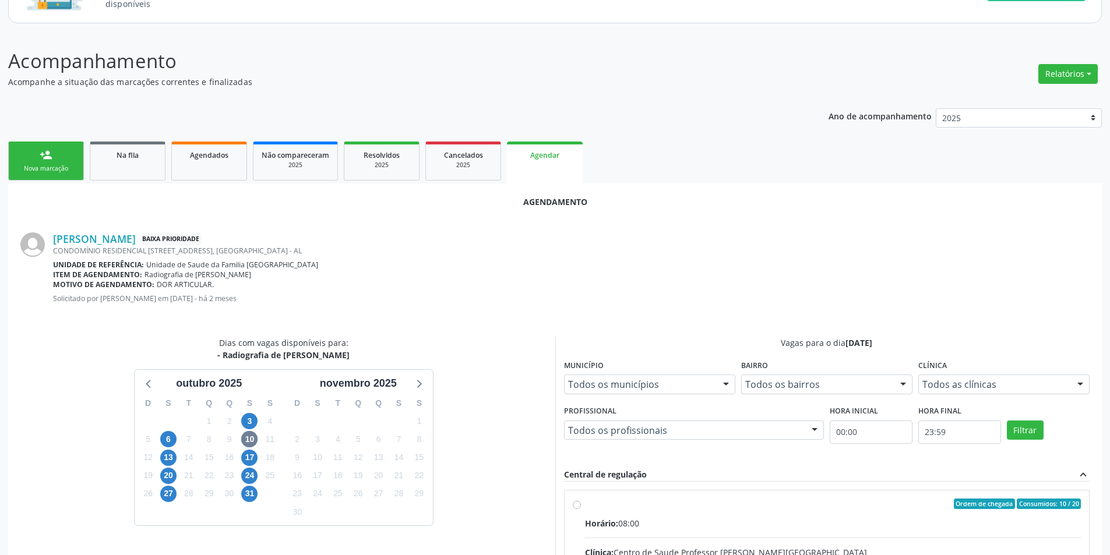
radio input "true"
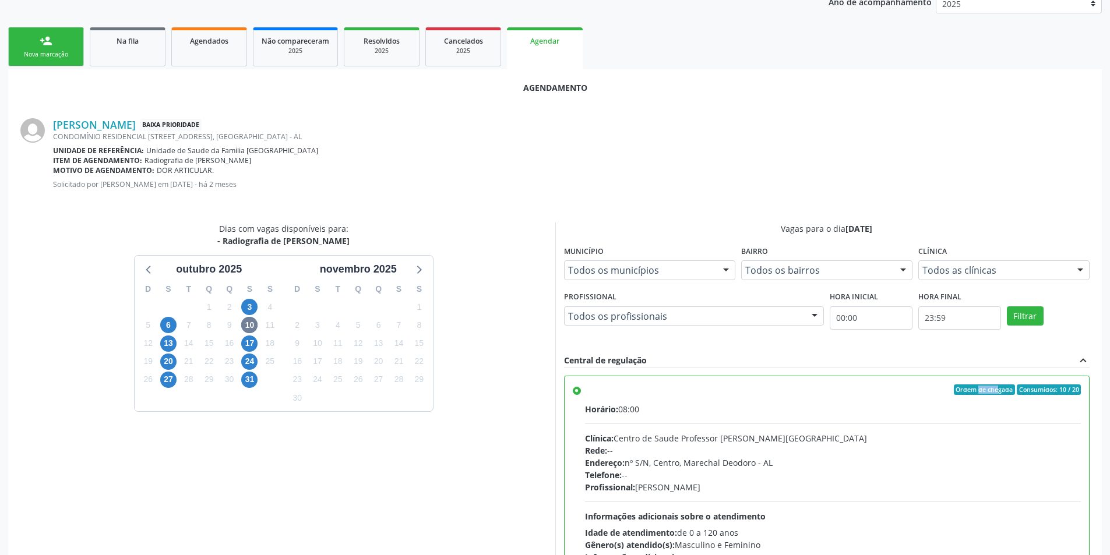
scroll to position [325, 0]
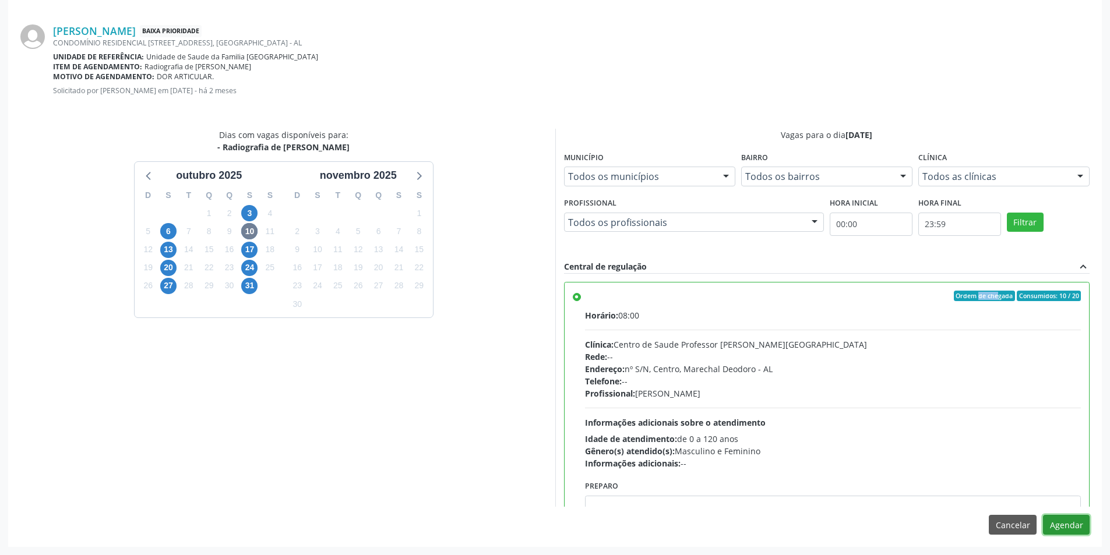
click at [1068, 530] on button "Agendar" at bounding box center [1066, 525] width 47 height 20
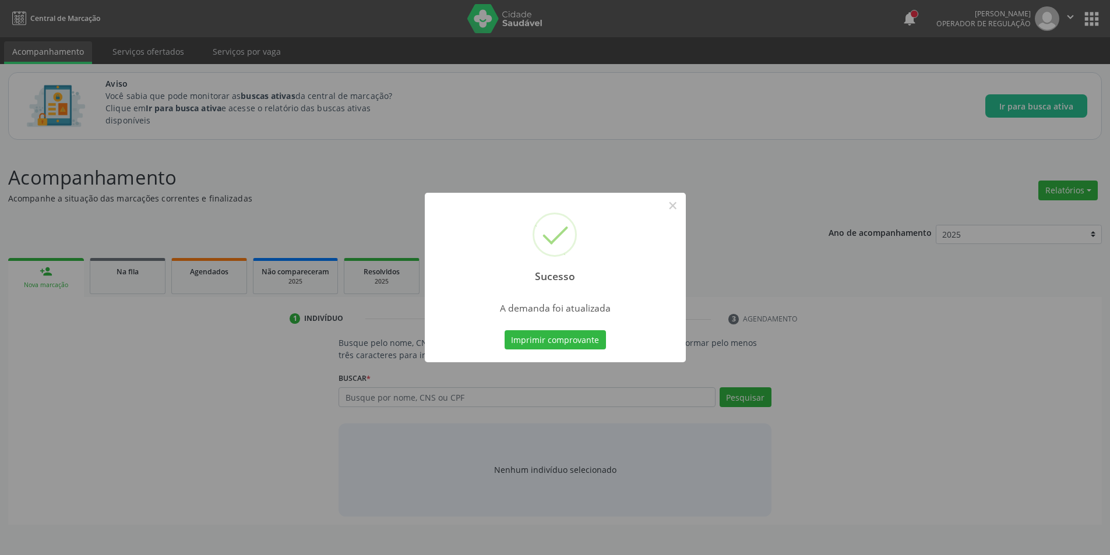
scroll to position [0, 0]
click at [674, 205] on button "×" at bounding box center [677, 206] width 20 height 20
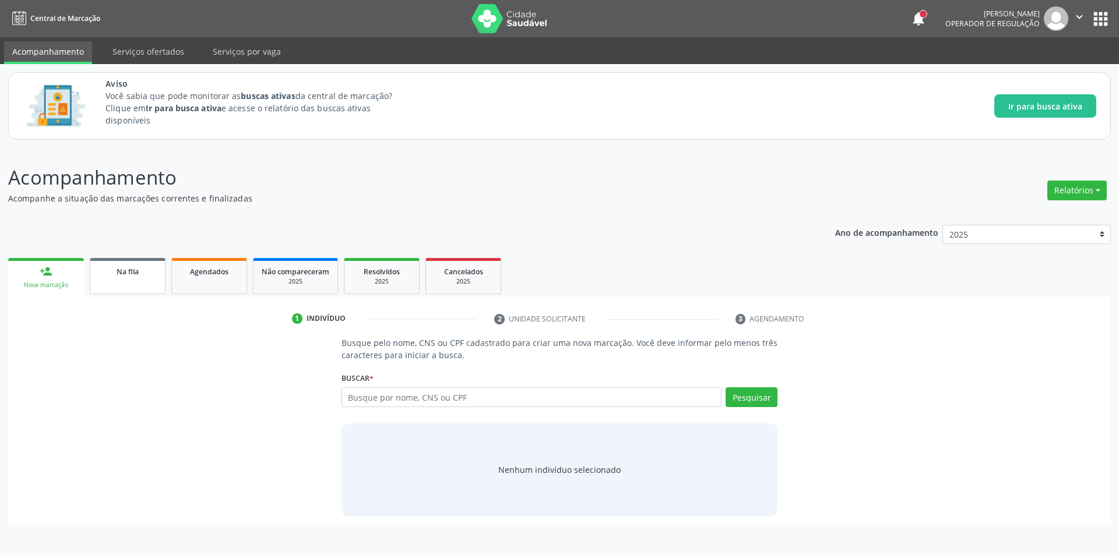
click at [131, 279] on link "Na fila" at bounding box center [128, 276] width 76 height 36
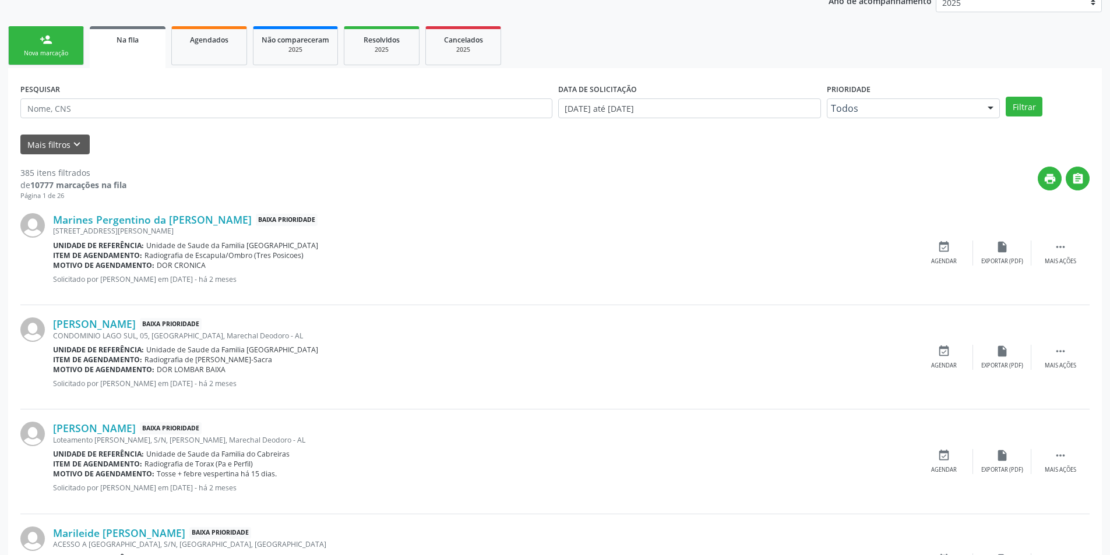
scroll to position [233, 0]
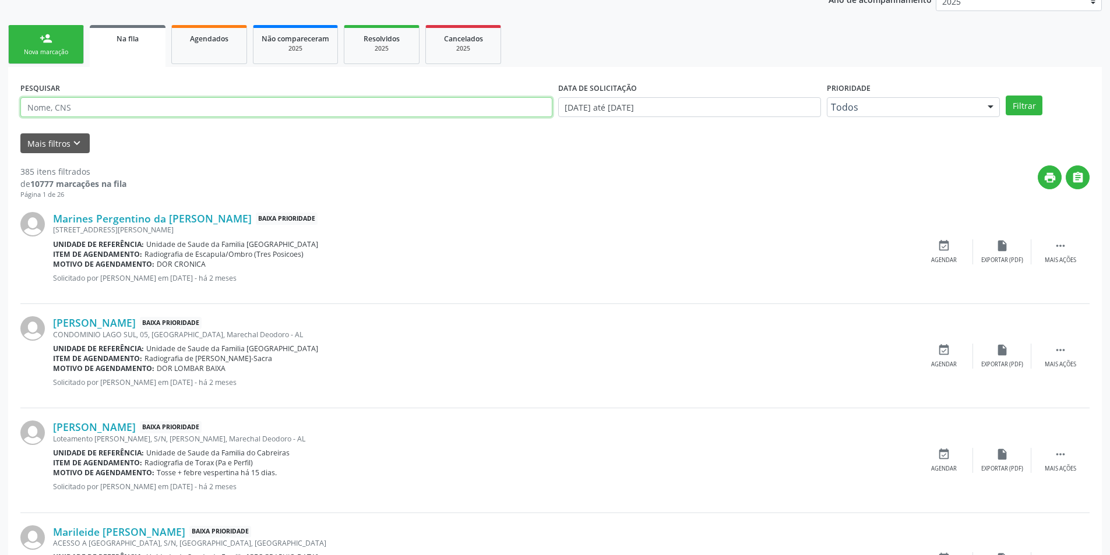
click at [109, 111] on input "text" at bounding box center [286, 107] width 532 height 20
type input "701201074126417"
click at [1006, 96] on button "Filtrar" at bounding box center [1024, 106] width 37 height 20
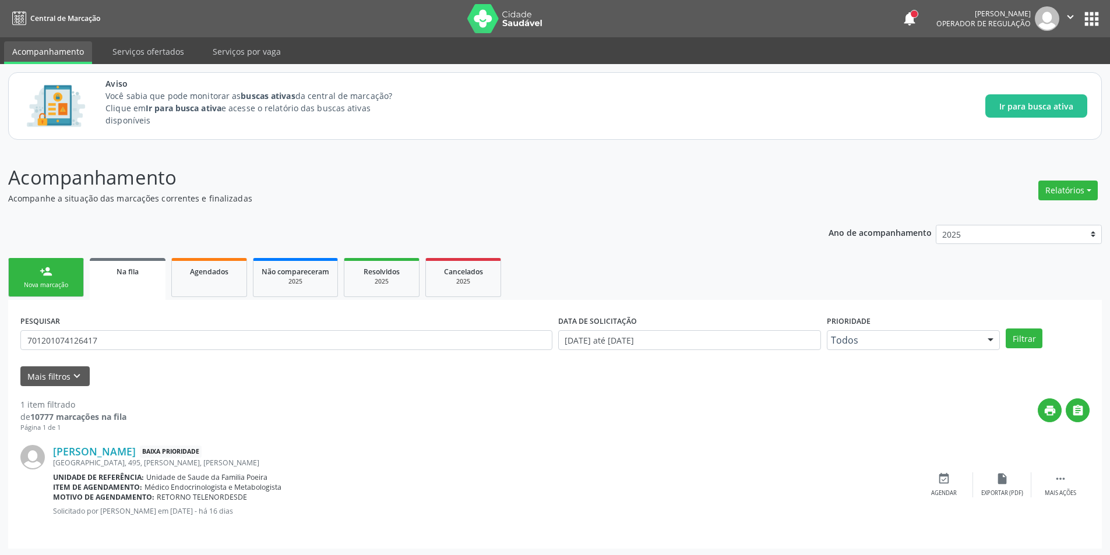
scroll to position [2, 0]
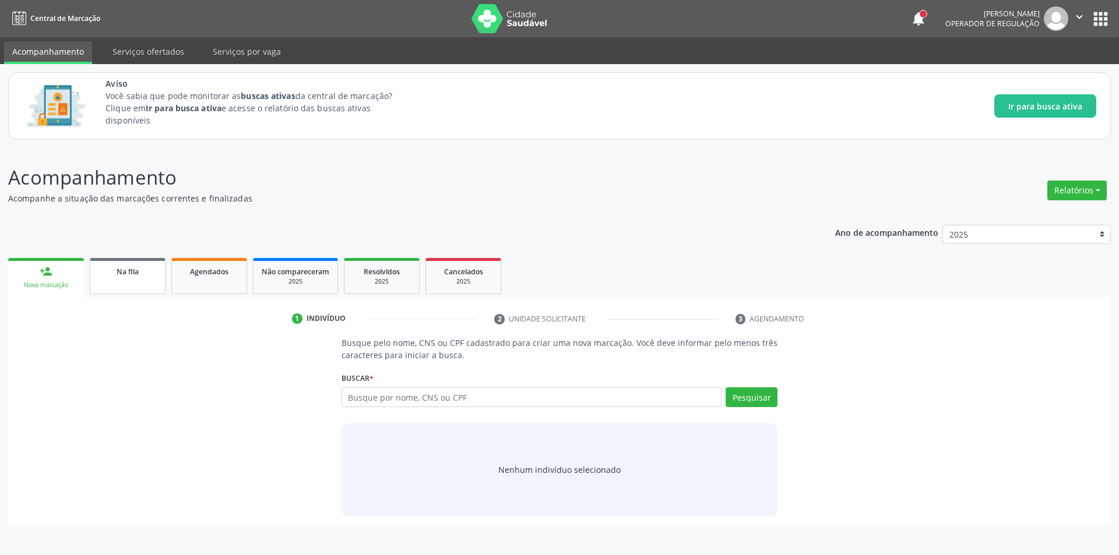
click at [129, 277] on link "Na fila" at bounding box center [128, 276] width 76 height 36
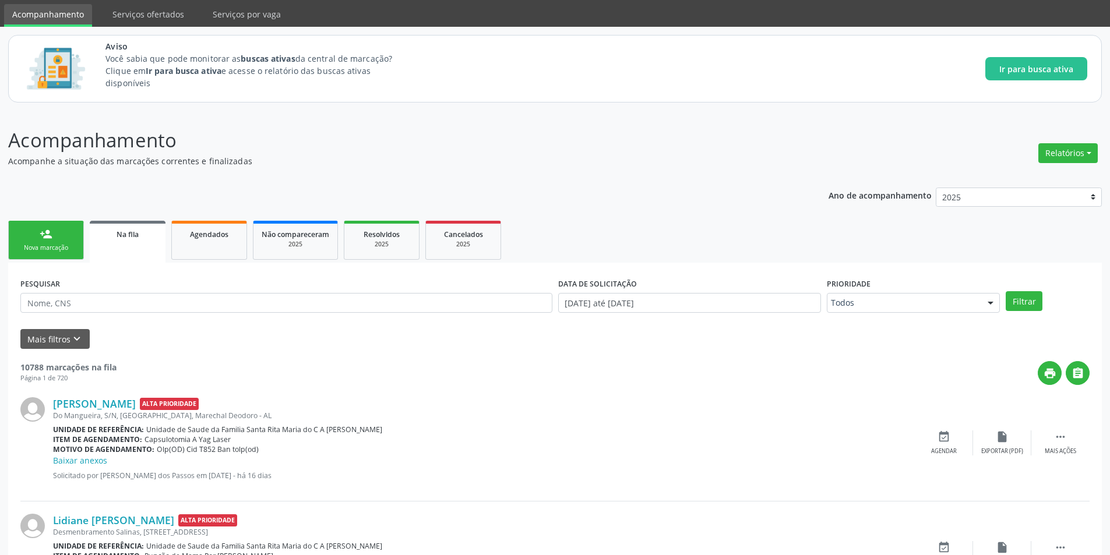
scroll to position [58, 0]
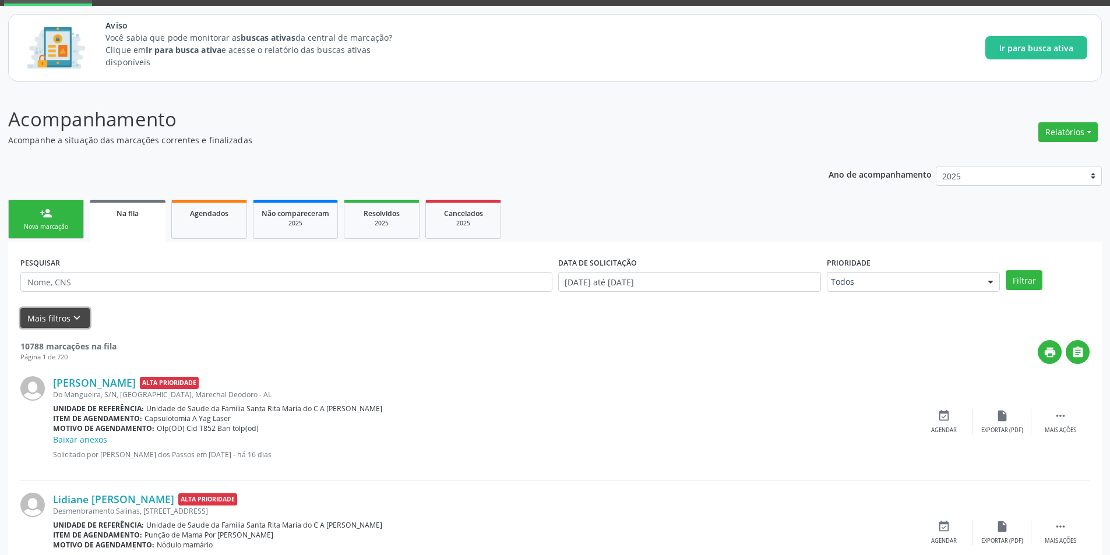
click at [79, 315] on icon "keyboard_arrow_down" at bounding box center [77, 318] width 13 height 13
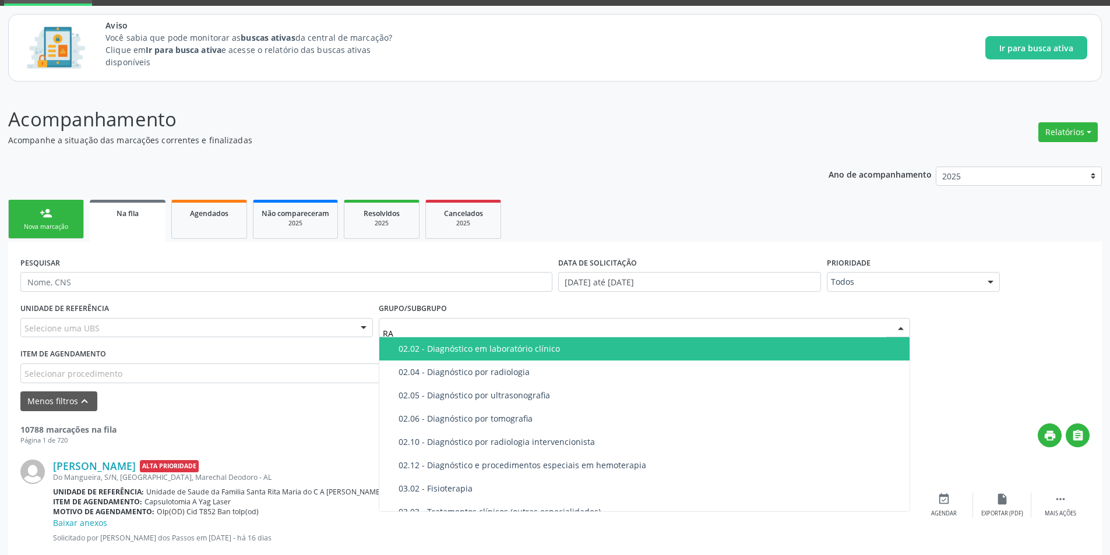
type input "RAD"
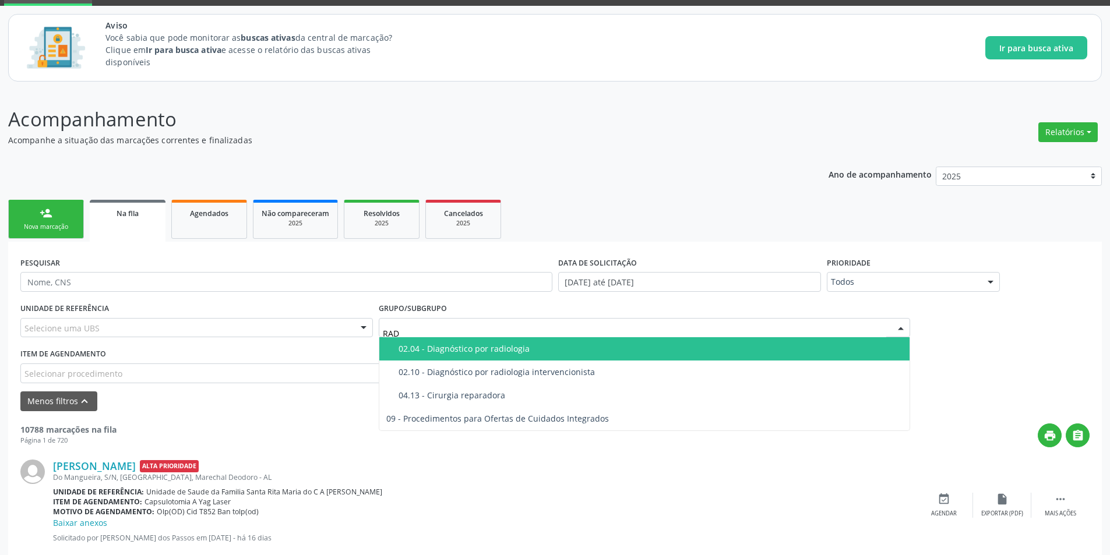
click at [532, 350] on div "02.04 - Diagnóstico por radiologia" at bounding box center [651, 348] width 505 height 9
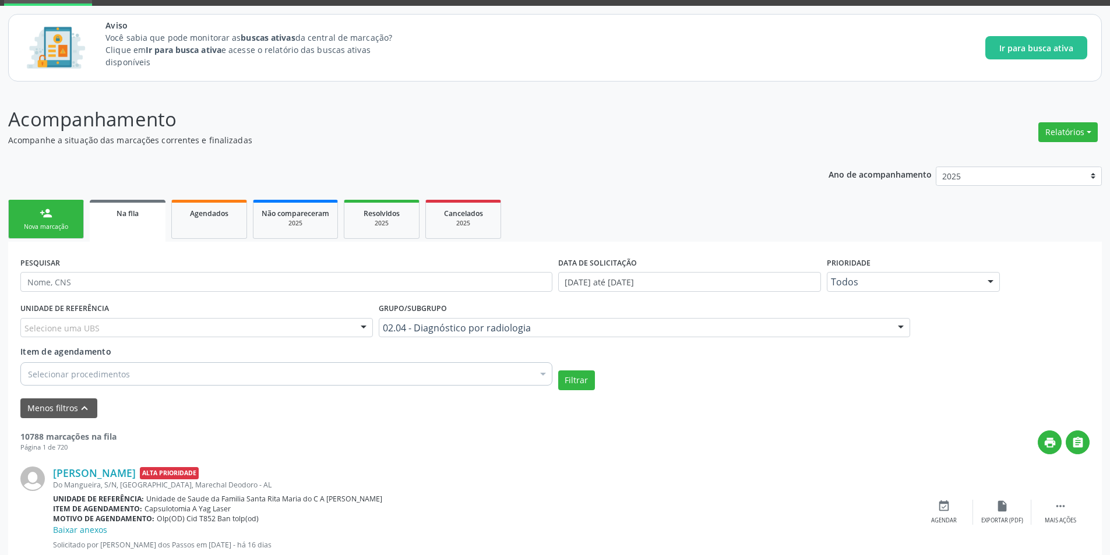
click at [161, 371] on div "Selecionar procedimentos" at bounding box center [286, 374] width 532 height 23
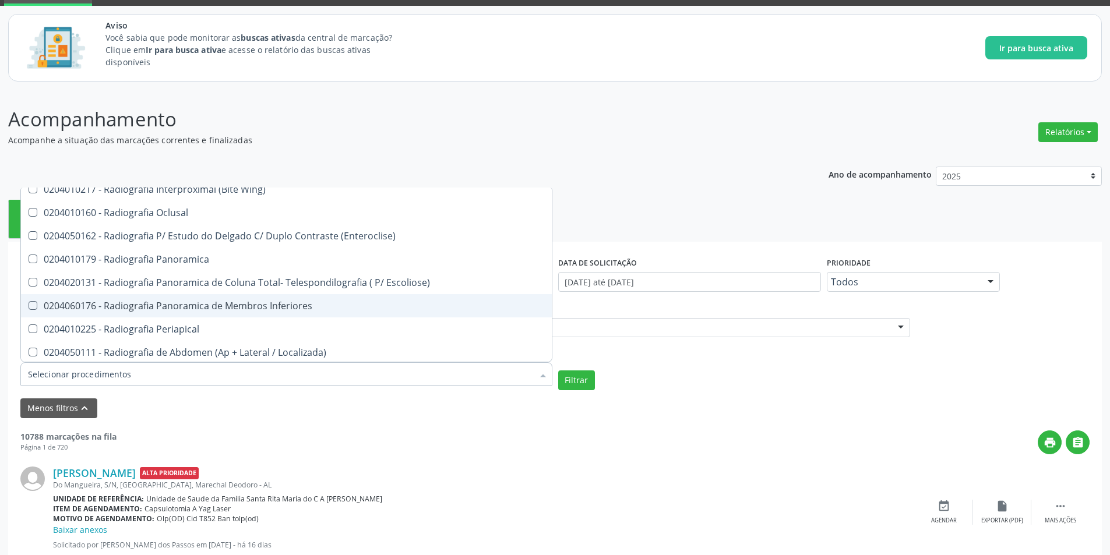
scroll to position [699, 0]
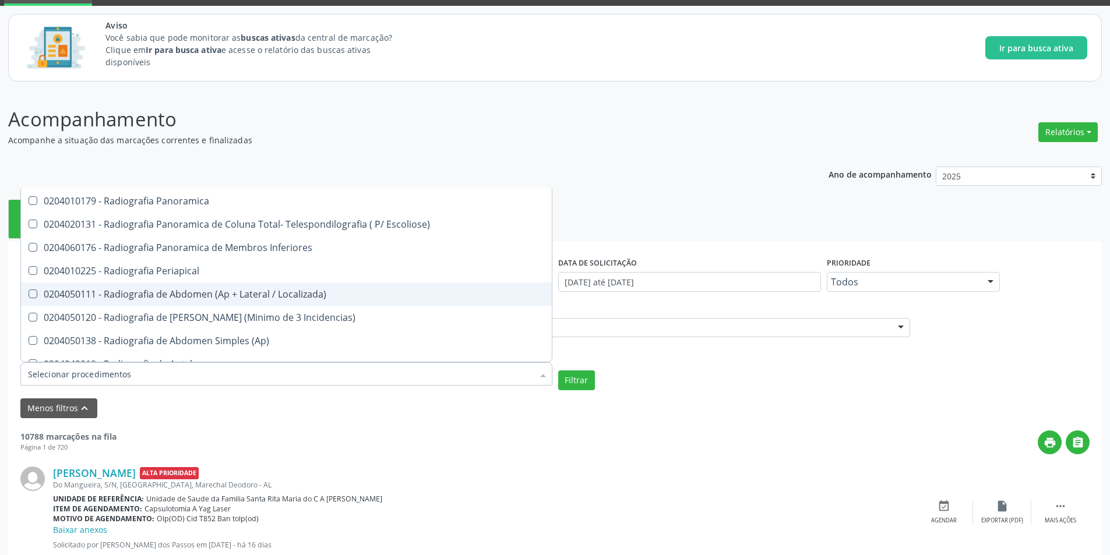
click at [222, 294] on div "0204050111 - Radiografia de Abdomen (Ap + Lateral / Localizada)" at bounding box center [286, 294] width 517 height 9
checkbox Localizada\) "true"
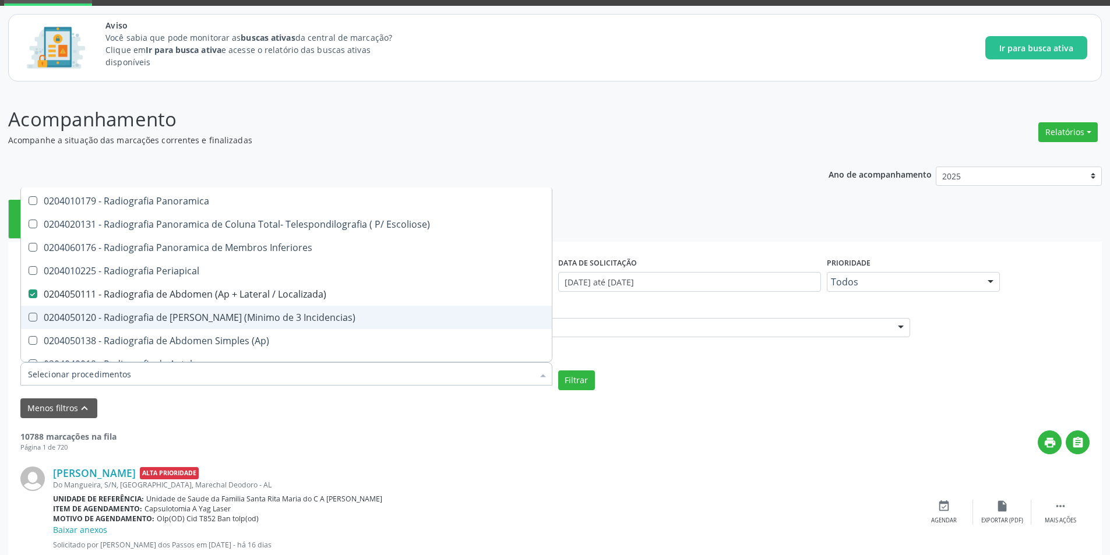
click at [241, 322] on div "0204050120 - Radiografia de Abdomen Agudo (Minimo de 3 Incidencias)" at bounding box center [286, 317] width 517 height 9
checkbox Incidencias\) "true"
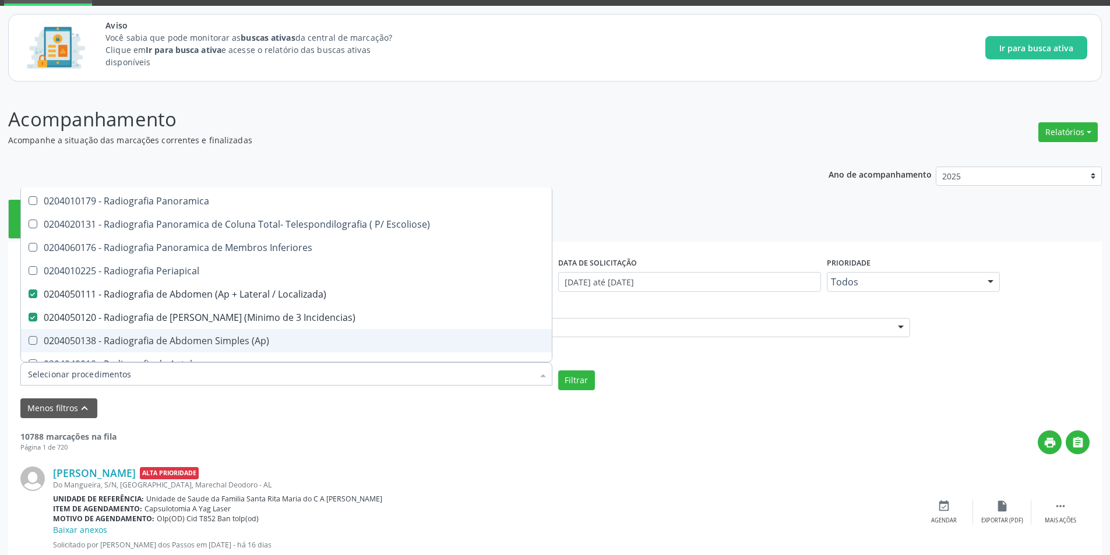
click at [251, 339] on div "0204050138 - Radiografia de Abdomen Simples (Ap)" at bounding box center [286, 340] width 517 height 9
checkbox \(Ap\) "true"
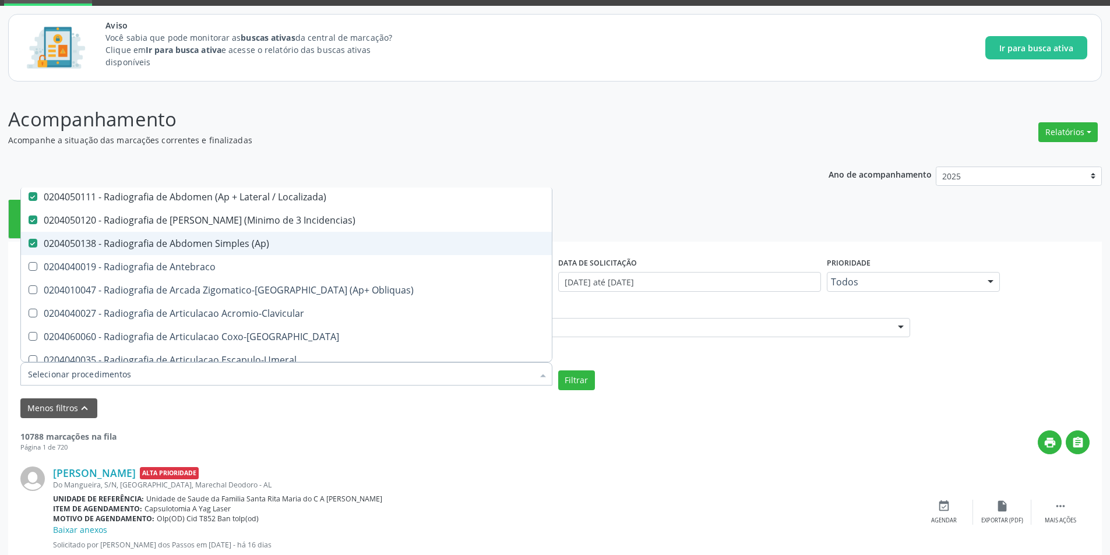
scroll to position [816, 0]
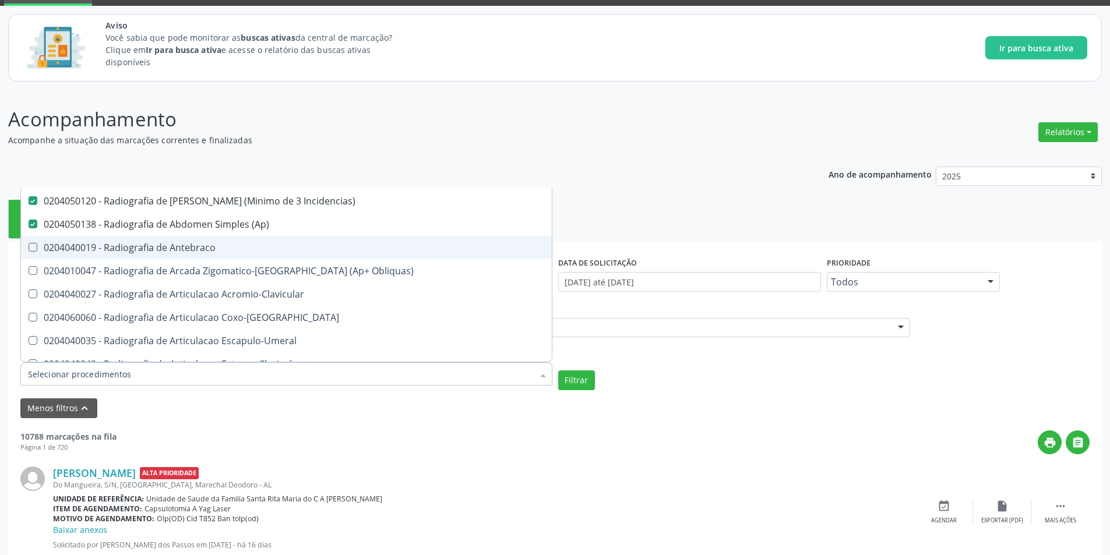
click at [209, 250] on div "0204040019 - Radiografia de Antebraco" at bounding box center [286, 247] width 517 height 9
checkbox Antebraco "true"
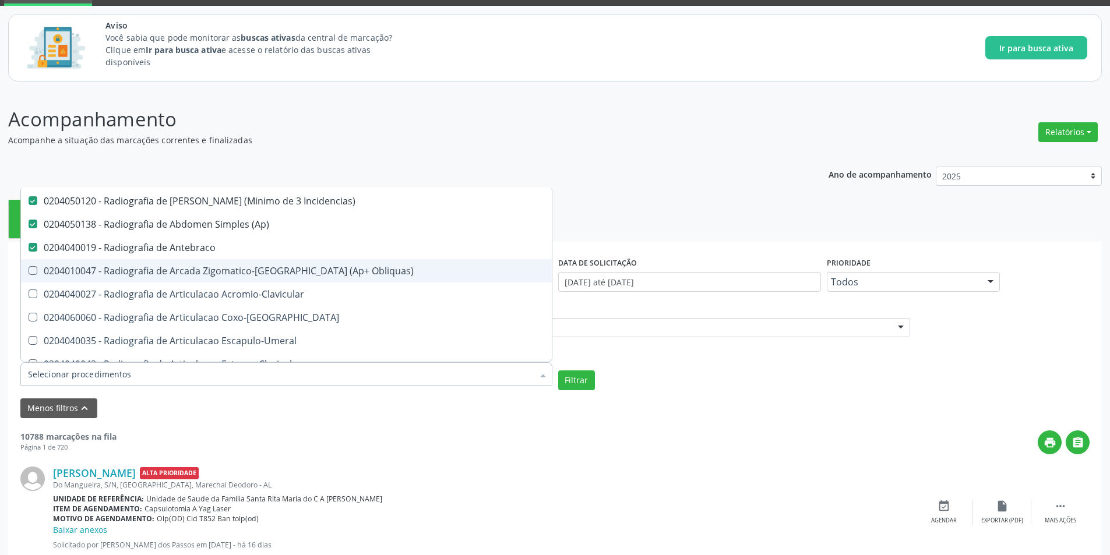
click at [213, 270] on div "0204010047 - Radiografia de Arcada Zigomatico-Malar (Ap+ Obliquas)" at bounding box center [286, 270] width 517 height 9
checkbox Obliquas\) "true"
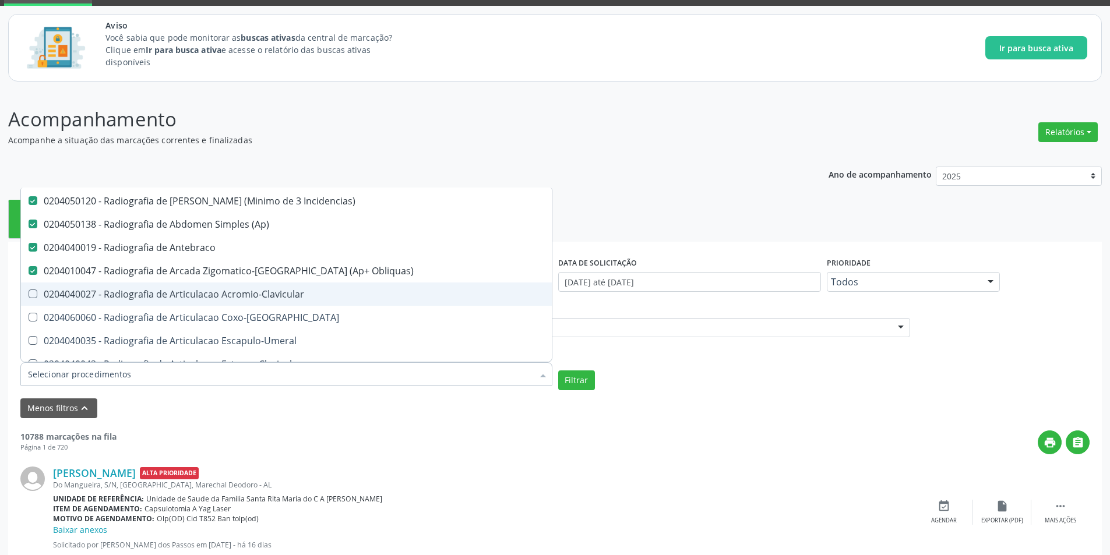
click at [224, 291] on div "0204040027 - Radiografia de Articulacao Acromio-Clavicular" at bounding box center [286, 294] width 517 height 9
checkbox Acromio-Clavicular "true"
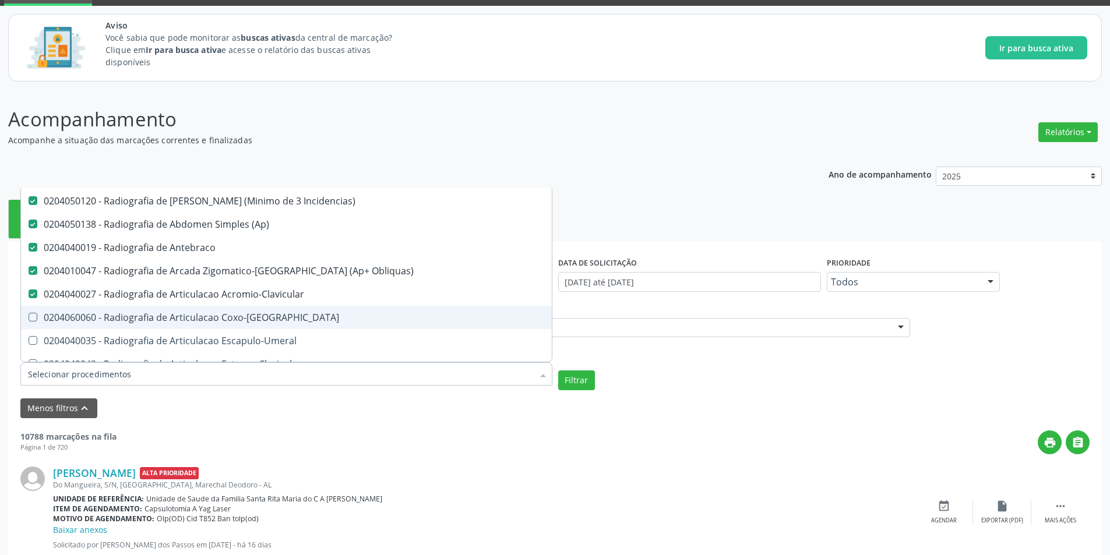
click at [240, 317] on div "0204060060 - Radiografia de Articulacao Coxo-Femoral" at bounding box center [286, 317] width 517 height 9
checkbox Coxo-Femoral "true"
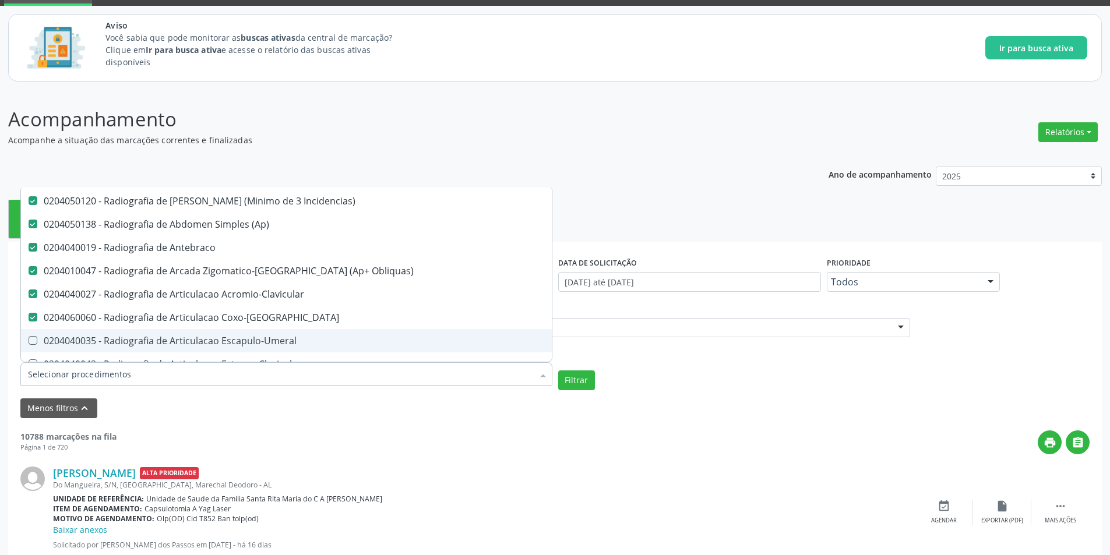
click at [253, 336] on div "0204040035 - Radiografia de Articulacao Escapulo-Umeral" at bounding box center [286, 340] width 517 height 9
checkbox Escapulo-Umeral "true"
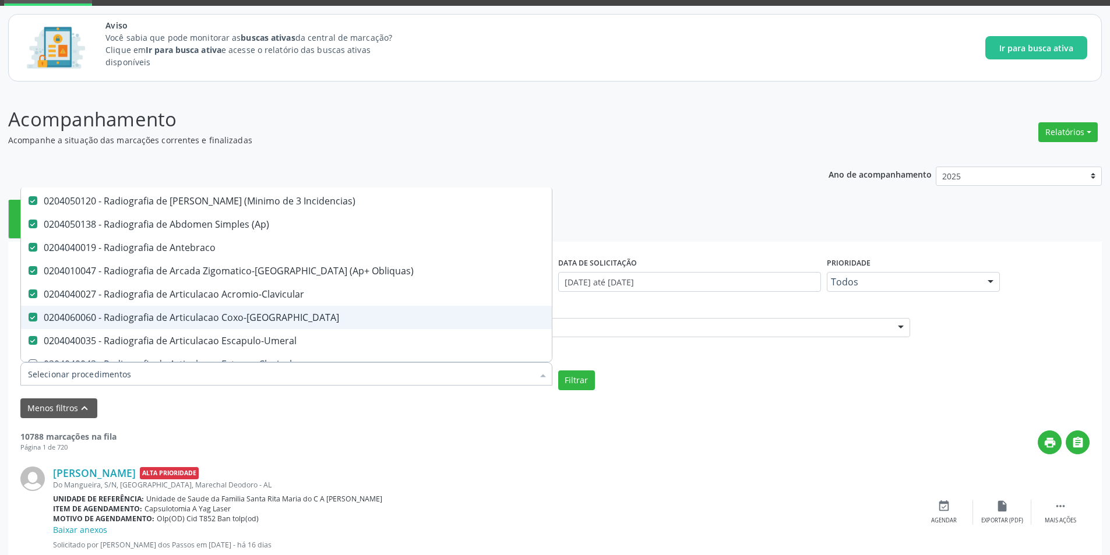
scroll to position [874, 0]
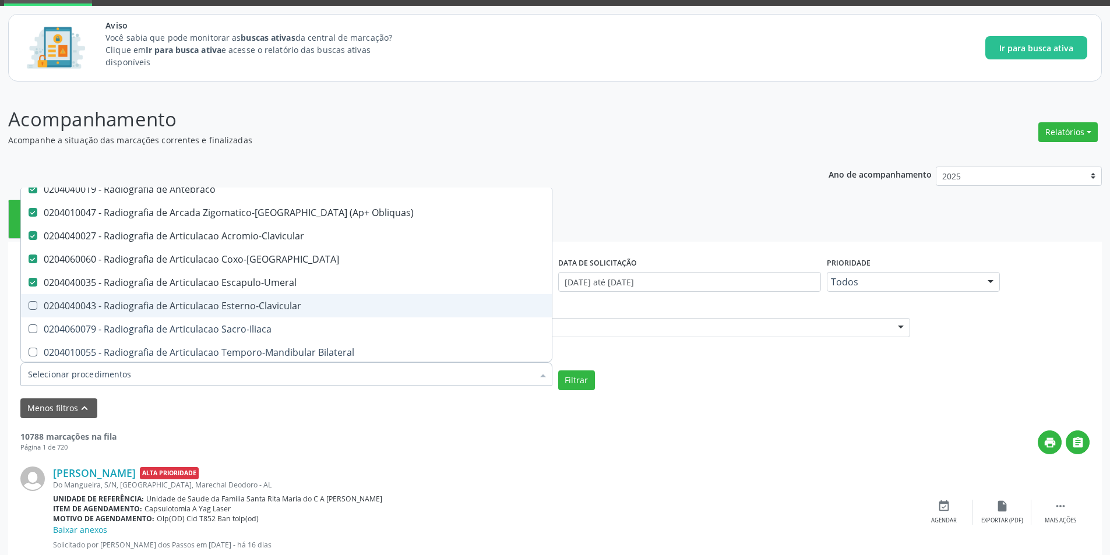
click at [224, 305] on div "0204040043 - Radiografia de Articulacao Esterno-Clavicular" at bounding box center [286, 305] width 517 height 9
checkbox Esterno-Clavicular "true"
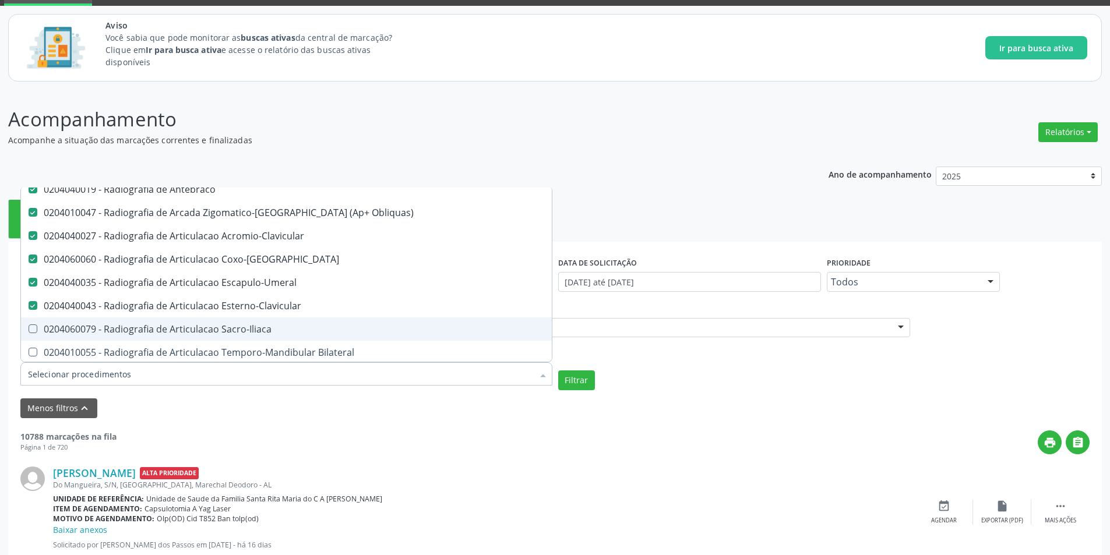
click at [234, 328] on div "0204060079 - Radiografia de Articulacao Sacro-Iliaca" at bounding box center [286, 329] width 517 height 9
checkbox Sacro-Iliaca "true"
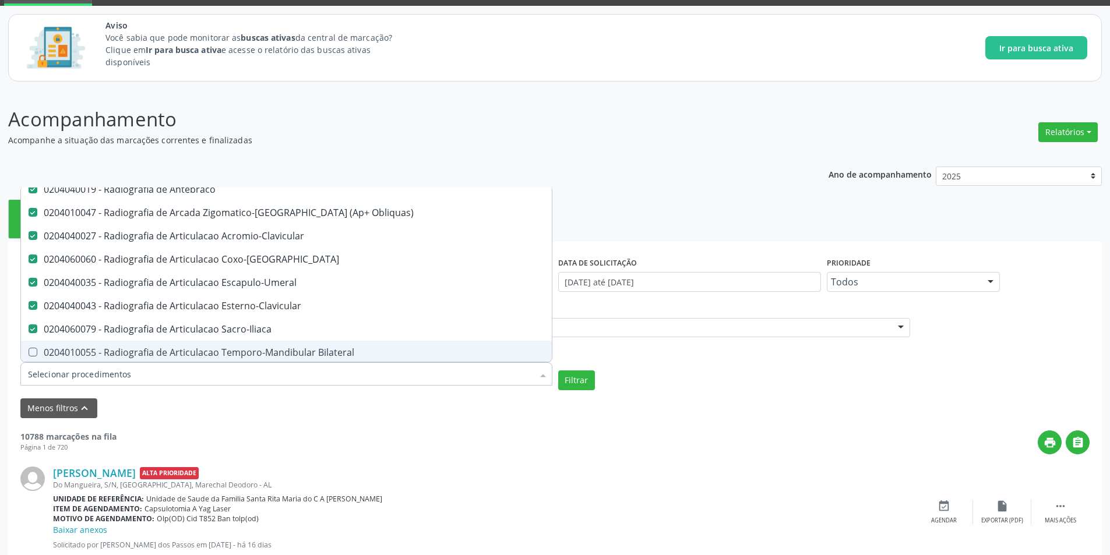
click at [249, 352] on div "0204010055 - Radiografia de Articulacao Temporo-Mandibular Bilateral" at bounding box center [286, 352] width 517 height 9
checkbox Bilateral "true"
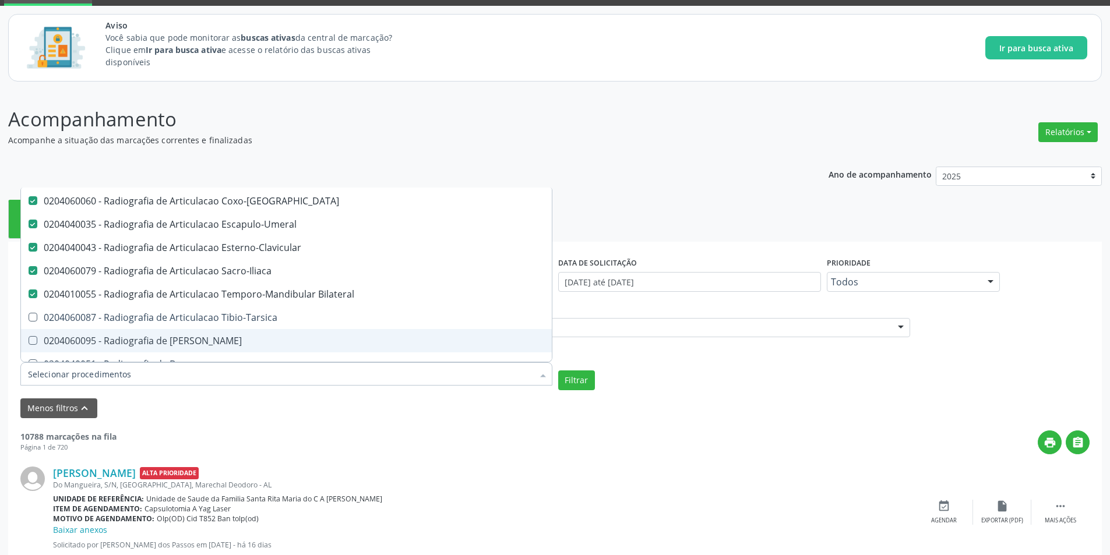
scroll to position [991, 0]
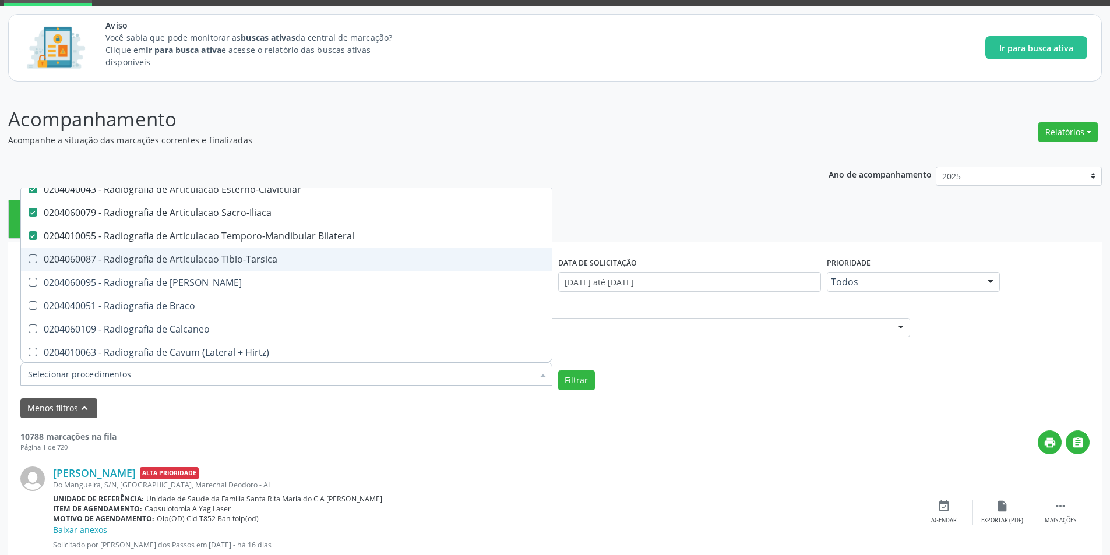
click at [218, 261] on div "0204060087 - Radiografia de Articulacao Tibio-Tarsica" at bounding box center [286, 259] width 517 height 9
checkbox Tibio-Tarsica "true"
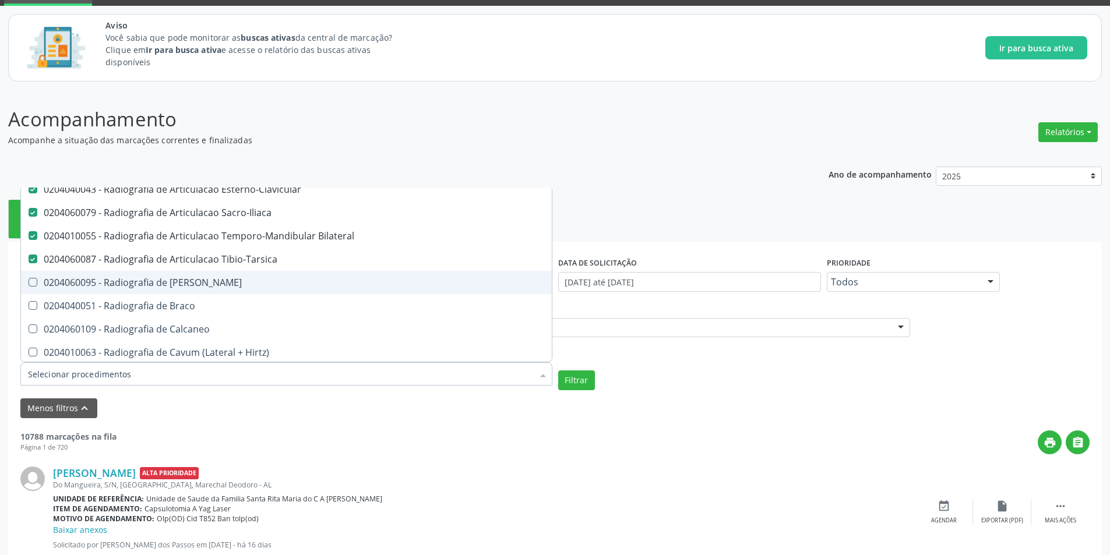
click at [218, 282] on div "0204060095 - Radiografia de Bacia" at bounding box center [286, 282] width 517 height 9
checkbox Bacia "true"
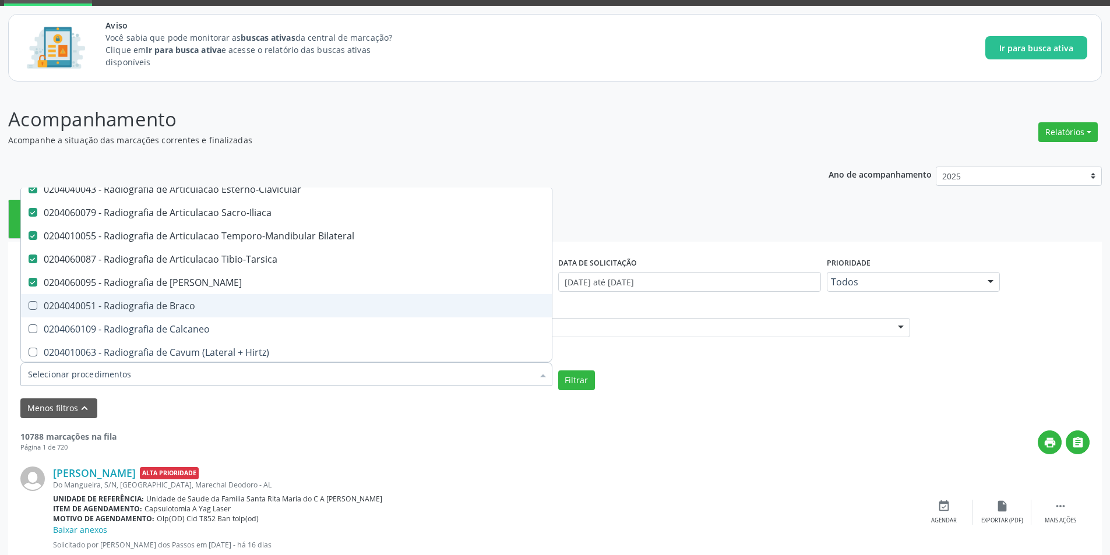
click at [216, 301] on div "0204040051 - Radiografia de Braco" at bounding box center [286, 305] width 517 height 9
checkbox Braco "true"
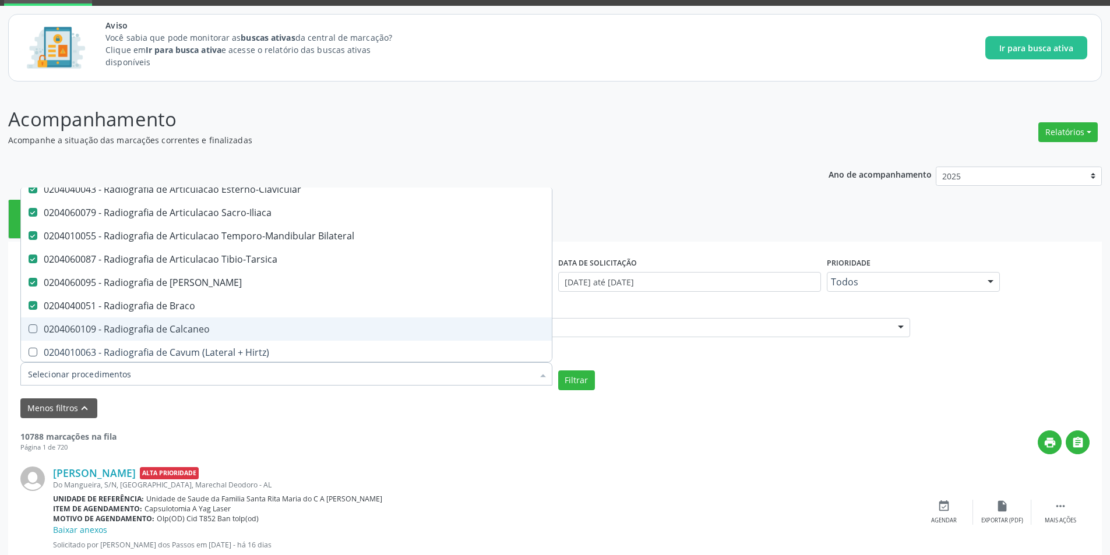
click at [223, 326] on div "0204060109 - Radiografia de Calcaneo" at bounding box center [286, 329] width 517 height 9
checkbox Calcaneo "true"
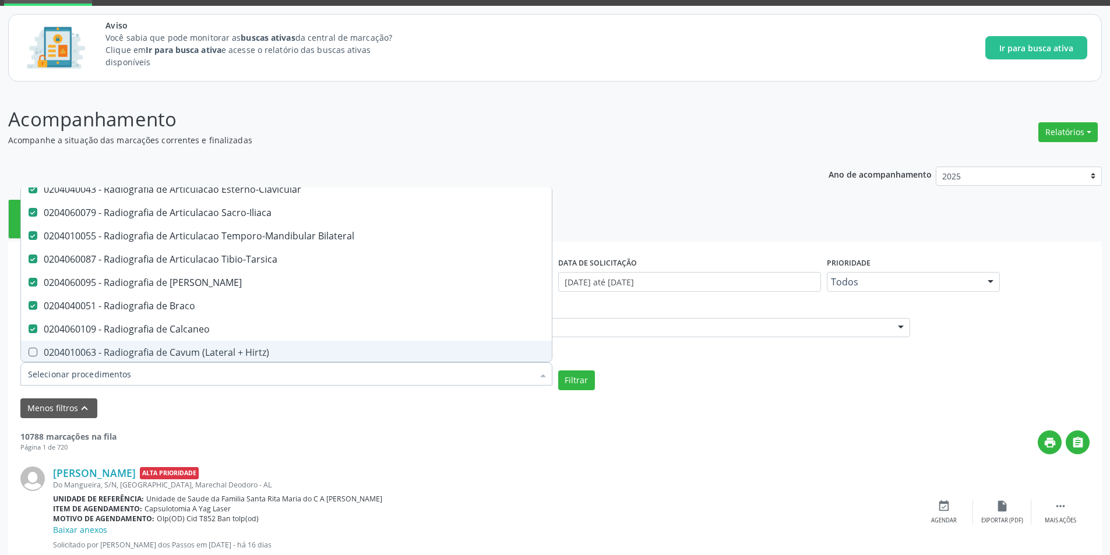
click at [241, 348] on div "0204010063 - Radiografia de Cavum (Lateral + Hirtz)" at bounding box center [286, 352] width 517 height 9
checkbox Hirtz\) "true"
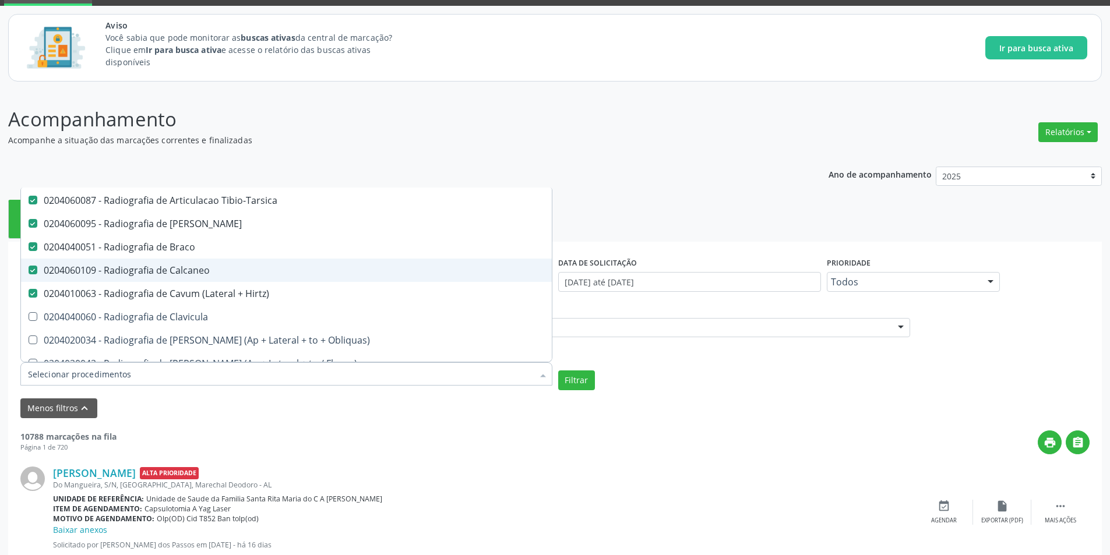
scroll to position [1107, 0]
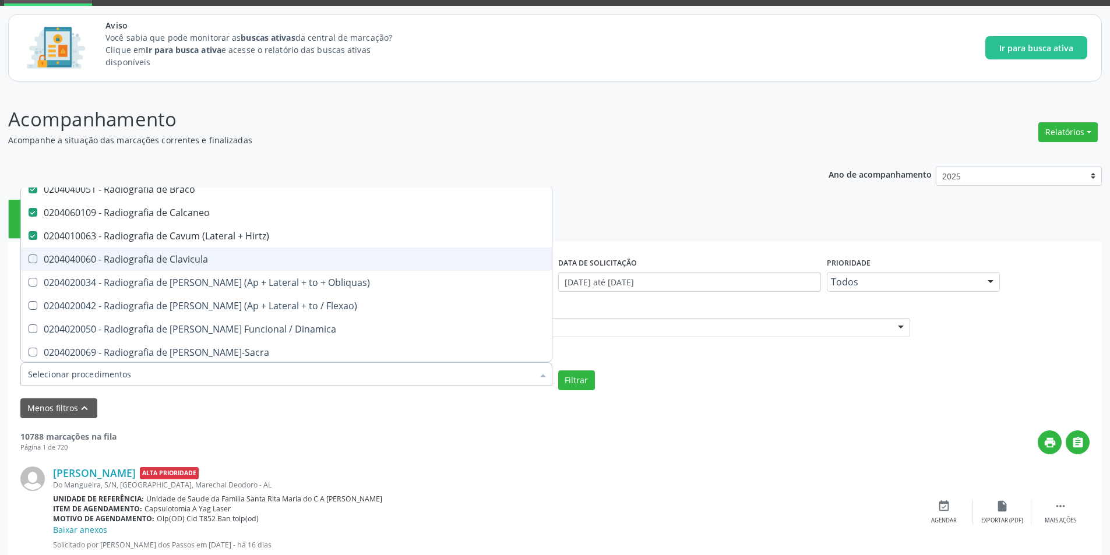
click at [235, 261] on div "0204040060 - Radiografia de Clavicula" at bounding box center [286, 259] width 517 height 9
checkbox Clavicula "true"
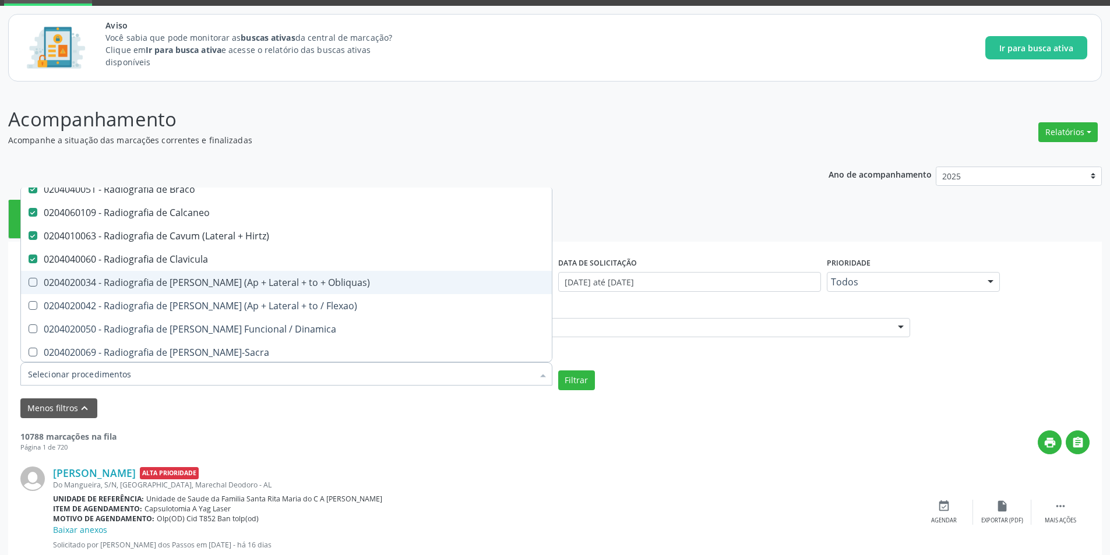
click at [237, 278] on div "0204020034 - Radiografia de Coluna Cervical (Ap + Lateral + to + Obliquas)" at bounding box center [286, 282] width 517 height 9
checkbox Obliquas\) "true"
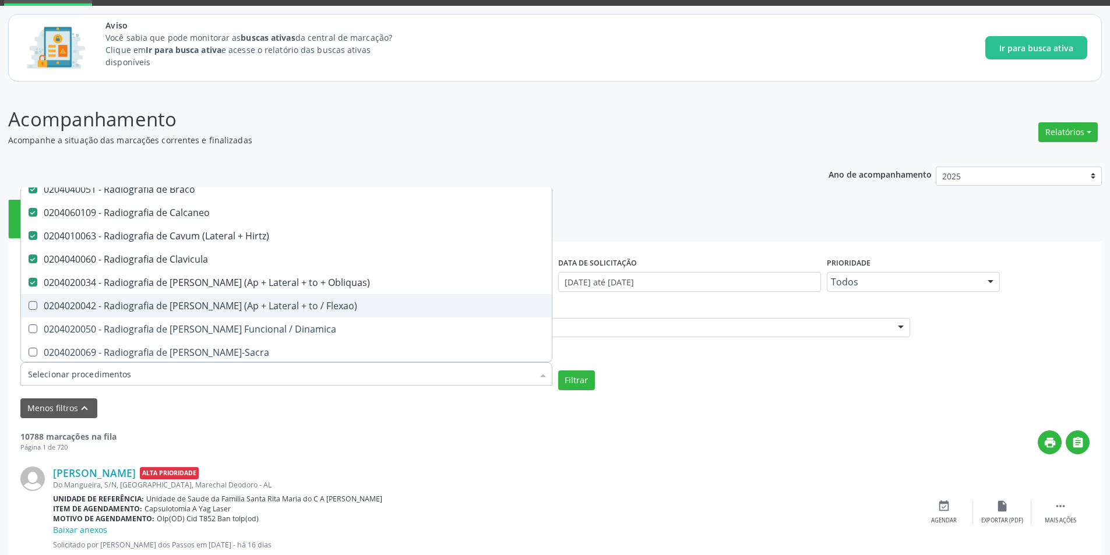
click at [255, 306] on div "0204020042 - Radiografia de Coluna Cervical (Ap + Lateral + to / Flexao)" at bounding box center [286, 305] width 517 height 9
checkbox Flexao\) "true"
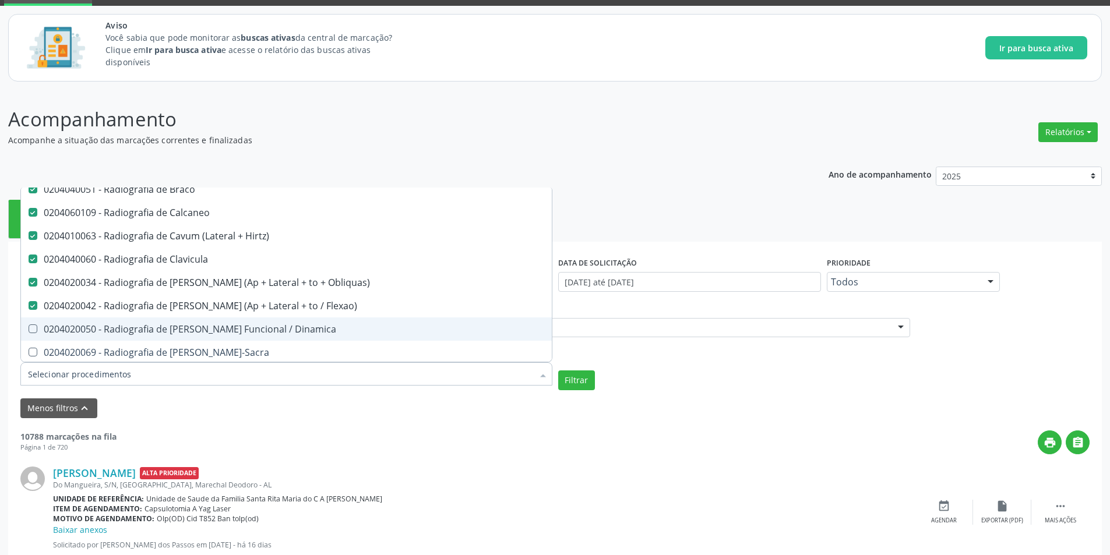
click at [255, 327] on div "0204020050 - Radiografia de Coluna Cervical Funcional / Dinamica" at bounding box center [286, 329] width 517 height 9
checkbox Dinamica "true"
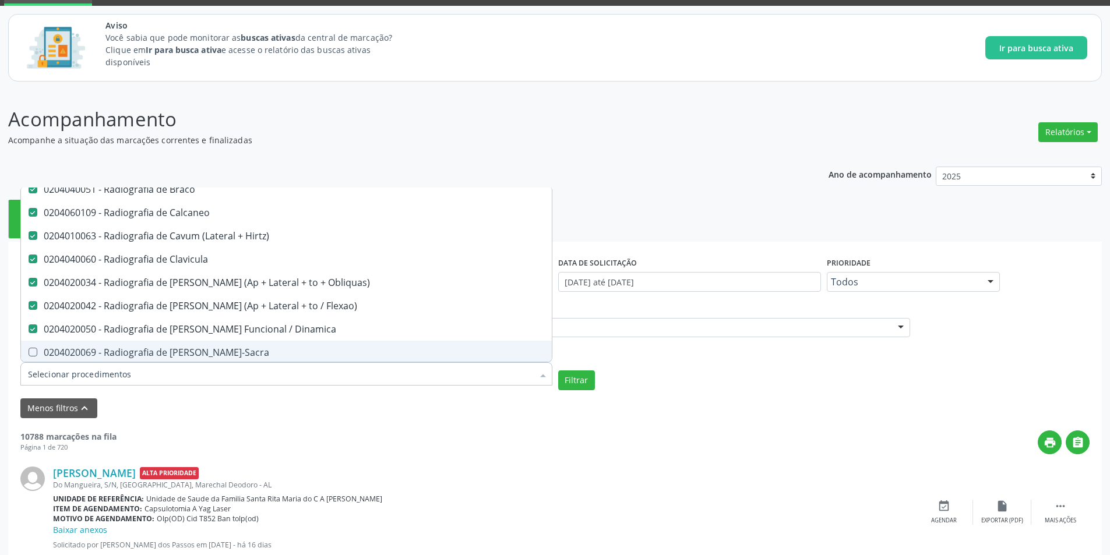
click at [255, 351] on div "0204020069 - Radiografia de Coluna Lombo-Sacra" at bounding box center [286, 352] width 517 height 9
checkbox Lombo-Sacra "true"
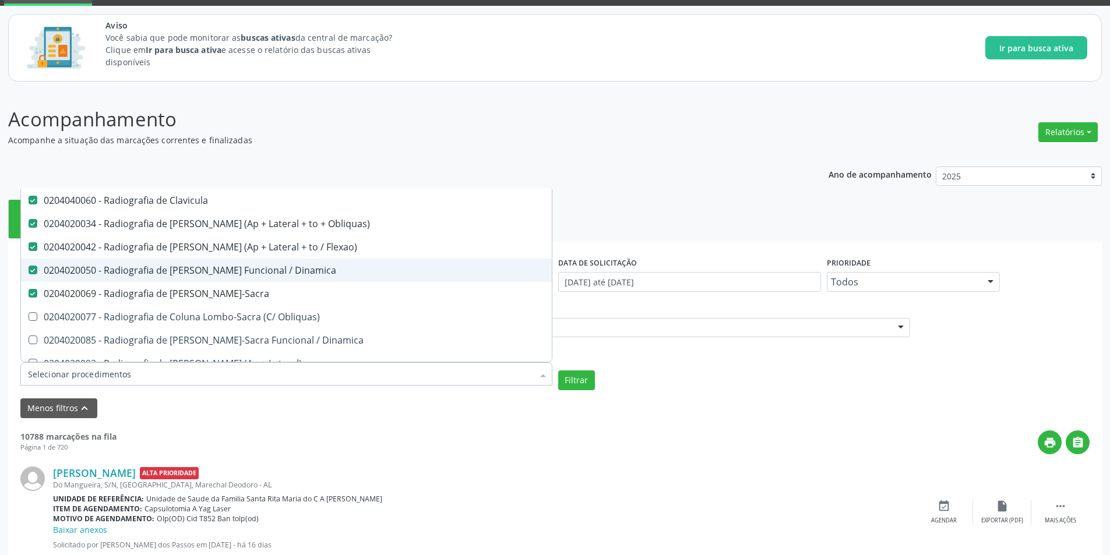
scroll to position [1224, 0]
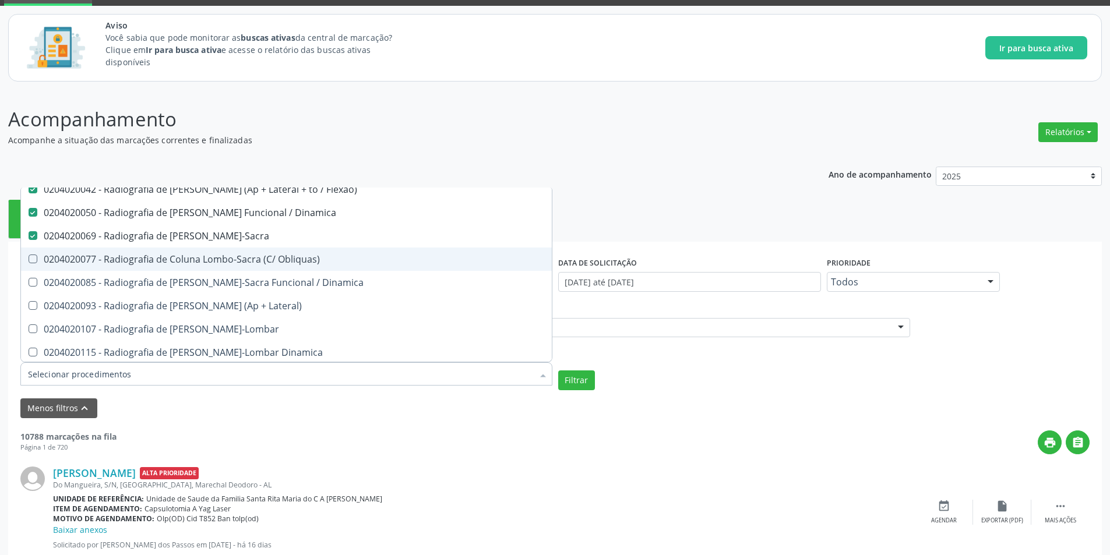
click at [237, 263] on div "0204020077 - Radiografia de Coluna Lombo-Sacra (C/ Obliquas)" at bounding box center [286, 259] width 517 height 9
checkbox Obliquas\) "true"
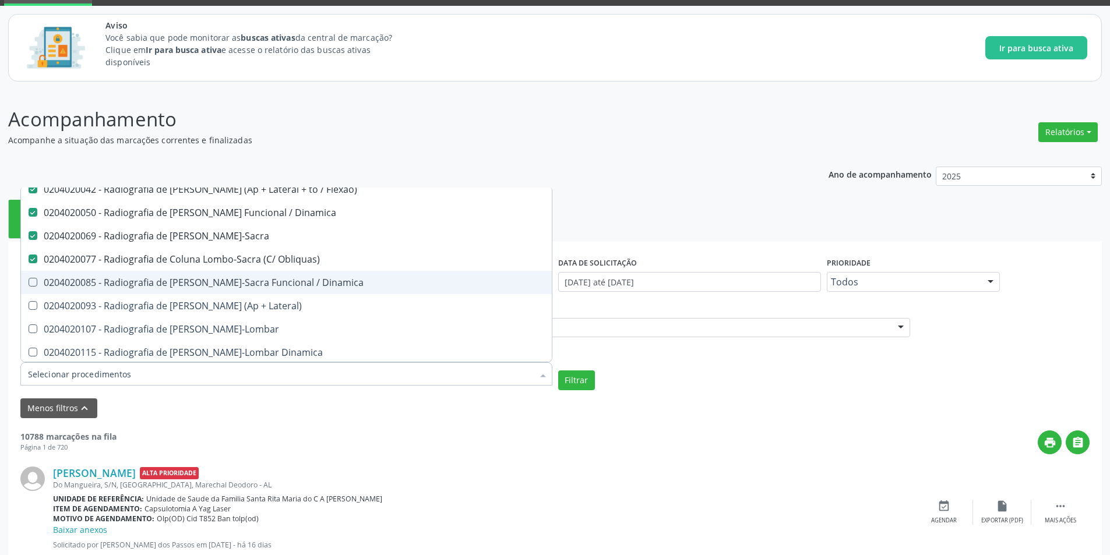
click at [244, 292] on span "0204020085 - Radiografia de Coluna Lombo-Sacra Funcional / Dinamica" at bounding box center [286, 282] width 531 height 23
checkbox Dinamica "true"
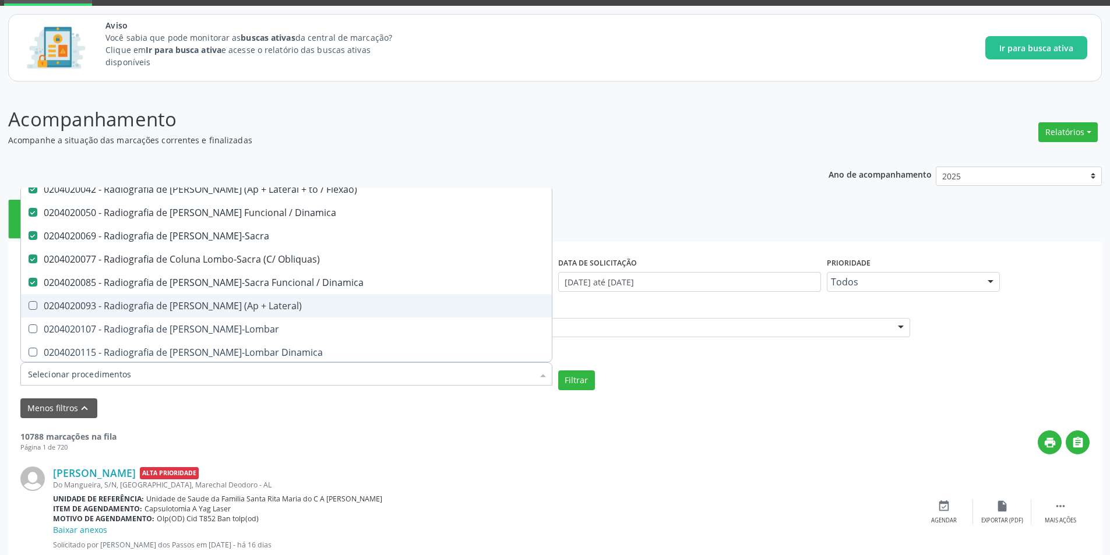
click at [248, 307] on div "0204020093 - Radiografia de Coluna Toracica (Ap + Lateral)" at bounding box center [286, 305] width 517 height 9
checkbox Lateral\) "true"
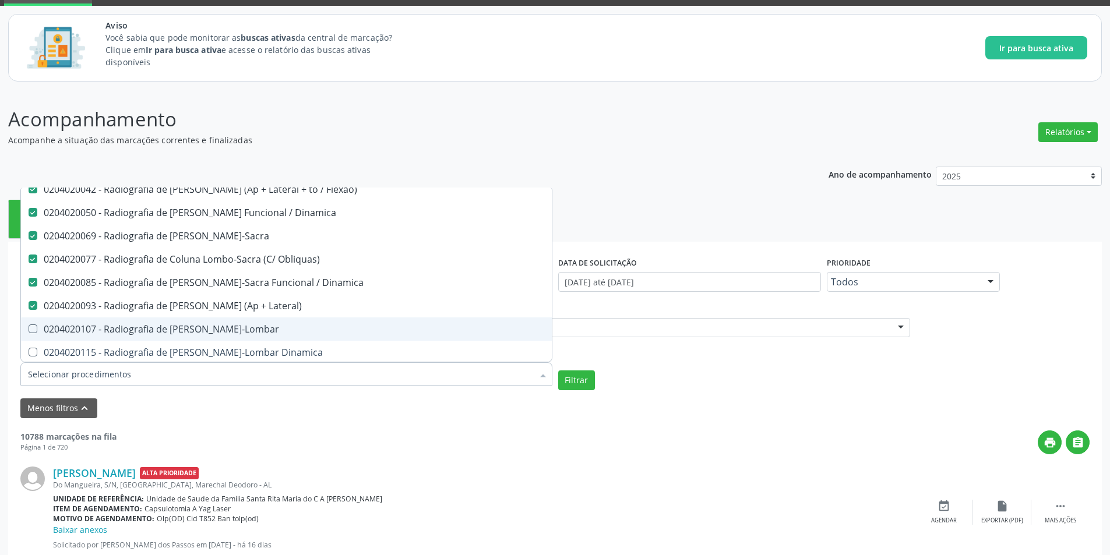
click at [248, 319] on span "0204020107 - Radiografia de Coluna Toraco-Lombar" at bounding box center [286, 329] width 531 height 23
checkbox Toraco-Lombar "true"
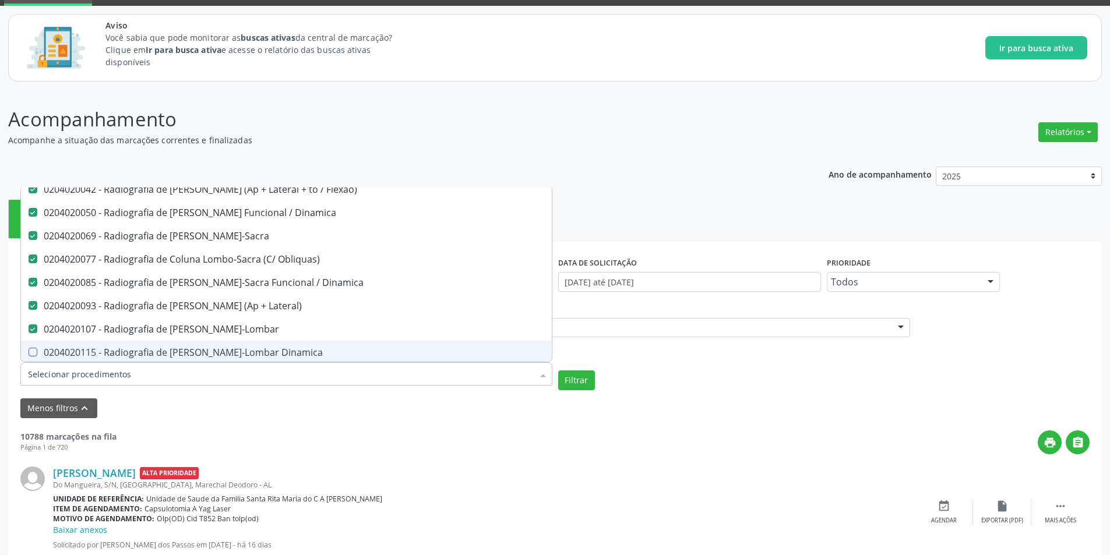
click at [252, 350] on div "0204020115 - Radiografia de Coluna Toraco-Lombar Dinamica" at bounding box center [286, 352] width 517 height 9
checkbox Dinamica "true"
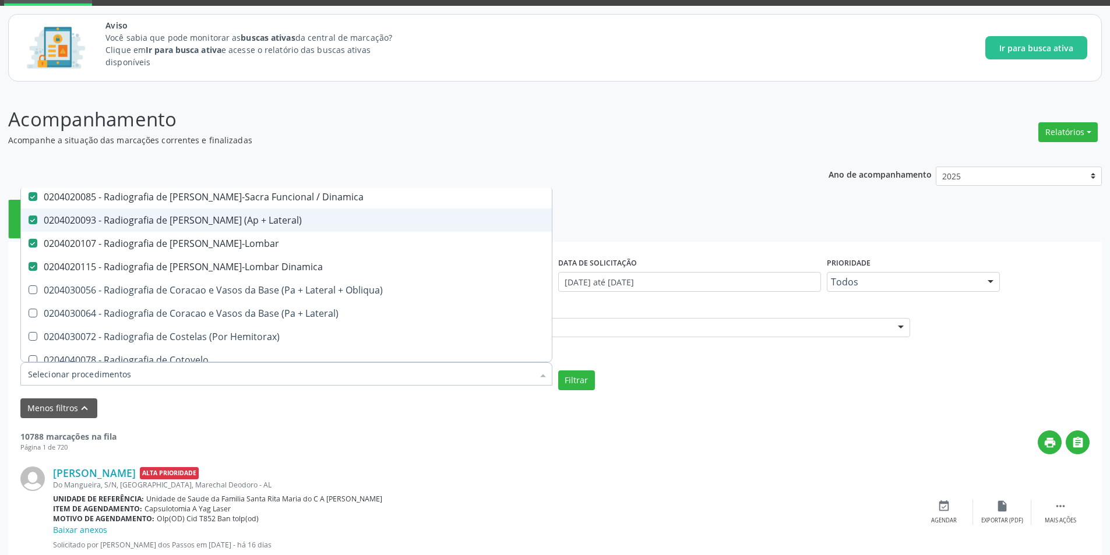
scroll to position [1340, 0]
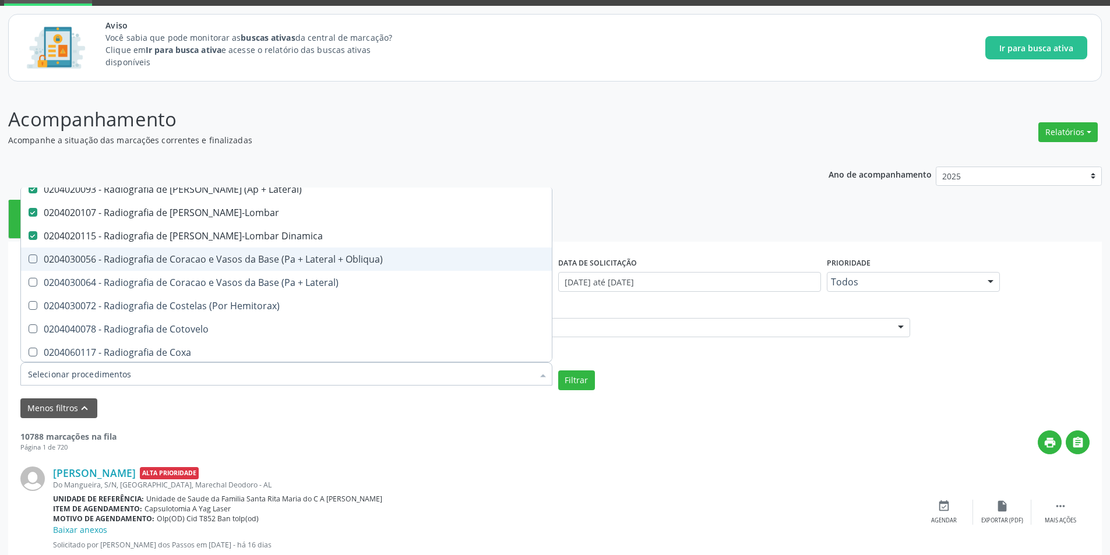
click at [259, 259] on div "0204030056 - Radiografia de Coracao e Vasos da Base (Pa + Lateral + Obliqua)" at bounding box center [286, 259] width 517 height 9
checkbox Obliqua\) "true"
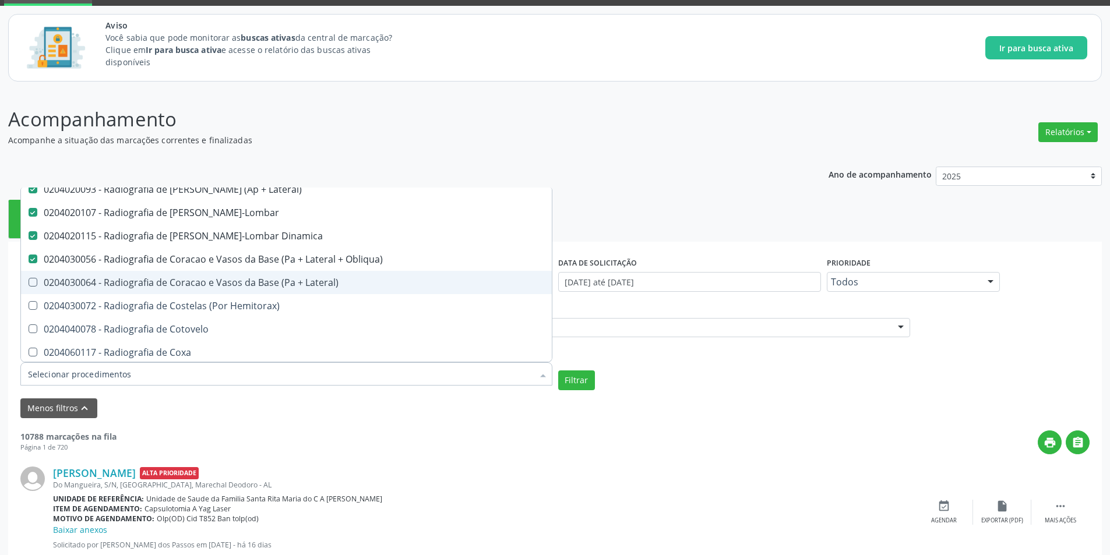
click at [260, 283] on div "0204030064 - Radiografia de Coracao e Vasos da Base (Pa + Lateral)" at bounding box center [286, 282] width 517 height 9
checkbox Lateral\) "true"
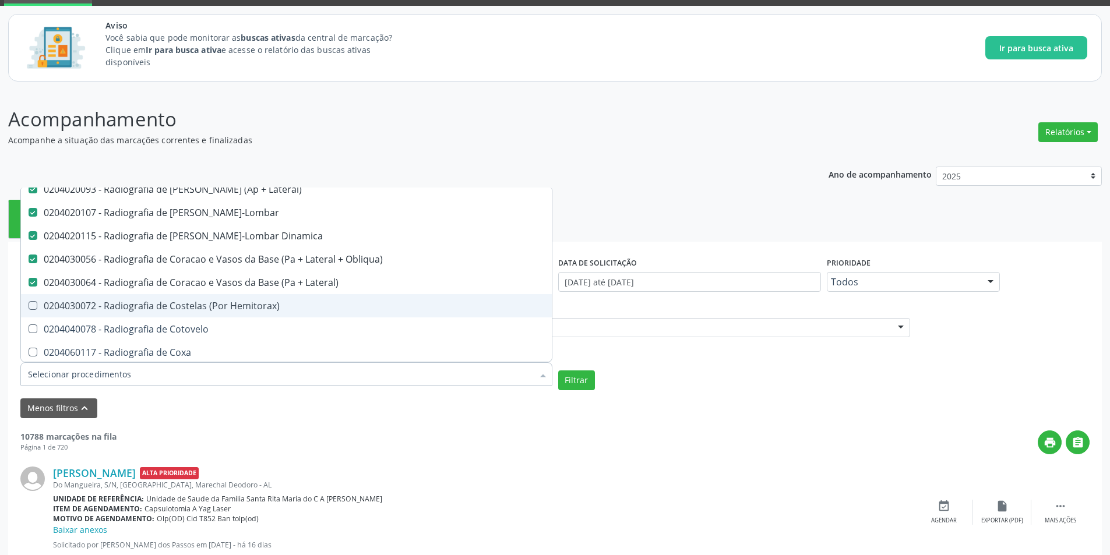
click at [259, 308] on div "0204030072 - Radiografia de Costelas (Por Hemitorax)" at bounding box center [286, 305] width 517 height 9
checkbox Hemitorax\) "true"
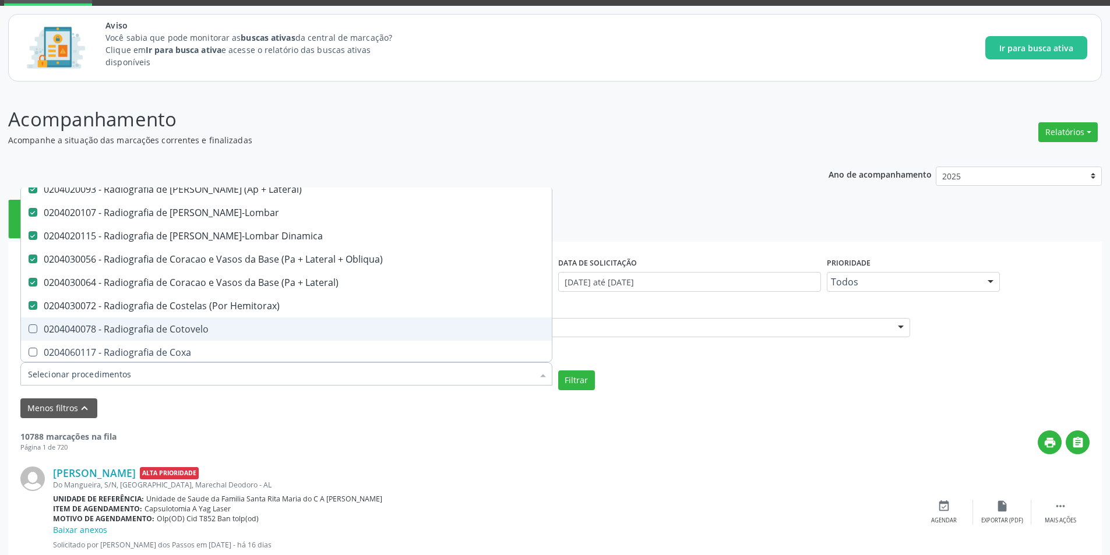
click at [226, 323] on span "0204040078 - Radiografia de Cotovelo" at bounding box center [286, 329] width 531 height 23
checkbox Cotovelo "true"
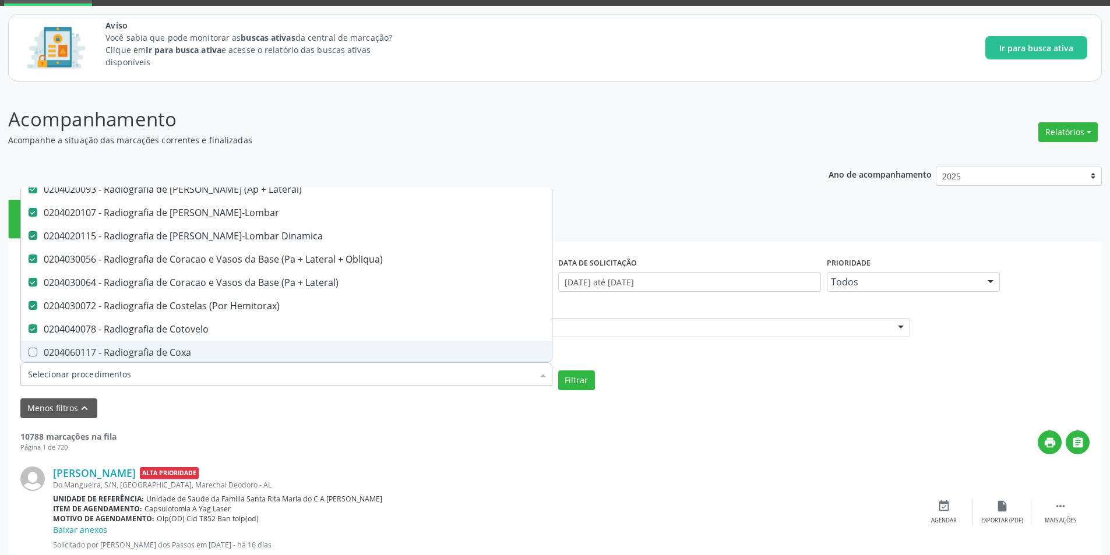
click at [221, 344] on span "0204060117 - Radiografia de Coxa" at bounding box center [286, 352] width 531 height 23
checkbox Coxa "true"
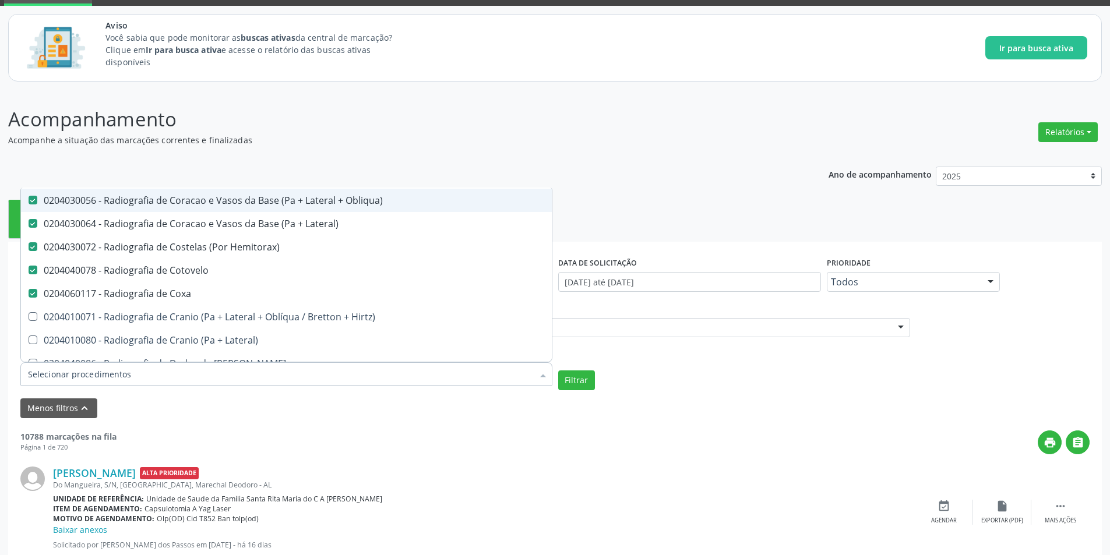
scroll to position [1457, 0]
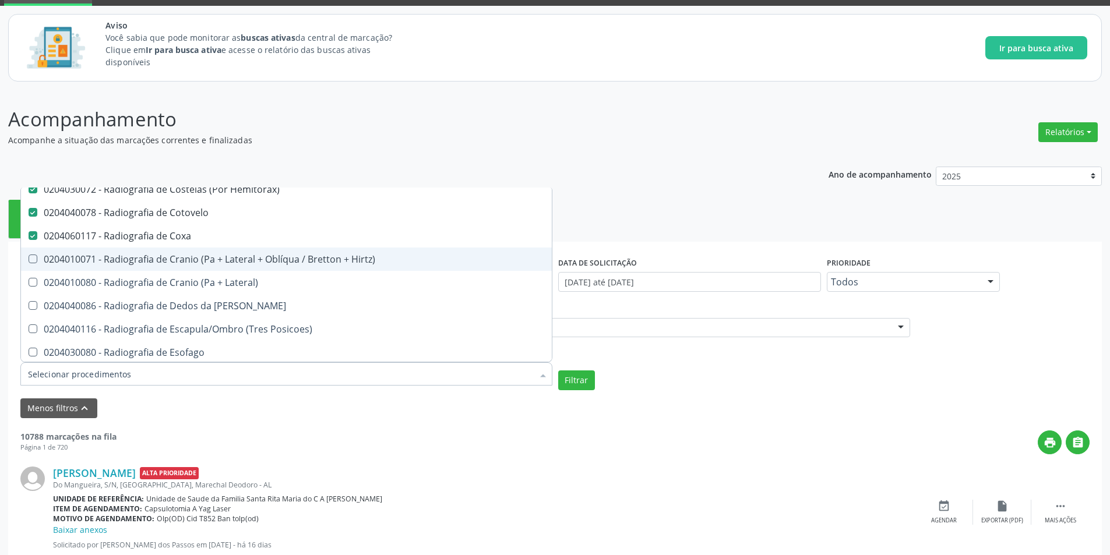
click at [241, 259] on div "0204010071 - Radiografia de Cranio (Pa + Lateral + Oblíqua / Bretton + Hirtz)" at bounding box center [286, 259] width 517 height 9
checkbox Hirtz\) "true"
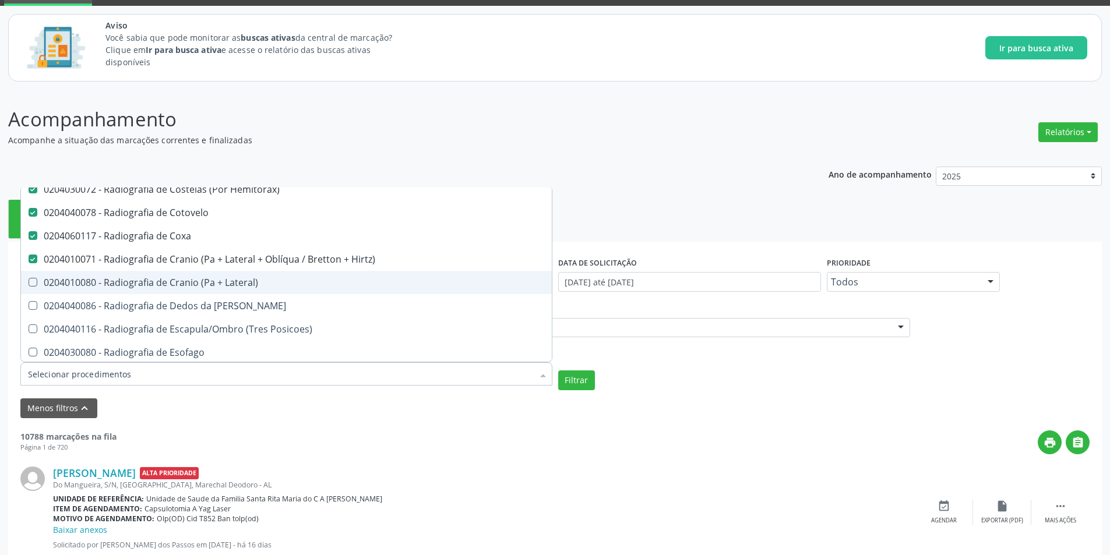
click at [236, 284] on div "0204010080 - Radiografia de Cranio (Pa + Lateral)" at bounding box center [286, 282] width 517 height 9
checkbox Lateral\) "true"
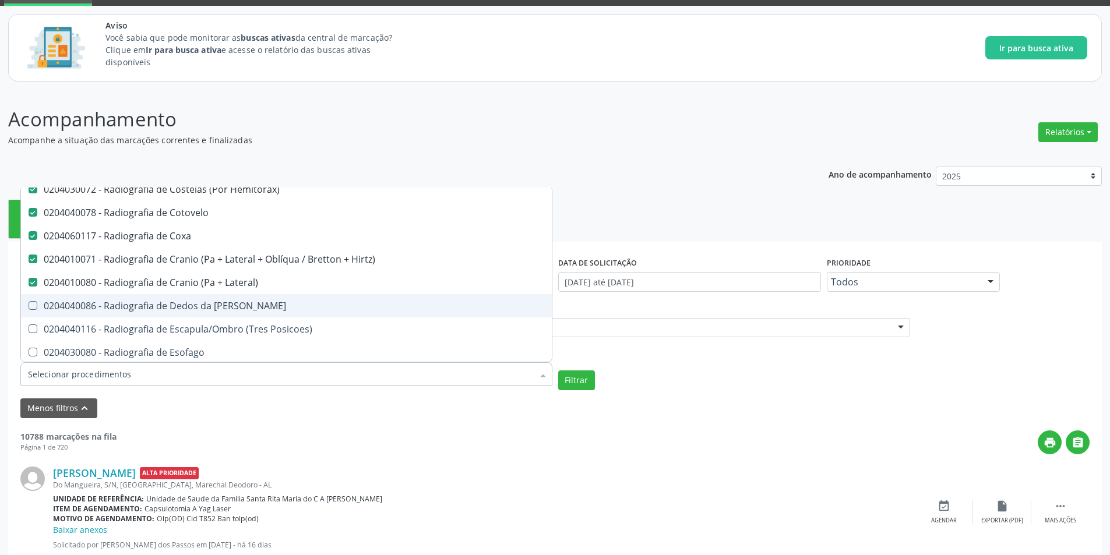
click at [221, 309] on div "0204040086 - Radiografia de Dedos da Mao" at bounding box center [286, 305] width 517 height 9
checkbox Mao "true"
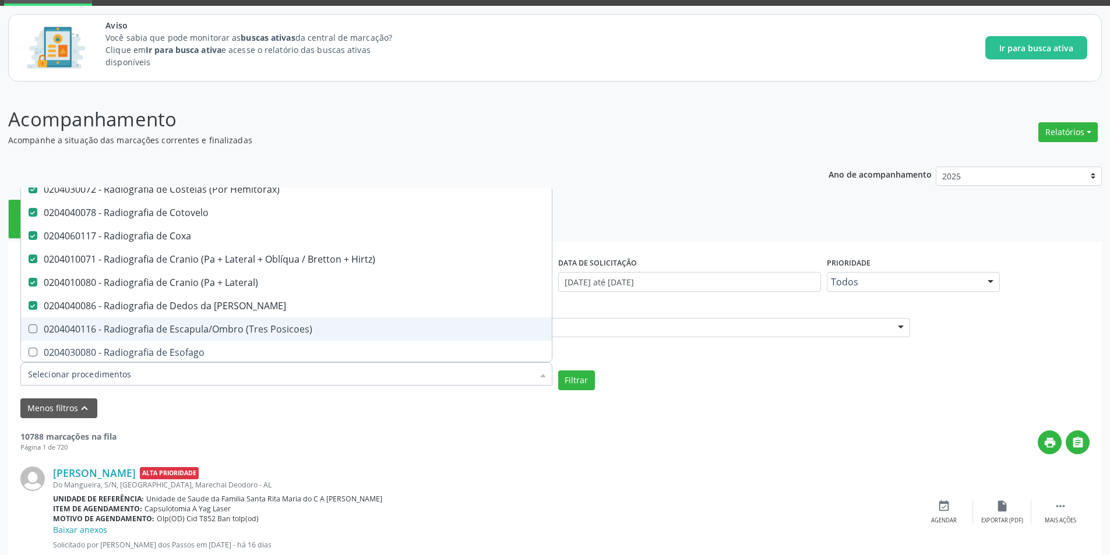
click at [220, 330] on div "0204040116 - Radiografia de Escapula/Ombro (Tres Posicoes)" at bounding box center [286, 329] width 517 height 9
checkbox Posicoes\) "true"
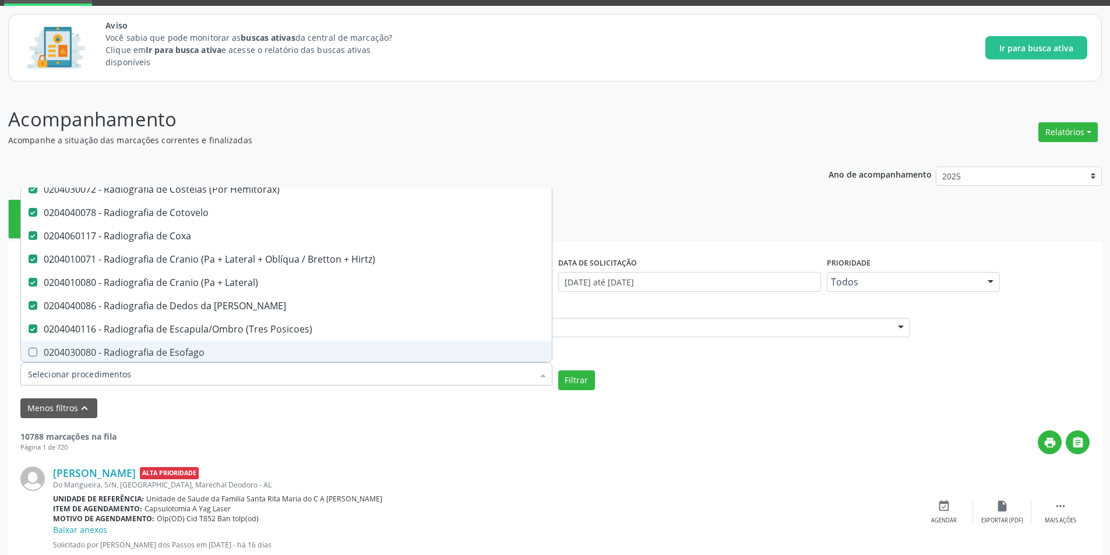
click at [199, 355] on div "0204030080 - Radiografia de Esofago" at bounding box center [286, 352] width 517 height 9
checkbox Esofago "true"
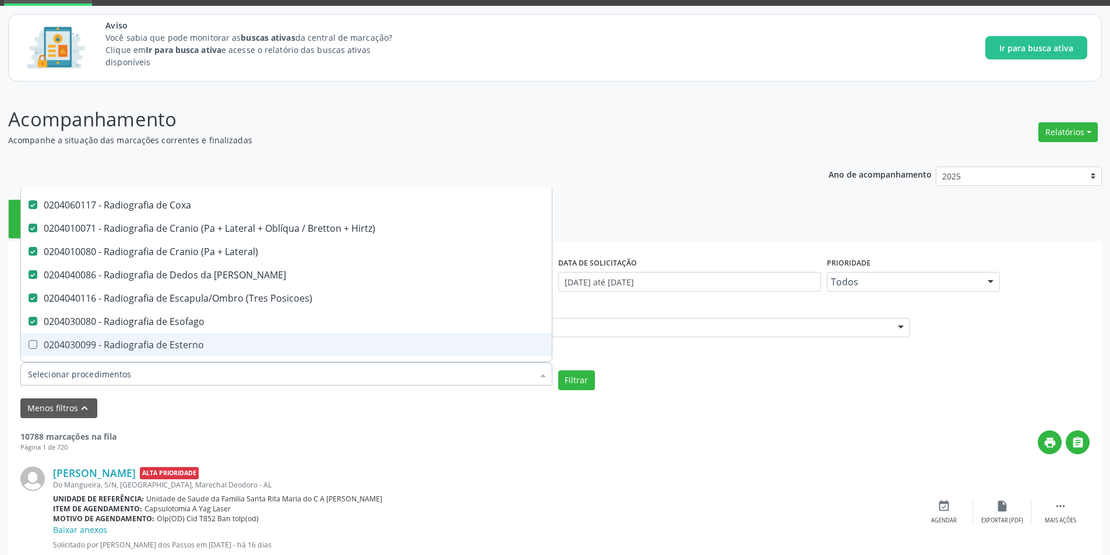
scroll to position [1574, 0]
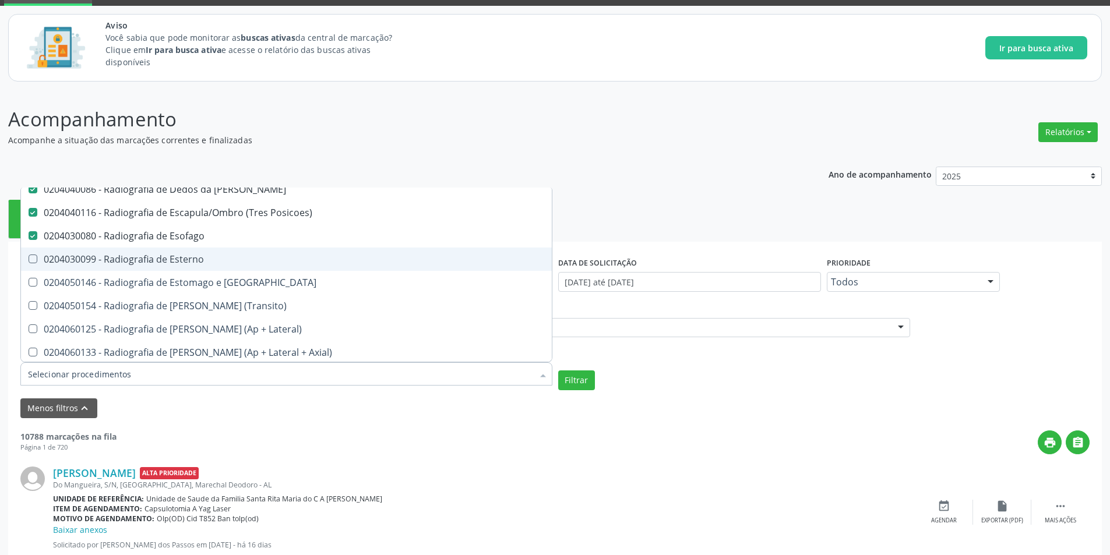
click at [198, 264] on div "0204030099 - Radiografia de Esterno" at bounding box center [286, 259] width 517 height 9
checkbox Esterno "true"
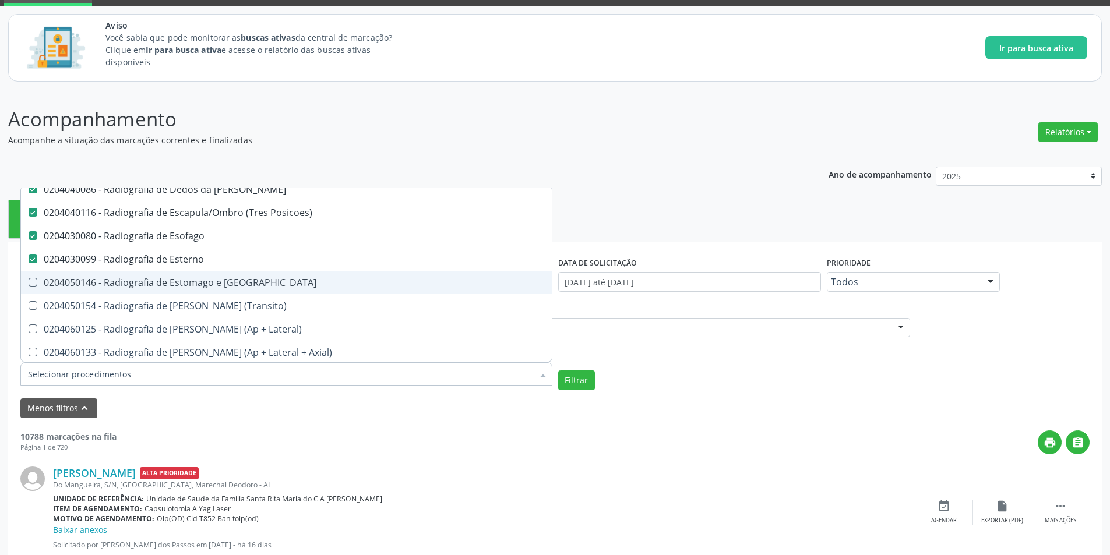
click at [208, 287] on div "0204050146 - Radiografia de Estomago e Duodeno" at bounding box center [286, 282] width 517 height 9
checkbox Duodeno "true"
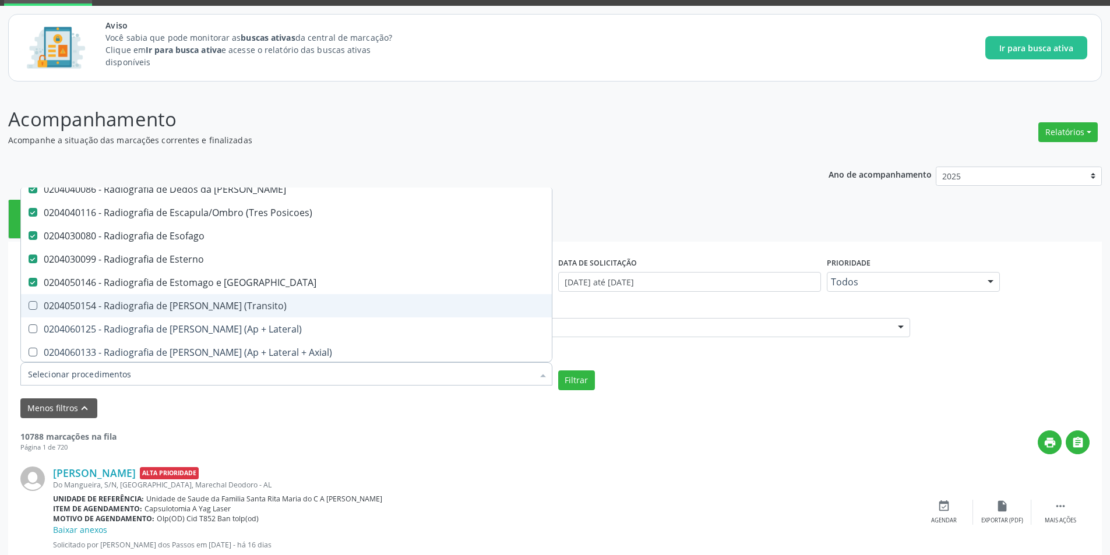
click at [221, 298] on span "0204050154 - Radiografia de Intestino Delgado (Transito)" at bounding box center [286, 305] width 531 height 23
checkbox \(Transito\) "true"
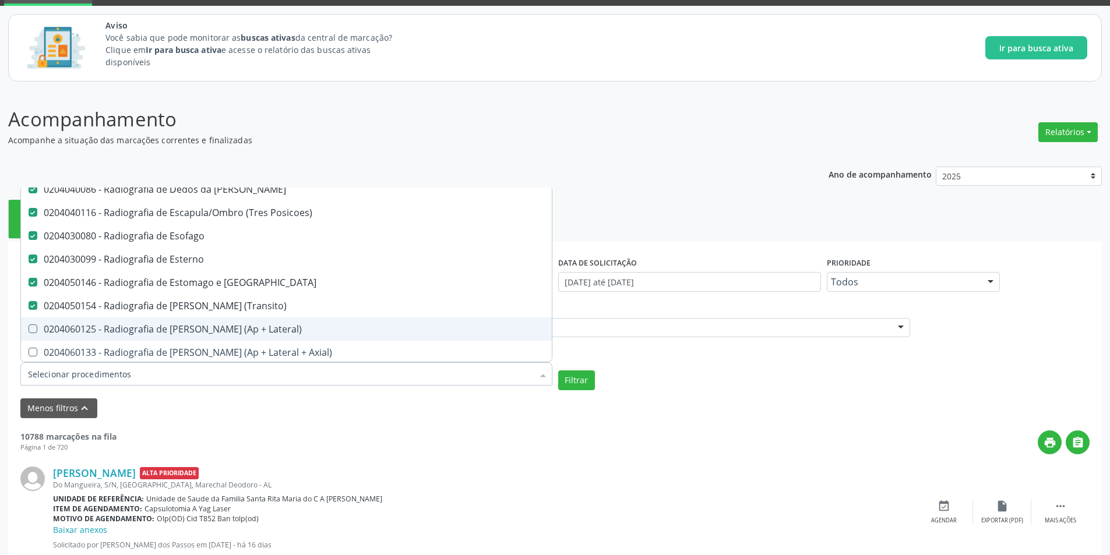
drag, startPoint x: 234, startPoint y: 323, endPoint x: 236, endPoint y: 337, distance: 13.5
click at [234, 325] on div "0204060125 - Radiografia de Joelho (Ap + Lateral)" at bounding box center [286, 329] width 517 height 9
click at [237, 337] on span "0204060125 - Radiografia de Joelho (Ap + Lateral)" at bounding box center [286, 329] width 531 height 23
checkbox Lateral\) "false"
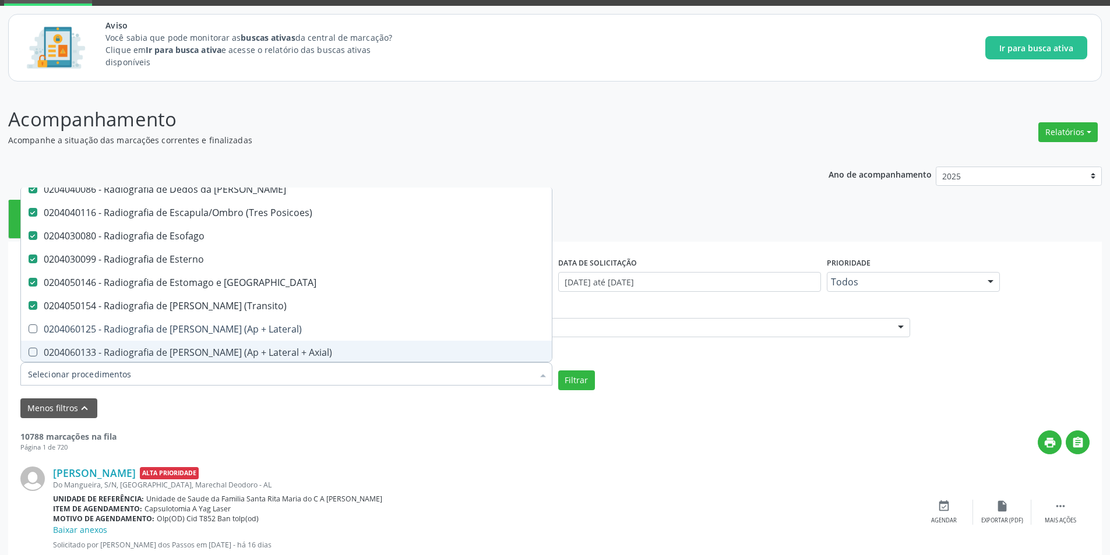
click at [239, 349] on div "0204060133 - Radiografia de Joelho ou Patela (Ap + Lateral + Axial)" at bounding box center [286, 352] width 517 height 9
checkbox Axial\) "true"
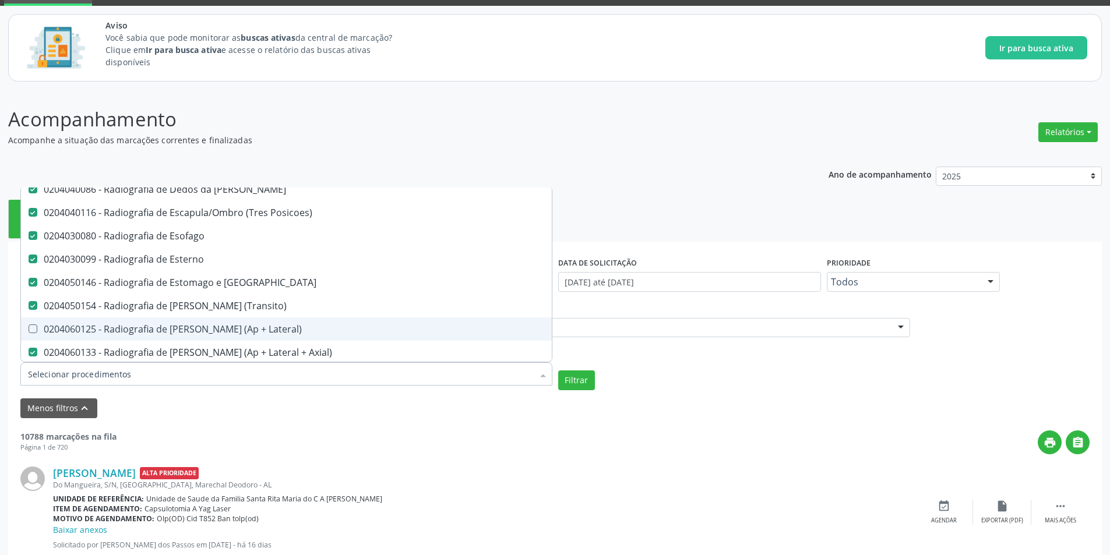
click at [239, 338] on span "0204060125 - Radiografia de Joelho (Ap + Lateral)" at bounding box center [286, 329] width 531 height 23
checkbox Lateral\) "true"
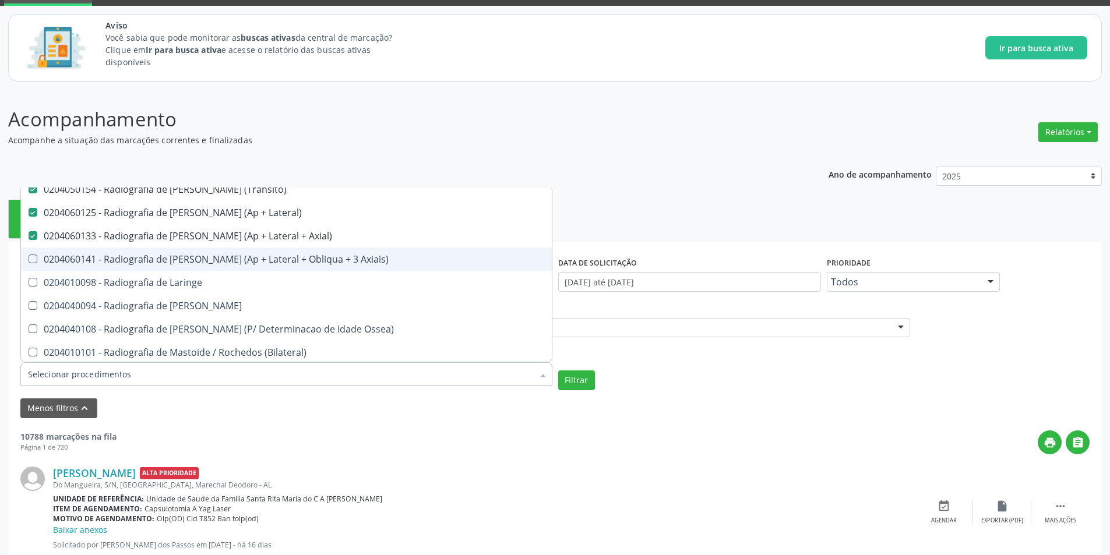
click at [235, 264] on div "0204060141 - Radiografia de Joelho ou Patela (Ap + Lateral + Obliqua + 3 Axiais)" at bounding box center [286, 259] width 517 height 9
checkbox Axiais\) "true"
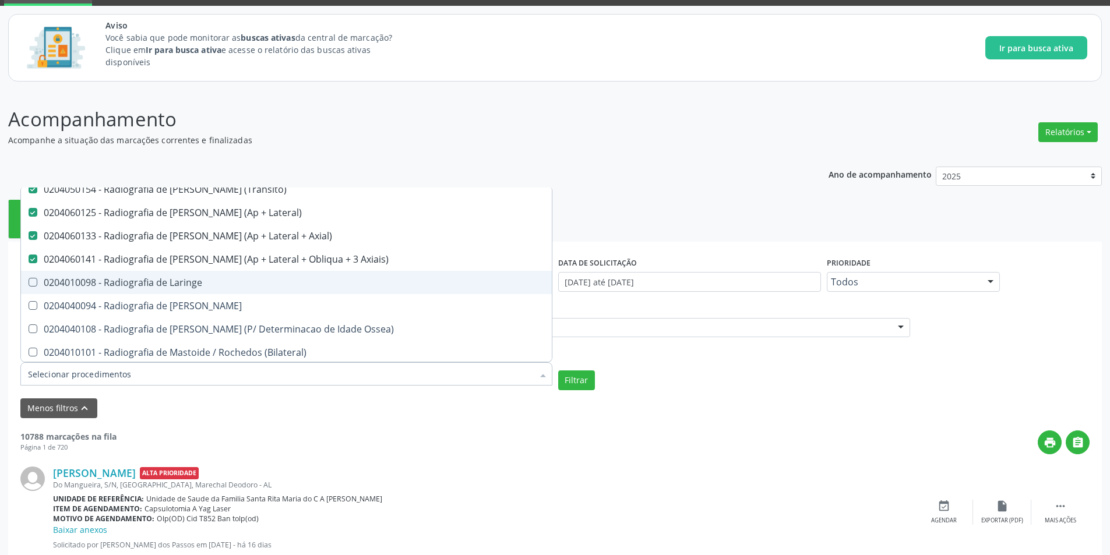
click at [232, 286] on div "0204010098 - Radiografia de Laringe" at bounding box center [286, 282] width 517 height 9
checkbox Laringe "true"
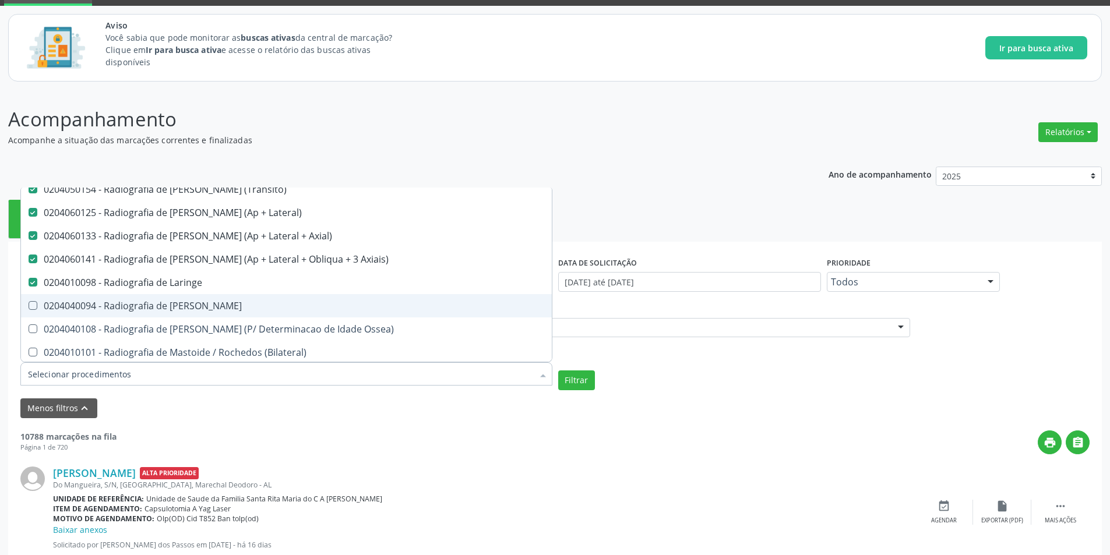
click at [236, 305] on div "0204040094 - Radiografia de Mao" at bounding box center [286, 305] width 517 height 9
checkbox Mao "true"
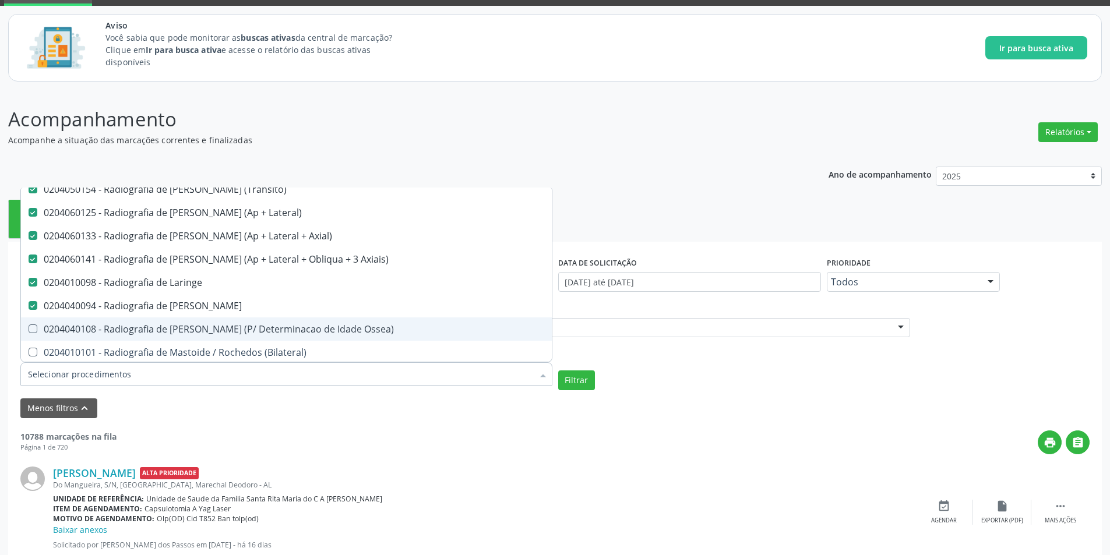
drag, startPoint x: 256, startPoint y: 323, endPoint x: 257, endPoint y: 342, distance: 18.7
click at [256, 325] on div "0204040108 - Radiografia de Mao e Punho (P/ Determinacao de Idade Ossea)" at bounding box center [286, 329] width 517 height 9
checkbox Ossea\) "true"
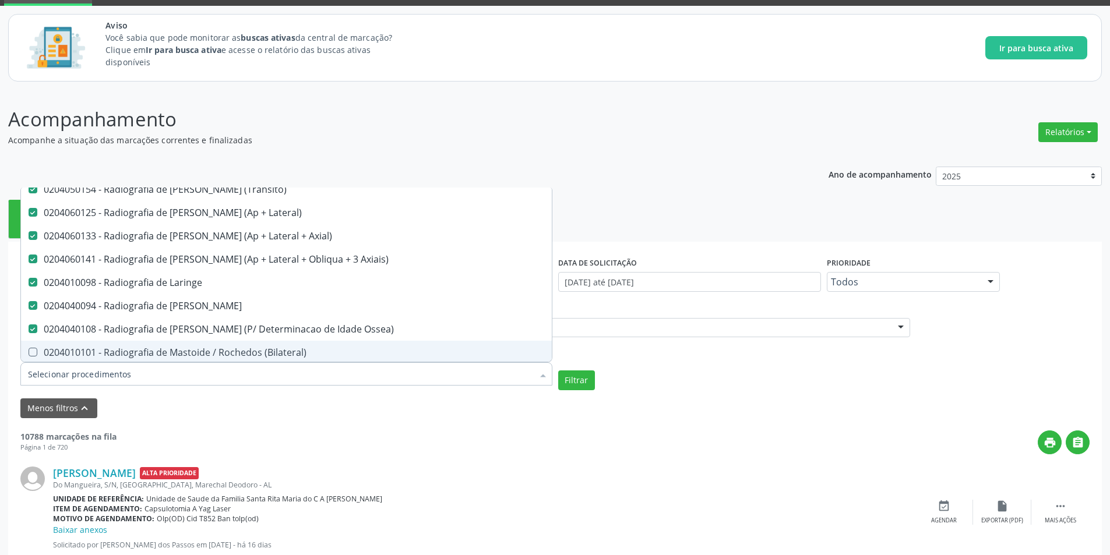
click at [257, 344] on span "0204010101 - Radiografia de Mastoide / Rochedos (Bilateral)" at bounding box center [286, 352] width 531 height 23
checkbox \(Bilateral\) "true"
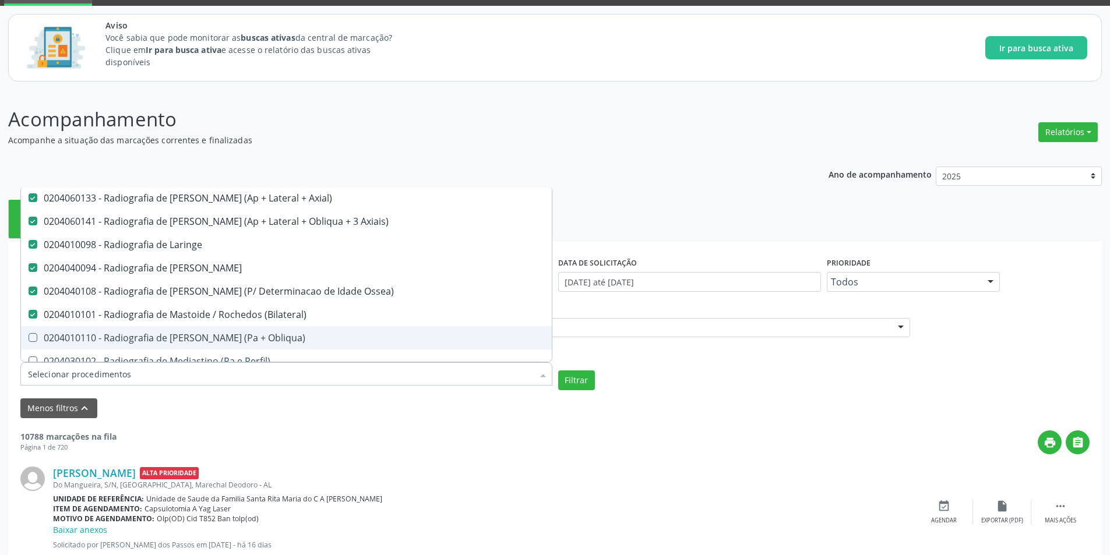
scroll to position [1748, 0]
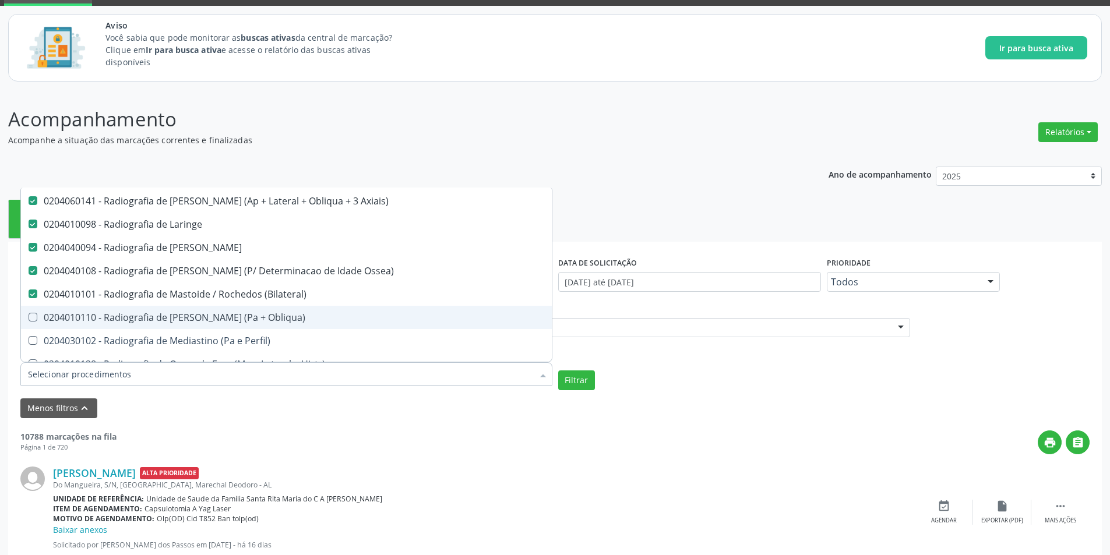
click at [261, 313] on div "0204010110 - Radiografia de Maxilar (Pa + Obliqua)" at bounding box center [286, 317] width 517 height 9
checkbox Obliqua\) "true"
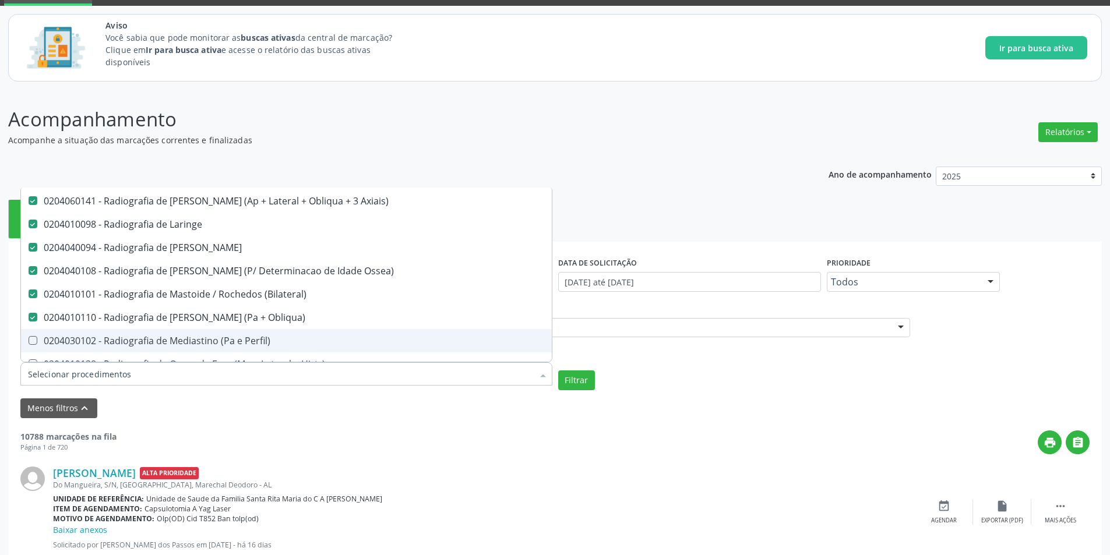
click at [251, 337] on div "0204030102 - Radiografia de Mediastino (Pa e Perfil)" at bounding box center [286, 340] width 517 height 9
checkbox Perfil\) "true"
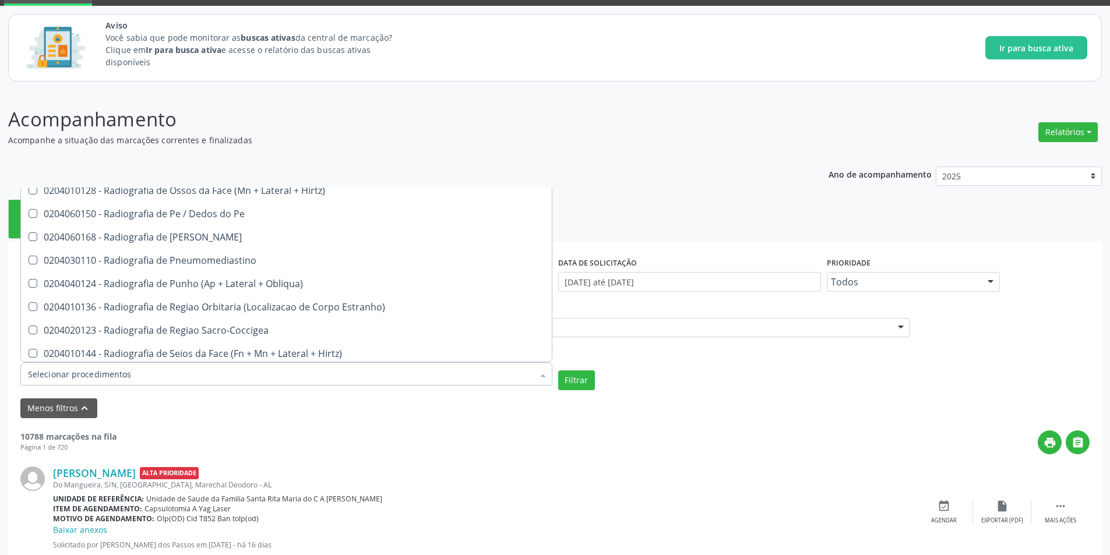
scroll to position [1923, 0]
click at [202, 331] on div "0204020123 - Radiografia de Regiao Sacro-Coccigea" at bounding box center [286, 329] width 517 height 9
checkbox Sacro-Coccigea "true"
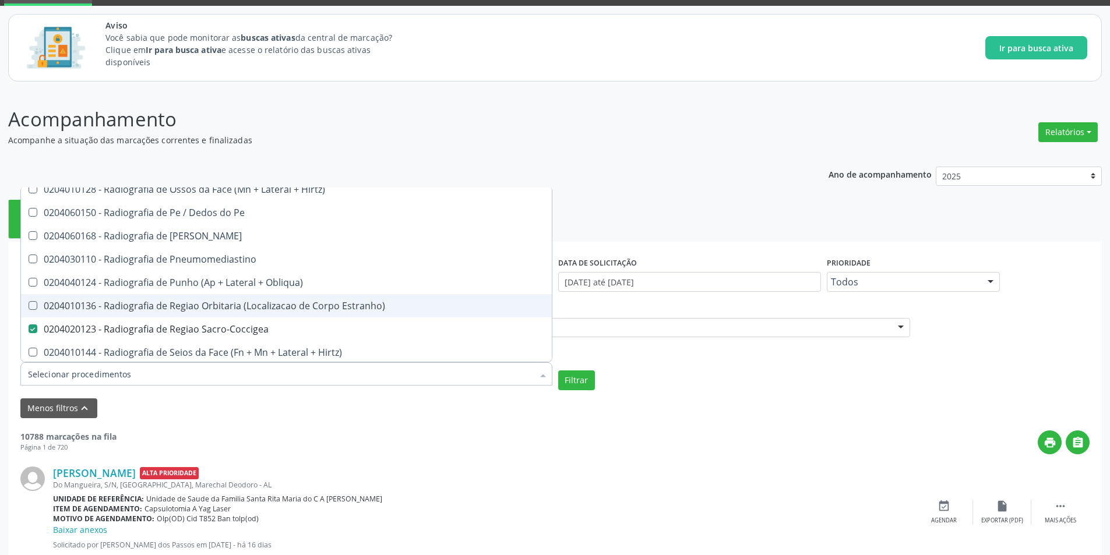
drag, startPoint x: 202, startPoint y: 309, endPoint x: 202, endPoint y: 287, distance: 22.2
click at [202, 309] on div "0204010136 - Radiografia de Regiao Orbitaria (Localizacao de Corpo Estranho)" at bounding box center [286, 305] width 517 height 9
checkbox Estranho\) "true"
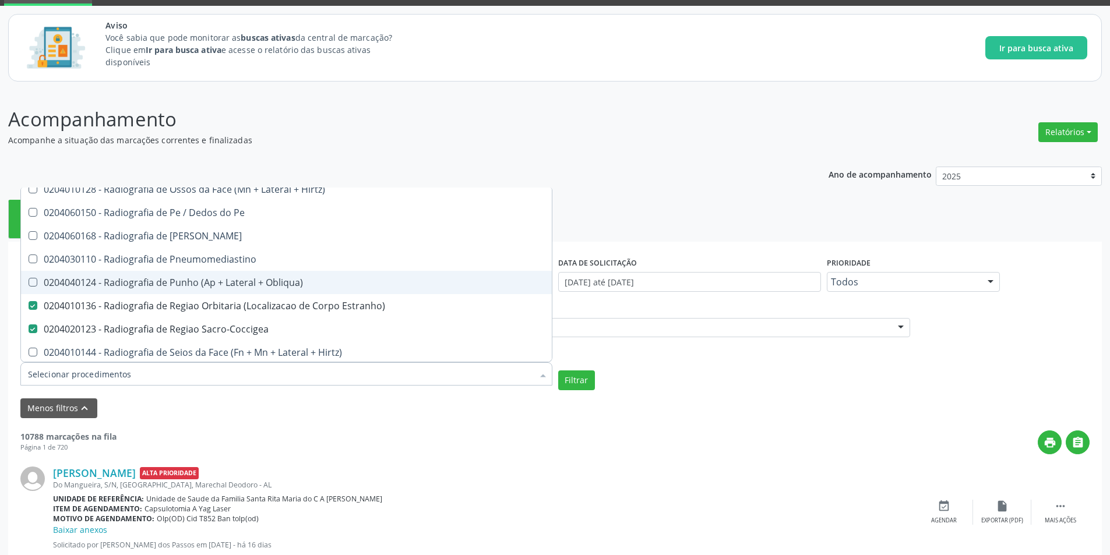
click at [202, 287] on div "0204040124 - Radiografia de Punho (Ap + Lateral + Obliqua)" at bounding box center [286, 282] width 517 height 9
checkbox Obliqua\) "true"
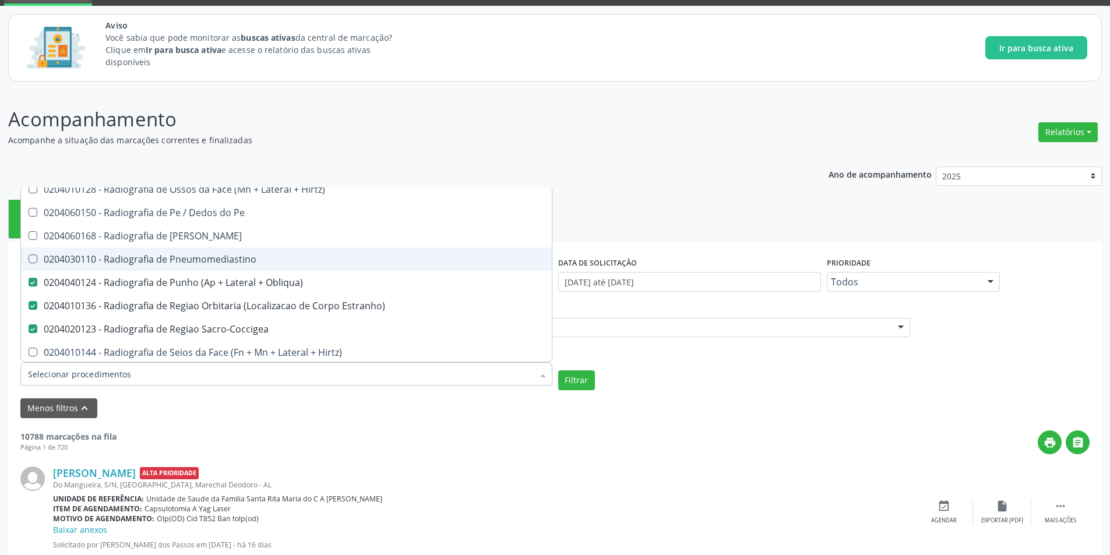
click at [200, 264] on div "0204030110 - Radiografia de Pneumomediastino" at bounding box center [286, 259] width 517 height 9
checkbox Pneumomediastino "true"
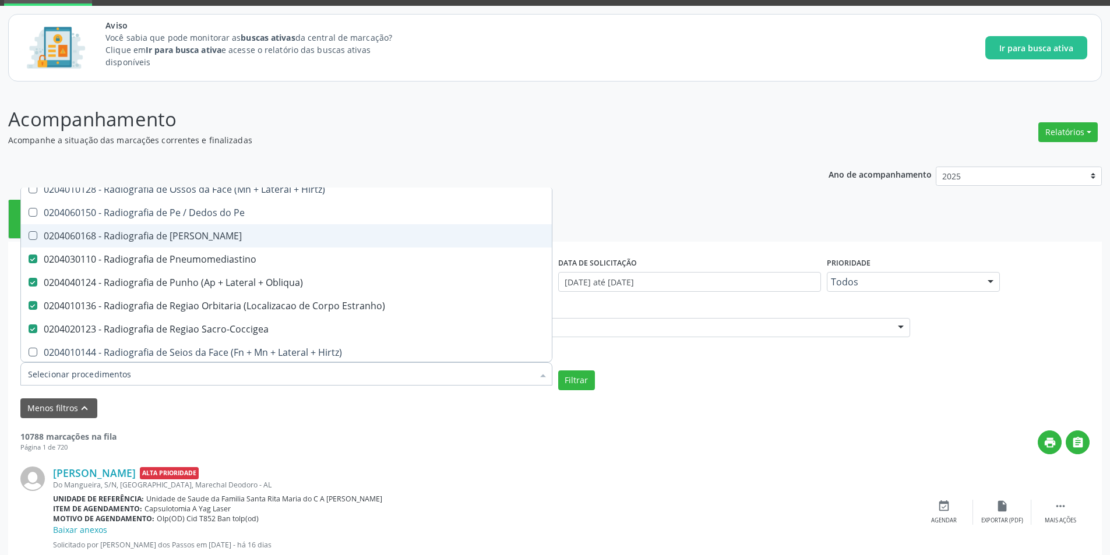
click at [195, 228] on span "0204060168 - Radiografia de Perna" at bounding box center [286, 235] width 531 height 23
checkbox Perna "true"
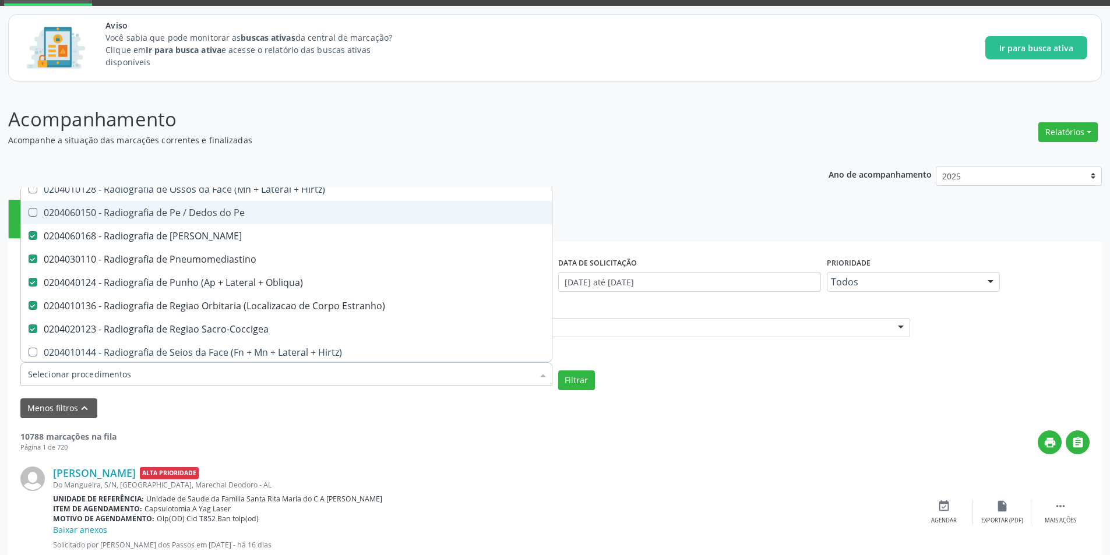
click at [195, 215] on div "0204060150 - Radiografia de Pe / Dedos do Pe" at bounding box center [286, 212] width 517 height 9
checkbox Pe "true"
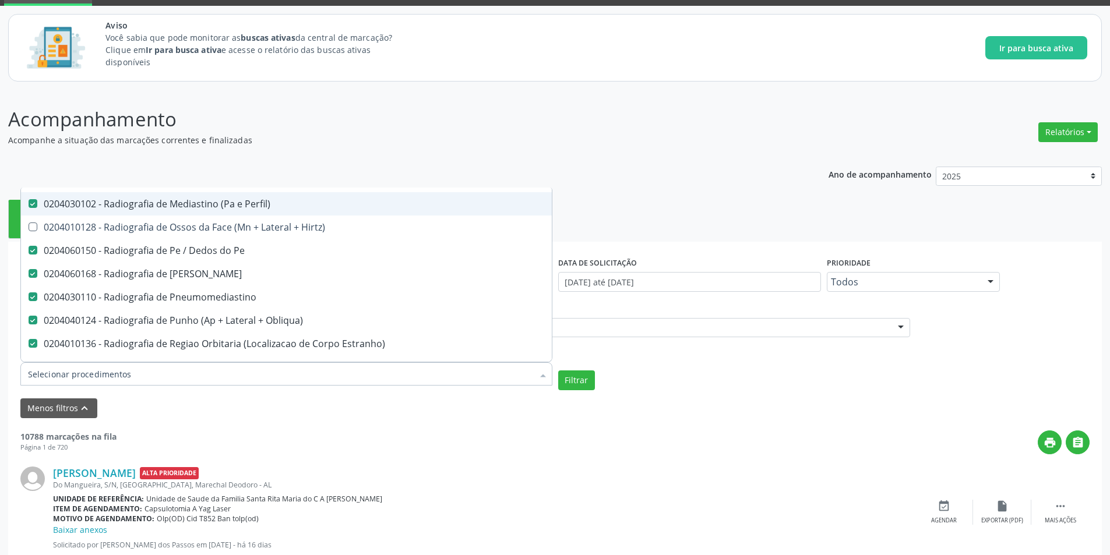
scroll to position [1865, 0]
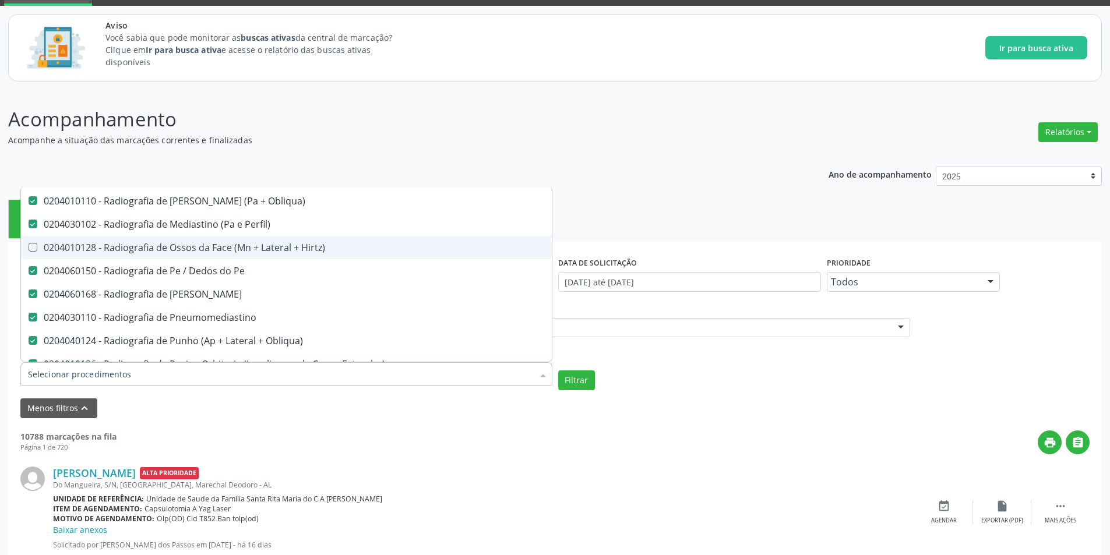
click at [197, 248] on div "0204010128 - Radiografia de Ossos da Face (Mn + Lateral + Hirtz)" at bounding box center [286, 247] width 517 height 9
checkbox Hirtz\) "true"
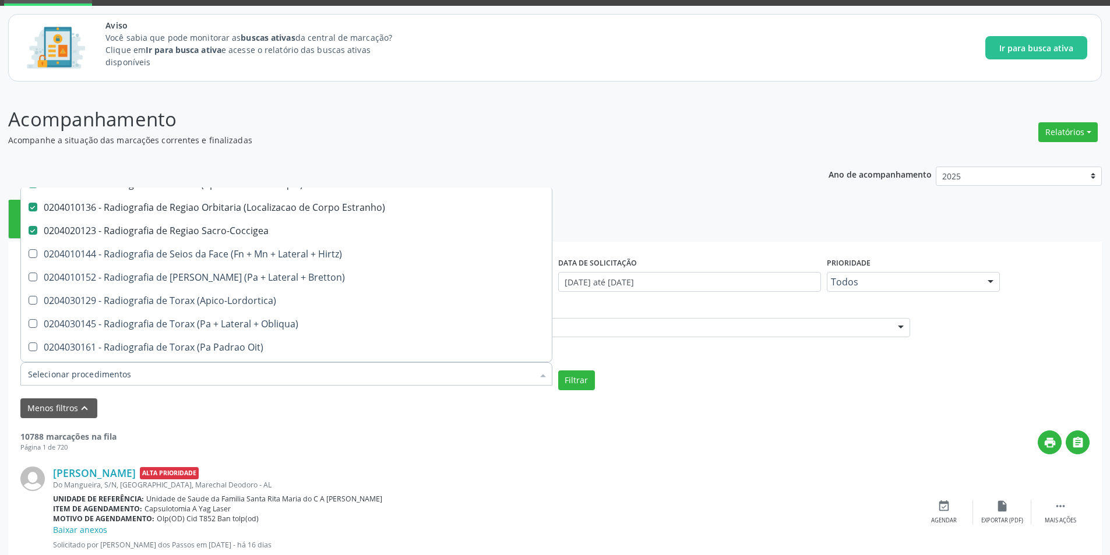
scroll to position [2040, 0]
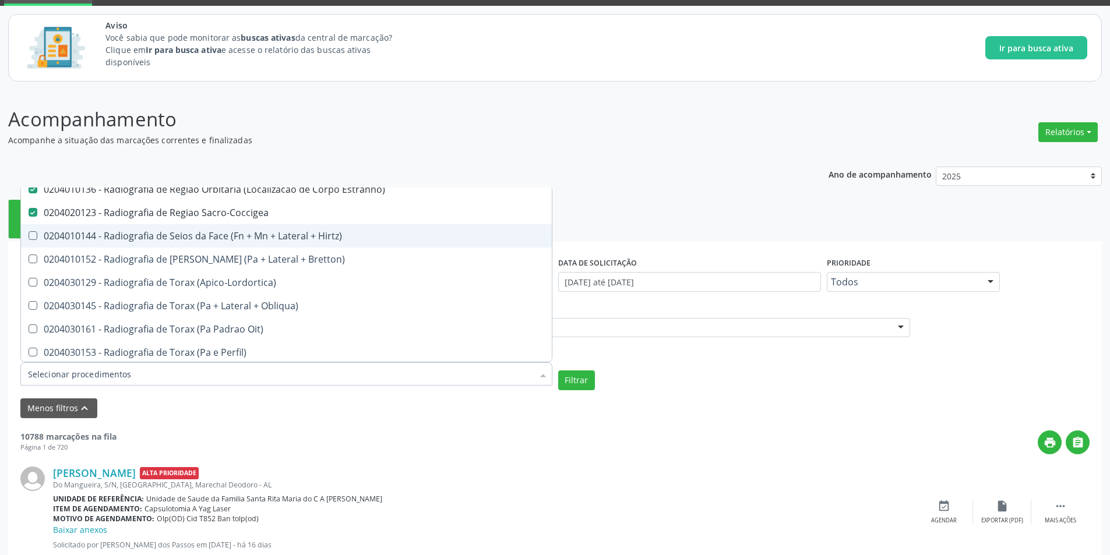
click at [209, 243] on span "0204010144 - Radiografia de Seios da Face (Fn + Mn + Lateral + Hirtz)" at bounding box center [286, 235] width 531 height 23
checkbox Hirtz\) "true"
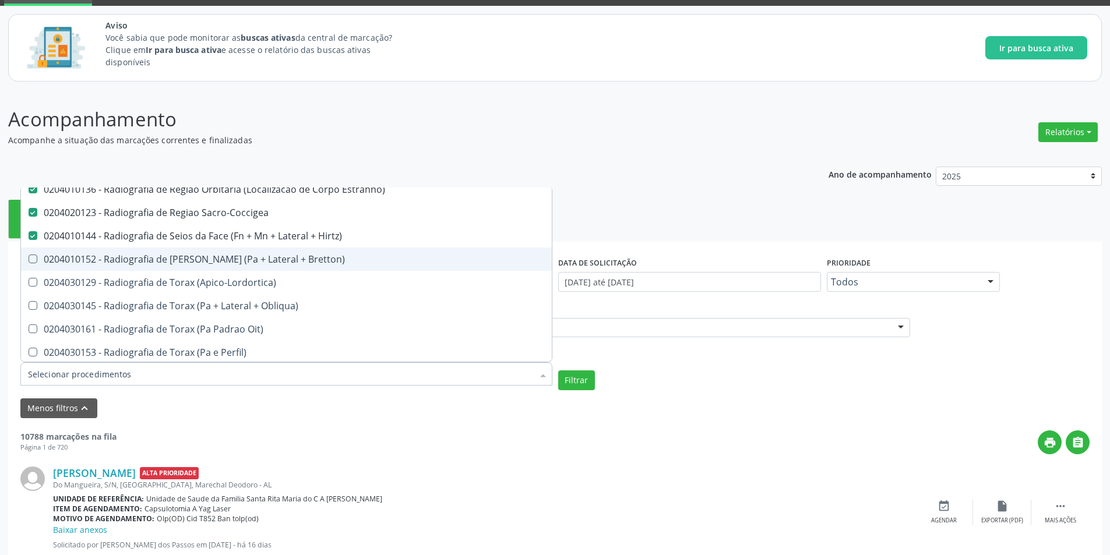
click at [220, 263] on div "0204010152 - Radiografia de Sela Tursica (Pa + Lateral + Bretton)" at bounding box center [286, 259] width 517 height 9
checkbox Bretton\) "true"
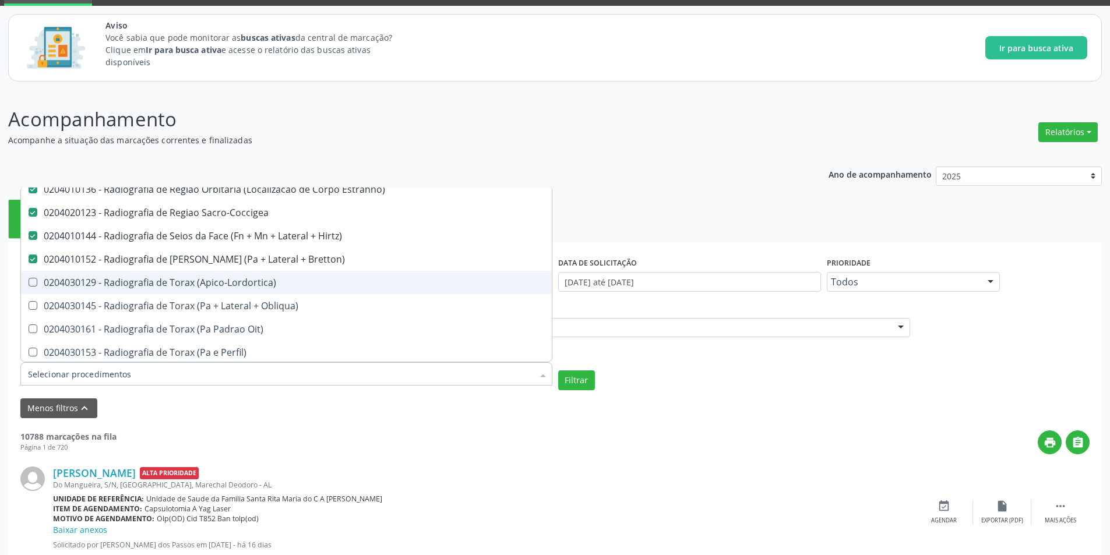
click at [232, 281] on div "0204030129 - Radiografia de Torax (Apico-Lordortica)" at bounding box center [286, 282] width 517 height 9
checkbox \(Apico-Lordortica\) "true"
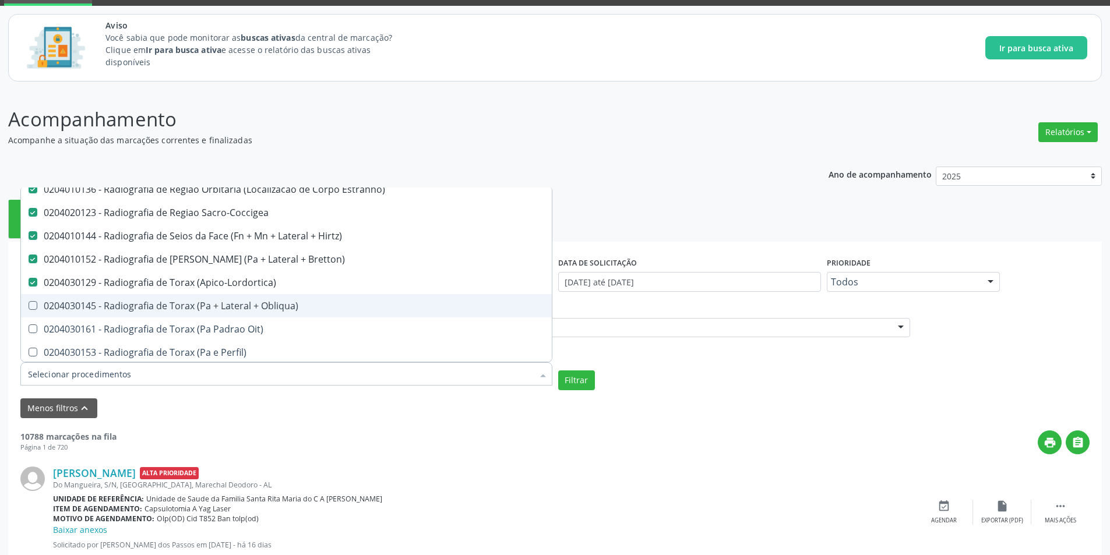
drag, startPoint x: 240, startPoint y: 304, endPoint x: 240, endPoint y: 326, distance: 22.7
click at [240, 304] on div "0204030145 - Radiografia de Torax (Pa + Lateral + Obliqua)" at bounding box center [286, 305] width 517 height 9
checkbox Obliqua\) "true"
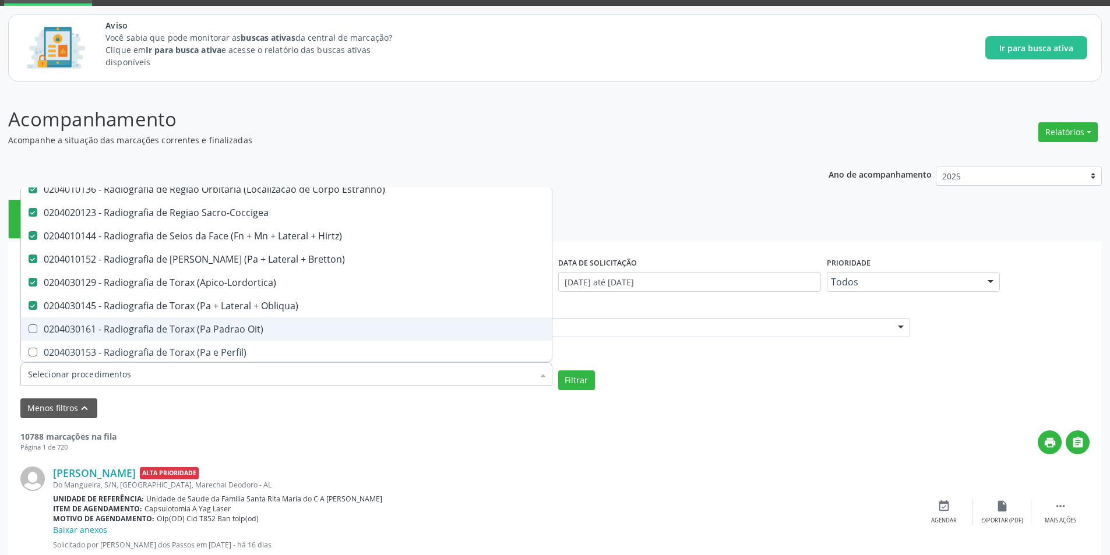
click at [239, 328] on div "0204030161 - Radiografia de Torax (Pa Padrao Oit)" at bounding box center [286, 329] width 517 height 9
checkbox Oit\) "true"
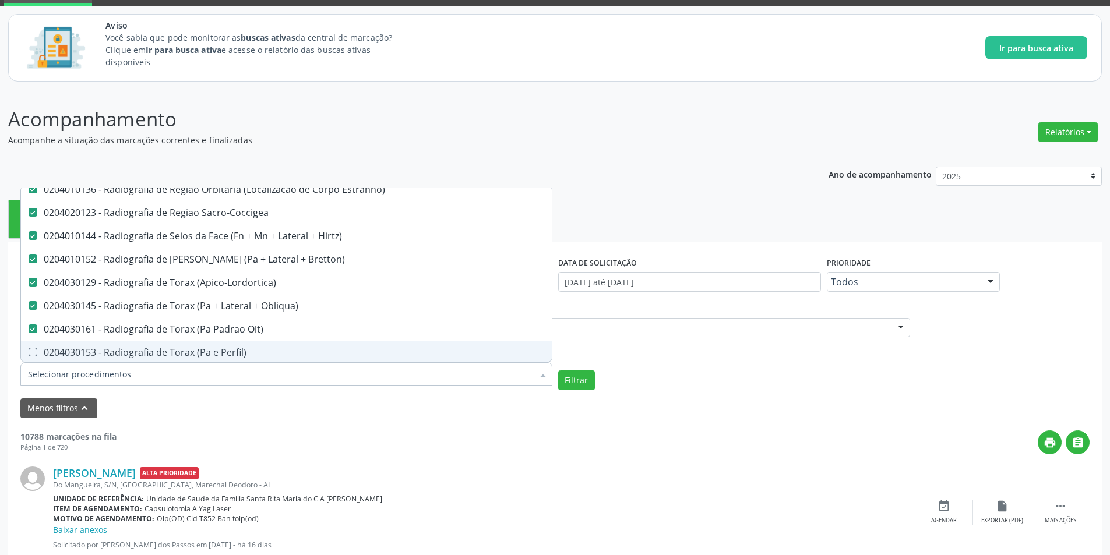
click at [238, 348] on div "0204030153 - Radiografia de Torax (Pa e Perfil)" at bounding box center [286, 352] width 517 height 9
checkbox Perfil\) "true"
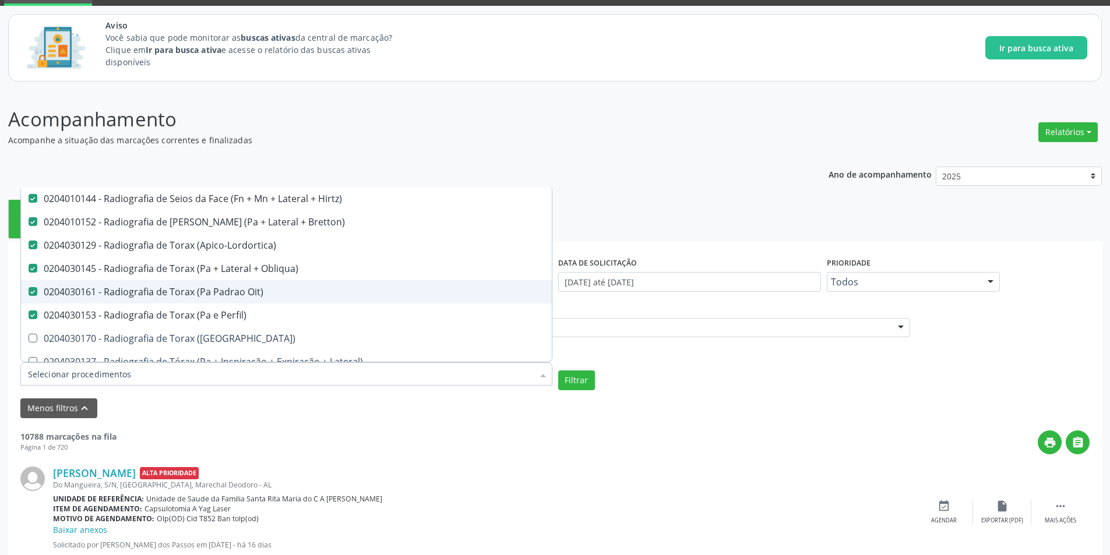
scroll to position [2156, 0]
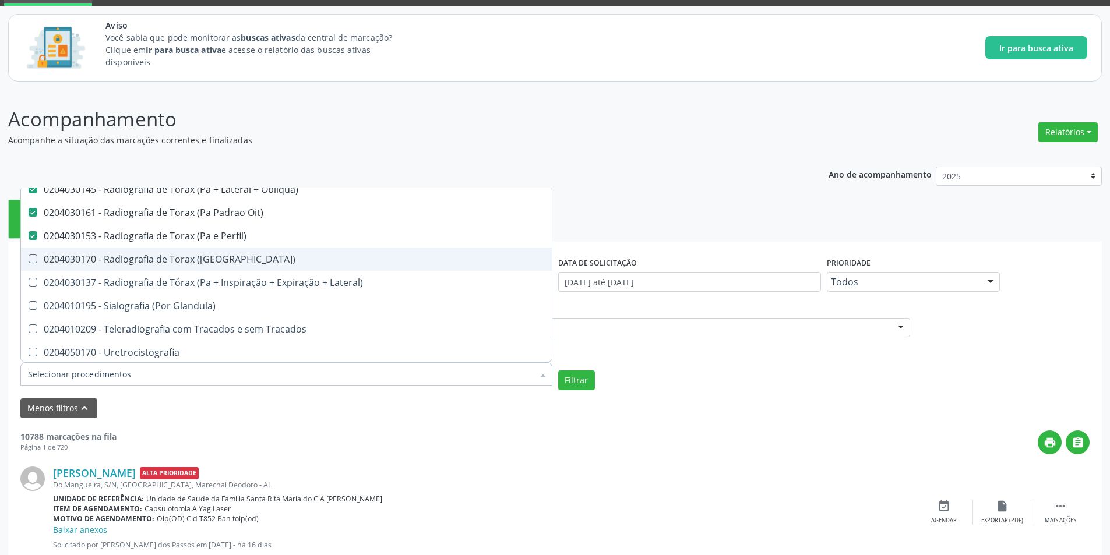
drag, startPoint x: 237, startPoint y: 262, endPoint x: 237, endPoint y: 268, distance: 6.4
click at [237, 262] on div "0204030170 - Radiografia de Torax (Pa)" at bounding box center [286, 259] width 517 height 9
checkbox \(Pa\) "true"
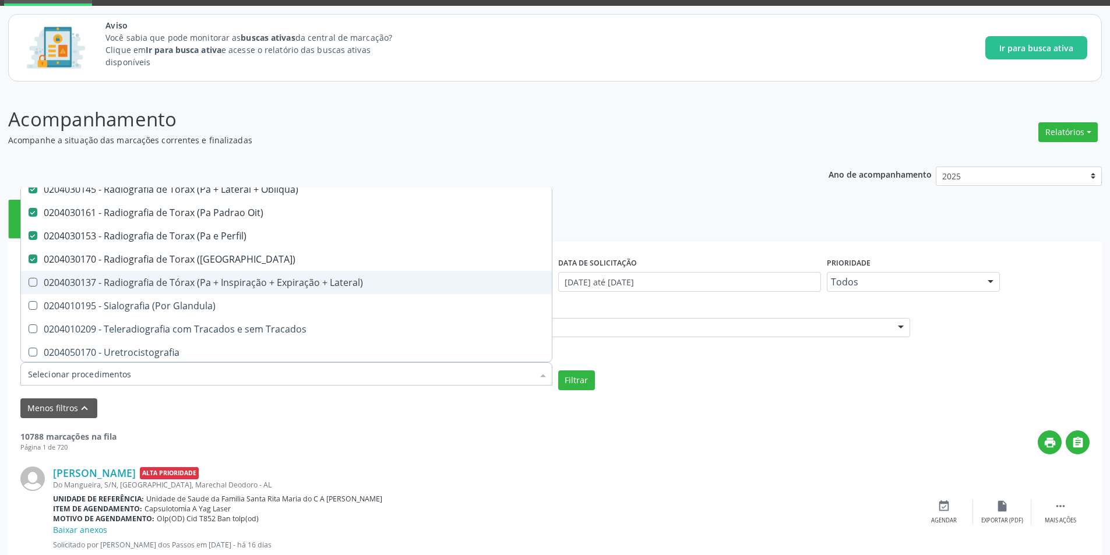
click at [241, 286] on div "0204030137 - Radiografia de Tórax (Pa + Inspiração + Expiração + Lateral)" at bounding box center [286, 282] width 517 height 9
checkbox Lateral\) "true"
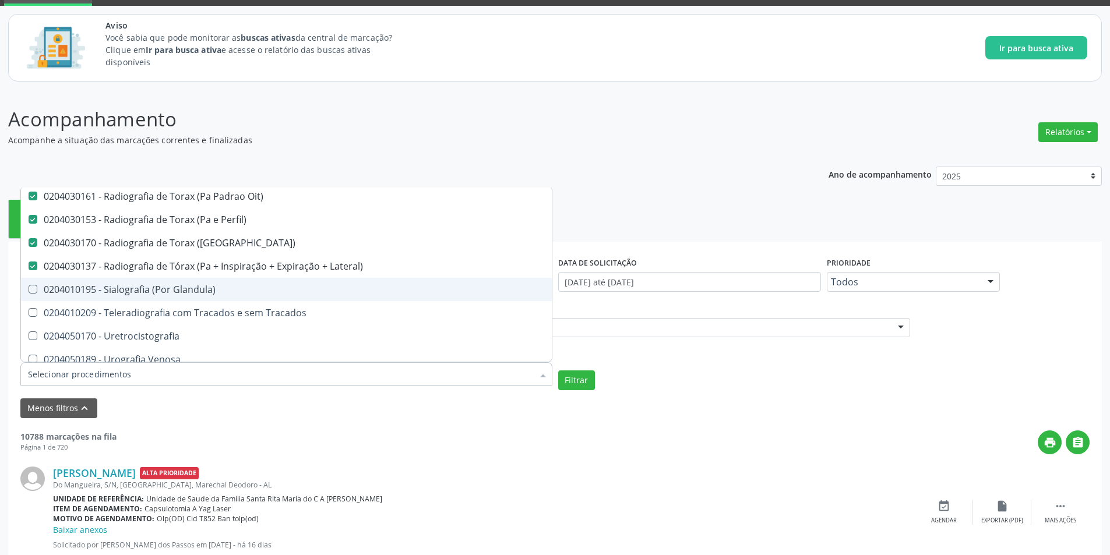
scroll to position [2182, 0]
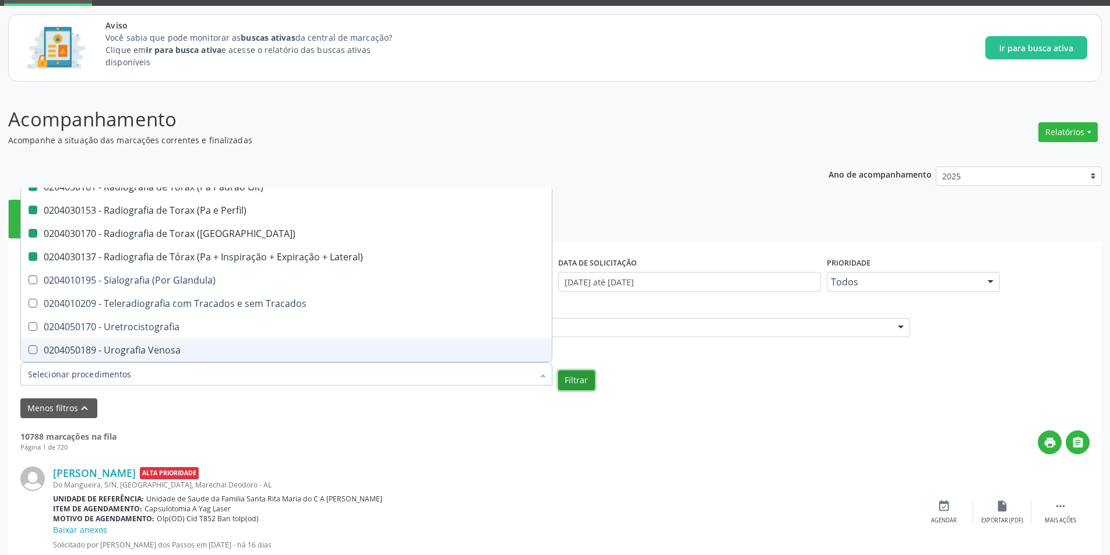
checkbox Unilateral "true"
checkbox Contraste "true"
checkbox Per-Operatoria "true"
checkbox Pos-Operatoria "true"
checkbox Dacriocistografia "true"
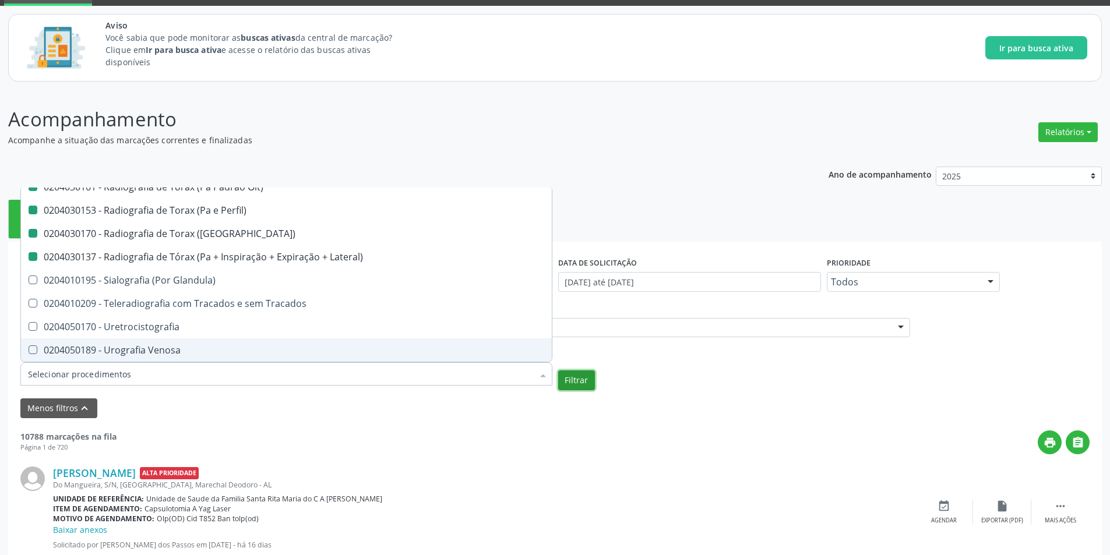
checkbox Femur\) "true"
checkbox Mama\) "true"
checkbox Hipotonica "true"
checkbox Escanometria "true"
checkbox Fistulografia "true"
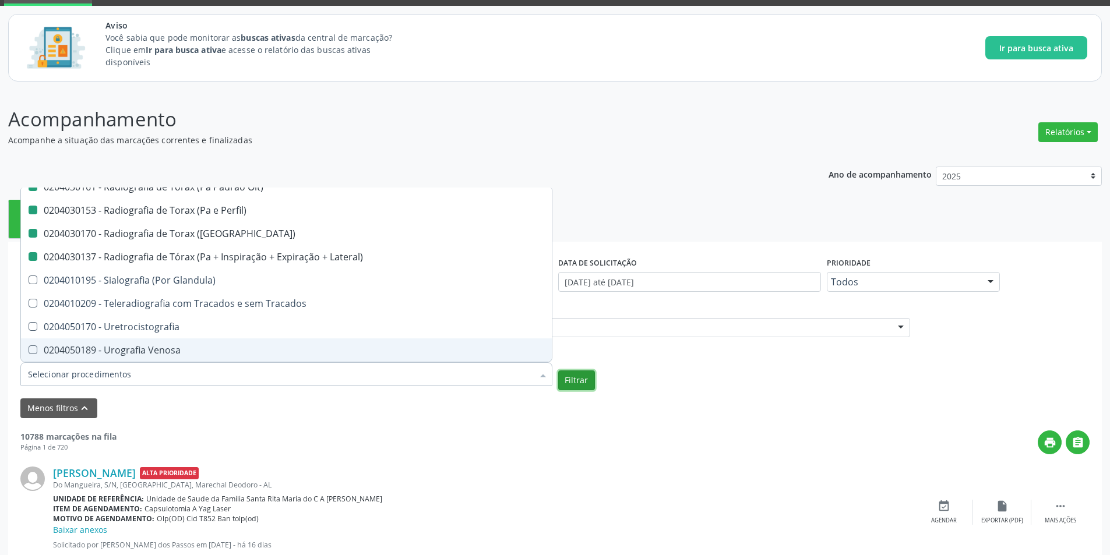
checkbox Histerossalpingografia "true"
checkbox Mamografia "true"
checkbox Rastreamento "true"
checkbox Mamografia "true"
checkbox Mielografia "true"
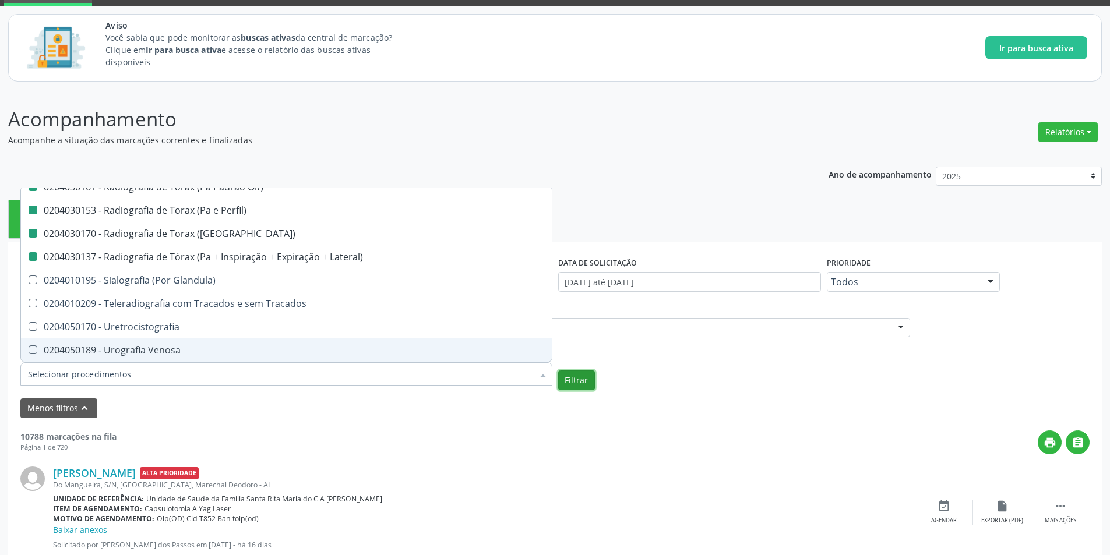
checkbox Percutanea "true"
checkbox Ascendente "true"
checkbox Vertebral "true"
checkbox Laringe "true"
checkbox Plano\) "true"
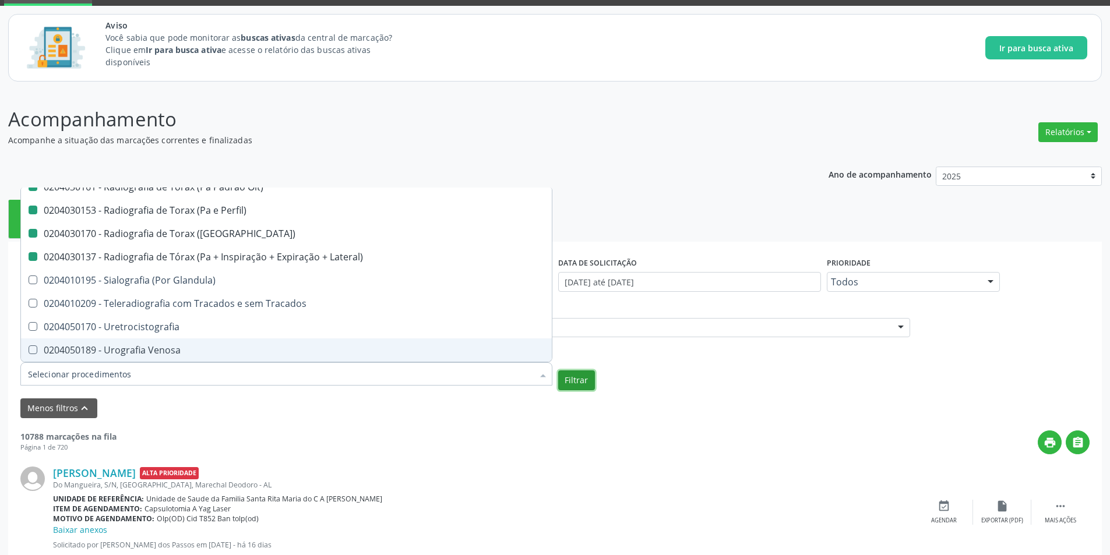
checkbox Planos "true"
checkbox Contraste "true"
checkbox Hirtz\) "true"
checkbox Wing\) "true"
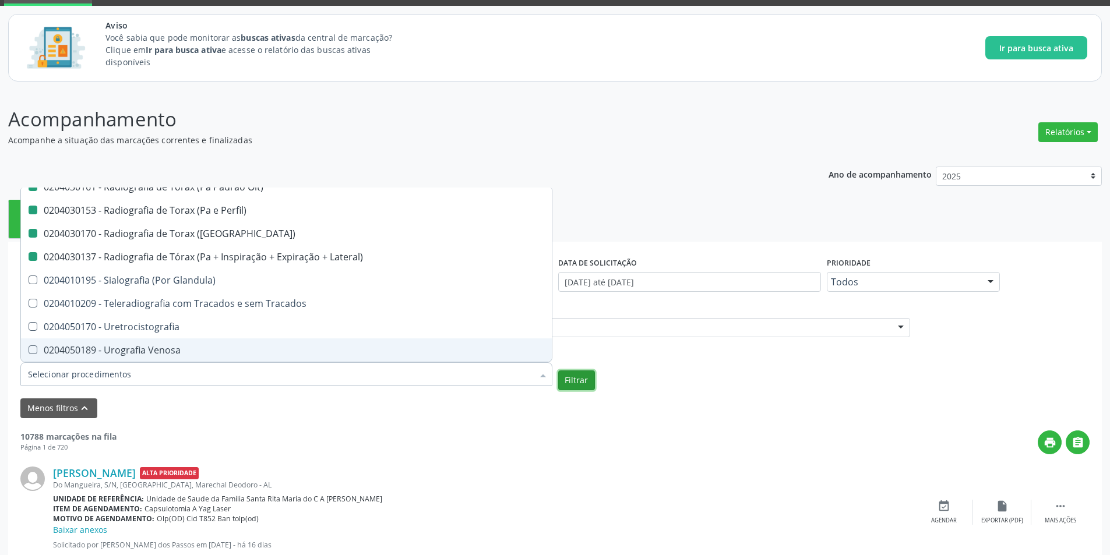
checkbox Oclusal "true"
checkbox \(Enteroclise\) "true"
checkbox Panoramica "true"
checkbox Escoliose\) "true"
checkbox Inferiores "true"
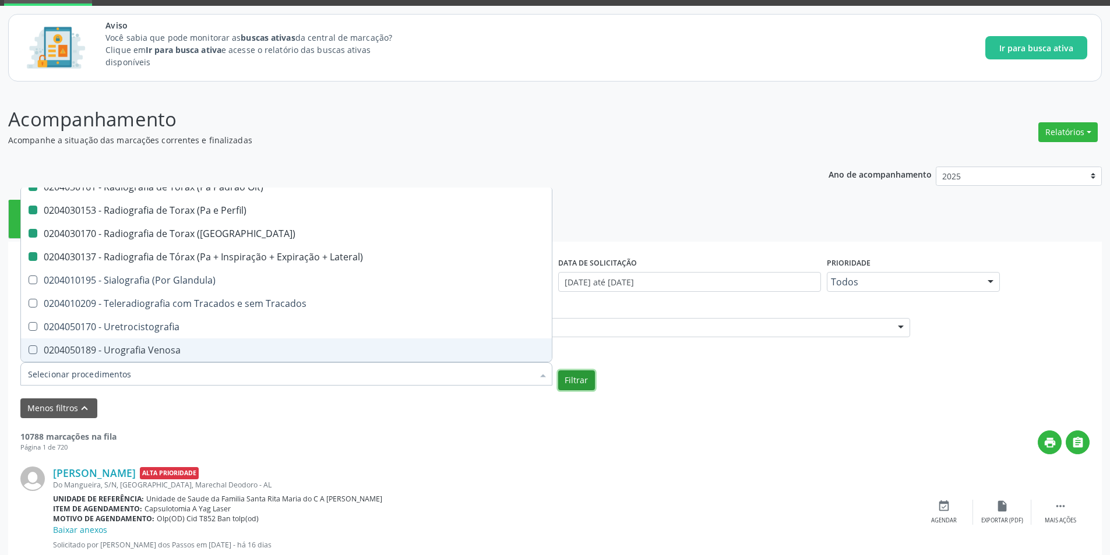
checkbox Periapical "true"
checkbox Mao "false"
checkbox Posicoes\) "false"
checkbox Esofago "false"
checkbox Esterno "false"
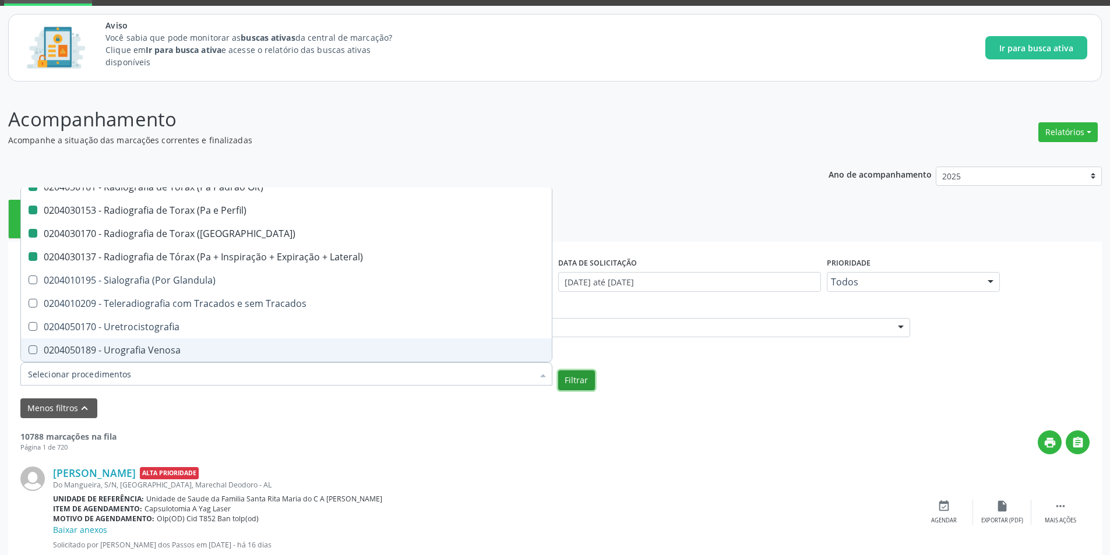
checkbox Duodeno "false"
checkbox \(Transito\) "false"
checkbox Lateral\) "false"
checkbox Axial\) "false"
checkbox Axiais\) "false"
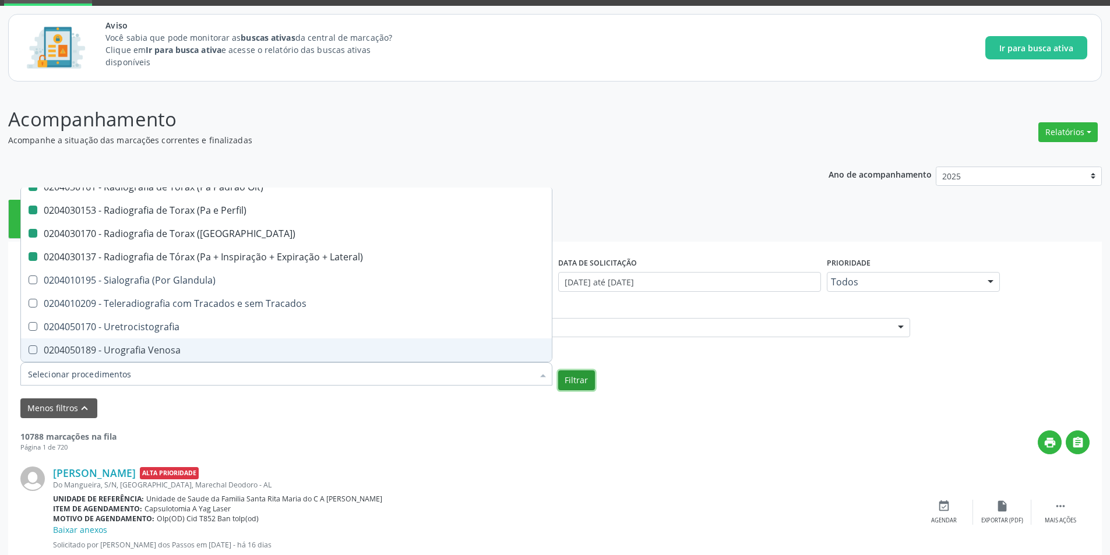
checkbox Laringe "false"
checkbox Mao "false"
checkbox Ossea\) "false"
checkbox \(Bilateral\) "false"
checkbox Obliqua\) "false"
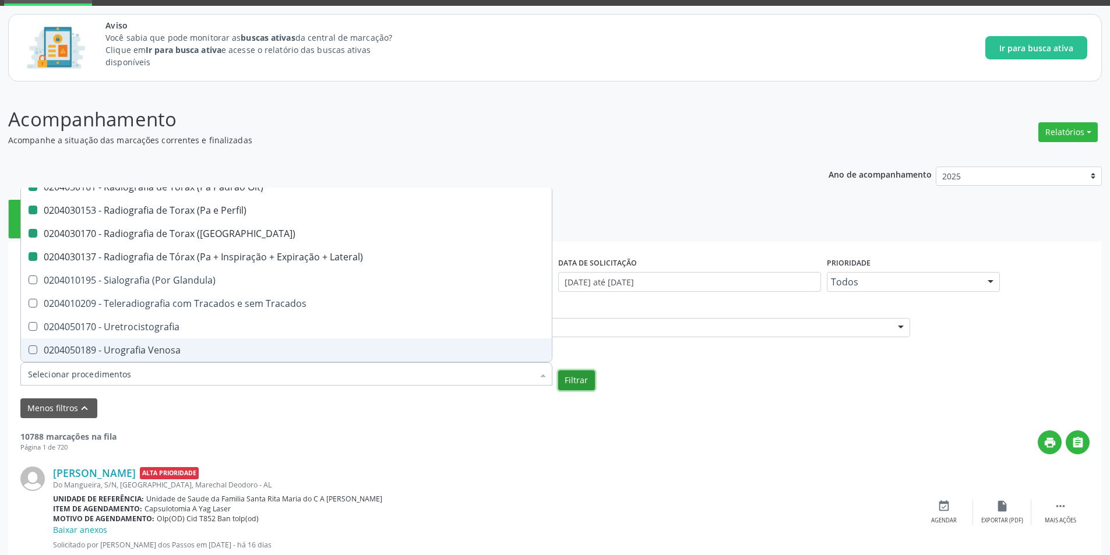
checkbox Perfil\) "false"
checkbox Hirtz\) "false"
checkbox Pe "false"
checkbox Perna "false"
checkbox Pneumomediastino "false"
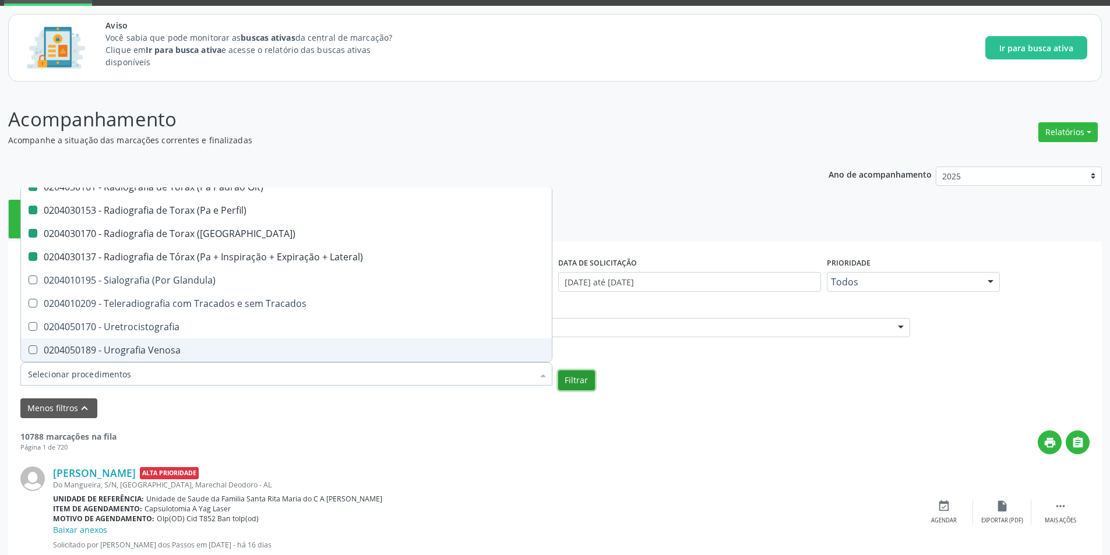
checkbox Obliqua\) "false"
checkbox Estranho\) "false"
checkbox Sacro-Coccigea "false"
checkbox Hirtz\) "false"
checkbox Bretton\) "false"
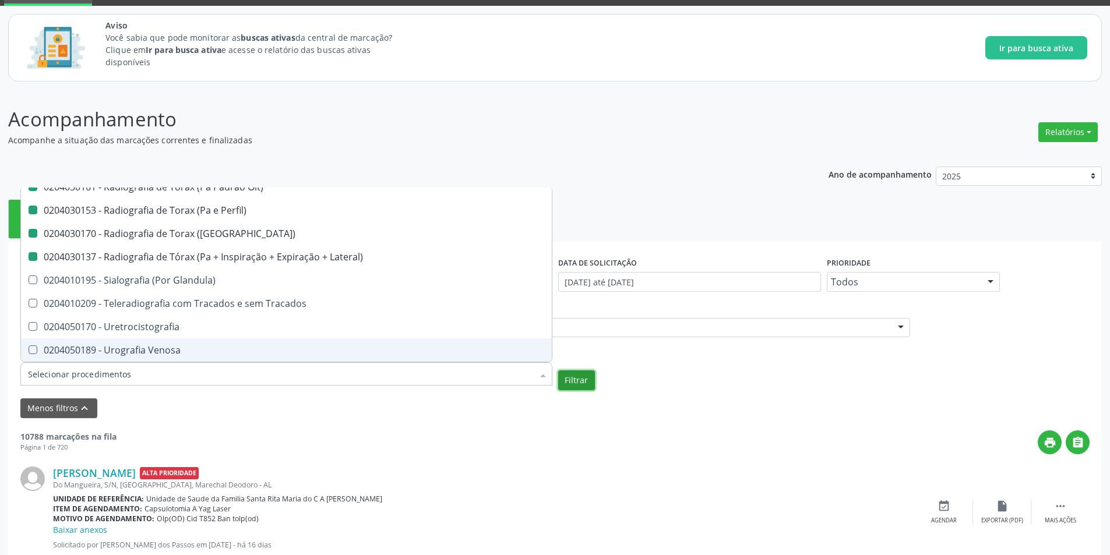
checkbox \(Apico-Lordortica\) "false"
checkbox Obliqua\) "false"
checkbox Oit\) "false"
checkbox Perfil\) "false"
checkbox \(Pa\) "false"
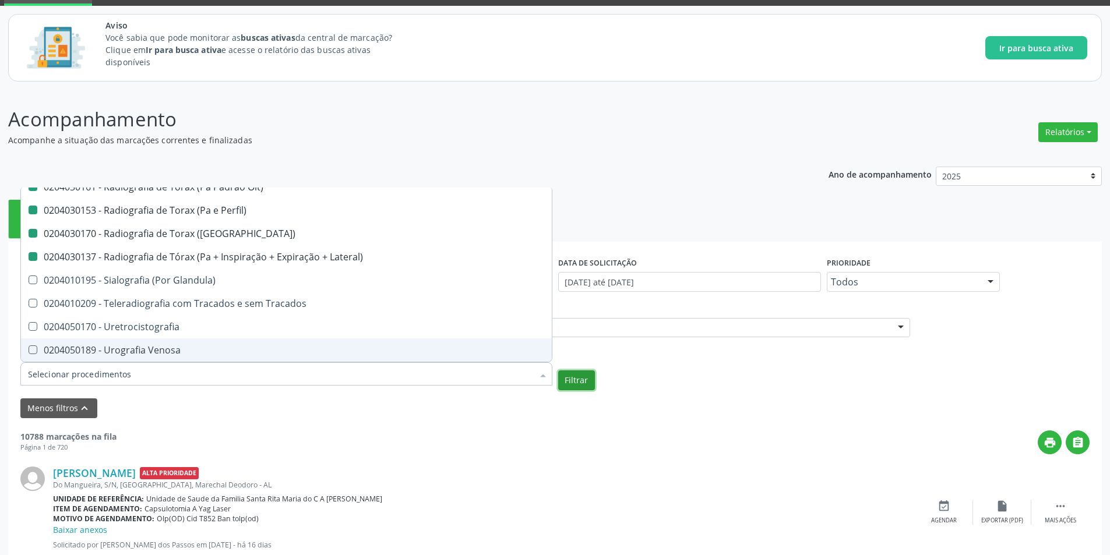
checkbox Lateral\) "false"
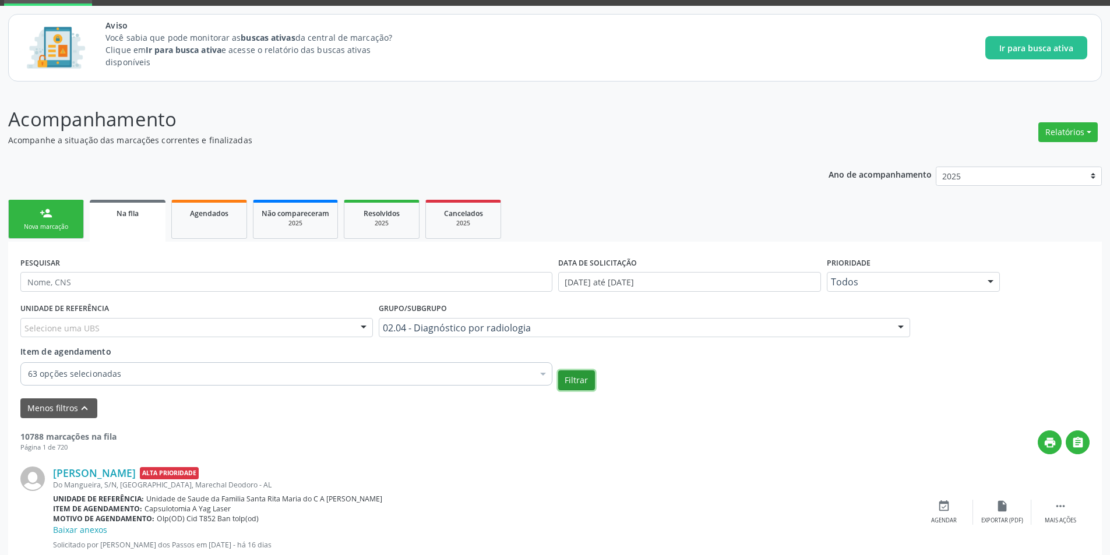
click at [568, 383] on button "Filtrar" at bounding box center [576, 381] width 37 height 20
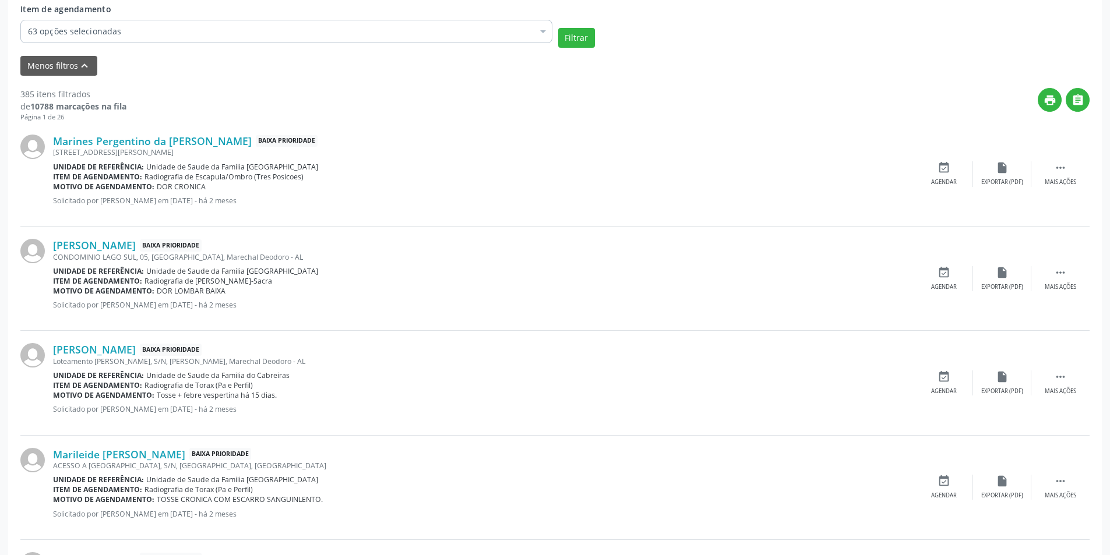
scroll to position [408, 0]
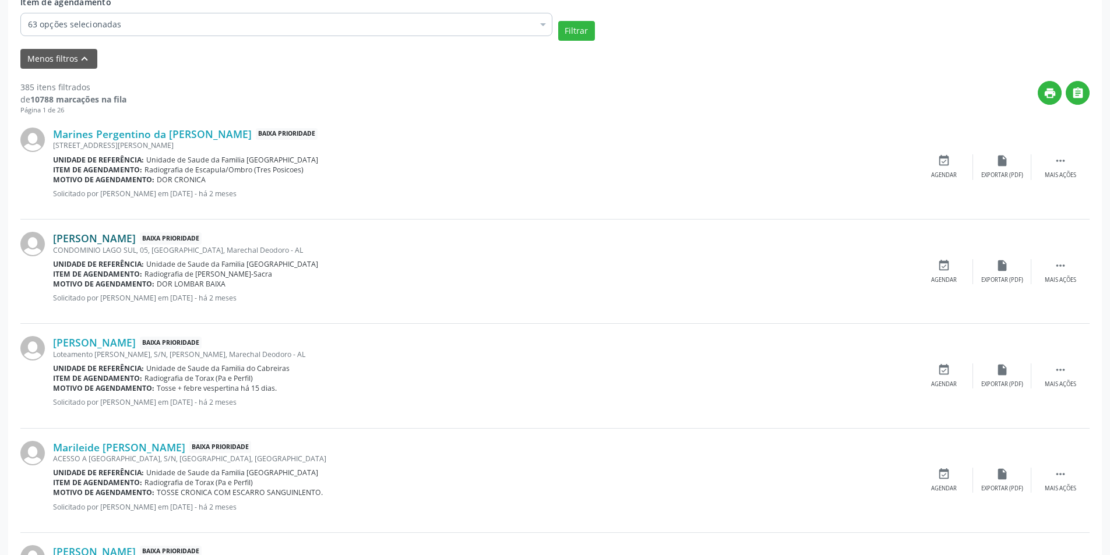
click at [121, 241] on link "Iranir Pereira da Silva" at bounding box center [94, 238] width 83 height 13
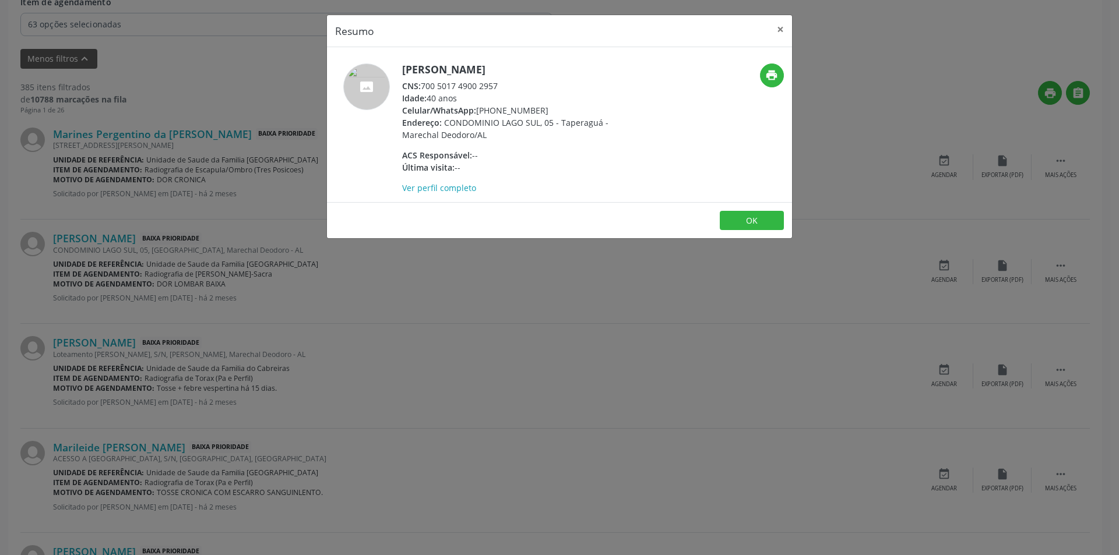
drag, startPoint x: 423, startPoint y: 81, endPoint x: 512, endPoint y: 85, distance: 89.2
click at [512, 85] on div "CNS: 700 5017 4900 2957" at bounding box center [515, 86] width 227 height 12
copy div "700 5017 4900 2957"
click at [782, 27] on button "×" at bounding box center [780, 29] width 23 height 29
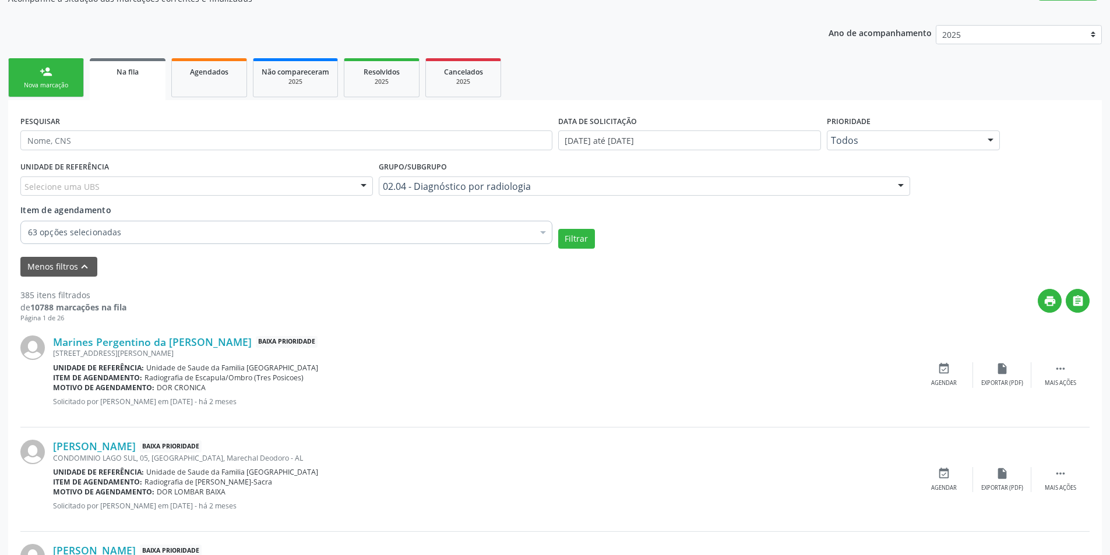
scroll to position [233, 0]
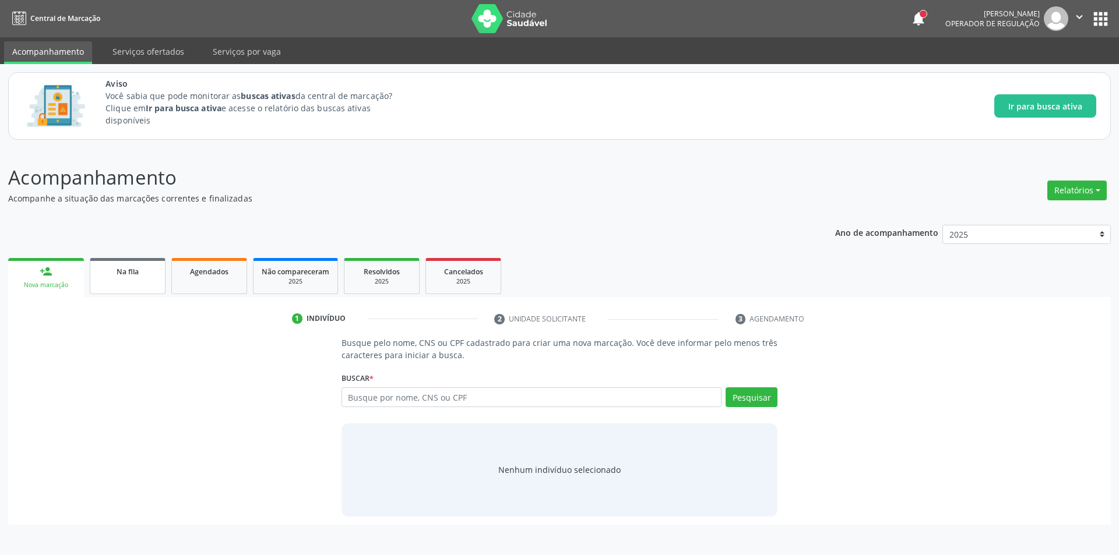
click at [136, 275] on span "Na fila" at bounding box center [128, 272] width 22 height 10
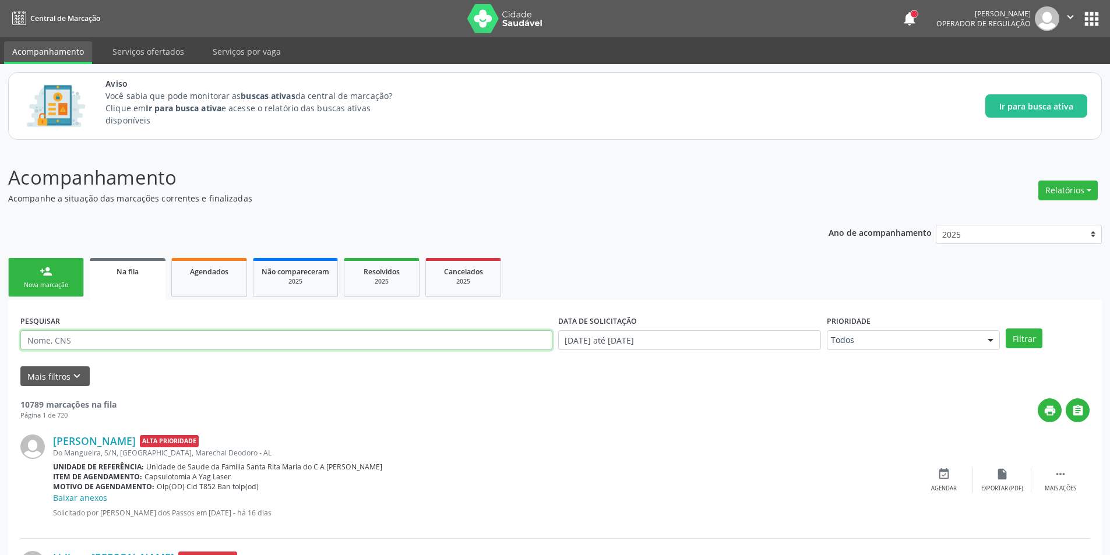
click at [98, 341] on input "text" at bounding box center [286, 340] width 532 height 20
click at [1006, 329] on button "Filtrar" at bounding box center [1024, 339] width 37 height 20
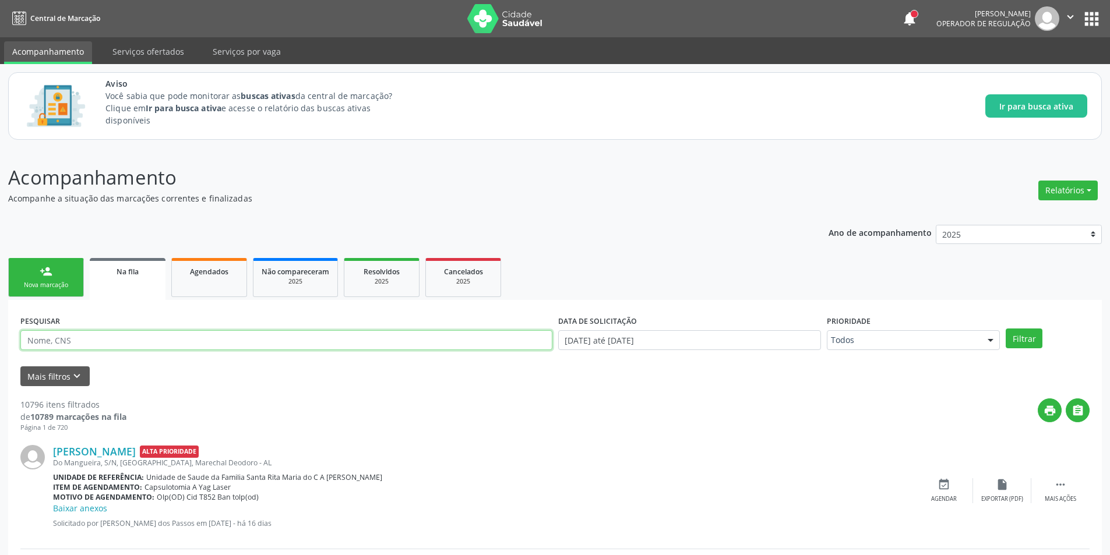
click at [178, 343] on input "text" at bounding box center [286, 340] width 532 height 20
type input "708005320067526"
click at [1035, 340] on button "Filtrar" at bounding box center [1024, 339] width 37 height 20
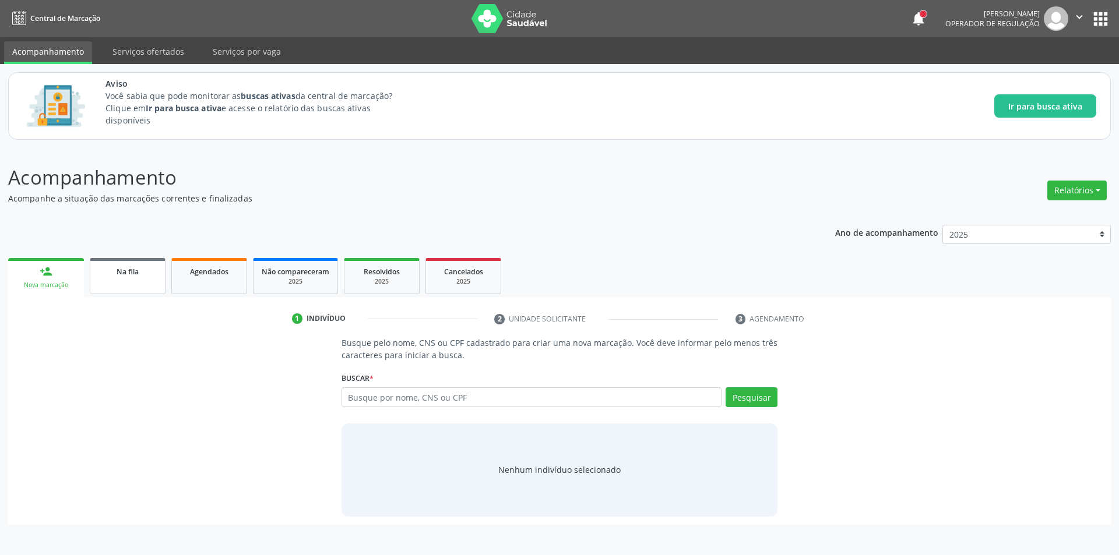
click at [131, 277] on div "Na fila" at bounding box center [127, 271] width 58 height 12
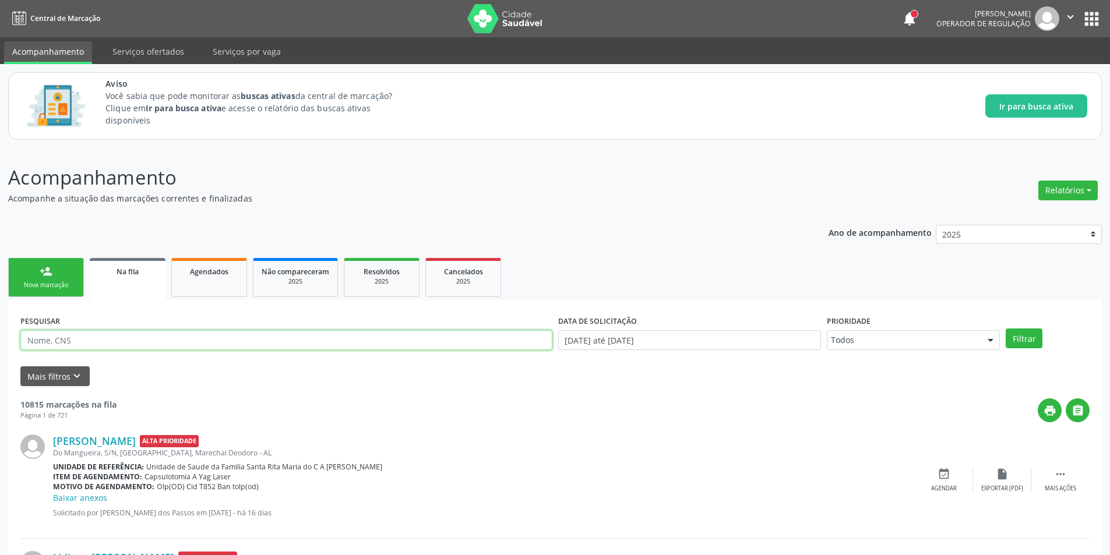
click at [92, 340] on input "text" at bounding box center [286, 340] width 532 height 20
type input "708005320067526"
click at [1006, 329] on button "Filtrar" at bounding box center [1024, 339] width 37 height 20
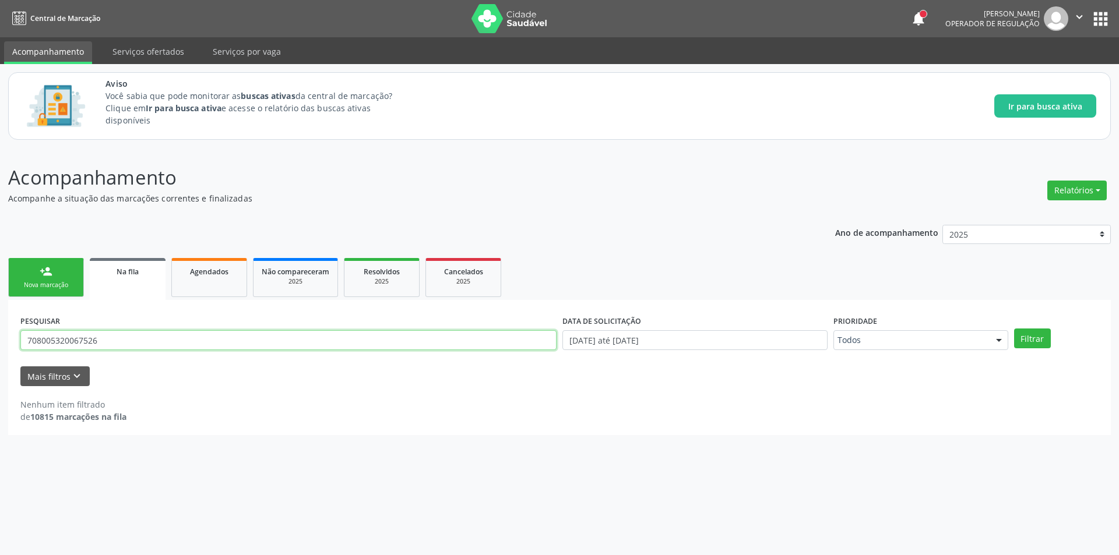
drag, startPoint x: 122, startPoint y: 338, endPoint x: 20, endPoint y: 342, distance: 102.1
click at [20, 342] on div "PESQUISAR 708005320067526" at bounding box center [288, 334] width 542 height 45
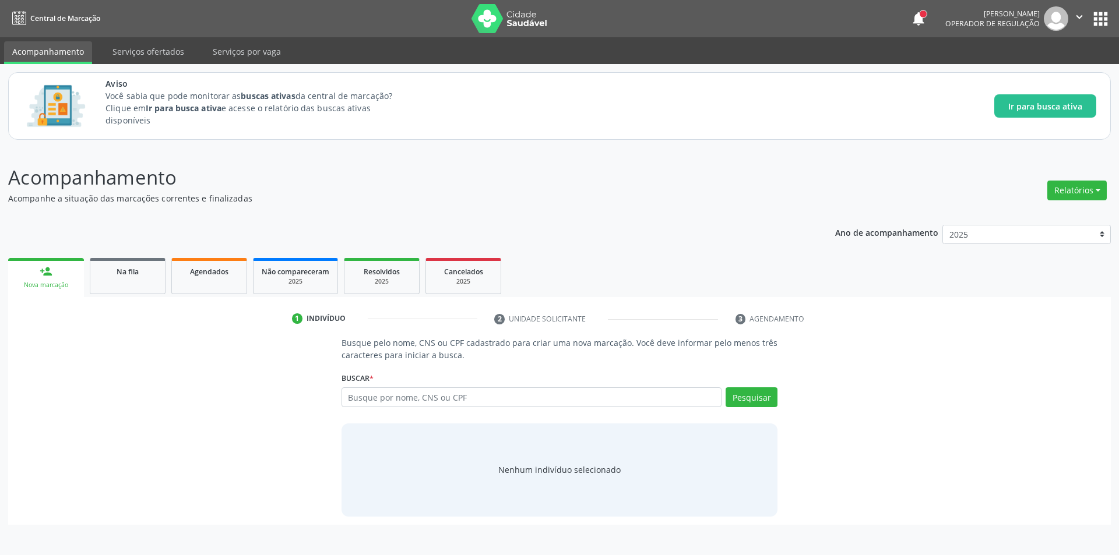
drag, startPoint x: 128, startPoint y: 287, endPoint x: 382, endPoint y: 6, distance: 378.0
click at [128, 287] on link "Na fila" at bounding box center [128, 276] width 76 height 36
